Goal: Navigation & Orientation: Find specific page/section

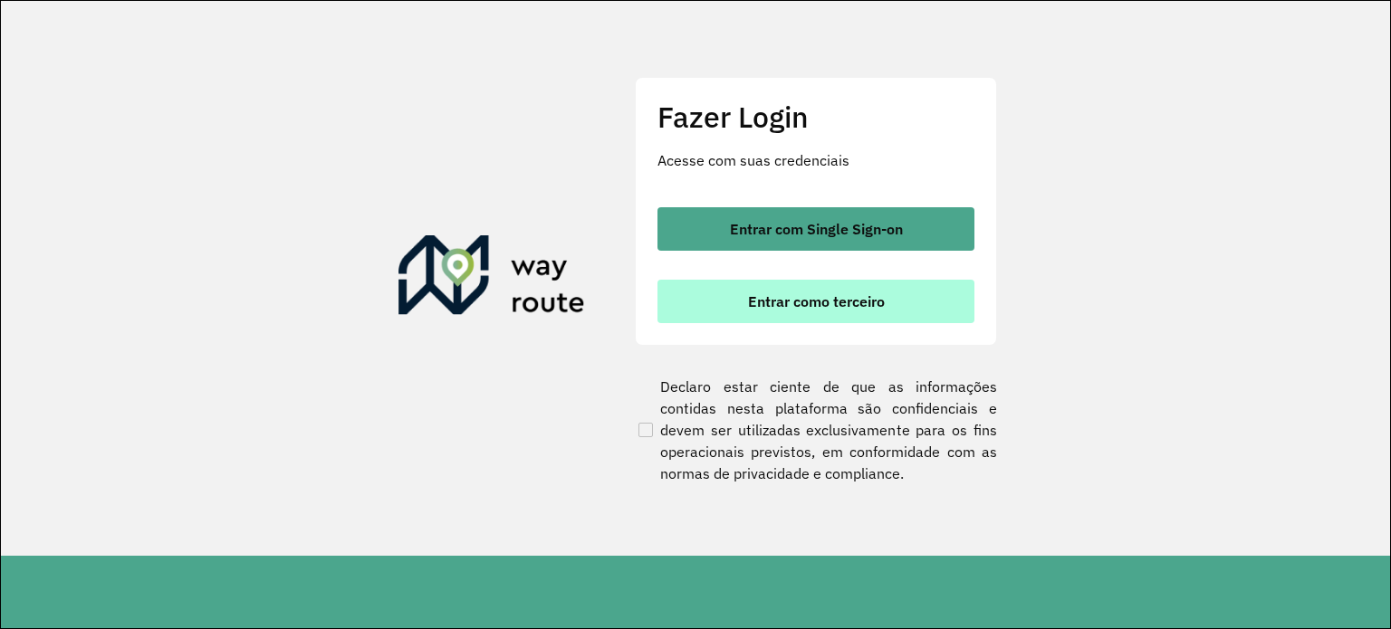
click at [778, 302] on span "Entrar como terceiro" at bounding box center [816, 301] width 137 height 14
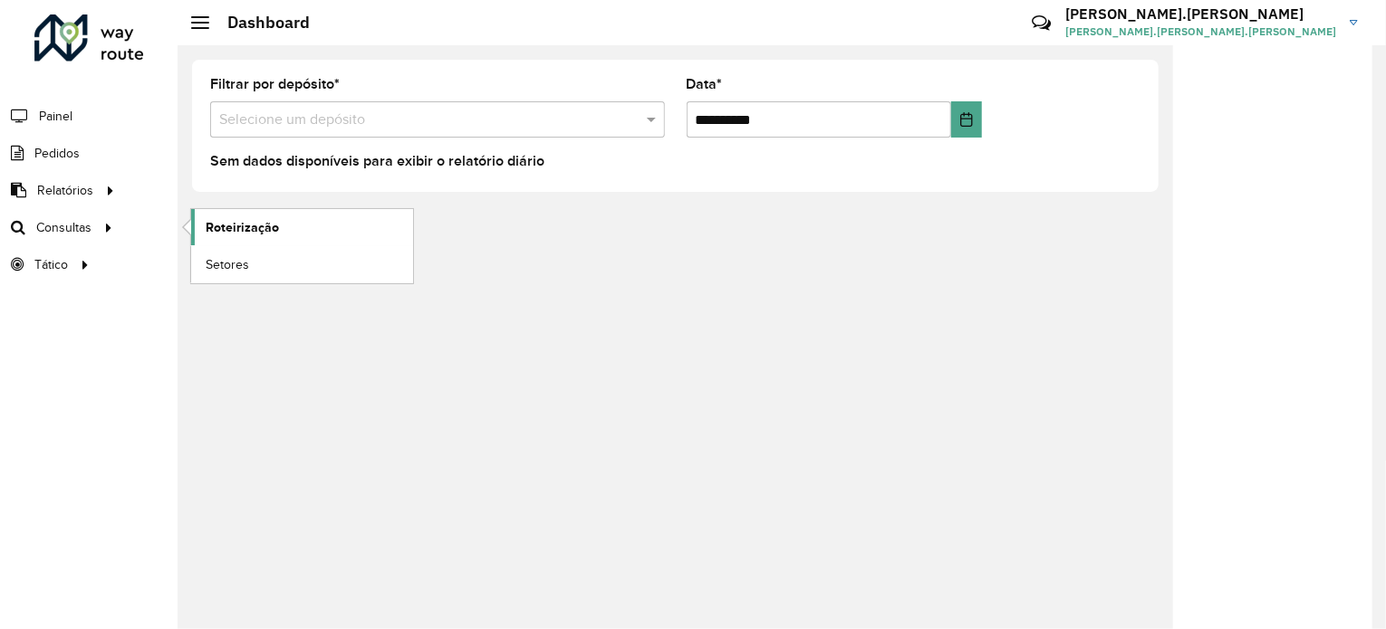
click at [215, 231] on span "Roteirização" at bounding box center [242, 227] width 73 height 19
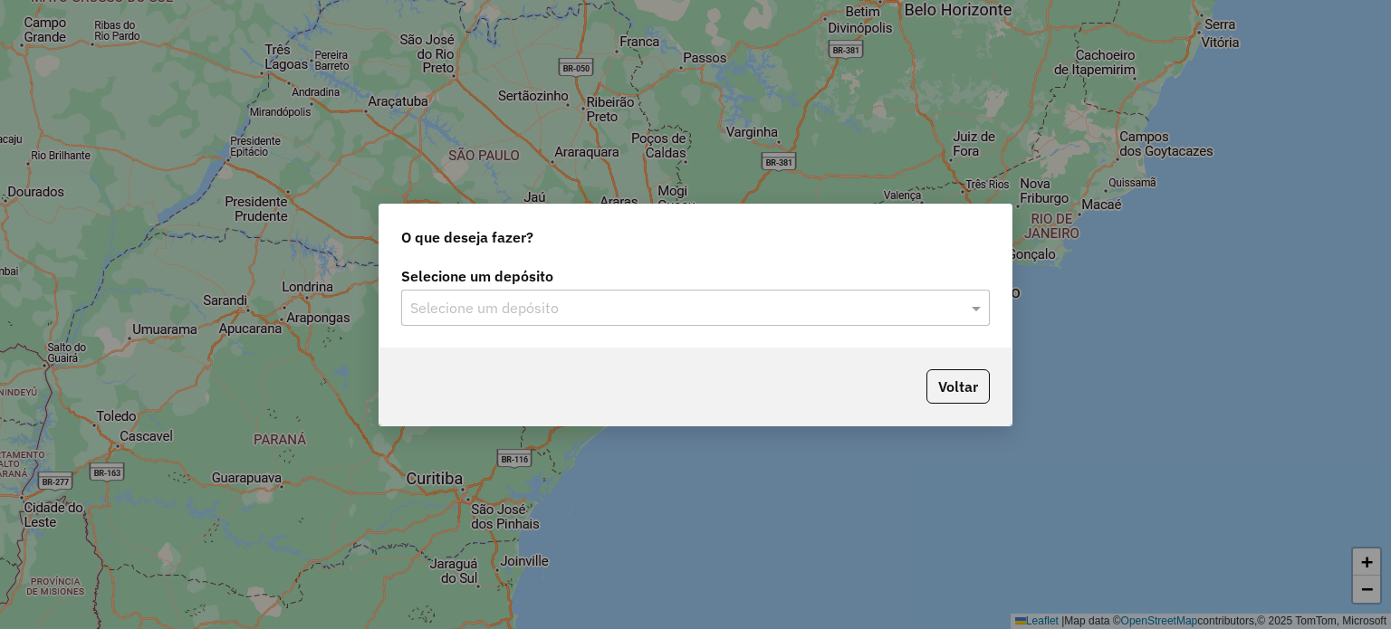
click at [610, 318] on input "text" at bounding box center [677, 309] width 534 height 22
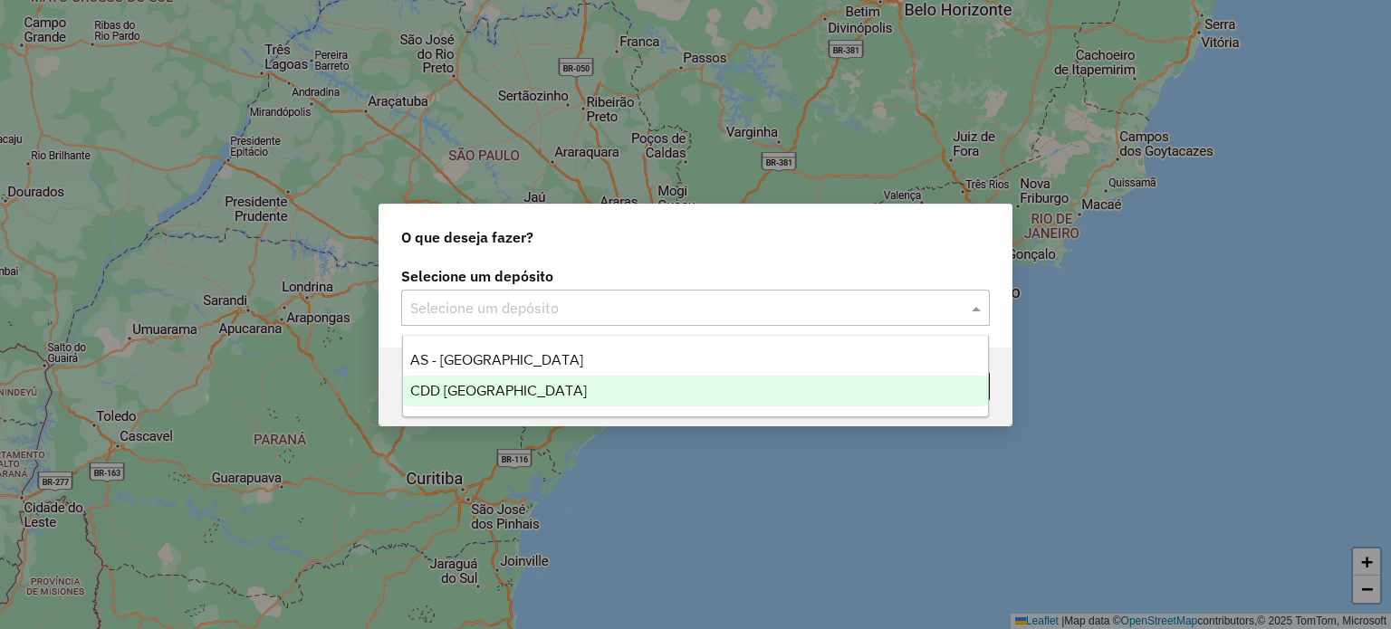
click at [580, 379] on div "CDD Florianópolis" at bounding box center [696, 391] width 586 height 31
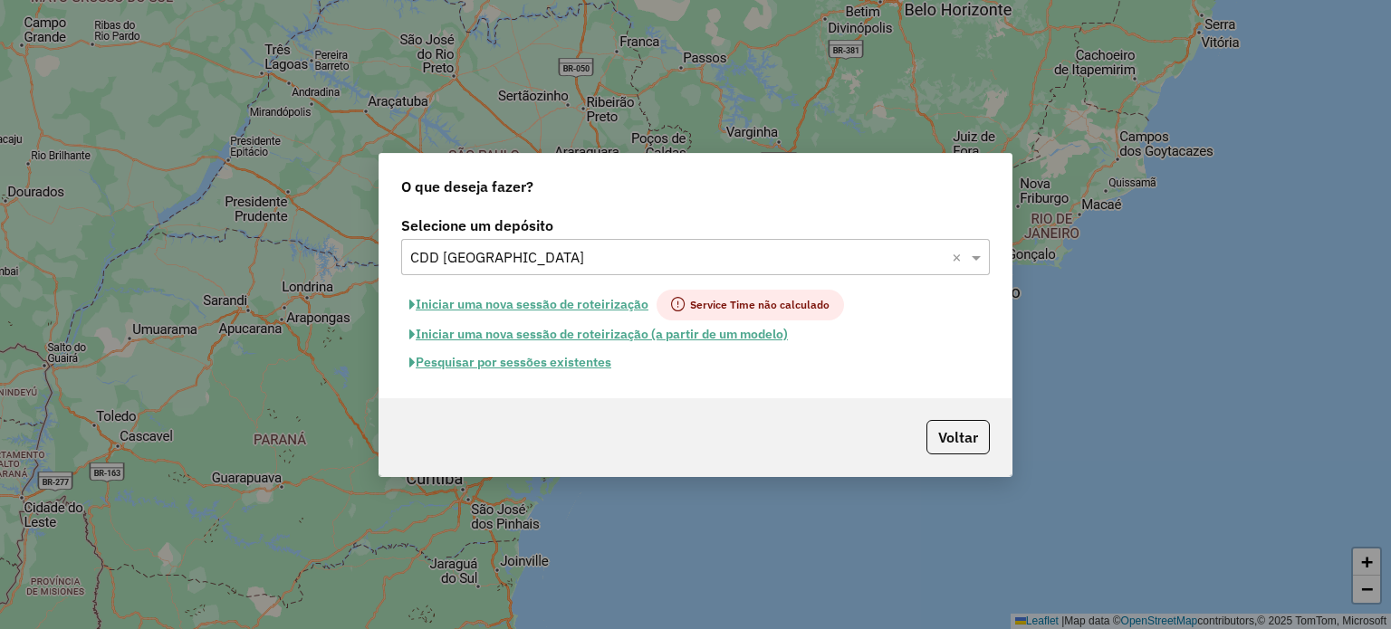
click at [603, 365] on button "Pesquisar por sessões existentes" at bounding box center [510, 363] width 218 height 28
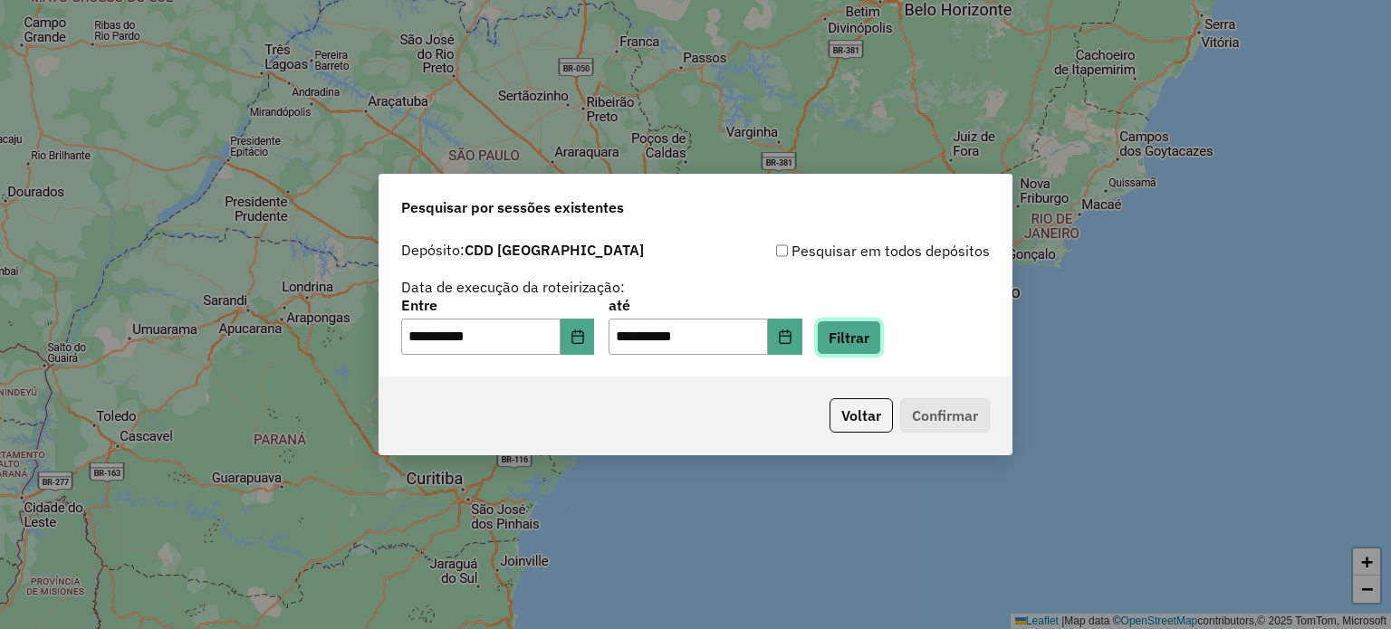
click at [869, 341] on button "Filtrar" at bounding box center [849, 338] width 64 height 34
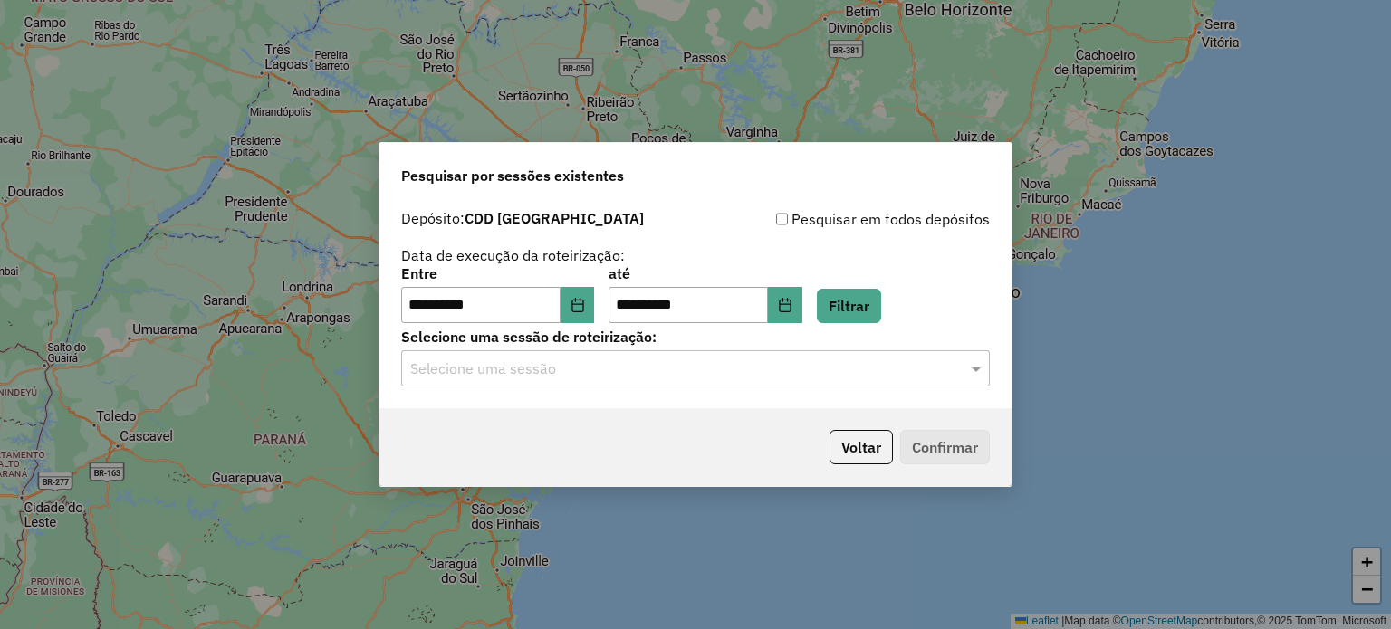
click at [776, 359] on input "text" at bounding box center [677, 370] width 534 height 22
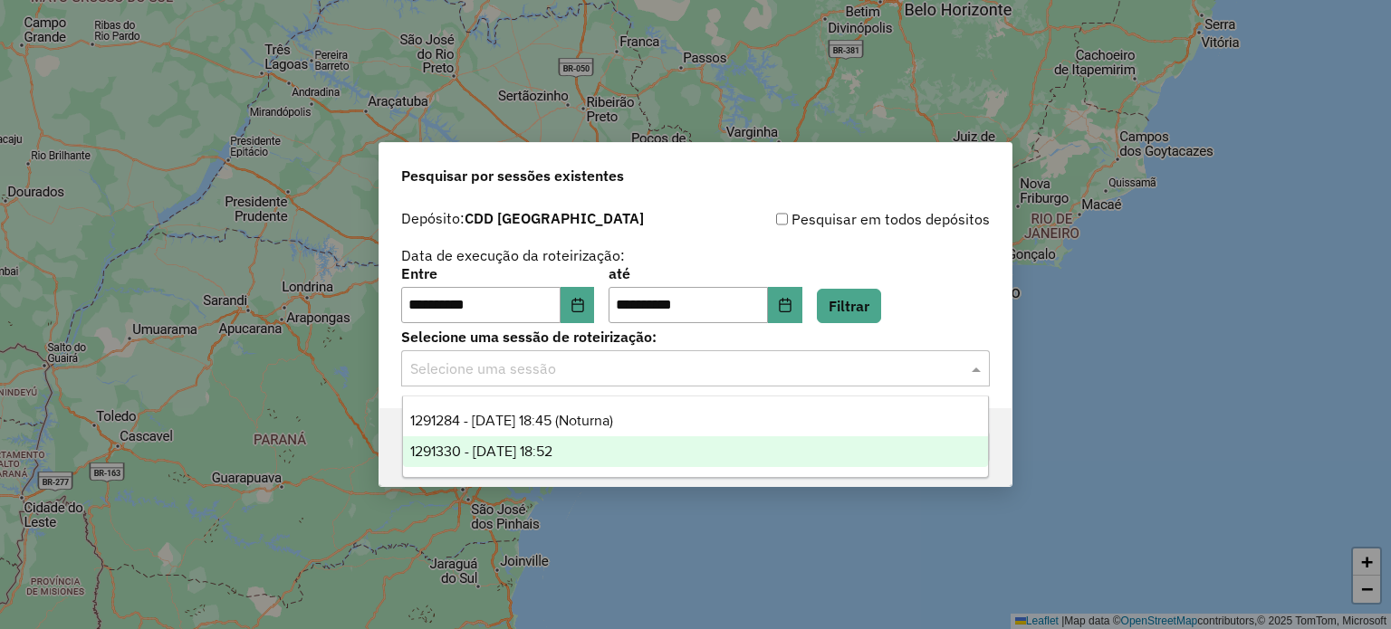
click at [641, 447] on div "1291330 - 09/10/2025 18:52" at bounding box center [696, 452] width 586 height 31
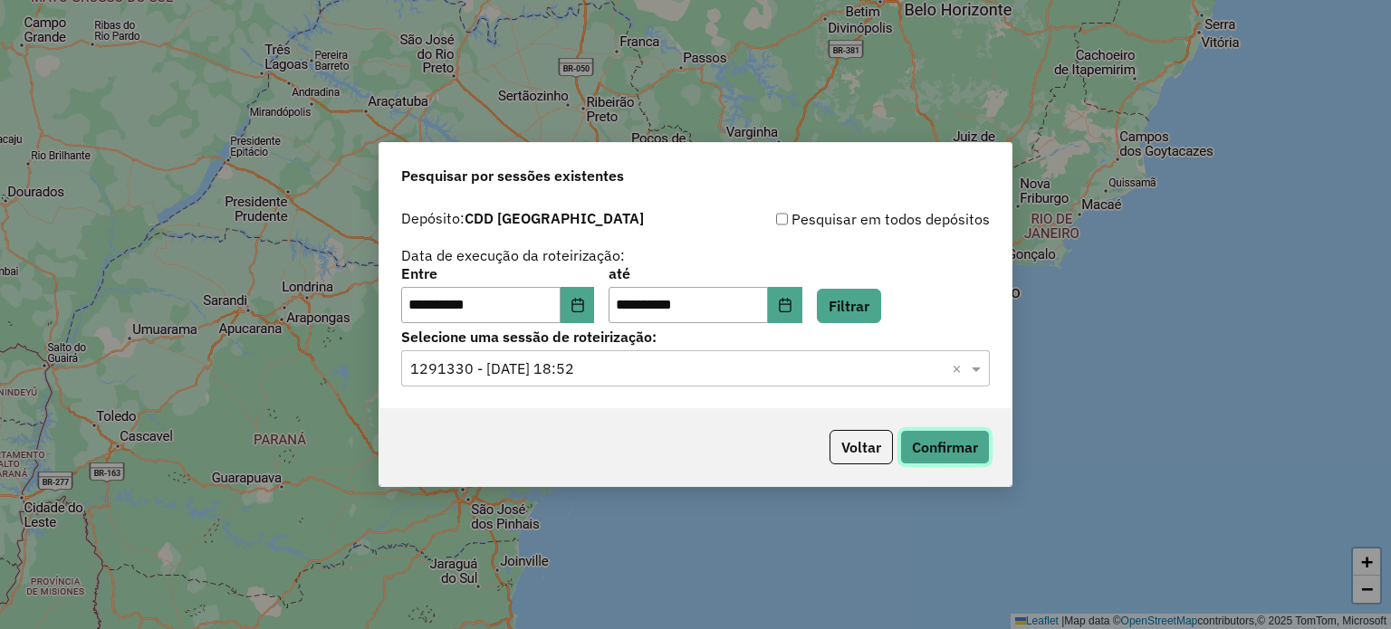
click at [924, 454] on button "Confirmar" at bounding box center [945, 447] width 90 height 34
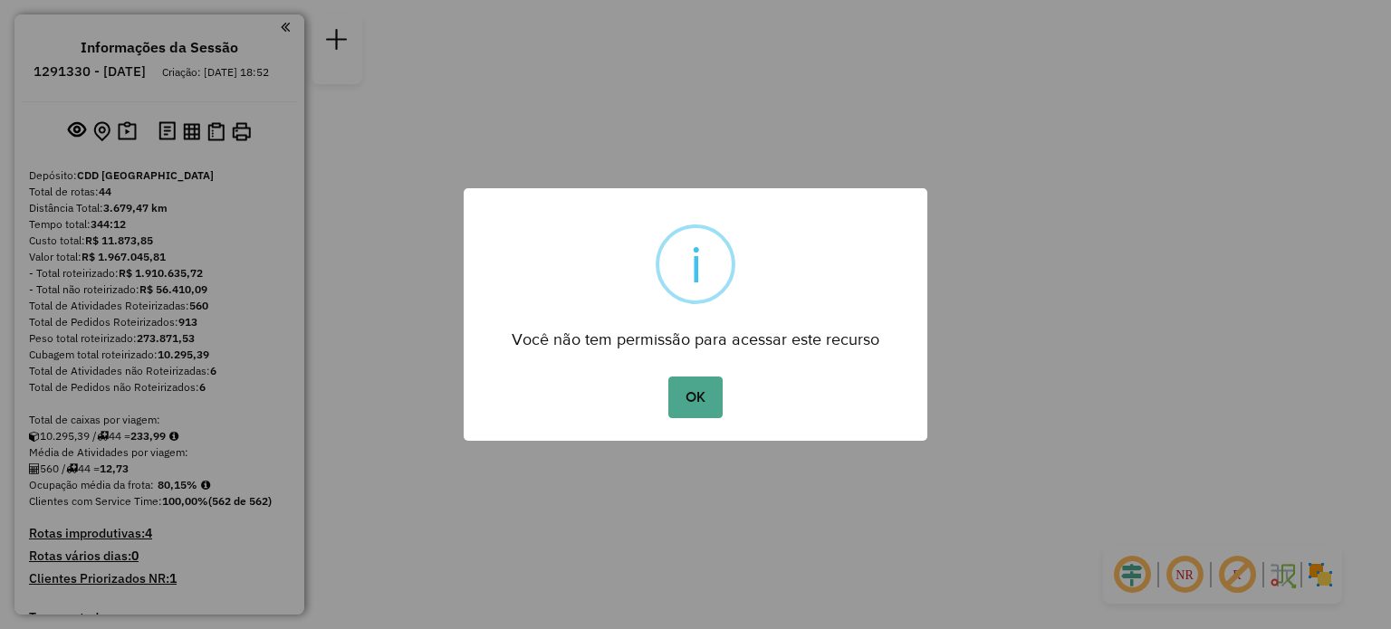
click at [668, 377] on button "OK" at bounding box center [694, 398] width 53 height 42
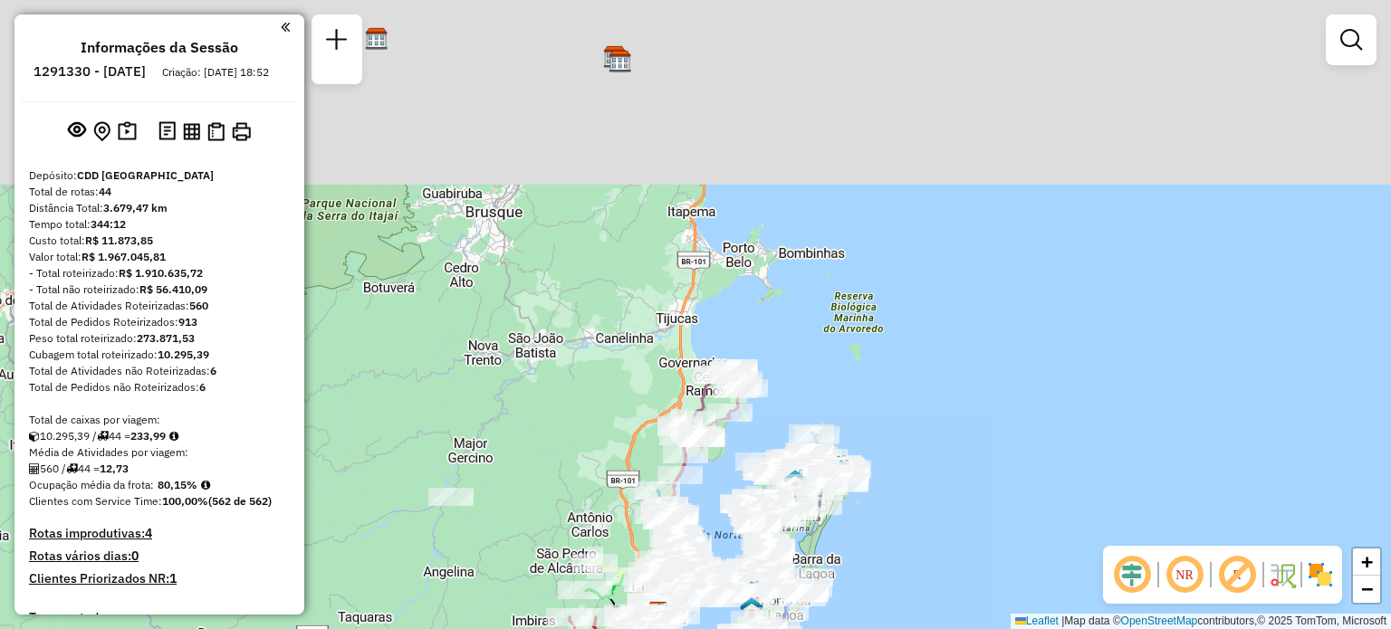
drag, startPoint x: 663, startPoint y: 147, endPoint x: 639, endPoint y: 389, distance: 243.9
click at [640, 391] on div "Janela de atendimento Grade de atendimento Capacidade Transportadoras Veículos …" at bounding box center [695, 314] width 1391 height 629
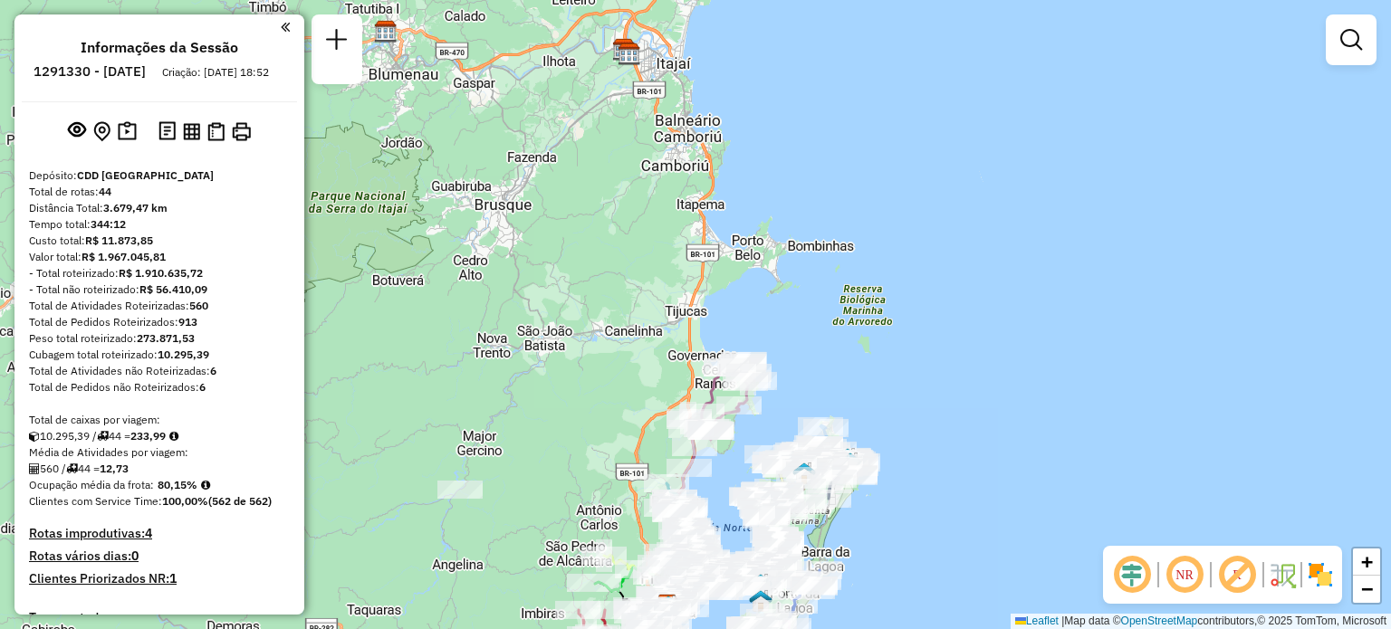
drag, startPoint x: 886, startPoint y: 234, endPoint x: 898, endPoint y: 95, distance: 139.1
click at [899, 103] on div "Janela de atendimento Grade de atendimento Capacidade Transportadoras Veículos …" at bounding box center [695, 314] width 1391 height 629
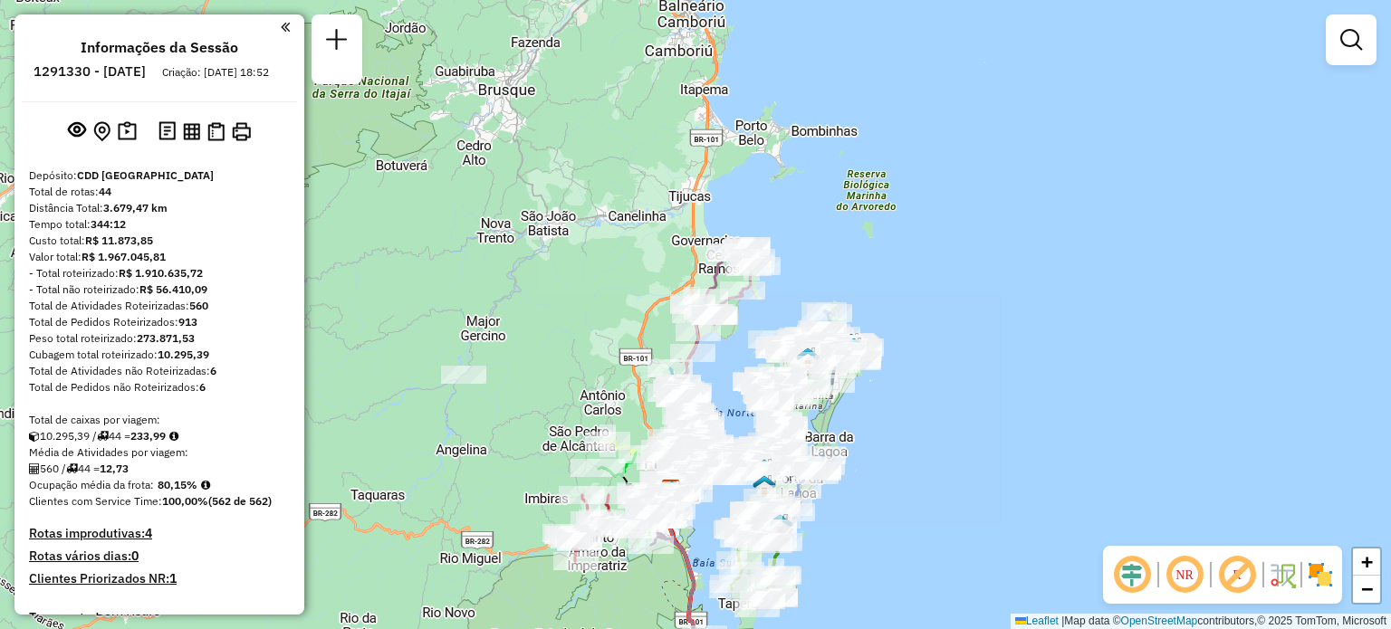
click at [1193, 572] on em at bounding box center [1184, 574] width 43 height 43
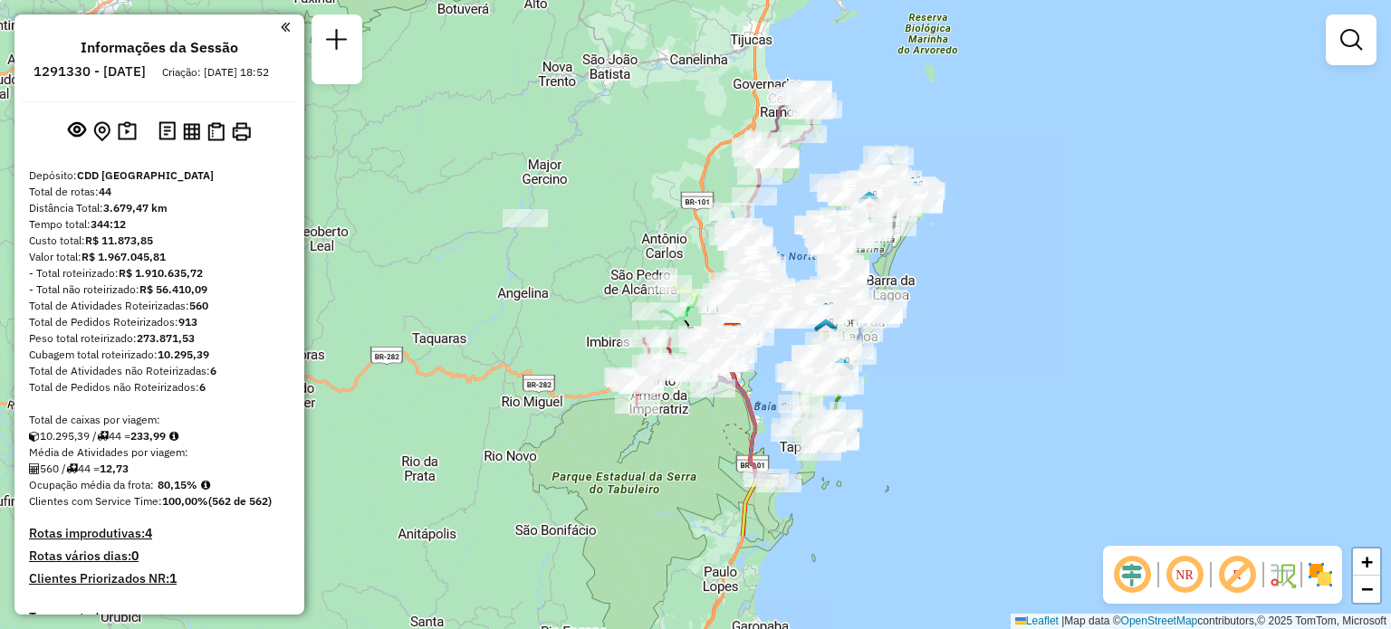
drag, startPoint x: 648, startPoint y: 384, endPoint x: 704, endPoint y: 245, distance: 149.5
click at [701, 260] on icon at bounding box center [718, 291] width 98 height 85
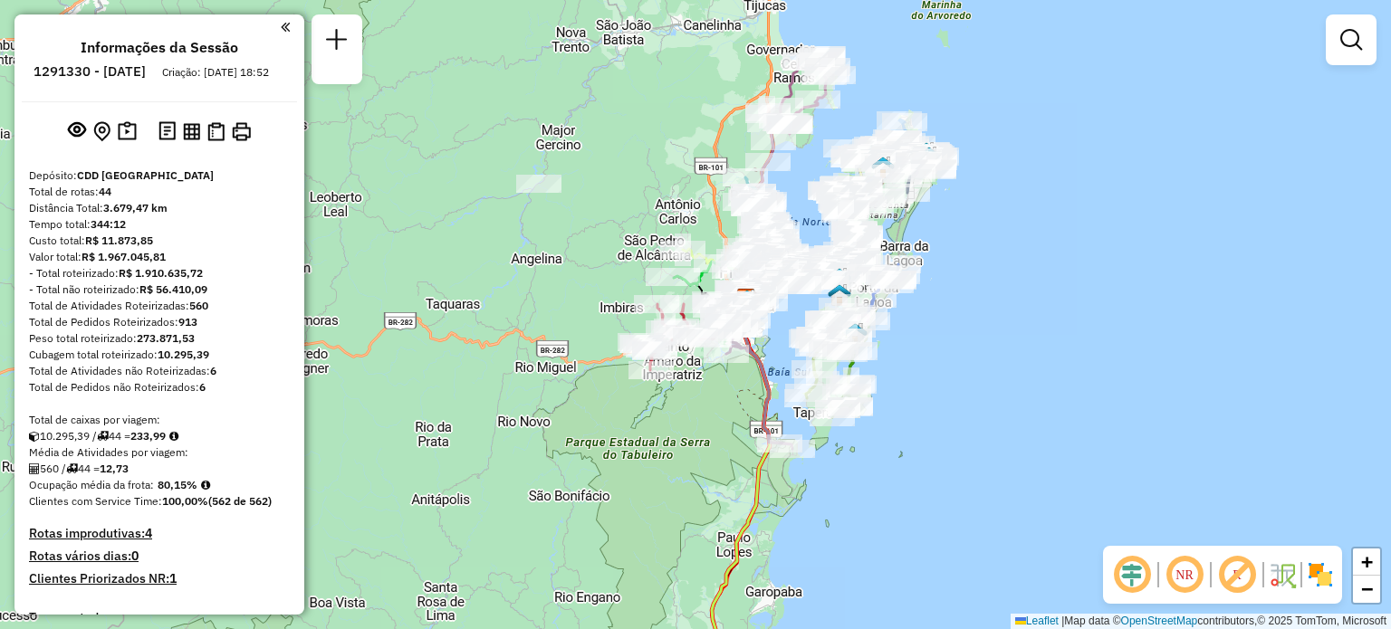
drag, startPoint x: 1013, startPoint y: 314, endPoint x: 939, endPoint y: 342, distance: 78.5
click at [948, 340] on div "Rota 6 - Placa RTI5A92 05036330 - P7 SERV FESTA E CONV Rota 35 - Placa TPQ7E27 …" at bounding box center [695, 314] width 1391 height 629
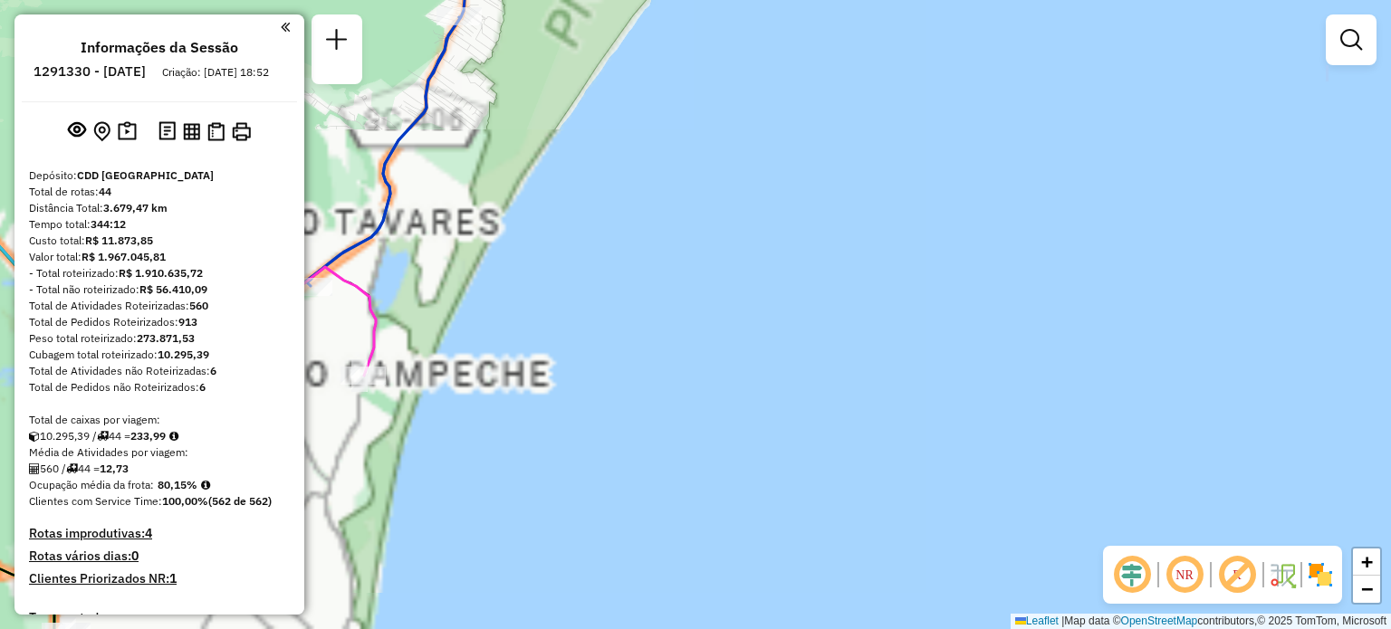
drag, startPoint x: 629, startPoint y: 376, endPoint x: 965, endPoint y: 338, distance: 338.1
click at [1054, 303] on div "Janela de atendimento Grade de atendimento Capacidade Transportadoras Veículos …" at bounding box center [695, 314] width 1391 height 629
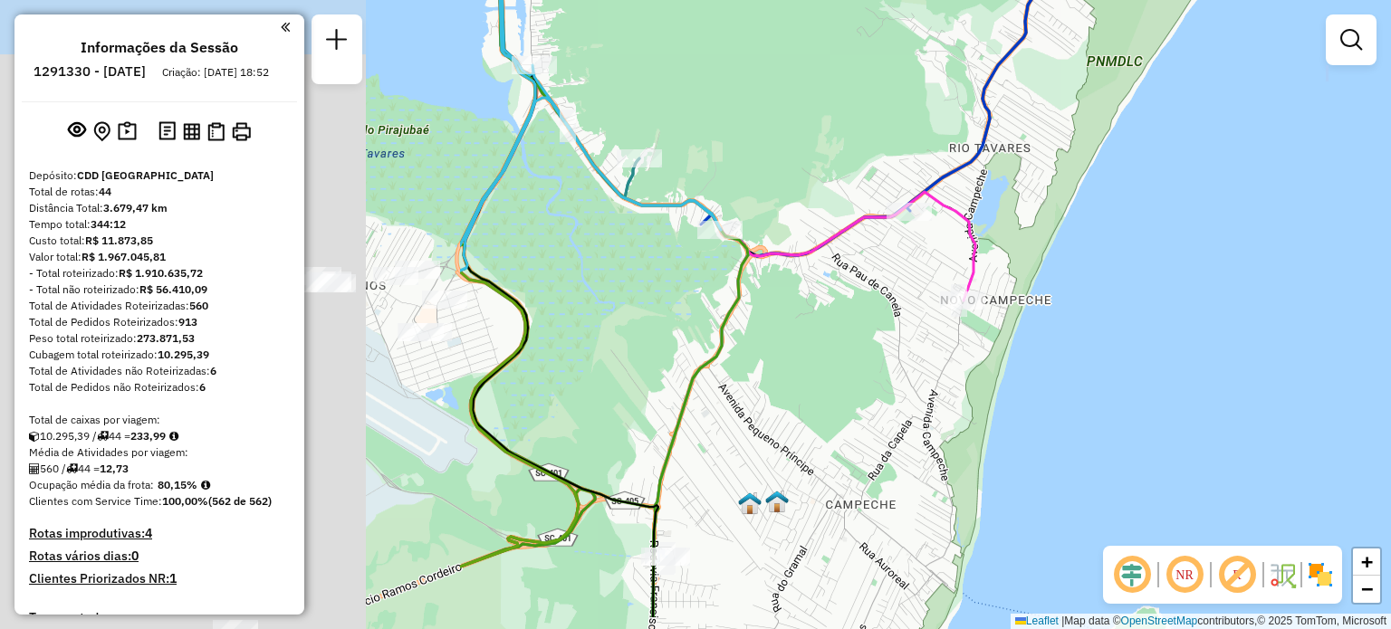
drag, startPoint x: 904, startPoint y: 330, endPoint x: 1180, endPoint y: 296, distance: 278.3
click at [1180, 296] on div "Janela de atendimento Grade de atendimento Capacidade Transportadoras Veículos …" at bounding box center [695, 314] width 1391 height 629
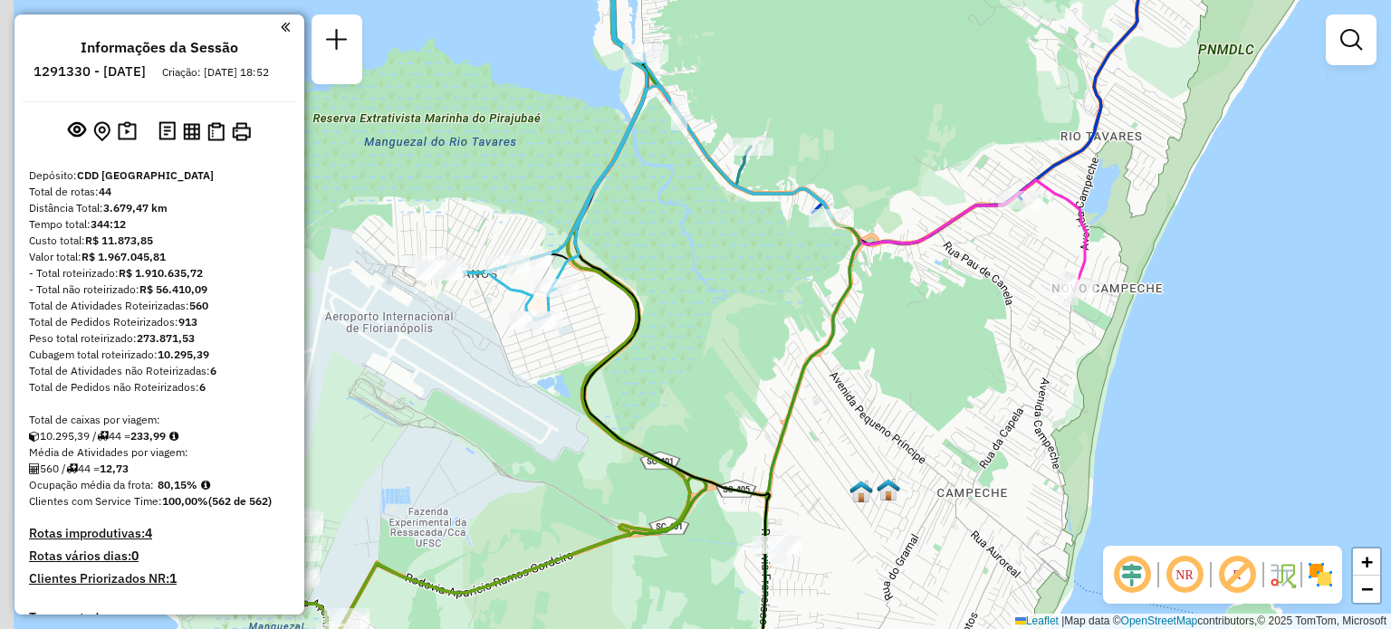
drag, startPoint x: 574, startPoint y: 239, endPoint x: 713, endPoint y: 300, distance: 151.3
click at [773, 246] on div "Janela de atendimento Grade de atendimento Capacidade Transportadoras Veículos …" at bounding box center [695, 314] width 1391 height 629
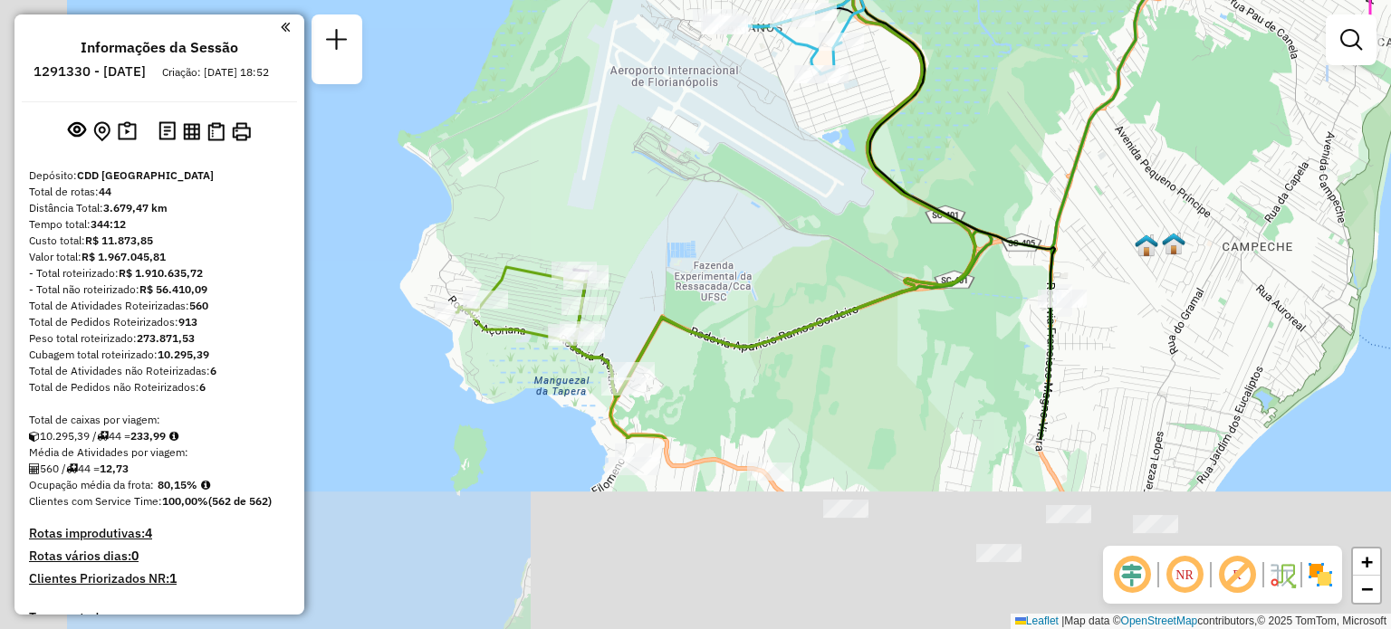
drag, startPoint x: 513, startPoint y: 456, endPoint x: 555, endPoint y: 231, distance: 228.6
click at [578, 236] on div "Janela de atendimento Grade de atendimento Capacidade Transportadoras Veículos …" at bounding box center [695, 314] width 1391 height 629
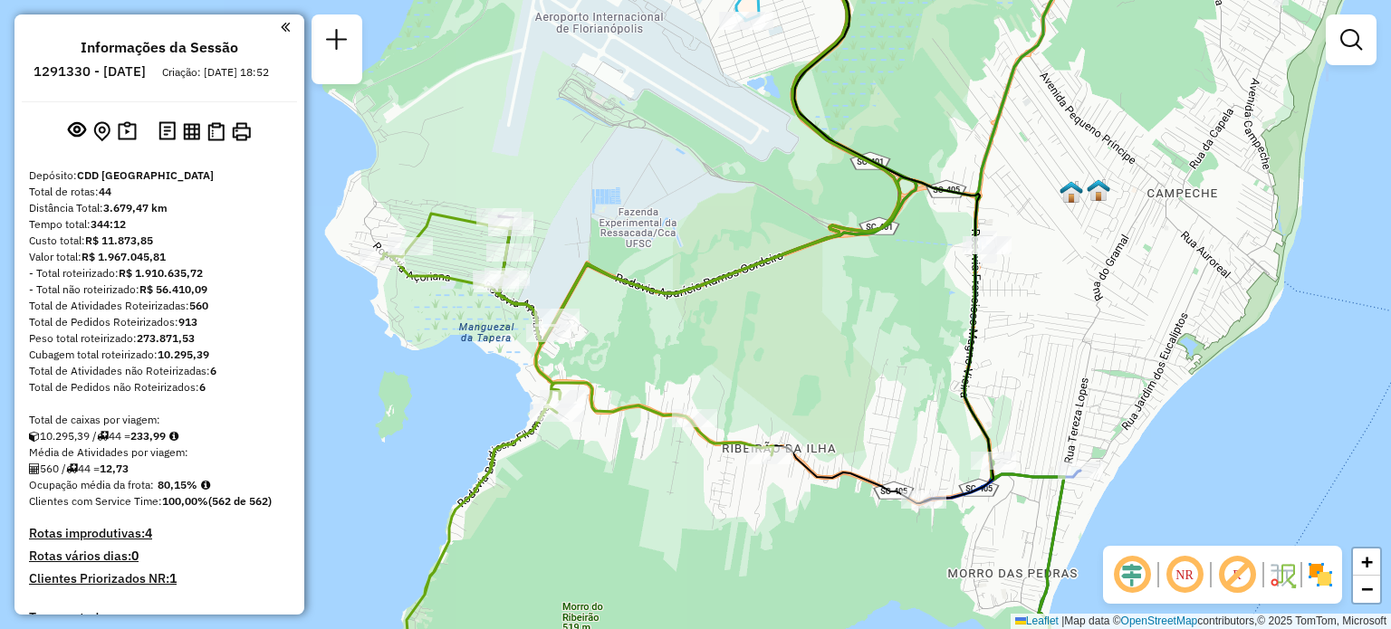
click at [1192, 575] on em at bounding box center [1184, 574] width 43 height 43
select select "**********"
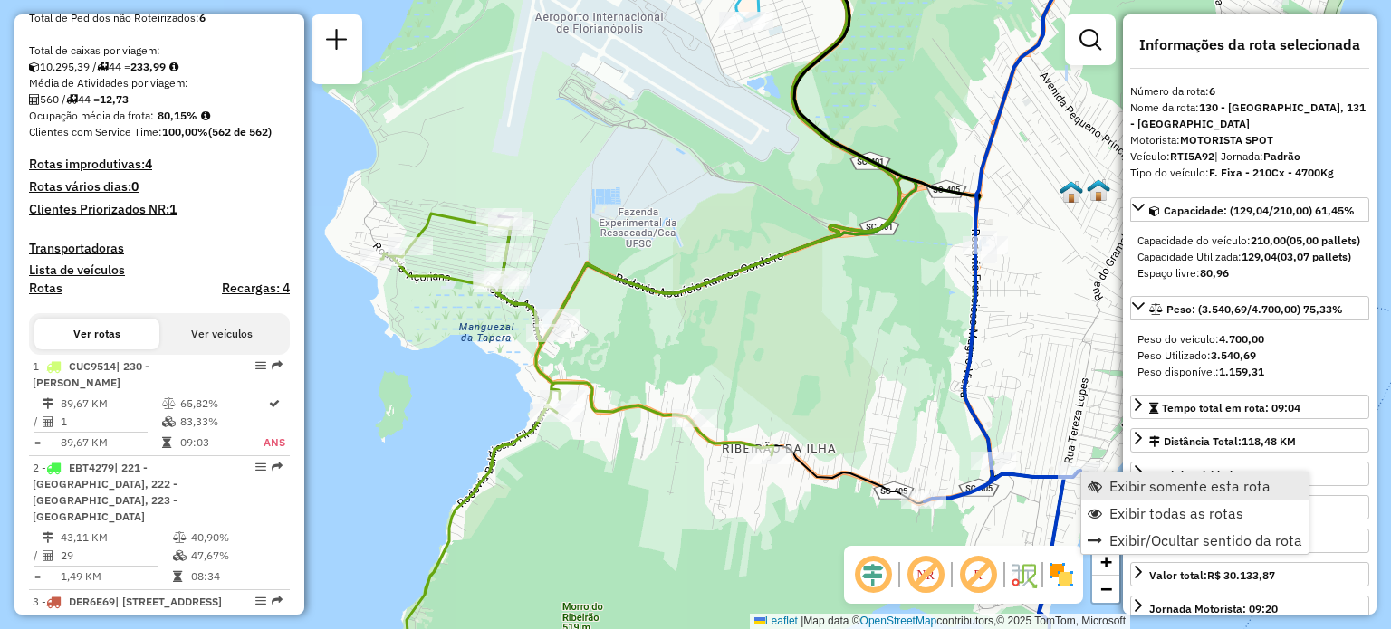
scroll to position [1232, 0]
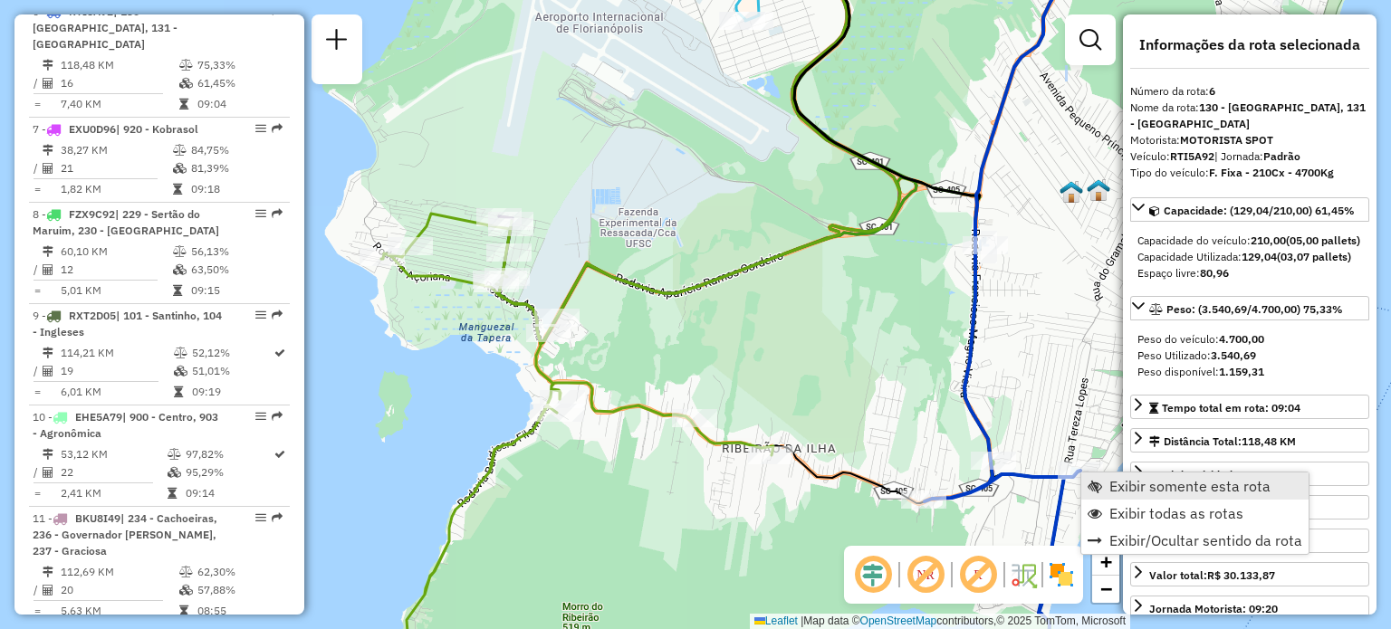
click at [1109, 490] on link "Exibir somente esta rota" at bounding box center [1194, 486] width 227 height 27
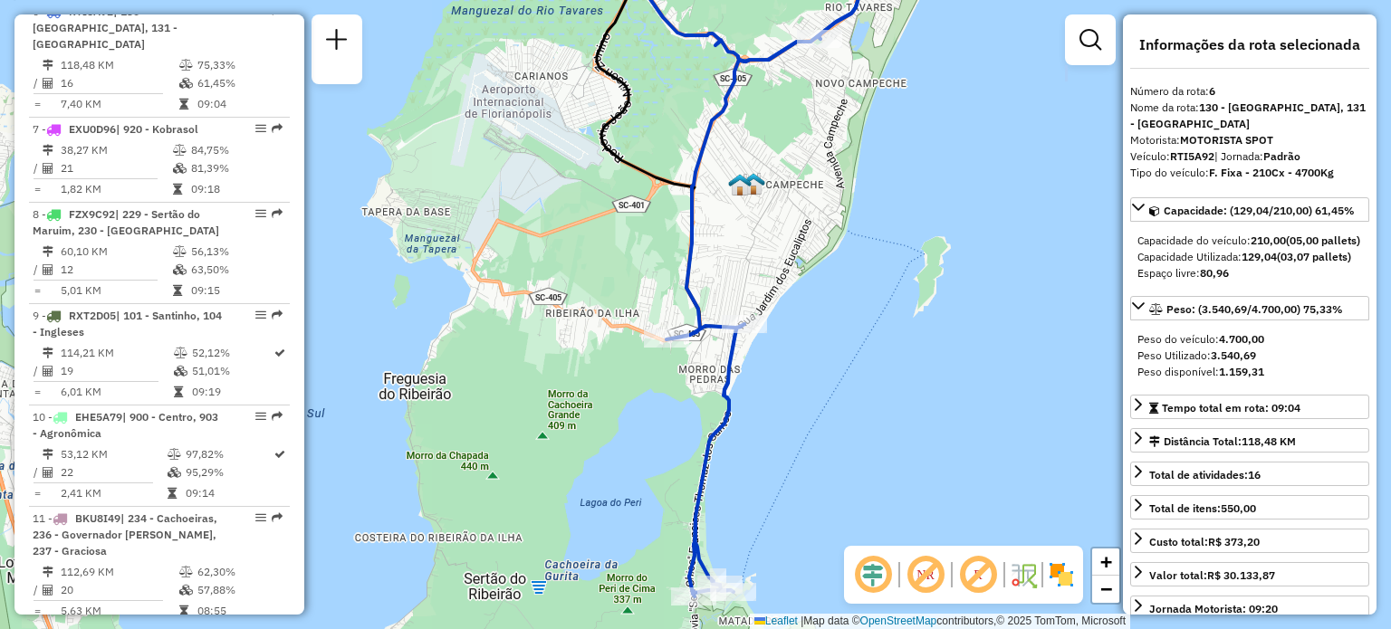
drag, startPoint x: 797, startPoint y: 418, endPoint x: 763, endPoint y: 510, distance: 98.6
click at [777, 495] on div "Janela de atendimento Grade de atendimento Capacidade Transportadoras Veículos …" at bounding box center [695, 314] width 1391 height 629
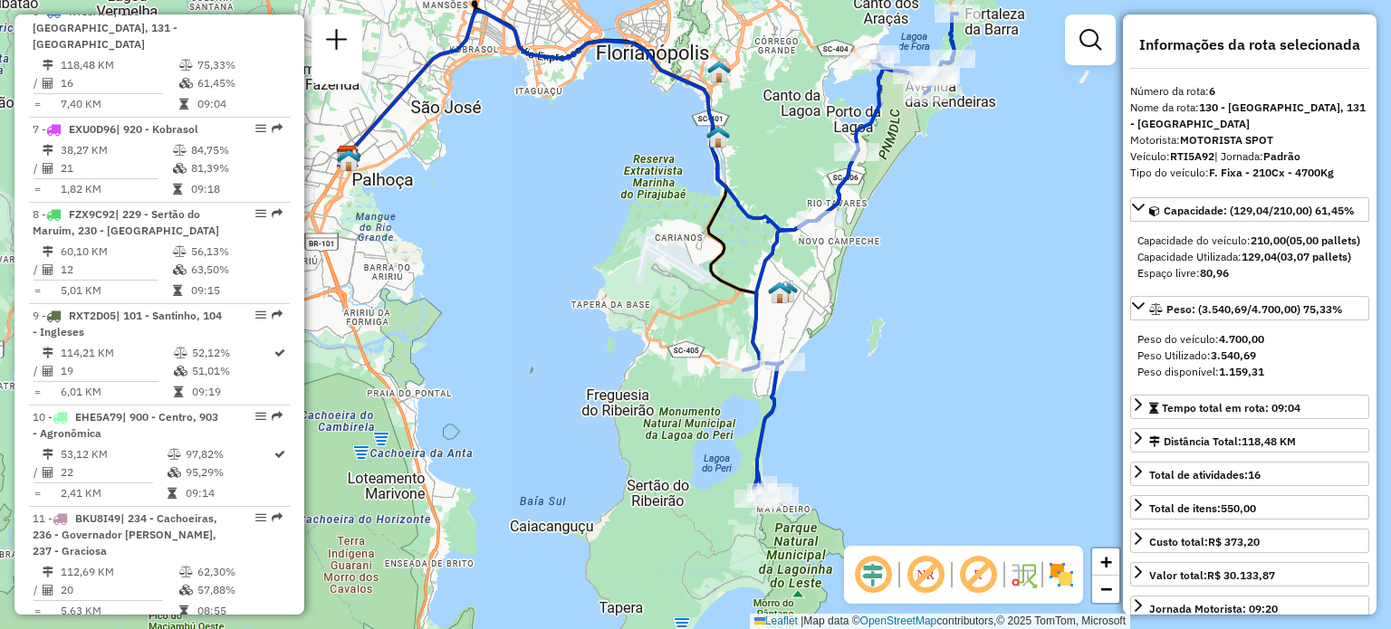
drag, startPoint x: 840, startPoint y: 369, endPoint x: 855, endPoint y: 311, distance: 60.0
click at [855, 311] on div "Janela de atendimento Grade de atendimento Capacidade Transportadoras Veículos …" at bounding box center [695, 314] width 1391 height 629
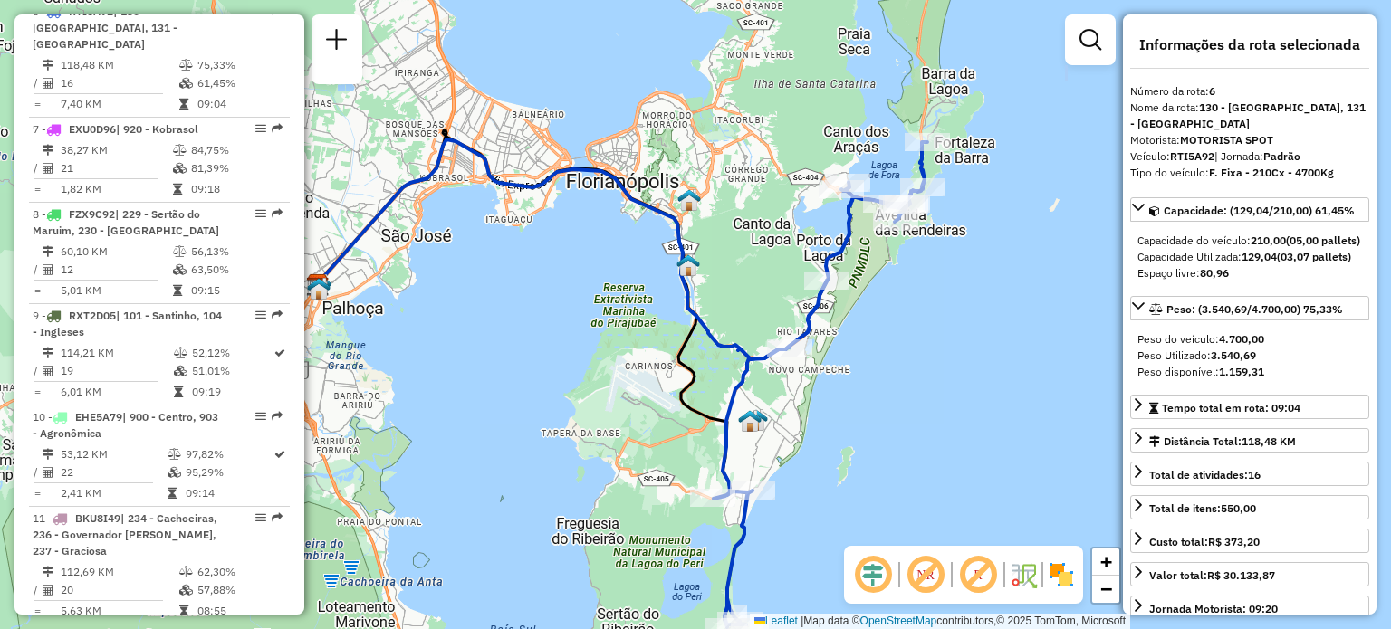
drag, startPoint x: 916, startPoint y: 147, endPoint x: 873, endPoint y: 302, distance: 160.6
click at [878, 305] on div "Janela de atendimento Grade de atendimento Capacidade Transportadoras Veículos …" at bounding box center [695, 314] width 1391 height 629
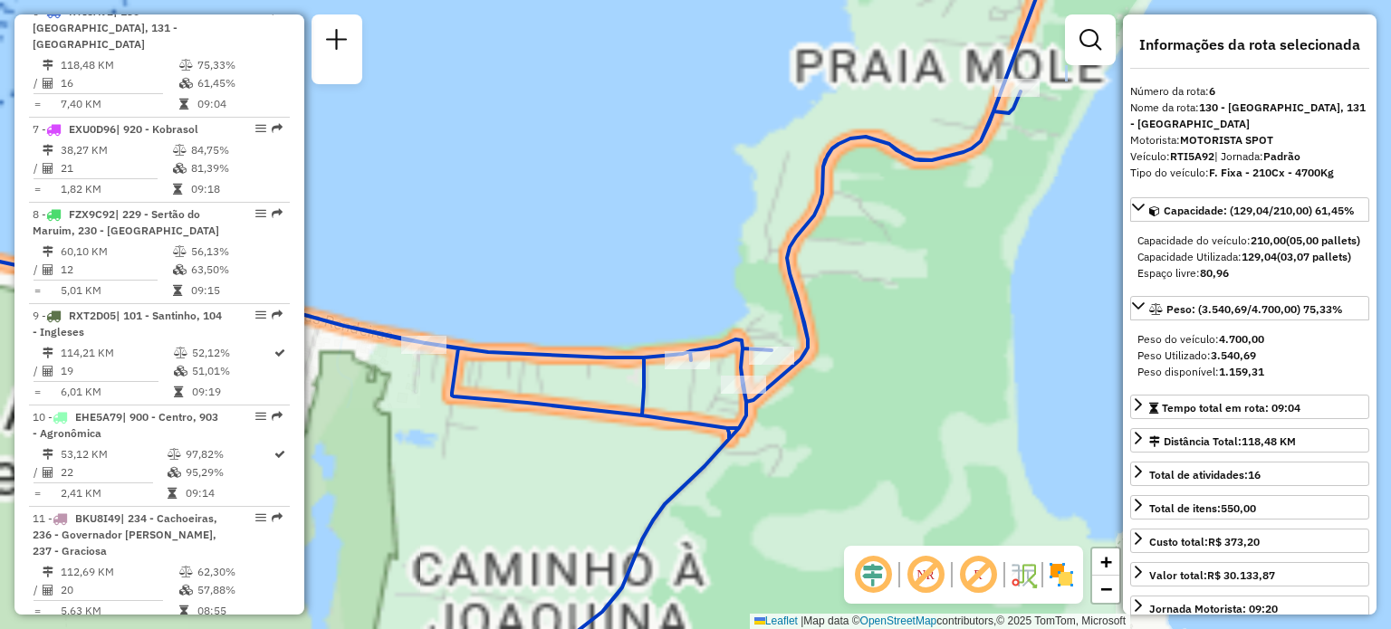
drag, startPoint x: 1029, startPoint y: 372, endPoint x: 1146, endPoint y: 392, distance: 118.5
click at [1146, 392] on hb-router-mapa "Informações da Sessão 1291330 - [DATE] Criação: [DATE] 18:52 Depósito: CDD [GEO…" at bounding box center [695, 314] width 1391 height 629
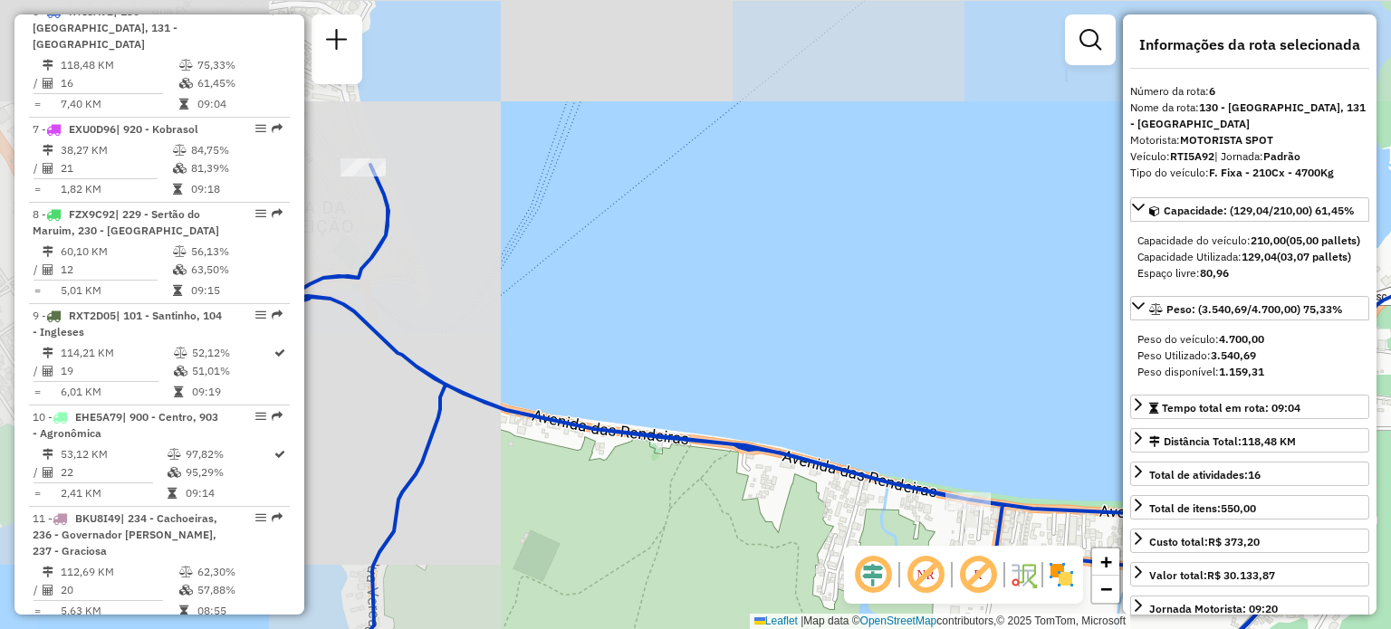
drag, startPoint x: 667, startPoint y: 263, endPoint x: 854, endPoint y: 335, distance: 201.0
click at [884, 341] on div "Janela de atendimento Grade de atendimento Capacidade Transportadoras Veículos …" at bounding box center [695, 314] width 1391 height 629
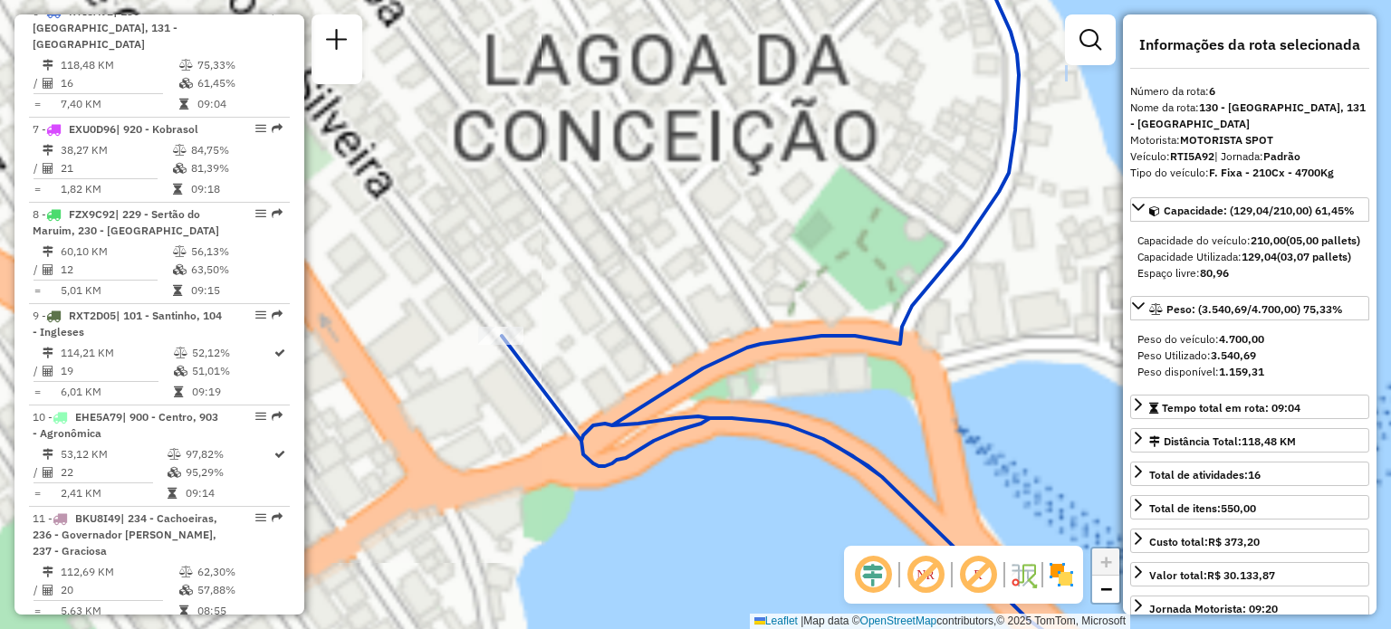
drag, startPoint x: 756, startPoint y: 220, endPoint x: 689, endPoint y: 402, distance: 194.0
click at [690, 405] on div "Janela de atendimento Grade de atendimento Capacidade Transportadoras Veículos …" at bounding box center [695, 314] width 1391 height 629
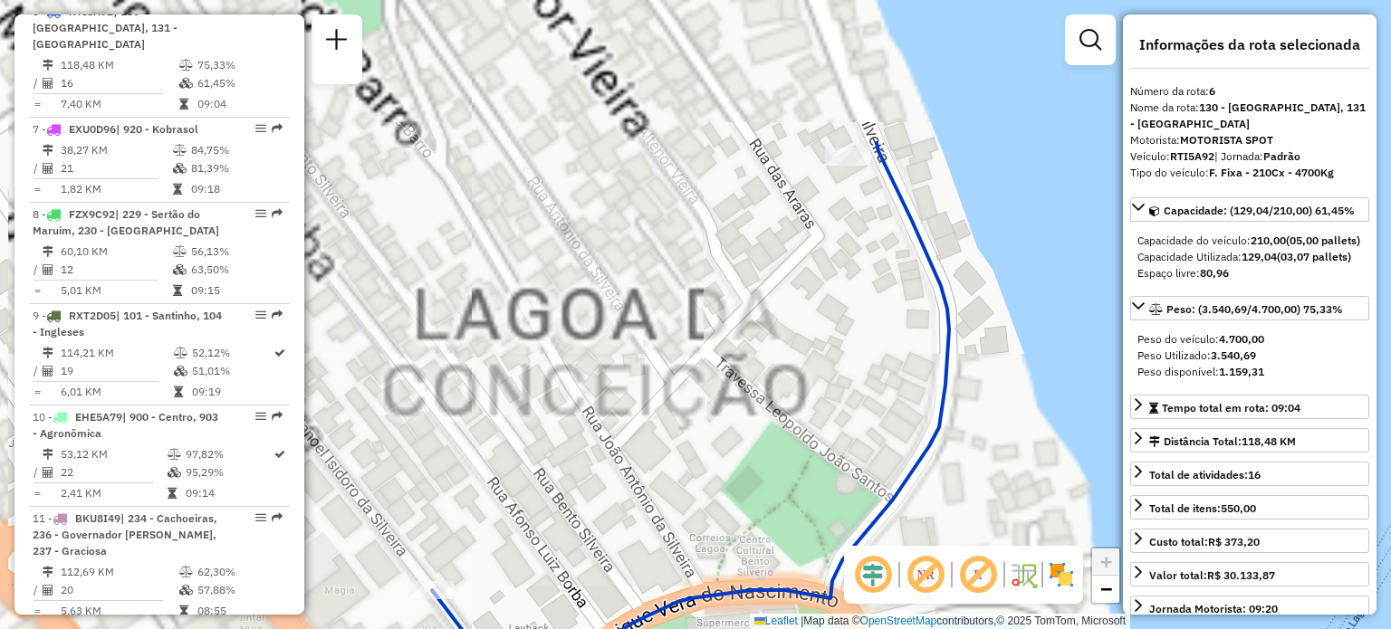
drag, startPoint x: 761, startPoint y: 254, endPoint x: 761, endPoint y: 327, distance: 73.4
click at [761, 327] on div "Janela de atendimento Grade de atendimento Capacidade Transportadoras Veículos …" at bounding box center [695, 314] width 1391 height 629
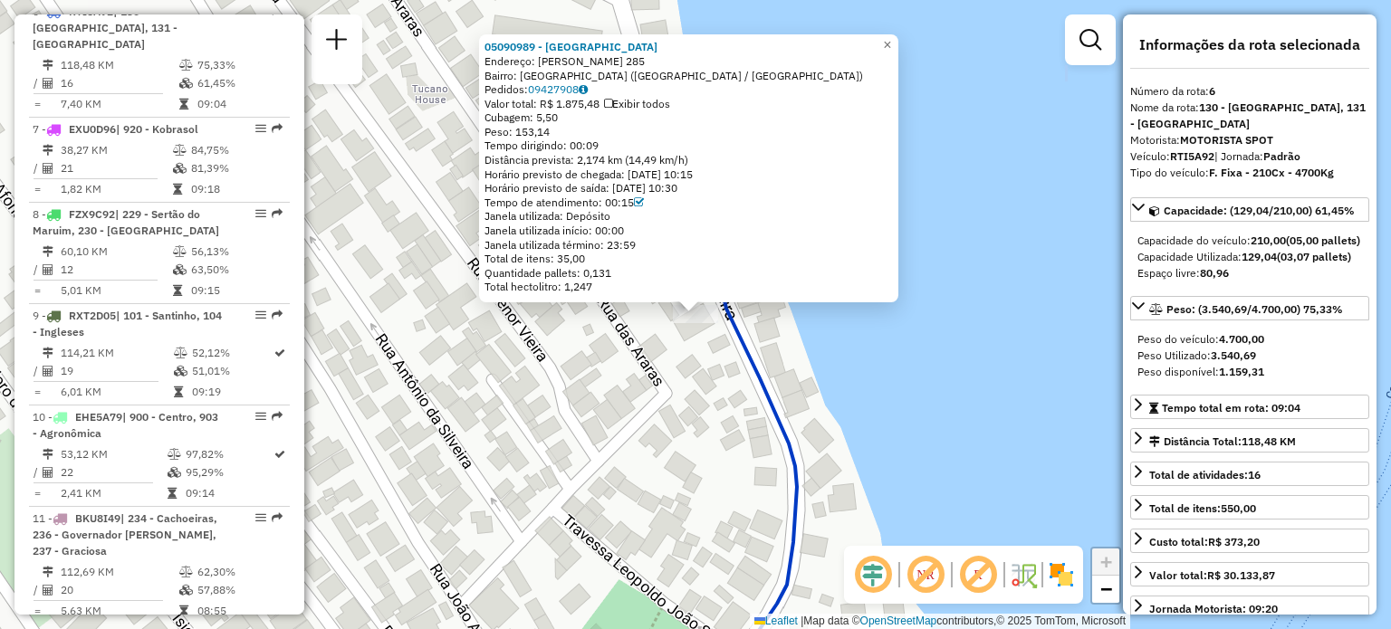
click at [920, 395] on div "05090989 - MERCADO [GEOGRAPHIC_DATA]: [PERSON_NAME] DA SILVEIRA 285 [GEOGRAPHIC…" at bounding box center [695, 314] width 1391 height 629
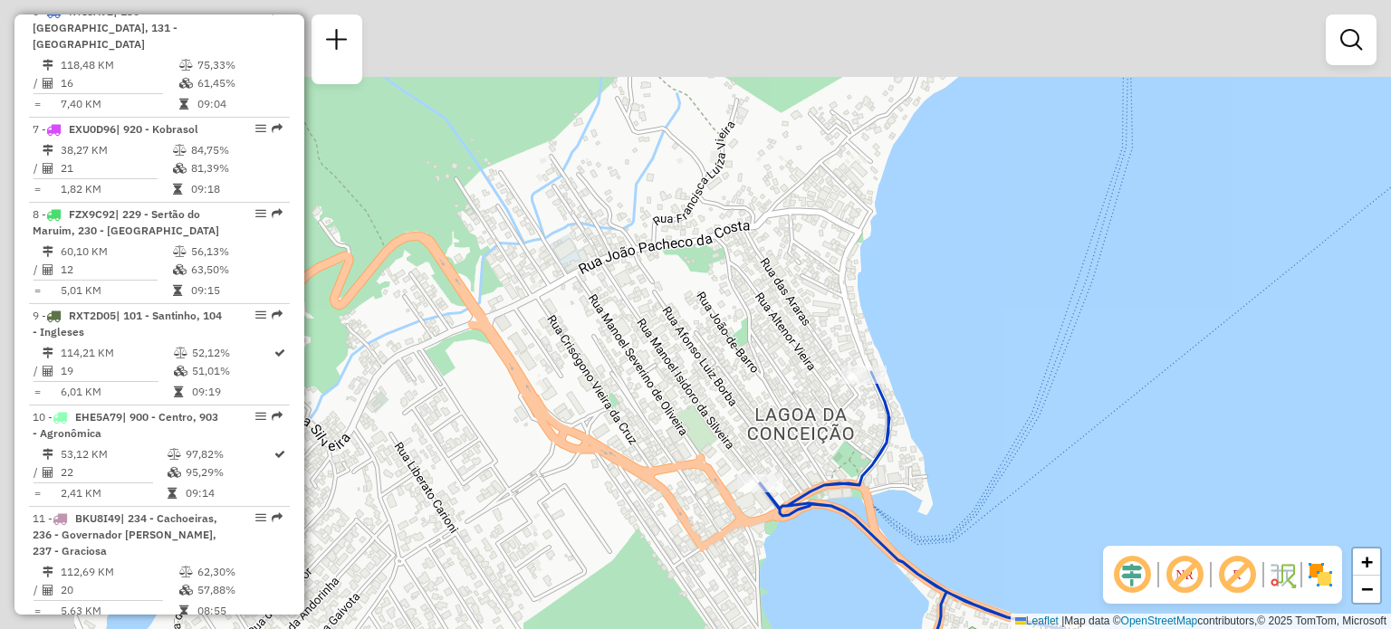
drag, startPoint x: 922, startPoint y: 445, endPoint x: 929, endPoint y: 311, distance: 134.2
click at [941, 322] on div "Janela de atendimento Grade de atendimento Capacidade Transportadoras Veículos …" at bounding box center [695, 314] width 1391 height 629
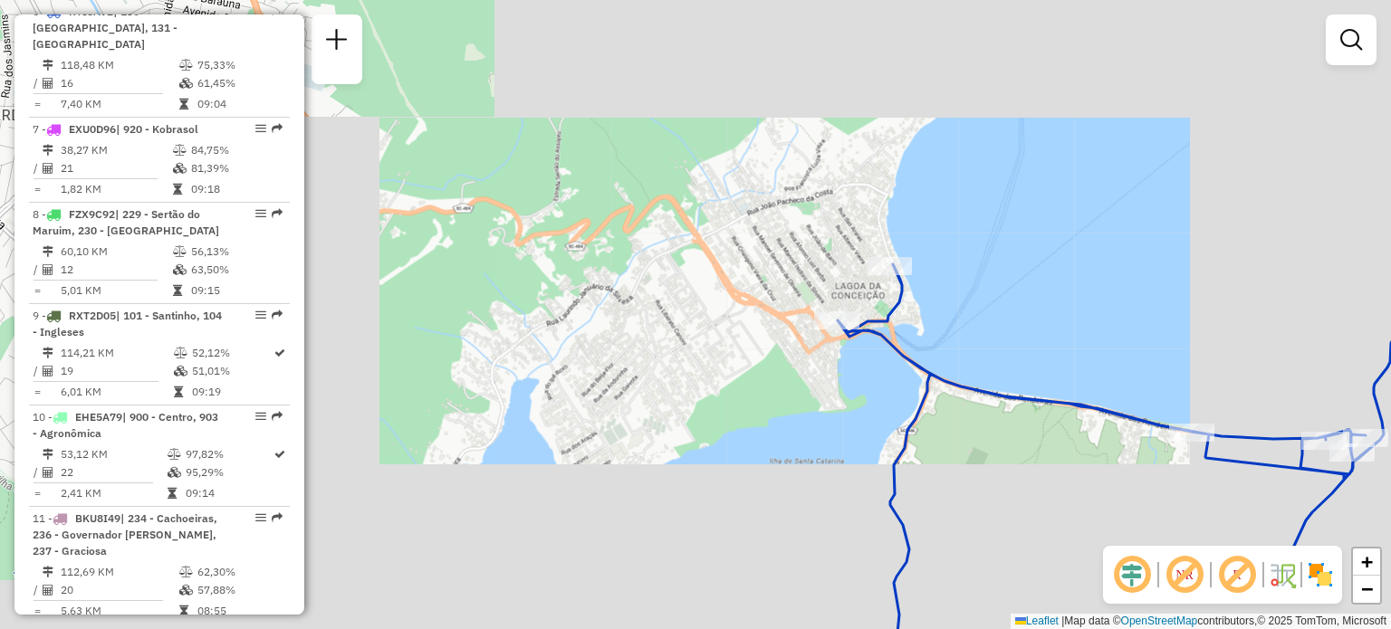
drag, startPoint x: 984, startPoint y: 413, endPoint x: 774, endPoint y: 275, distance: 251.2
click at [790, 273] on div "Janela de atendimento Grade de atendimento Capacidade Transportadoras Veículos …" at bounding box center [695, 314] width 1391 height 629
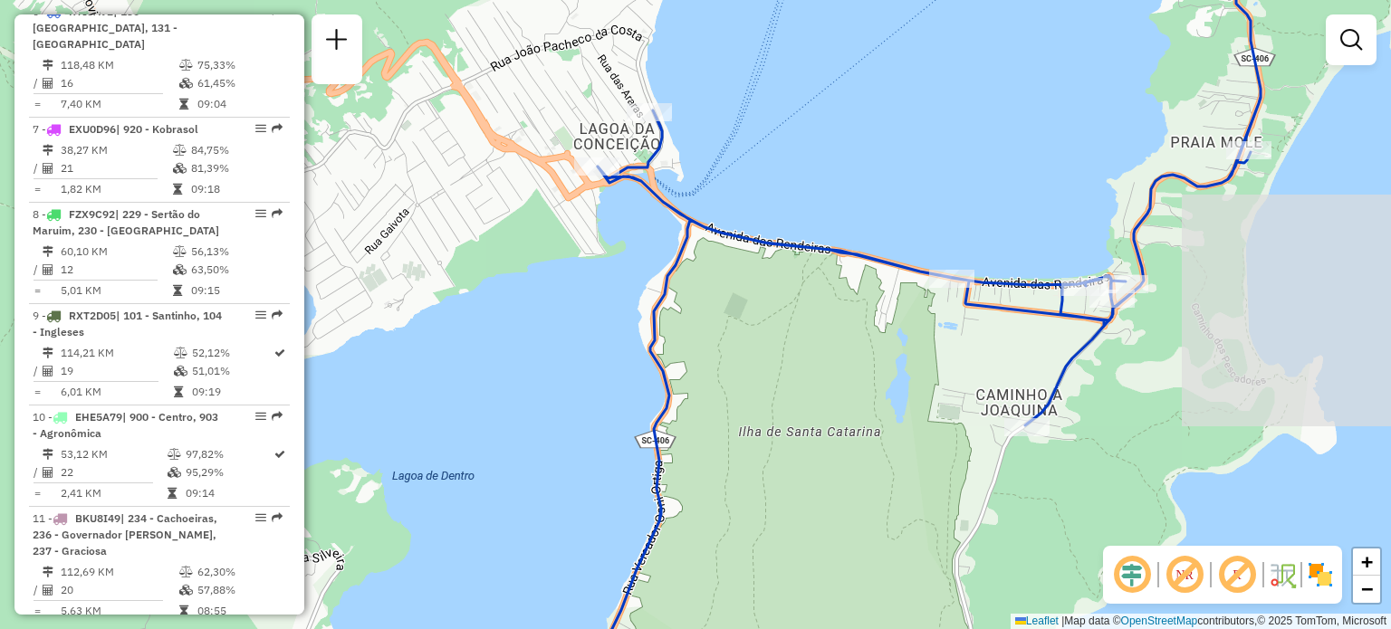
drag, startPoint x: 906, startPoint y: 313, endPoint x: 799, endPoint y: 283, distance: 111.2
click at [801, 285] on div "Janela de atendimento Grade de atendimento Capacidade Transportadoras Veículos …" at bounding box center [695, 314] width 1391 height 629
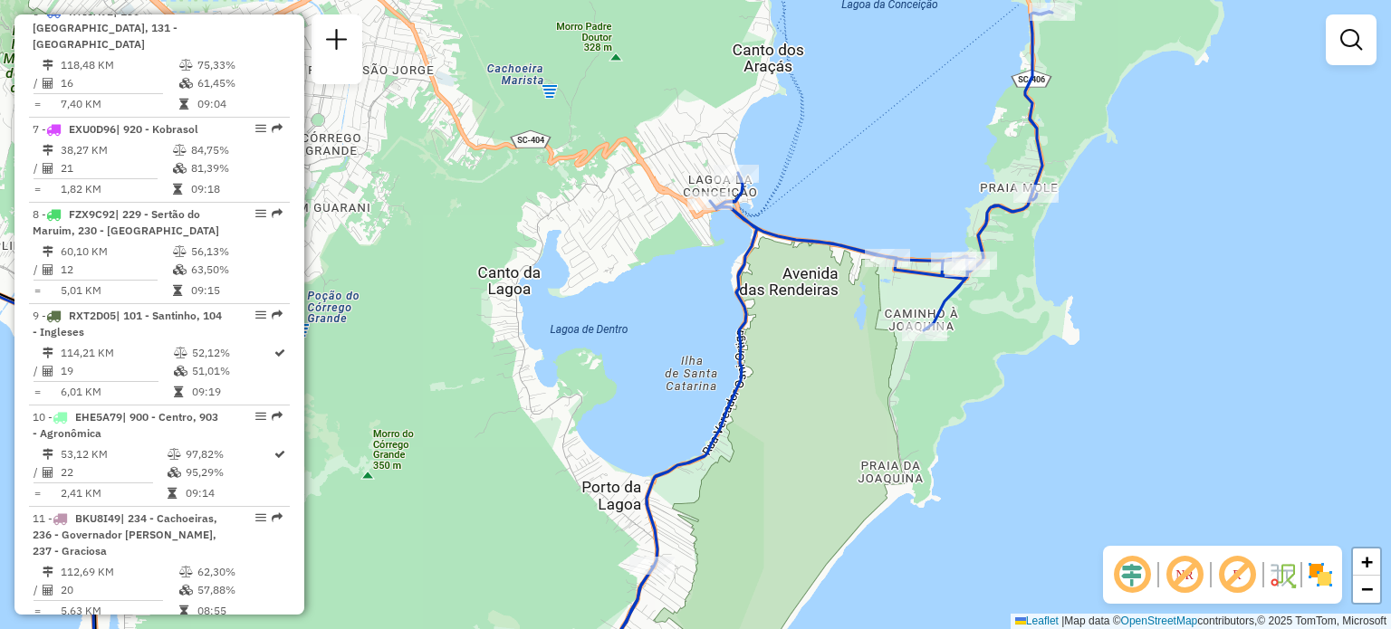
drag, startPoint x: 883, startPoint y: 221, endPoint x: 915, endPoint y: 245, distance: 39.5
click at [915, 245] on div "Janela de atendimento Grade de atendimento Capacidade Transportadoras Veículos …" at bounding box center [695, 314] width 1391 height 629
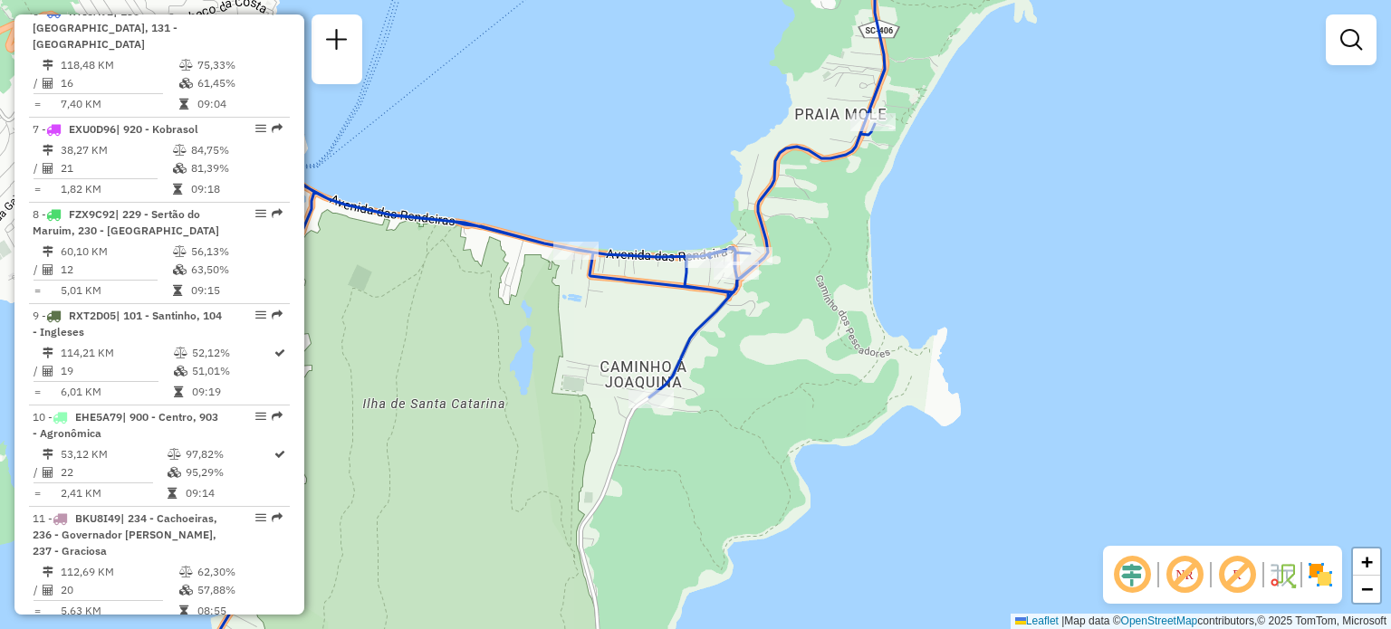
drag, startPoint x: 741, startPoint y: 194, endPoint x: 865, endPoint y: 278, distance: 150.0
click at [927, 311] on div "Janela de atendimento Grade de atendimento Capacidade Transportadoras Veículos …" at bounding box center [695, 314] width 1391 height 629
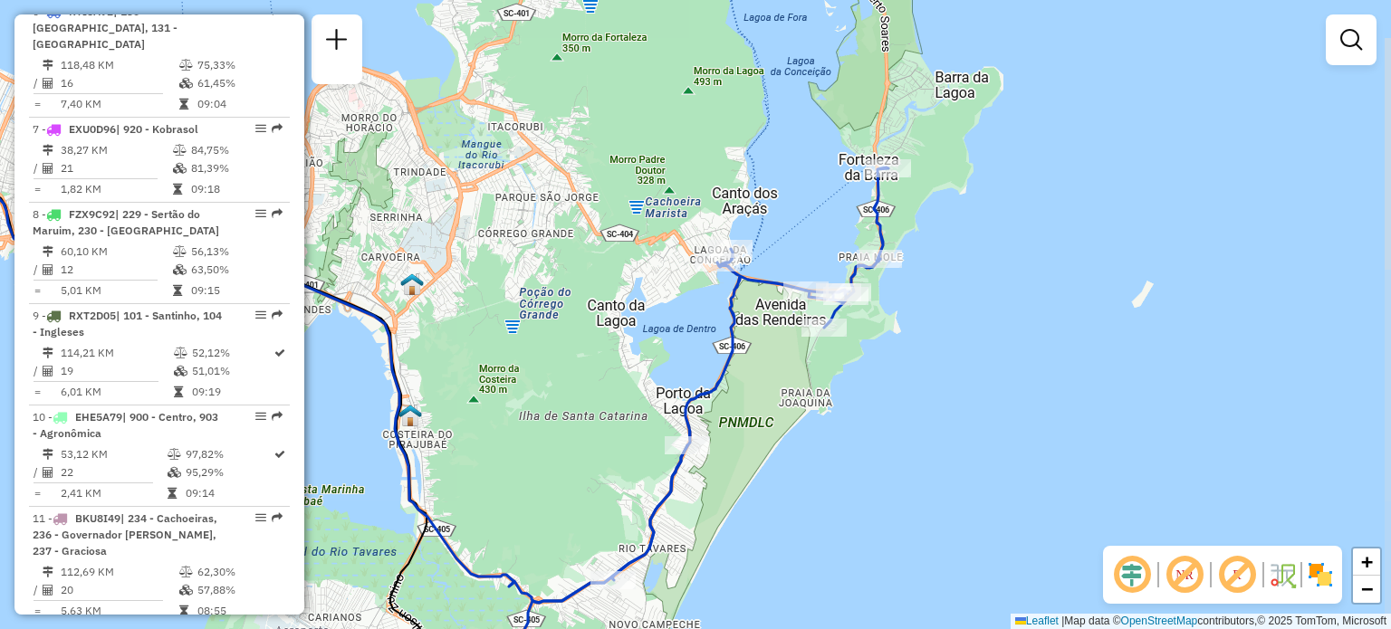
select select "**********"
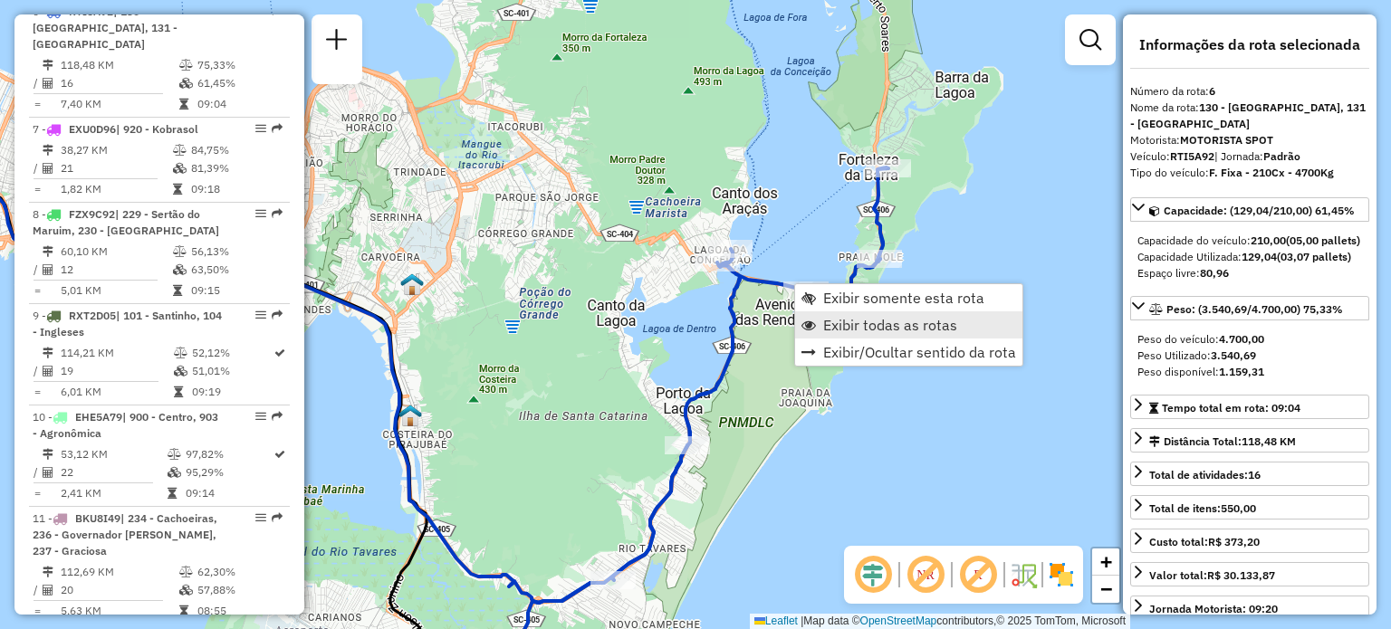
click at [851, 327] on span "Exibir todas as rotas" at bounding box center [890, 325] width 134 height 14
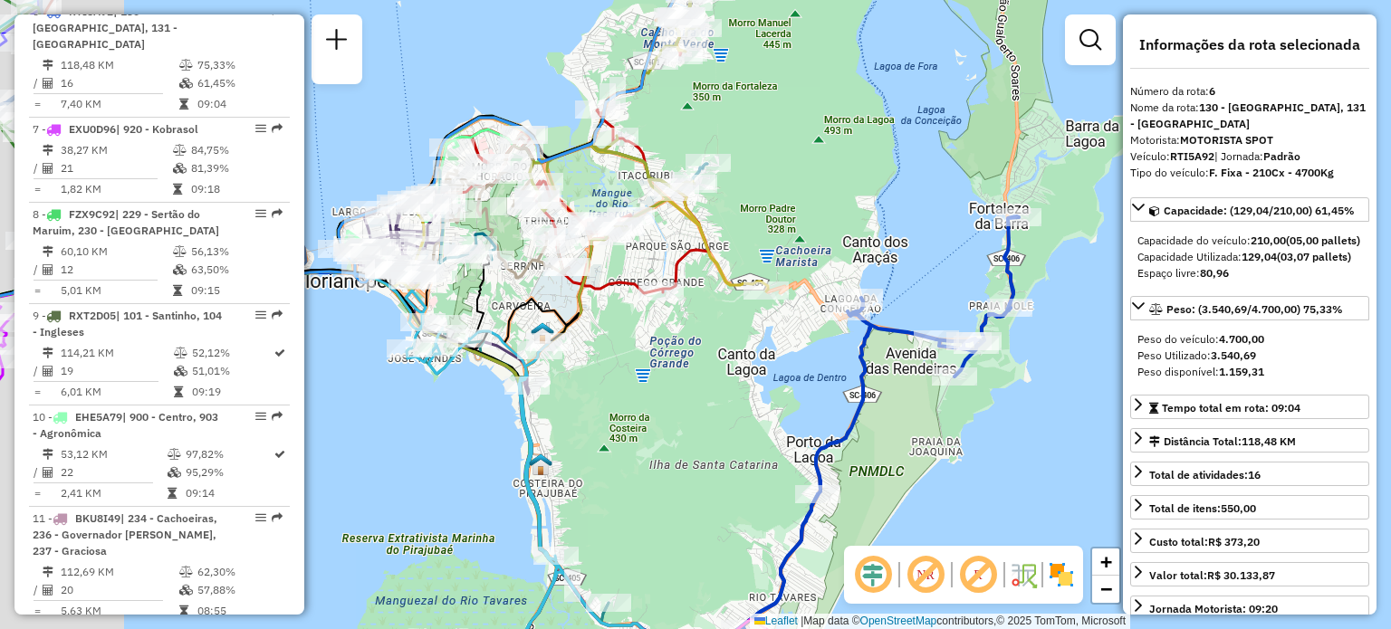
drag, startPoint x: 599, startPoint y: 202, endPoint x: 1205, endPoint y: 335, distance: 621.2
click at [1194, 335] on hb-router-mapa "Informações da Sessão 1291330 - [DATE] Criação: [DATE] 18:52 Depósito: CDD [GEO…" at bounding box center [695, 314] width 1391 height 629
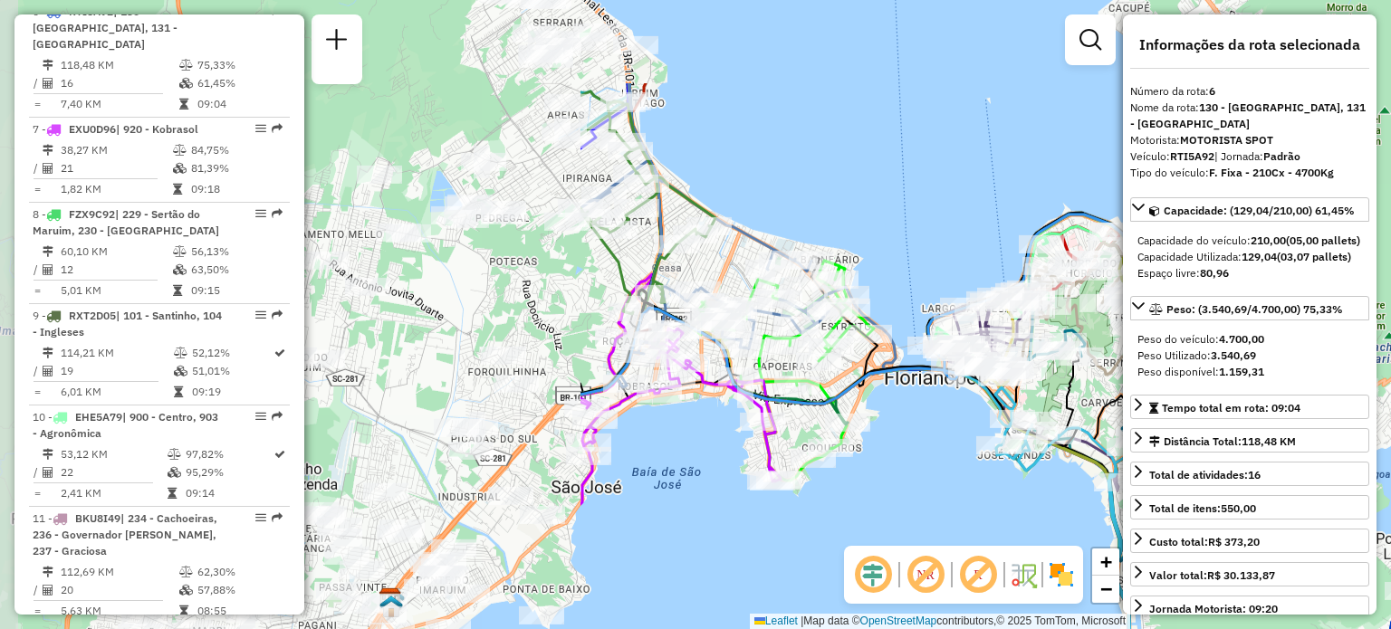
drag, startPoint x: 725, startPoint y: 253, endPoint x: 893, endPoint y: 274, distance: 169.7
click at [896, 274] on div "Rota 2 - Placa EBT4279 05031825 - WILSON LOURENZON 252 Rota 31 - Placa VAN0002 …" at bounding box center [695, 314] width 1391 height 629
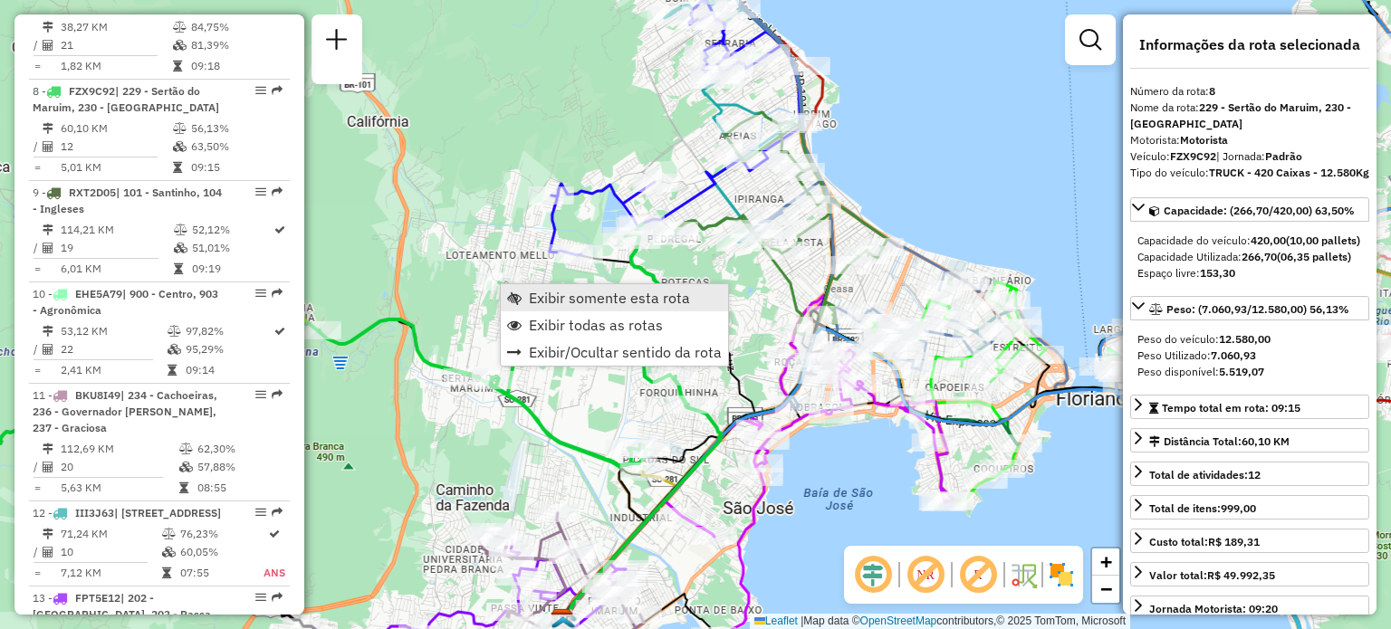
scroll to position [1418, 0]
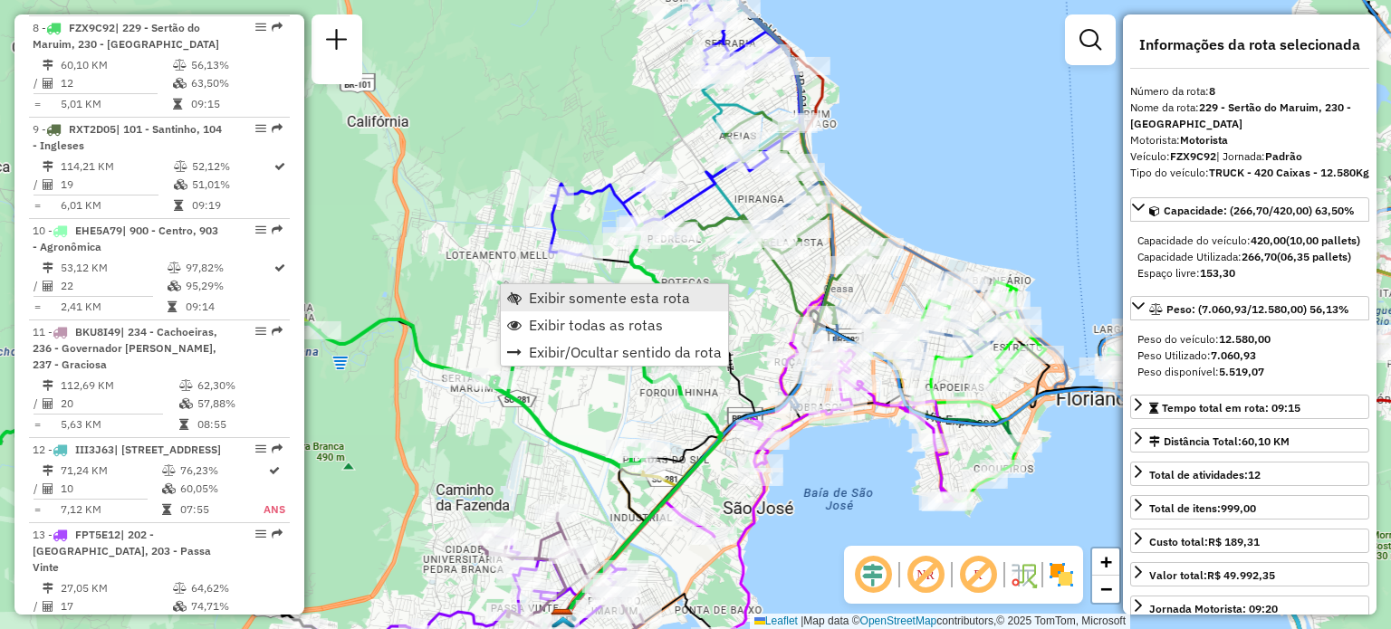
click at [542, 305] on span "Exibir somente esta rota" at bounding box center [609, 298] width 161 height 14
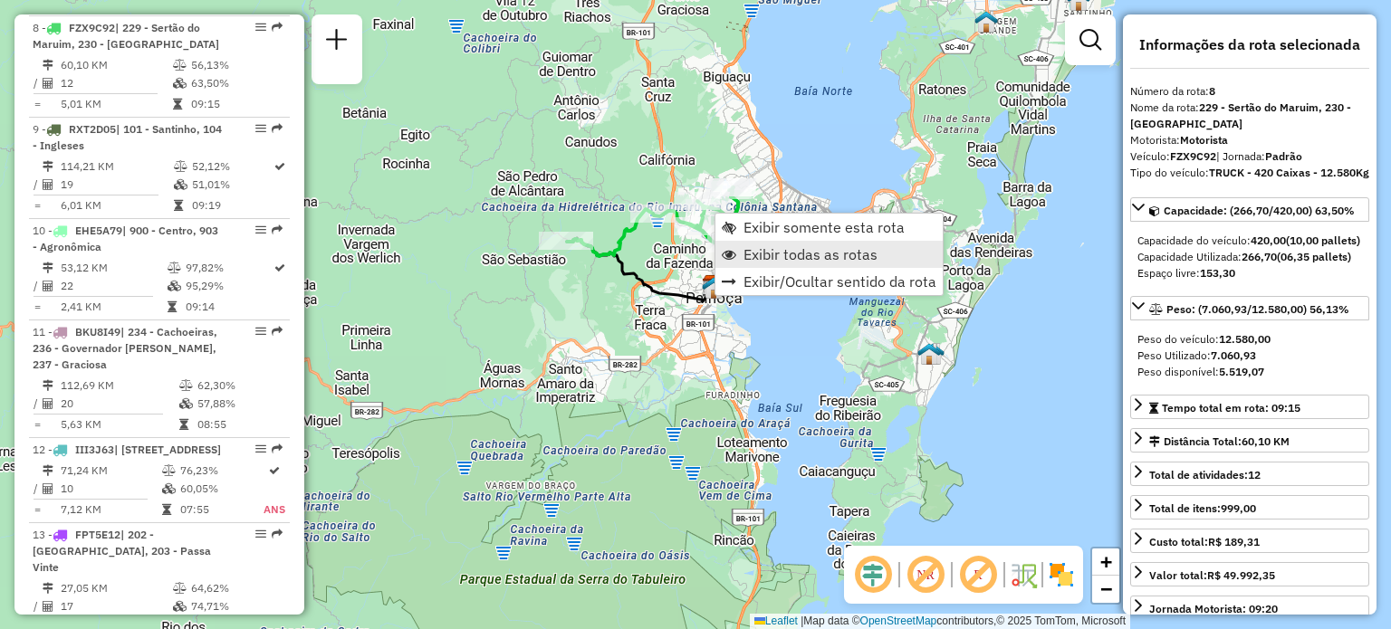
click at [782, 252] on span "Exibir todas as rotas" at bounding box center [811, 254] width 134 height 14
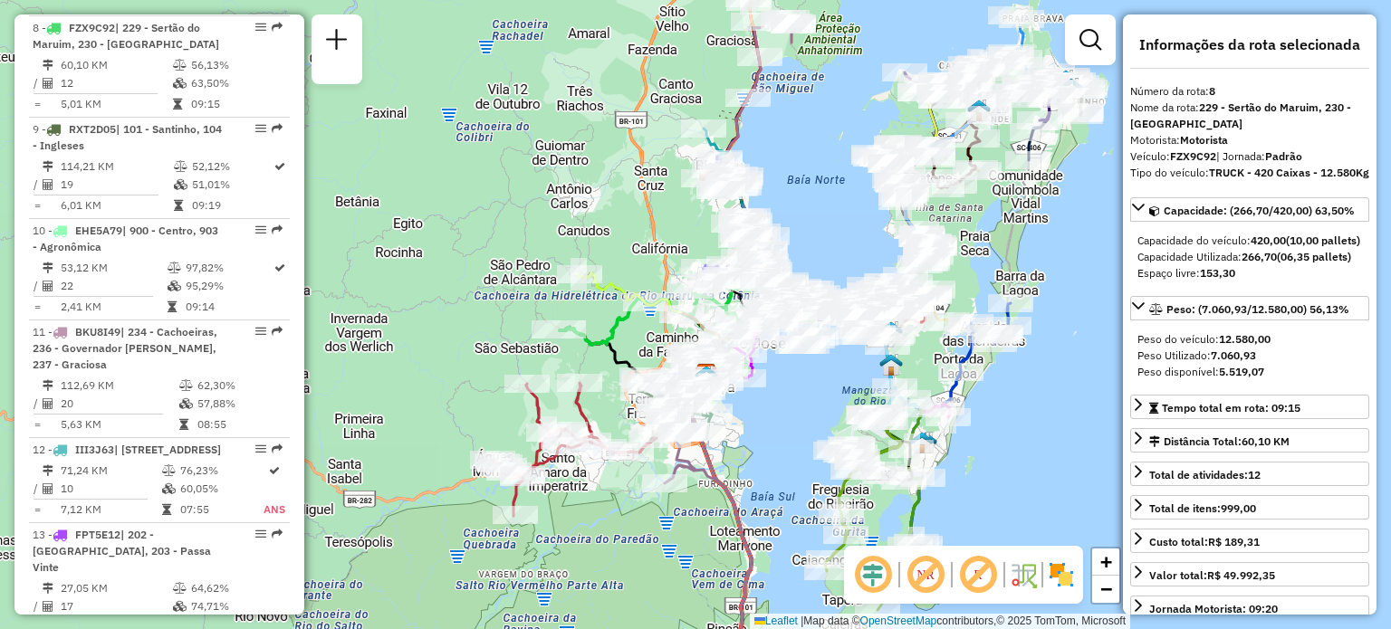
drag, startPoint x: 830, startPoint y: 111, endPoint x: 793, endPoint y: 280, distance: 172.3
click at [797, 275] on div "Janela de atendimento Grade de atendimento Capacidade Transportadoras Veículos …" at bounding box center [695, 314] width 1391 height 629
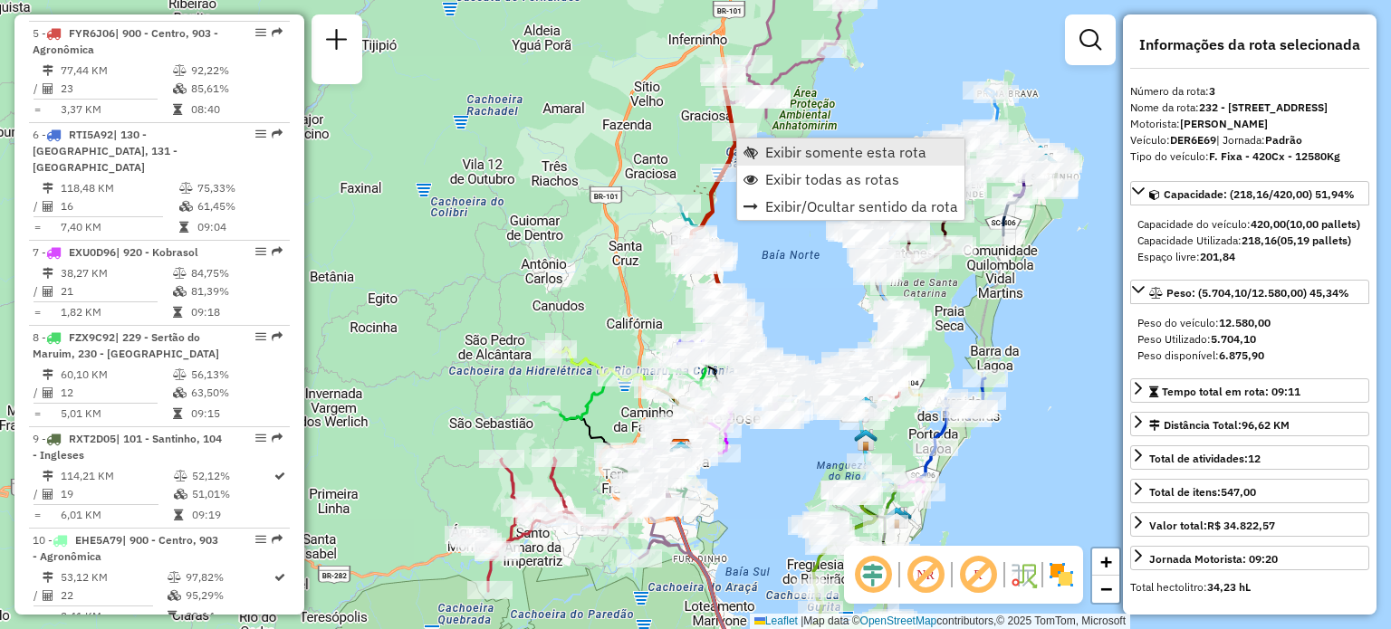
scroll to position [945, 0]
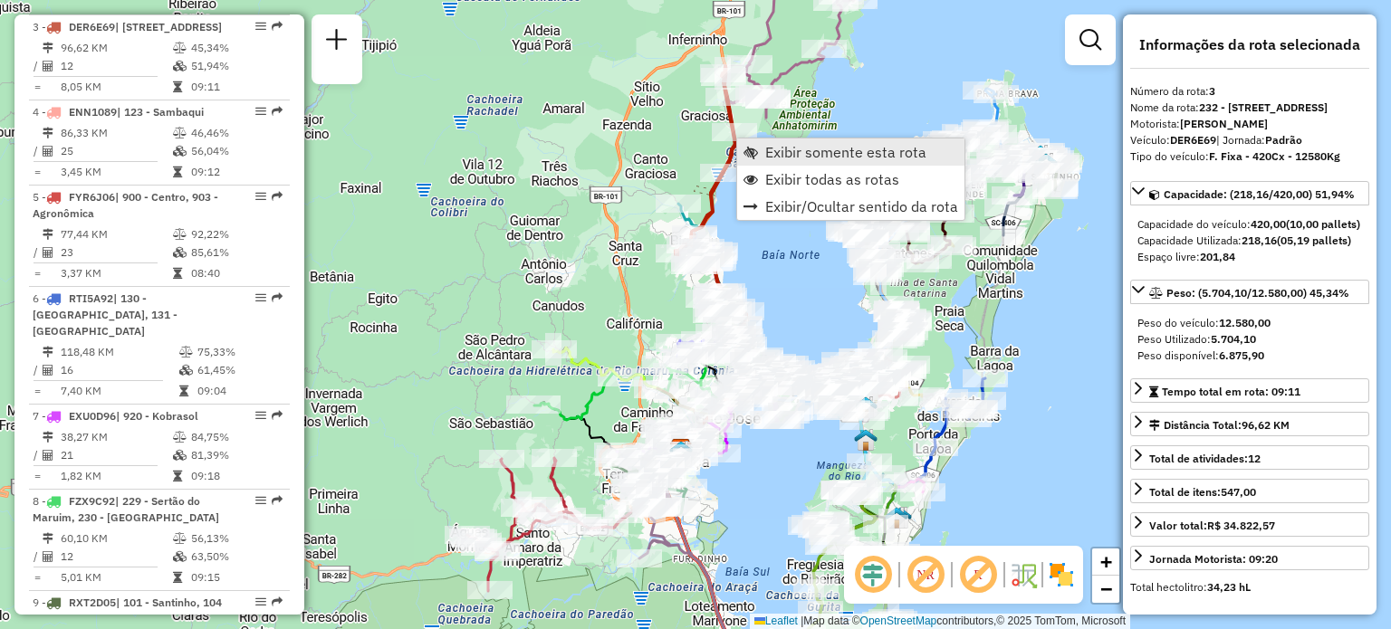
click at [763, 155] on link "Exibir somente esta rota" at bounding box center [850, 152] width 227 height 27
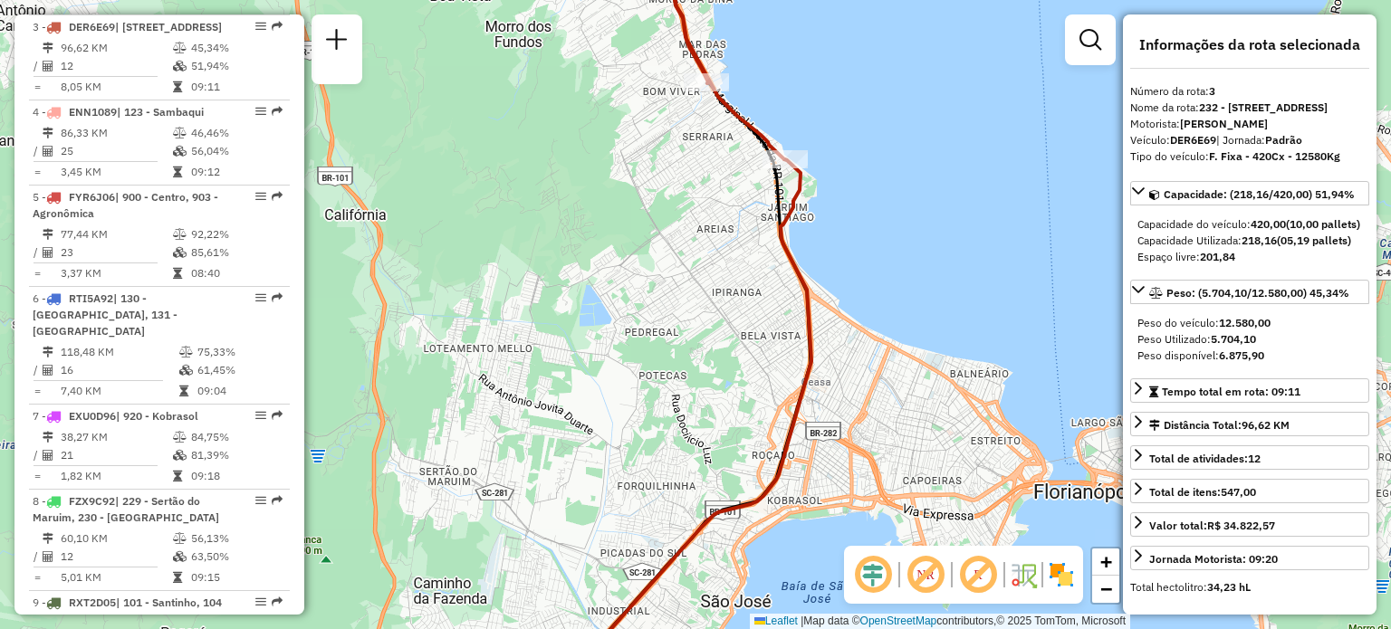
drag, startPoint x: 803, startPoint y: 181, endPoint x: 790, endPoint y: 390, distance: 209.7
click at [796, 389] on div "Janela de atendimento Grade de atendimento Capacidade Transportadoras Veículos …" at bounding box center [695, 314] width 1391 height 629
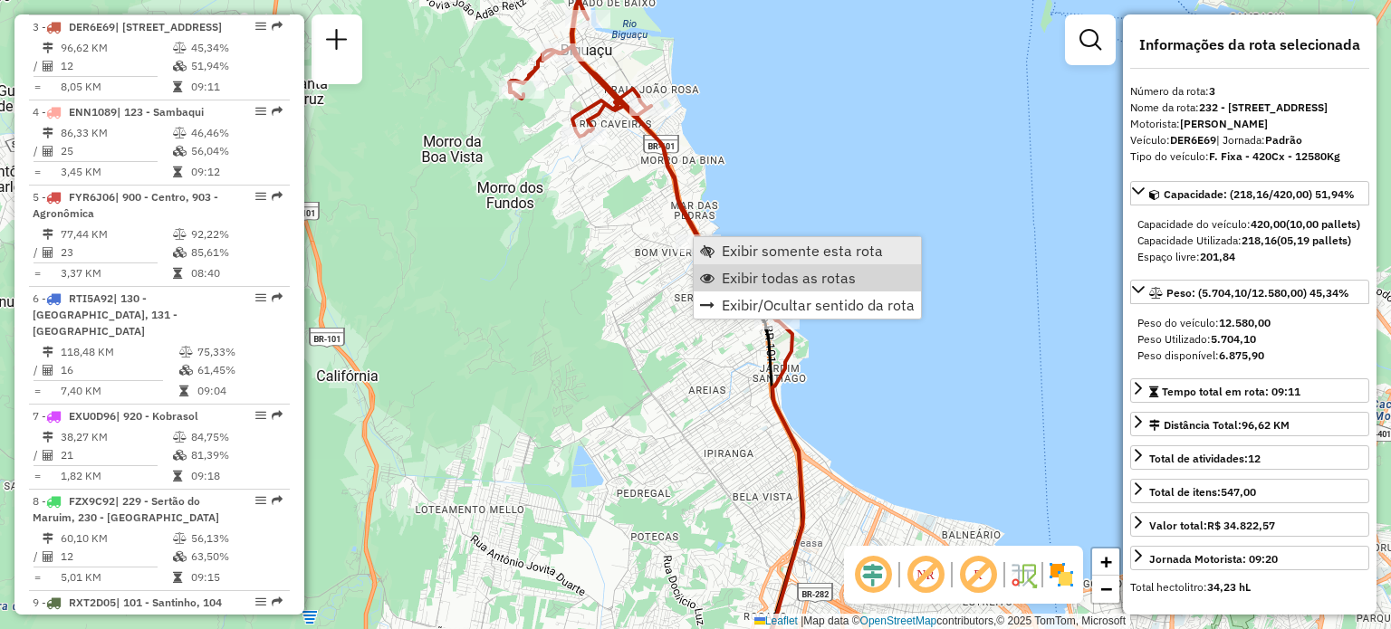
click at [725, 278] on span "Exibir todas as rotas" at bounding box center [789, 278] width 134 height 14
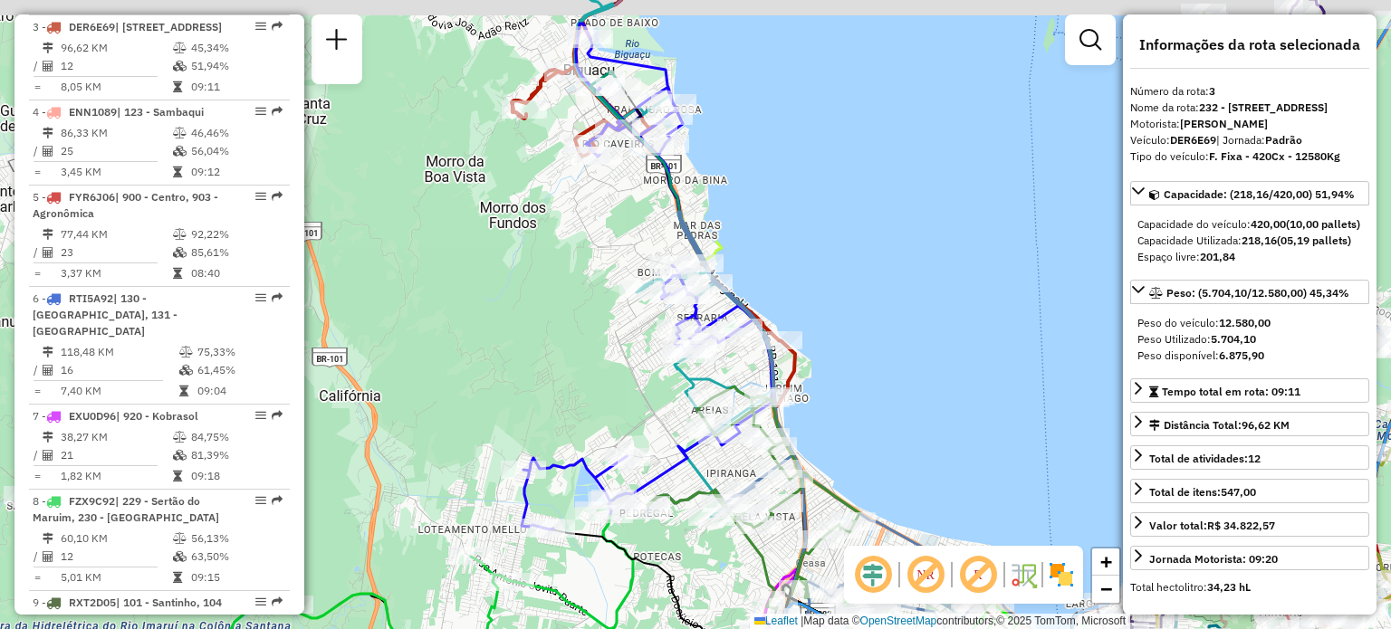
drag, startPoint x: 796, startPoint y: 172, endPoint x: 769, endPoint y: 322, distance: 151.9
click at [793, 311] on div "Janela de atendimento Grade de atendimento Capacidade Transportadoras Veículos …" at bounding box center [695, 314] width 1391 height 629
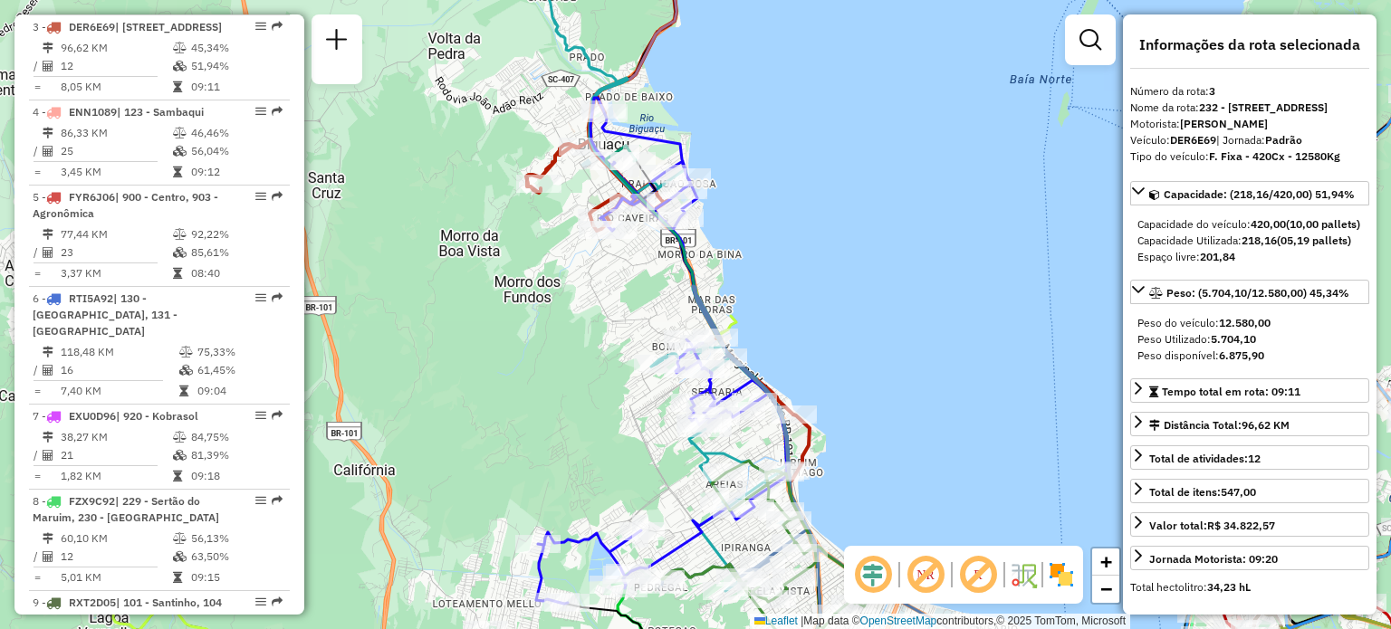
drag, startPoint x: 775, startPoint y: 384, endPoint x: 762, endPoint y: 272, distance: 113.1
click at [765, 286] on icon at bounding box center [816, 460] width 308 height 349
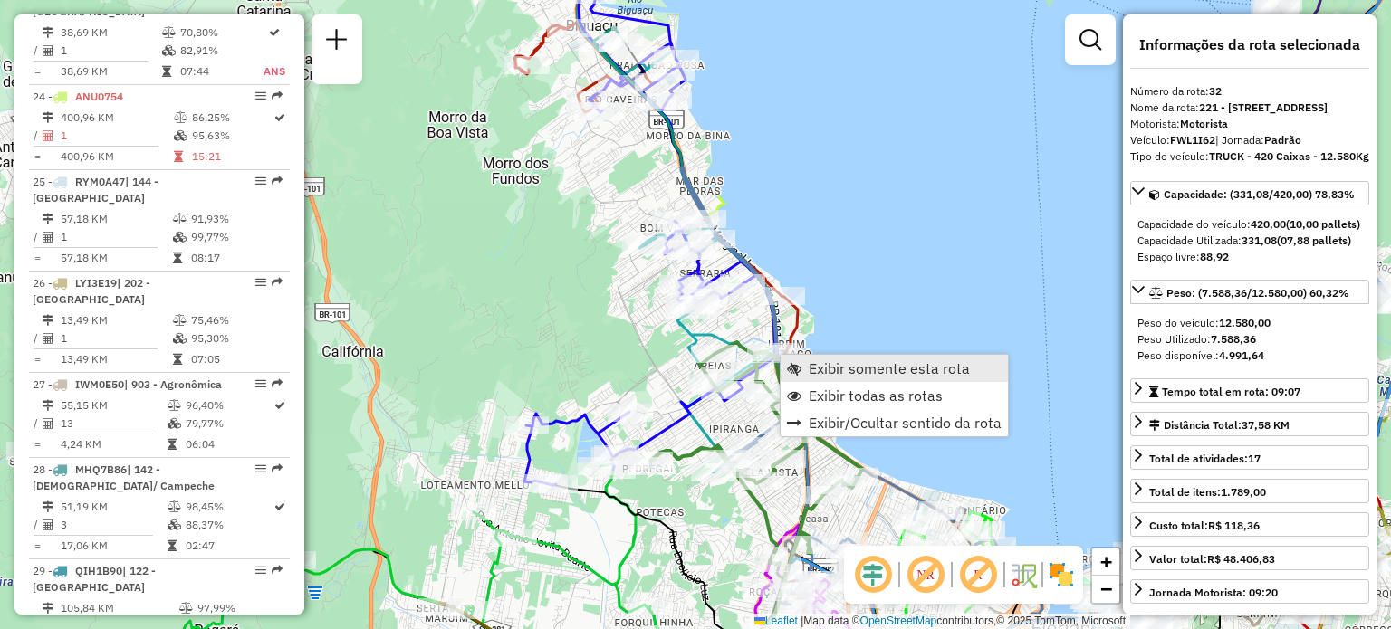
scroll to position [3864, 0]
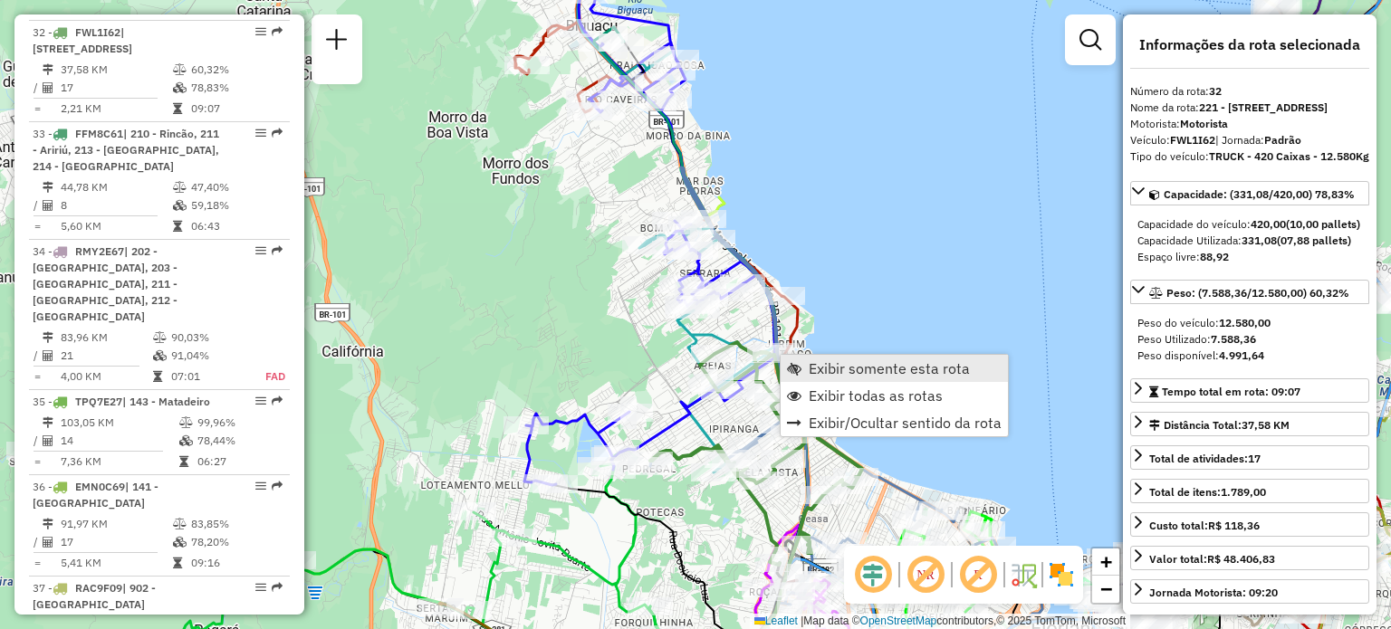
click at [811, 363] on span "Exibir somente esta rota" at bounding box center [889, 368] width 161 height 14
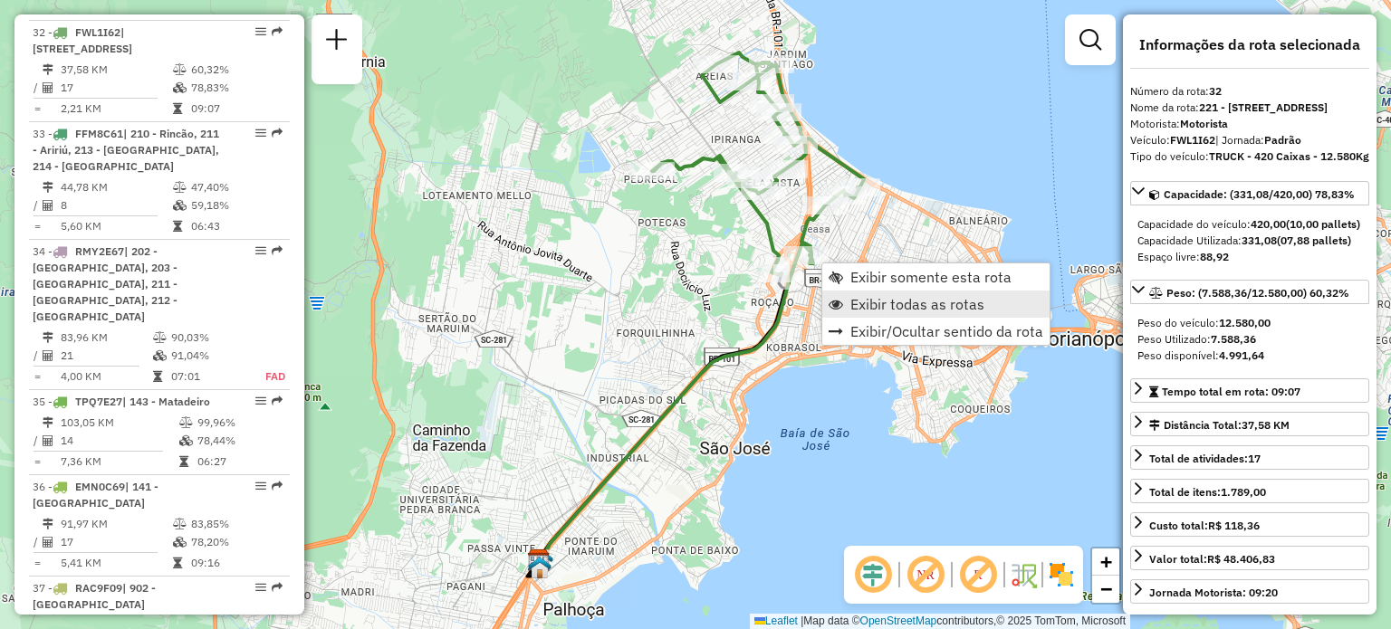
click at [862, 300] on span "Exibir todas as rotas" at bounding box center [917, 304] width 134 height 14
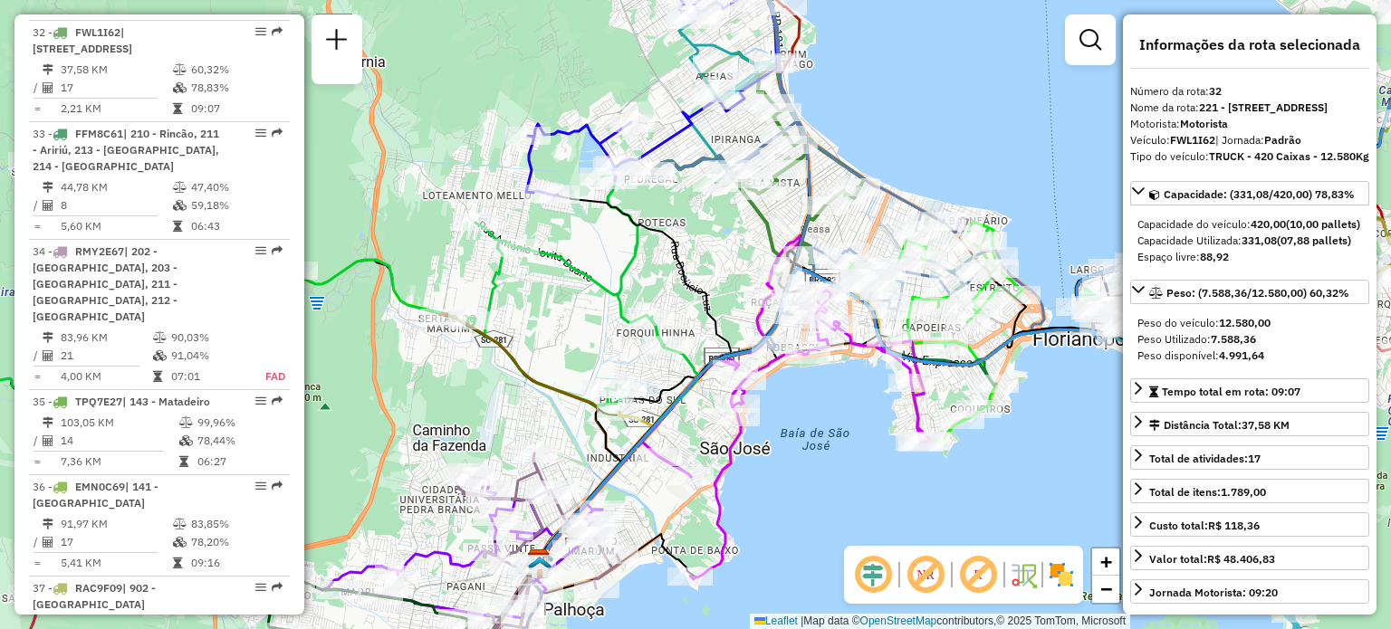
drag, startPoint x: 710, startPoint y: 275, endPoint x: 628, endPoint y: 211, distance: 104.5
click at [629, 211] on div "Rota 17 - Placa RMY2E57 05041762 - 62.491.424 YANNEIDIS DEL [PERSON_NAME] Janel…" at bounding box center [695, 314] width 1391 height 629
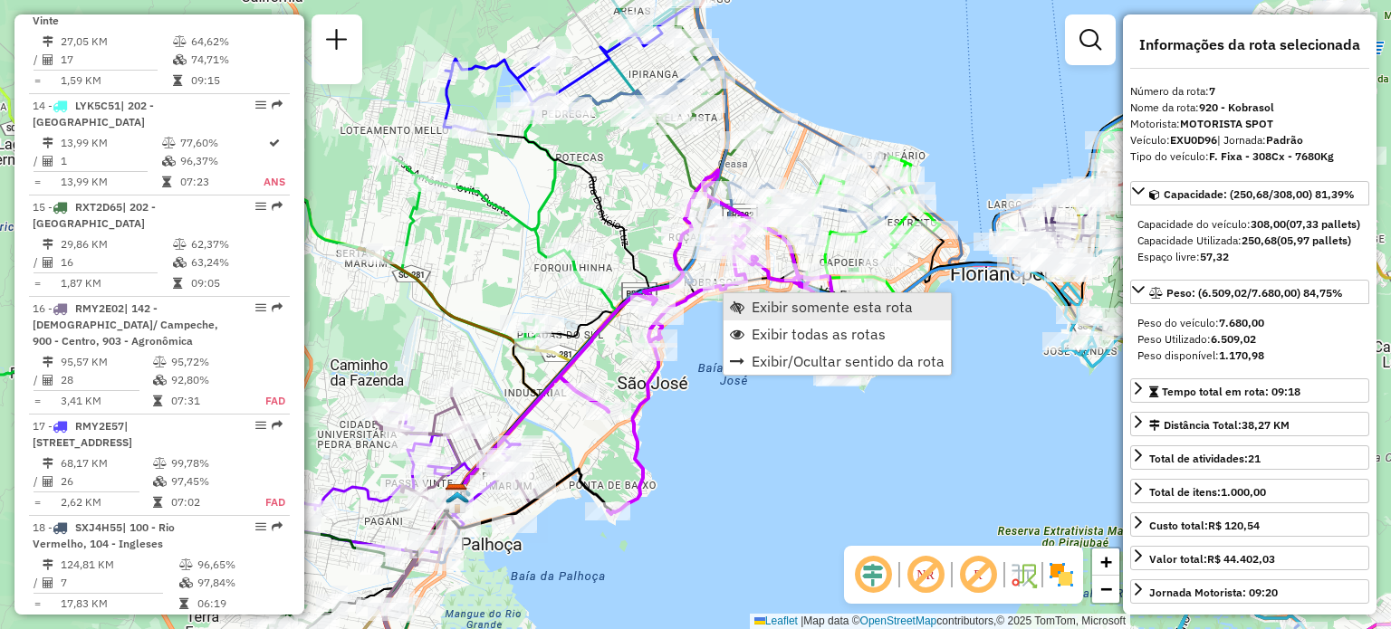
scroll to position [1333, 0]
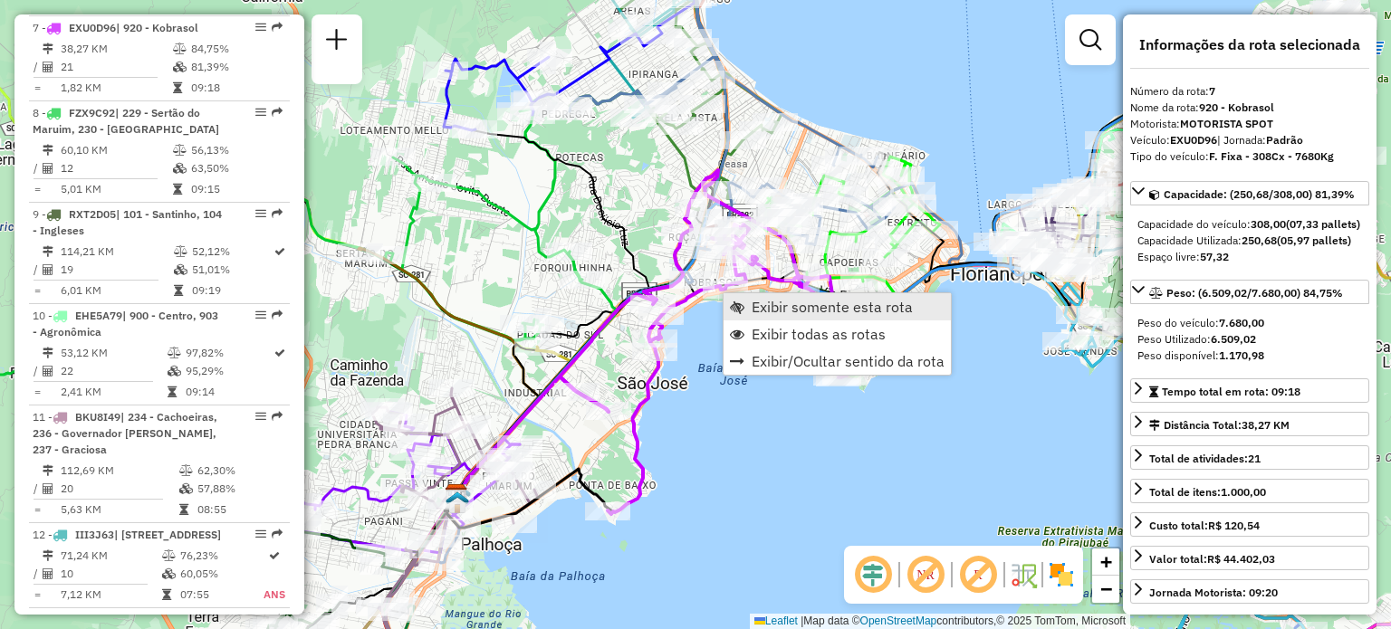
click at [750, 300] on link "Exibir somente esta rota" at bounding box center [837, 306] width 227 height 27
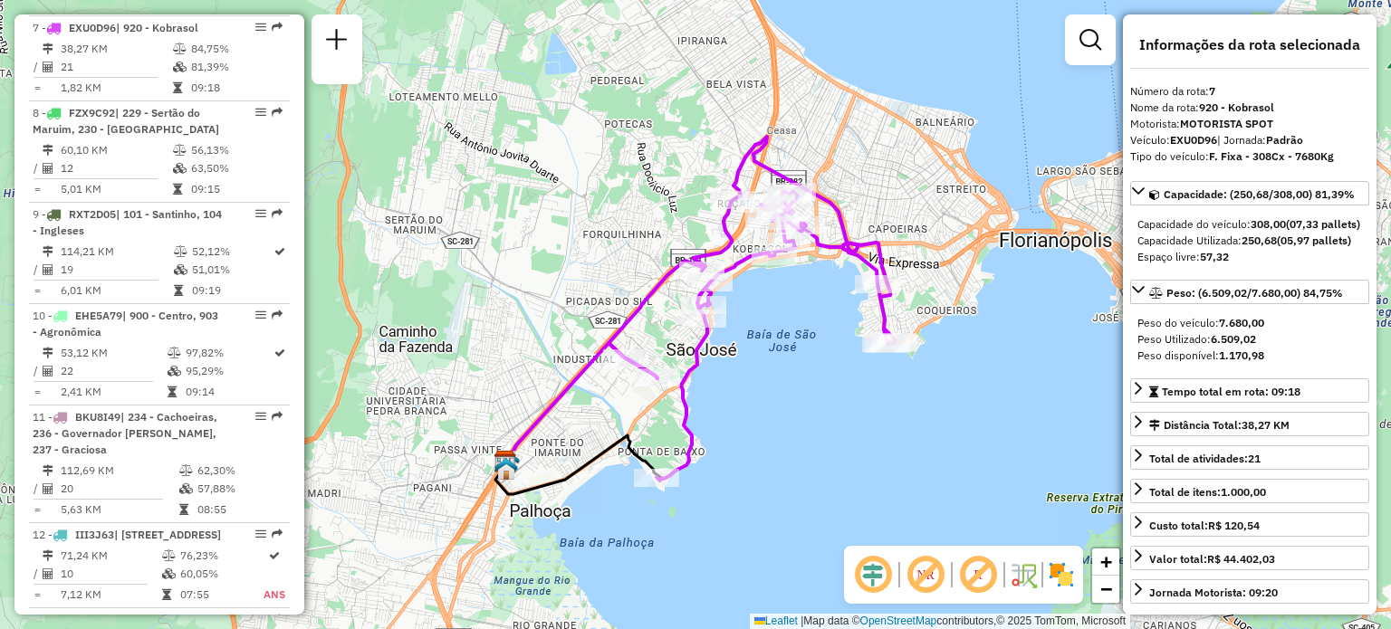
drag, startPoint x: 702, startPoint y: 401, endPoint x: 703, endPoint y: 353, distance: 48.0
click at [703, 353] on div "Janela de atendimento Grade de atendimento Capacidade Transportadoras Veículos …" at bounding box center [695, 314] width 1391 height 629
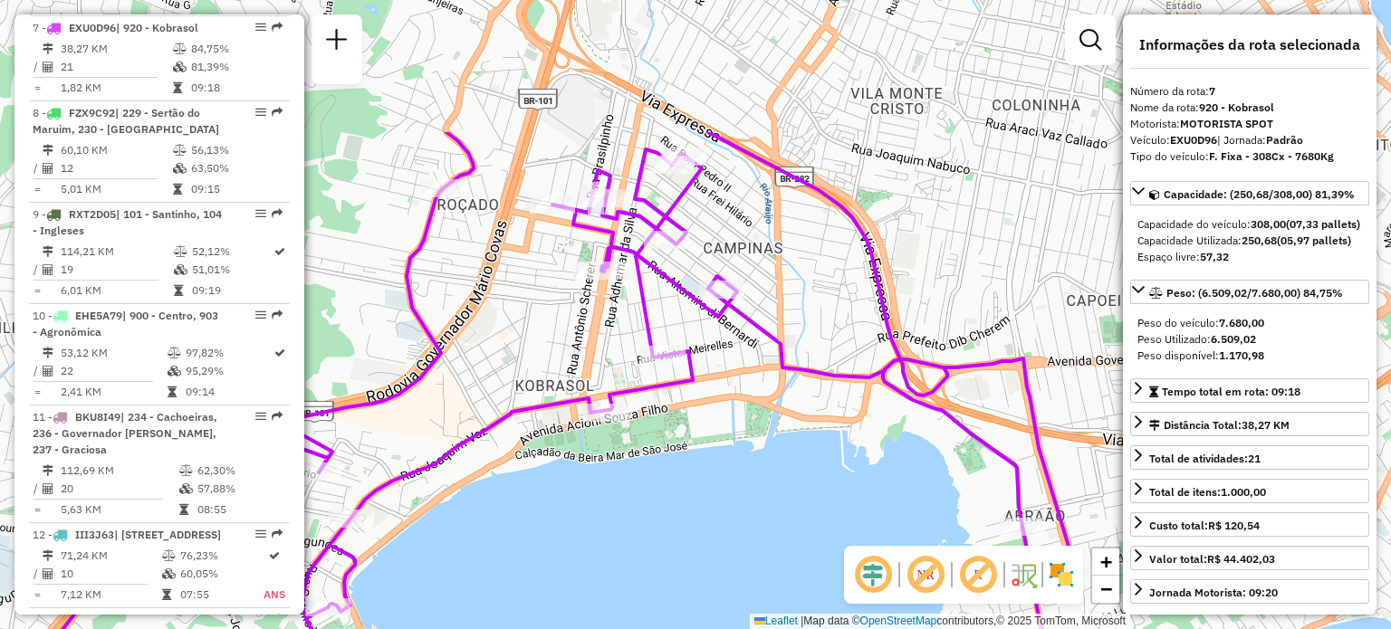
drag, startPoint x: 845, startPoint y: 256, endPoint x: 702, endPoint y: 249, distance: 143.3
click at [703, 256] on div "Janela de atendimento Grade de atendimento Capacidade Transportadoras Veículos …" at bounding box center [695, 314] width 1391 height 629
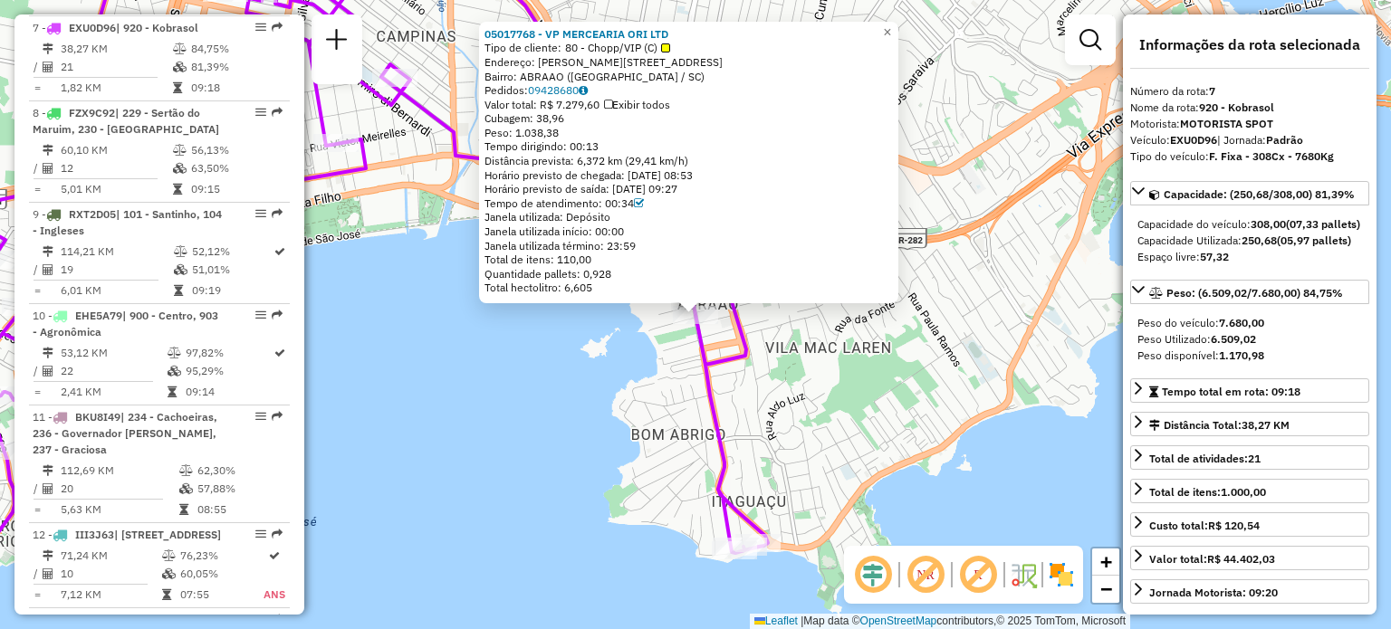
click at [870, 379] on div "05017768 - VP MERCEARIA ORI LTD Tipo de cliente: 80 - Chopp/VIP (C) Endereço: […" at bounding box center [695, 314] width 1391 height 629
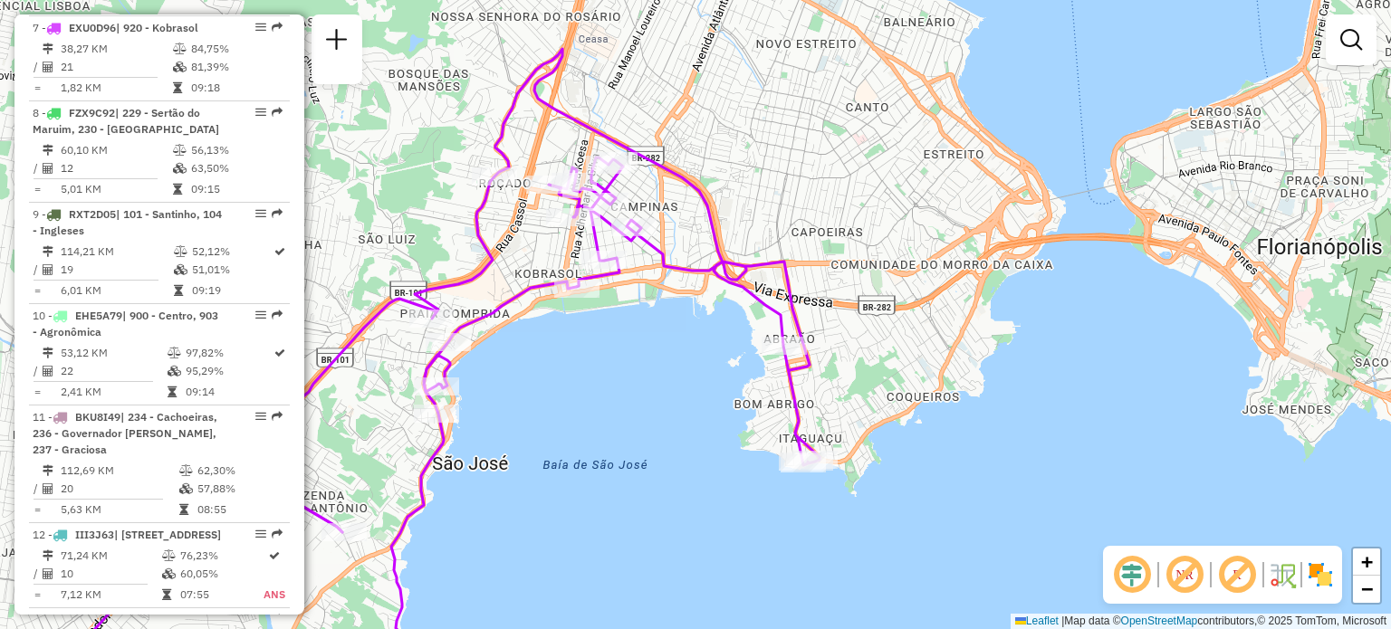
select select "**********"
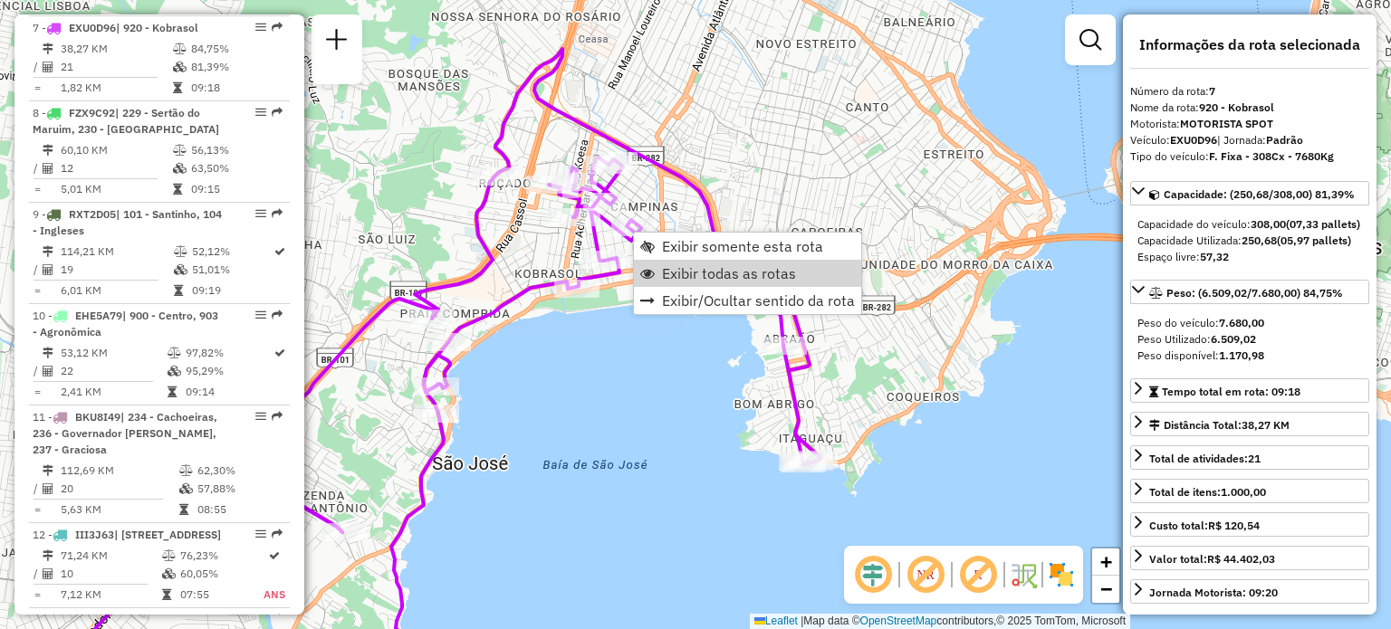
click at [659, 271] on link "Exibir todas as rotas" at bounding box center [747, 273] width 227 height 27
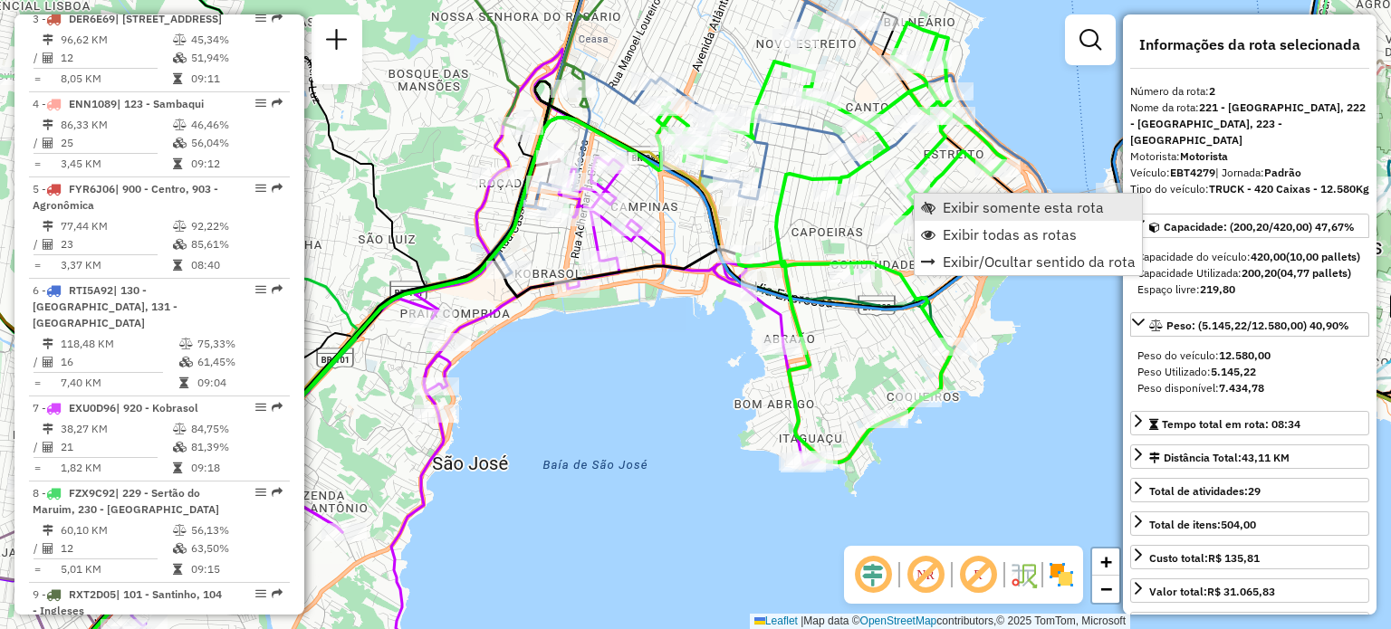
scroll to position [826, 0]
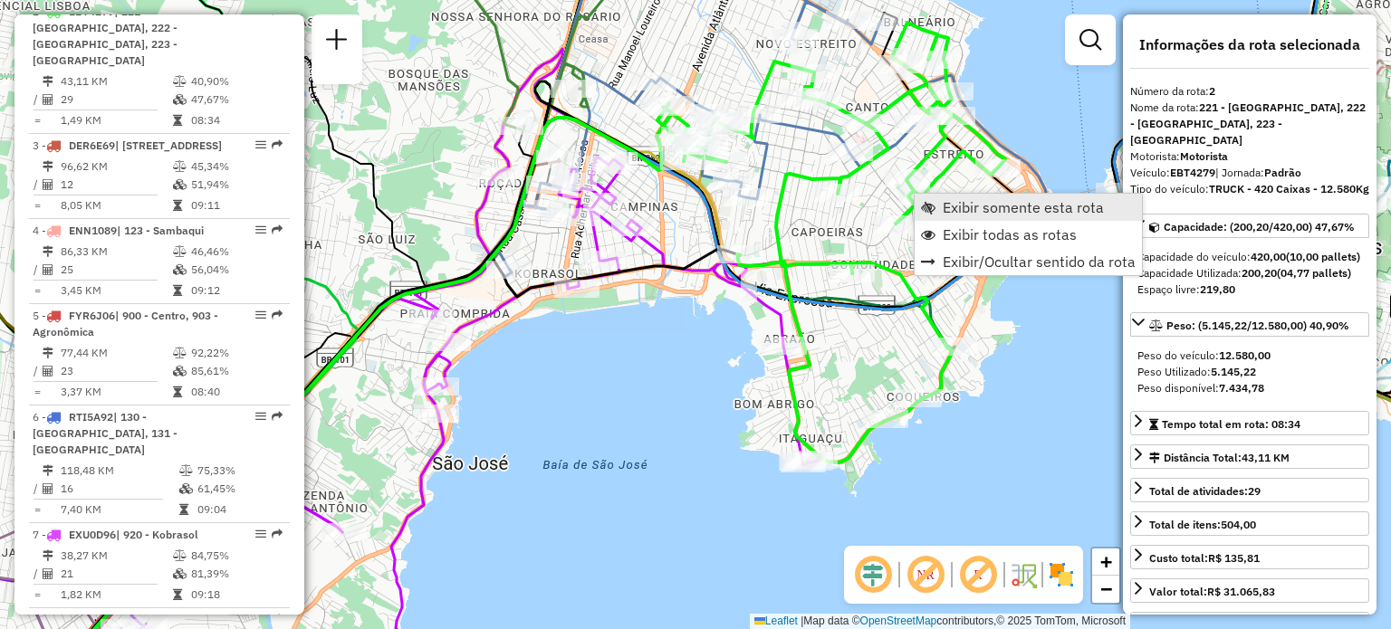
click at [932, 202] on span "Exibir somente esta rota" at bounding box center [928, 207] width 14 height 14
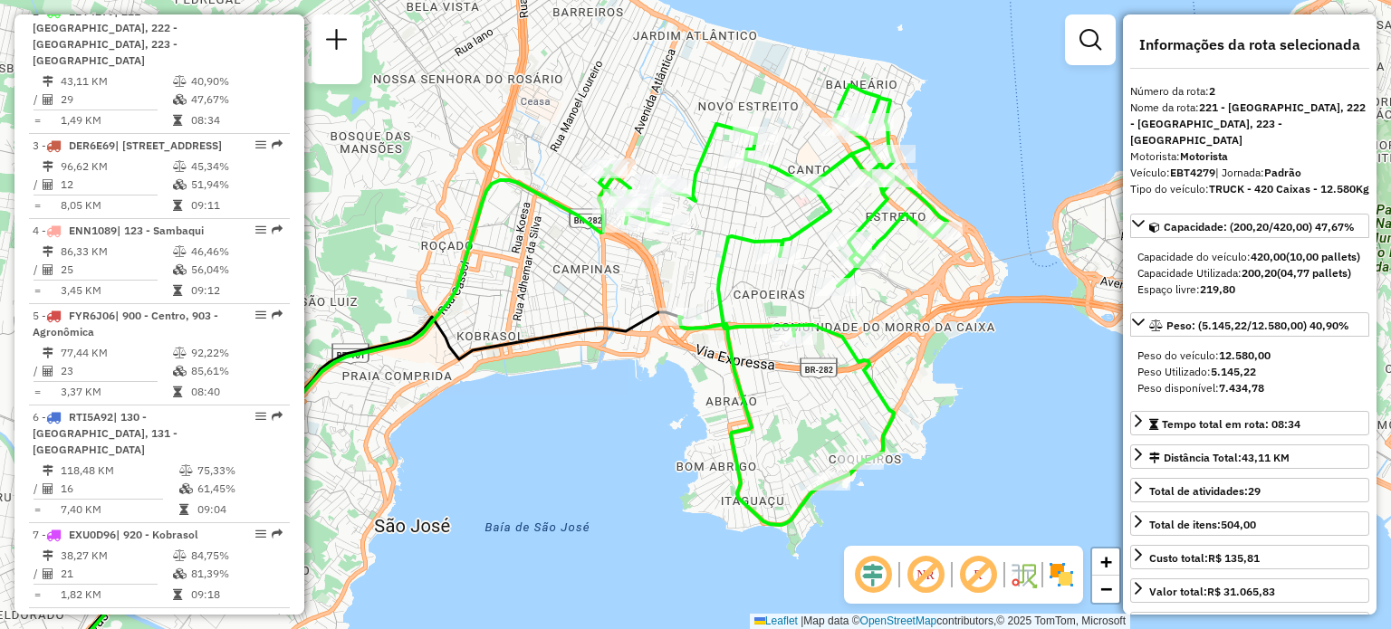
drag, startPoint x: 941, startPoint y: 302, endPoint x: 911, endPoint y: 359, distance: 63.6
click at [912, 359] on div "Janela de atendimento Grade de atendimento Capacidade Transportadoras Veículos …" at bounding box center [695, 314] width 1391 height 629
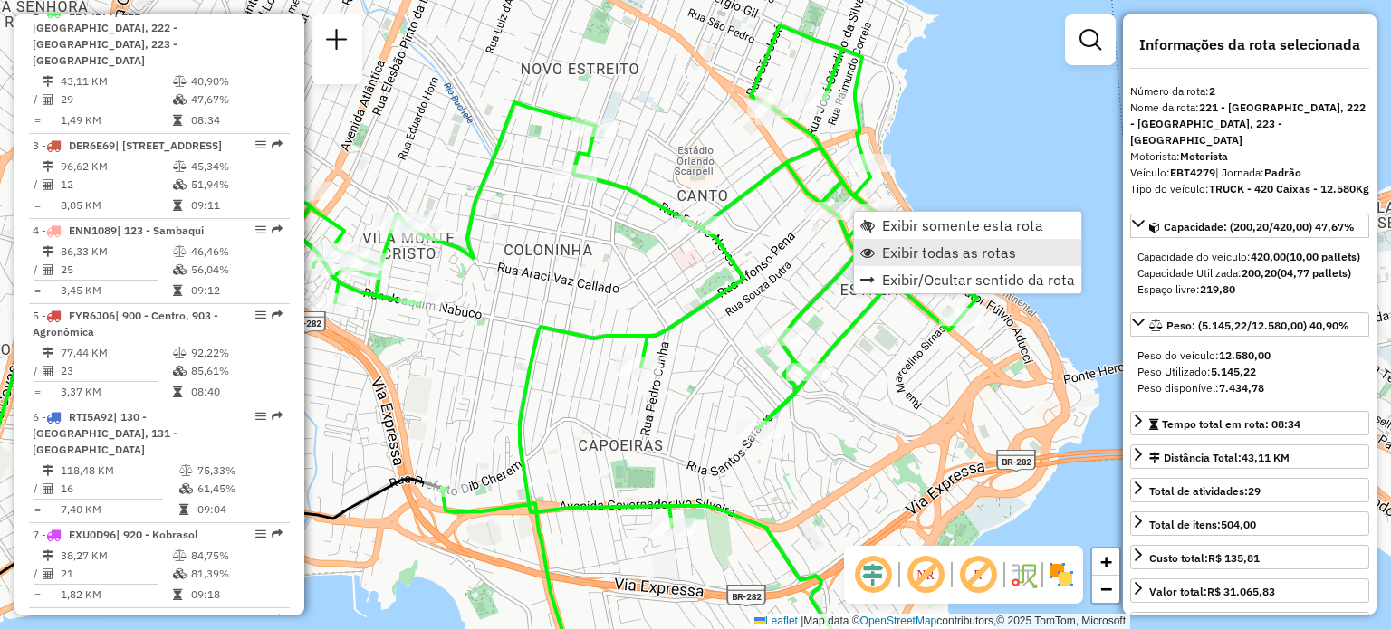
click at [880, 245] on link "Exibir todas as rotas" at bounding box center [967, 252] width 227 height 27
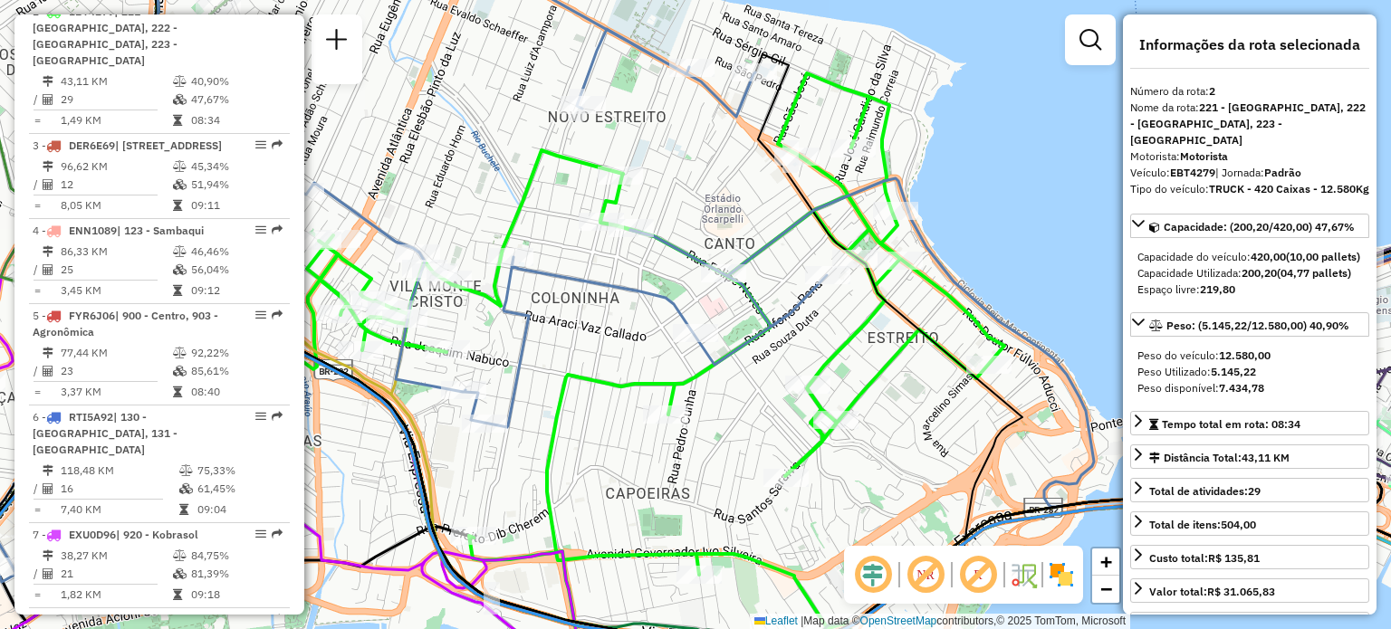
drag, startPoint x: 578, startPoint y: 229, endPoint x: 726, endPoint y: 365, distance: 201.3
click at [721, 370] on icon at bounding box center [357, 291] width 939 height 611
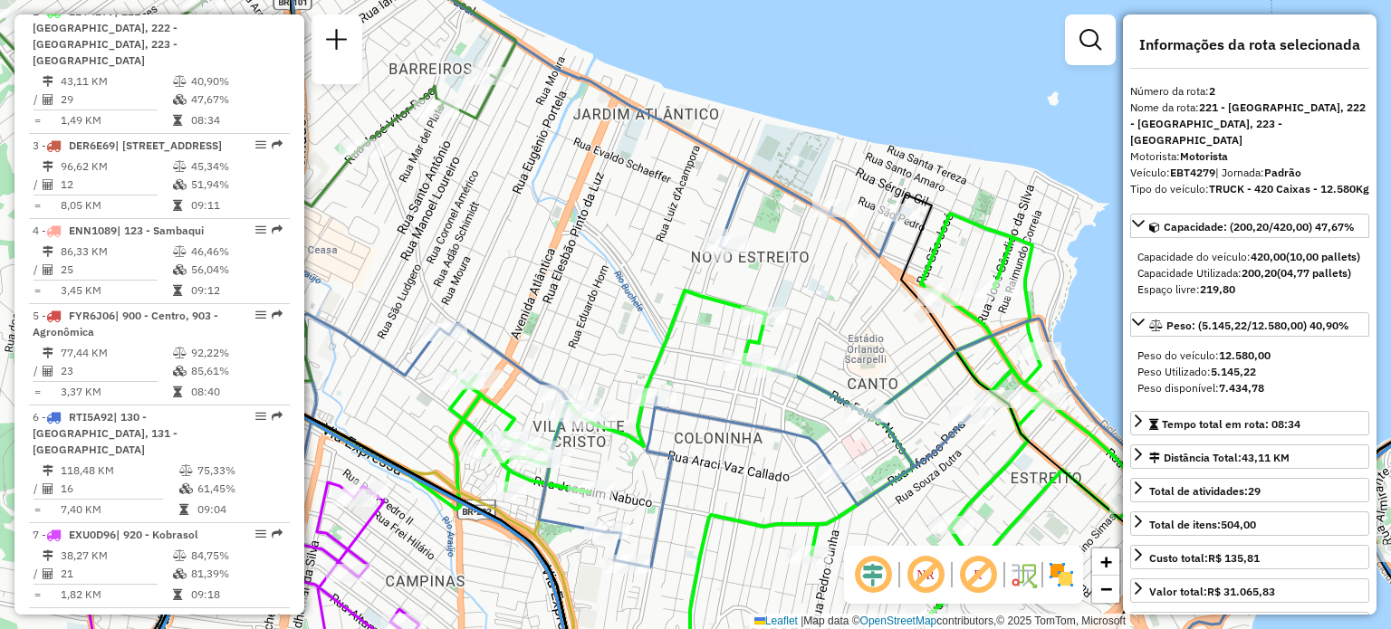
drag, startPoint x: 625, startPoint y: 180, endPoint x: 711, endPoint y: 299, distance: 146.6
click at [708, 297] on div "Janela de atendimento Grade de atendimento Capacidade Transportadoras Veículos …" at bounding box center [695, 314] width 1391 height 629
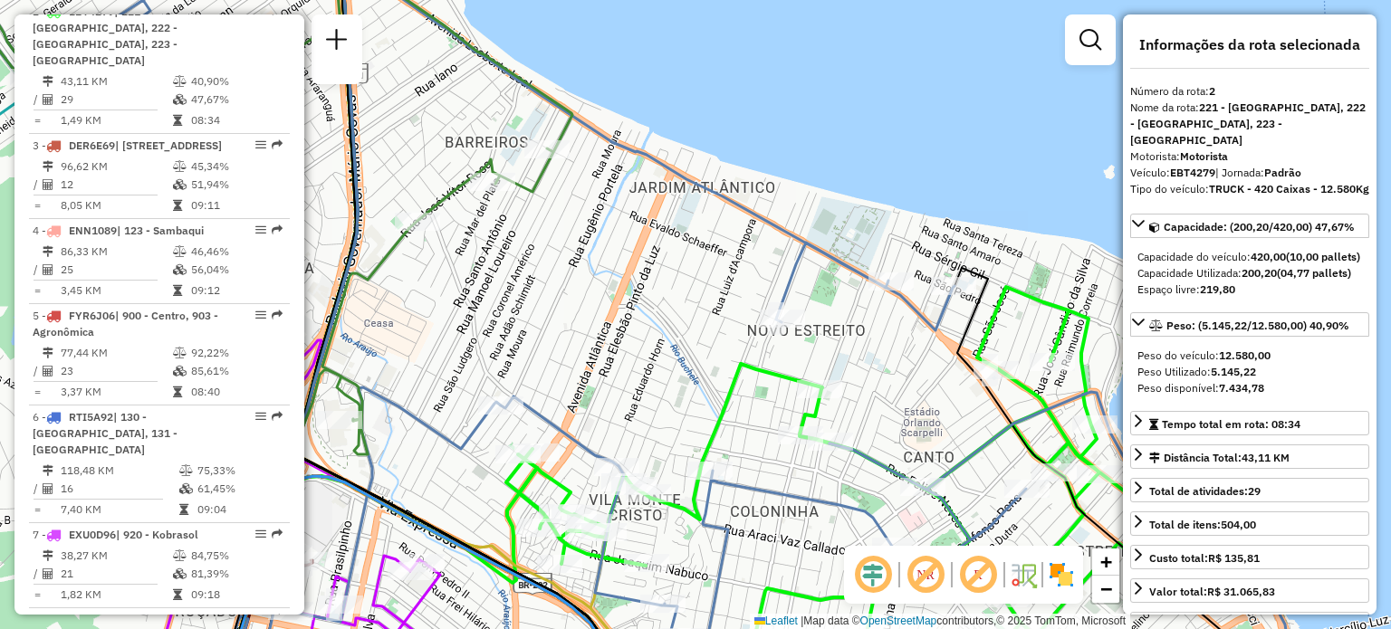
drag, startPoint x: 596, startPoint y: 305, endPoint x: 912, endPoint y: 314, distance: 316.2
click at [914, 314] on div "Rota 31 - Placa VAN0002 05036752 - FEF GRUPO LTDA Rota 31 - Placa VAN0002 05036…" at bounding box center [695, 314] width 1391 height 629
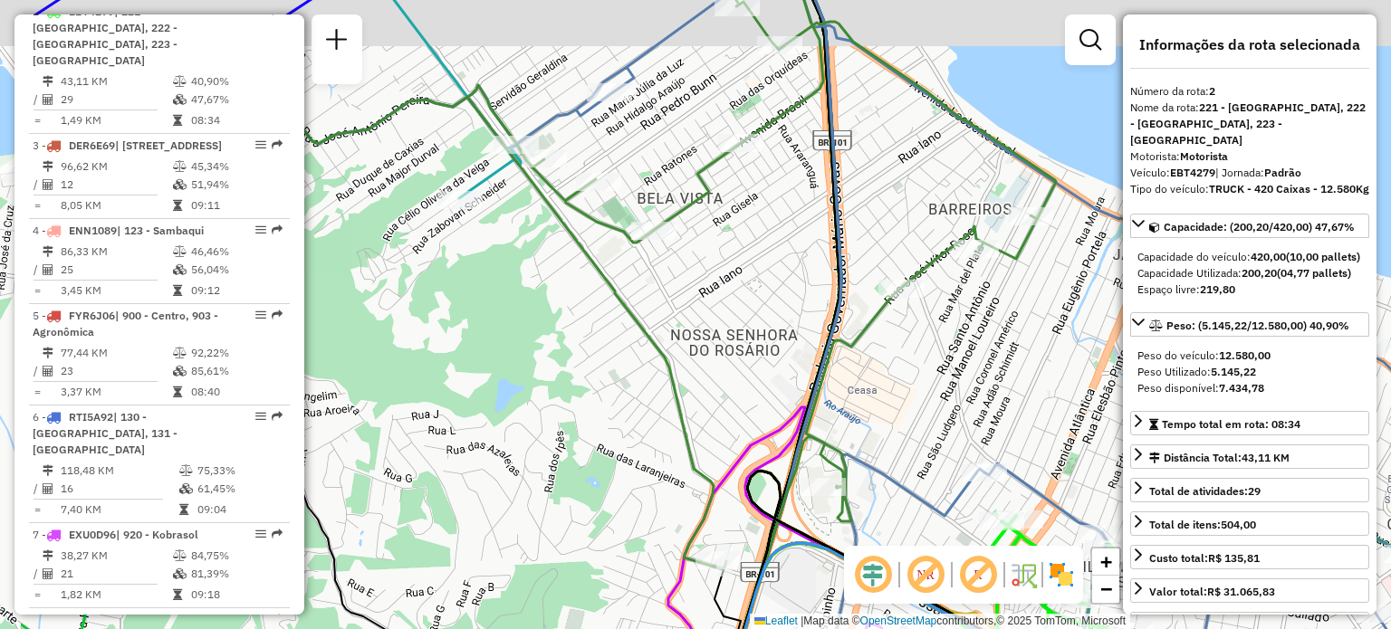
drag, startPoint x: 725, startPoint y: 326, endPoint x: 906, endPoint y: 419, distance: 203.7
click at [906, 418] on div "Janela de atendimento Grade de atendimento Capacidade Transportadoras Veículos …" at bounding box center [695, 314] width 1391 height 629
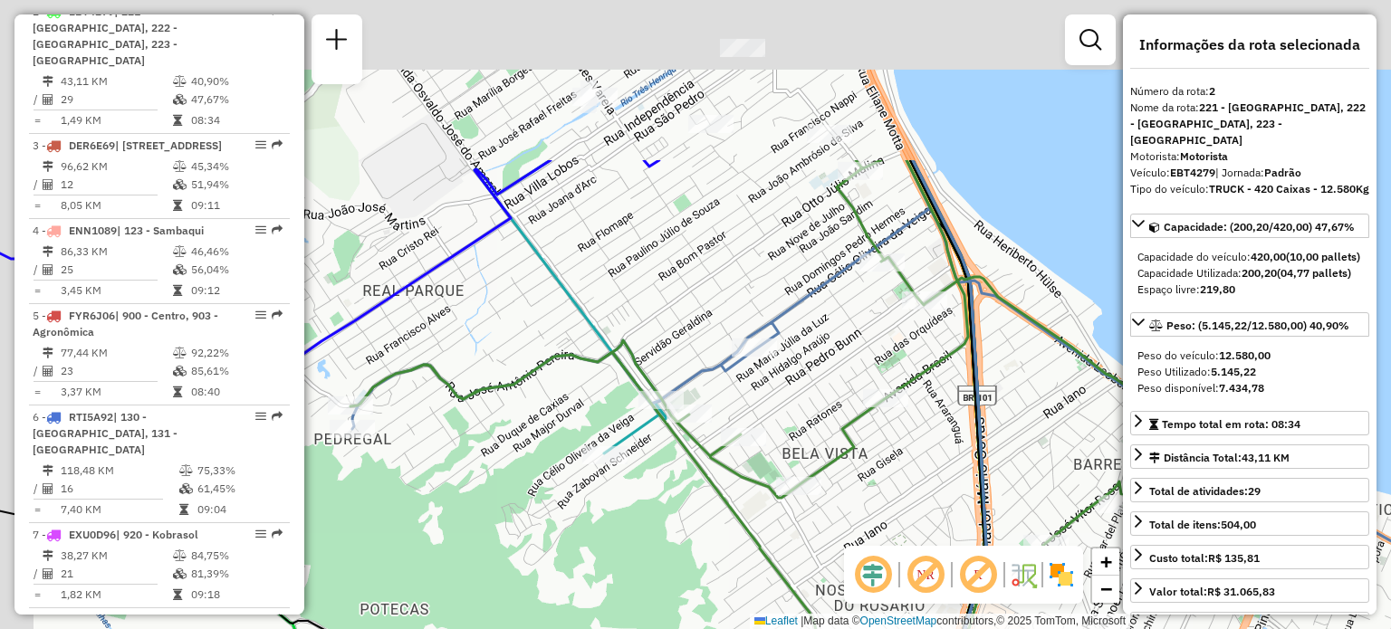
drag, startPoint x: 526, startPoint y: 156, endPoint x: 655, endPoint y: 387, distance: 264.3
click at [654, 389] on icon at bounding box center [775, 492] width 850 height 665
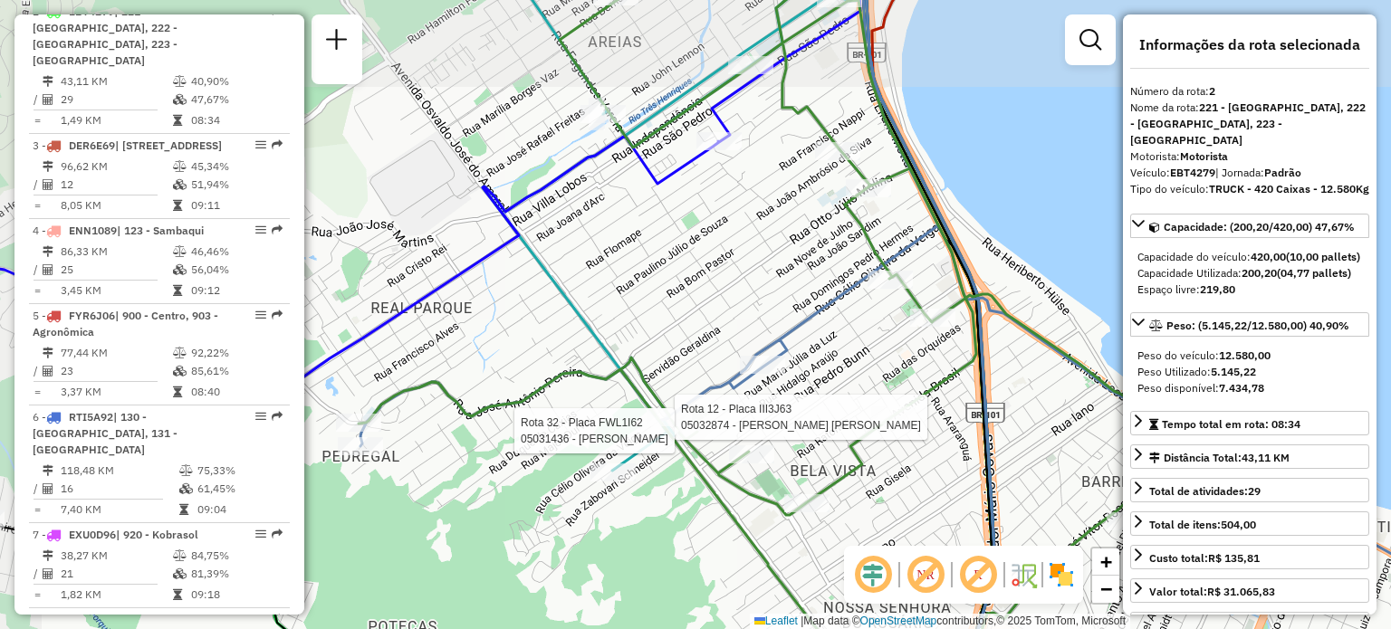
drag, startPoint x: 584, startPoint y: 223, endPoint x: 639, endPoint y: 329, distance: 119.5
click at [629, 353] on div "Rota 12 - Placa III3J63 05032874 - [PERSON_NAME] DE ANDRADE Rota 32 - Placa FWL…" at bounding box center [695, 314] width 1391 height 629
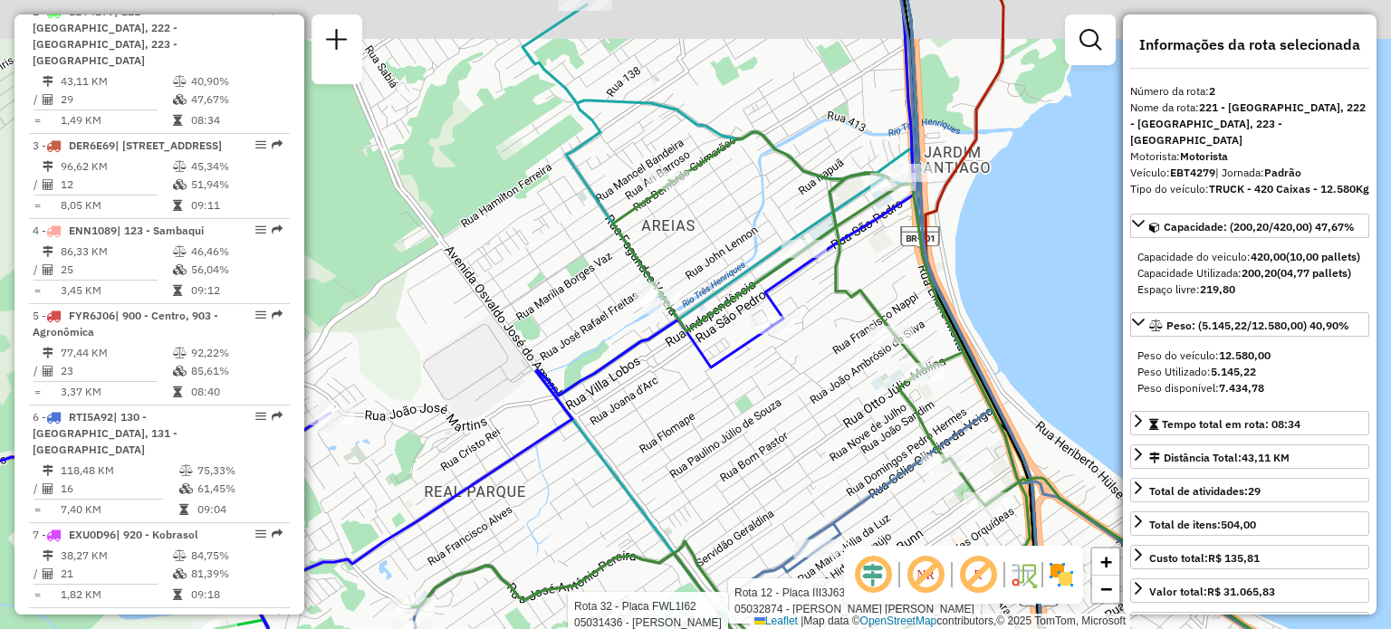
drag, startPoint x: 681, startPoint y: 204, endPoint x: 715, endPoint y: 379, distance: 179.0
click at [710, 372] on div "Rota 12 - Placa III3J63 05032874 - [PERSON_NAME] DE ANDRADE Rota 32 - Placa FWL…" at bounding box center [695, 314] width 1391 height 629
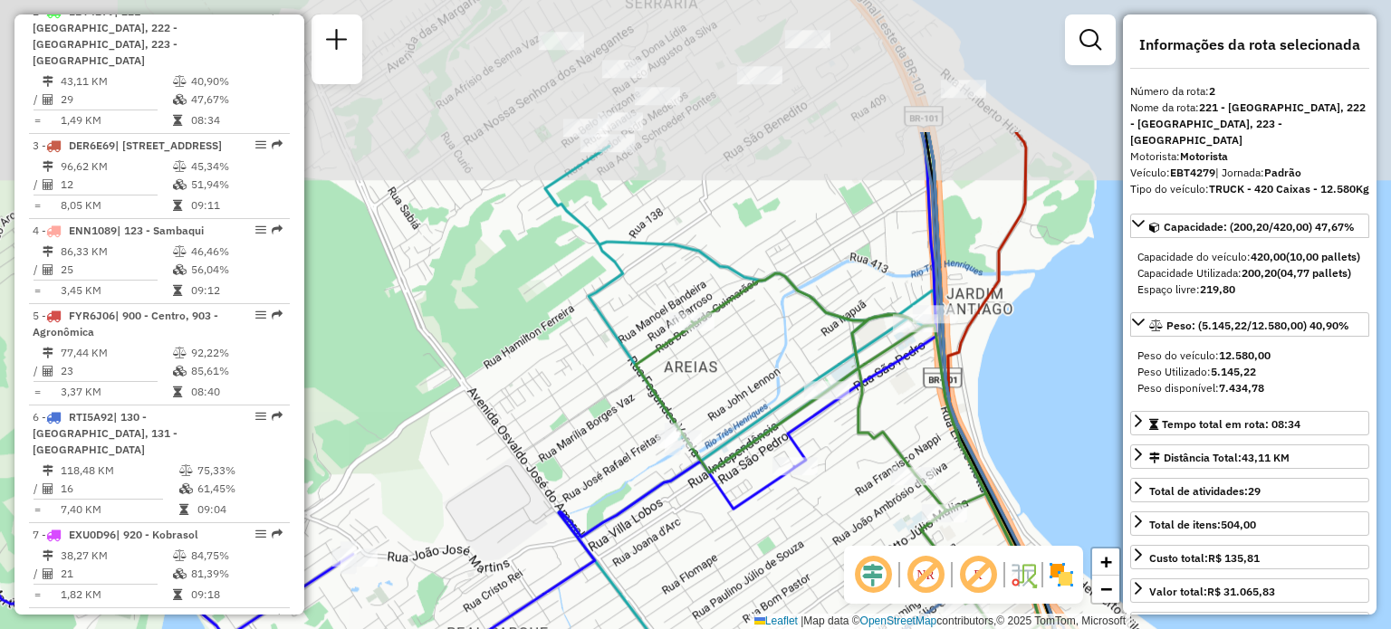
drag, startPoint x: 779, startPoint y: 214, endPoint x: 781, endPoint y: 341, distance: 127.7
click at [779, 342] on div "Rota 12 - Placa III3J63 05032874 - [PERSON_NAME] DE ANDRADE Rota 32 - Placa FWL…" at bounding box center [695, 314] width 1391 height 629
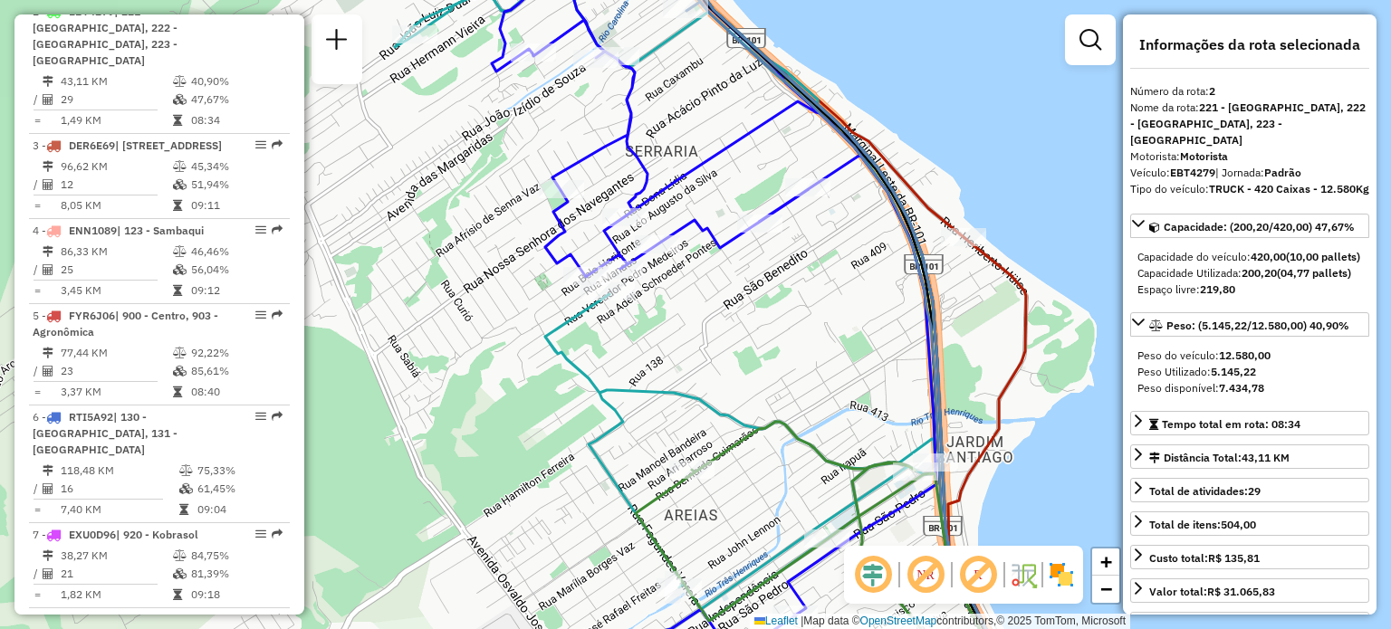
drag, startPoint x: 812, startPoint y: 168, endPoint x: 808, endPoint y: 304, distance: 135.9
click at [808, 304] on div "Rota 12 - Placa III3J63 05032874 - [PERSON_NAME] DE [PERSON_NAME] 32 - Placa FW…" at bounding box center [695, 314] width 1391 height 629
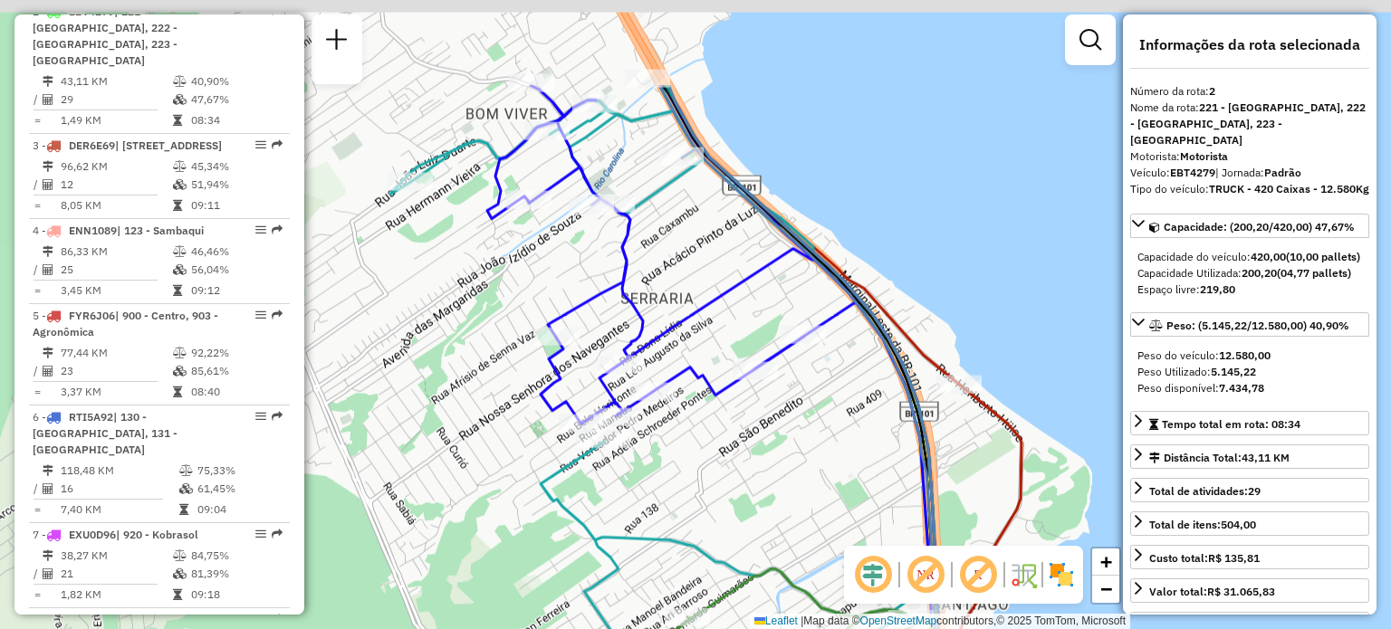
drag, startPoint x: 739, startPoint y: 197, endPoint x: 773, endPoint y: 313, distance: 120.9
click at [773, 312] on icon at bounding box center [836, 462] width 354 height 755
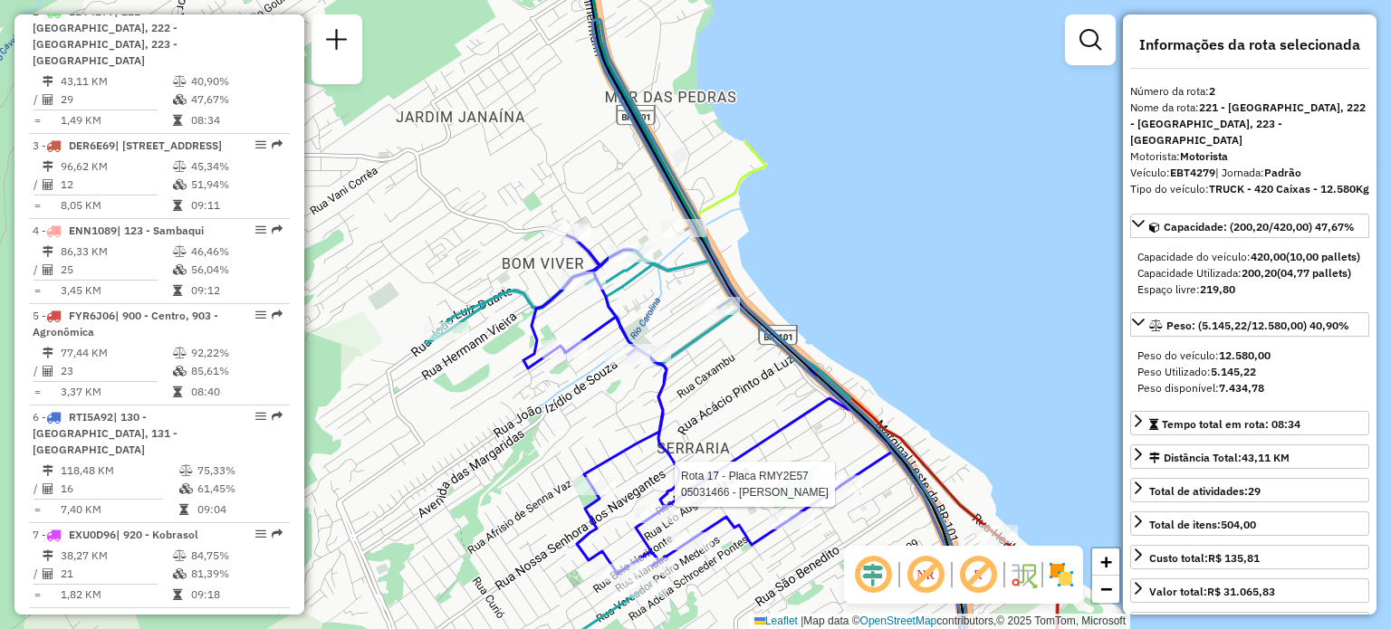
drag, startPoint x: 642, startPoint y: 207, endPoint x: 661, endPoint y: 347, distance: 140.8
click at [664, 340] on div "Rota 12 - Placa III3J63 05032874 - [PERSON_NAME] [PERSON_NAME] 32 - Placa FWL1I…" at bounding box center [695, 314] width 1391 height 629
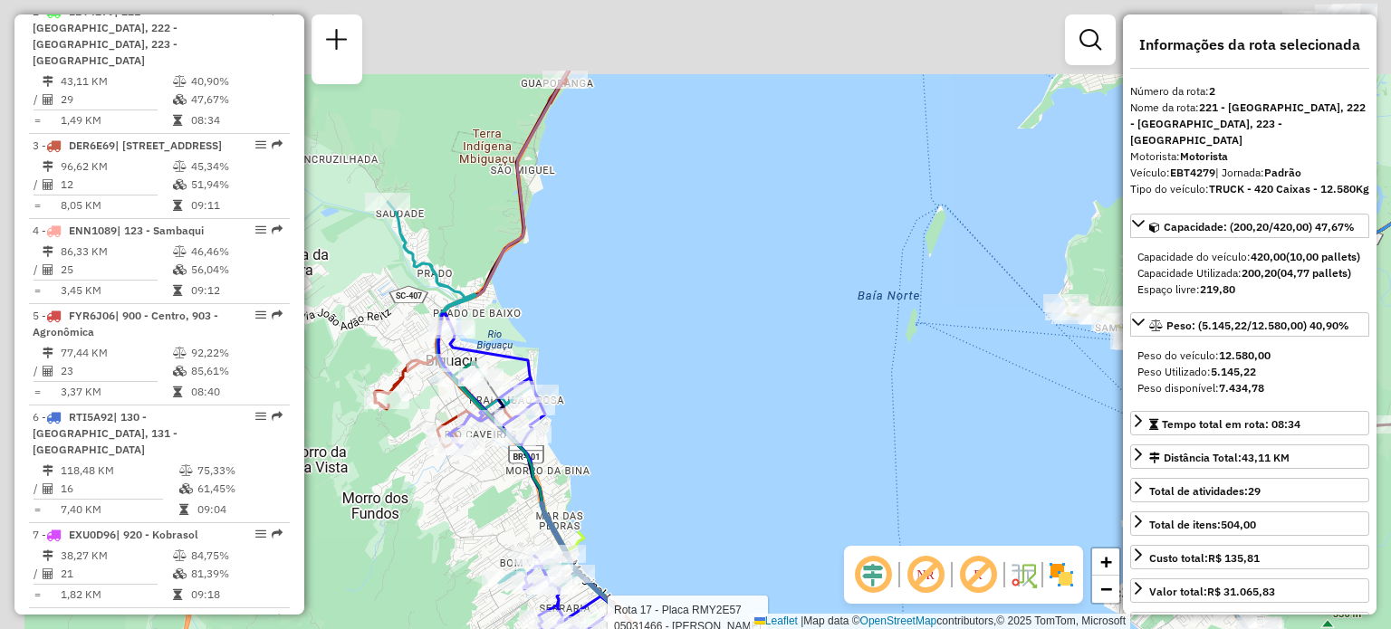
drag, startPoint x: 584, startPoint y: 239, endPoint x: 619, endPoint y: 396, distance: 160.6
click at [619, 402] on div "Rota 12 - Placa III3J63 05032874 - [PERSON_NAME] DE [PERSON_NAME] 32 - Placa FW…" at bounding box center [695, 314] width 1391 height 629
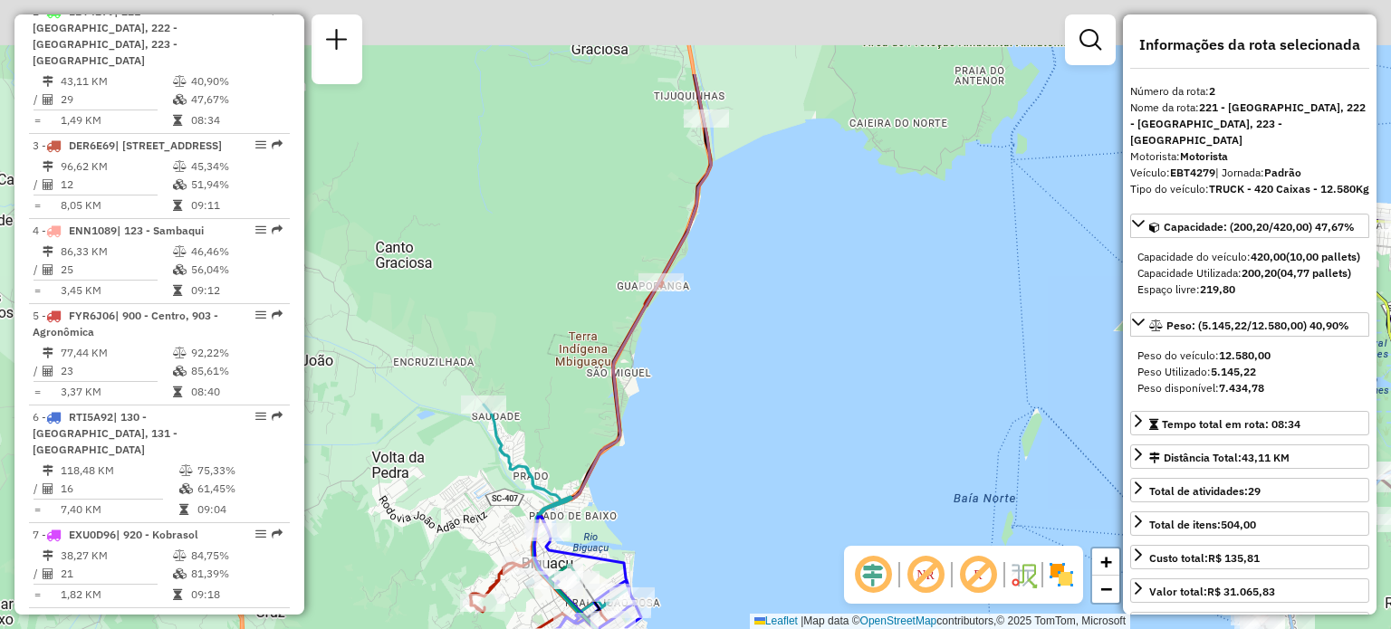
drag, startPoint x: 682, startPoint y: 411, endPoint x: 659, endPoint y: 430, distance: 29.6
click at [627, 481] on div "Rota 12 - Placa III3J63 05032874 - [PERSON_NAME] DE [PERSON_NAME] 32 - Placa FW…" at bounding box center [695, 314] width 1391 height 629
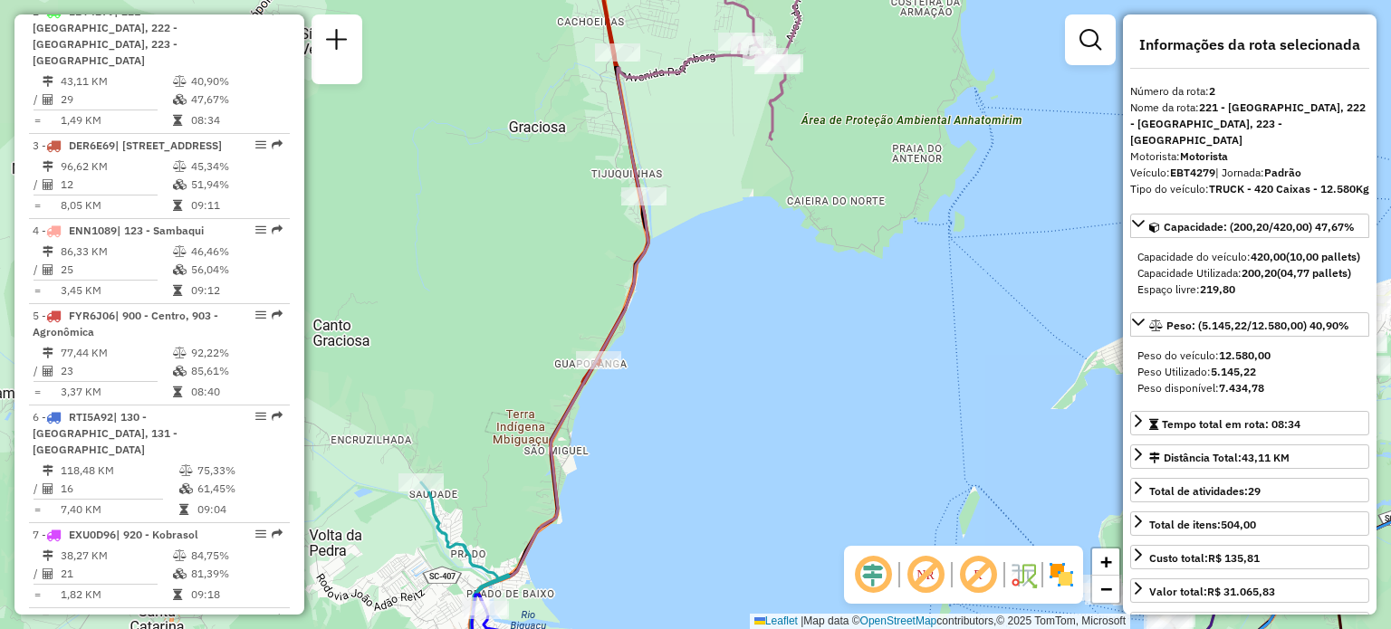
drag, startPoint x: 750, startPoint y: 265, endPoint x: 738, endPoint y: 446, distance: 181.5
click at [738, 446] on div "Rota 12 - Placa III3J63 05032874 - [PERSON_NAME] DE [PERSON_NAME] 32 - Placa FW…" at bounding box center [695, 314] width 1391 height 629
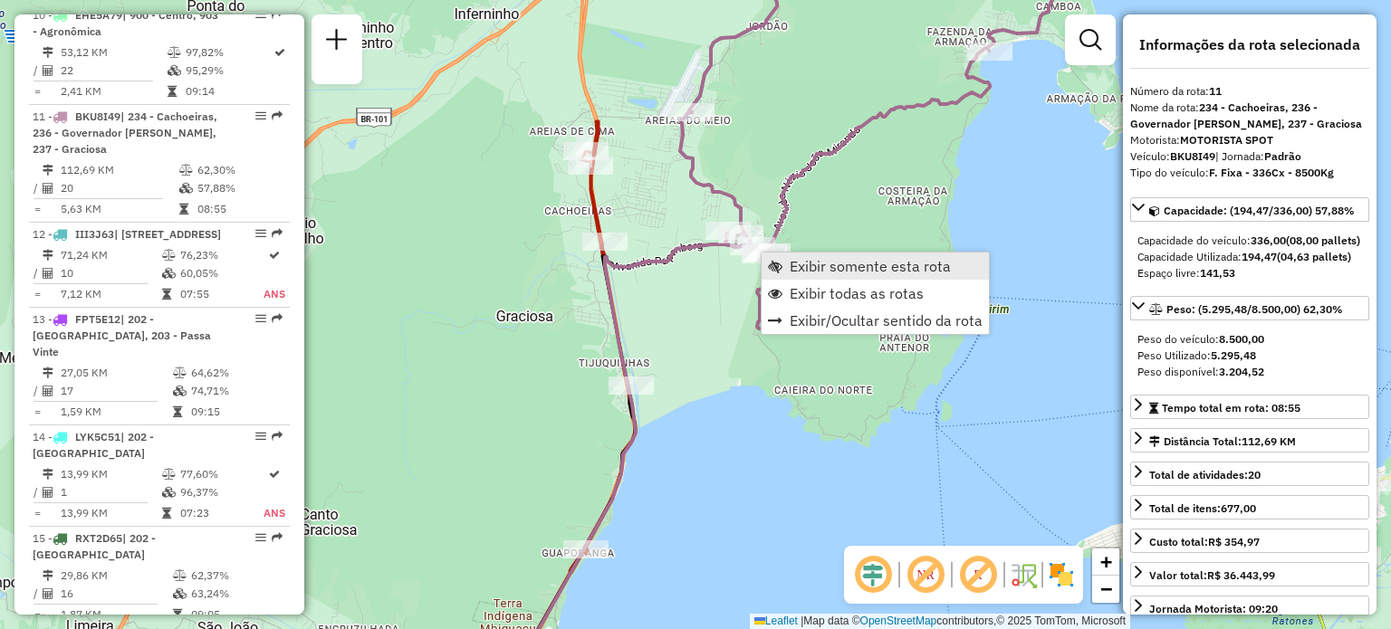
scroll to position [1723, 0]
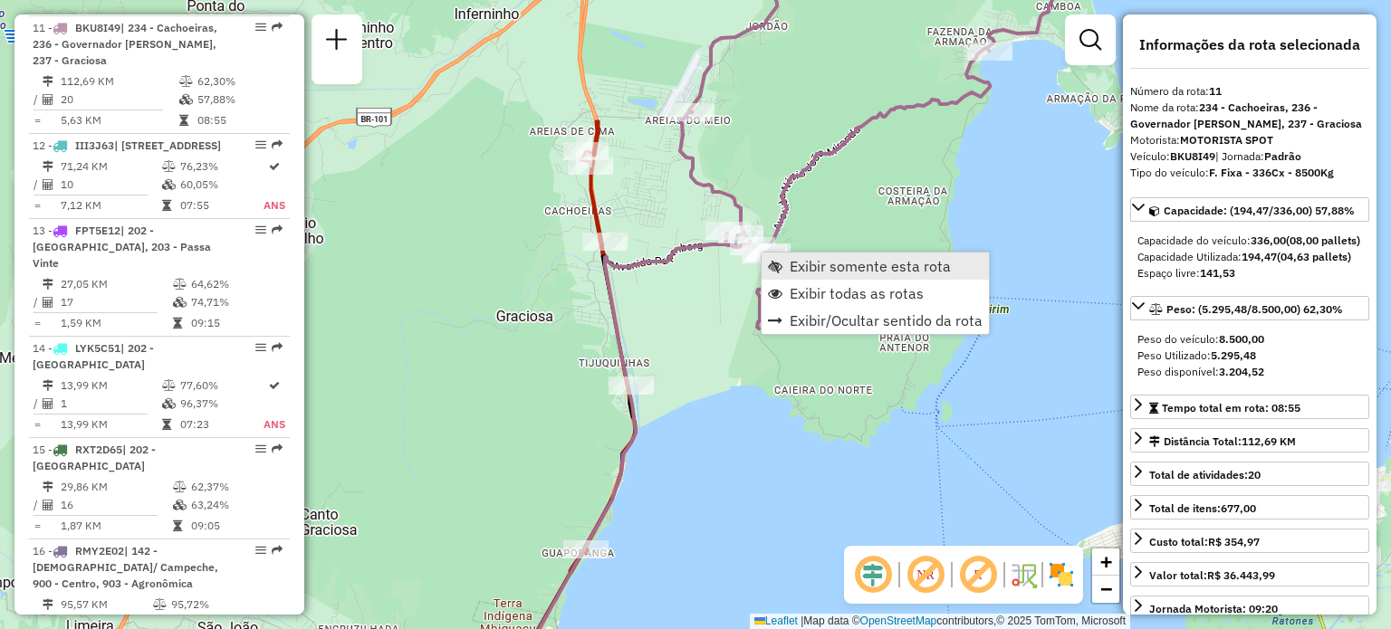
click at [778, 261] on span "Exibir somente esta rota" at bounding box center [775, 266] width 14 height 14
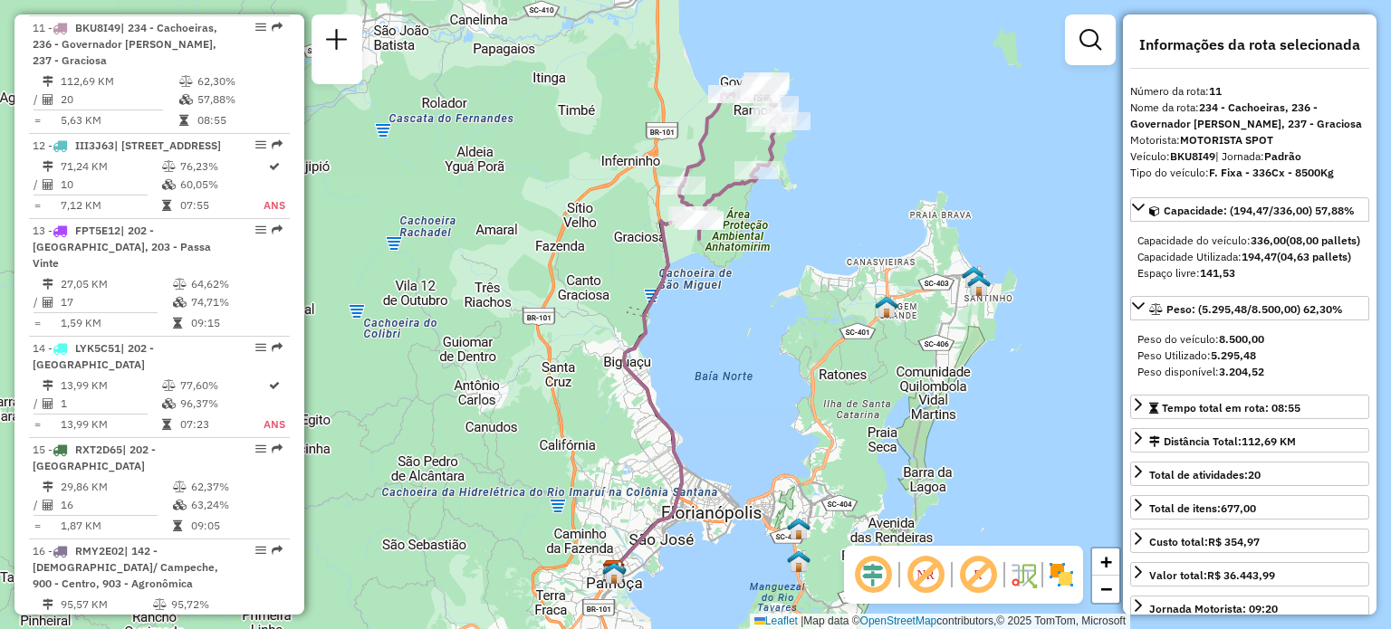
drag, startPoint x: 781, startPoint y: 197, endPoint x: 786, endPoint y: 294, distance: 97.1
click at [786, 289] on div "Janela de atendimento Grade de atendimento Capacidade Transportadoras Veículos …" at bounding box center [695, 314] width 1391 height 629
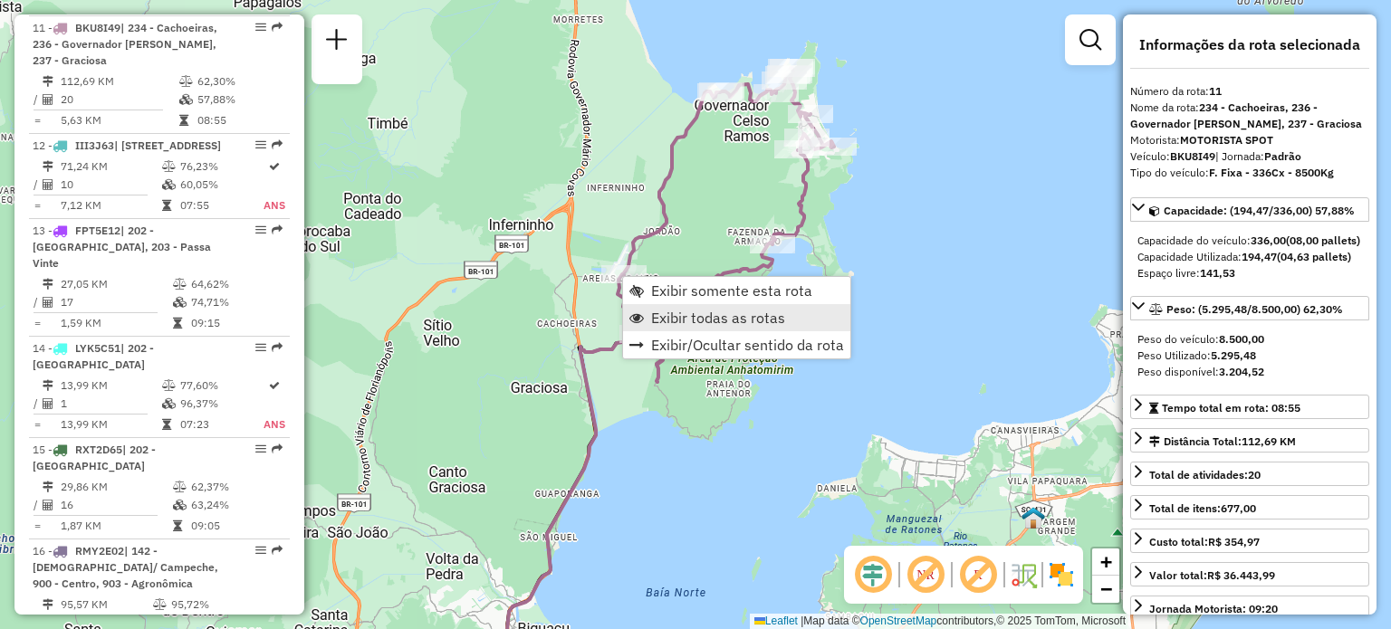
click at [673, 313] on span "Exibir todas as rotas" at bounding box center [718, 318] width 134 height 14
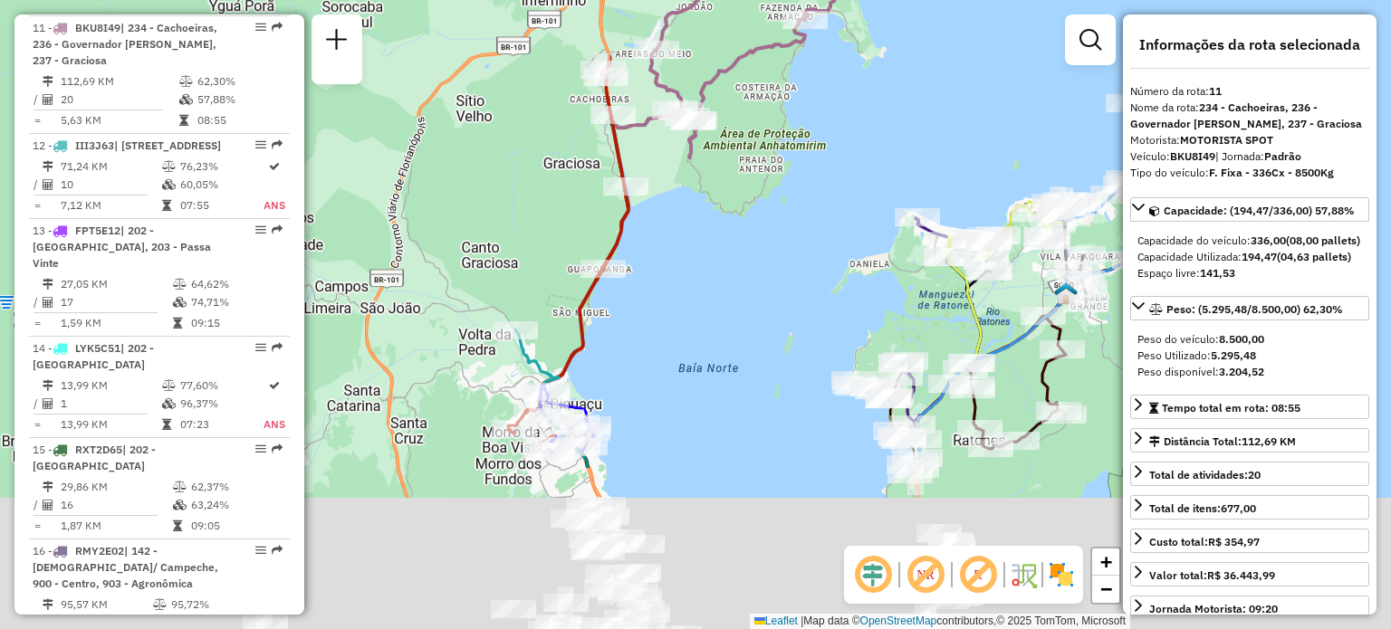
drag, startPoint x: 643, startPoint y: 410, endPoint x: 696, endPoint y: 154, distance: 261.6
click at [692, 169] on div "Janela de atendimento Grade de atendimento Capacidade Transportadoras Veículos …" at bounding box center [695, 314] width 1391 height 629
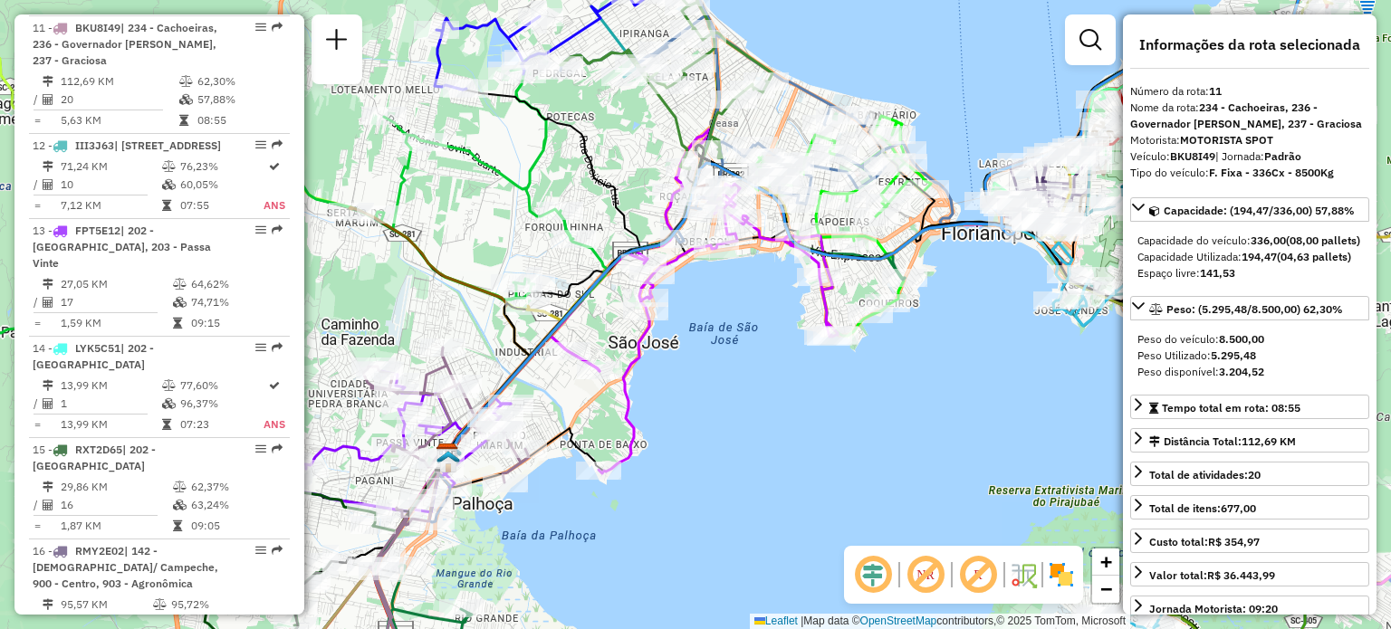
drag, startPoint x: 742, startPoint y: 342, endPoint x: 765, endPoint y: 287, distance: 60.1
click at [765, 287] on div "Rota 17 - Placa RMY2E57 05027759 - [PERSON_NAME] Rota 31 - Placa VAN0002 050287…" at bounding box center [695, 314] width 1391 height 629
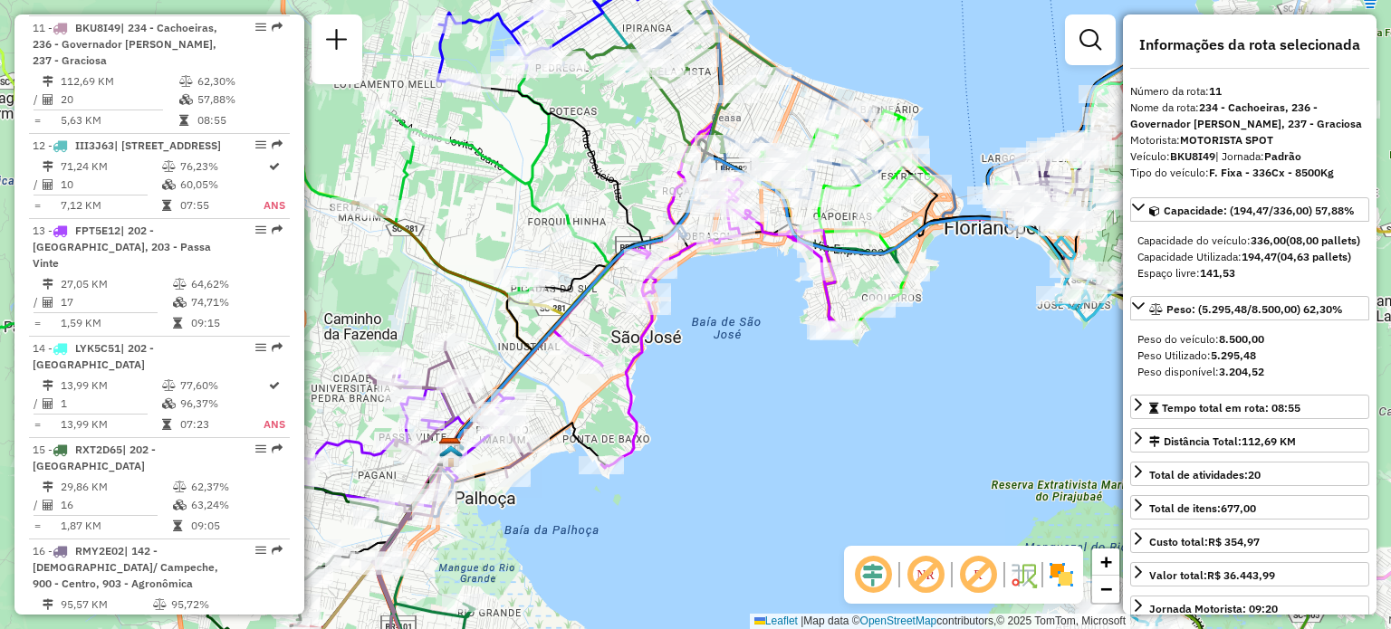
drag, startPoint x: 707, startPoint y: 331, endPoint x: 714, endPoint y: 260, distance: 70.9
click at [739, 196] on div "Rota 17 - Placa RMY2E57 05027759 - [PERSON_NAME] Rota 31 - Placa VAN0002 050287…" at bounding box center [695, 314] width 1391 height 629
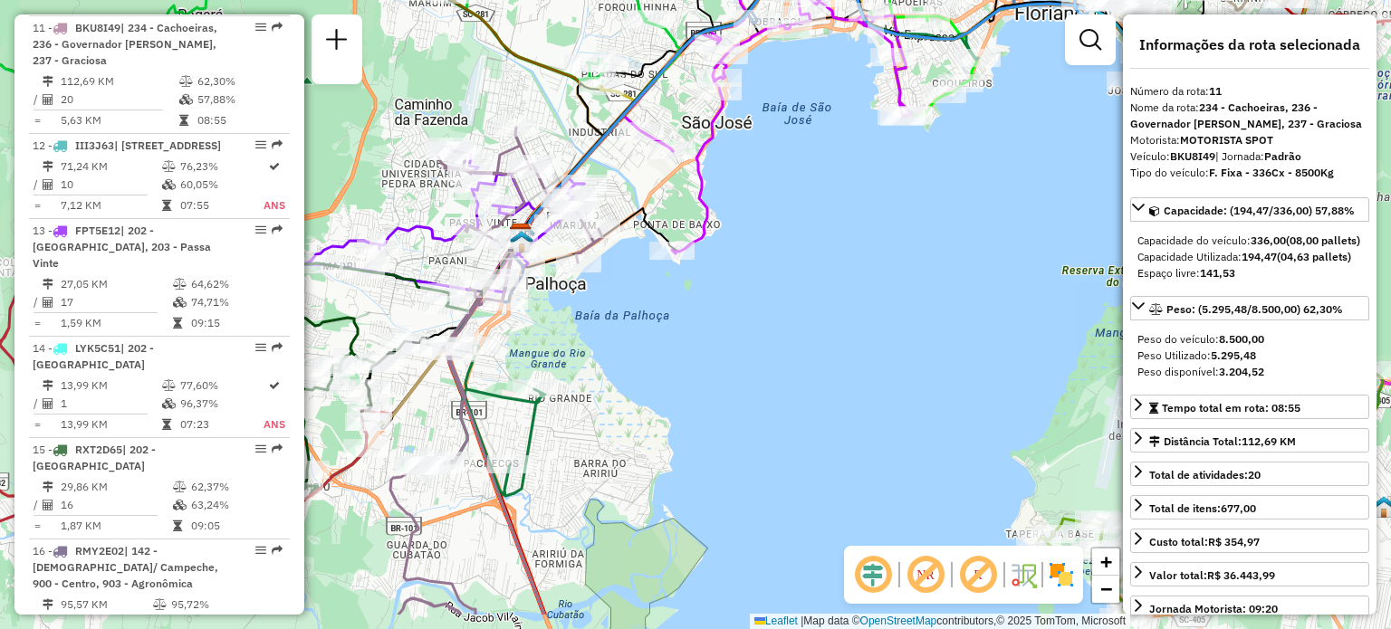
drag, startPoint x: 654, startPoint y: 403, endPoint x: 695, endPoint y: 265, distance: 143.6
click at [715, 256] on div "Rota 17 - Placa RMY2E57 05027759 - [PERSON_NAME] Rota 31 - Placa VAN0002 050287…" at bounding box center [695, 314] width 1391 height 629
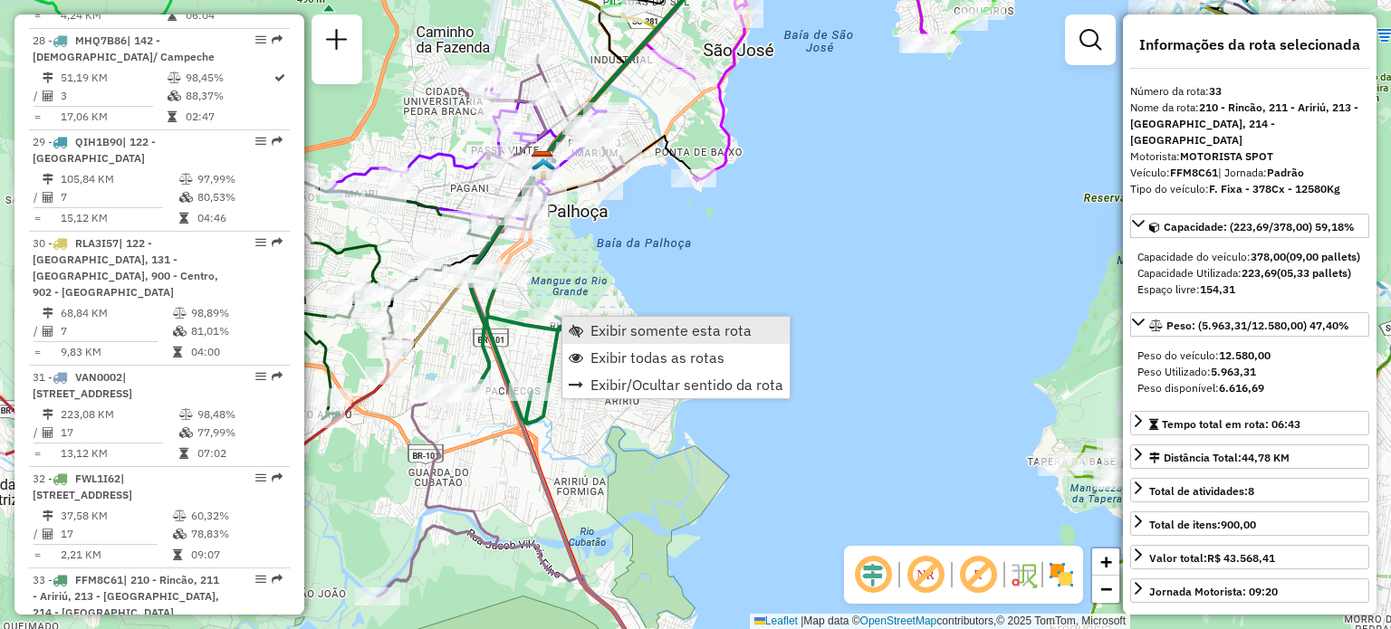
scroll to position [3981, 0]
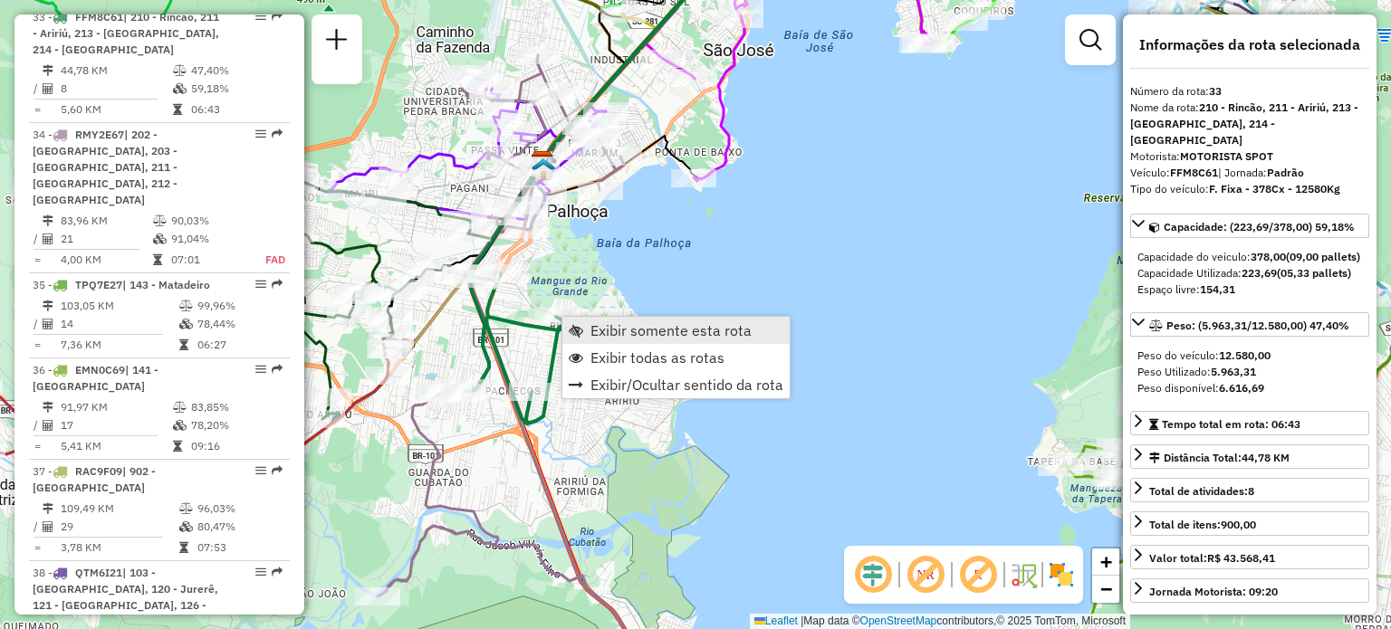
click at [587, 328] on link "Exibir somente esta rota" at bounding box center [675, 330] width 227 height 27
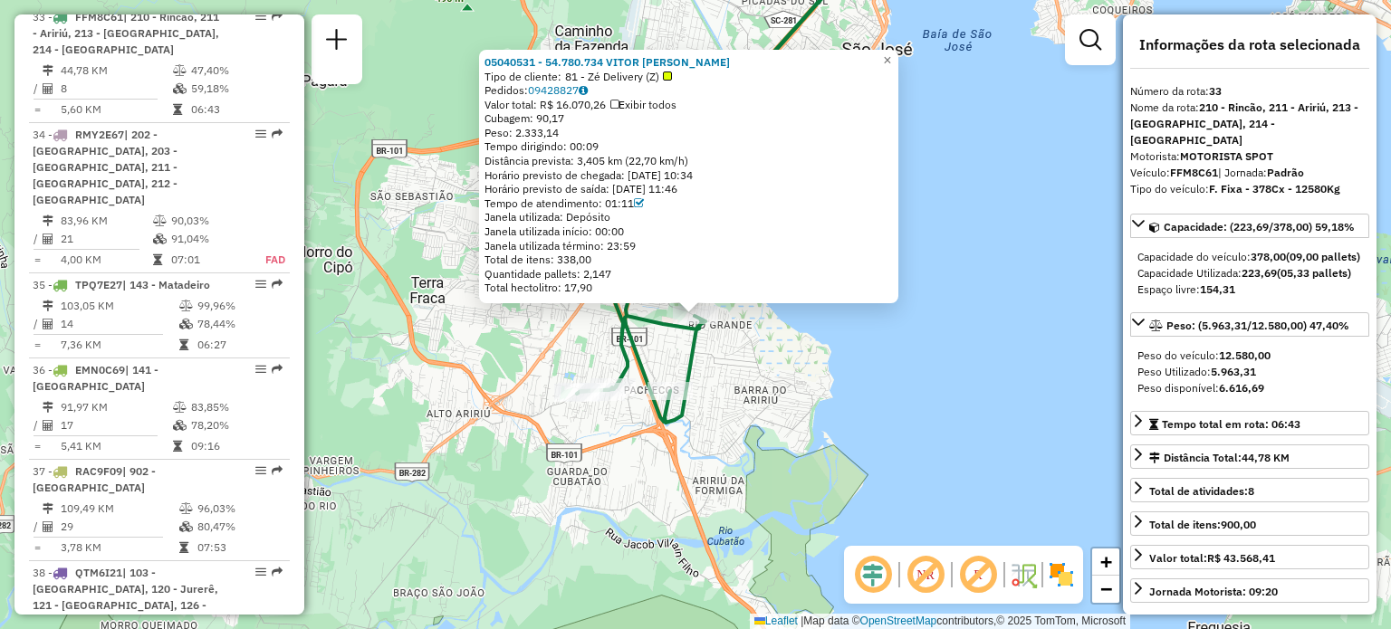
click at [892, 391] on div "05040531 - 54.780.734 VITOR [PERSON_NAME] Tipo de cliente: 81 - Zé Delivery (Z)…" at bounding box center [695, 314] width 1391 height 629
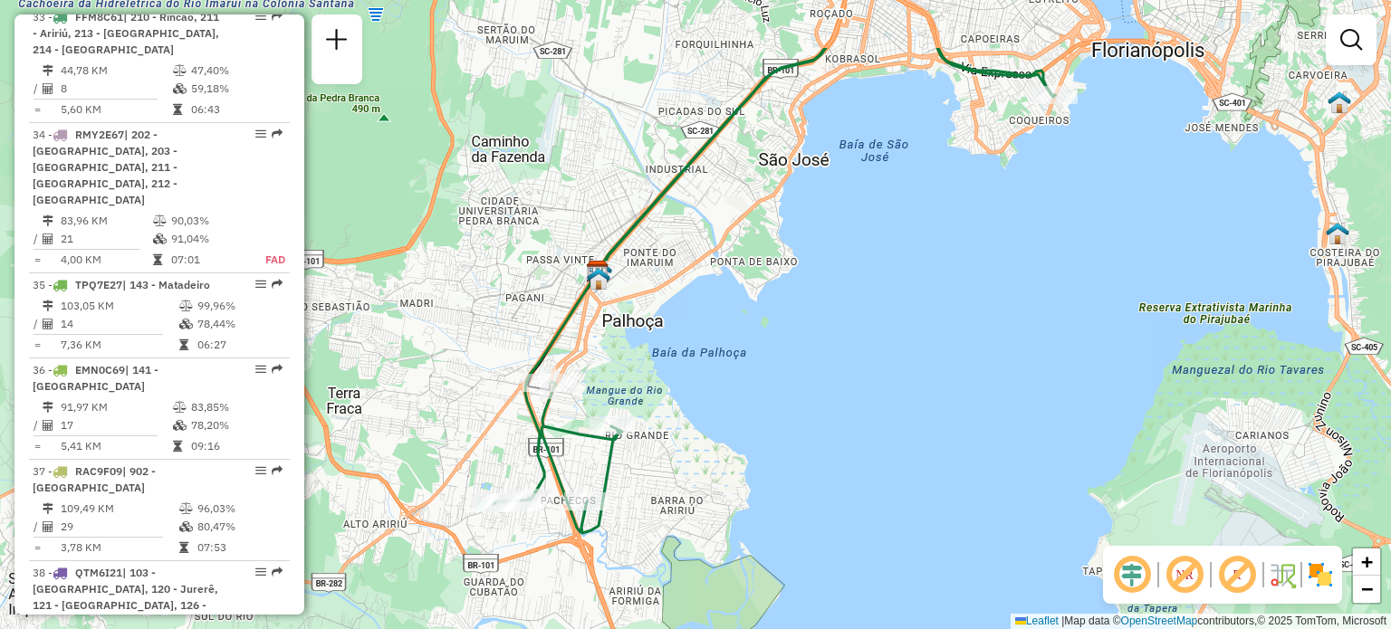
drag, startPoint x: 901, startPoint y: 324, endPoint x: 673, endPoint y: 546, distance: 318.3
click at [670, 548] on div "Janela de atendimento Grade de atendimento Capacidade Transportadoras Veículos …" at bounding box center [695, 314] width 1391 height 629
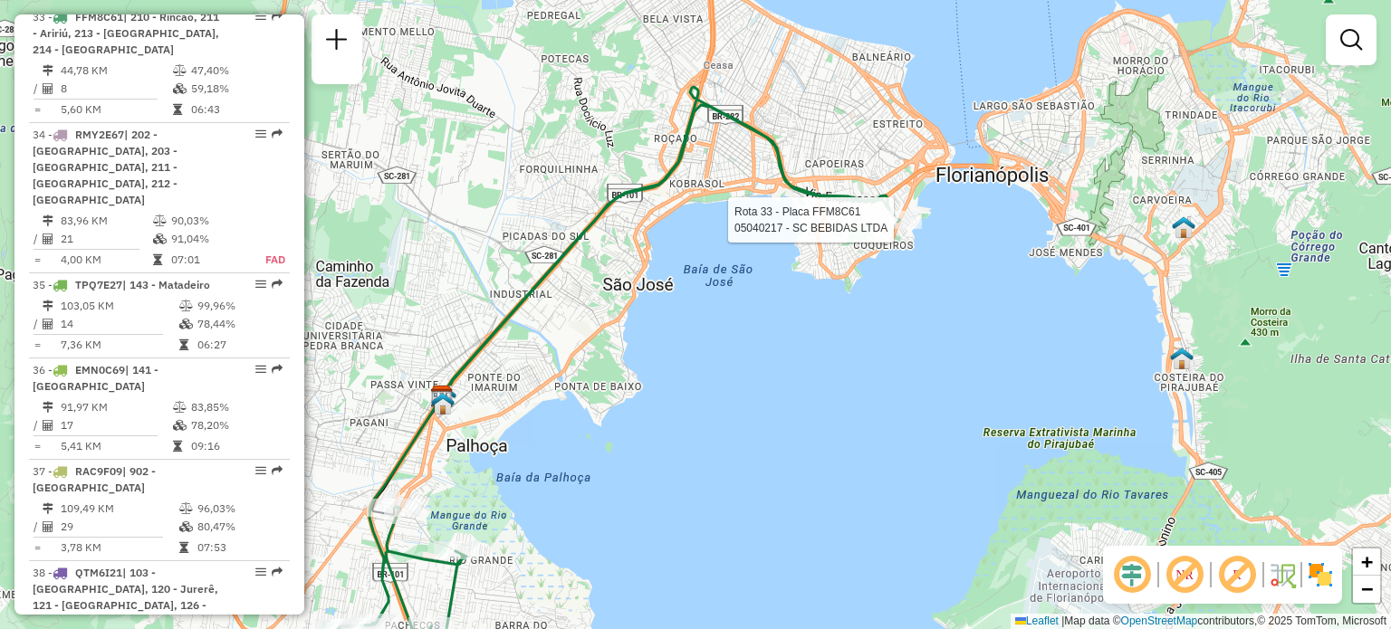
select select "**********"
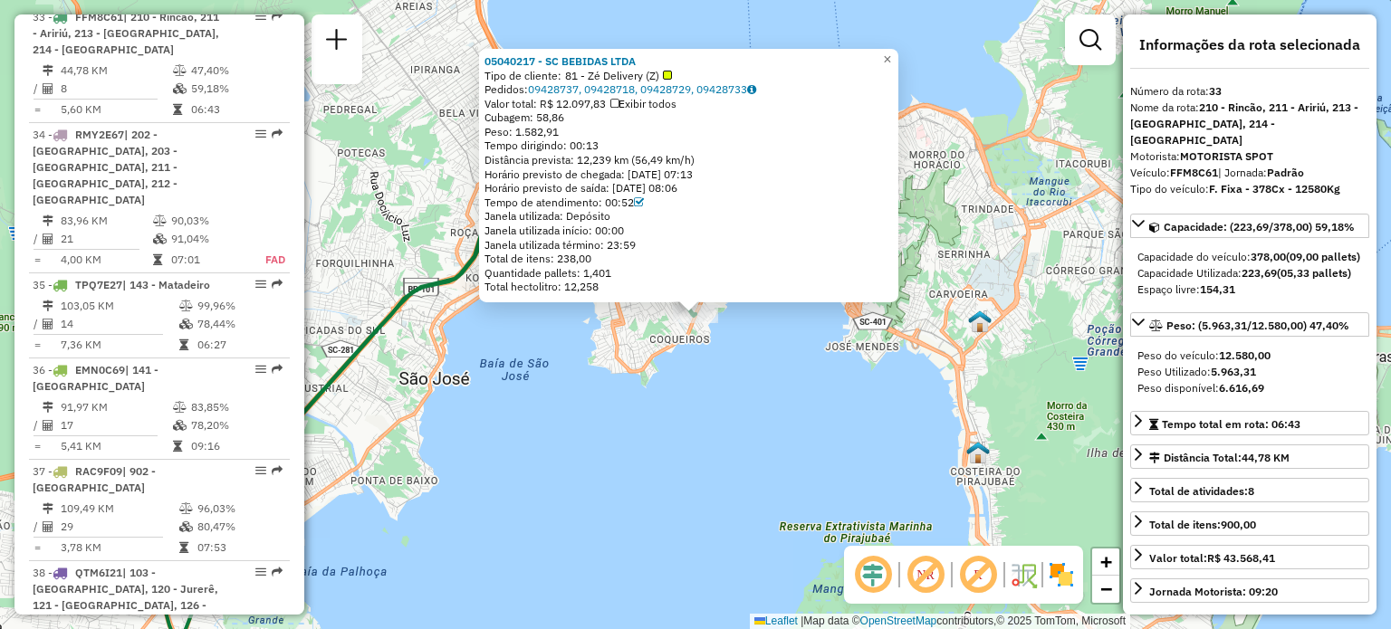
click at [636, 490] on div "05040217 - SC BEBIDAS LTDA Tipo de cliente: 81 - Zé Delivery (Z) Pedidos: 09428…" at bounding box center [695, 314] width 1391 height 629
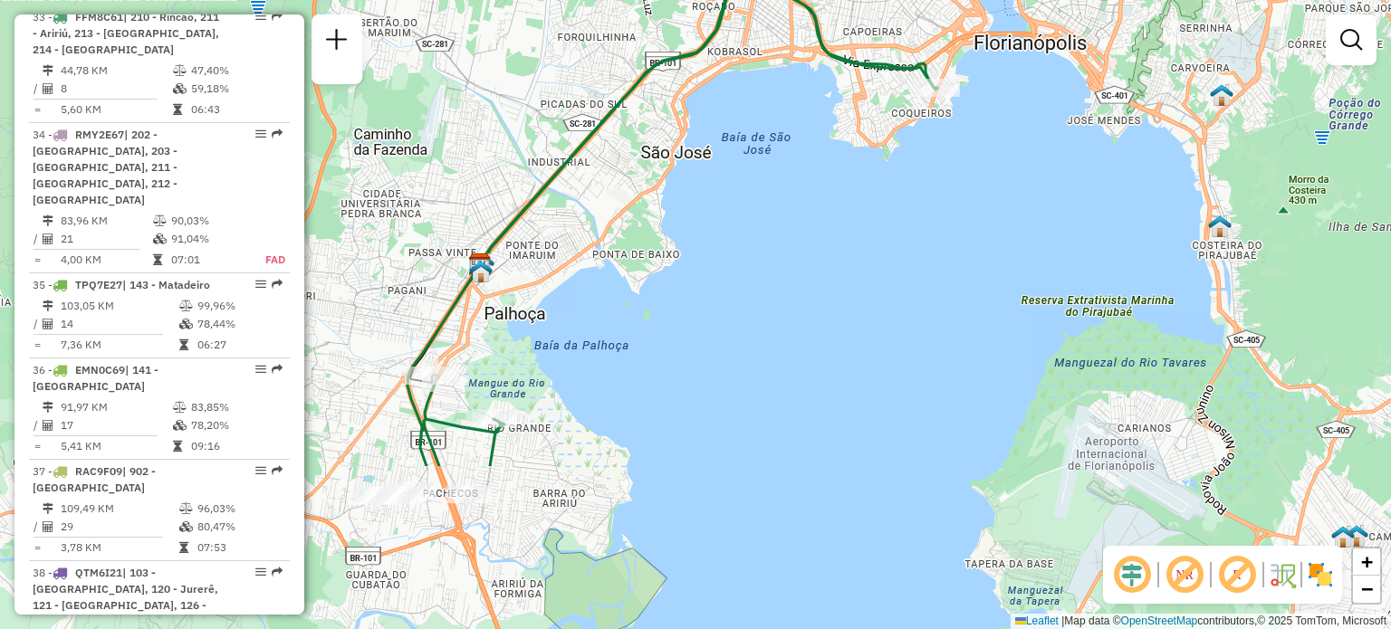
drag, startPoint x: 562, startPoint y: 506, endPoint x: 879, endPoint y: 210, distance: 433.8
click at [866, 222] on div "Janela de atendimento Grade de atendimento Capacidade Transportadoras Veículos …" at bounding box center [695, 314] width 1391 height 629
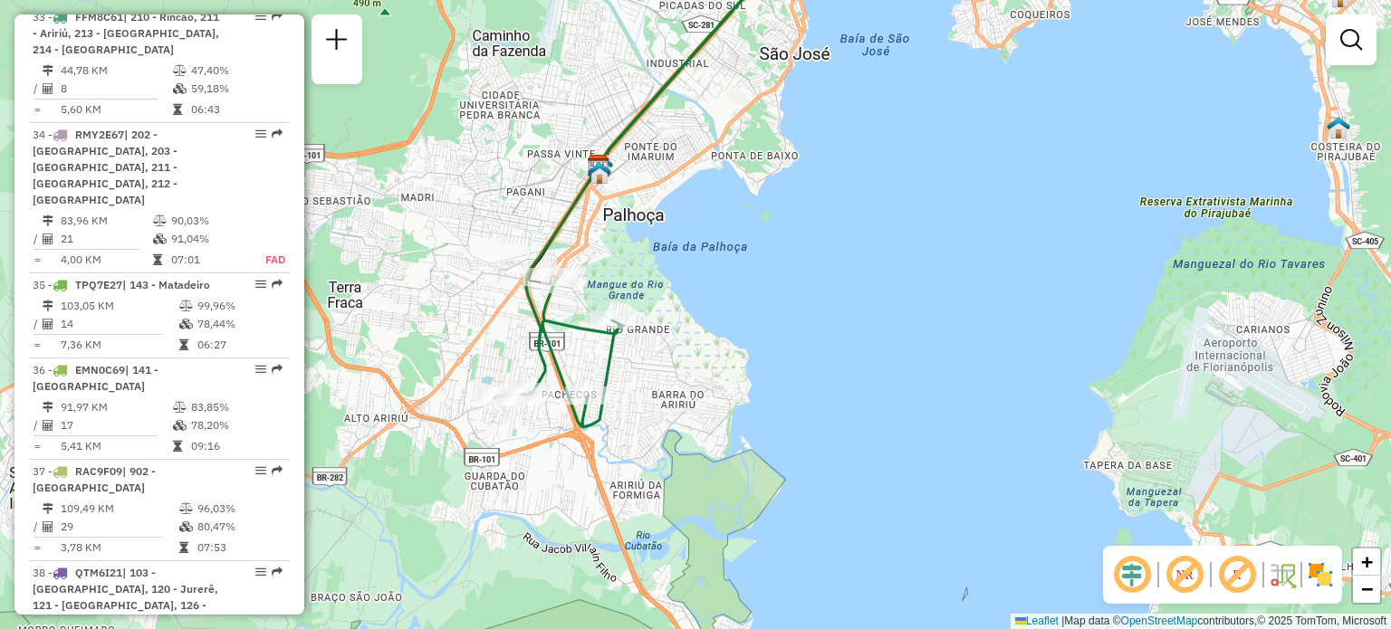
drag, startPoint x: 502, startPoint y: 504, endPoint x: 587, endPoint y: 440, distance: 106.1
click at [584, 444] on div "Janela de atendimento Grade de atendimento Capacidade Transportadoras Veículos …" at bounding box center [695, 314] width 1391 height 629
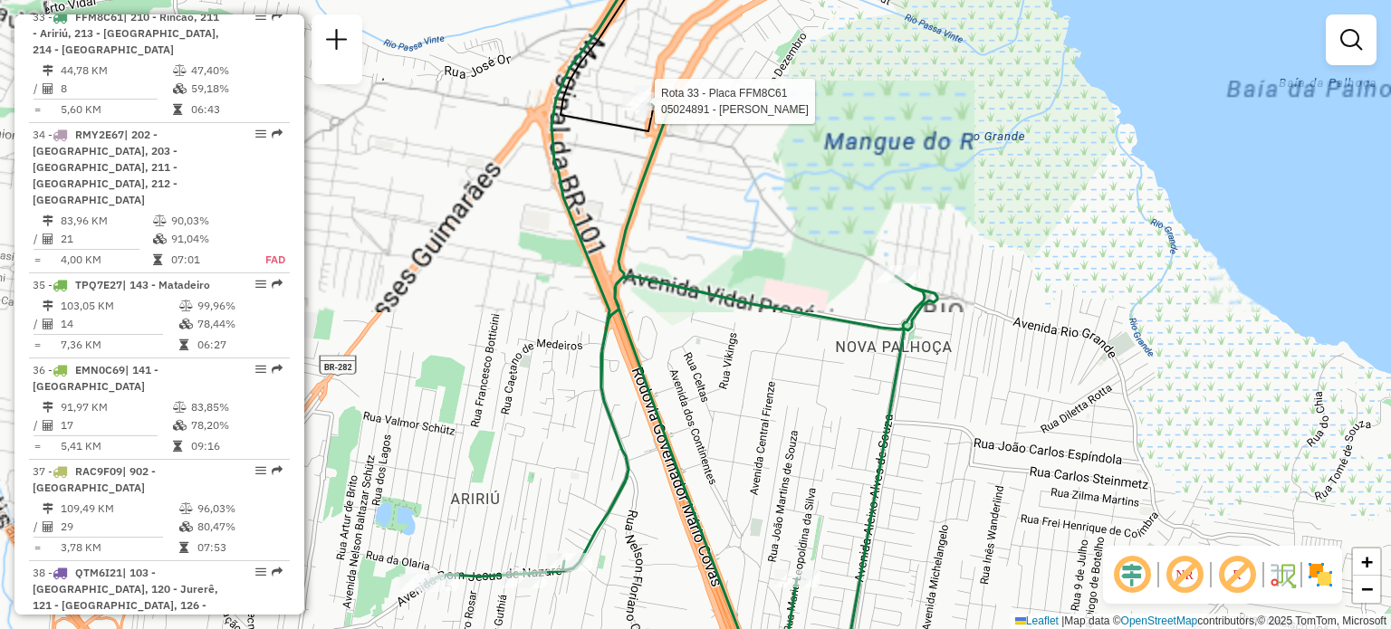
select select "**********"
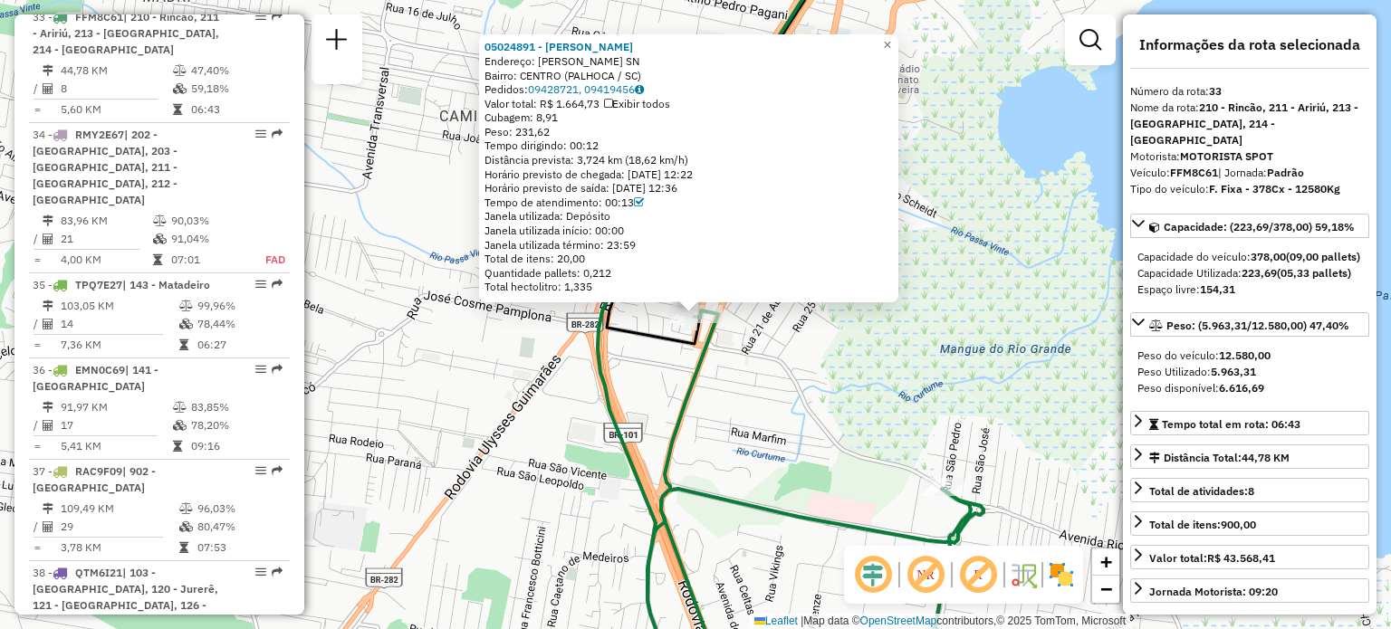
click at [896, 395] on div "05024891 - [PERSON_NAME] EI Endereço: [PERSON_NAME] SN Bairro: CENTRO ([GEOGRAP…" at bounding box center [695, 314] width 1391 height 629
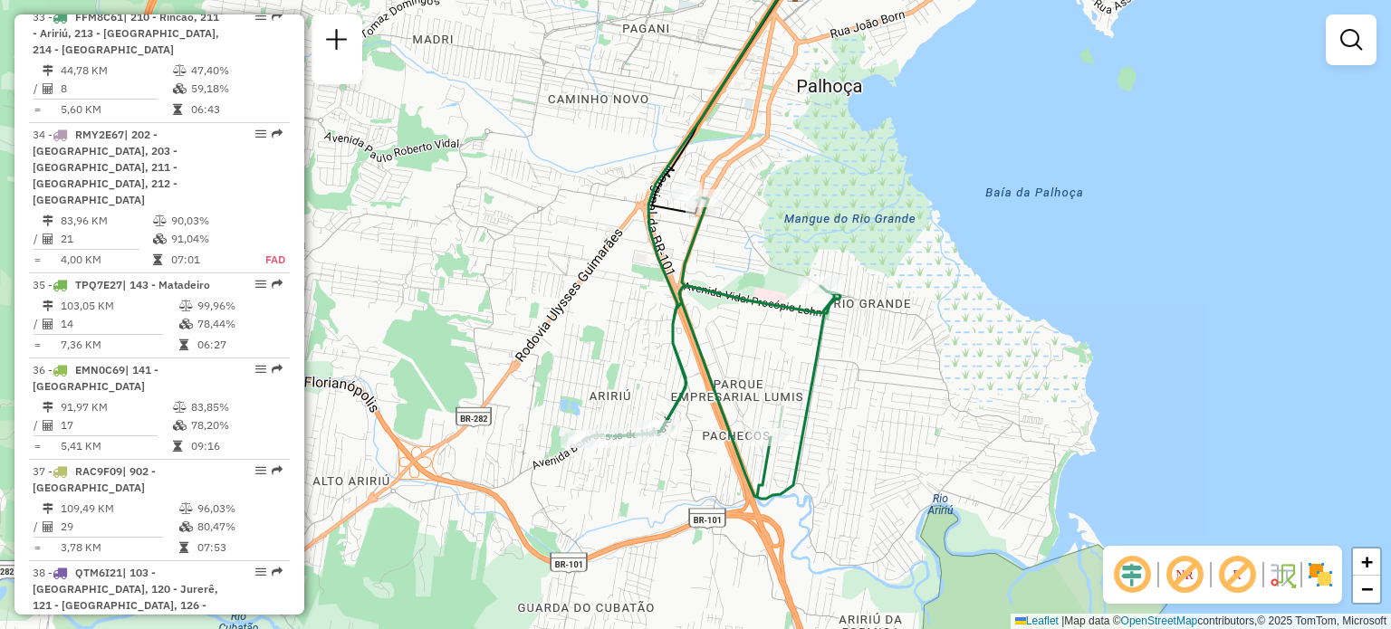
drag, startPoint x: 737, startPoint y: 389, endPoint x: 732, endPoint y: 221, distance: 167.6
click at [732, 221] on div "Janela de atendimento Grade de atendimento Capacidade Transportadoras Veículos …" at bounding box center [695, 314] width 1391 height 629
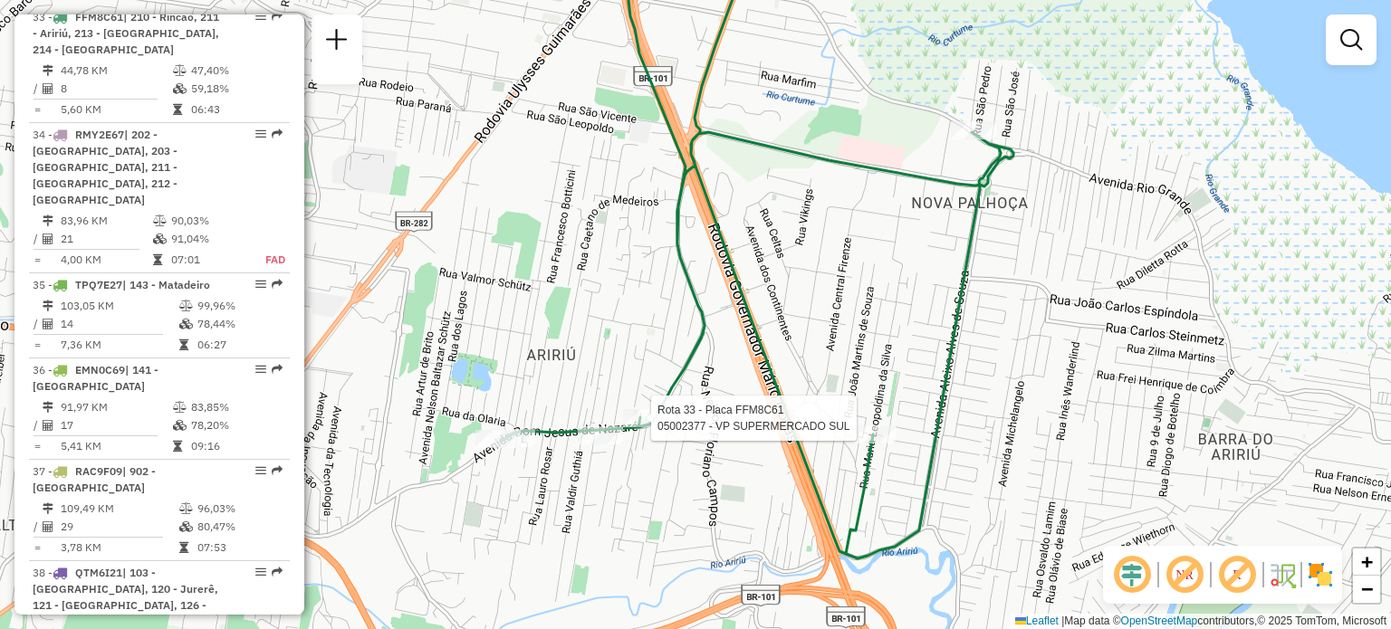
select select "**********"
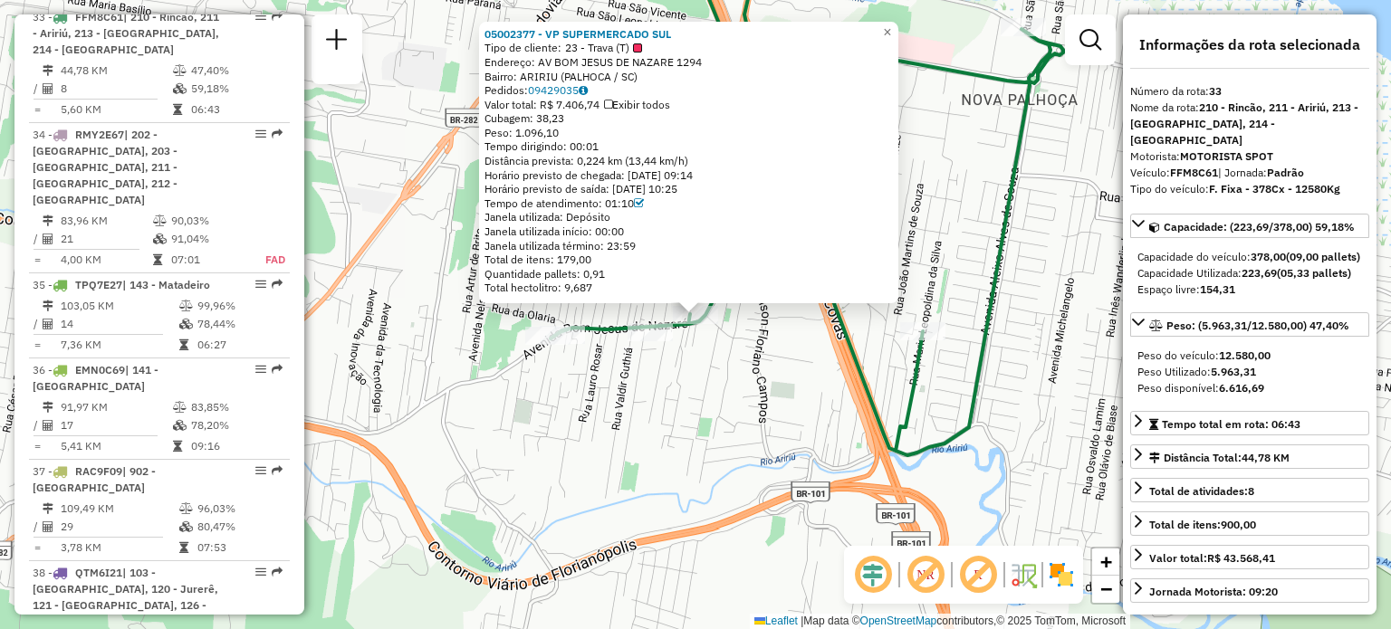
click at [657, 398] on div "05002377 - VP SUPERMERCADO SUL Tipo de cliente: 23 - Trava (T) Endereço: AV BOM…" at bounding box center [695, 314] width 1391 height 629
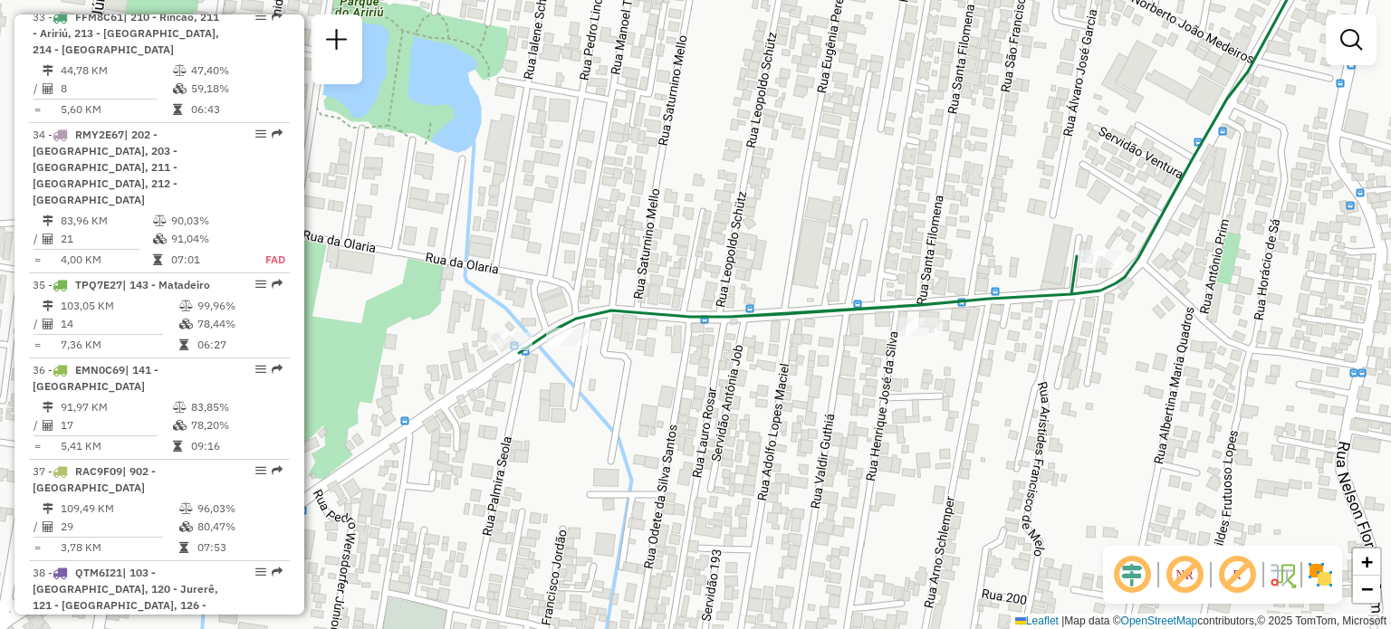
drag, startPoint x: 856, startPoint y: 248, endPoint x: 819, endPoint y: 332, distance: 92.0
click at [815, 319] on div "Janela de atendimento Grade de atendimento Capacidade Transportadoras Veículos …" at bounding box center [695, 314] width 1391 height 629
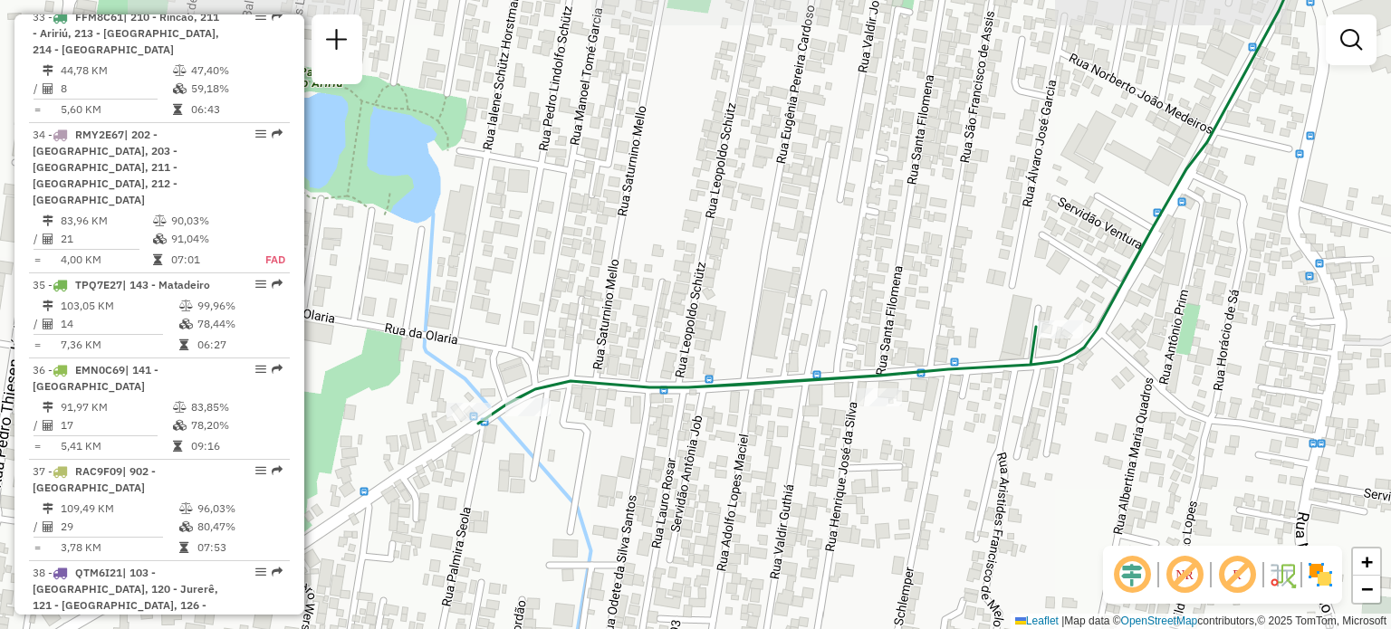
click at [879, 385] on icon at bounding box center [1003, 181] width 1051 height 486
select select "**********"
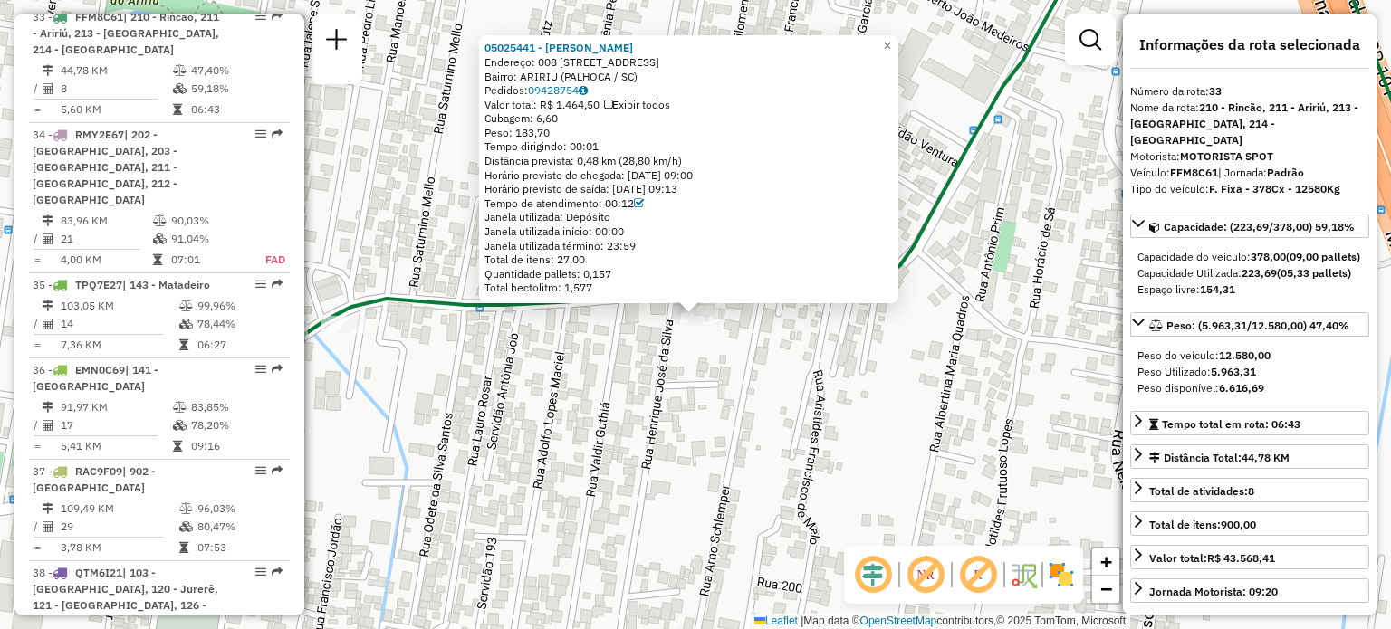
click at [692, 408] on div "05025441 - [PERSON_NAME]: 008 [GEOGRAPHIC_DATA] 1413 Bairro: ARIRIU ([GEOGRAPHI…" at bounding box center [695, 314] width 1391 height 629
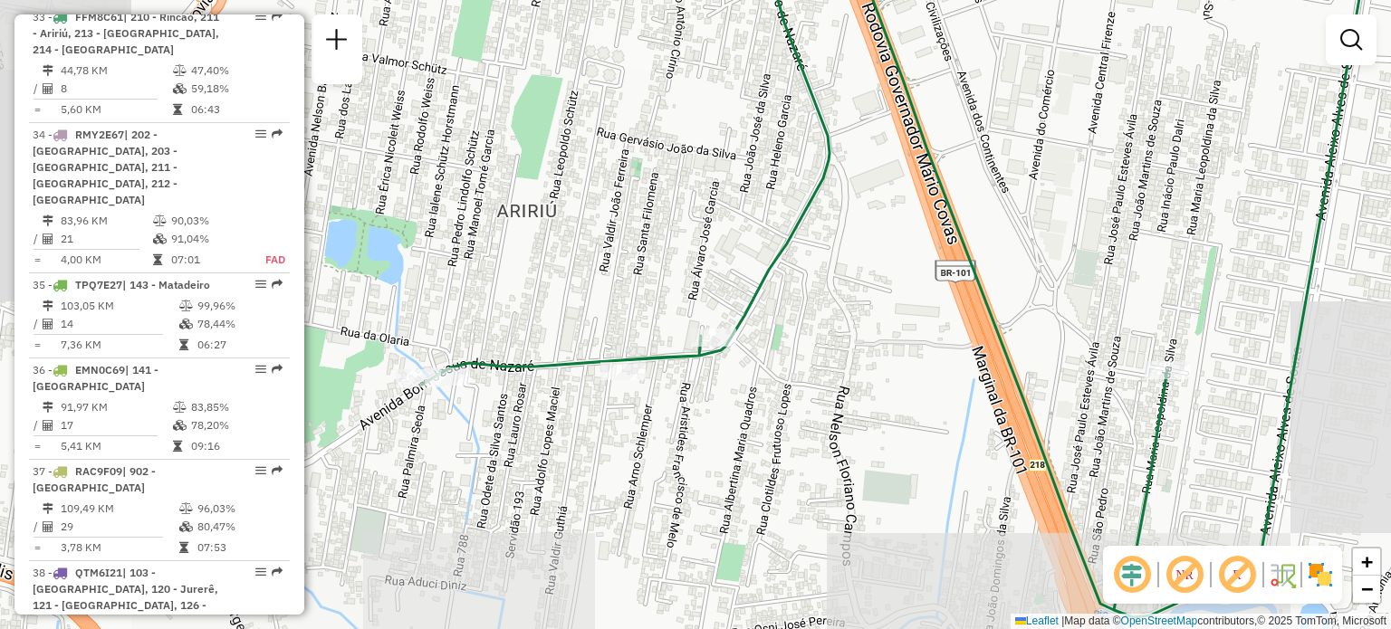
drag, startPoint x: 975, startPoint y: 352, endPoint x: 738, endPoint y: 370, distance: 237.1
click at [728, 372] on div "Janela de atendimento Grade de atendimento Capacidade Transportadoras Veículos …" at bounding box center [695, 314] width 1391 height 629
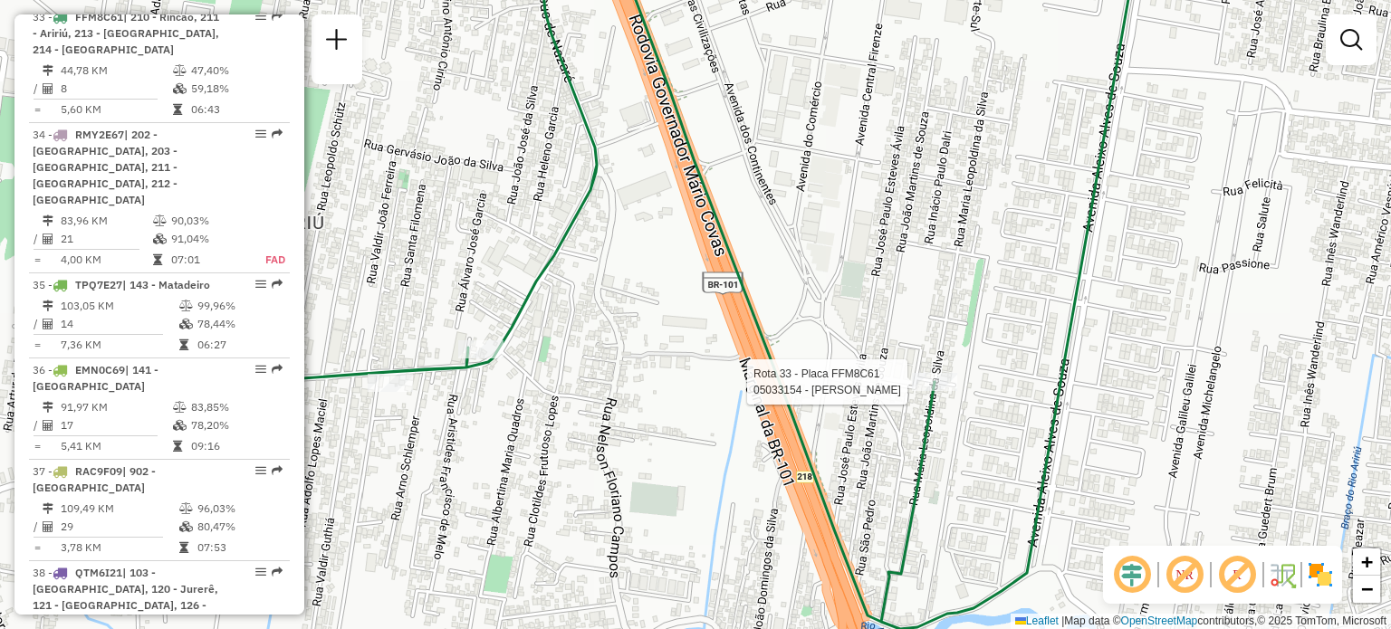
select select "**********"
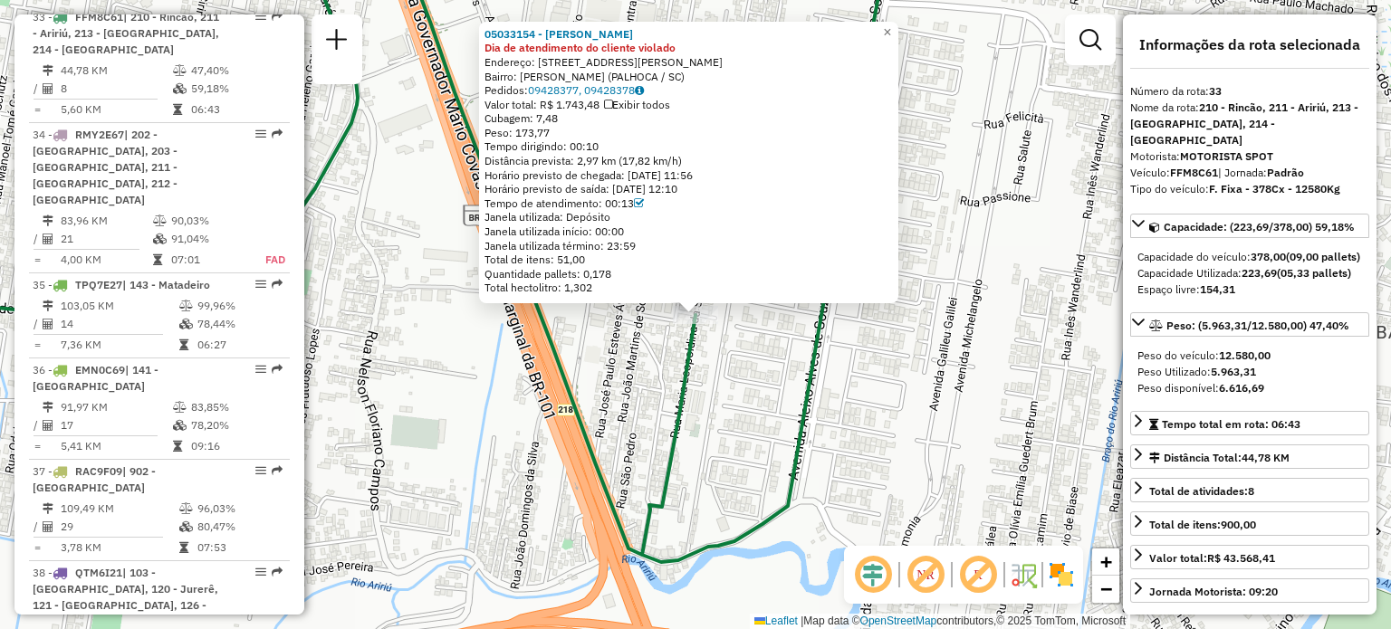
click at [834, 415] on div "05033154 - [PERSON_NAME] Dia de atendimento do cliente violado Endereço: [STREE…" at bounding box center [695, 314] width 1391 height 629
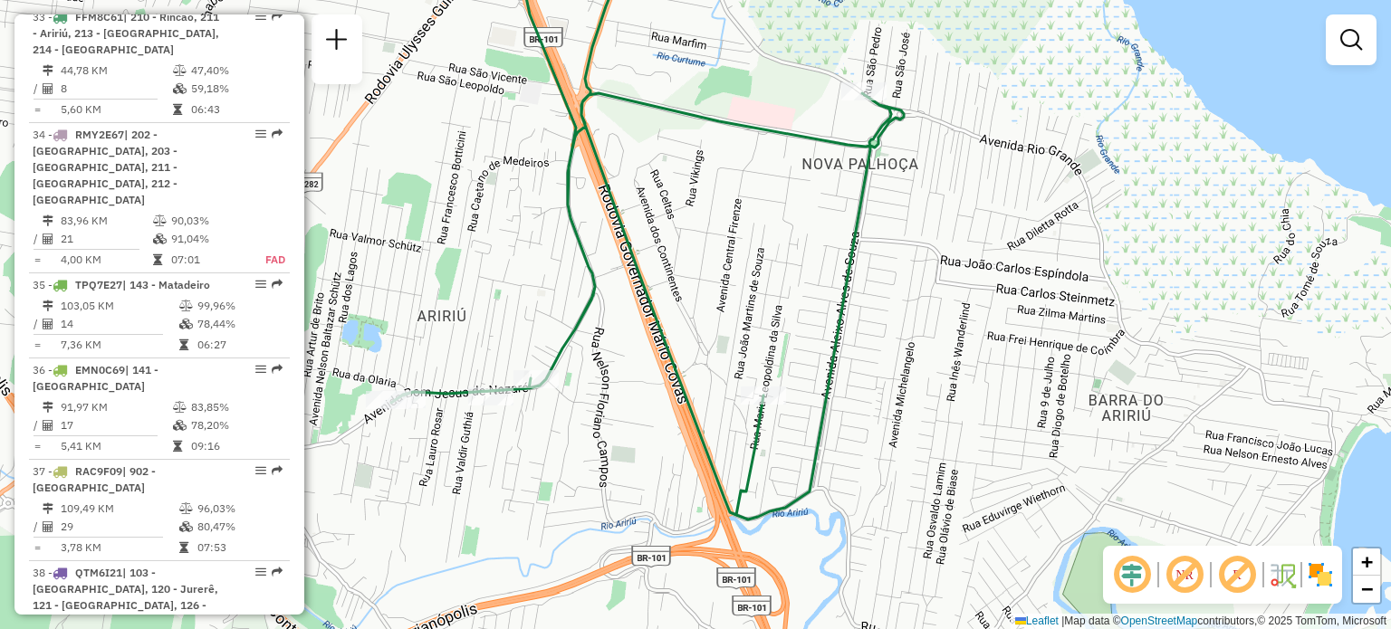
drag, startPoint x: 737, startPoint y: 293, endPoint x: 772, endPoint y: 411, distance: 123.5
click at [761, 421] on div "Janela de atendimento Grade de atendimento Capacidade Transportadoras Veículos …" at bounding box center [695, 314] width 1391 height 629
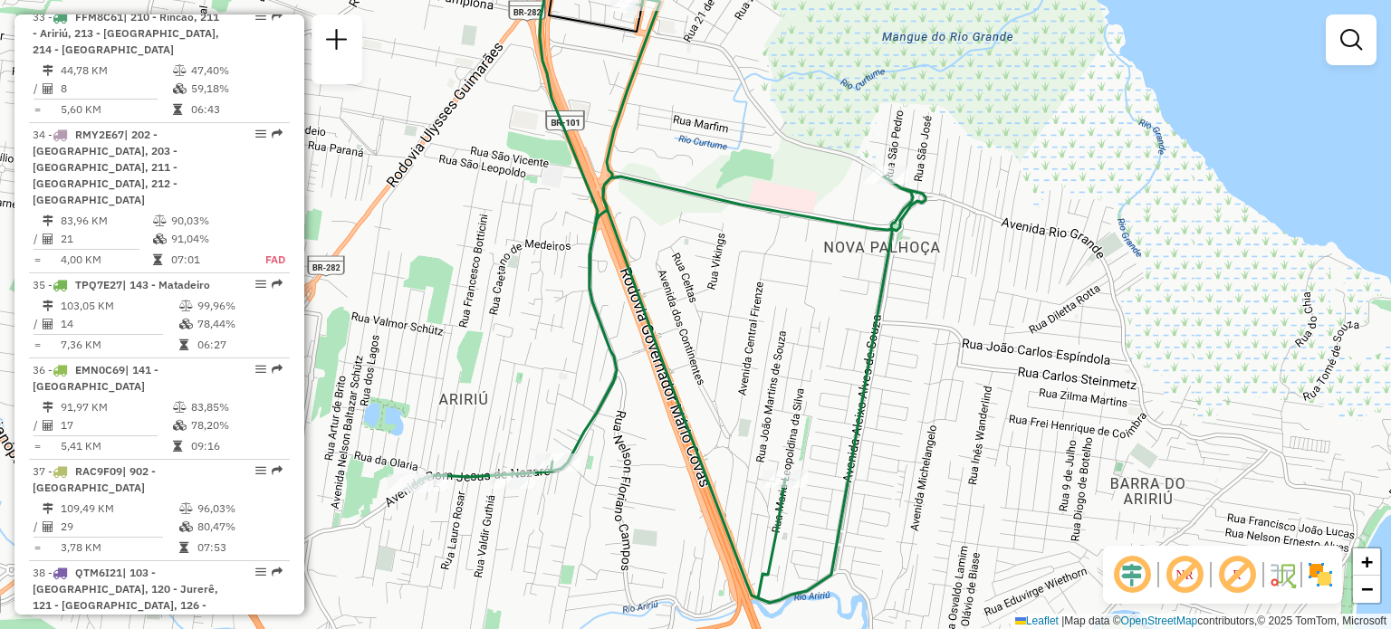
drag, startPoint x: 690, startPoint y: 248, endPoint x: 729, endPoint y: 393, distance: 150.0
click at [728, 382] on div "Janela de atendimento Grade de atendimento Capacidade Transportadoras Veículos …" at bounding box center [695, 314] width 1391 height 629
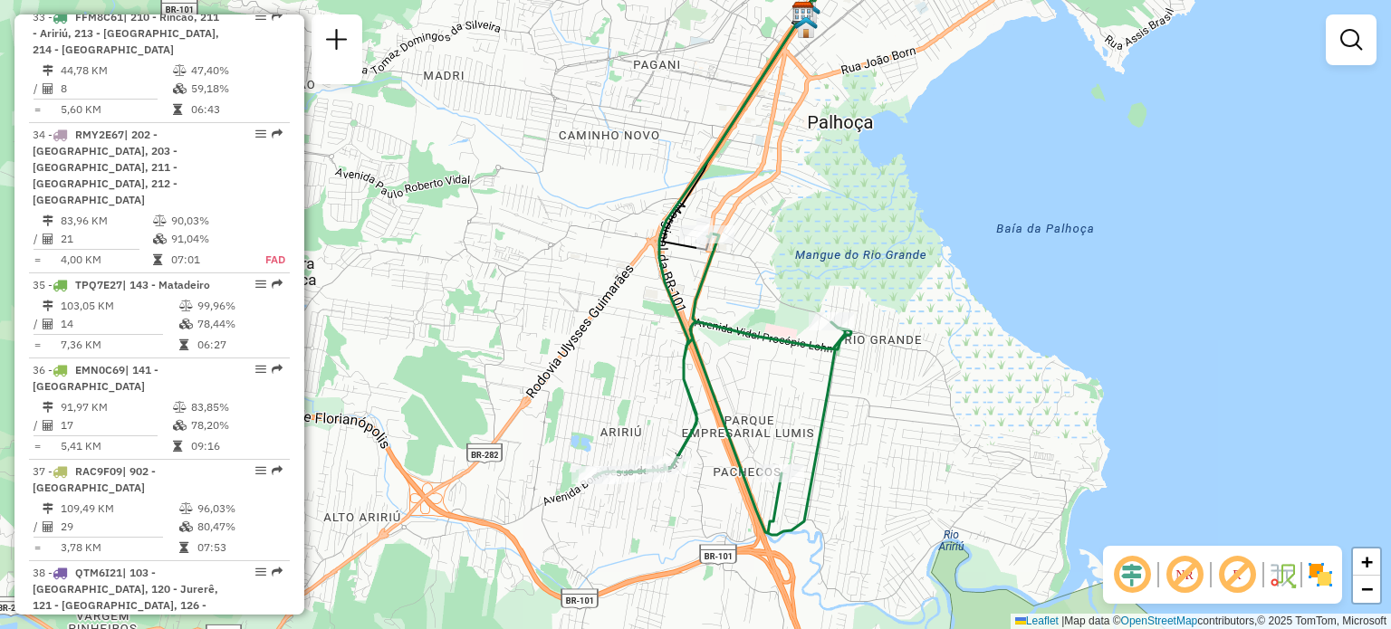
drag, startPoint x: 766, startPoint y: 233, endPoint x: 787, endPoint y: 332, distance: 101.8
click at [696, 400] on div "Janela de atendimento Grade de atendimento Capacidade Transportadoras Veículos …" at bounding box center [695, 314] width 1391 height 629
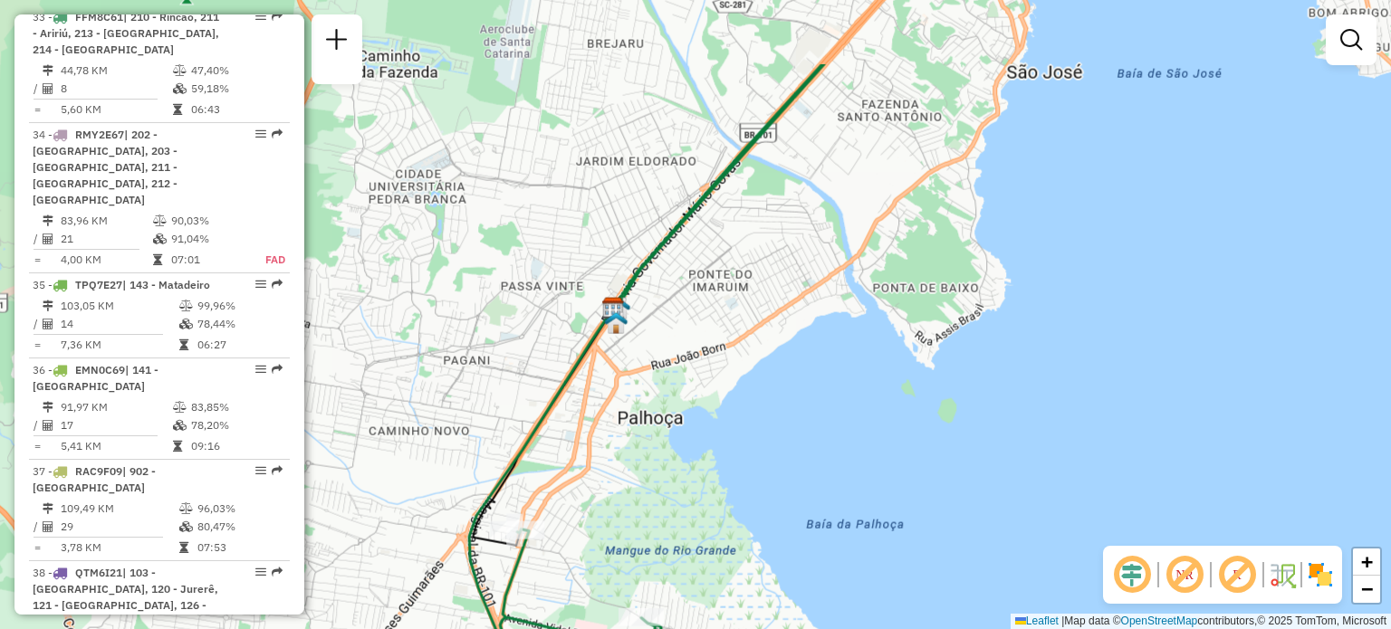
drag, startPoint x: 824, startPoint y: 304, endPoint x: 658, endPoint y: 477, distance: 239.6
click at [685, 456] on div "Janela de atendimento Grade de atendimento Capacidade Transportadoras Veículos …" at bounding box center [695, 314] width 1391 height 629
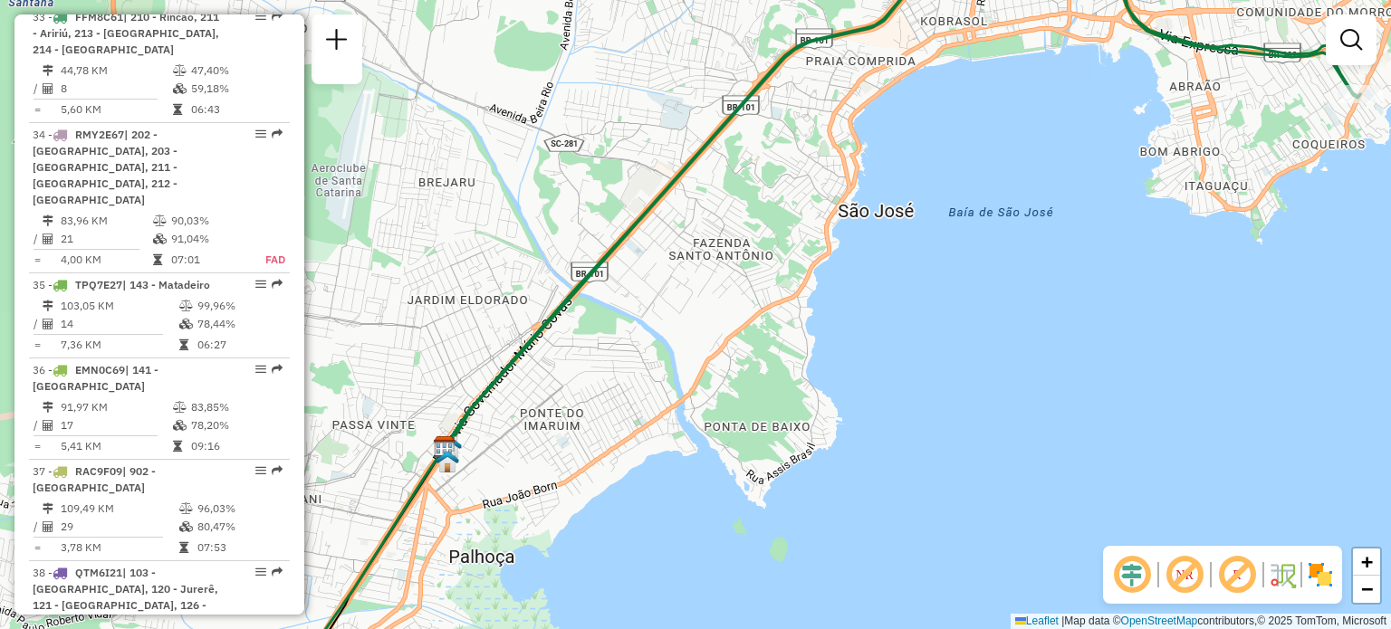
drag, startPoint x: 801, startPoint y: 282, endPoint x: 784, endPoint y: 230, distance: 54.1
click at [793, 220] on div "Janela de atendimento Grade de atendimento Capacidade Transportadoras Veículos …" at bounding box center [695, 314] width 1391 height 629
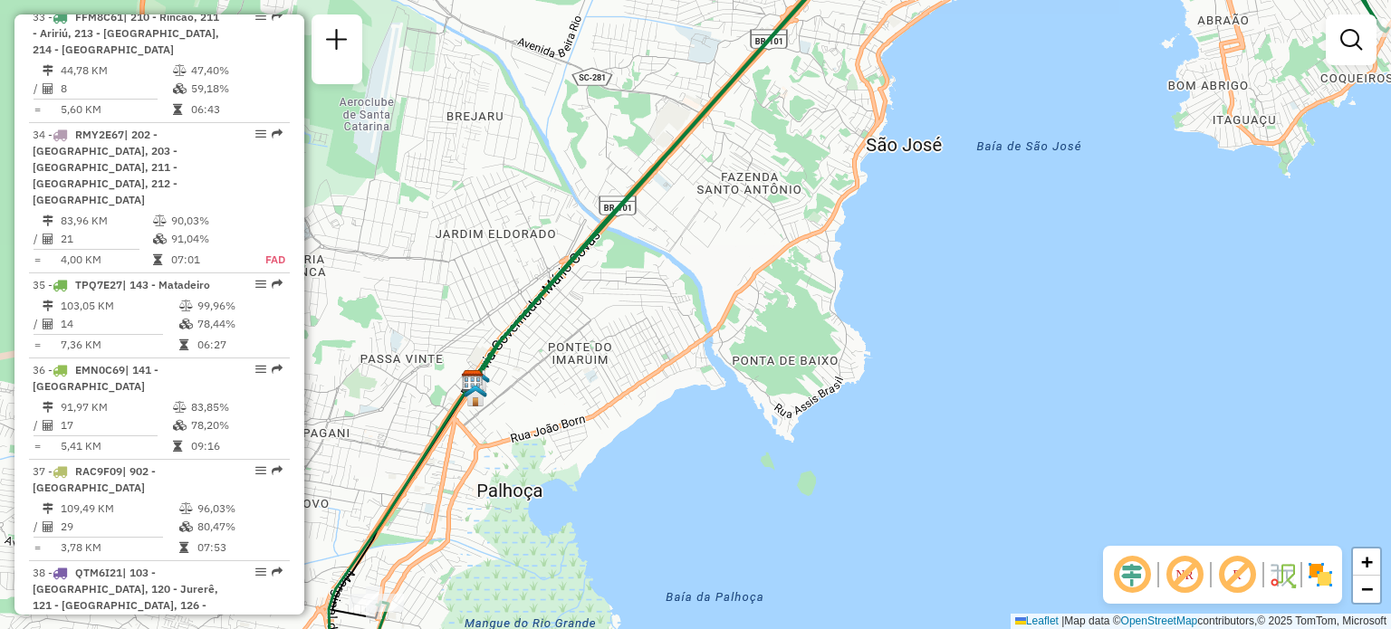
drag, startPoint x: 658, startPoint y: 398, endPoint x: 732, endPoint y: 257, distance: 158.4
click at [732, 276] on div "Janela de atendimento Grade de atendimento Capacidade Transportadoras Veículos …" at bounding box center [695, 314] width 1391 height 629
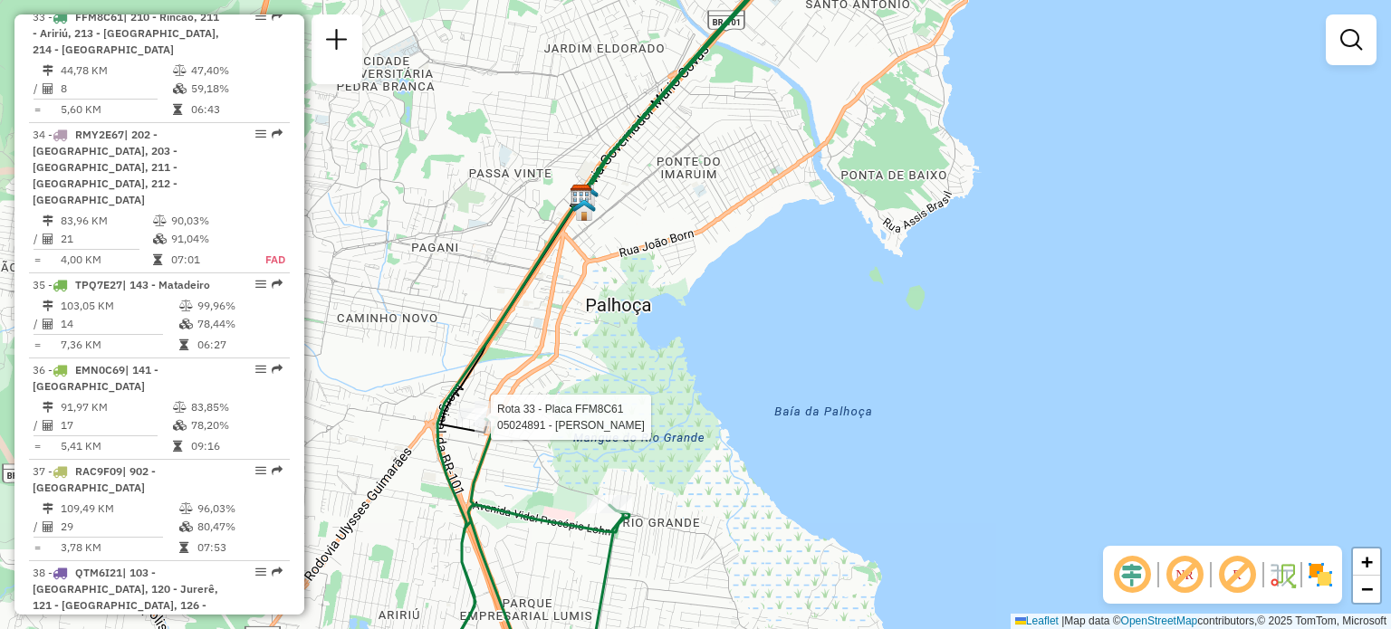
select select "**********"
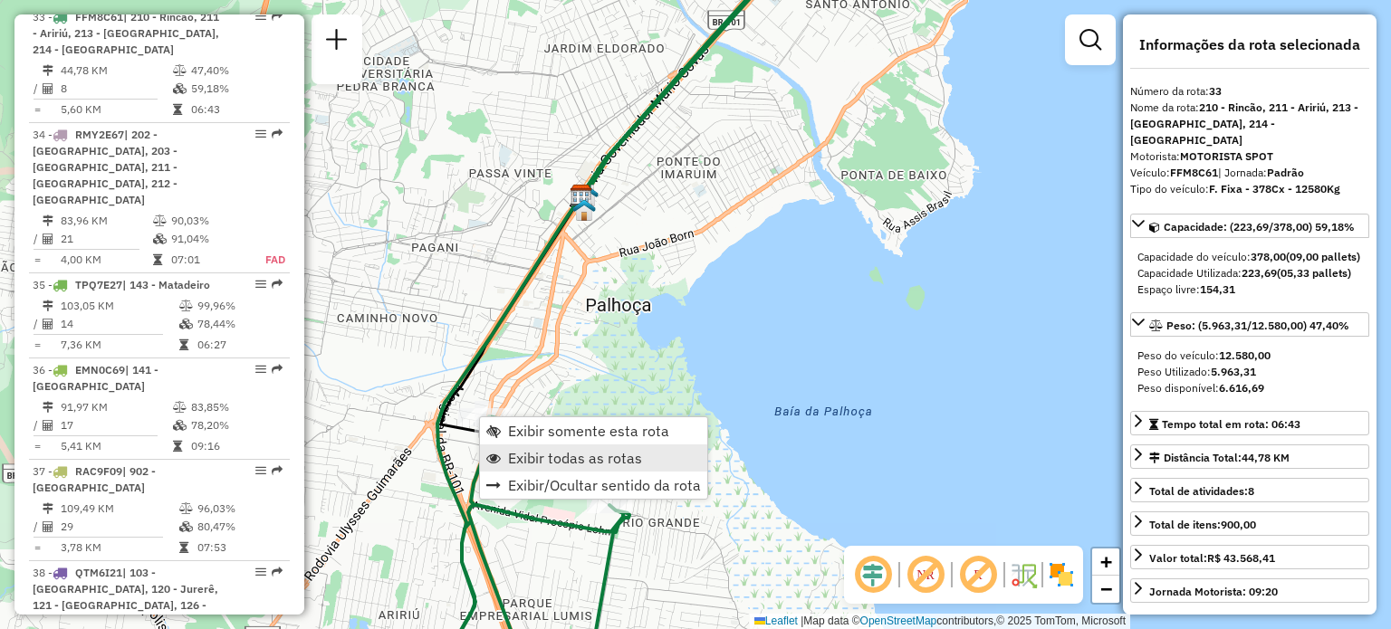
click at [520, 451] on span "Exibir todas as rotas" at bounding box center [575, 458] width 134 height 14
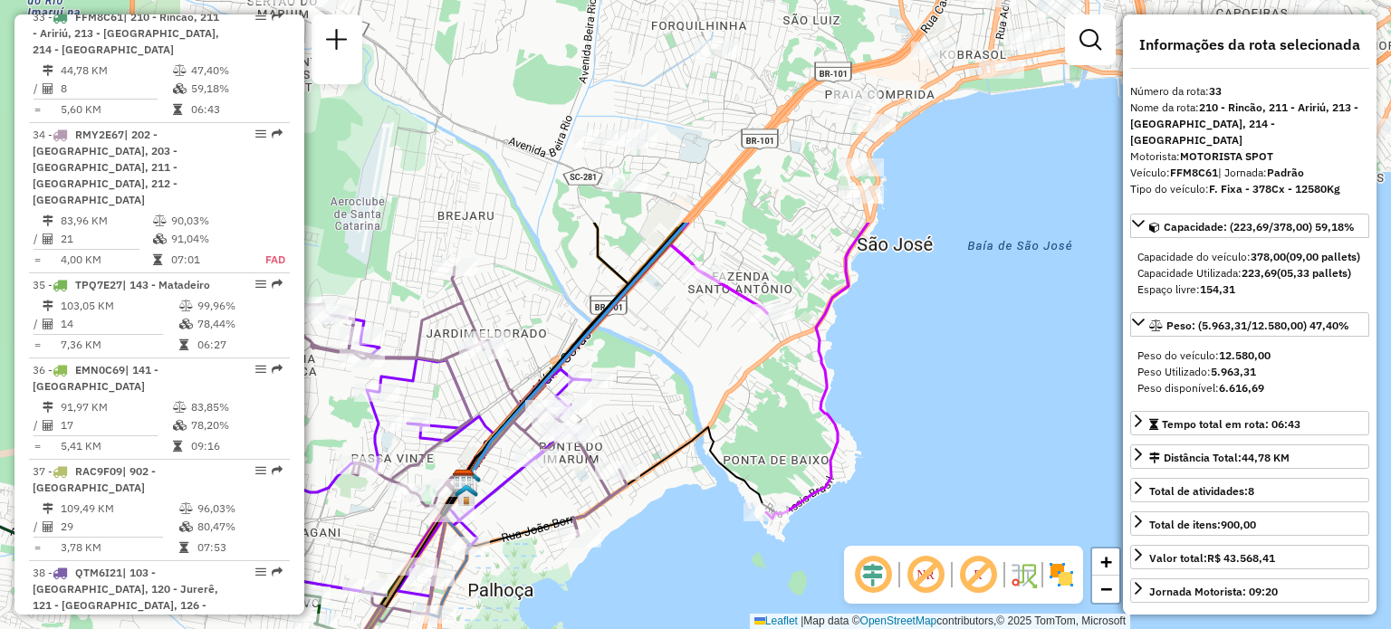
drag, startPoint x: 724, startPoint y: 195, endPoint x: 482, endPoint y: 672, distance: 535.0
click at [482, 629] on html "Aguarde... Pop-up bloqueado! Seu navegador bloqueou automáticamente a abertura …" at bounding box center [695, 314] width 1391 height 629
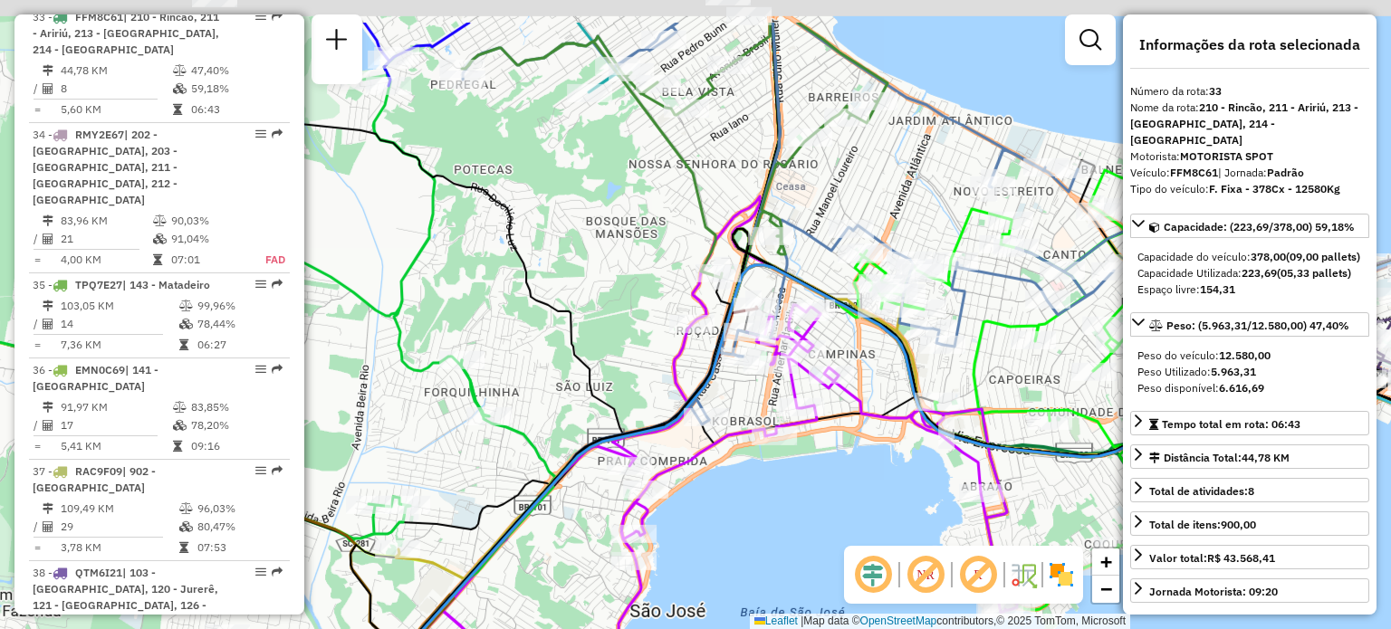
drag, startPoint x: 586, startPoint y: 313, endPoint x: 547, endPoint y: 535, distance: 225.3
click at [553, 494] on div "Rota 34 - Placa RMY2E67 05040013 - LOURENCO RIOS Janela de atendimento Grade de…" at bounding box center [695, 314] width 1391 height 629
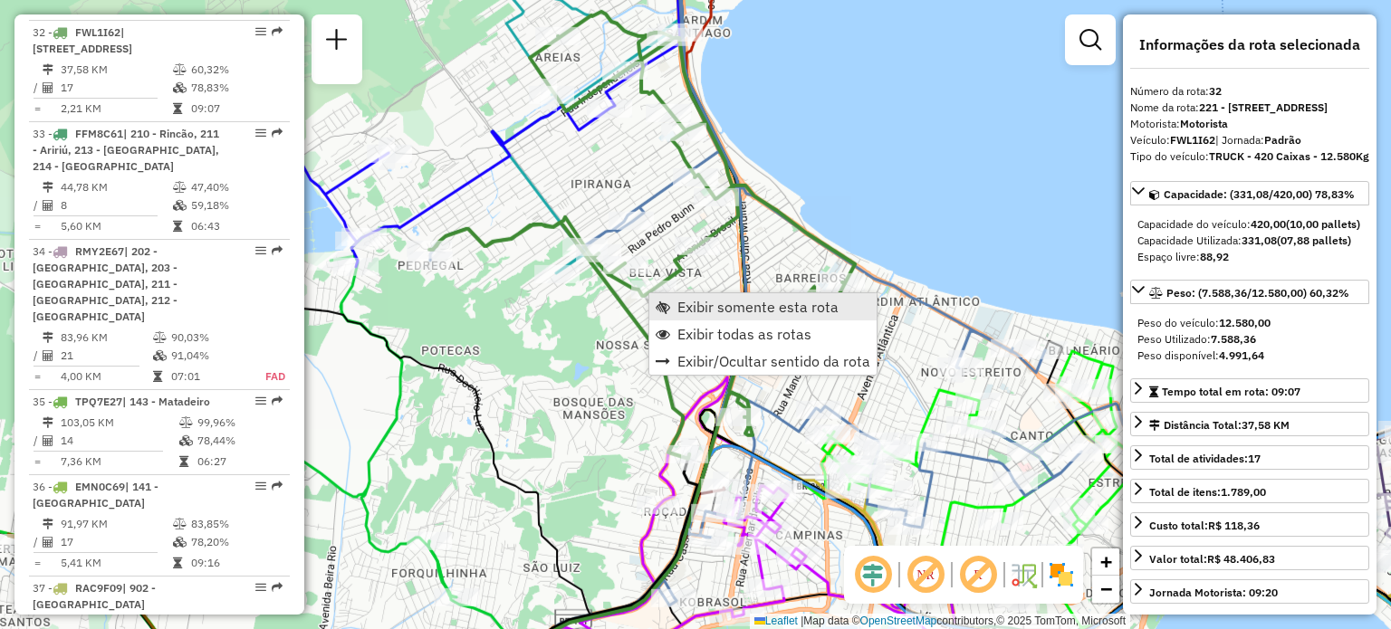
scroll to position [3864, 0]
click at [667, 300] on span "Exibir somente esta rota" at bounding box center [663, 307] width 14 height 14
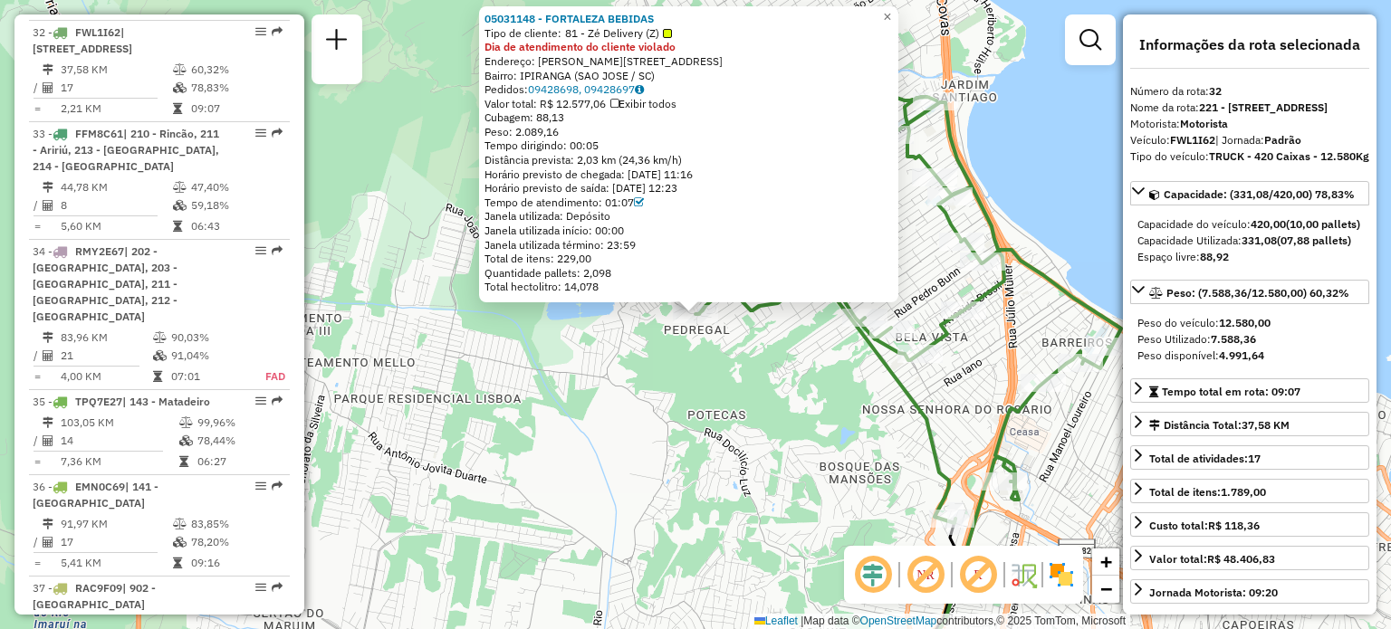
click at [682, 456] on div "05031148 - FORTALEZA BEBIDAS Tipo de cliente: 81 - Zé Delivery (Z) Dia de atend…" at bounding box center [695, 314] width 1391 height 629
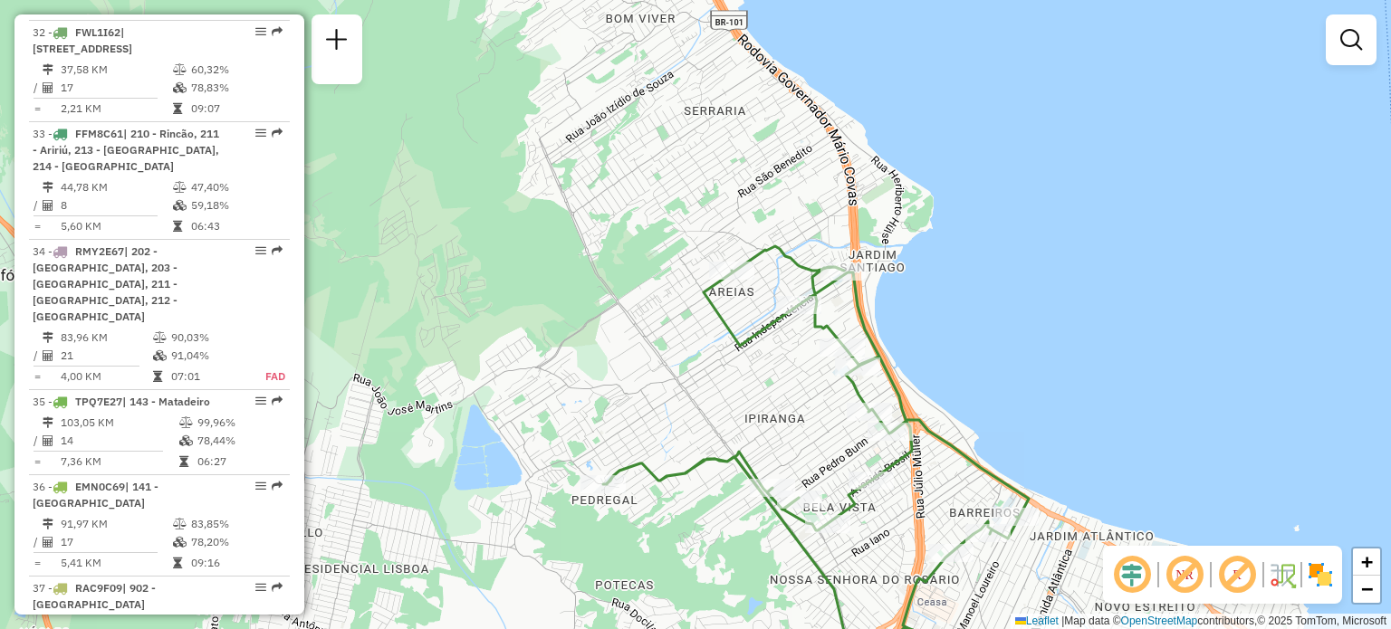
drag, startPoint x: 771, startPoint y: 343, endPoint x: 671, endPoint y: 523, distance: 205.9
click at [671, 523] on div "Janela de atendimento Grade de atendimento Capacidade Transportadoras Veículos …" at bounding box center [695, 314] width 1391 height 629
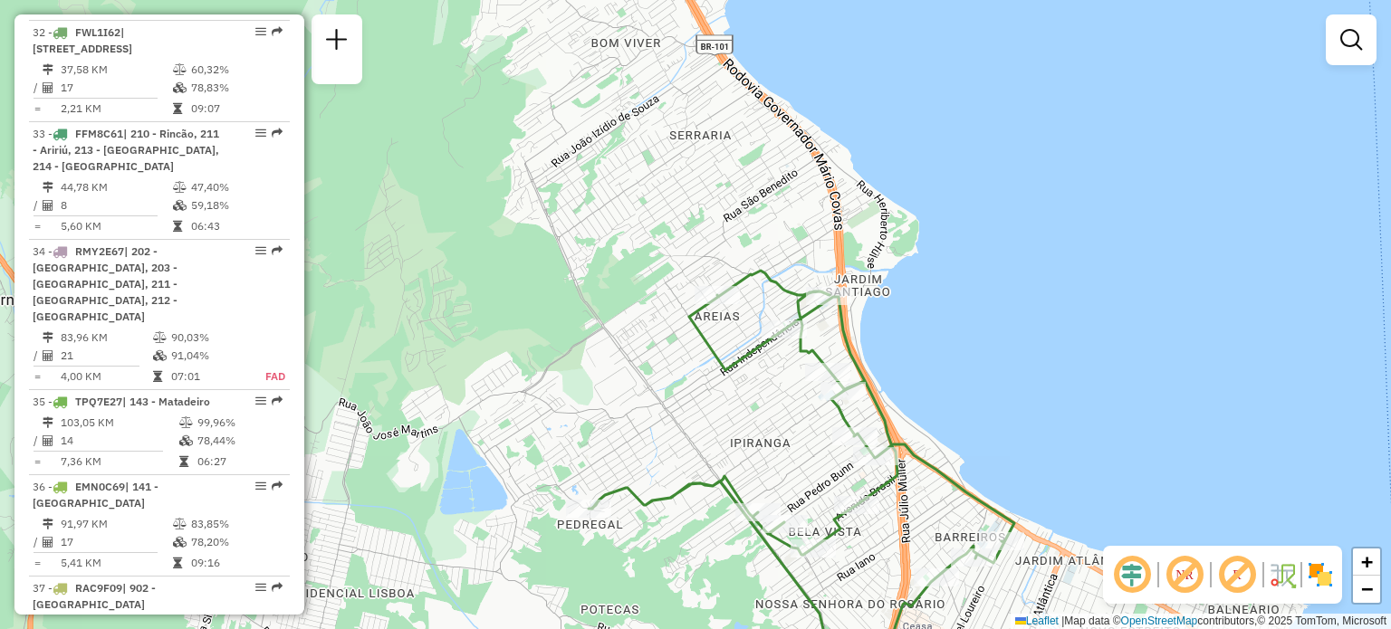
click at [671, 523] on div "Janela de atendimento Grade de atendimento Capacidade Transportadoras Veículos …" at bounding box center [695, 314] width 1391 height 629
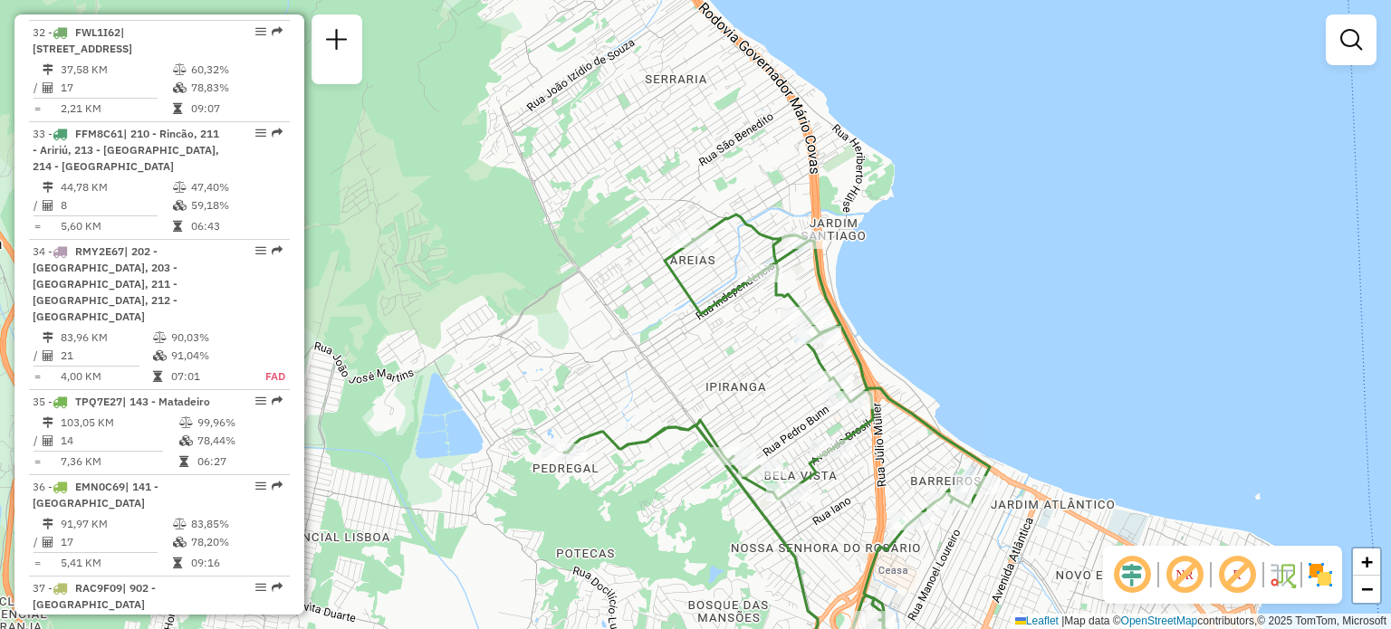
drag, startPoint x: 768, startPoint y: 447, endPoint x: 735, endPoint y: 370, distance: 83.6
click at [735, 370] on div "Janela de atendimento Grade de atendimento Capacidade Transportadoras Veículos …" at bounding box center [695, 314] width 1391 height 629
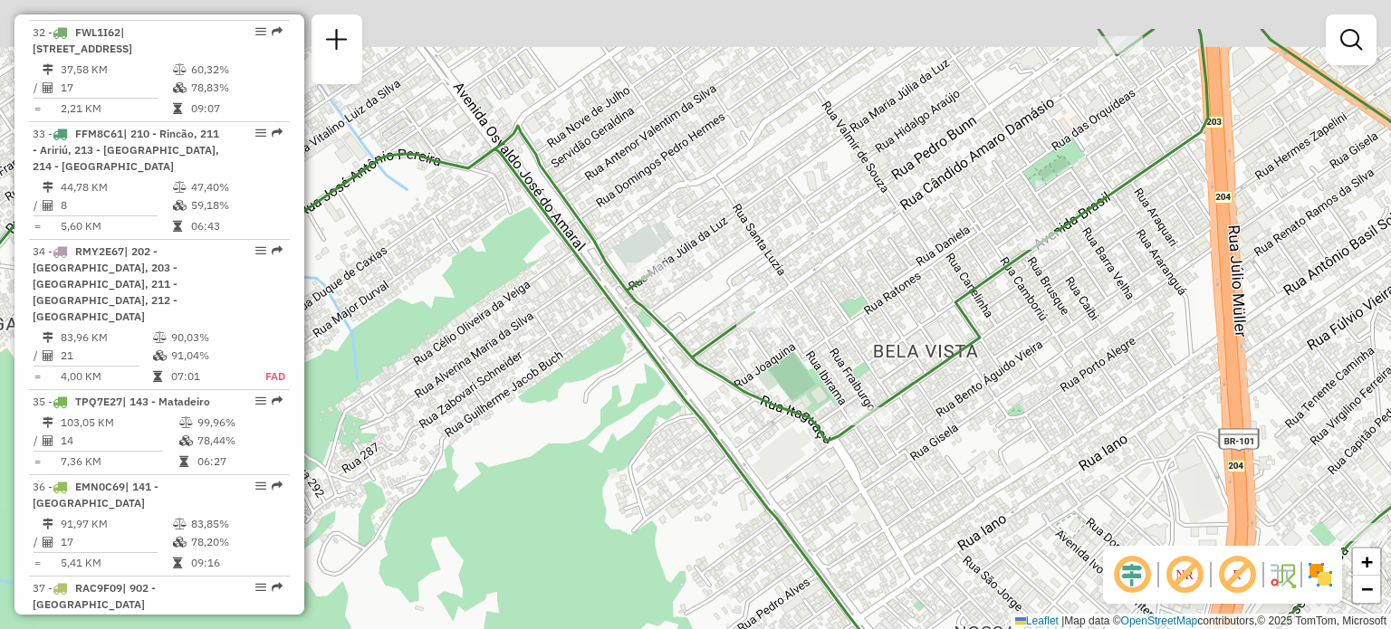
drag, startPoint x: 968, startPoint y: 253, endPoint x: 747, endPoint y: 435, distance: 286.3
click at [752, 434] on div "Janela de atendimento Grade de atendimento Capacidade Transportadoras Veículos …" at bounding box center [695, 314] width 1391 height 629
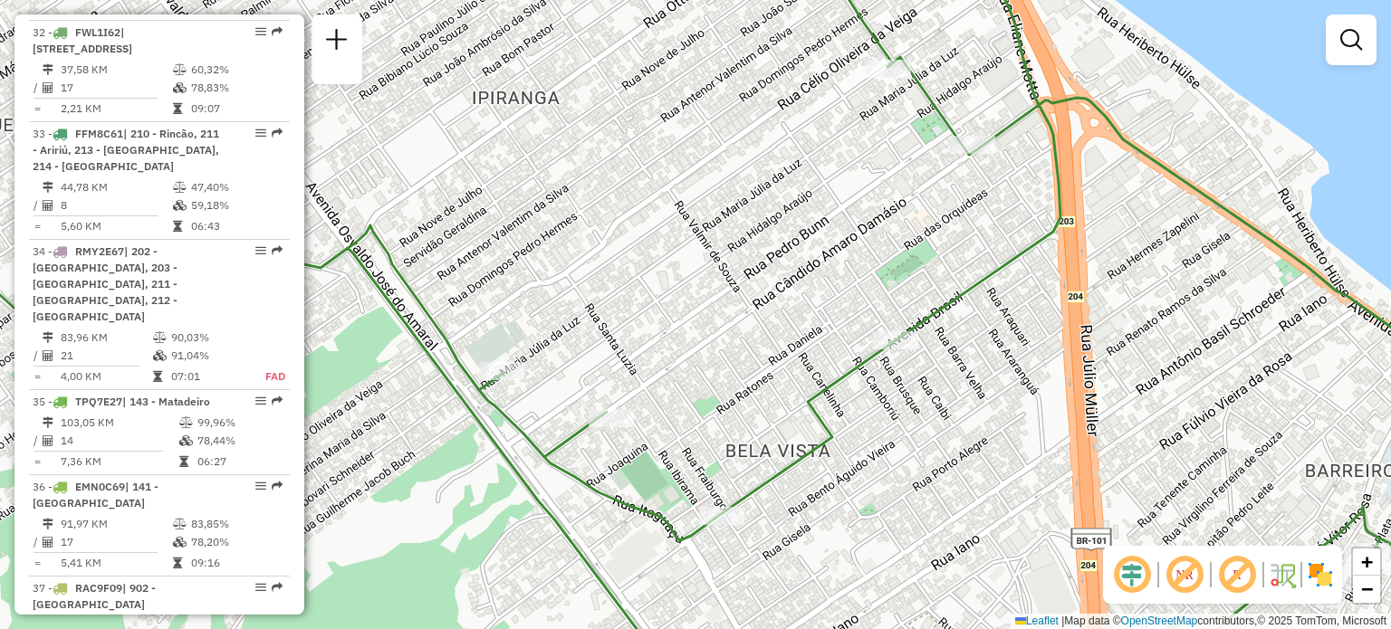
drag, startPoint x: 902, startPoint y: 252, endPoint x: 710, endPoint y: 406, distance: 246.1
click at [714, 404] on div "Janela de atendimento Grade de atendimento Capacidade Transportadoras Veículos …" at bounding box center [695, 314] width 1391 height 629
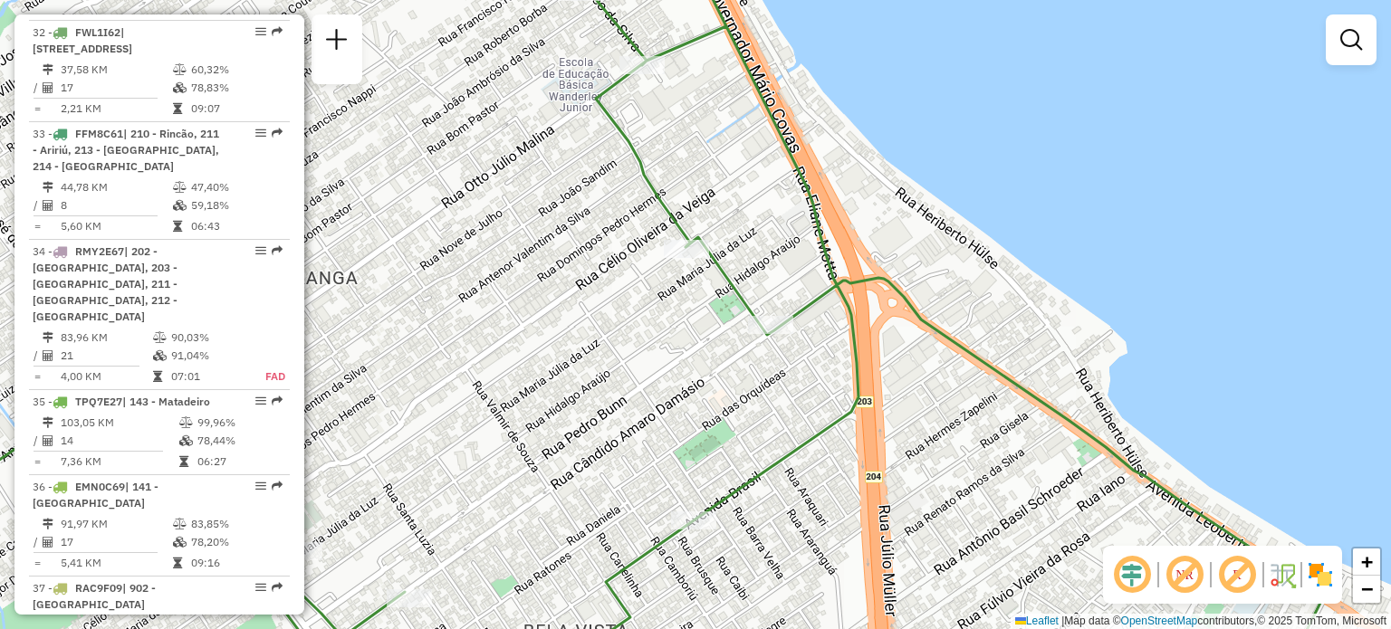
drag, startPoint x: 688, startPoint y: 166, endPoint x: 659, endPoint y: 525, distance: 360.7
click at [662, 520] on div "Rota 32 - Placa FWL1I62 05001480 - CHURR REST BARRIGA V Janela de atendimento G…" at bounding box center [695, 314] width 1391 height 629
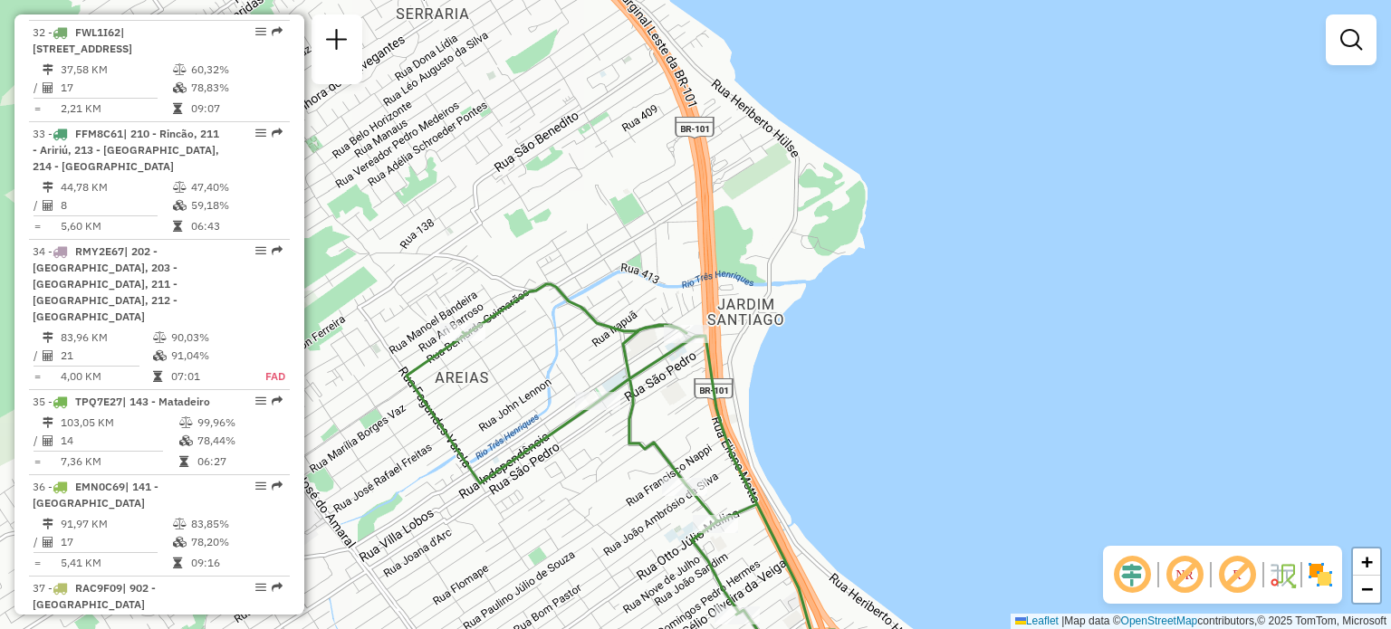
drag, startPoint x: 463, startPoint y: 245, endPoint x: 599, endPoint y: 398, distance: 204.7
click at [577, 379] on div "Janela de atendimento Grade de atendimento Capacidade Transportadoras Veículos …" at bounding box center [695, 314] width 1391 height 629
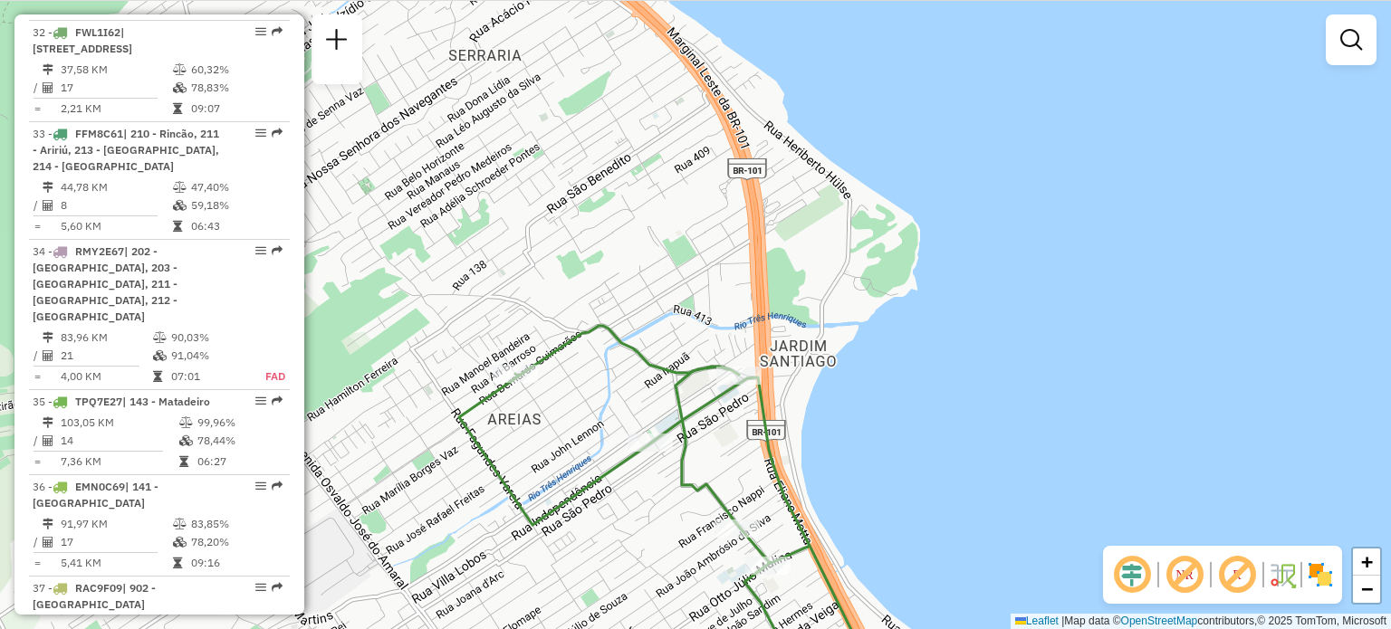
drag, startPoint x: 496, startPoint y: 248, endPoint x: 656, endPoint y: 289, distance: 164.5
click at [642, 289] on div "Janela de atendimento Grade de atendimento Capacidade Transportadoras Veículos …" at bounding box center [695, 314] width 1391 height 629
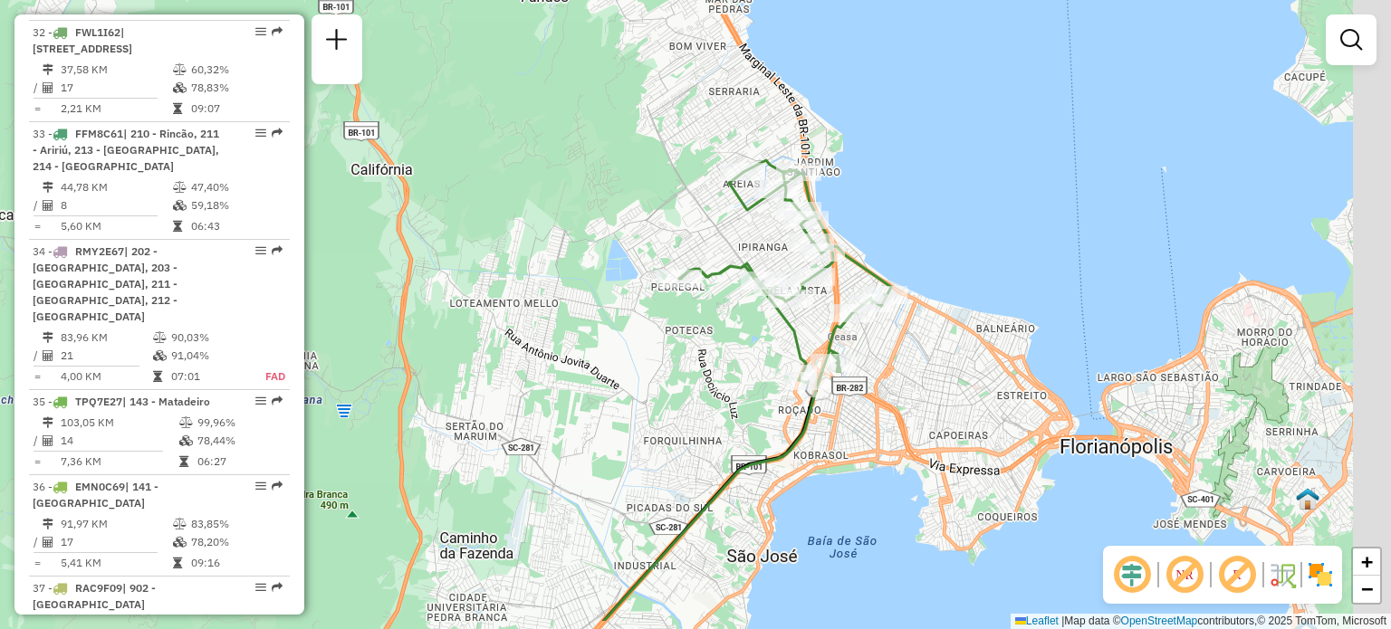
drag, startPoint x: 946, startPoint y: 256, endPoint x: 882, endPoint y: 168, distance: 109.6
click at [884, 173] on div "Janela de atendimento Grade de atendimento Capacidade Transportadoras Veículos …" at bounding box center [695, 314] width 1391 height 629
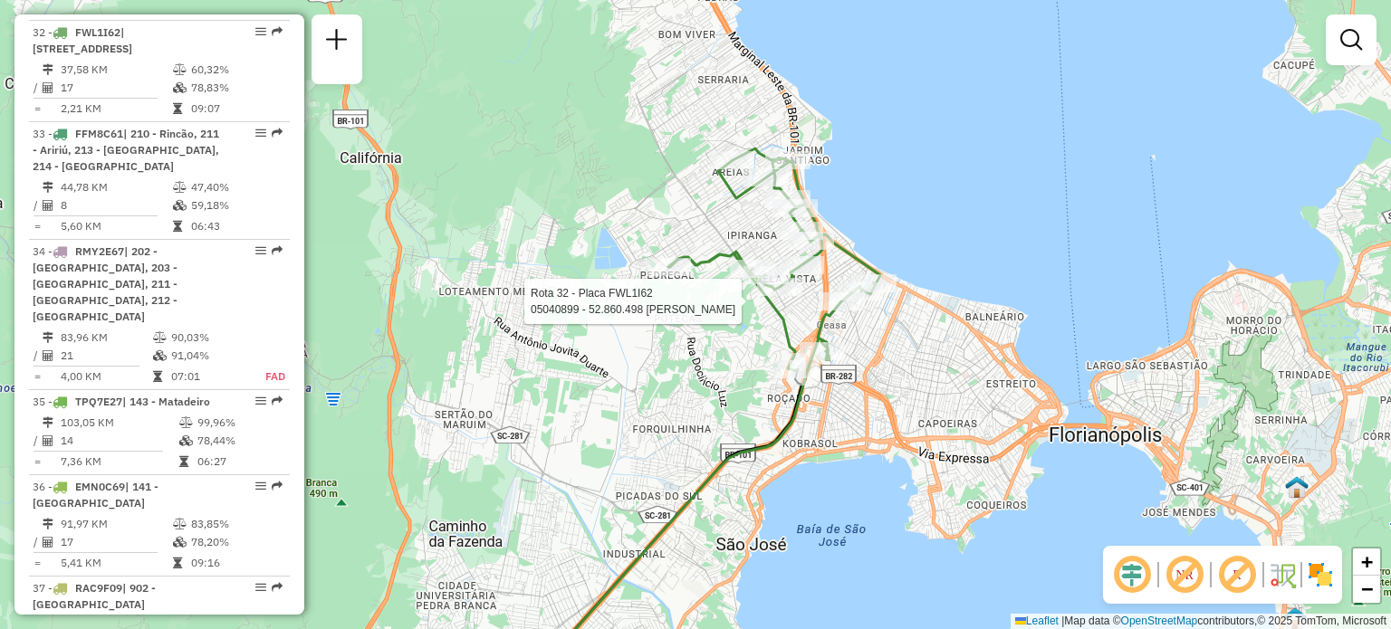
select select "**********"
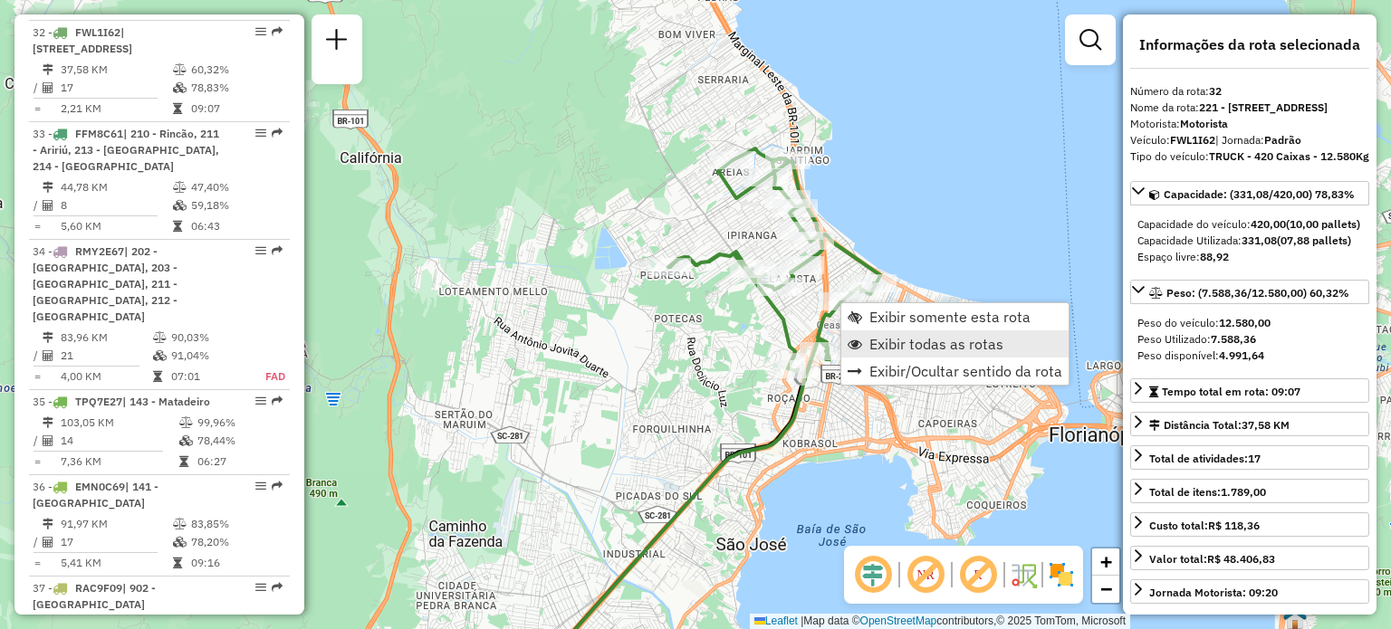
click at [898, 346] on span "Exibir todas as rotas" at bounding box center [936, 344] width 134 height 14
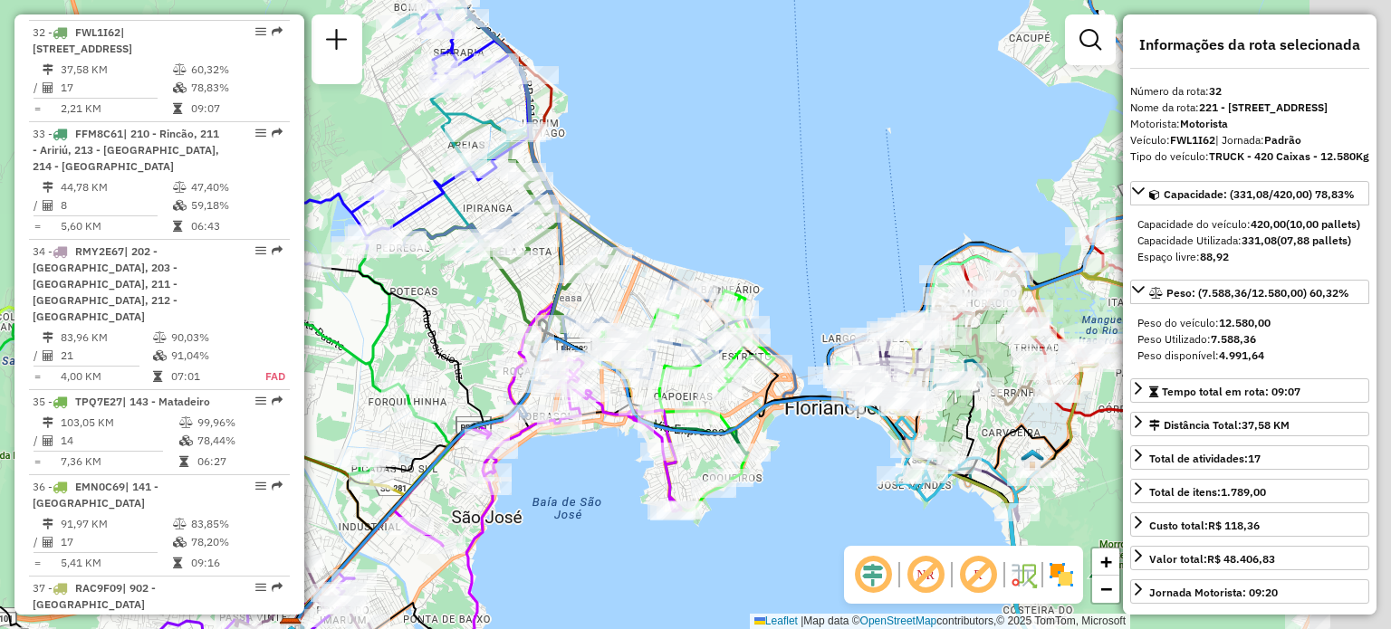
drag, startPoint x: 923, startPoint y: 244, endPoint x: 681, endPoint y: 216, distance: 243.3
click at [614, 205] on div "Janela de atendimento Grade de atendimento Capacidade Transportadoras Veículos …" at bounding box center [695, 314] width 1391 height 629
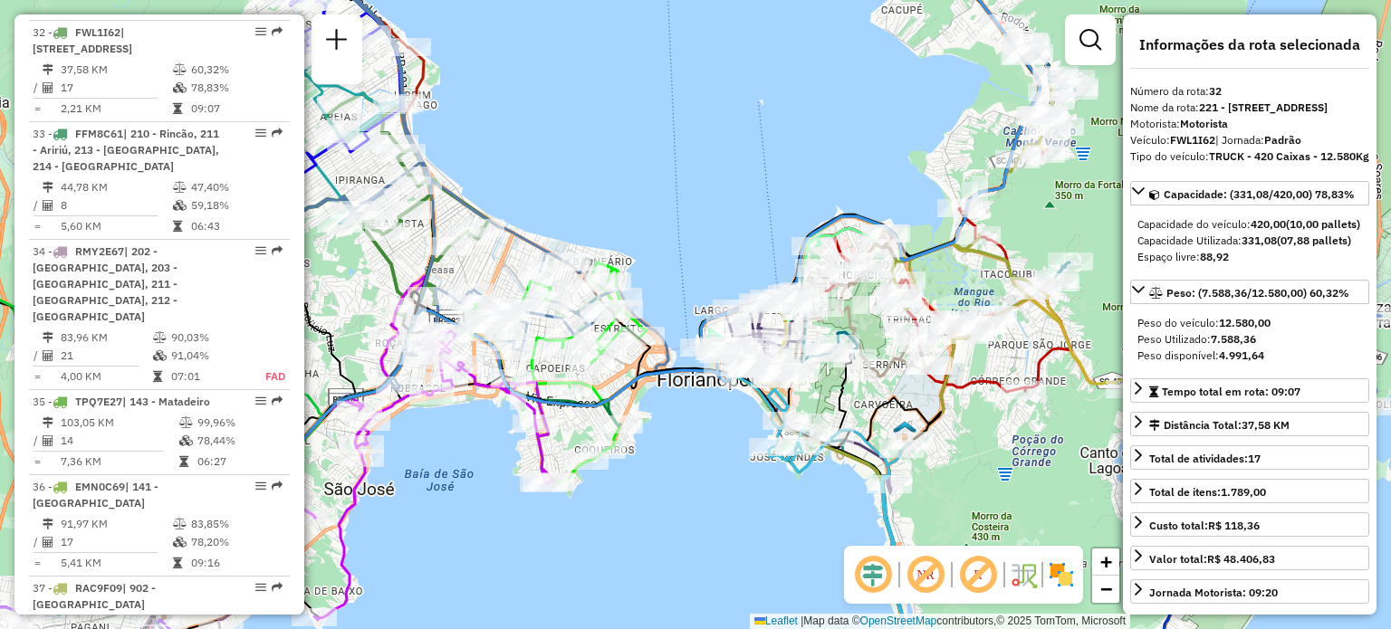
drag, startPoint x: 768, startPoint y: 238, endPoint x: 601, endPoint y: 282, distance: 172.2
click at [605, 281] on div "Janela de atendimento Grade de atendimento Capacidade Transportadoras Veículos …" at bounding box center [695, 314] width 1391 height 629
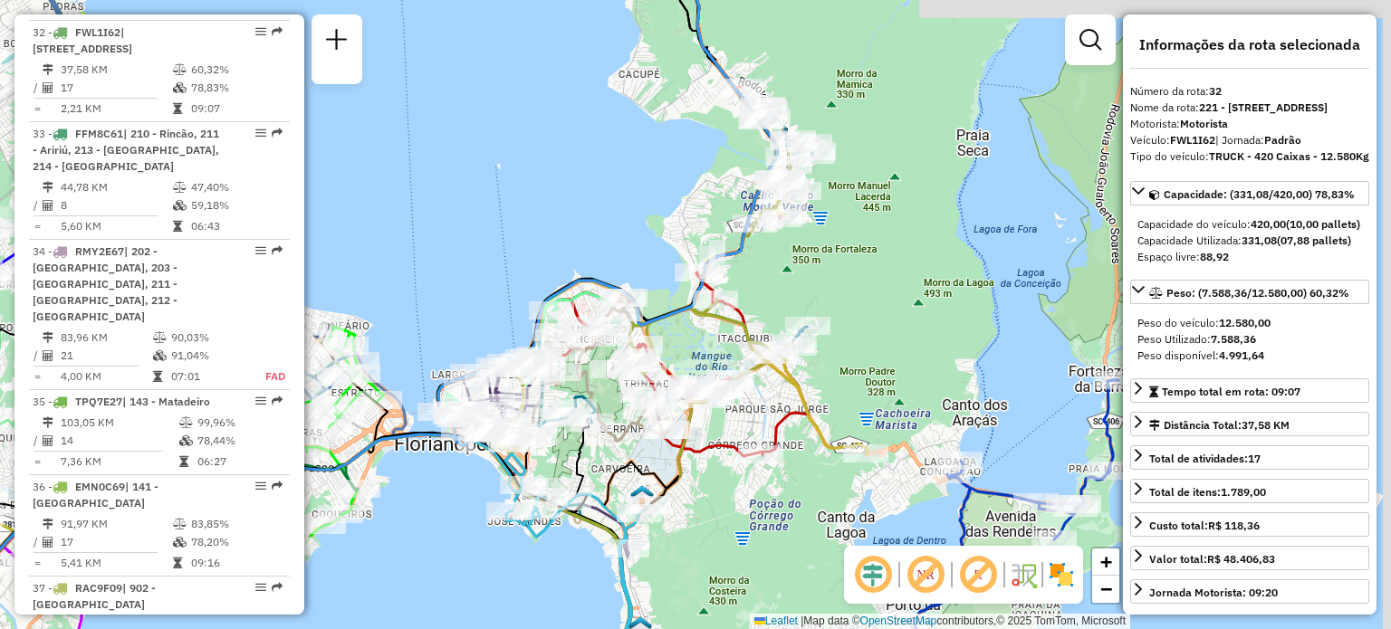
drag, startPoint x: 752, startPoint y: 231, endPoint x: 582, endPoint y: 282, distance: 176.8
click at [579, 282] on div "Janela de atendimento Grade de atendimento Capacidade Transportadoras Veículos …" at bounding box center [695, 314] width 1391 height 629
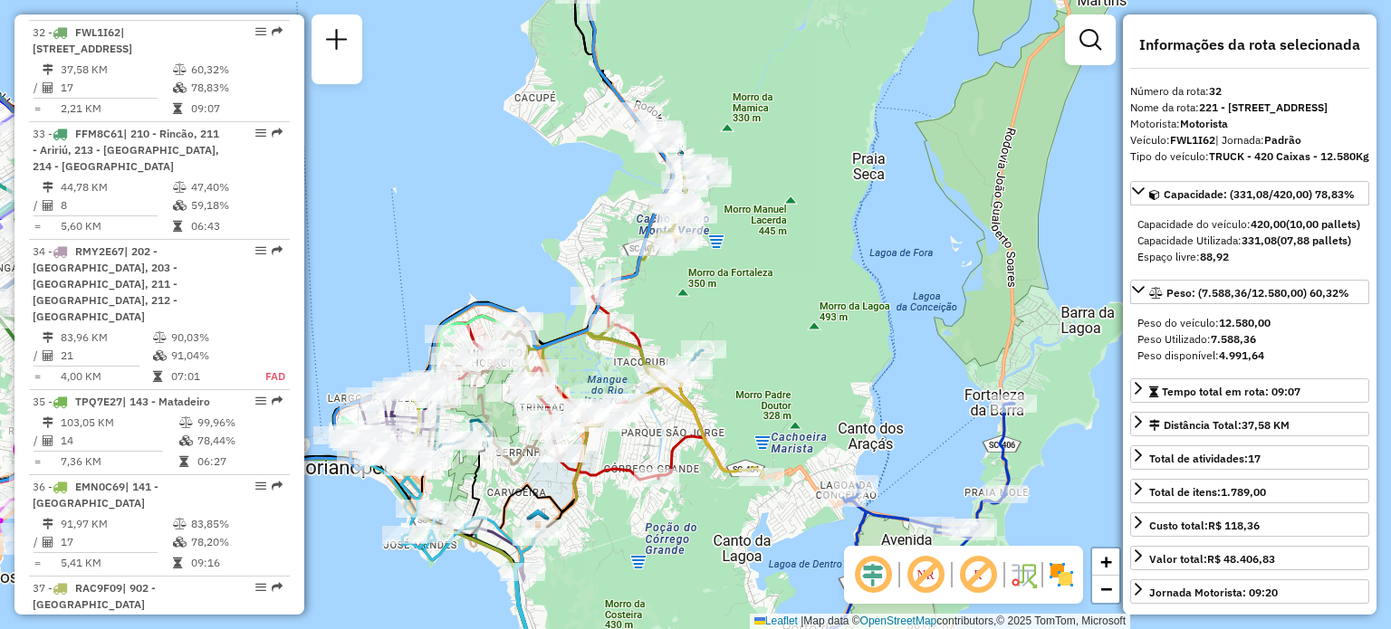
drag, startPoint x: 811, startPoint y: 296, endPoint x: 749, endPoint y: 270, distance: 67.8
click at [749, 283] on div "Janela de atendimento Grade de atendimento Capacidade Transportadoras Veículos …" at bounding box center [695, 314] width 1391 height 629
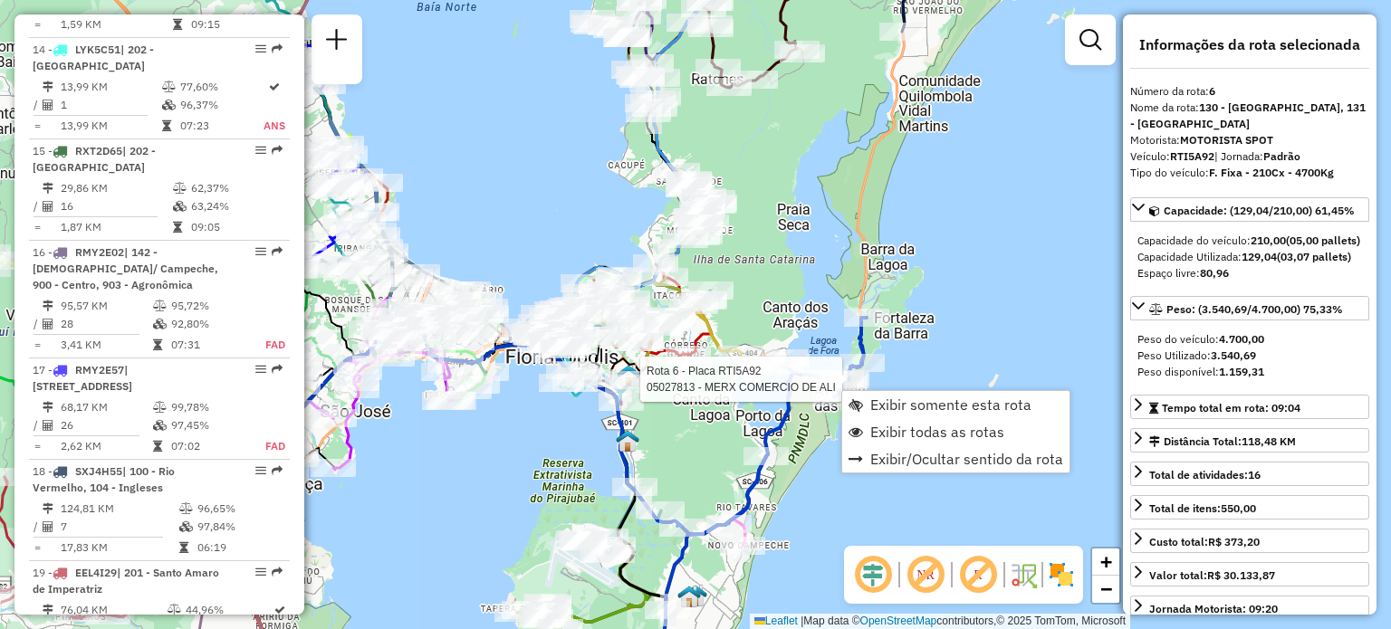
scroll to position [1232, 0]
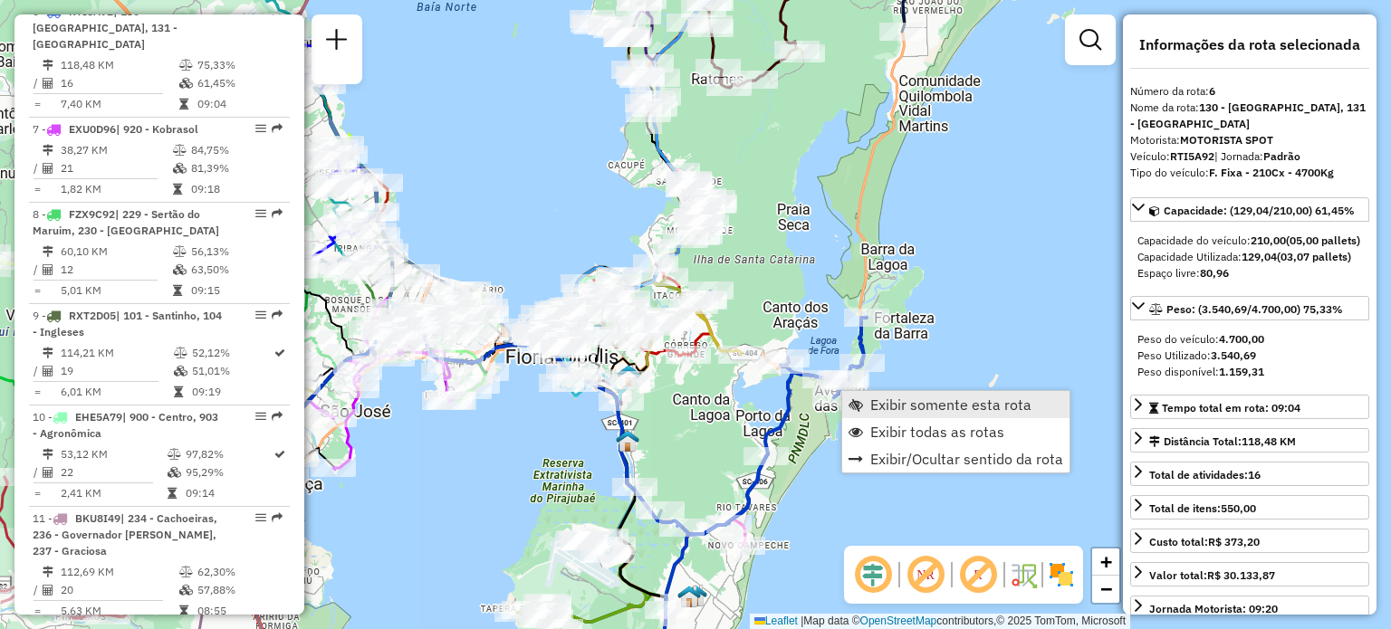
click at [872, 398] on span "Exibir somente esta rota" at bounding box center [950, 405] width 161 height 14
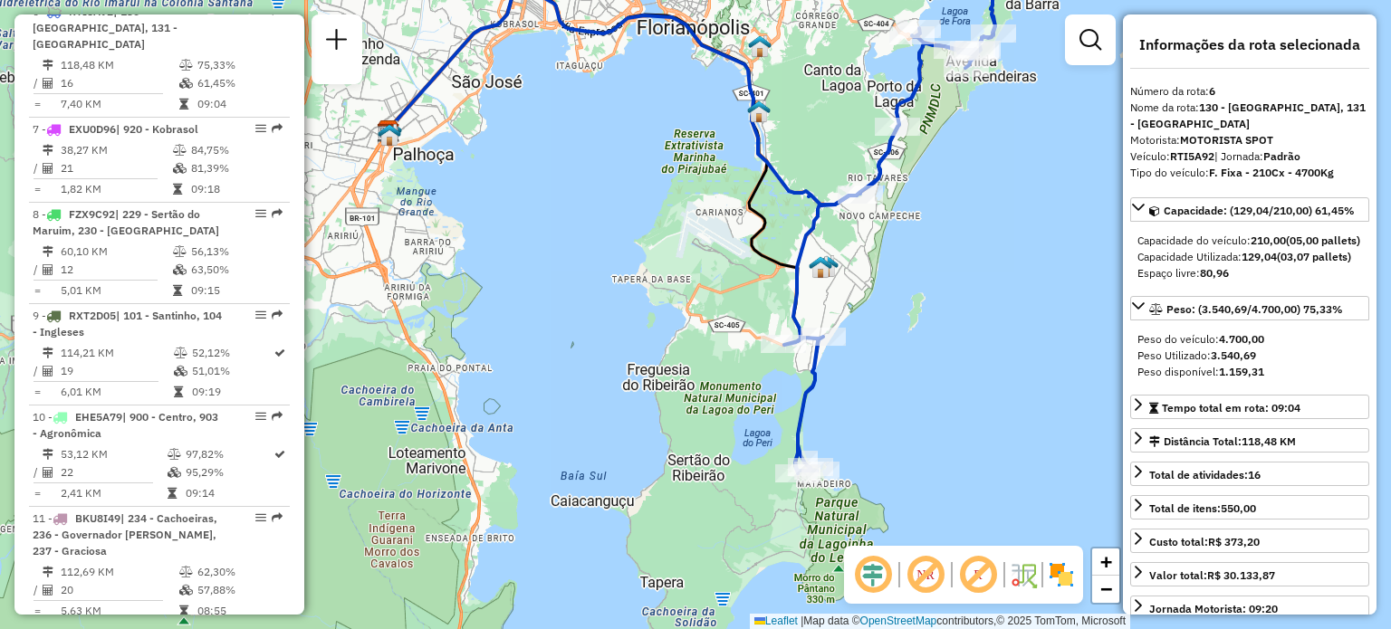
drag, startPoint x: 869, startPoint y: 419, endPoint x: 851, endPoint y: 307, distance: 113.6
click at [853, 310] on div "Janela de atendimento Grade de atendimento Capacidade Transportadoras Veículos …" at bounding box center [695, 314] width 1391 height 629
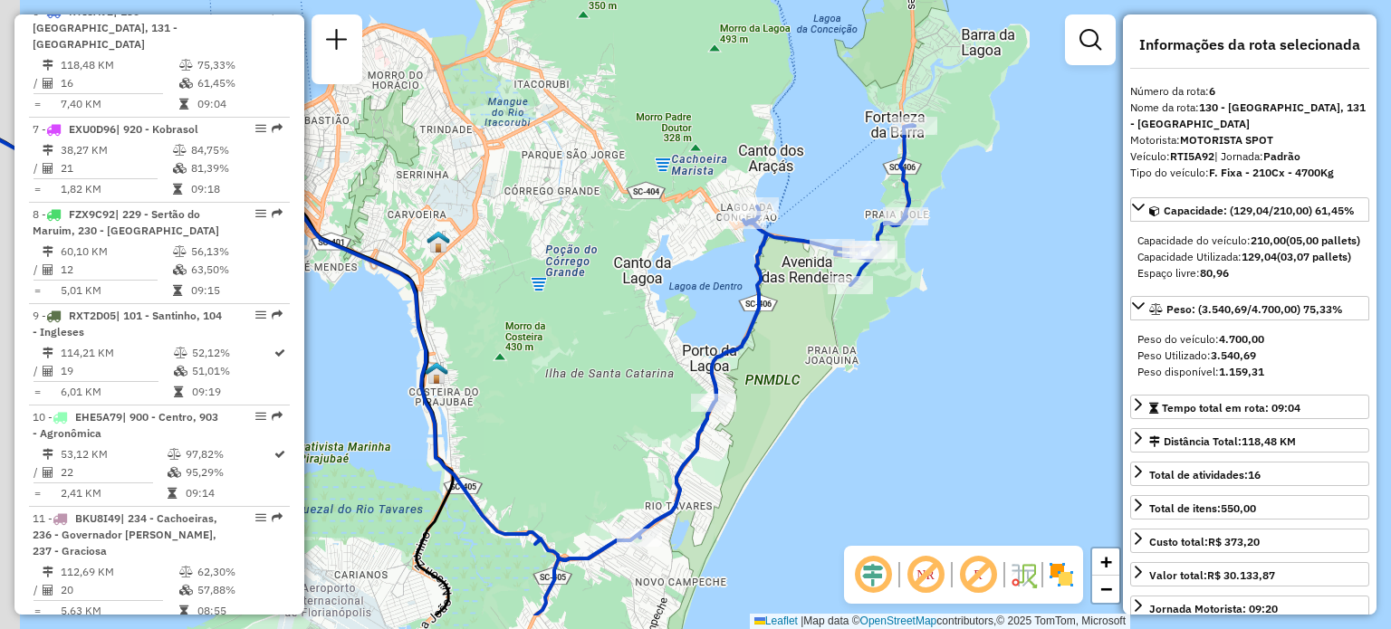
drag, startPoint x: 984, startPoint y: 246, endPoint x: 968, endPoint y: 242, distance: 16.0
click at [988, 233] on div "Janela de atendimento Grade de atendimento Capacidade Transportadoras Veículos …" at bounding box center [695, 314] width 1391 height 629
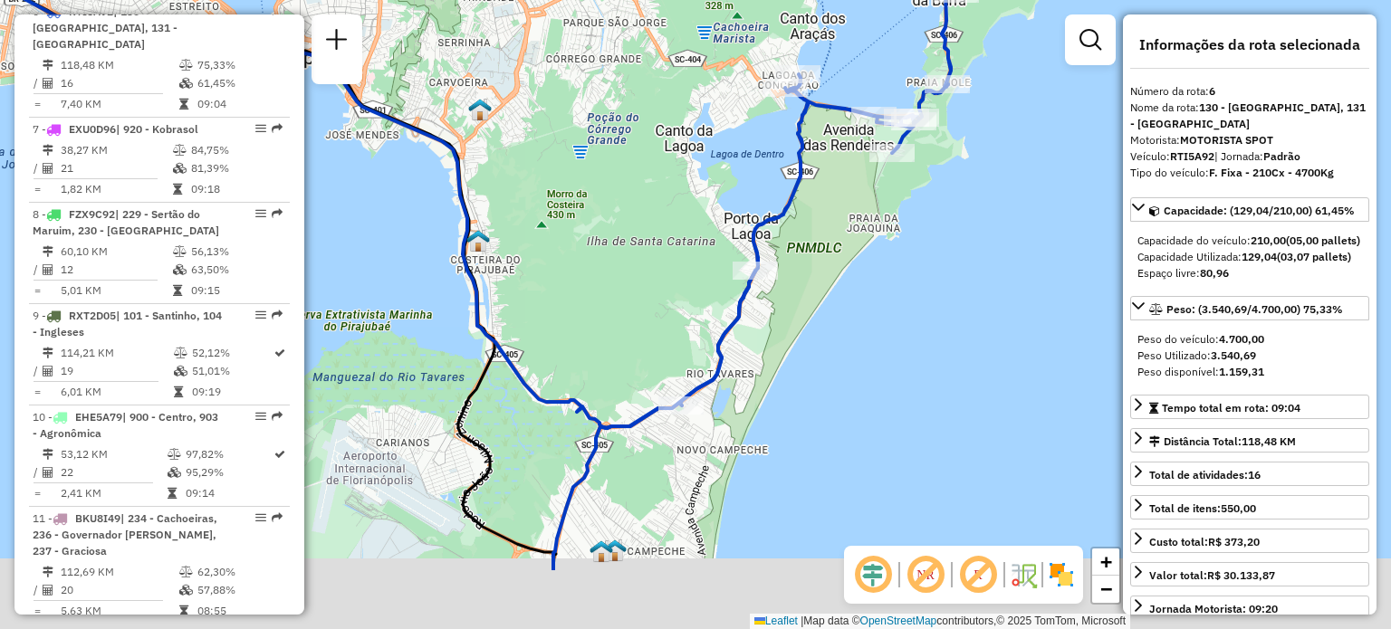
drag, startPoint x: 875, startPoint y: 307, endPoint x: 909, endPoint y: 194, distance: 118.3
click at [914, 181] on div "Janela de atendimento Grade de atendimento Capacidade Transportadoras Veículos …" at bounding box center [695, 314] width 1391 height 629
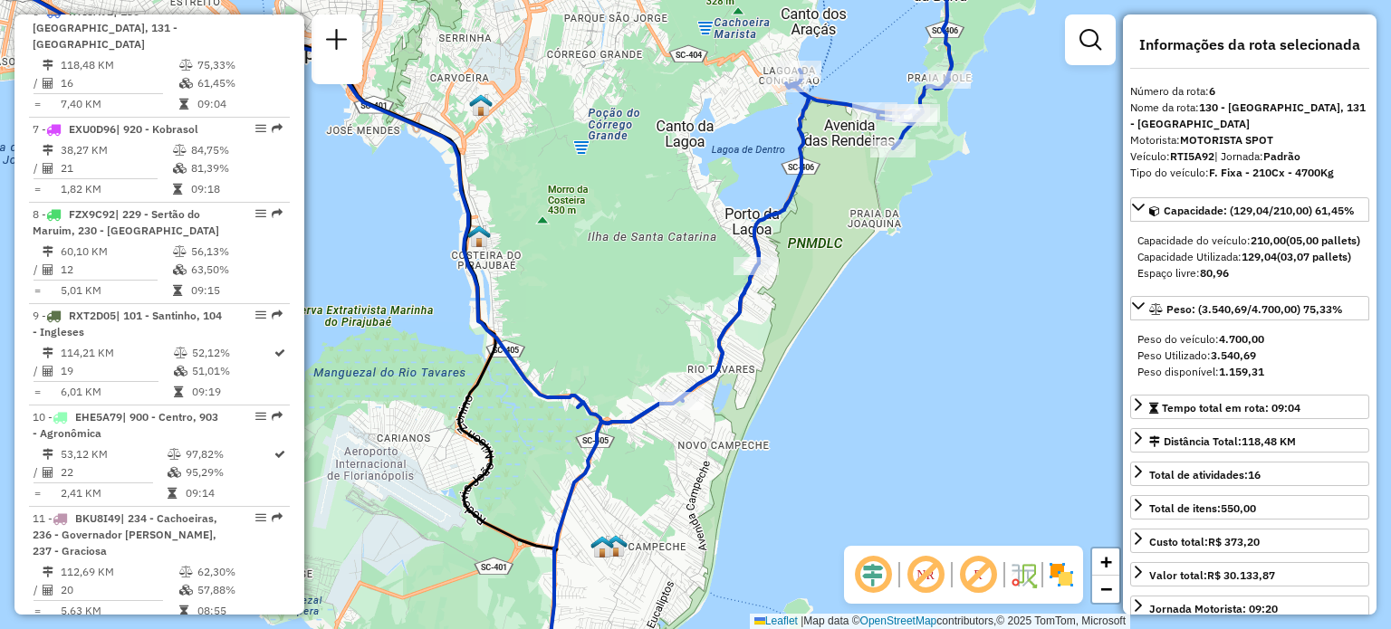
drag, startPoint x: 822, startPoint y: 331, endPoint x: 803, endPoint y: 263, distance: 70.5
click at [848, 231] on div "Janela de atendimento Grade de atendimento Capacidade Transportadoras Veículos …" at bounding box center [695, 314] width 1391 height 629
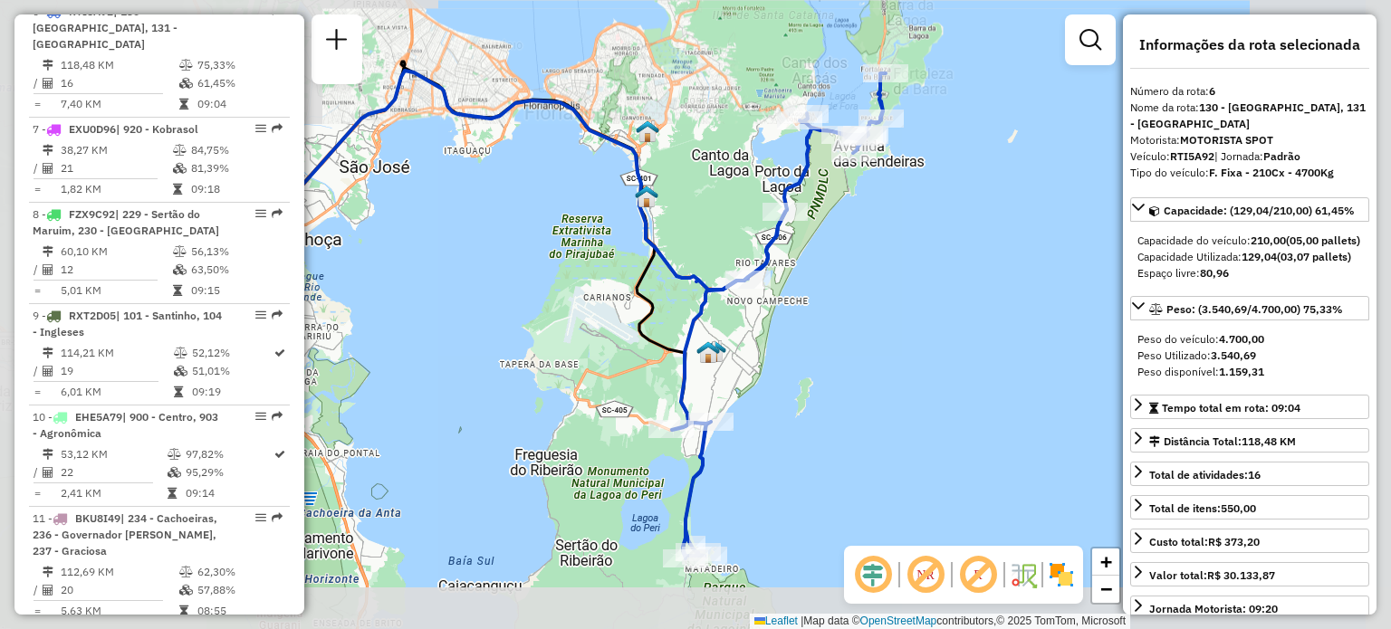
drag, startPoint x: 744, startPoint y: 377, endPoint x: 766, endPoint y: 241, distance: 137.6
click at [766, 242] on div "Janela de atendimento Grade de atendimento Capacidade Transportadoras Veículos …" at bounding box center [695, 314] width 1391 height 629
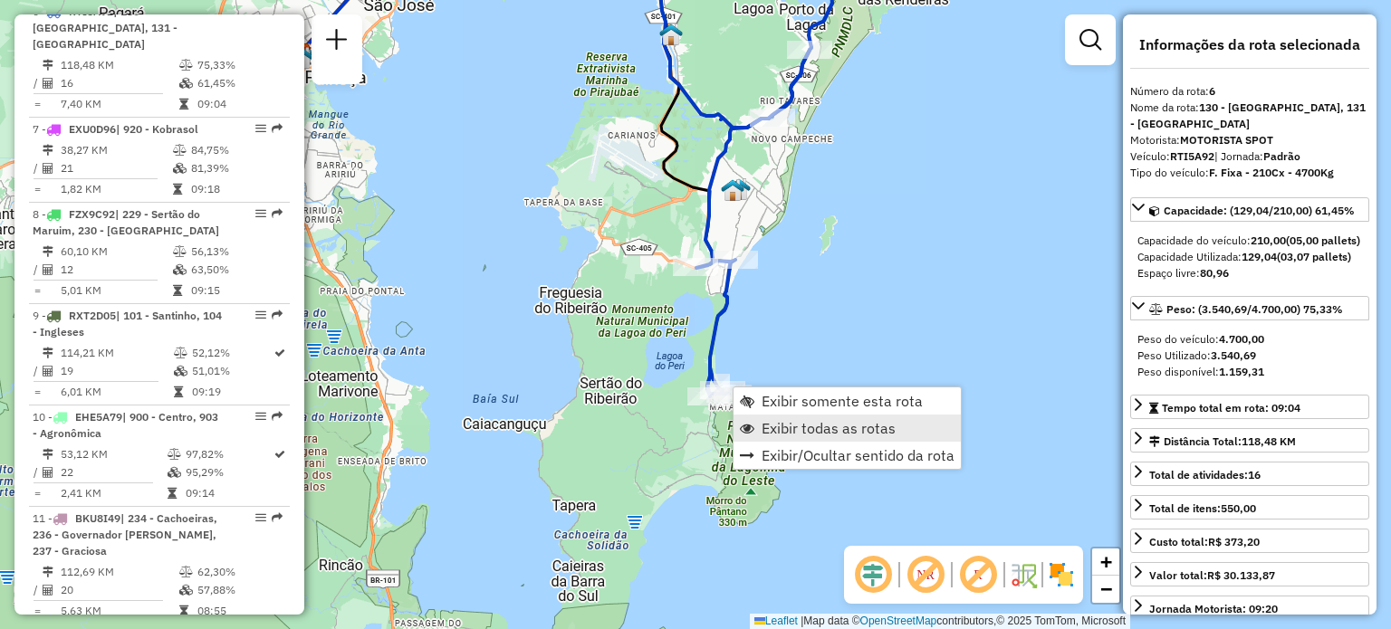
click at [770, 427] on span "Exibir todas as rotas" at bounding box center [829, 428] width 134 height 14
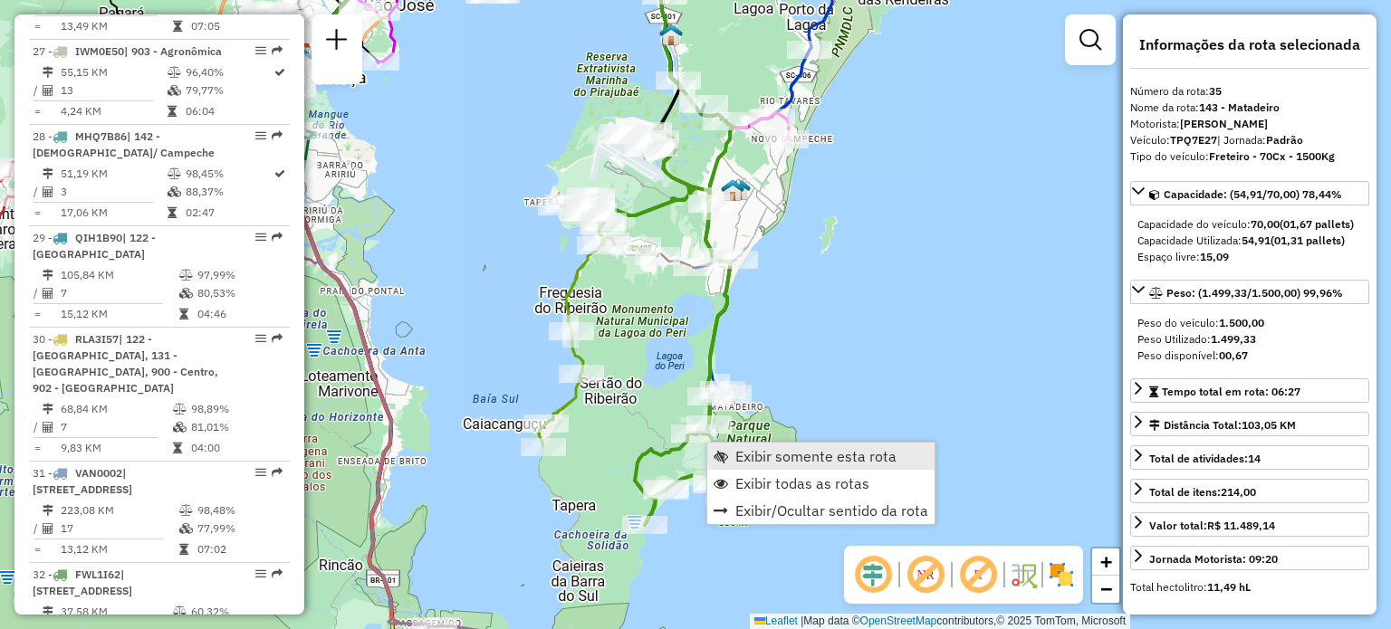
scroll to position [4217, 0]
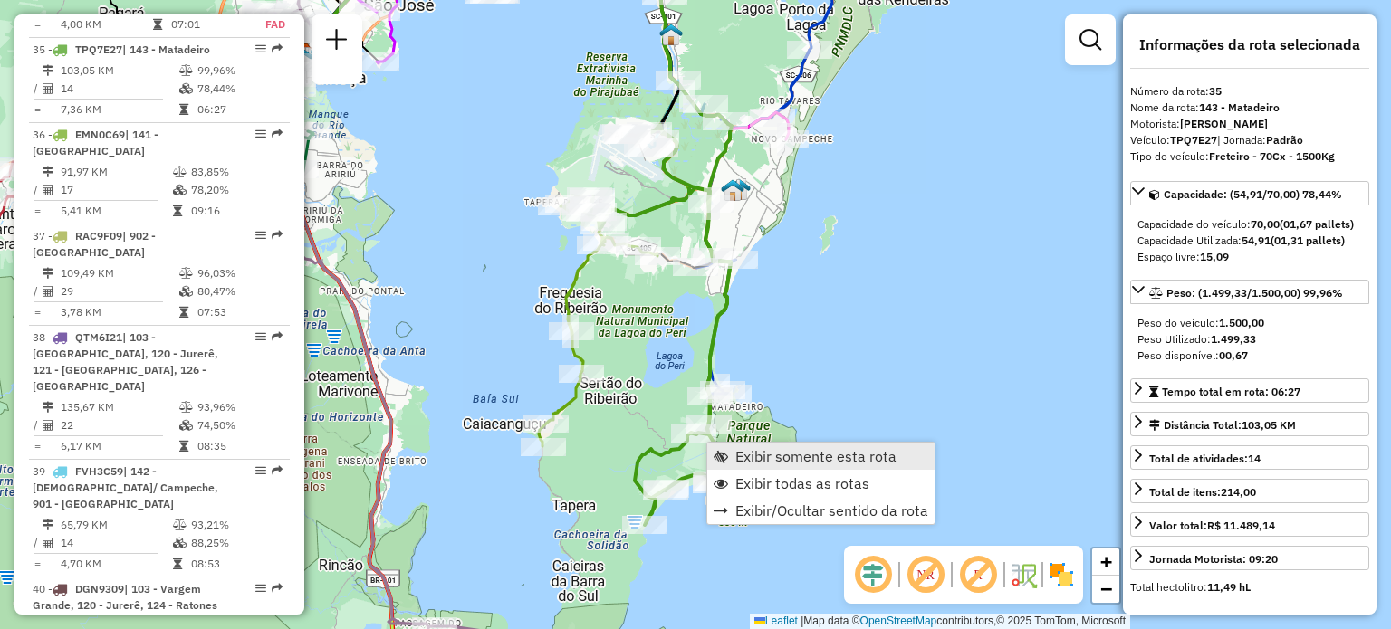
click at [732, 445] on link "Exibir somente esta rota" at bounding box center [820, 456] width 227 height 27
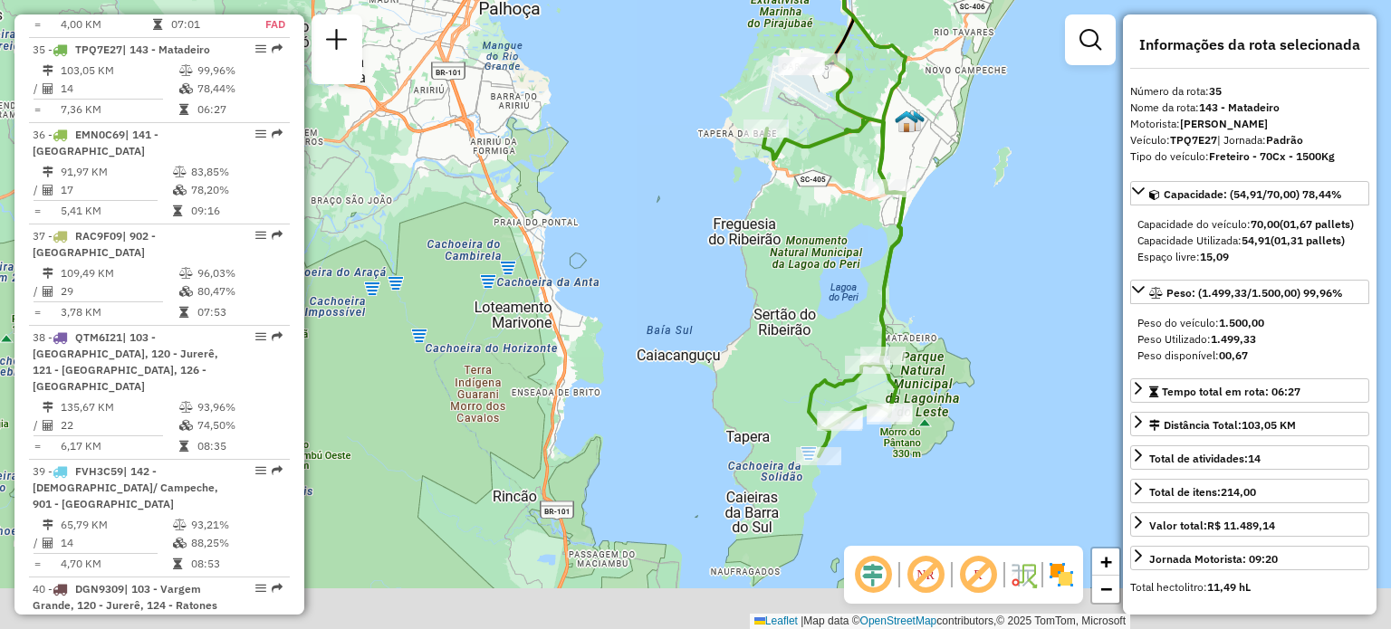
drag, startPoint x: 764, startPoint y: 362, endPoint x: 750, endPoint y: 221, distance: 142.0
click at [753, 225] on div "Janela de atendimento Grade de atendimento Capacidade Transportadoras Veículos …" at bounding box center [695, 314] width 1391 height 629
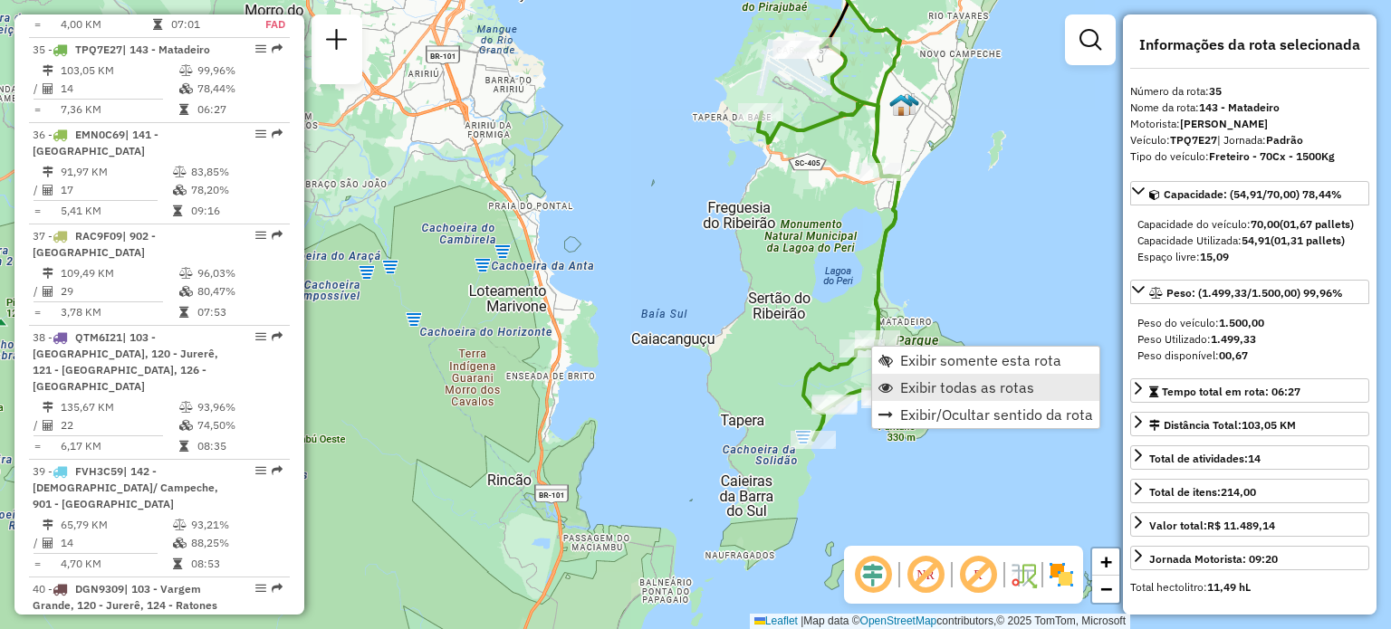
click at [909, 387] on span "Exibir todas as rotas" at bounding box center [967, 387] width 134 height 14
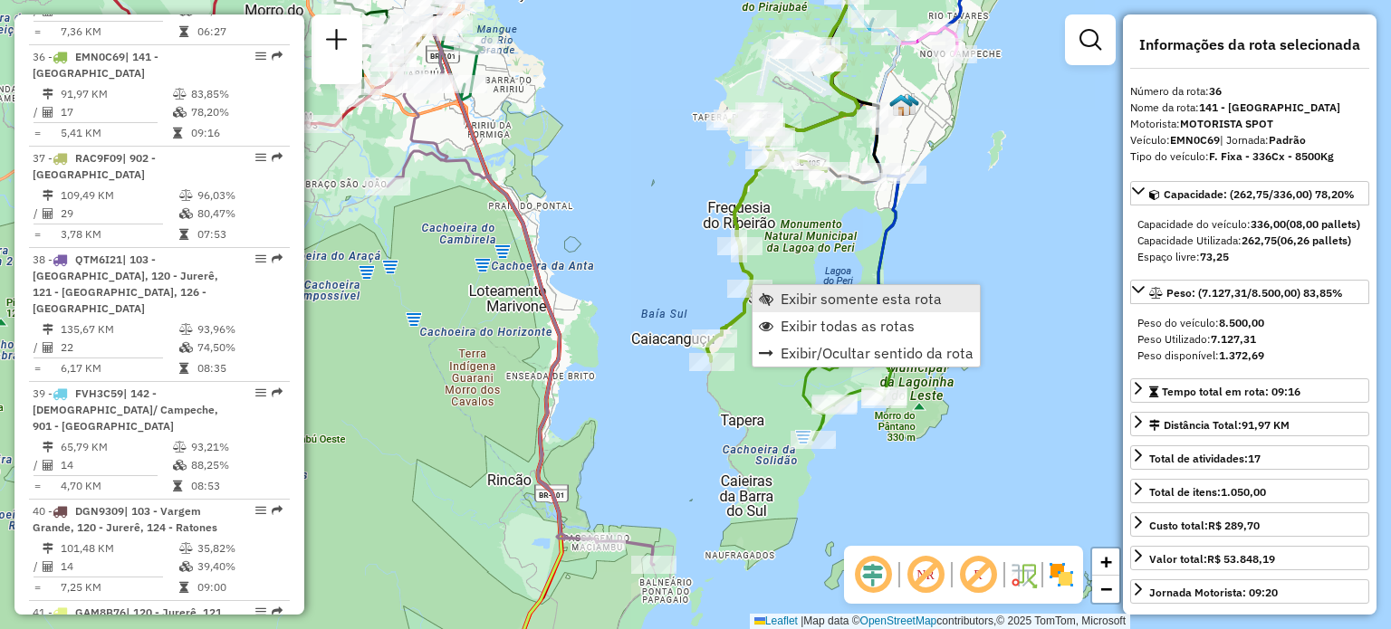
click at [778, 297] on link "Exibir somente esta rota" at bounding box center [866, 298] width 227 height 27
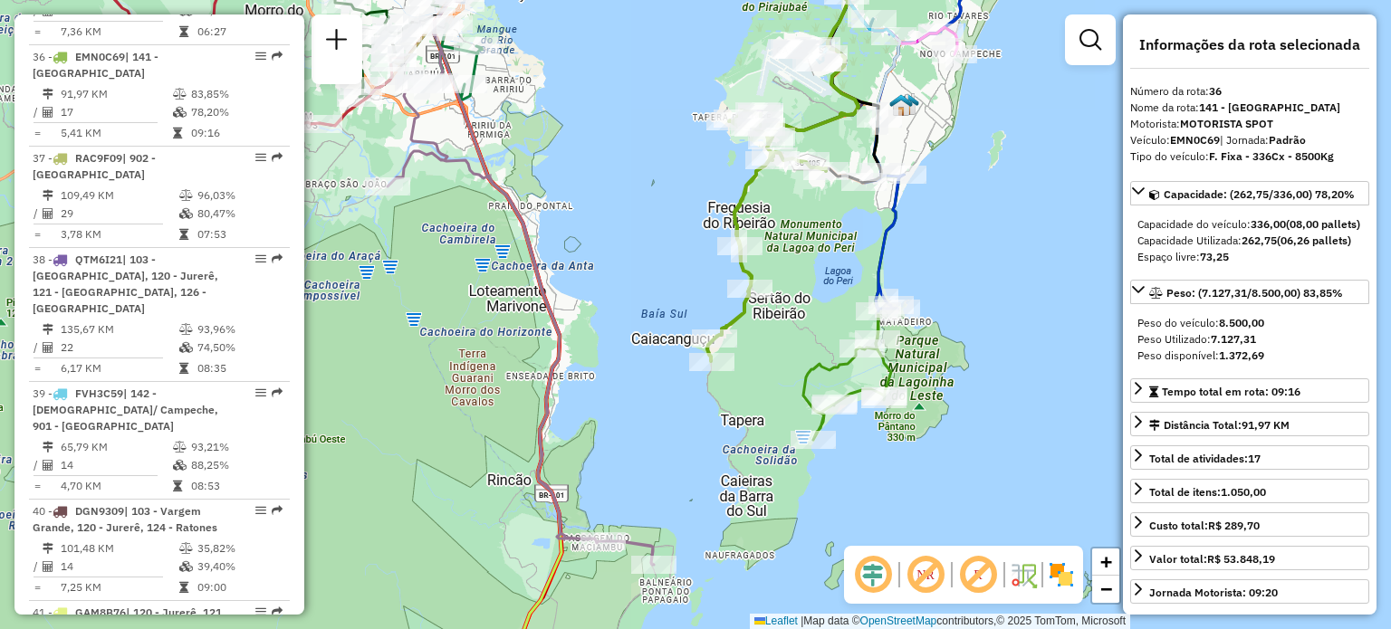
scroll to position [4303, 0]
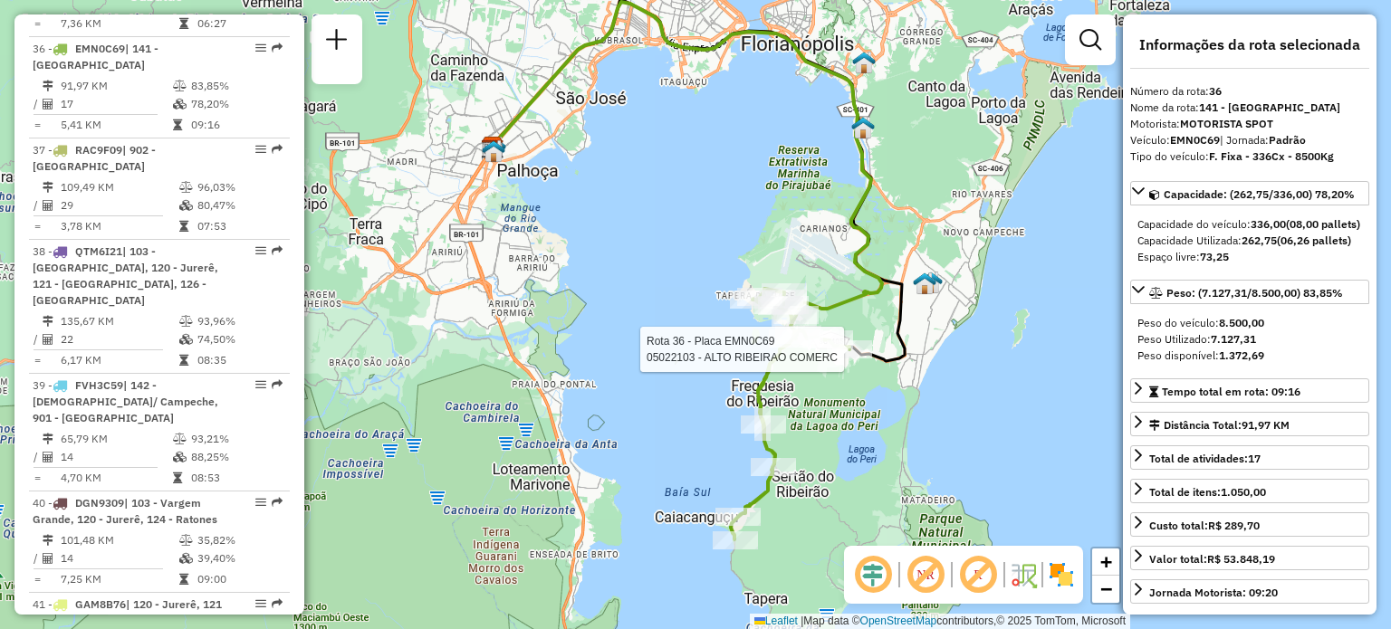
drag, startPoint x: 855, startPoint y: 410, endPoint x: 855, endPoint y: 356, distance: 54.3
click at [855, 356] on div at bounding box center [849, 350] width 45 height 18
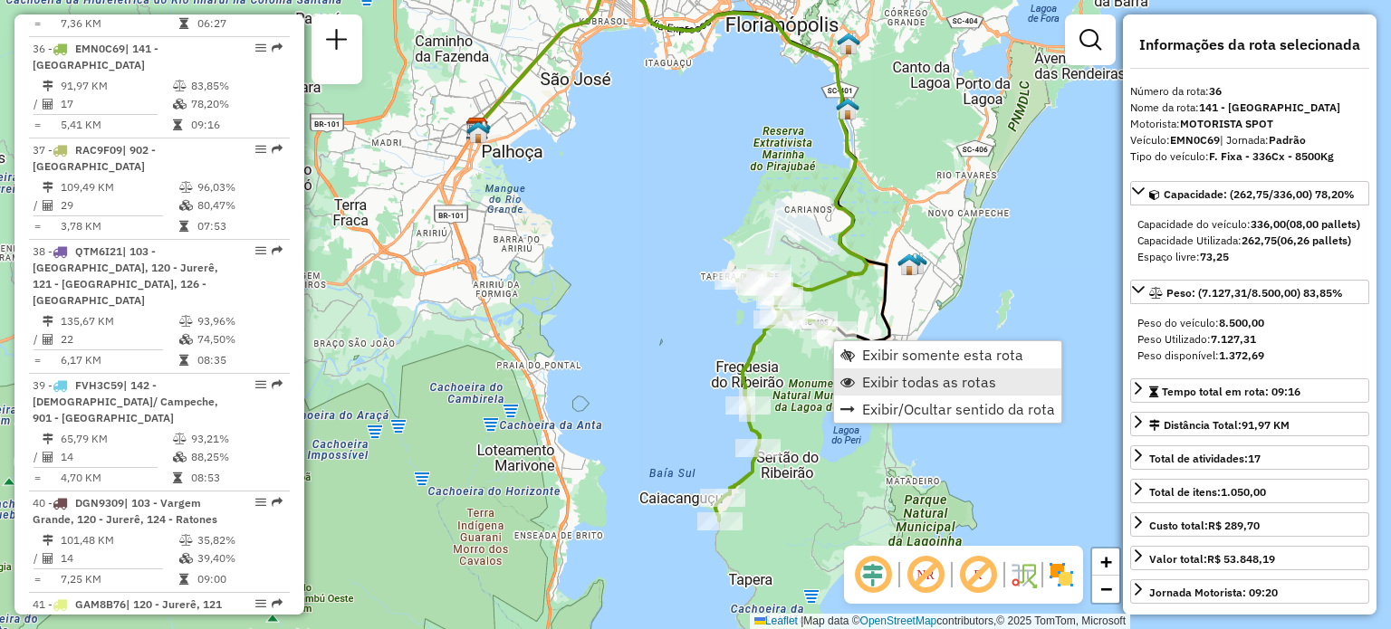
click at [869, 379] on span "Exibir todas as rotas" at bounding box center [929, 382] width 134 height 14
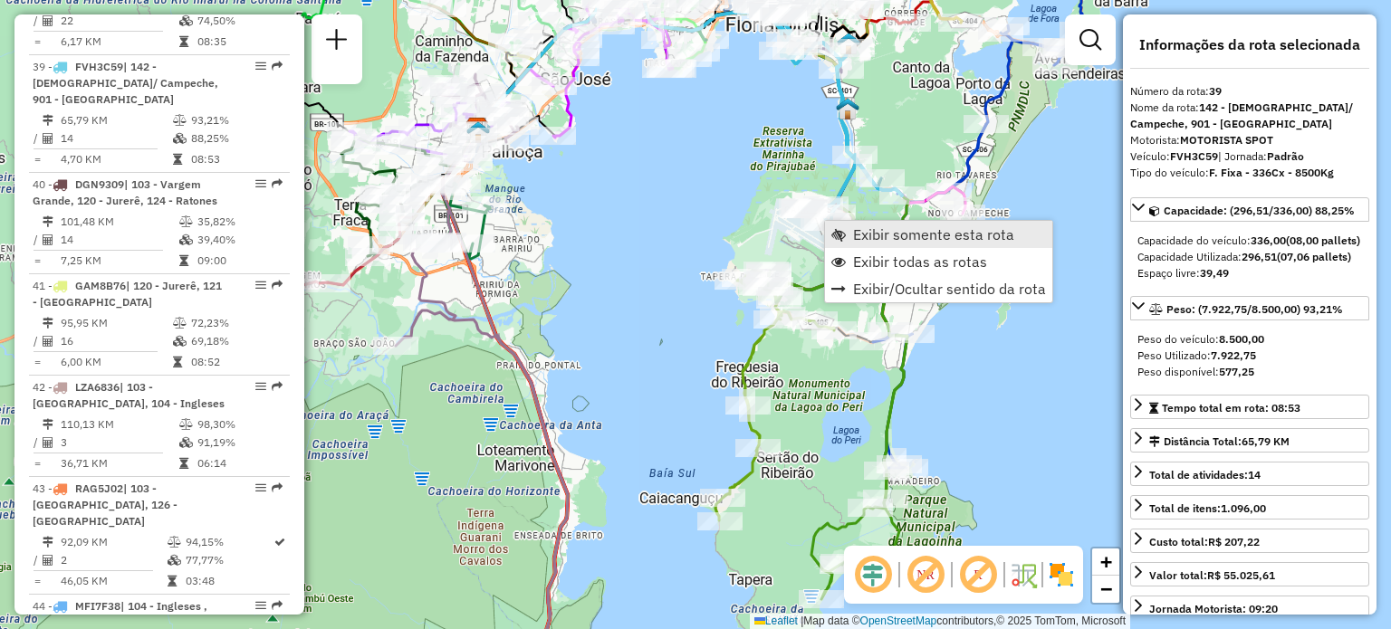
scroll to position [4639, 0]
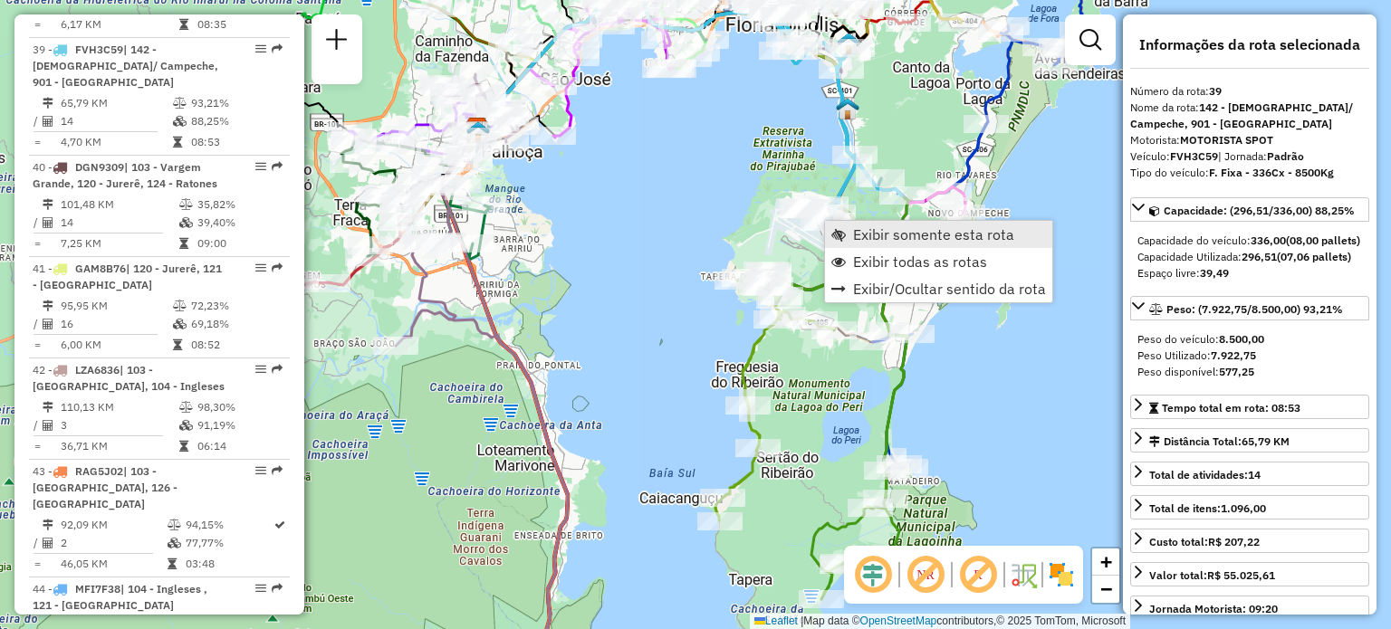
click at [855, 234] on span "Exibir somente esta rota" at bounding box center [933, 234] width 161 height 14
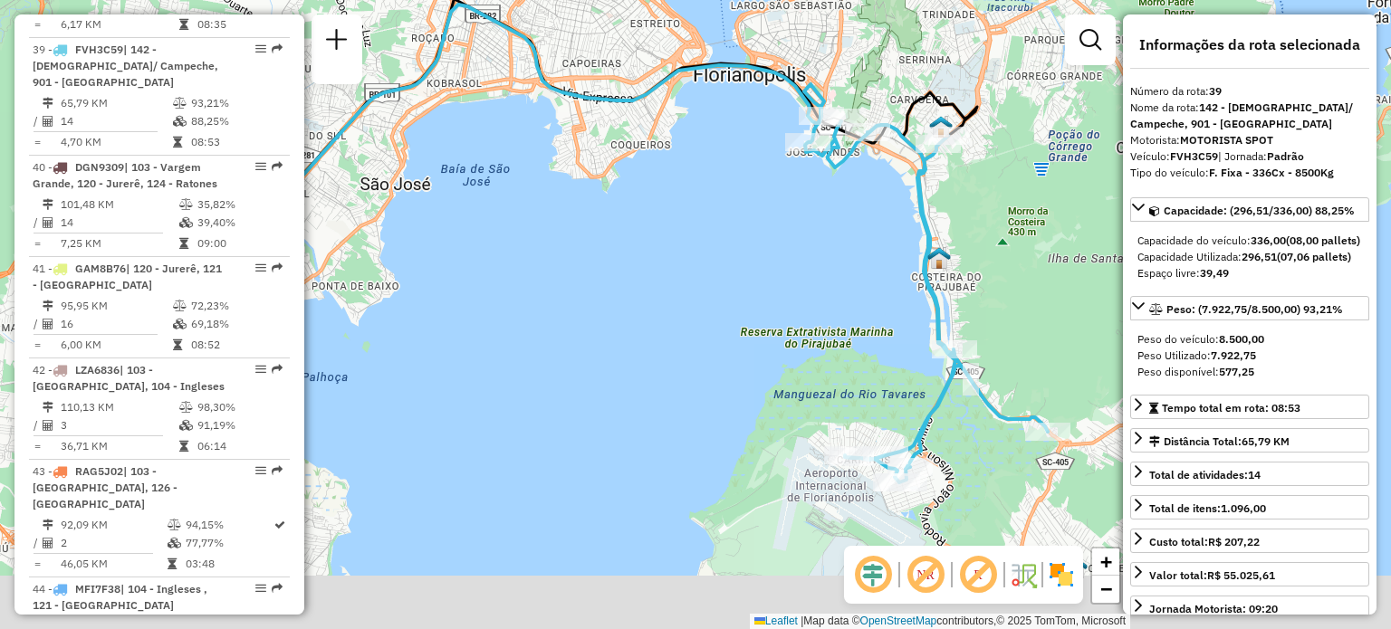
drag, startPoint x: 850, startPoint y: 198, endPoint x: 721, endPoint y: 75, distance: 178.7
click at [721, 75] on div "Janela de atendimento Grade de atendimento Capacidade Transportadoras Veículos …" at bounding box center [695, 314] width 1391 height 629
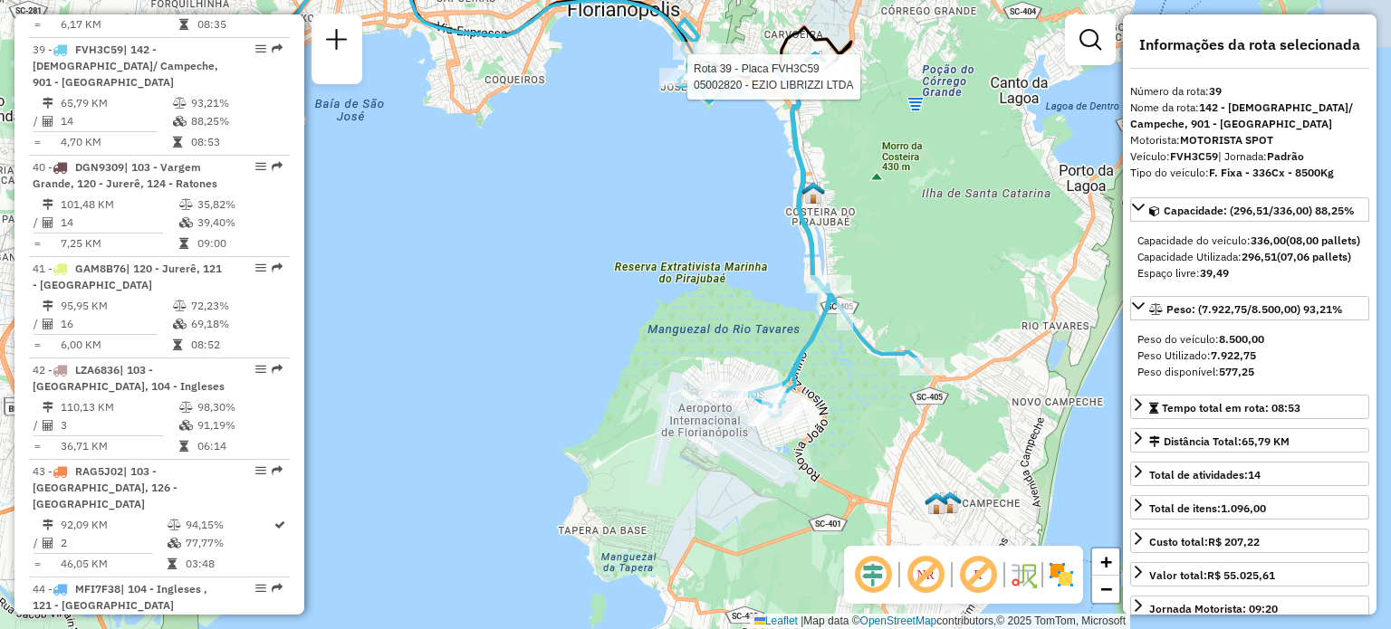
drag, startPoint x: 739, startPoint y: 175, endPoint x: 741, endPoint y: 227, distance: 52.6
click at [741, 223] on div "Rota 39 - Placa FVH3C59 05002820 - EZIO LIBRIZZI LTDA Janela de atendimento Gra…" at bounding box center [695, 314] width 1391 height 629
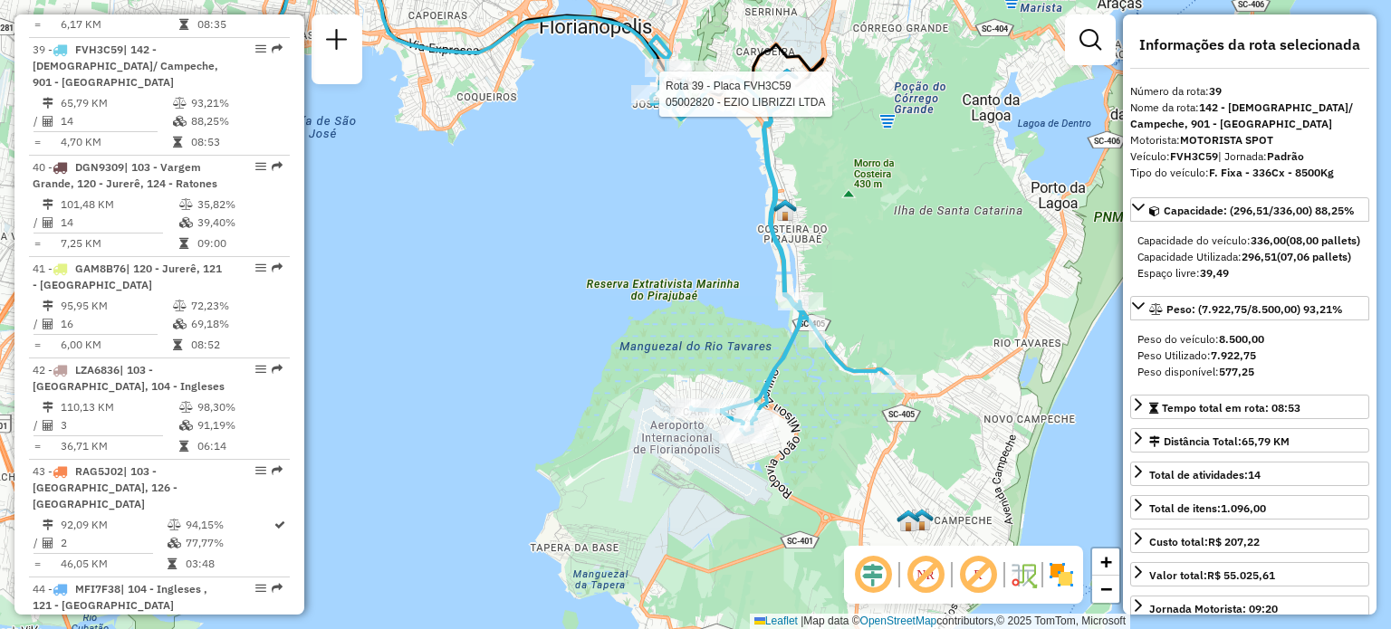
drag, startPoint x: 769, startPoint y: 282, endPoint x: 732, endPoint y: 237, distance: 57.9
click at [733, 237] on div "Rota 39 - Placa FVH3C59 05002820 - EZIO LIBRIZZI LTDA Janela de atendimento Gra…" at bounding box center [695, 314] width 1391 height 629
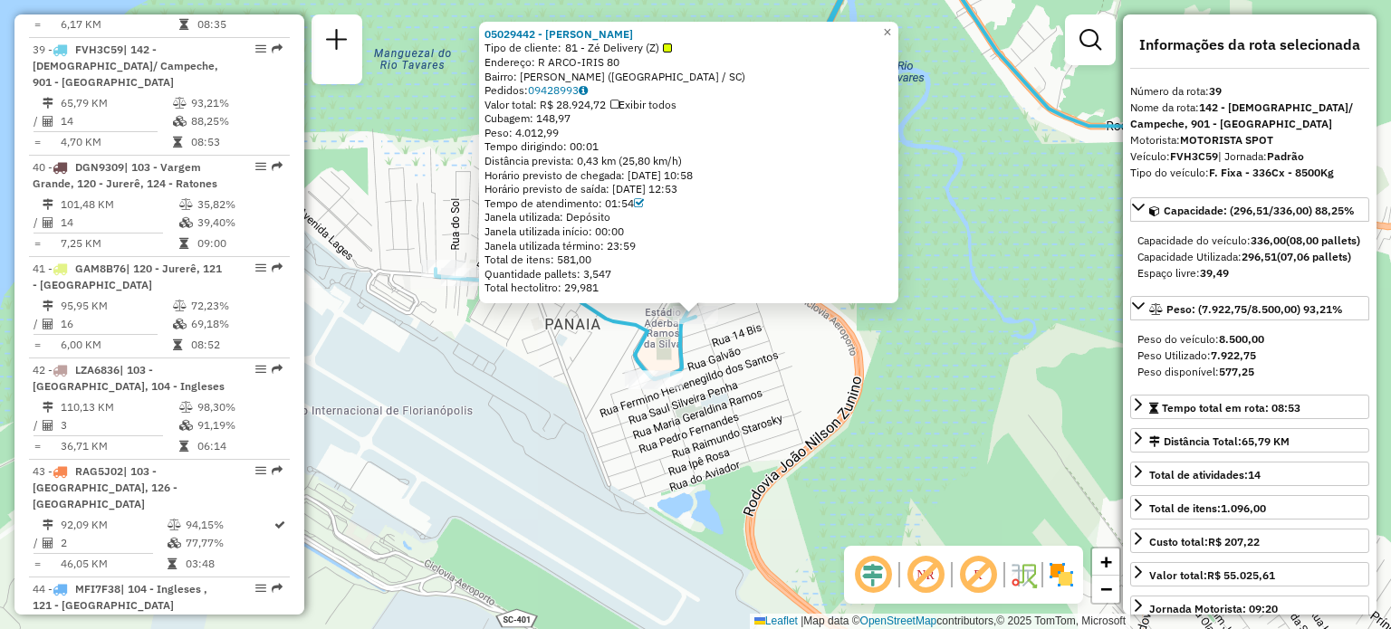
click at [550, 131] on span "Peso: 4.012,99" at bounding box center [522, 133] width 74 height 14
click at [924, 257] on div "05029442 - [PERSON_NAME] ALBAN Tipo de cliente: 81 - Zé Delivery (Z) Endereço: …" at bounding box center [695, 314] width 1391 height 629
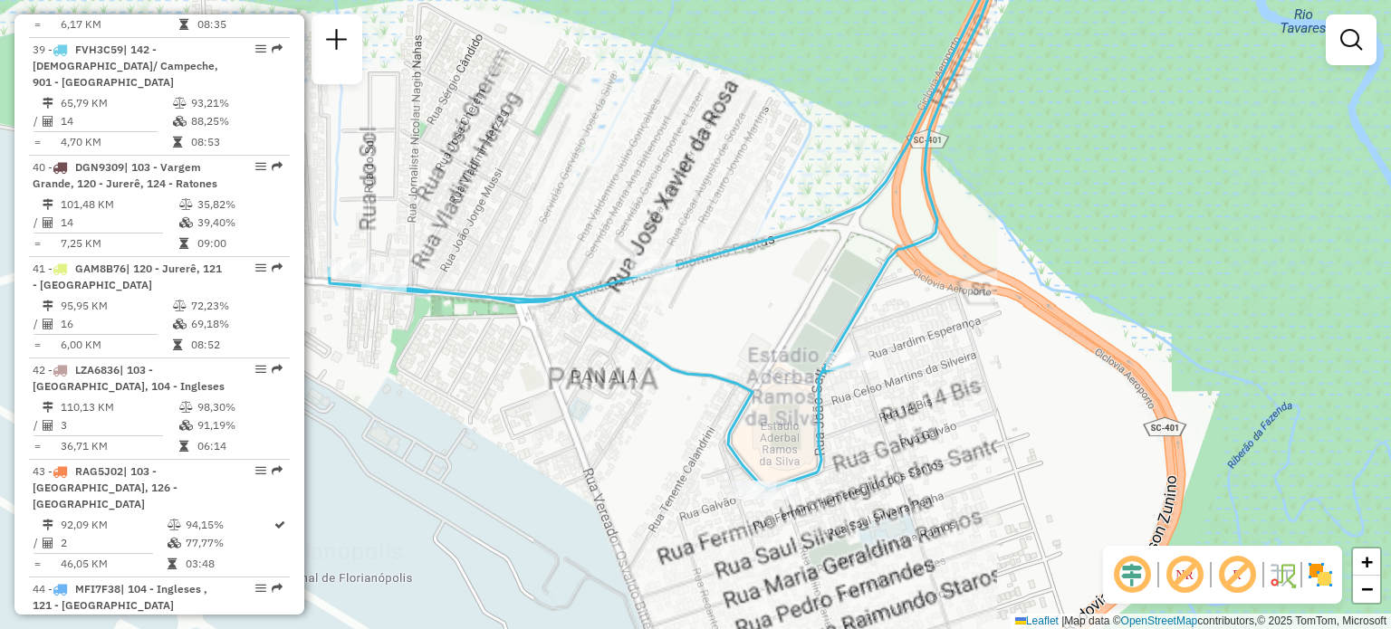
drag, startPoint x: 536, startPoint y: 285, endPoint x: 735, endPoint y: 267, distance: 200.1
click at [714, 267] on div "Janela de atendimento Grade de atendimento Capacidade Transportadoras Veículos …" at bounding box center [695, 314] width 1391 height 629
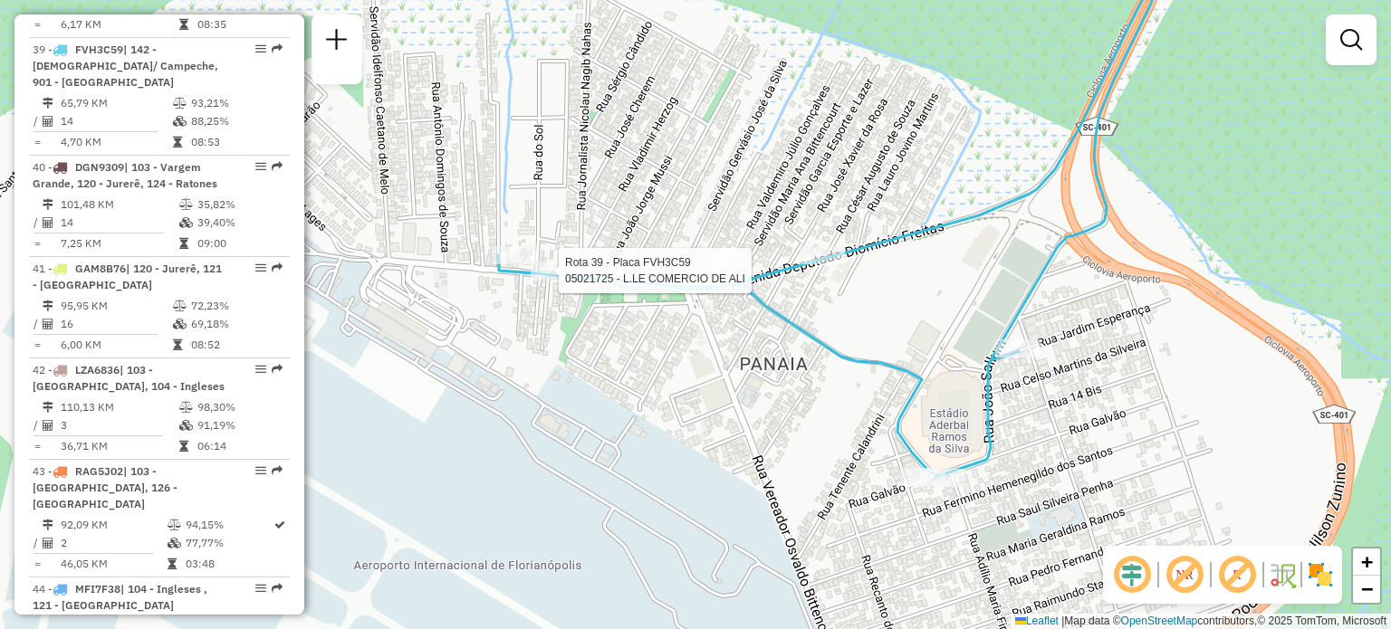
select select "**********"
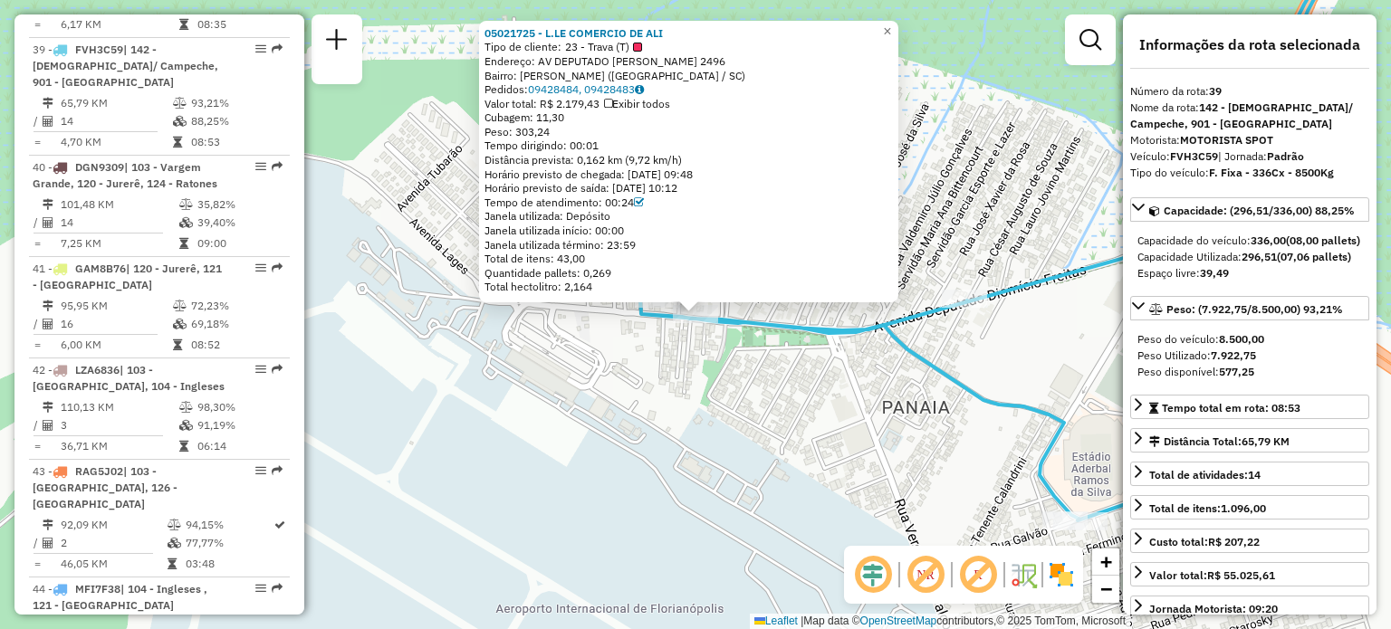
drag, startPoint x: 595, startPoint y: 355, endPoint x: 623, endPoint y: 343, distance: 30.4
click at [595, 356] on div "05021725 - L.LE COMERCIO DE ALI Tipo de cliente: 23 - Trava (T) Endereço: [STRE…" at bounding box center [695, 314] width 1391 height 629
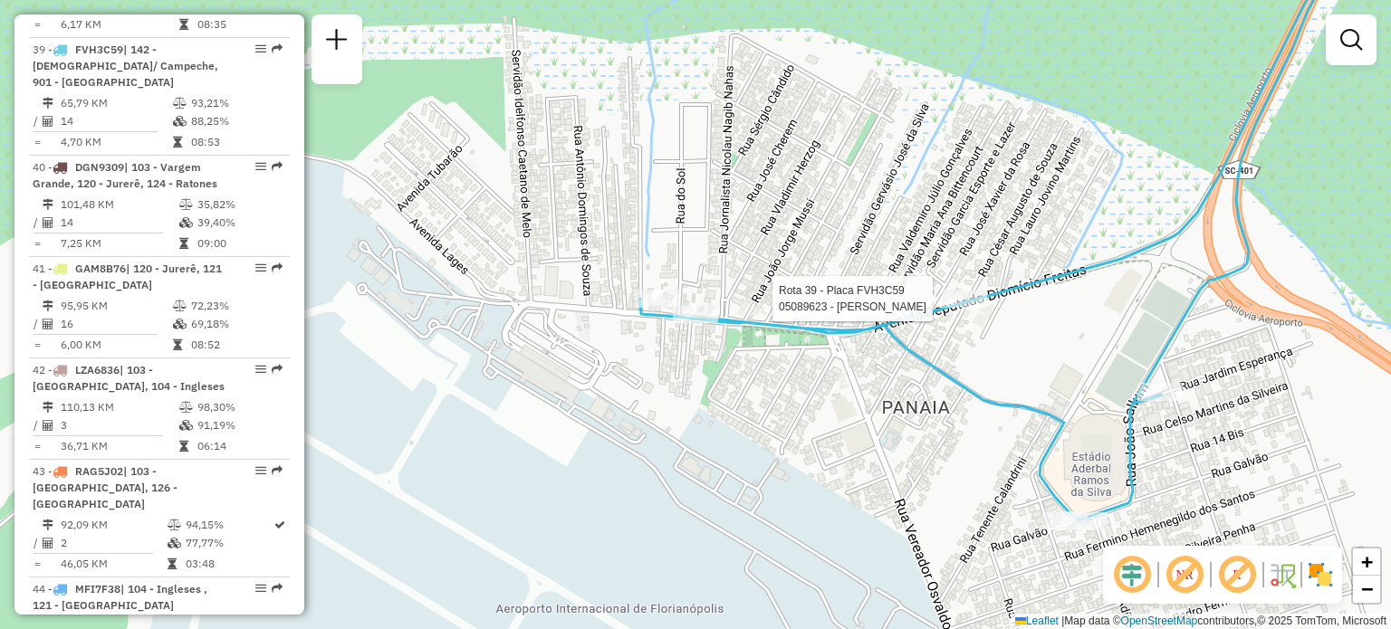
select select "**********"
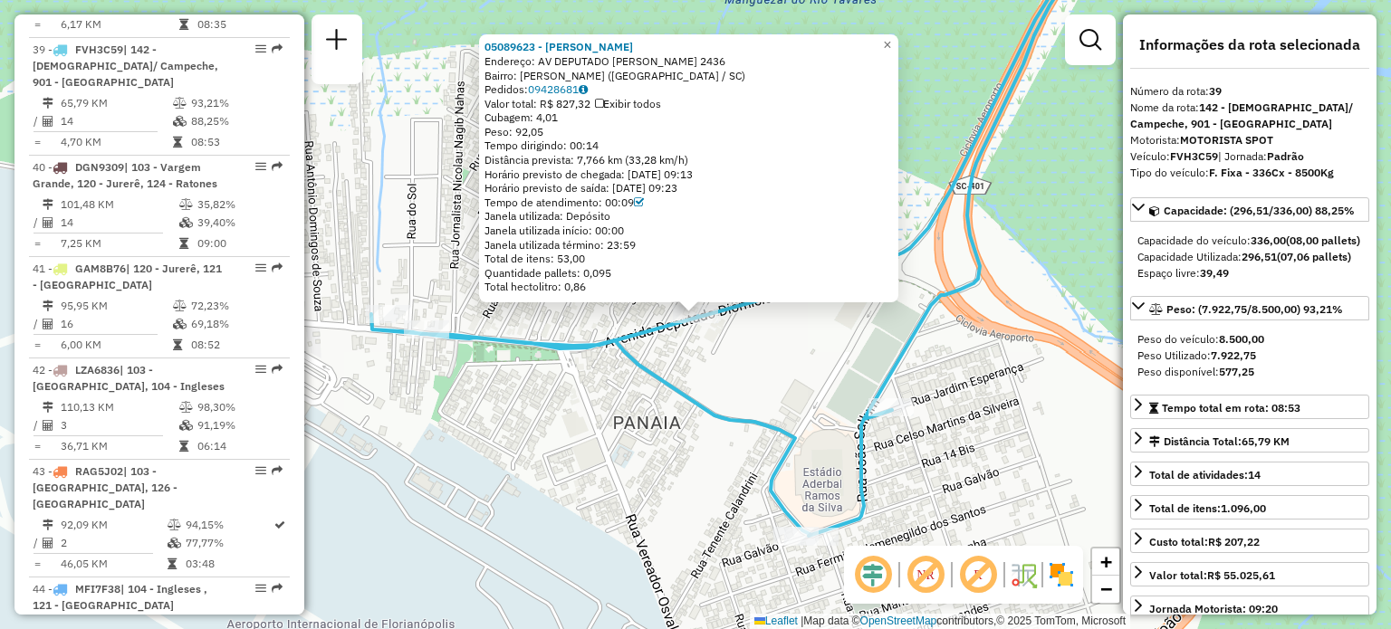
click at [782, 385] on div "05089623 - [PERSON_NAME]: AV DEPUTADO [PERSON_NAME] 2436 Bairro: CARIANOS ([GEO…" at bounding box center [695, 314] width 1391 height 629
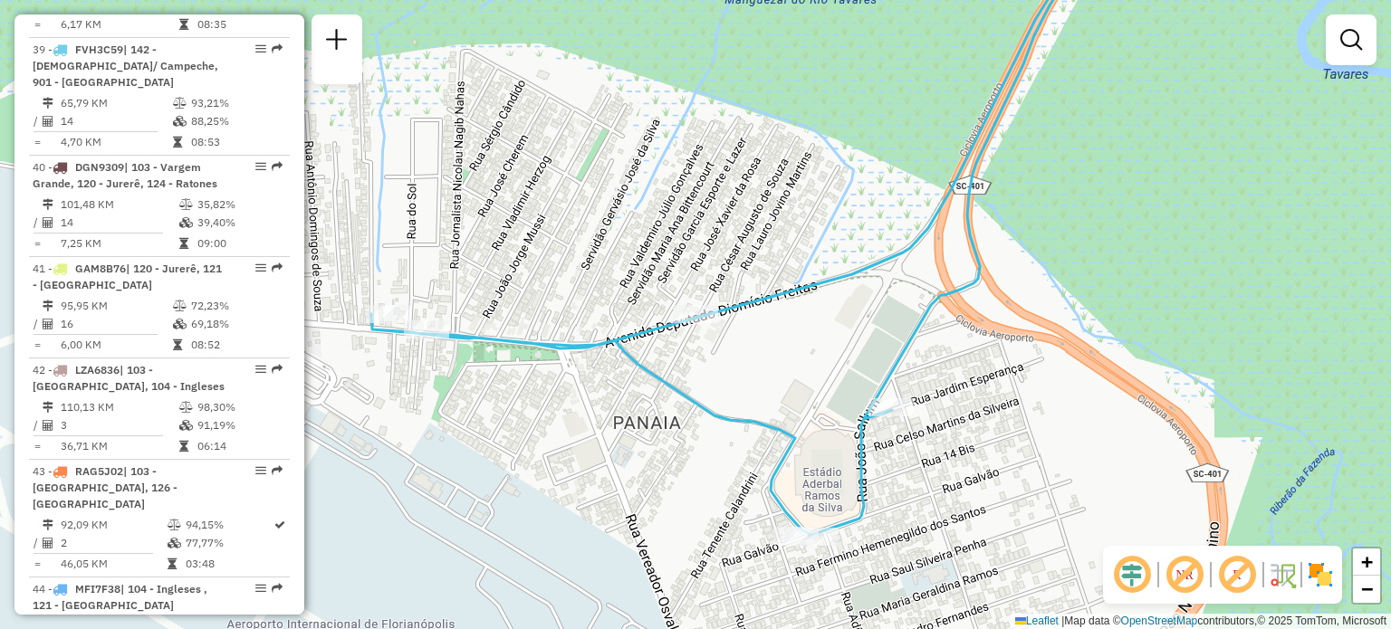
drag, startPoint x: 728, startPoint y: 389, endPoint x: 760, endPoint y: 387, distance: 31.8
click at [764, 388] on icon at bounding box center [734, 237] width 727 height 599
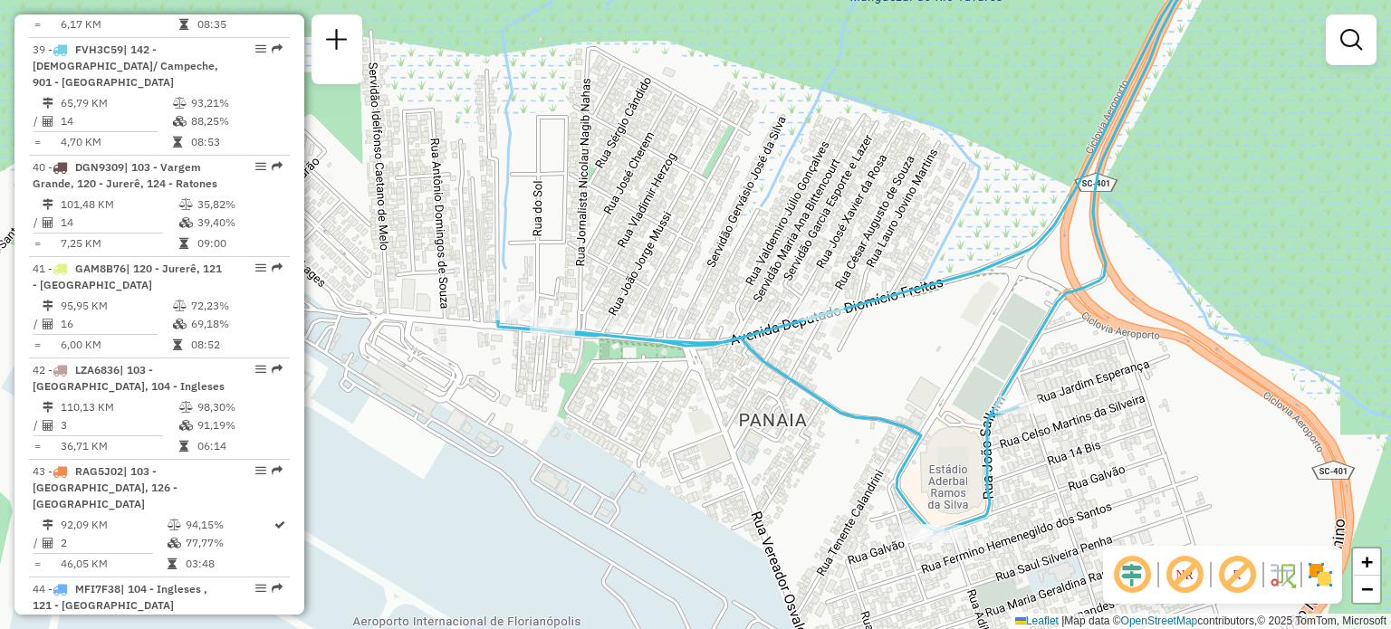
drag, startPoint x: 667, startPoint y: 373, endPoint x: 672, endPoint y: 262, distance: 111.5
click at [673, 265] on div "Rota 39 - Placa FVH3C59 05027410 - HELLISON ADELINO DOS Rota 39 - Placa FVH3C59…" at bounding box center [695, 314] width 1391 height 629
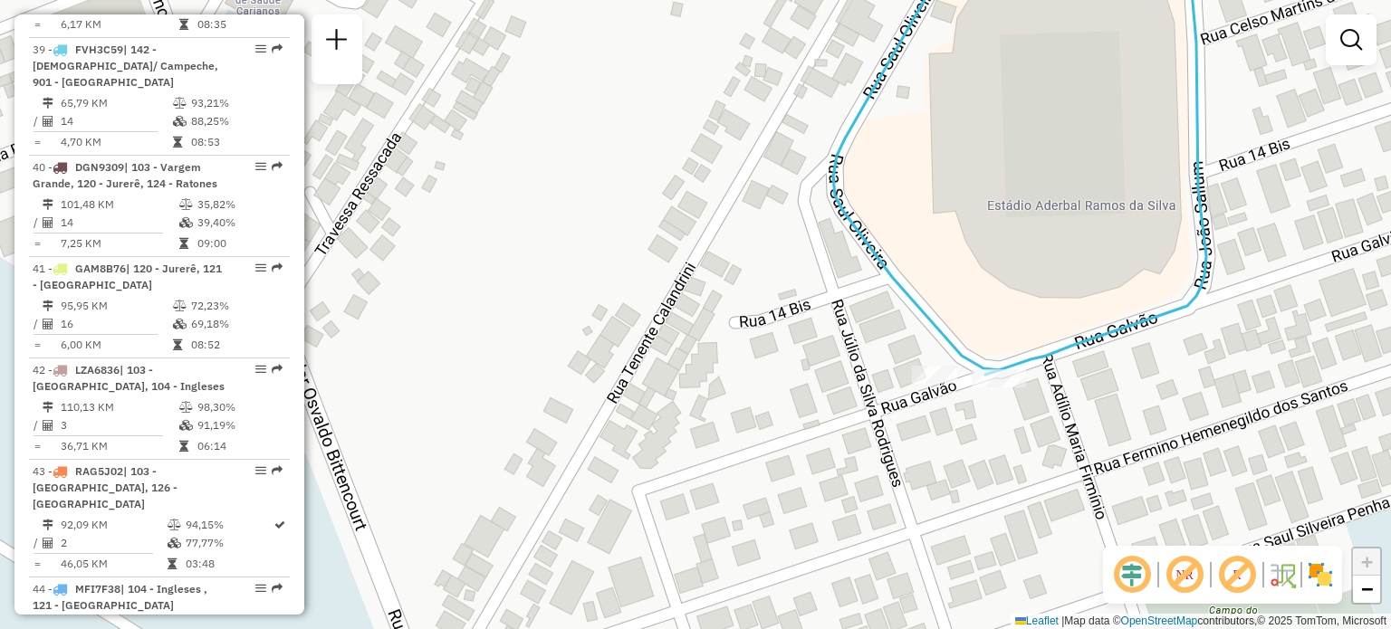
drag, startPoint x: 1004, startPoint y: 360, endPoint x: 971, endPoint y: 314, distance: 56.3
click at [991, 315] on div "Janela de atendimento Grade de atendimento Capacidade Transportadoras Veículos …" at bounding box center [695, 314] width 1391 height 629
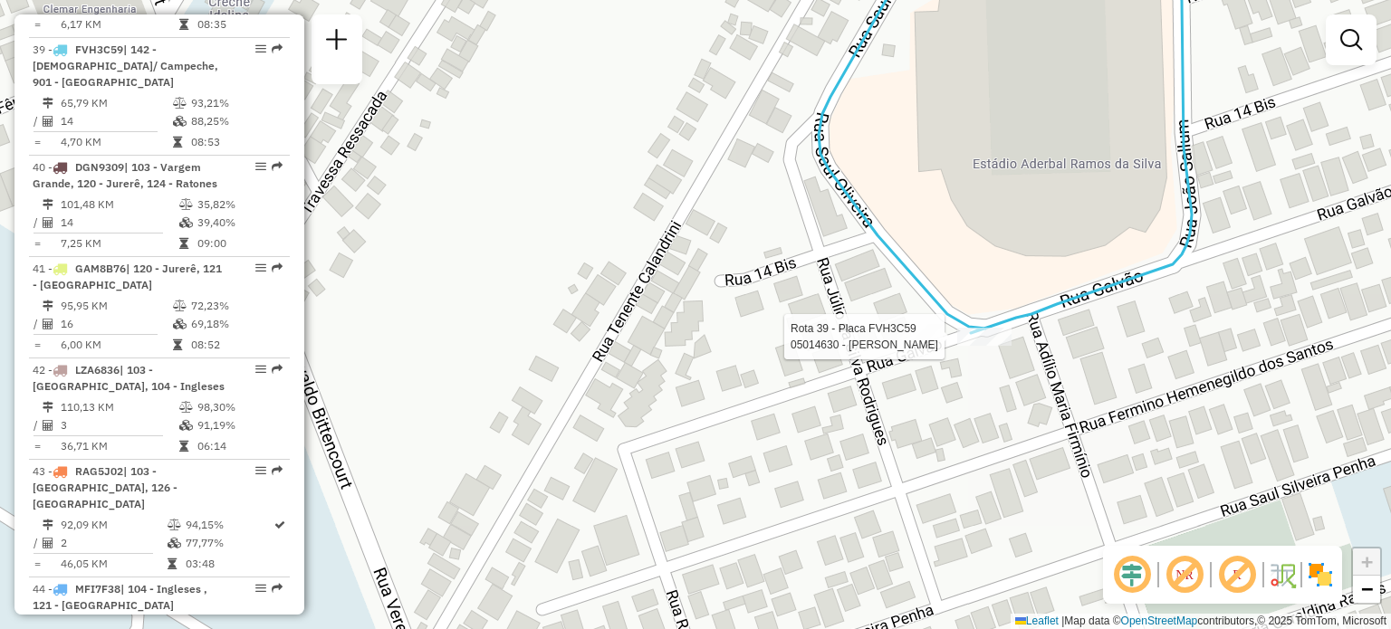
select select "**********"
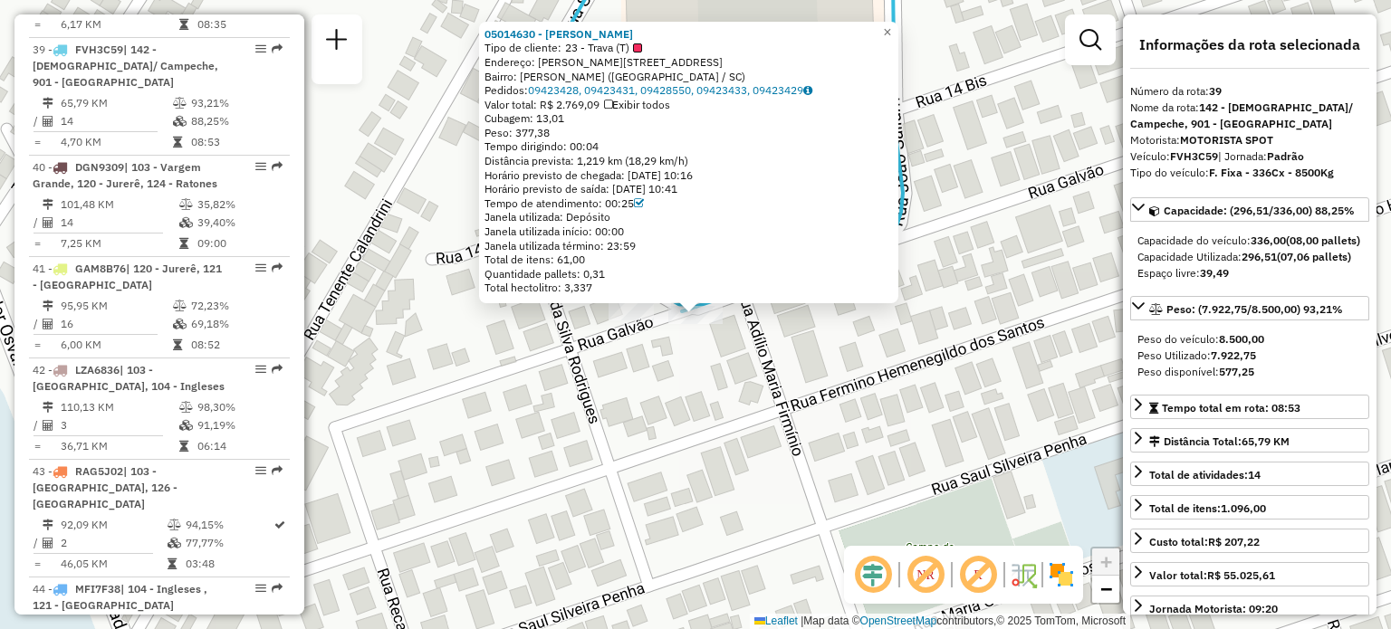
click at [851, 393] on div "05014630 - LAURO BENEDITO DIAS Tipo de cliente: 23 - Trava (T) Endereço: [STREE…" at bounding box center [695, 314] width 1391 height 629
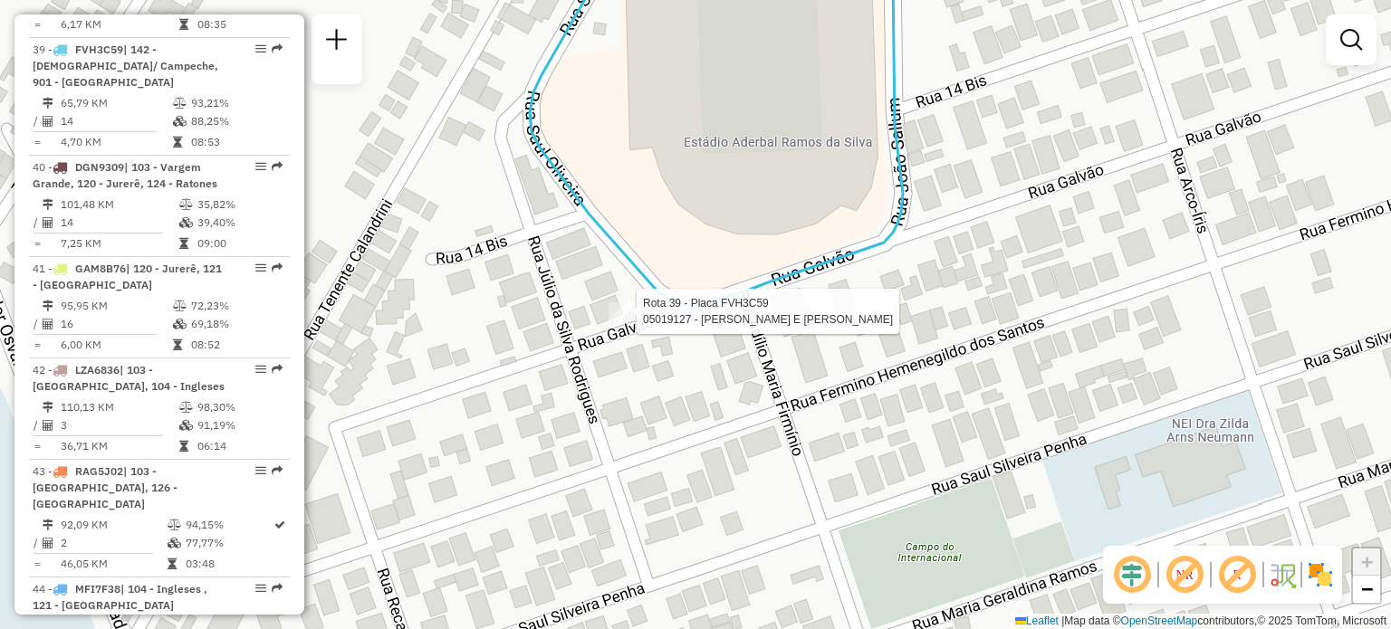
select select "**********"
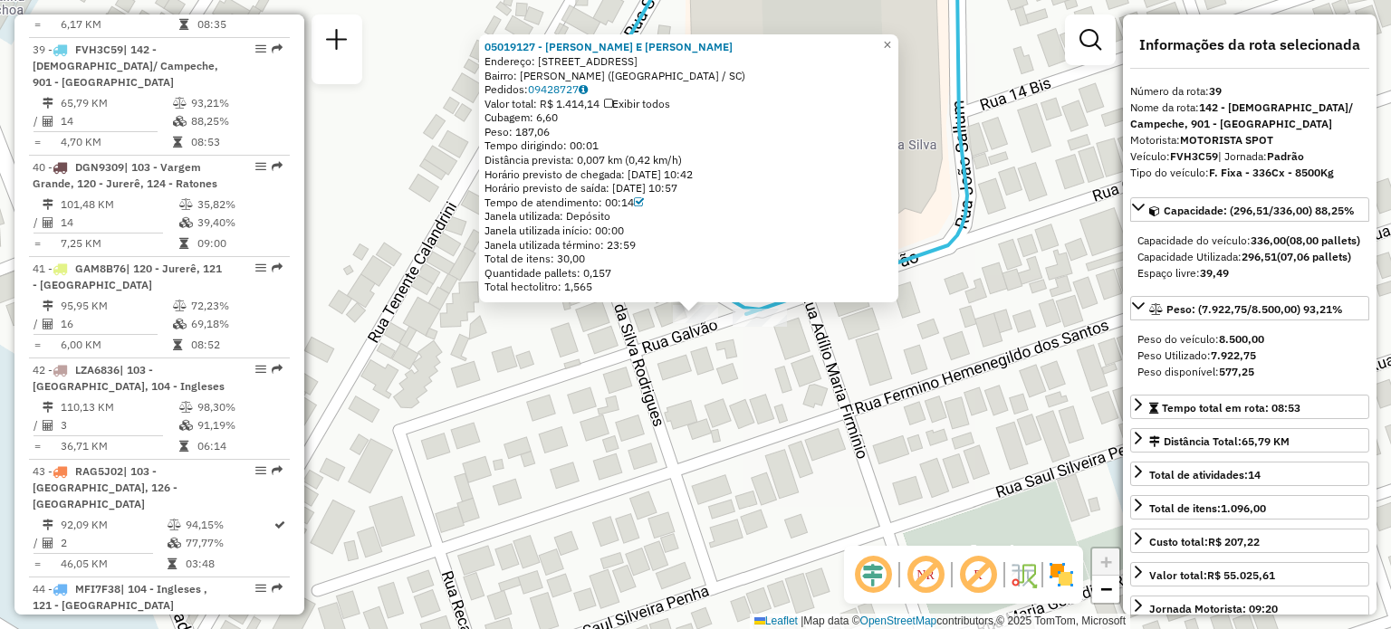
click at [667, 392] on div "05019127 - [PERSON_NAME] E [PERSON_NAME]: R GALVAO 250 Bairro: CARIANOS ([GEOGR…" at bounding box center [695, 314] width 1391 height 629
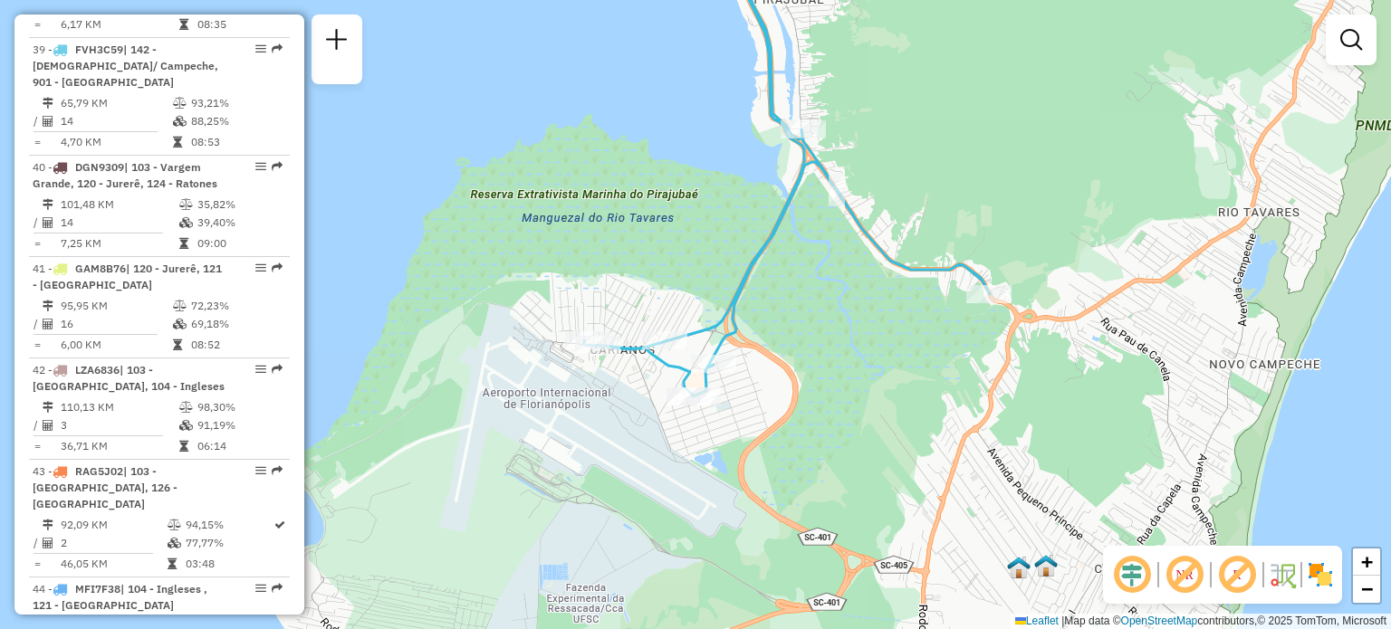
drag, startPoint x: 806, startPoint y: 226, endPoint x: 803, endPoint y: 305, distance: 78.8
click at [803, 305] on div "Janela de atendimento Grade de atendimento Capacidade Transportadoras Veículos …" at bounding box center [695, 314] width 1391 height 629
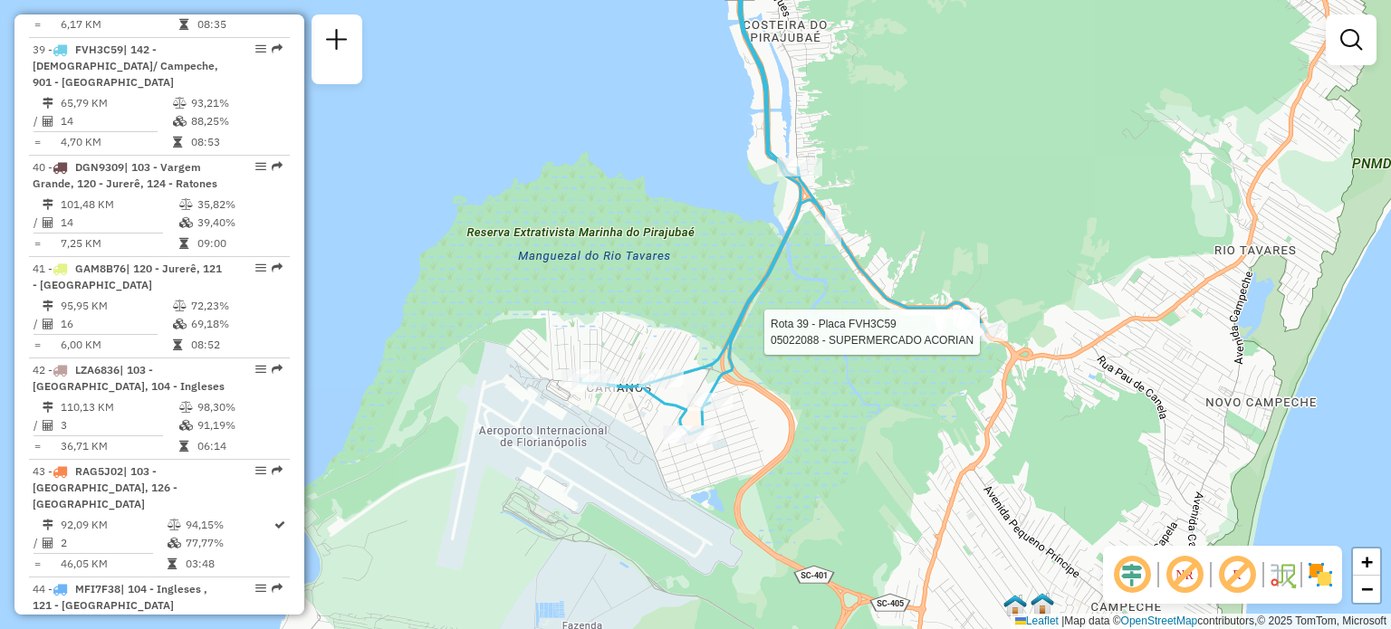
select select "**********"
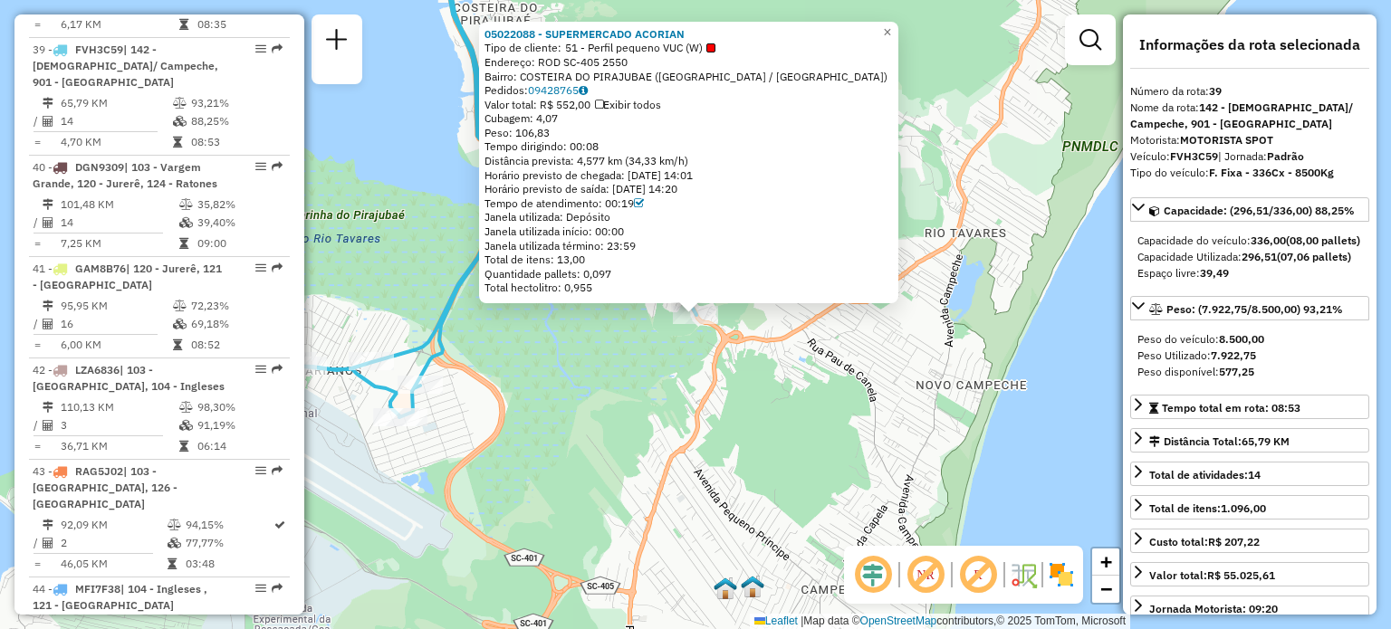
click at [877, 372] on div "05022088 - SUPERMERCADO ACORIAN Tipo de cliente: 51 - Perfil pequeno VUC (W) En…" at bounding box center [695, 314] width 1391 height 629
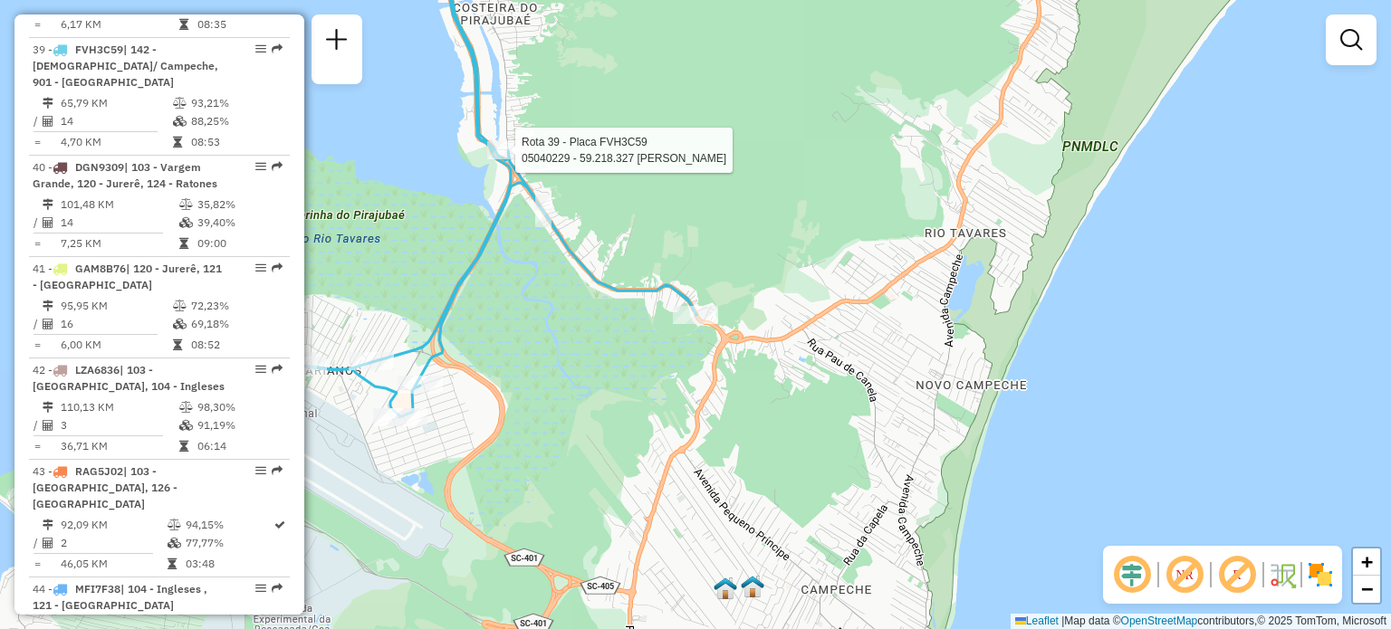
select select "**********"
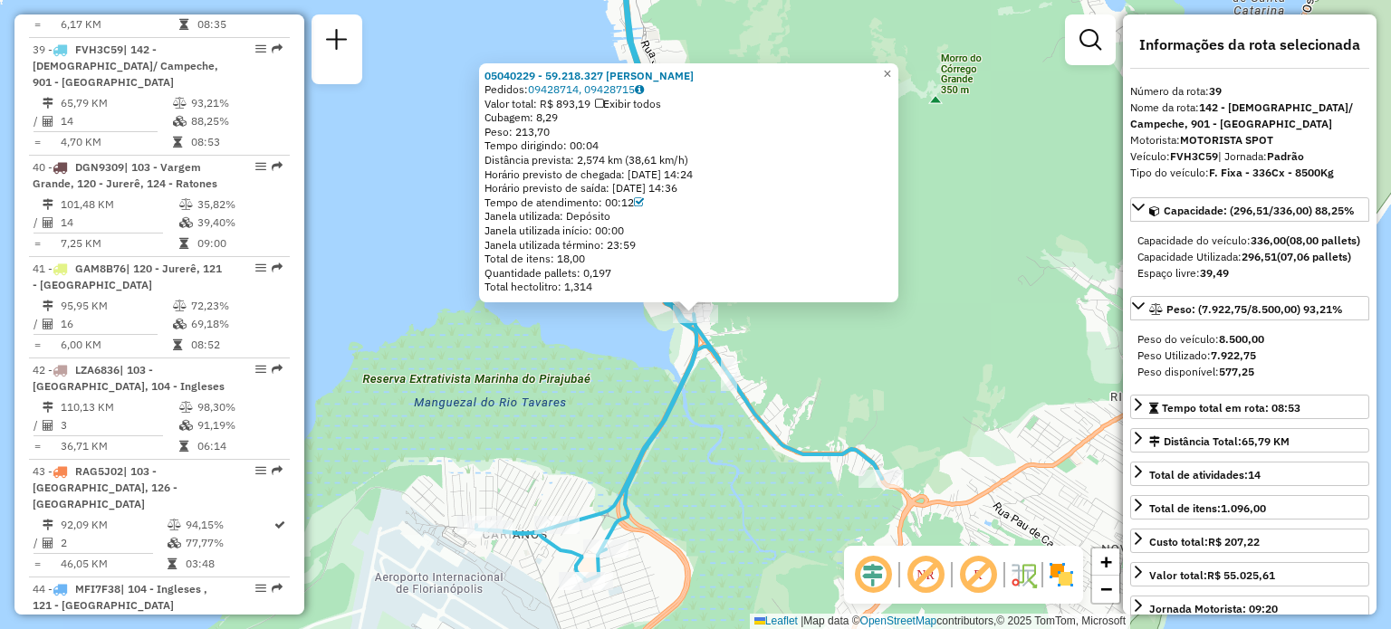
click at [940, 236] on div "05040229 - 59.218.327 [PERSON_NAME] Pedidos: 09428714, 09428715 Valor total: R$…" at bounding box center [695, 314] width 1391 height 629
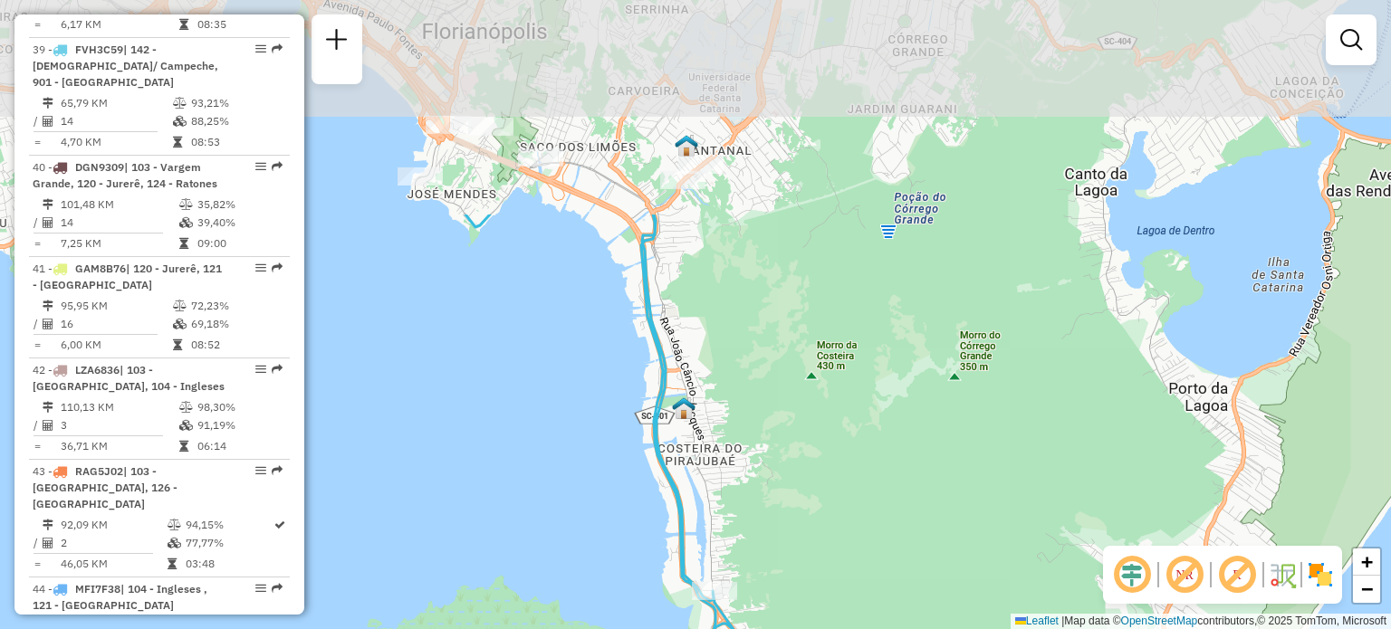
drag, startPoint x: 825, startPoint y: 208, endPoint x: 844, endPoint y: 466, distance: 258.8
click at [844, 466] on div "Janela de atendimento Grade de atendimento Capacidade Transportadoras Veículos …" at bounding box center [695, 314] width 1391 height 629
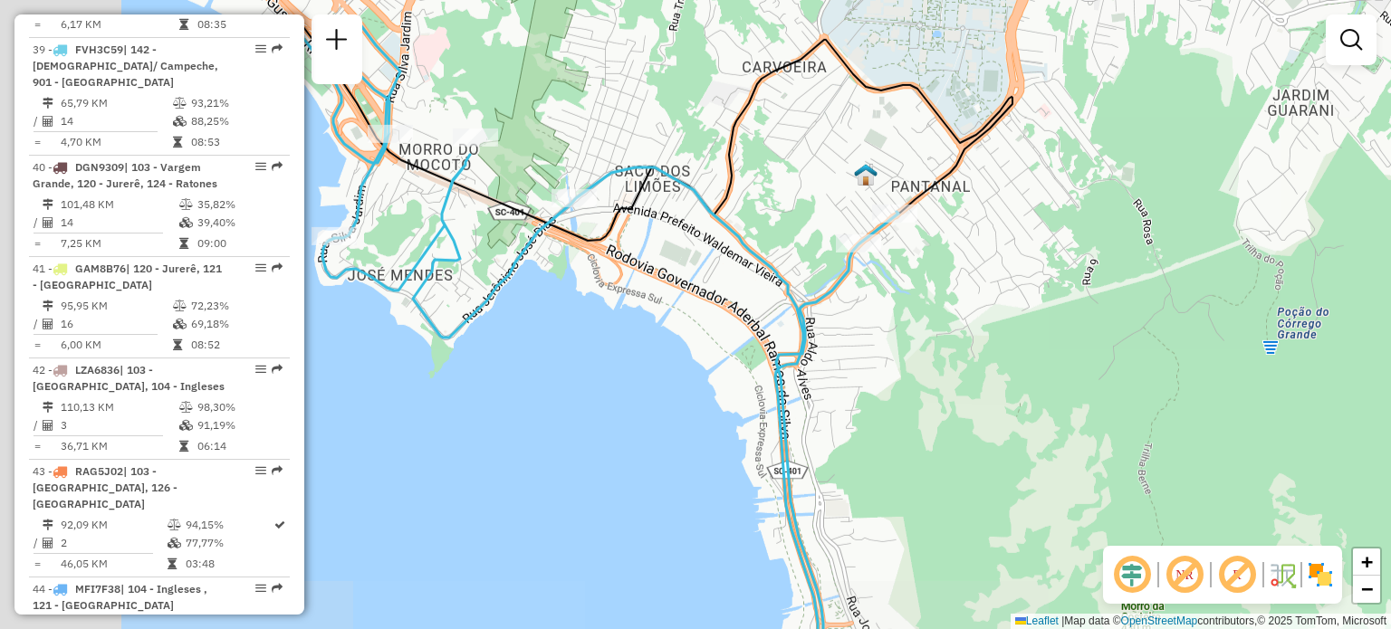
drag, startPoint x: 616, startPoint y: 137, endPoint x: 757, endPoint y: 237, distance: 173.4
click at [805, 229] on div "Janela de atendimento Grade de atendimento Capacidade Transportadoras Veículos …" at bounding box center [695, 314] width 1391 height 629
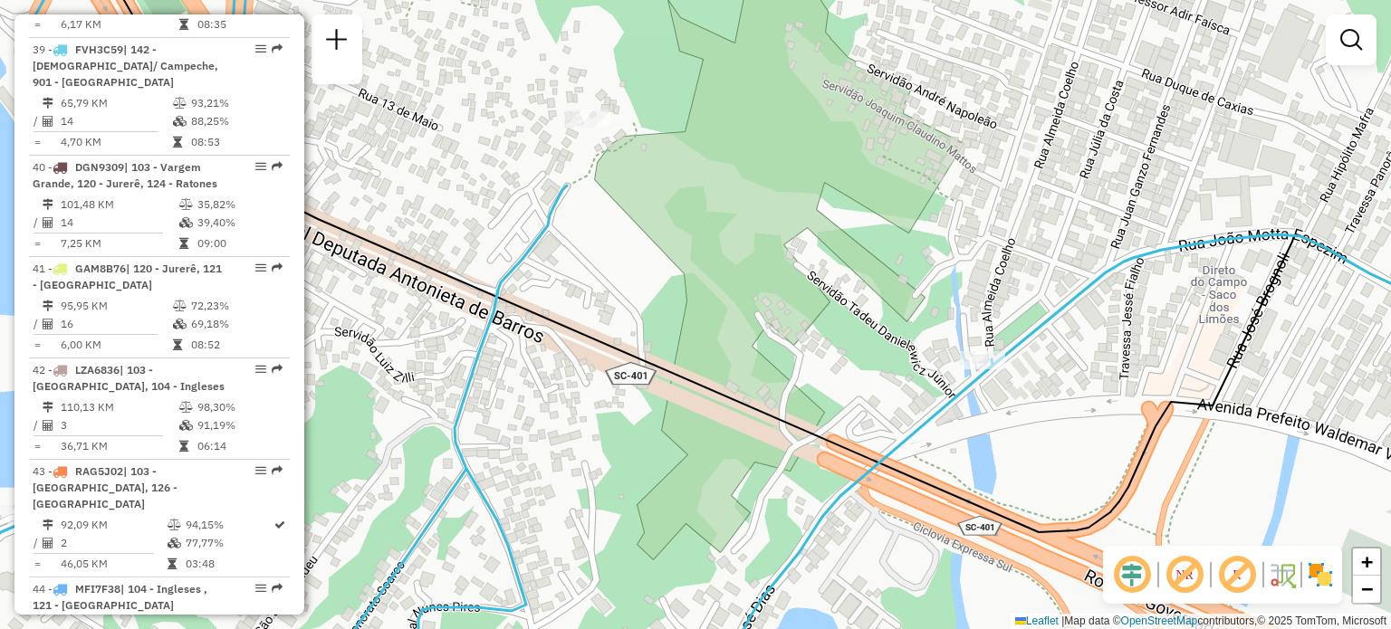
drag, startPoint x: 584, startPoint y: 184, endPoint x: 698, endPoint y: 273, distance: 144.6
click at [698, 271] on div "Janela de atendimento Grade de atendimento Capacidade Transportadoras Veículos …" at bounding box center [695, 314] width 1391 height 629
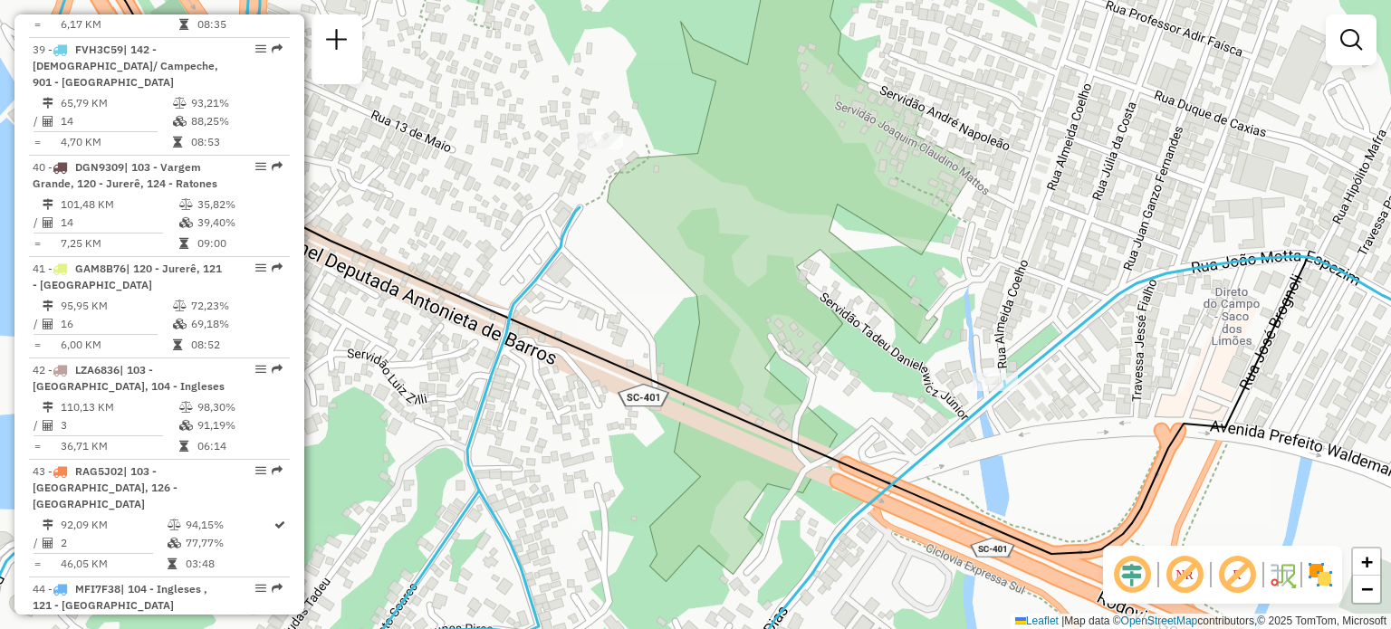
drag, startPoint x: 654, startPoint y: 267, endPoint x: 654, endPoint y: 229, distance: 38.0
click at [654, 229] on div "Janela de atendimento Grade de atendimento Capacidade Transportadoras Veículos …" at bounding box center [695, 314] width 1391 height 629
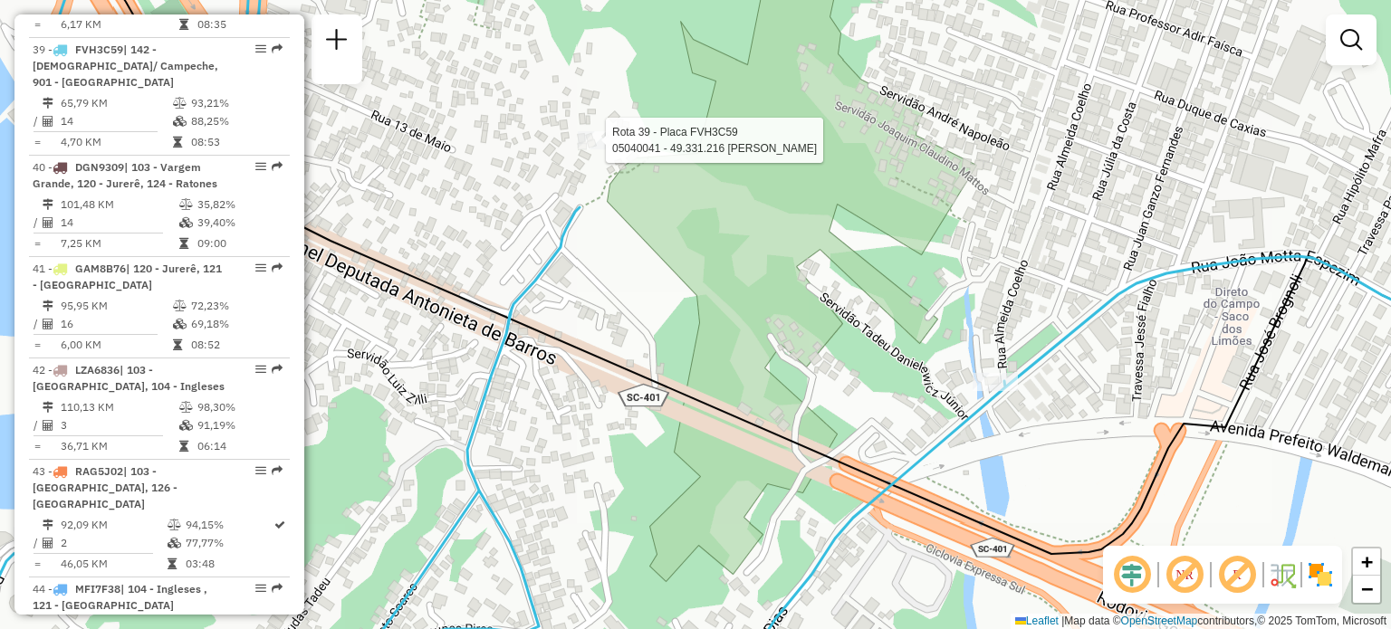
select select "**********"
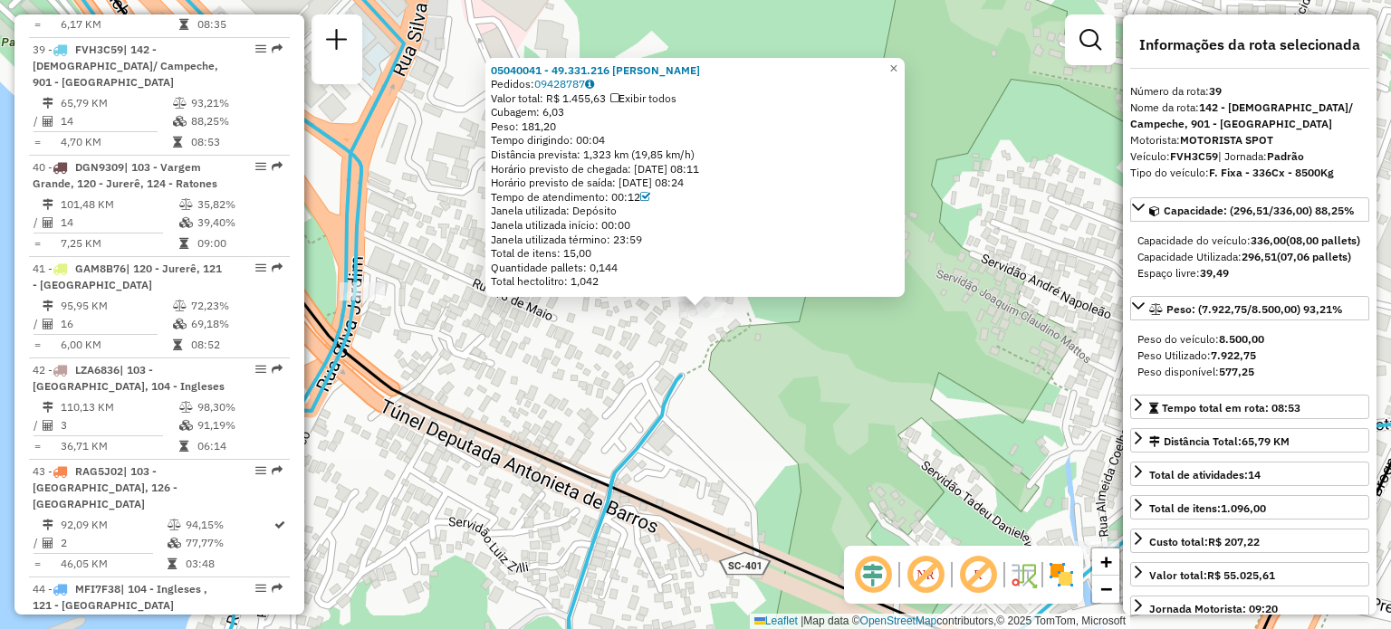
drag, startPoint x: 813, startPoint y: 418, endPoint x: 888, endPoint y: 238, distance: 194.1
click at [892, 228] on div "05040041 - 49.331.216 [PERSON_NAME] DA SILV Pedidos: 09428787 Valor total: R$ 1…" at bounding box center [695, 314] width 1391 height 629
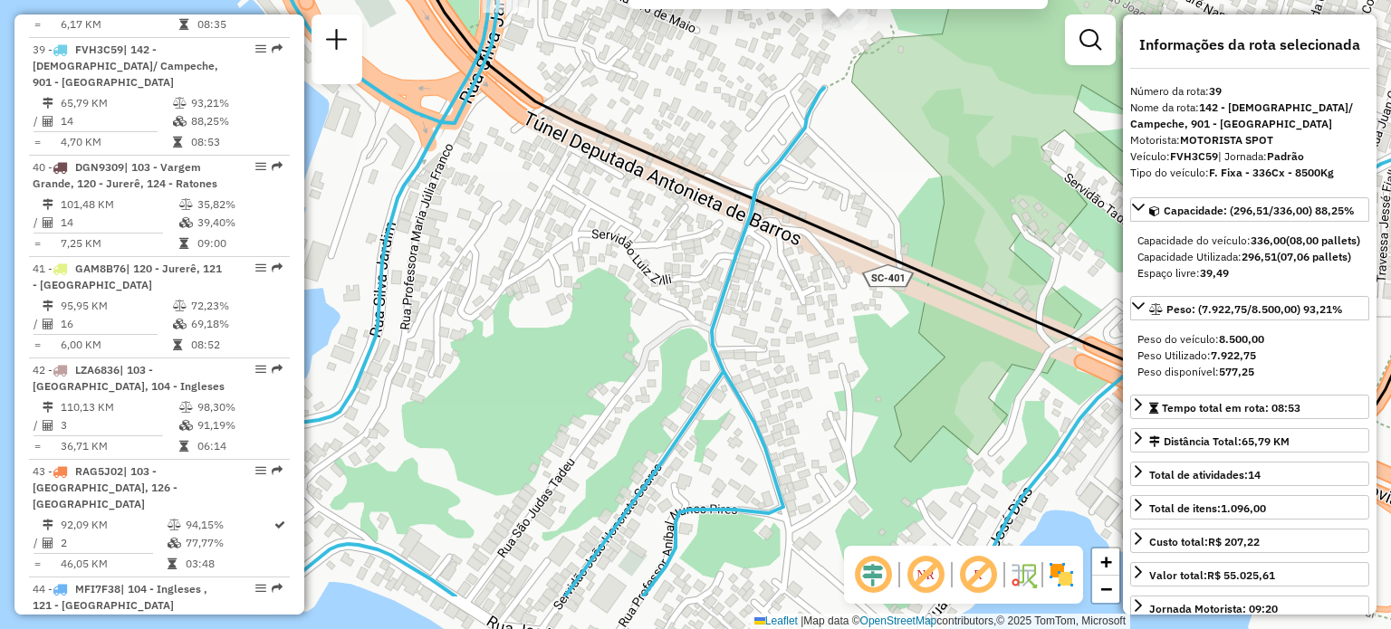
drag, startPoint x: 847, startPoint y: 349, endPoint x: 888, endPoint y: 241, distance: 115.2
click at [918, 230] on div "05040041 - 49.331.216 [PERSON_NAME] DA SILV Pedidos: 09428787 Valor total: R$ 1…" at bounding box center [695, 314] width 1391 height 629
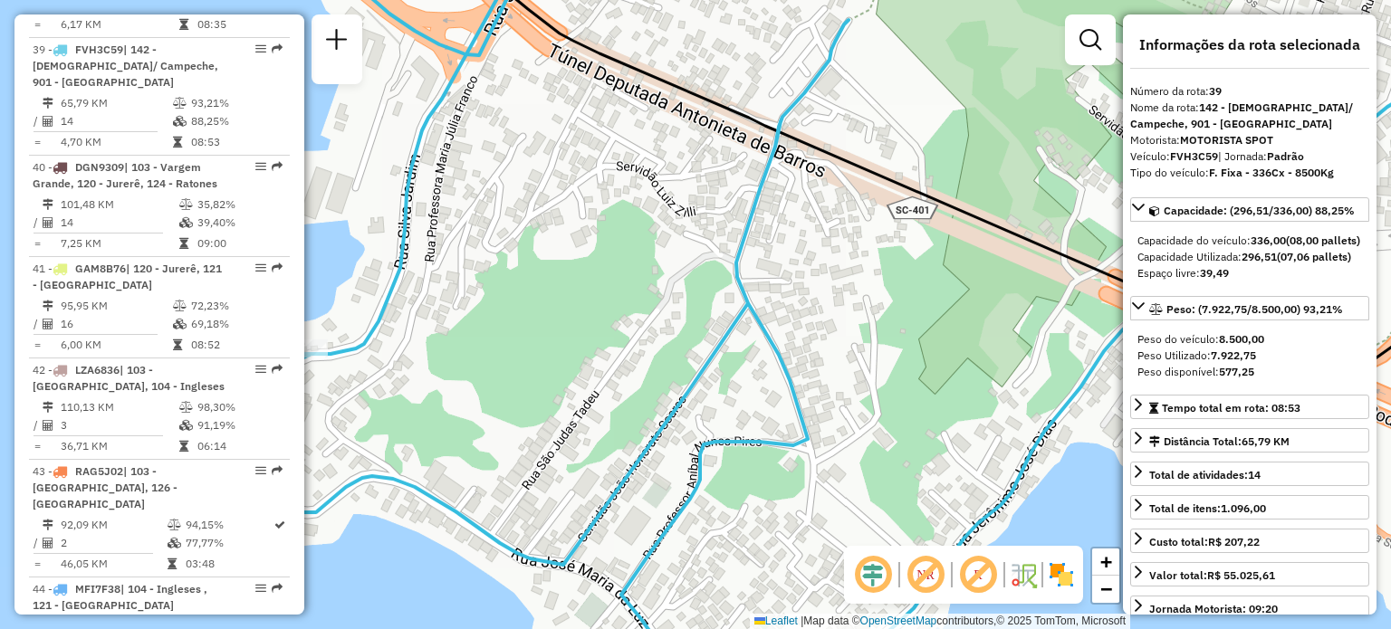
drag, startPoint x: 866, startPoint y: 279, endPoint x: 884, endPoint y: 238, distance: 44.6
click at [884, 239] on div "05040041 - 49.331.216 [PERSON_NAME] DA SILV Pedidos: 09428787 Valor total: R$ 1…" at bounding box center [695, 314] width 1391 height 629
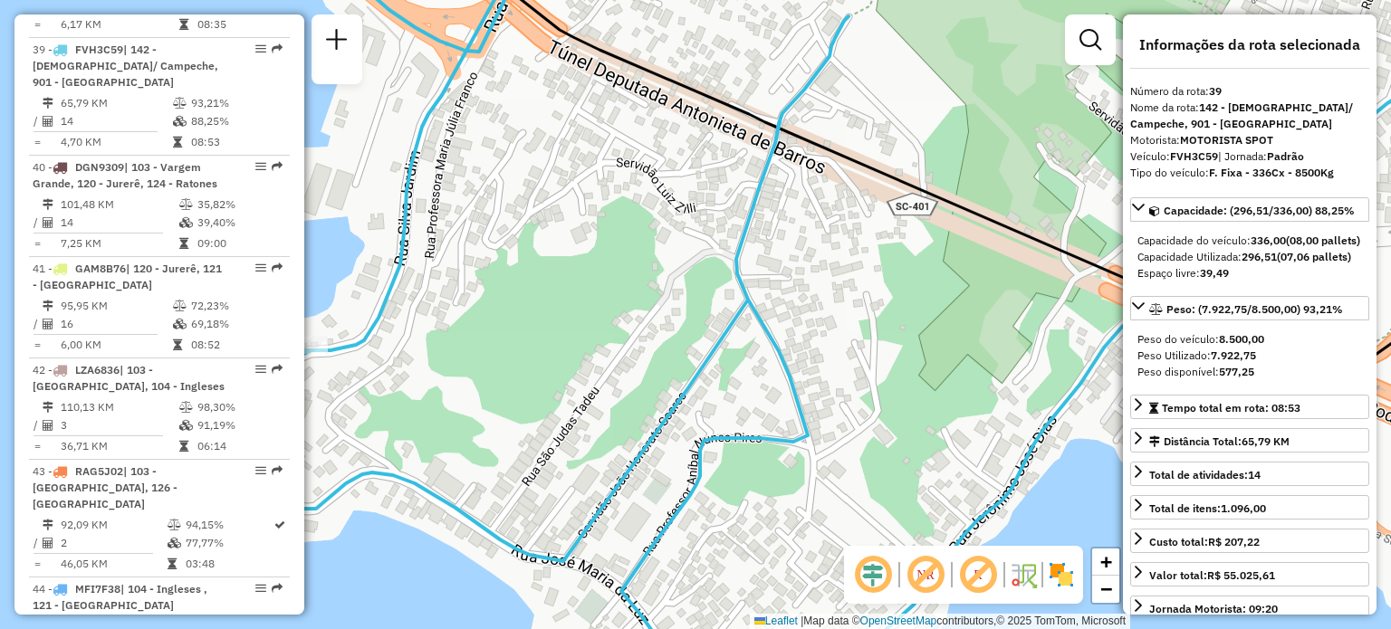
click at [845, 236] on div "05040041 - 49.331.216 [PERSON_NAME] DA SILV Pedidos: 09428787 Valor total: R$ 1…" at bounding box center [695, 314] width 1391 height 629
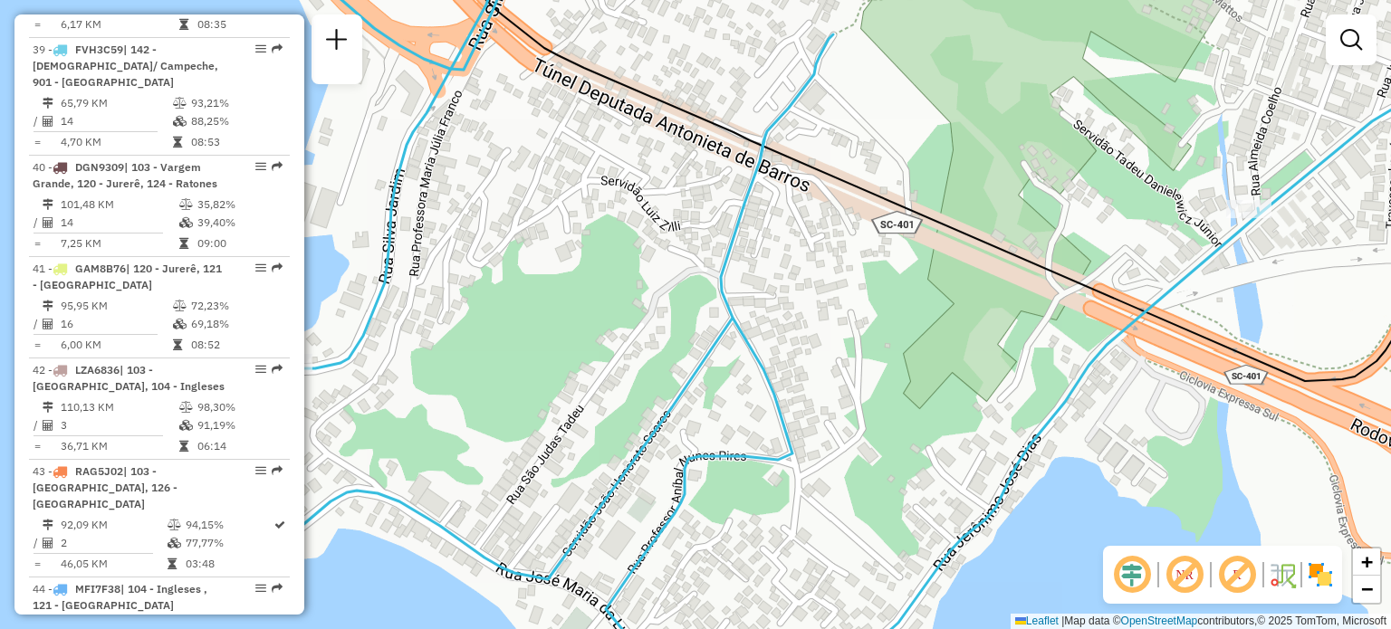
drag, startPoint x: 823, startPoint y: 263, endPoint x: 859, endPoint y: 222, distance: 54.5
click at [859, 223] on div "Janela de atendimento Grade de atendimento Capacidade Transportadoras Veículos …" at bounding box center [695, 314] width 1391 height 629
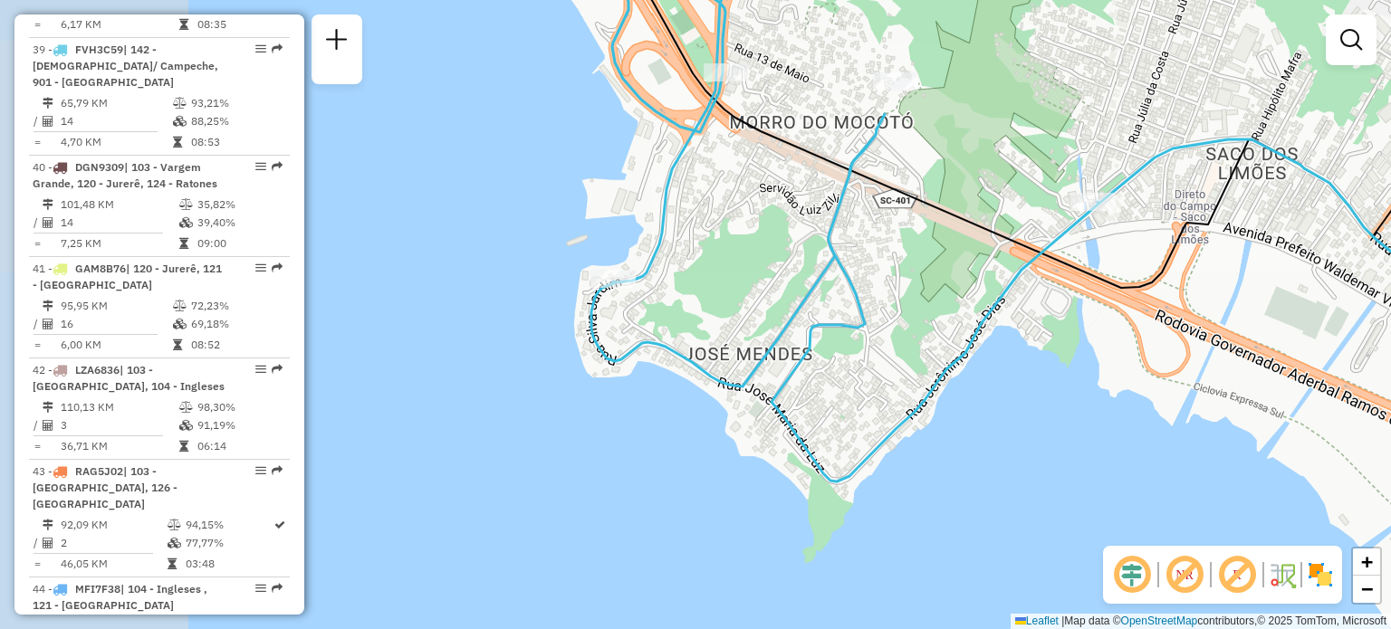
drag, startPoint x: 718, startPoint y: 311, endPoint x: 732, endPoint y: 329, distance: 22.6
click at [749, 320] on div "Janela de atendimento Grade de atendimento Capacidade Transportadoras Veículos …" at bounding box center [695, 314] width 1391 height 629
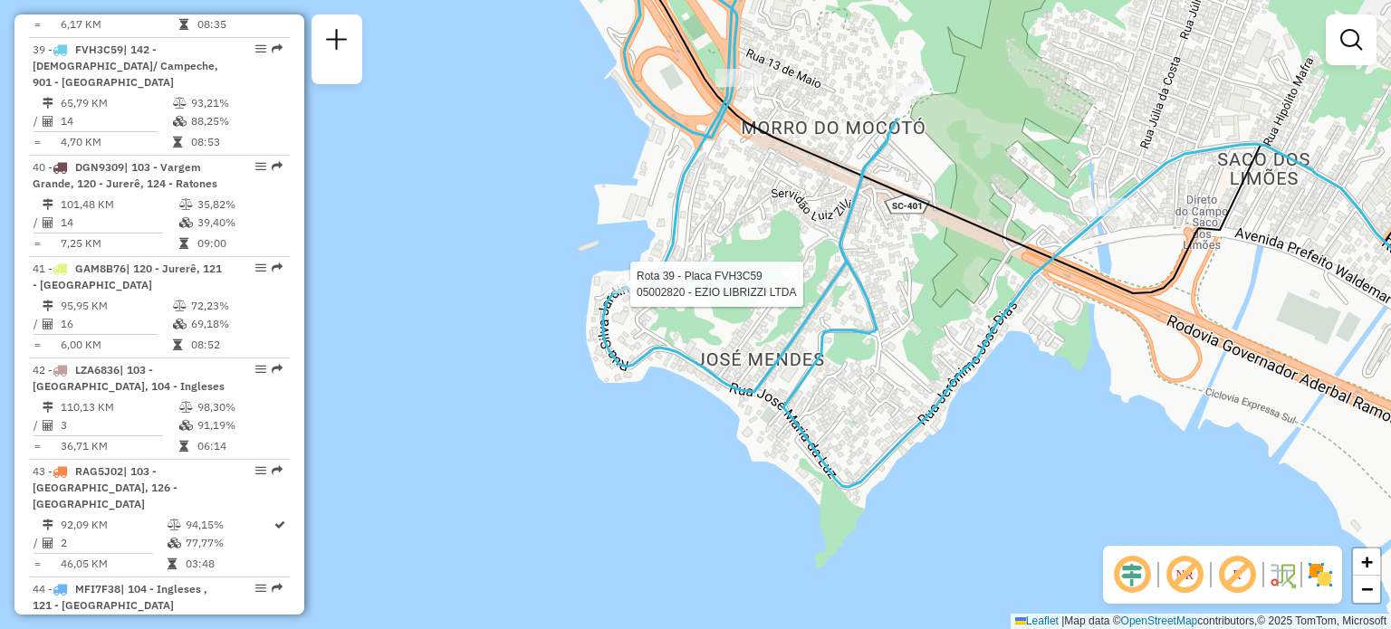
select select "**********"
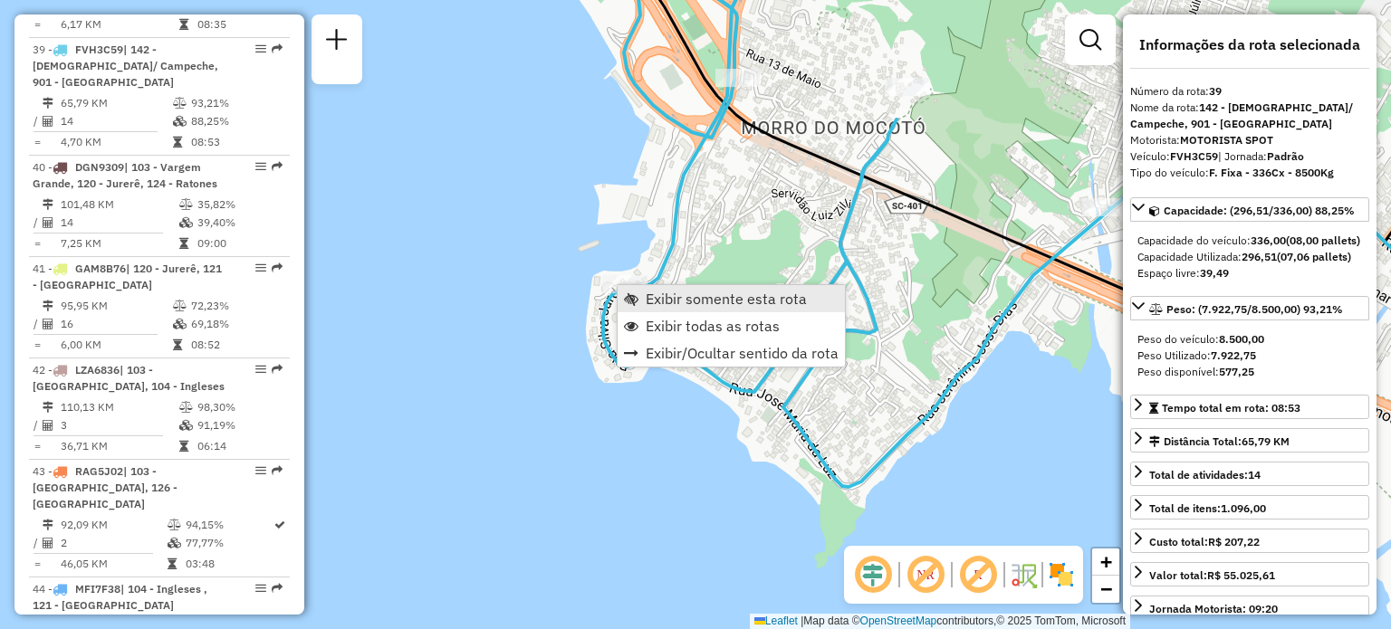
click at [646, 292] on span "Exibir somente esta rota" at bounding box center [726, 299] width 161 height 14
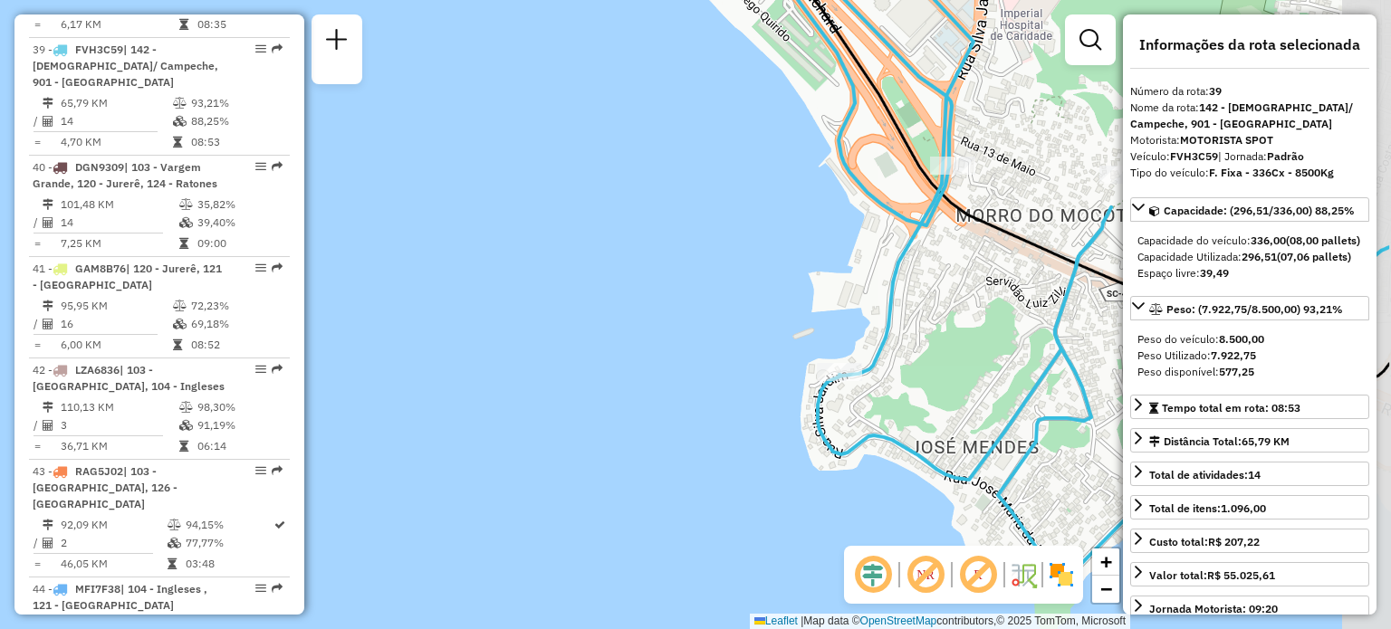
drag, startPoint x: 893, startPoint y: 226, endPoint x: 750, endPoint y: 256, distance: 146.4
click at [752, 256] on div "Janela de atendimento Grade de atendimento Capacidade Transportadoras Veículos …" at bounding box center [695, 314] width 1391 height 629
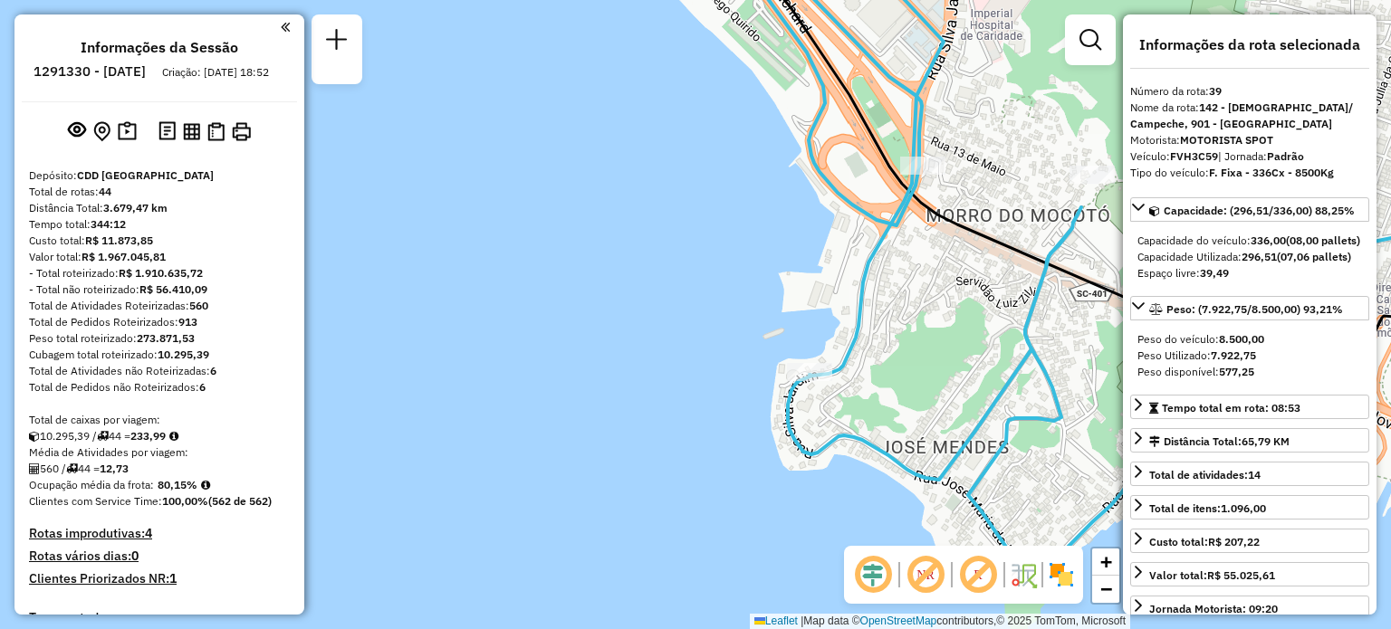
select select "**********"
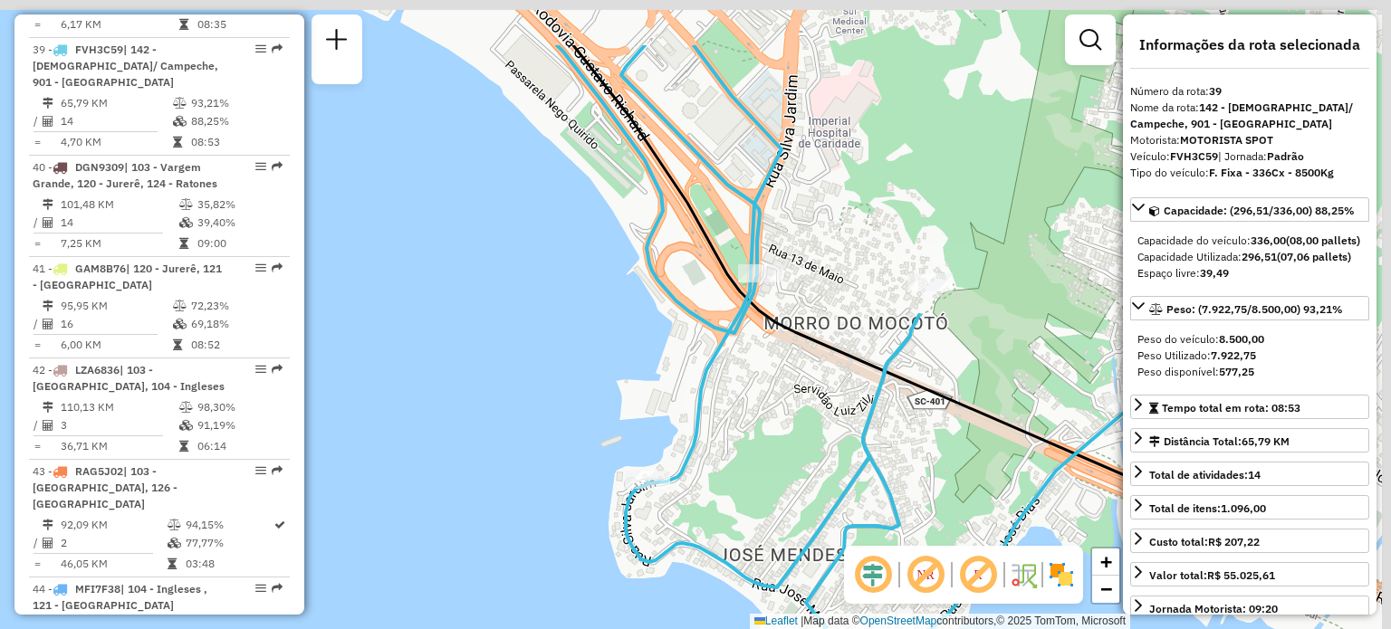
drag, startPoint x: 964, startPoint y: 322, endPoint x: 799, endPoint y: 336, distance: 165.4
click at [849, 399] on div "Janela de atendimento Grade de atendimento Capacidade Transportadoras Veículos …" at bounding box center [695, 314] width 1391 height 629
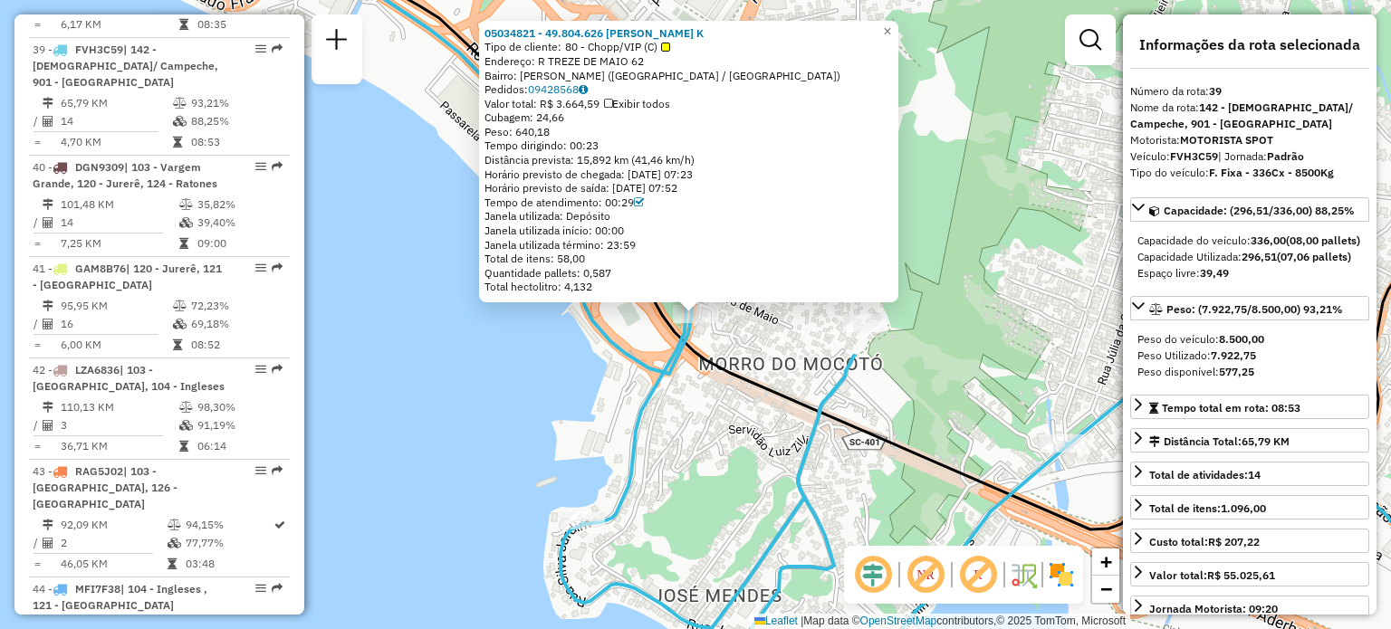
click at [780, 388] on icon at bounding box center [902, 234] width 1256 height 592
click at [746, 339] on div "Rota 39 - Placa FVH3C59 05034821 - 49.804.626 EDERSON K 05034821 - 49.804.626 E…" at bounding box center [695, 314] width 1391 height 629
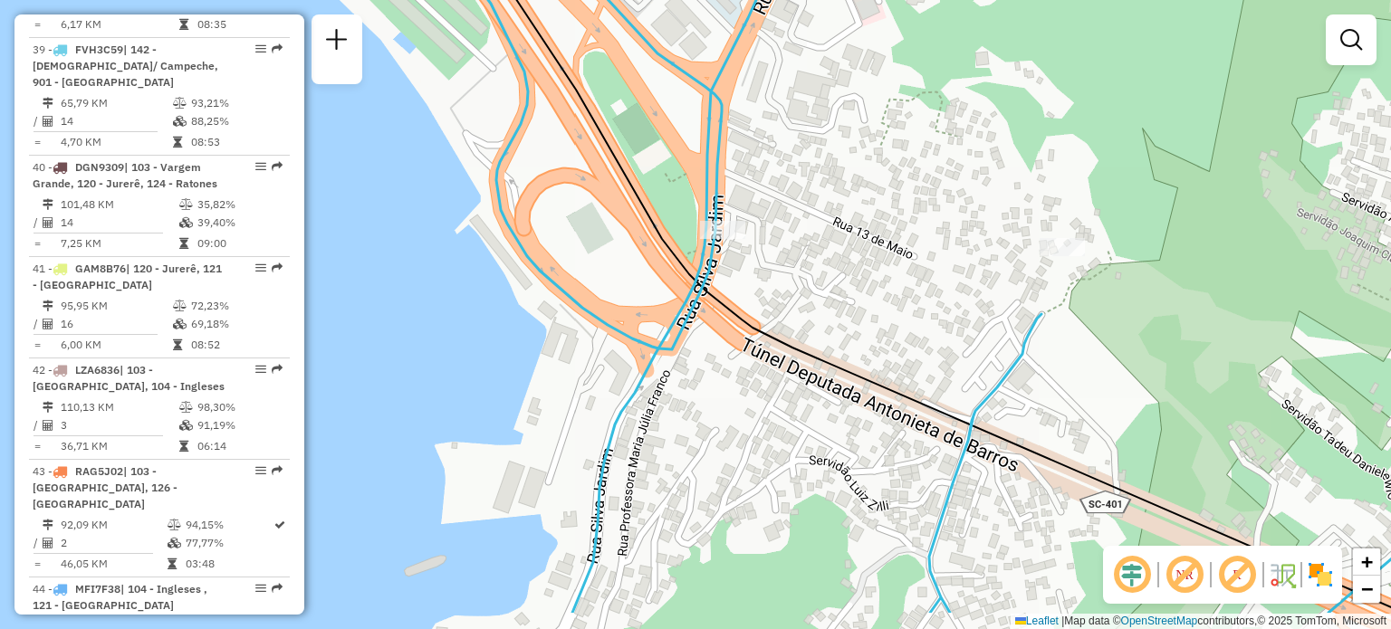
drag, startPoint x: 765, startPoint y: 455, endPoint x: 815, endPoint y: 332, distance: 132.0
click at [815, 333] on div "Janela de atendimento Grade de atendimento Capacidade Transportadoras Veículos …" at bounding box center [695, 314] width 1391 height 629
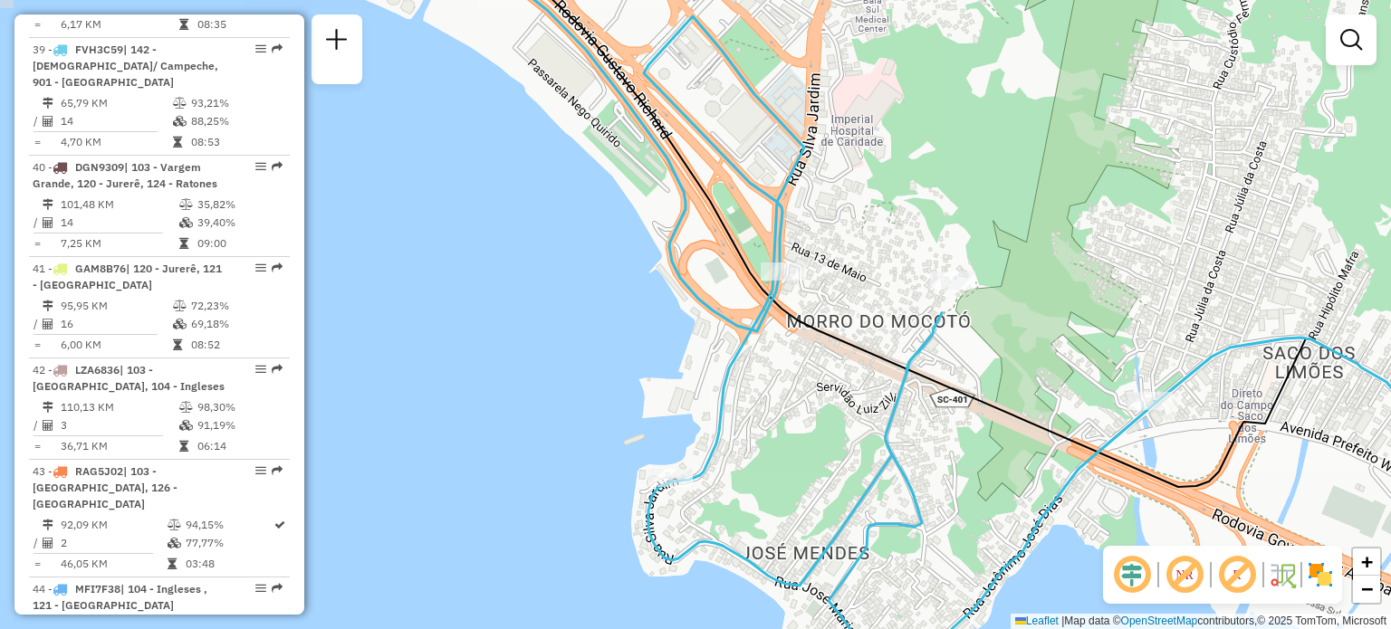
drag, startPoint x: 725, startPoint y: 227, endPoint x: 768, endPoint y: 292, distance: 77.6
click at [763, 283] on icon at bounding box center [1002, 216] width 1054 height 542
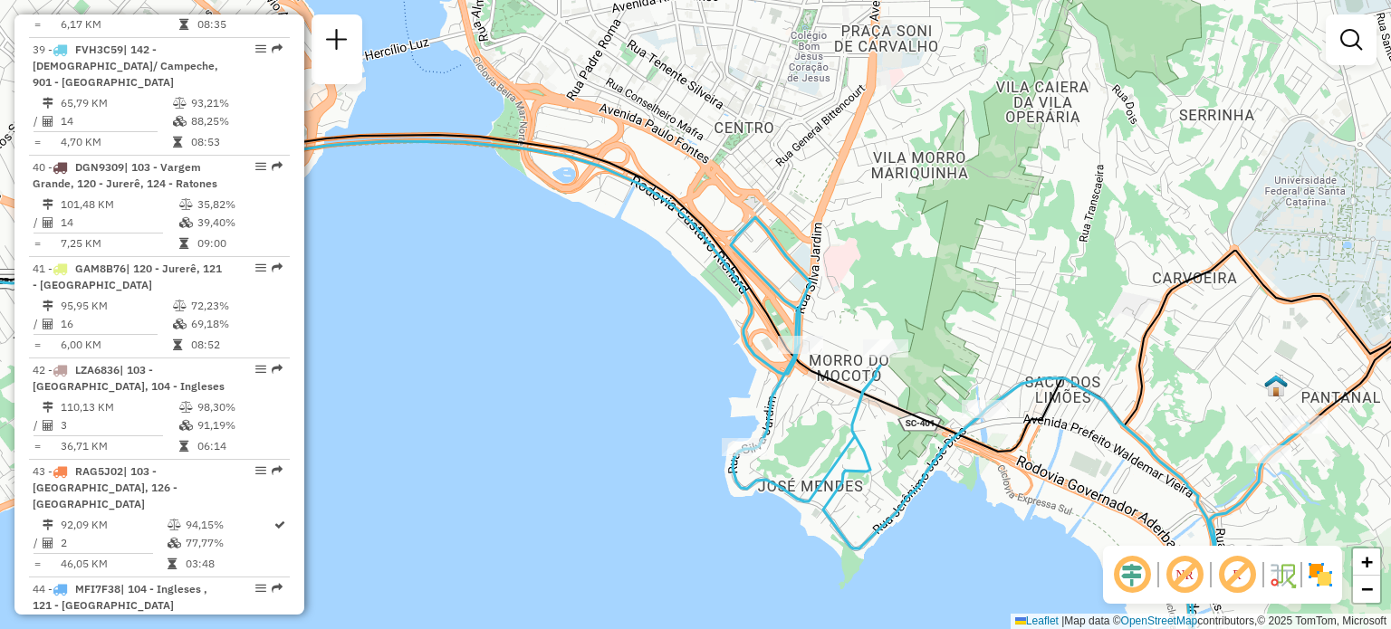
drag, startPoint x: 717, startPoint y: 216, endPoint x: 764, endPoint y: 336, distance: 129.3
click at [765, 344] on icon at bounding box center [1020, 474] width 578 height 514
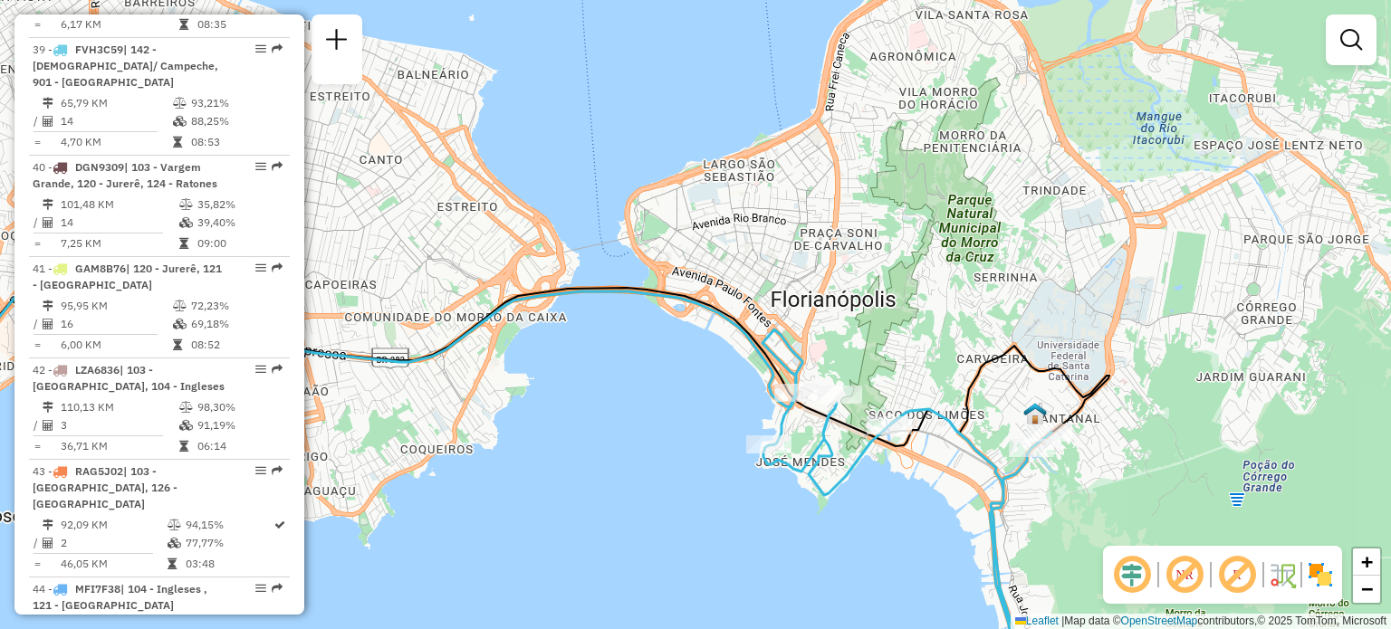
drag, startPoint x: 877, startPoint y: 297, endPoint x: 795, endPoint y: 348, distance: 96.0
click at [799, 348] on div "Janela de atendimento Grade de atendimento Capacidade Transportadoras Veículos …" at bounding box center [695, 314] width 1391 height 629
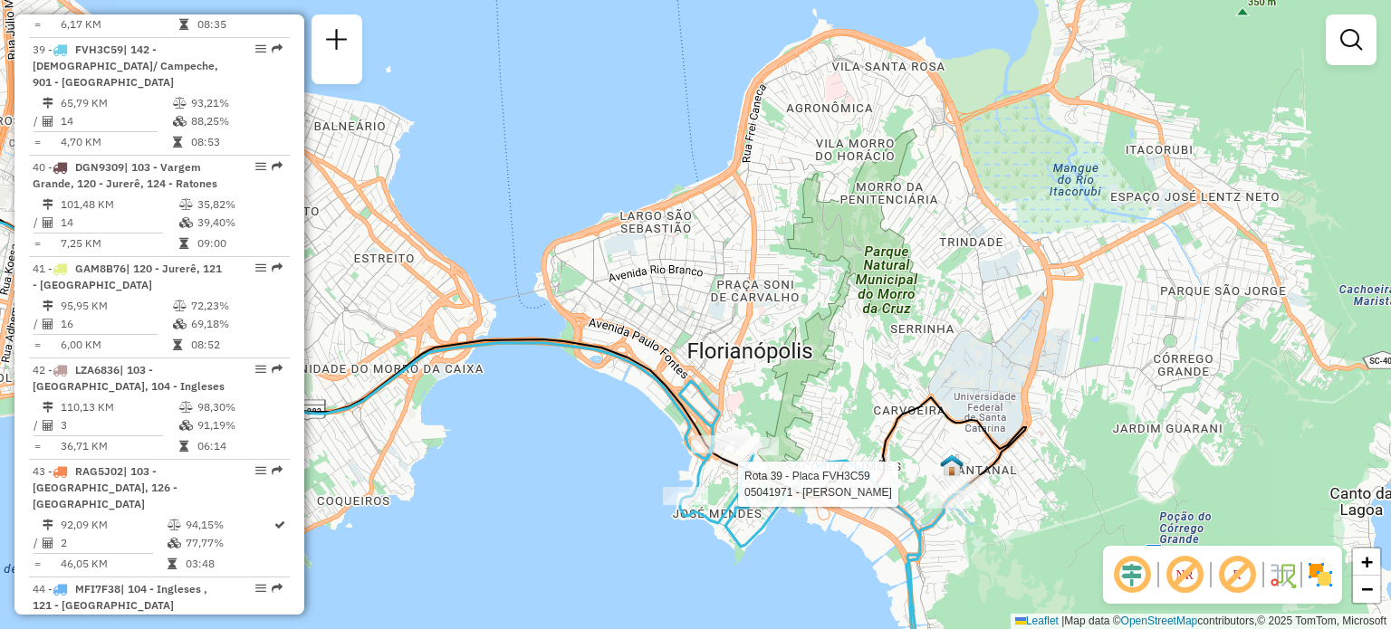
select select "**********"
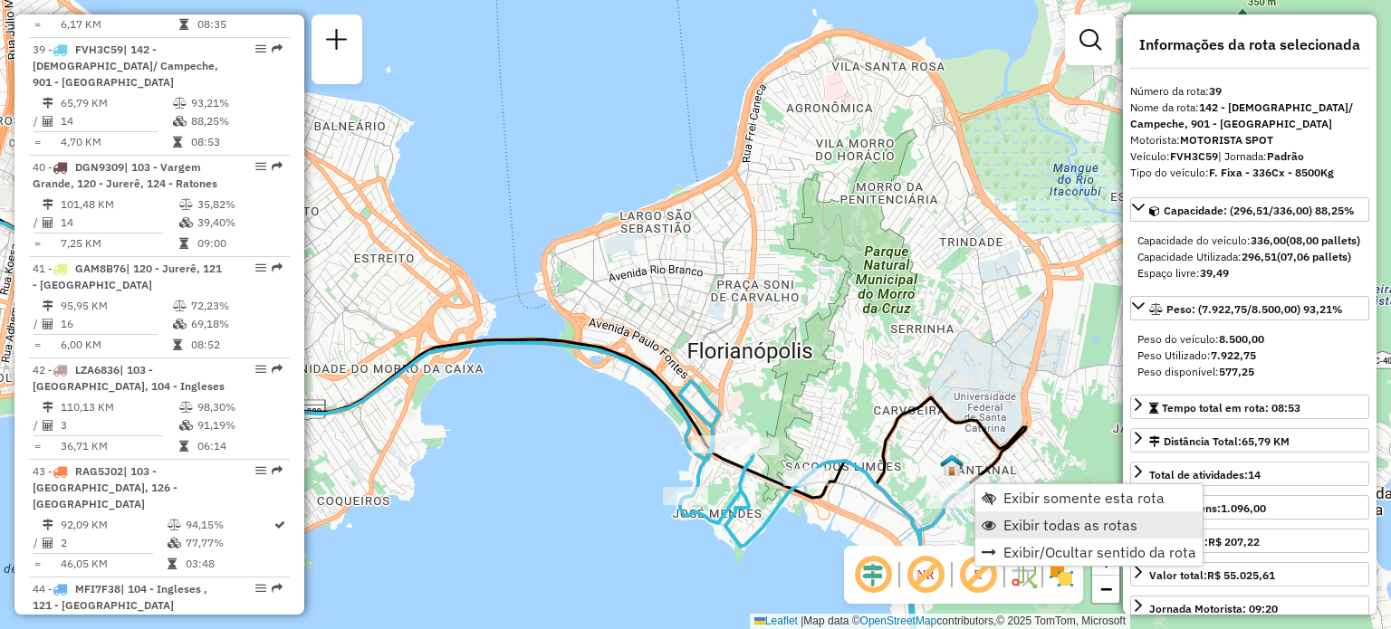
click at [1009, 520] on span "Exibir todas as rotas" at bounding box center [1070, 525] width 134 height 14
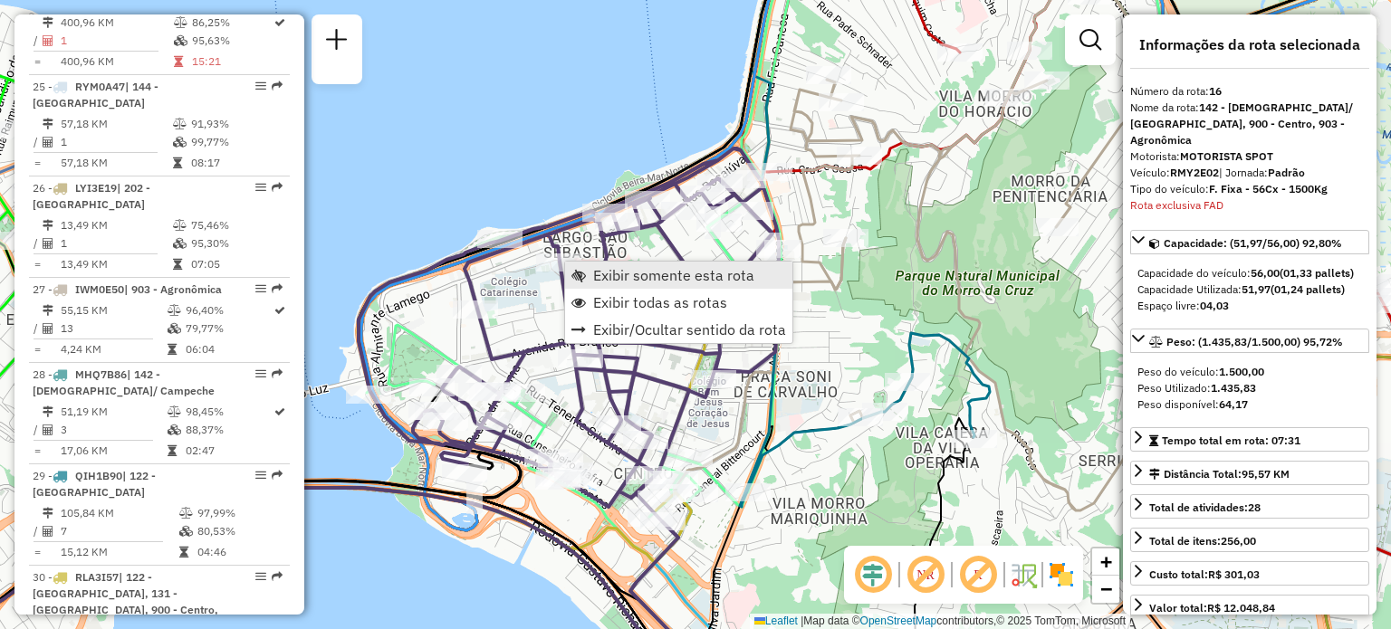
scroll to position [2245, 0]
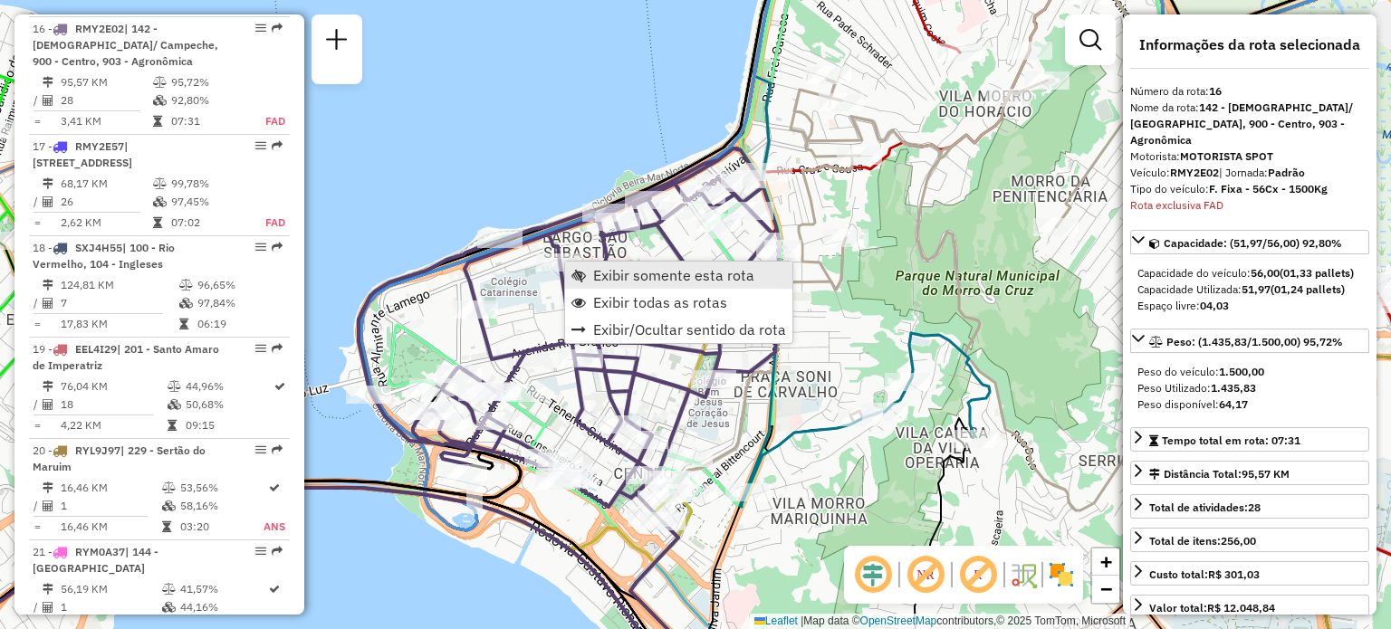
click at [593, 268] on span "Exibir somente esta rota" at bounding box center [673, 275] width 161 height 14
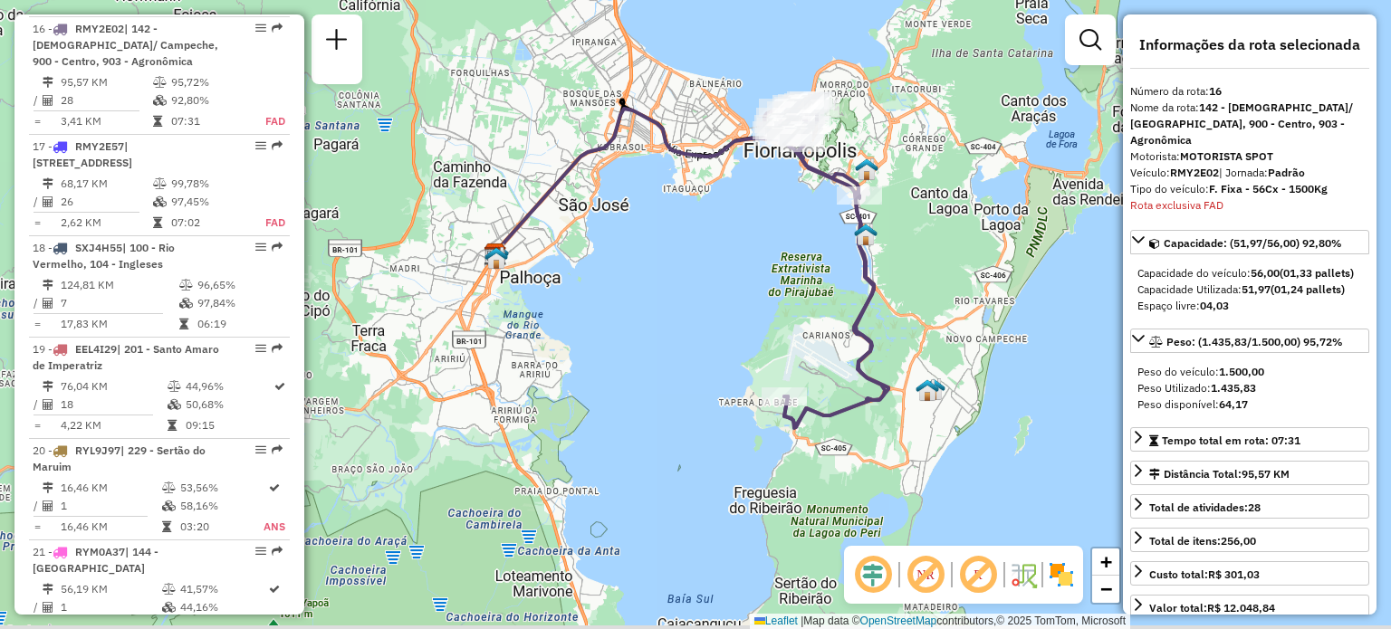
drag, startPoint x: 798, startPoint y: 360, endPoint x: 765, endPoint y: 236, distance: 128.3
click at [782, 224] on div "Janela de atendimento Grade de atendimento Capacidade Transportadoras Veículos …" at bounding box center [695, 314] width 1391 height 629
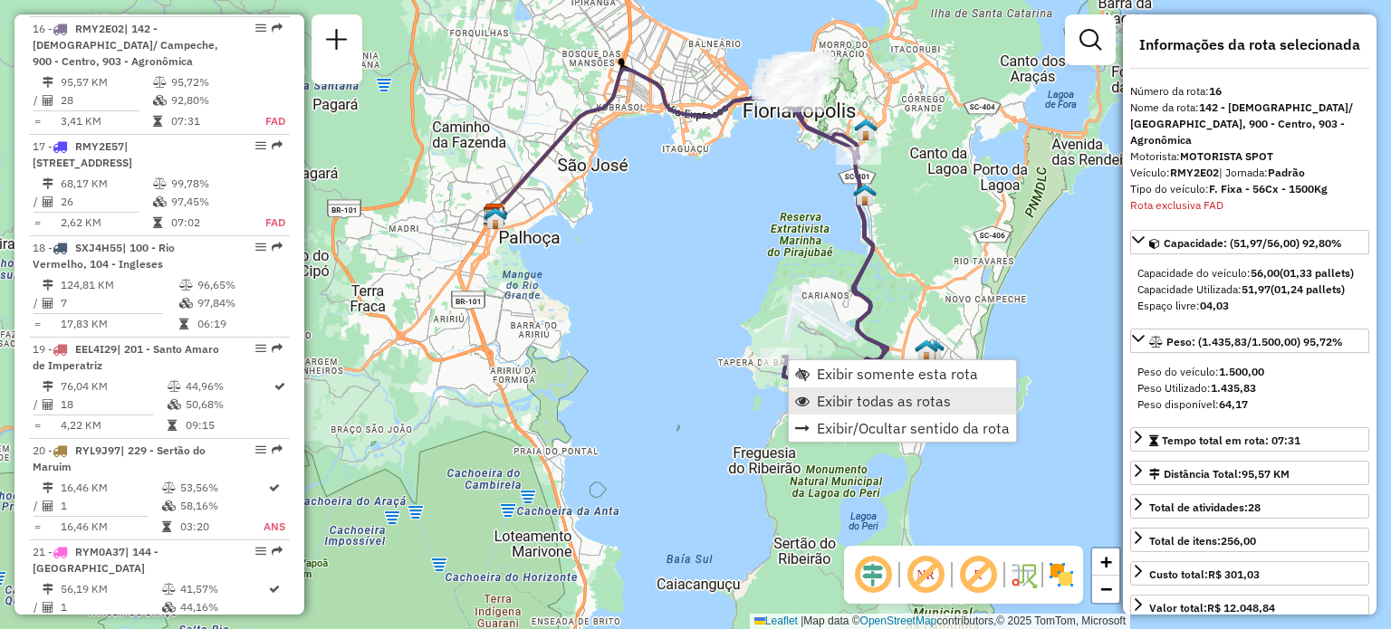
click at [836, 395] on span "Exibir todas as rotas" at bounding box center [884, 401] width 134 height 14
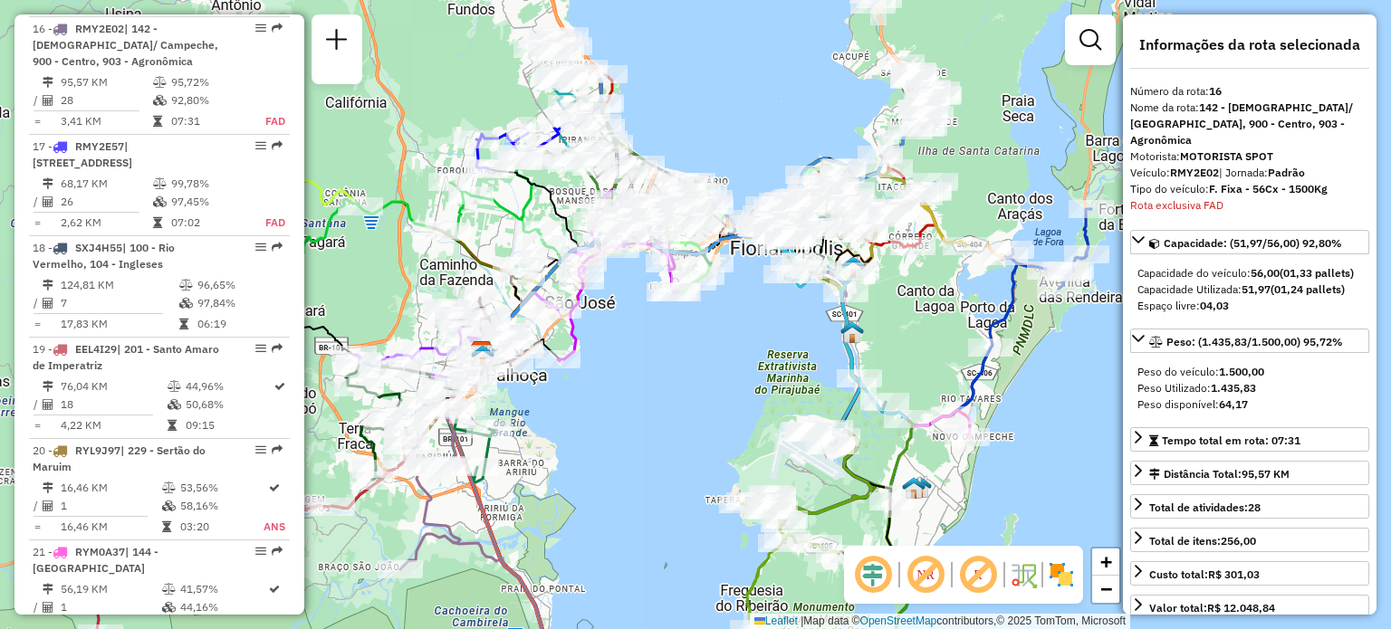
drag, startPoint x: 802, startPoint y: 221, endPoint x: 804, endPoint y: 332, distance: 111.4
click at [789, 365] on div "Janela de atendimento Grade de atendimento Capacidade Transportadoras Veículos …" at bounding box center [695, 314] width 1391 height 629
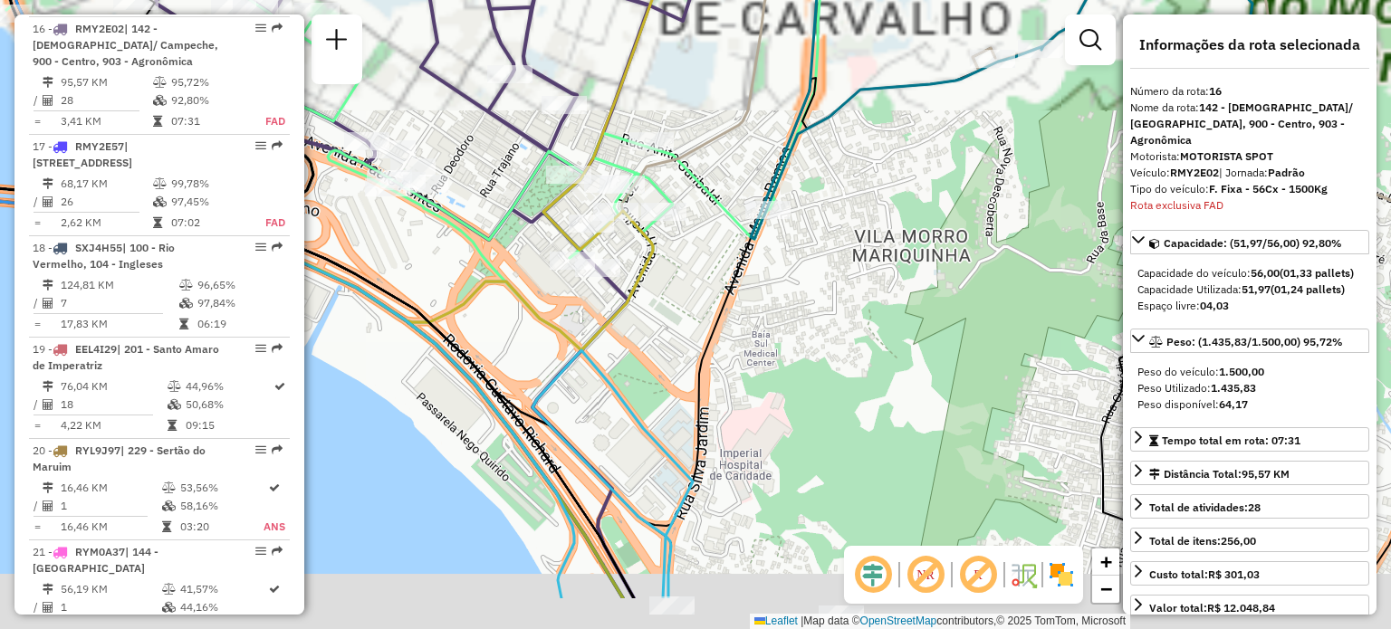
drag, startPoint x: 753, startPoint y: 245, endPoint x: 775, endPoint y: 196, distance: 54.7
click at [775, 187] on icon at bounding box center [1002, 41] width 502 height 396
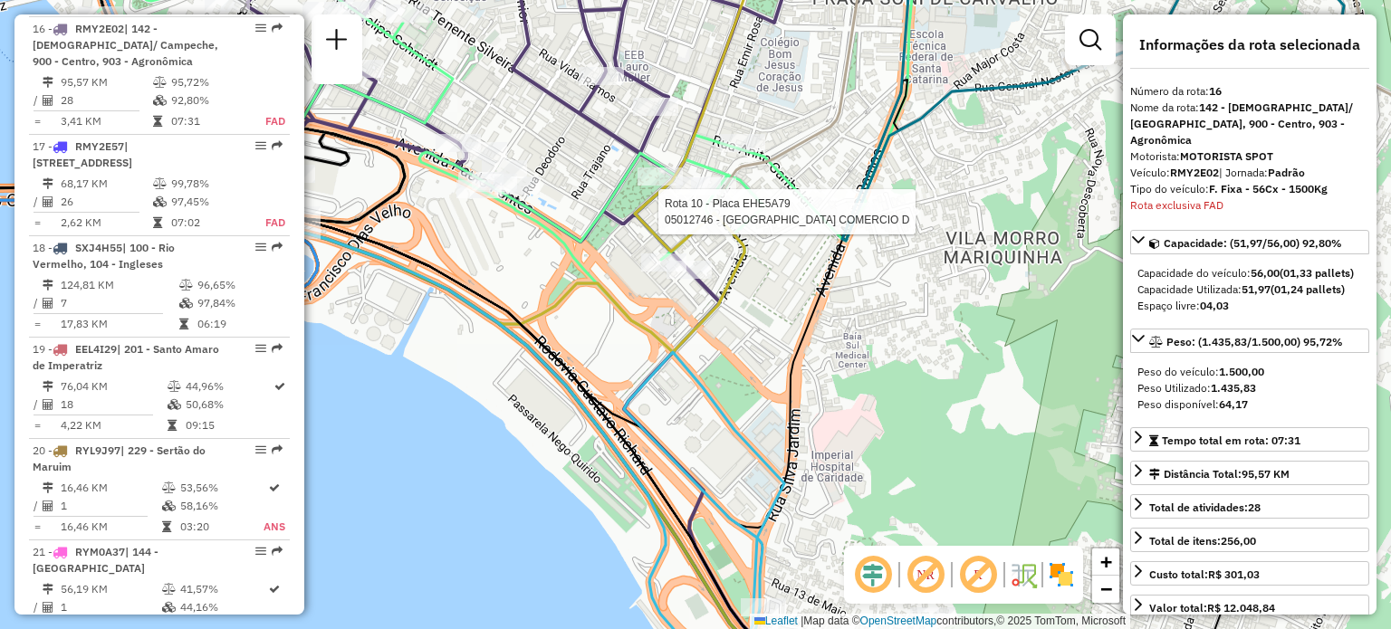
drag, startPoint x: 630, startPoint y: 295, endPoint x: 658, endPoint y: 309, distance: 30.4
click at [759, 387] on div "Rota 10 - Placa EHE5A79 05012746 - VILA RICA COMERCIO D Janela de atendimento G…" at bounding box center [695, 314] width 1391 height 629
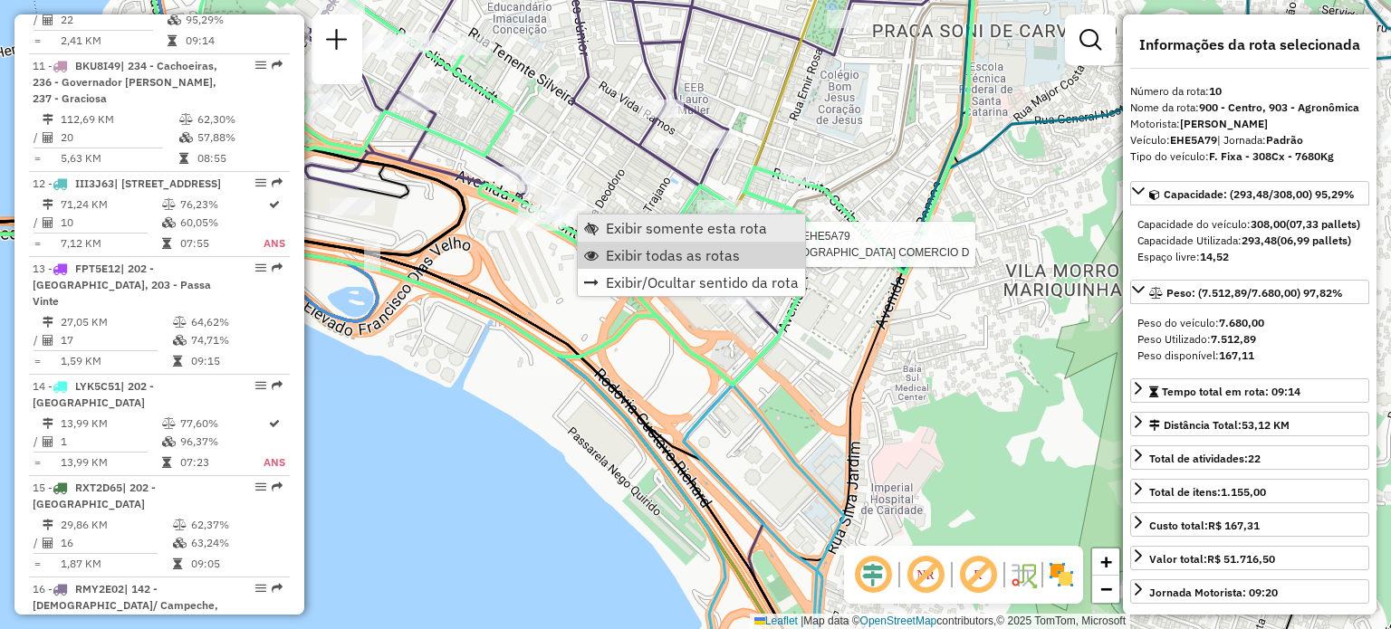
scroll to position [1621, 0]
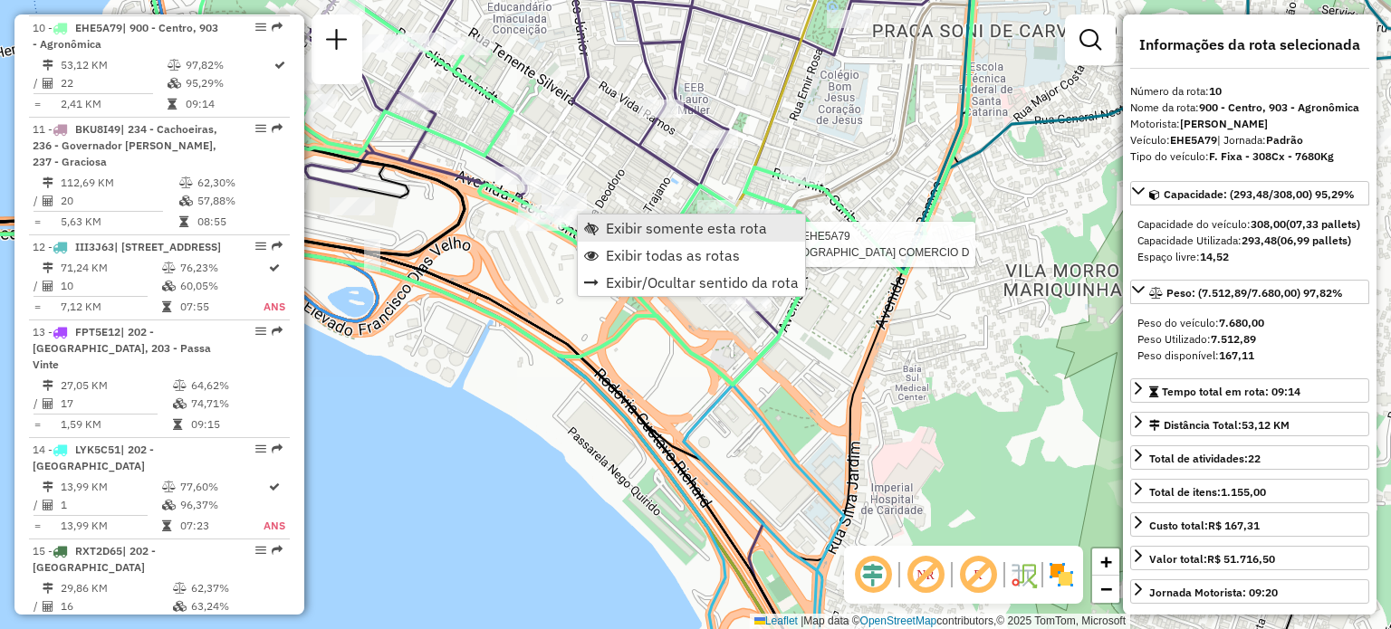
click at [630, 231] on span "Exibir somente esta rota" at bounding box center [686, 228] width 161 height 14
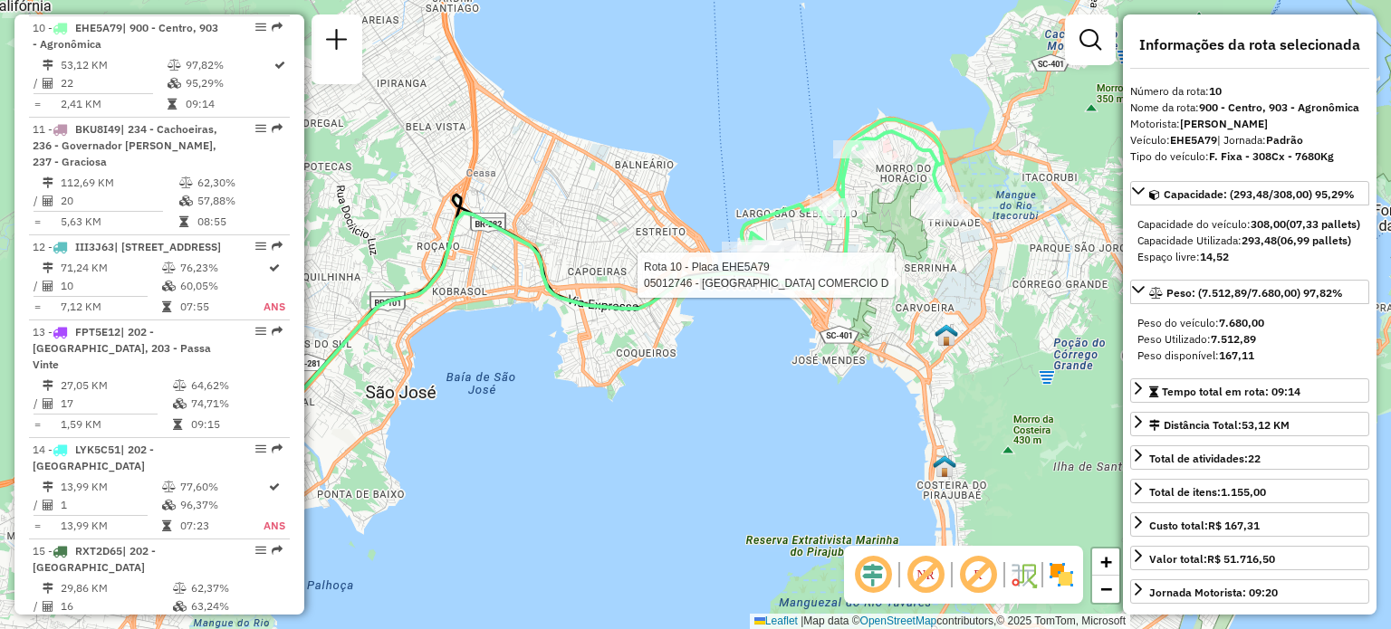
drag, startPoint x: 791, startPoint y: 187, endPoint x: 570, endPoint y: 194, distance: 221.1
click at [570, 194] on div "Rota 10 - Placa EHE5A79 05012746 - VILA RICA COMERCIO D Janela de atendimento G…" at bounding box center [695, 314] width 1391 height 629
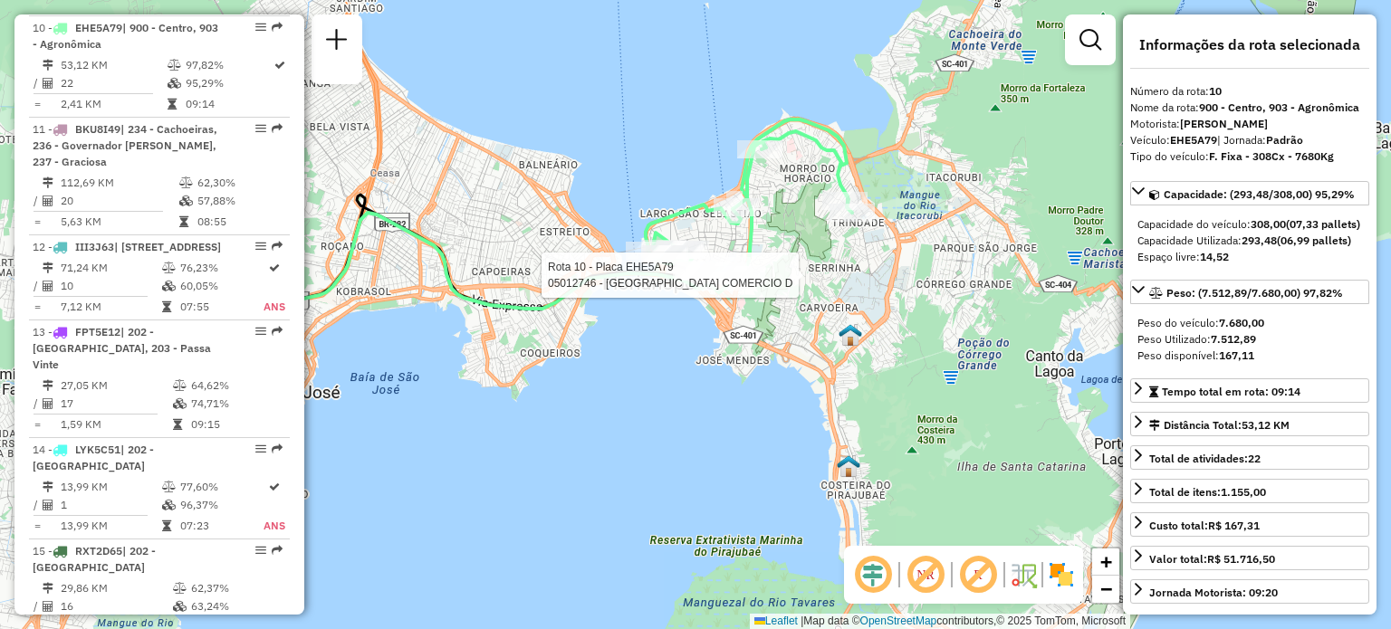
click at [758, 238] on icon at bounding box center [749, 206] width 206 height 173
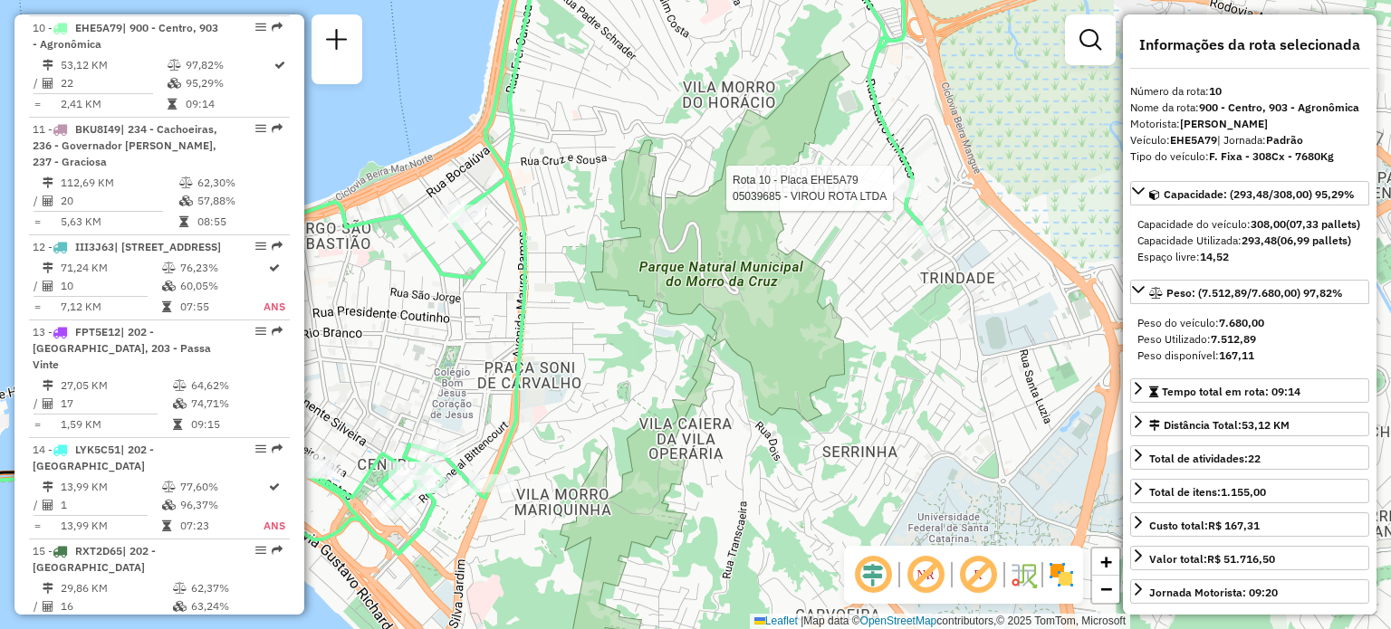
click at [894, 197] on div at bounding box center [898, 188] width 45 height 18
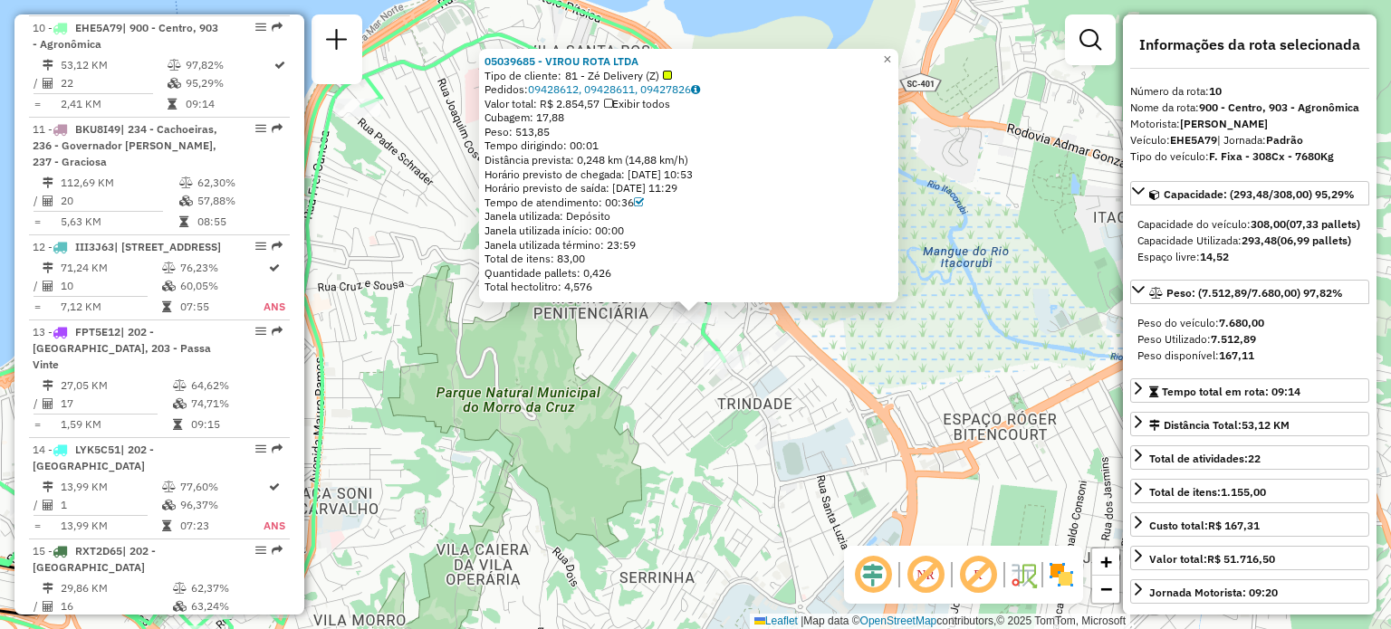
click at [791, 335] on div "05039685 - VIROU ROTA LTDA Tipo de cliente: 81 - Zé Delivery (Z) Pedidos: 09428…" at bounding box center [695, 314] width 1391 height 629
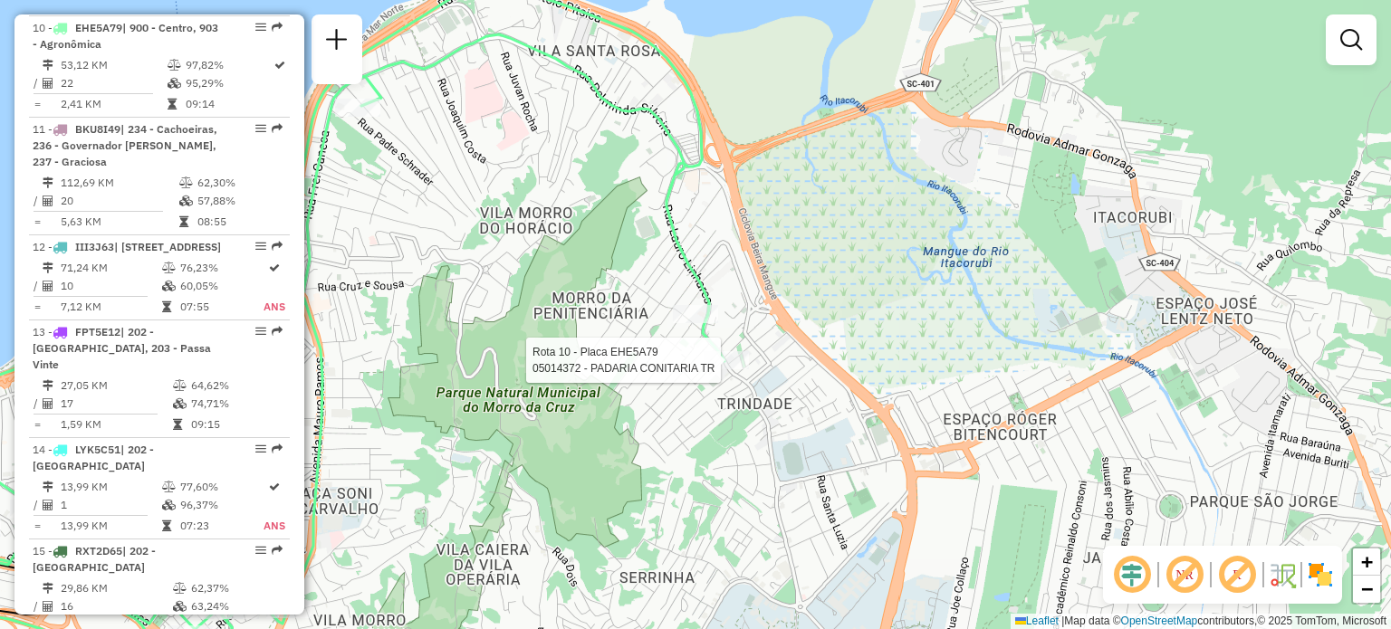
select select "**********"
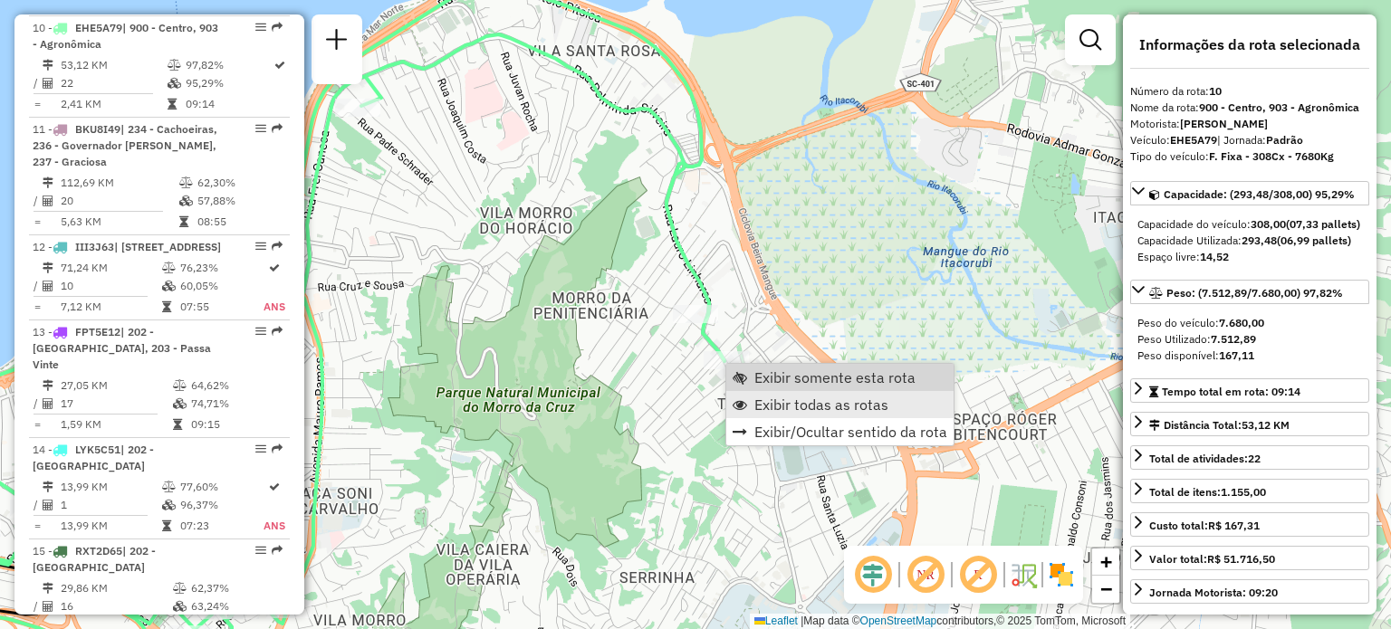
click at [785, 398] on span "Exibir todas as rotas" at bounding box center [821, 405] width 134 height 14
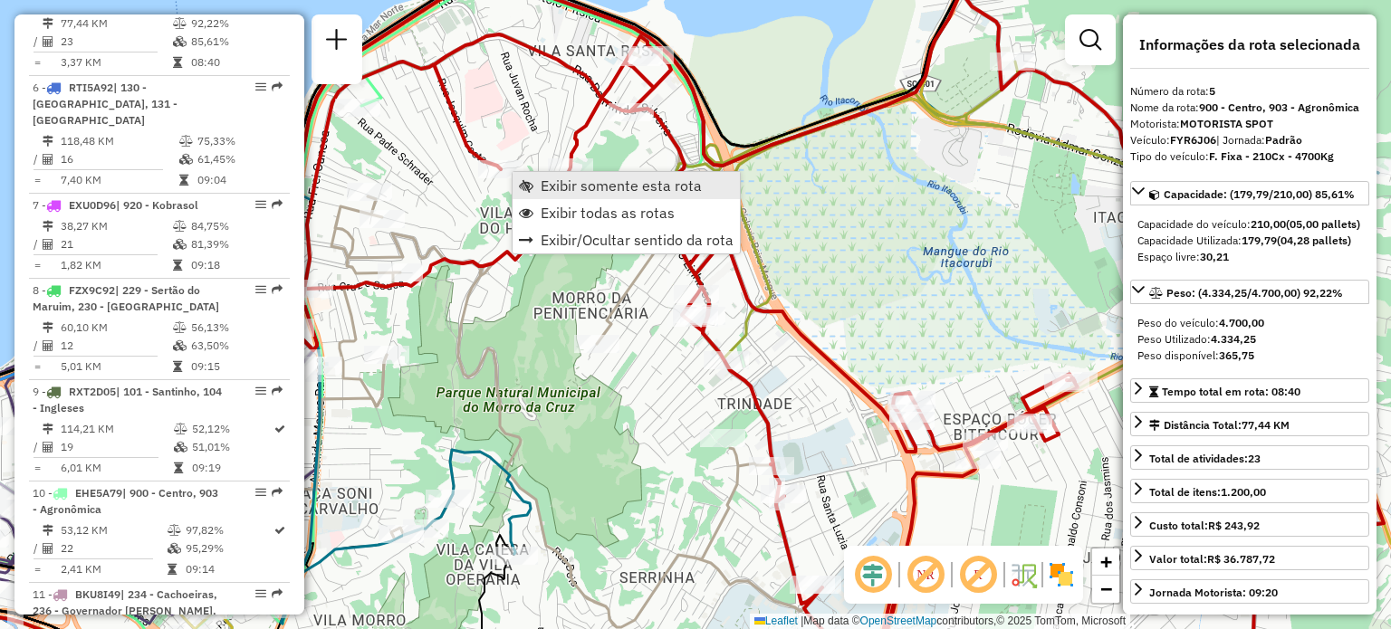
click at [541, 181] on span "Exibir somente esta rota" at bounding box center [621, 185] width 161 height 14
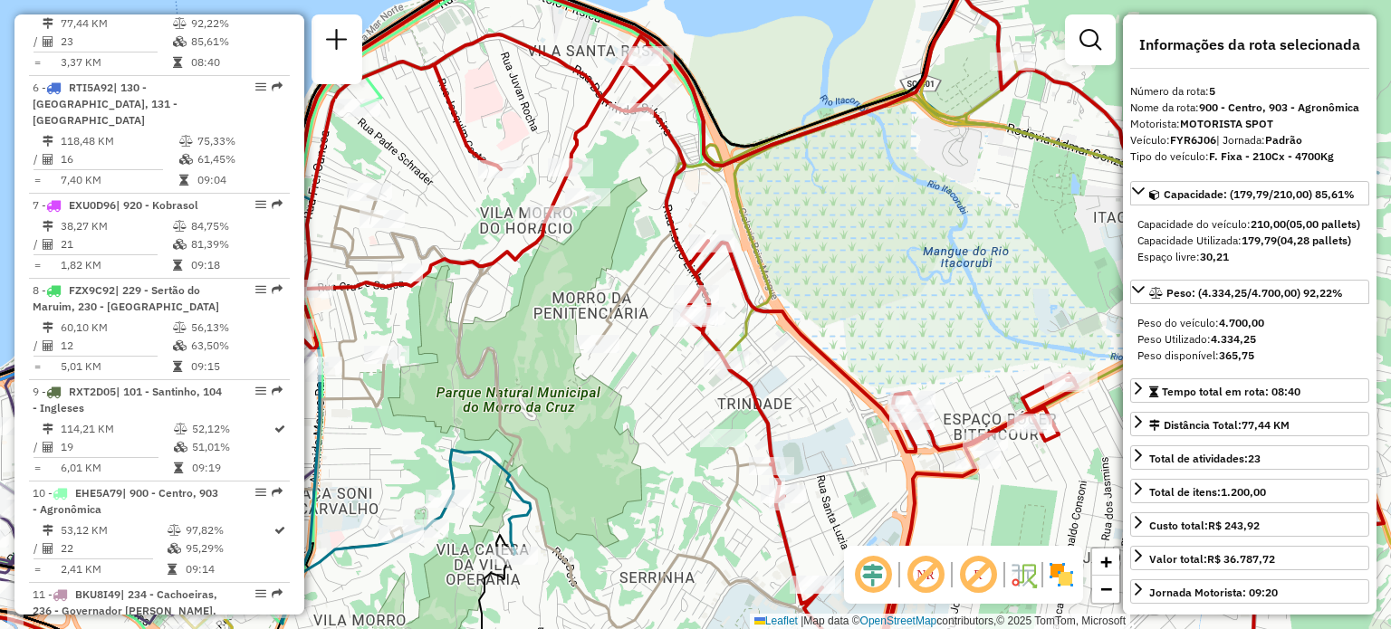
scroll to position [1130, 0]
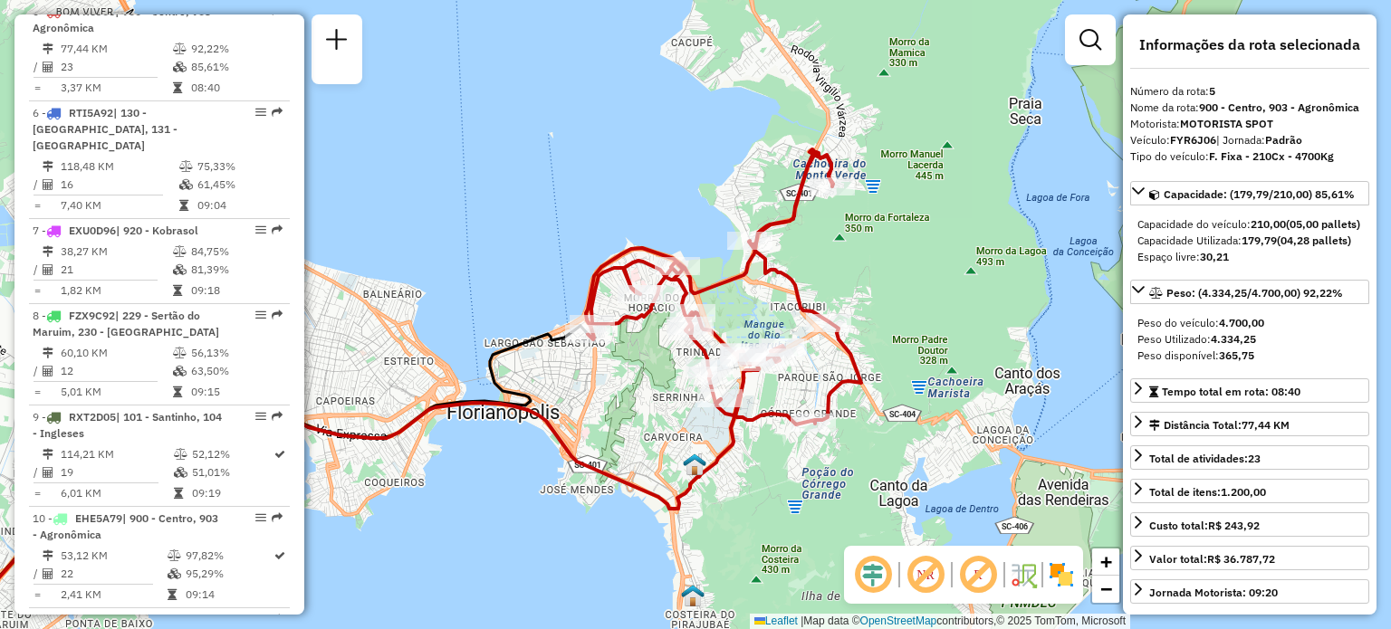
drag, startPoint x: 852, startPoint y: 293, endPoint x: 579, endPoint y: 369, distance: 283.9
click at [556, 380] on div "Janela de atendimento Grade de atendimento Capacidade Transportadoras Veículos …" at bounding box center [695, 314] width 1391 height 629
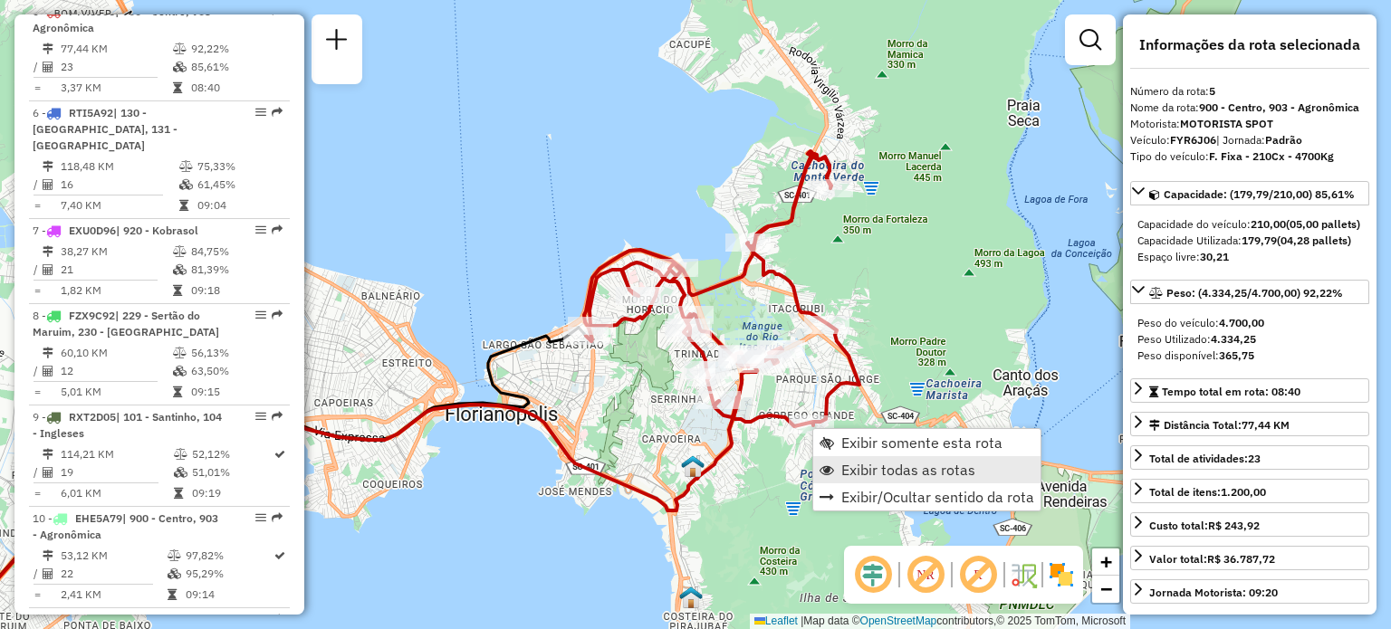
click at [833, 460] on link "Exibir todas as rotas" at bounding box center [926, 469] width 227 height 27
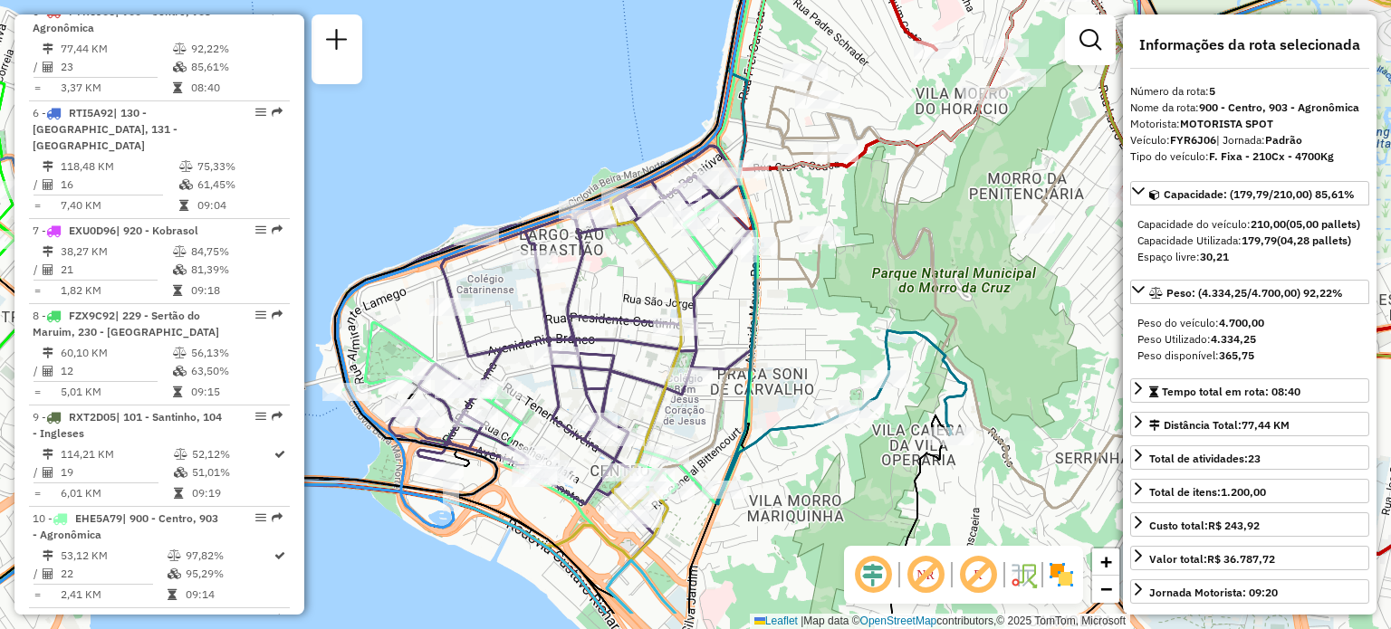
drag, startPoint x: 526, startPoint y: 376, endPoint x: 646, endPoint y: 293, distance: 145.2
click at [667, 263] on div "Janela de atendimento Grade de atendimento Capacidade Transportadoras Veículos …" at bounding box center [695, 314] width 1391 height 629
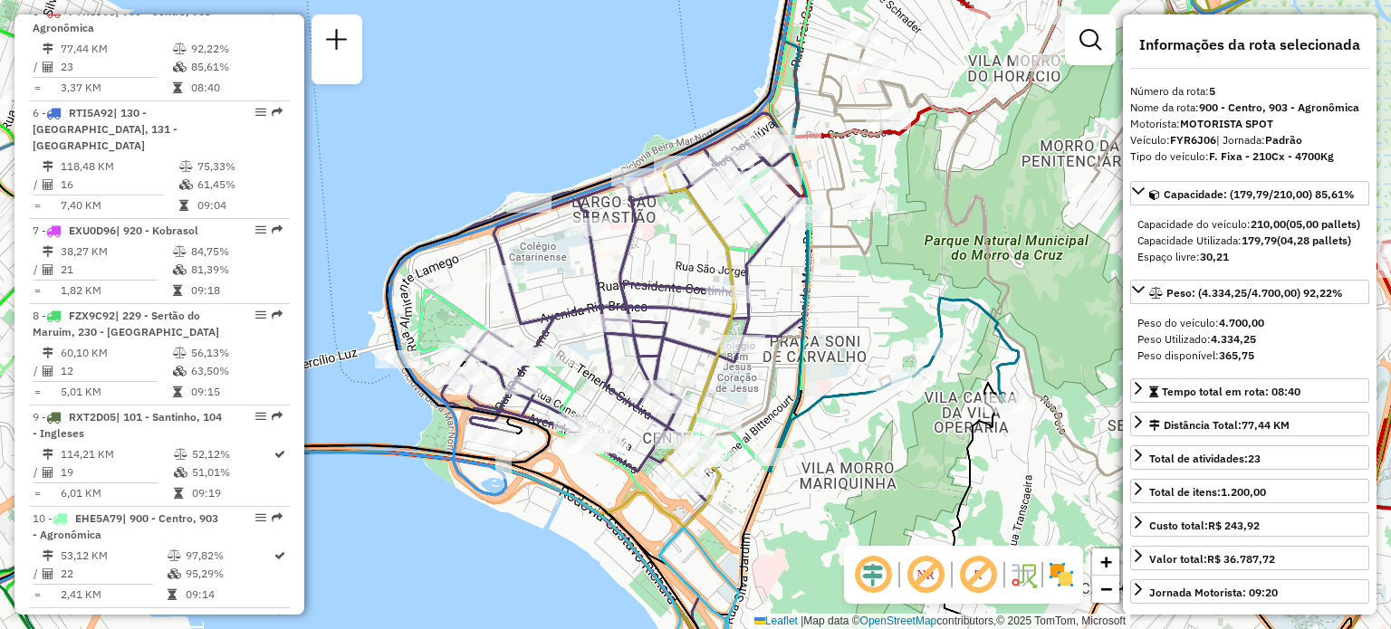
drag, startPoint x: 873, startPoint y: 166, endPoint x: 742, endPoint y: 231, distance: 146.6
click at [744, 230] on div "Janela de atendimento Grade de atendimento Capacidade Transportadoras Veículos …" at bounding box center [695, 314] width 1391 height 629
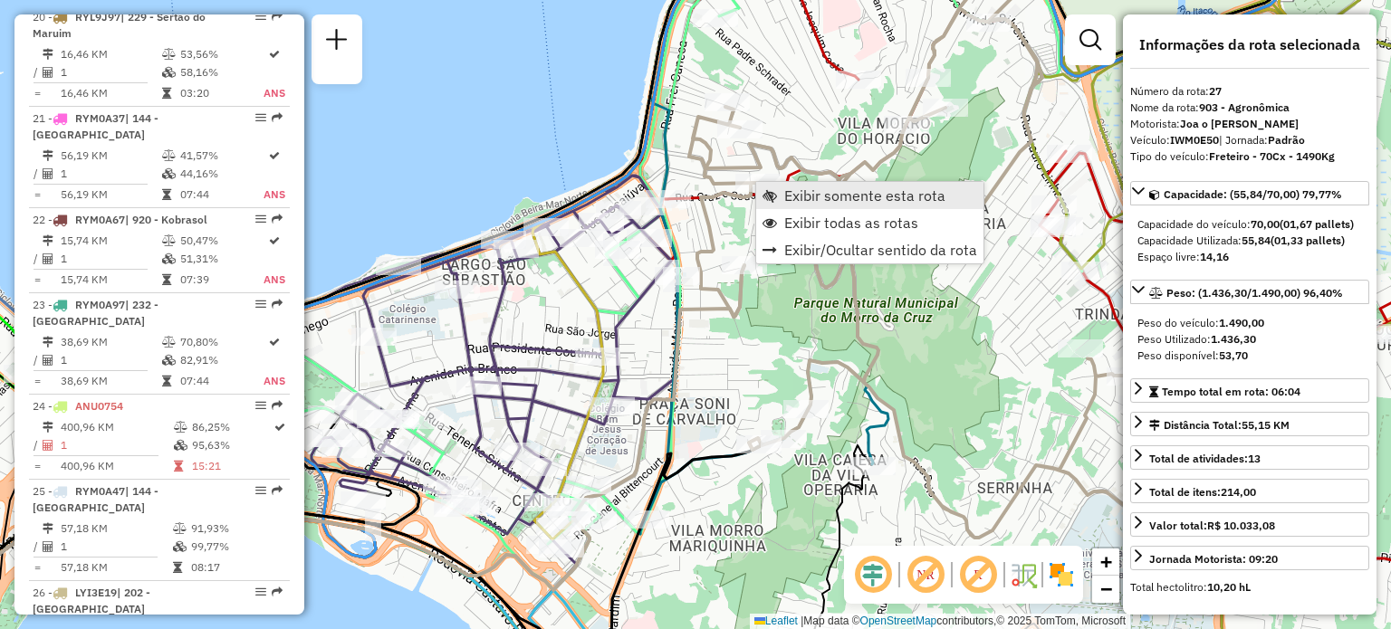
scroll to position [3342, 0]
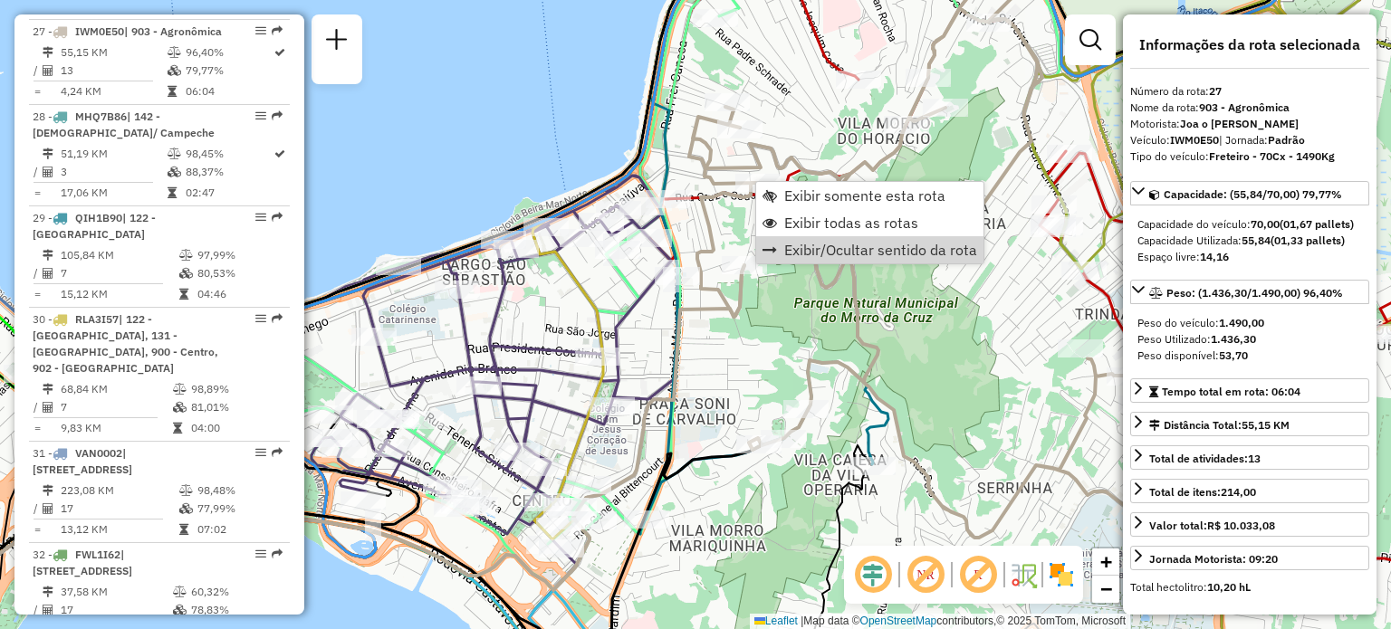
click at [801, 338] on div "Janela de atendimento Grade de atendimento Capacidade Transportadoras Veículos …" at bounding box center [695, 314] width 1391 height 629
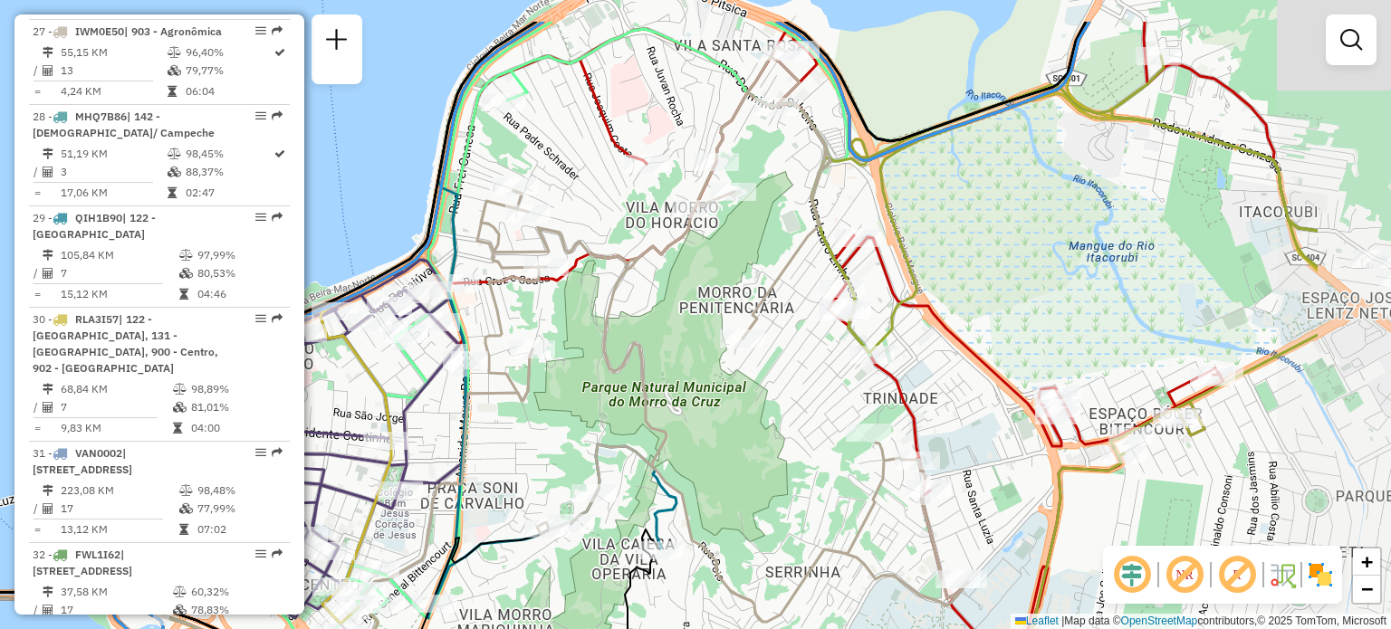
drag, startPoint x: 797, startPoint y: 354, endPoint x: 691, endPoint y: 402, distance: 116.3
click at [583, 444] on div "Janela de atendimento Grade de atendimento Capacidade Transportadoras Veículos …" at bounding box center [695, 314] width 1391 height 629
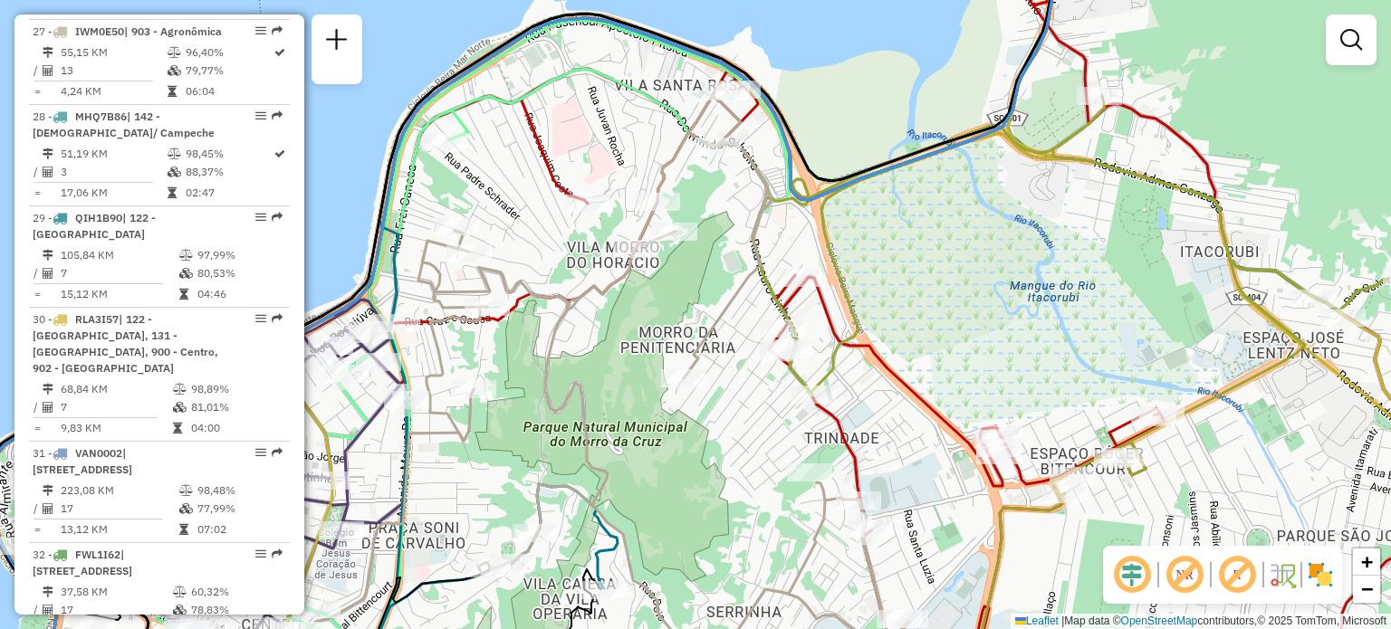
drag, startPoint x: 892, startPoint y: 255, endPoint x: 691, endPoint y: 335, distance: 216.3
click at [754, 335] on icon at bounding box center [1083, 233] width 659 height 525
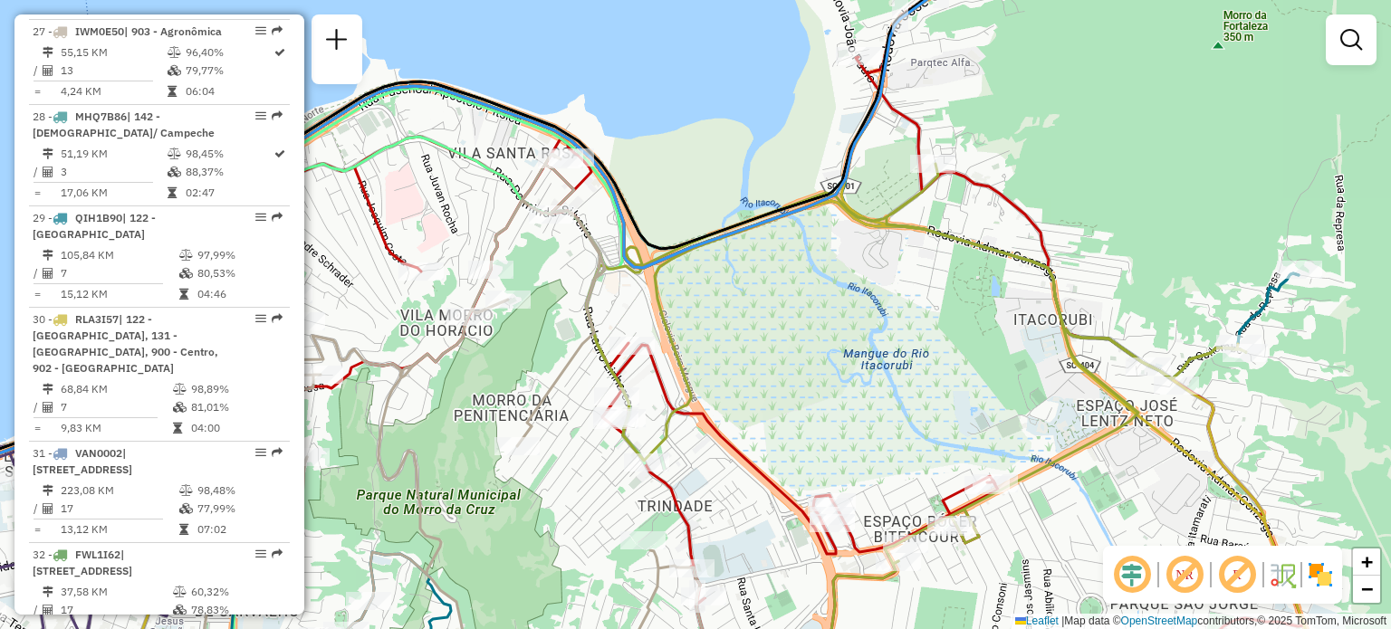
drag, startPoint x: 838, startPoint y: 235, endPoint x: 653, endPoint y: 336, distance: 210.8
click at [657, 336] on div "Janela de atendimento Grade de atendimento Capacidade Transportadoras Veículos …" at bounding box center [695, 314] width 1391 height 629
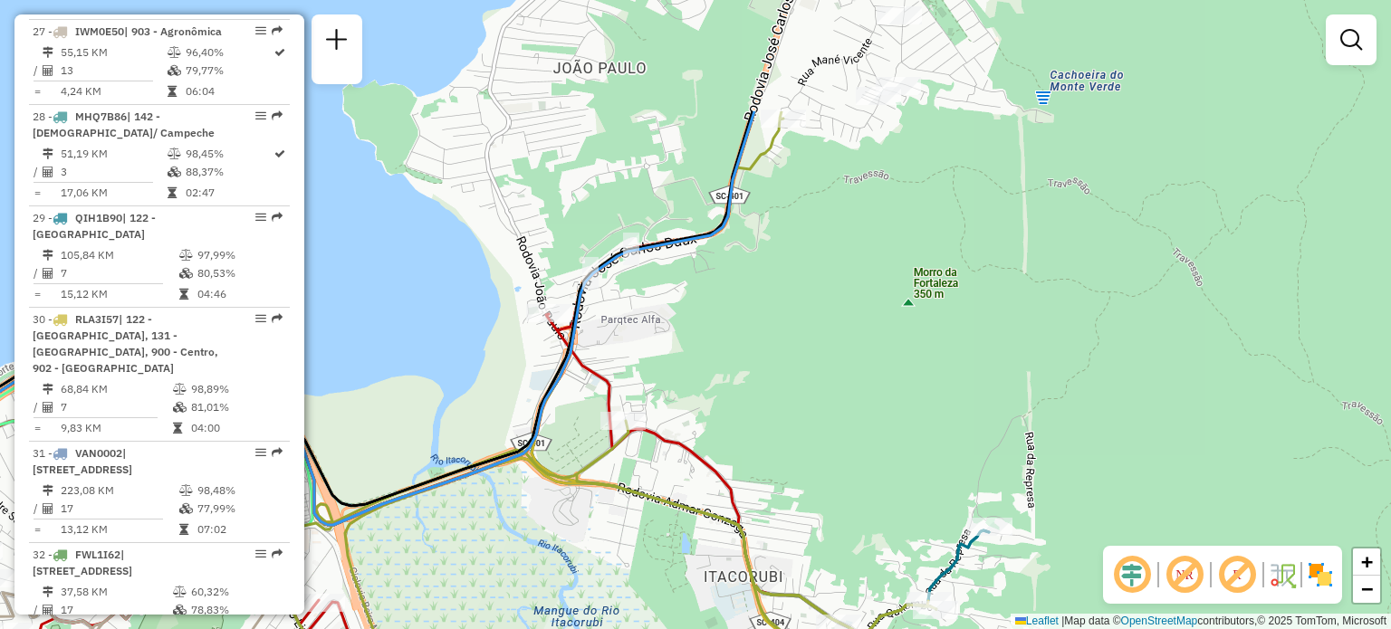
drag, startPoint x: 986, startPoint y: 314, endPoint x: 884, endPoint y: 445, distance: 165.8
click at [884, 470] on div "Janela de atendimento Grade de atendimento Capacidade Transportadoras Veículos …" at bounding box center [695, 314] width 1391 height 629
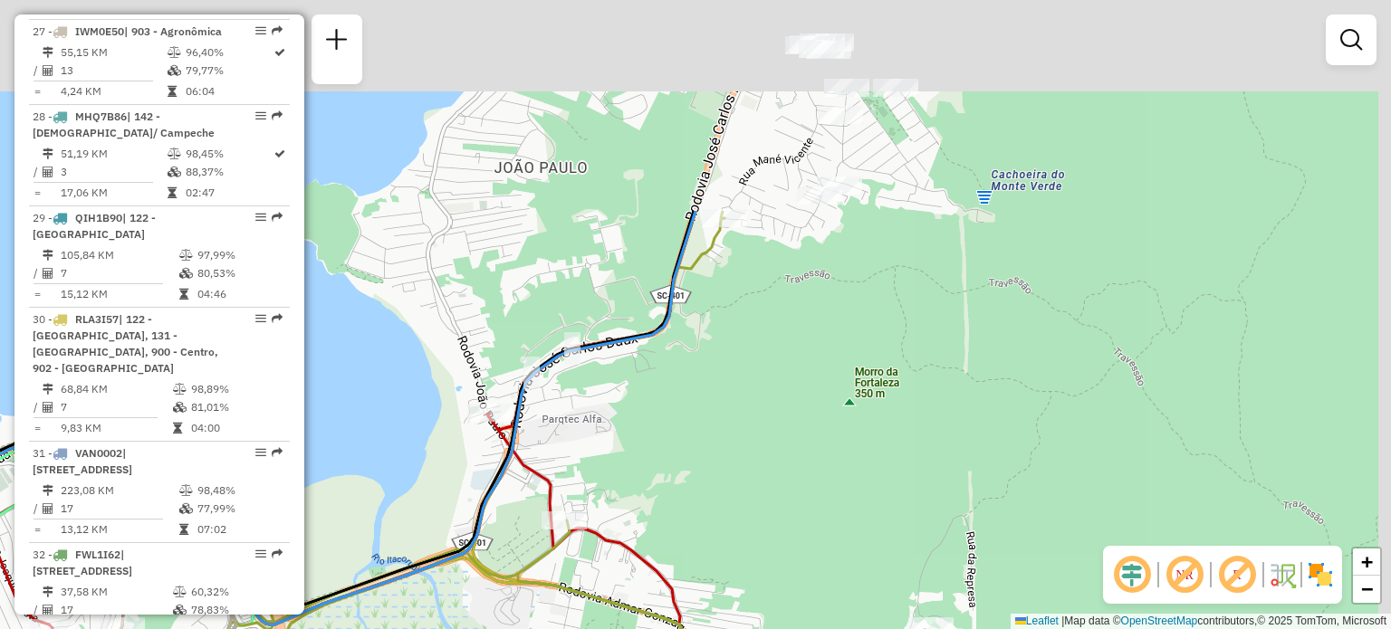
drag, startPoint x: 871, startPoint y: 206, endPoint x: 881, endPoint y: 312, distance: 107.3
click at [879, 312] on div "Janela de atendimento Grade de atendimento Capacidade Transportadoras Veículos …" at bounding box center [695, 314] width 1391 height 629
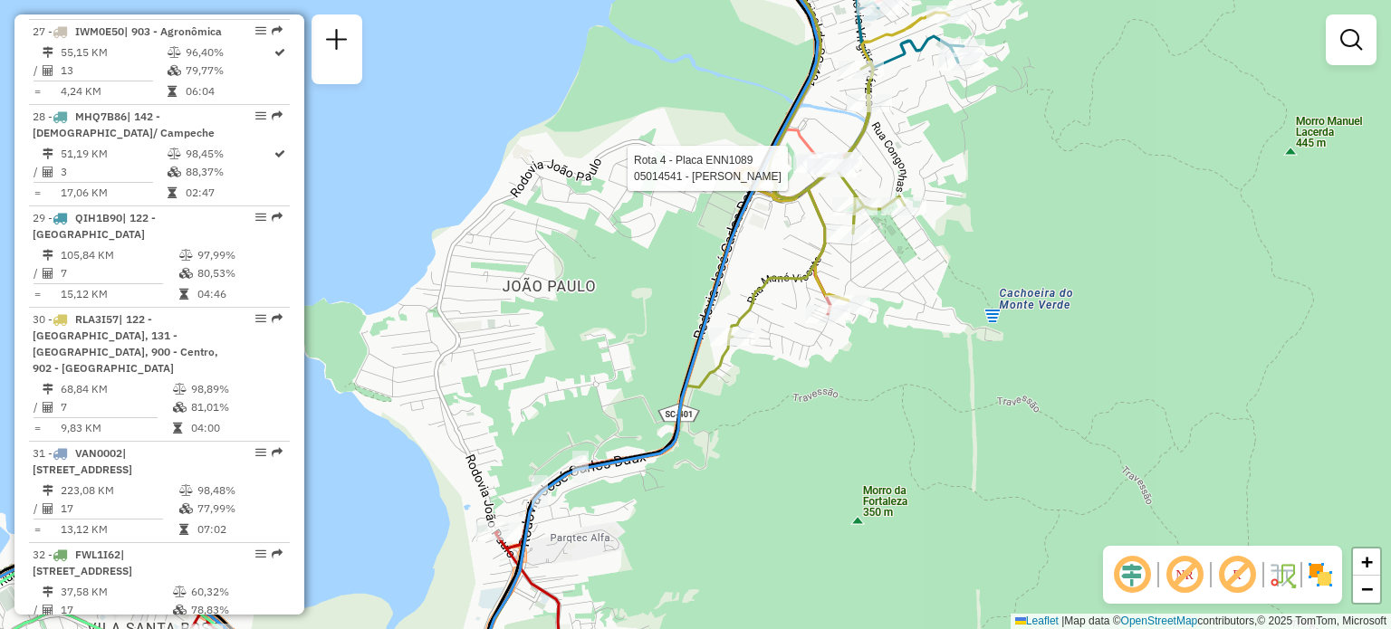
select select "**********"
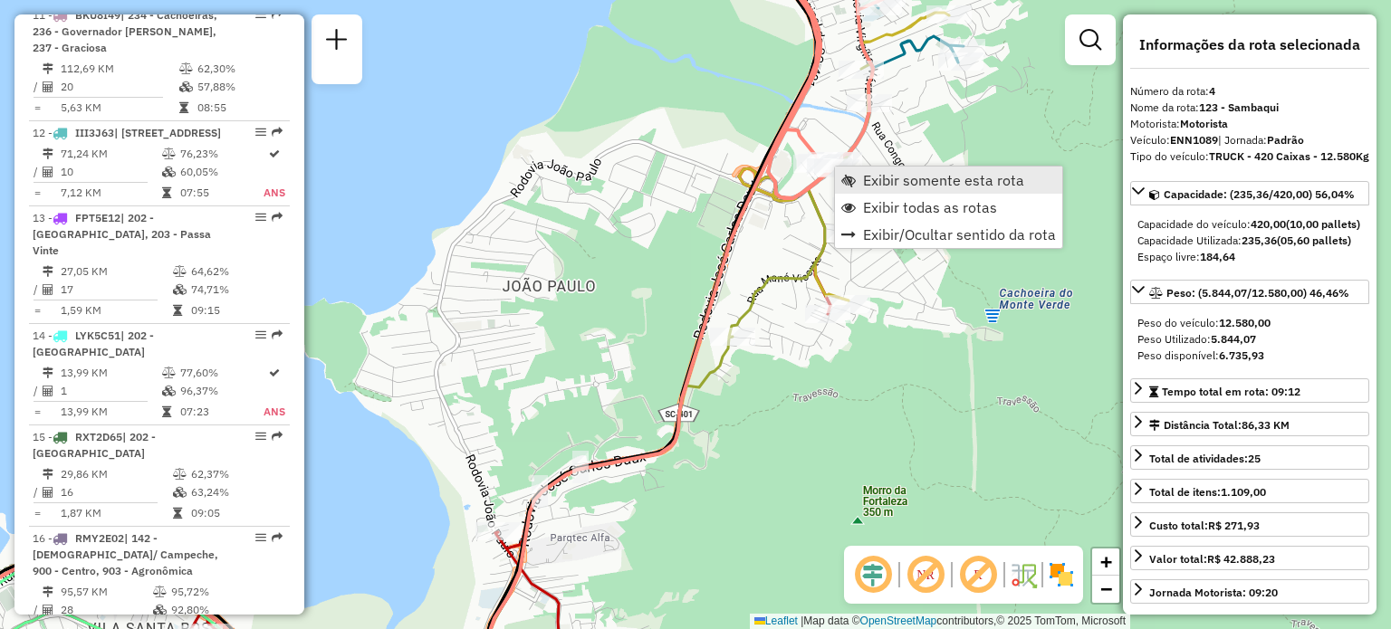
scroll to position [1046, 0]
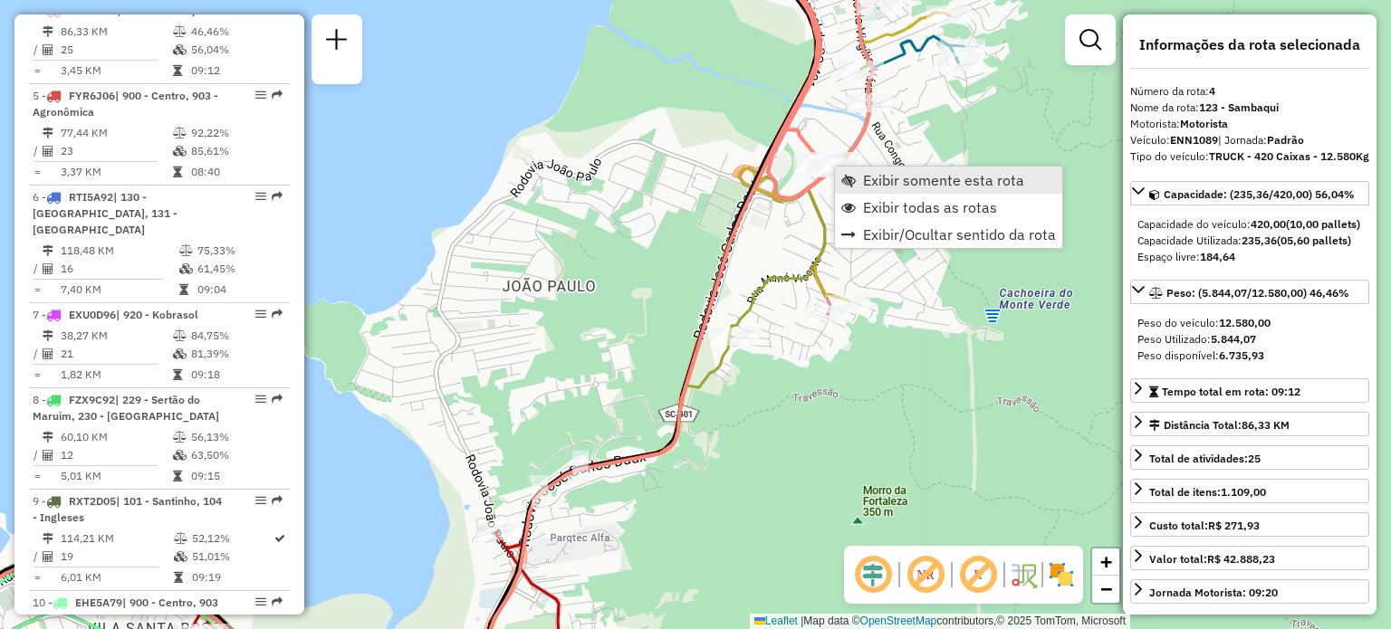
click at [859, 173] on link "Exibir somente esta rota" at bounding box center [948, 180] width 227 height 27
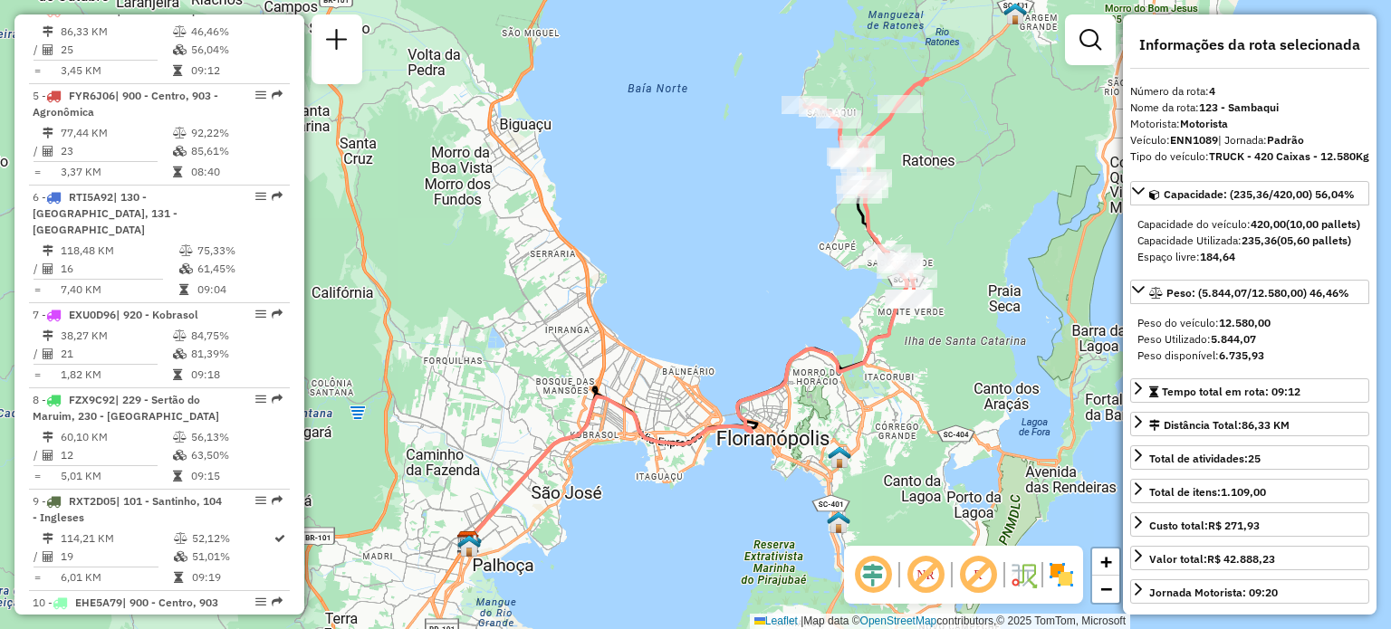
drag, startPoint x: 973, startPoint y: 189, endPoint x: 922, endPoint y: 233, distance: 66.8
click at [922, 233] on div "Janela de atendimento Grade de atendimento Capacidade Transportadoras Veículos …" at bounding box center [695, 314] width 1391 height 629
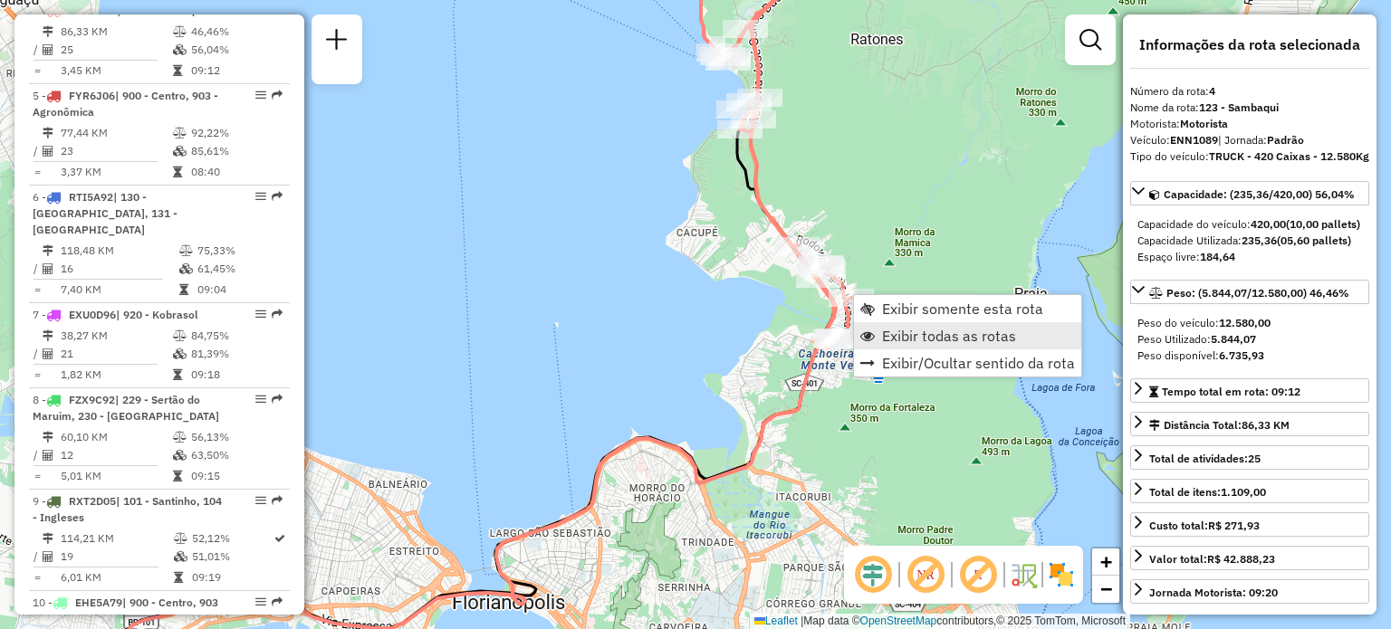
click at [888, 335] on span "Exibir todas as rotas" at bounding box center [949, 336] width 134 height 14
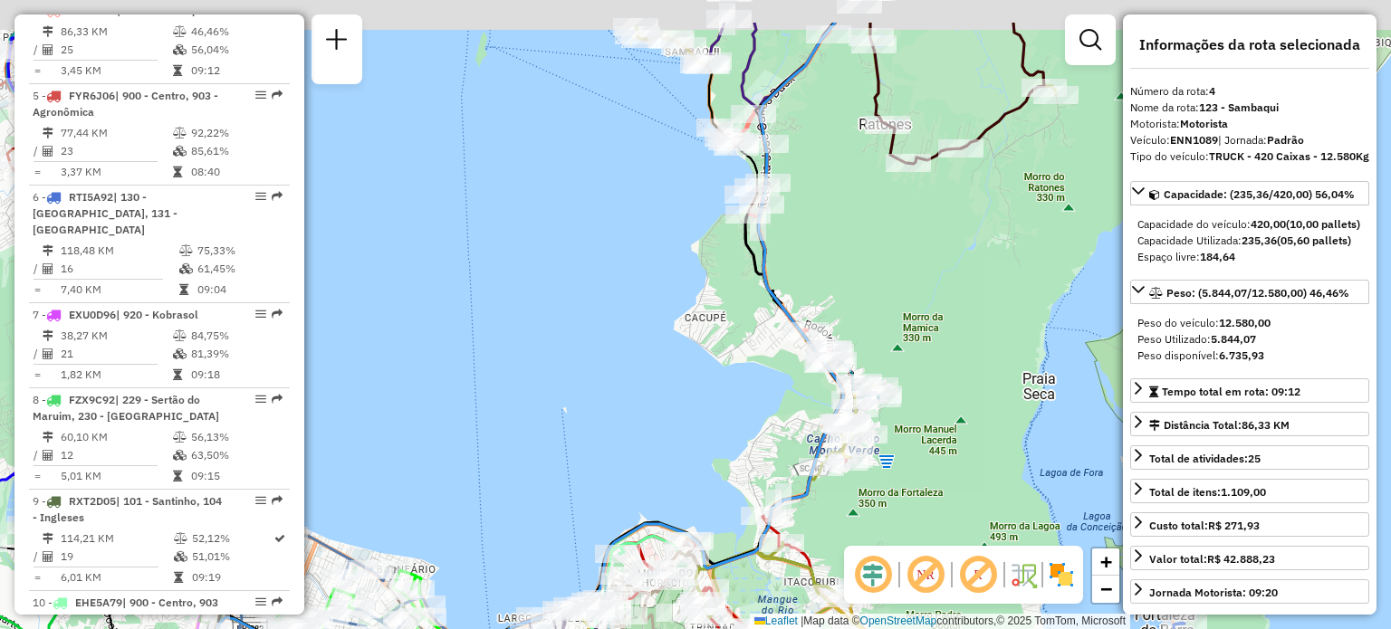
drag, startPoint x: 875, startPoint y: 209, endPoint x: 891, endPoint y: 358, distance: 149.4
click at [891, 358] on div "Janela de atendimento Grade de atendimento Capacidade Transportadoras Veículos …" at bounding box center [695, 314] width 1391 height 629
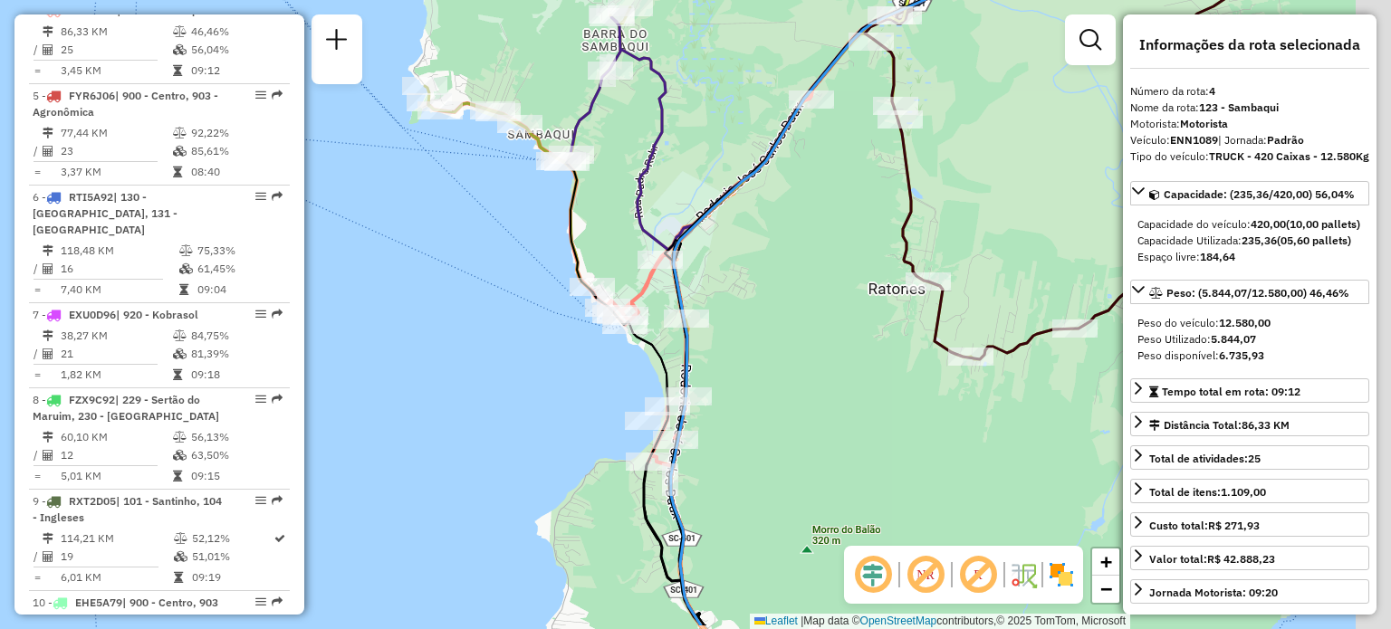
drag, startPoint x: 944, startPoint y: 287, endPoint x: 737, endPoint y: 212, distance: 219.7
click at [745, 213] on div "Janela de atendimento Grade de atendimento Capacidade Transportadoras Veículos …" at bounding box center [695, 314] width 1391 height 629
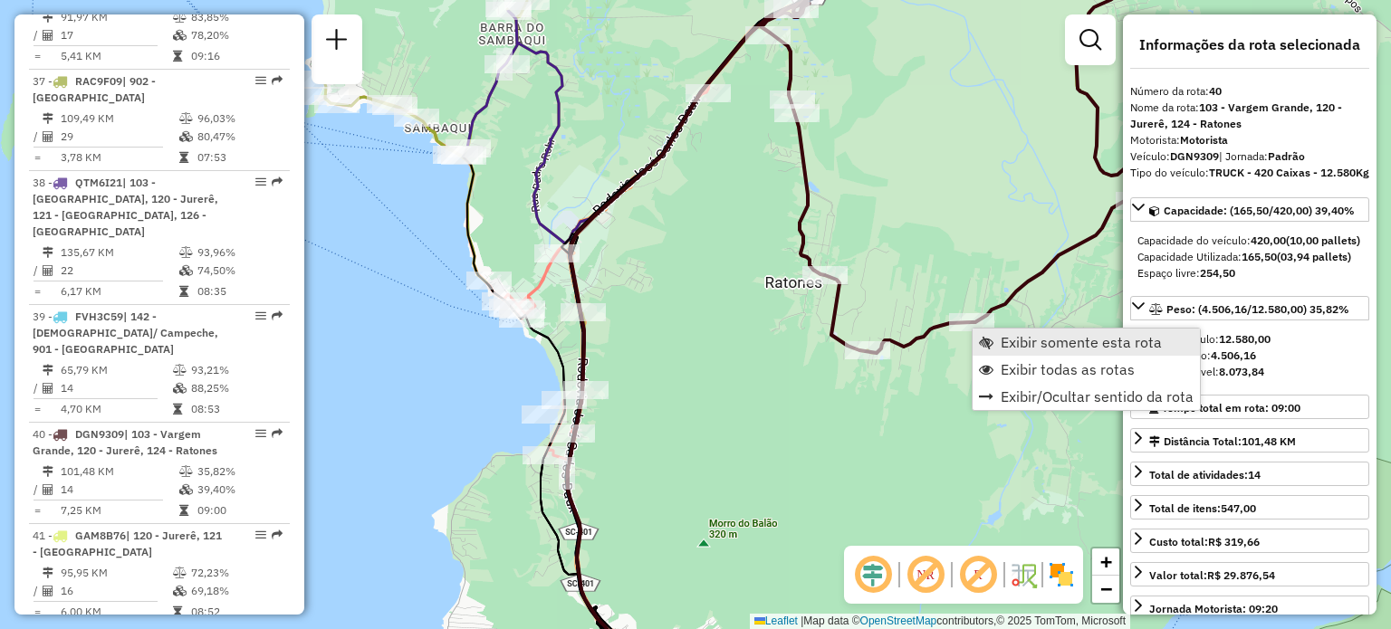
scroll to position [4740, 0]
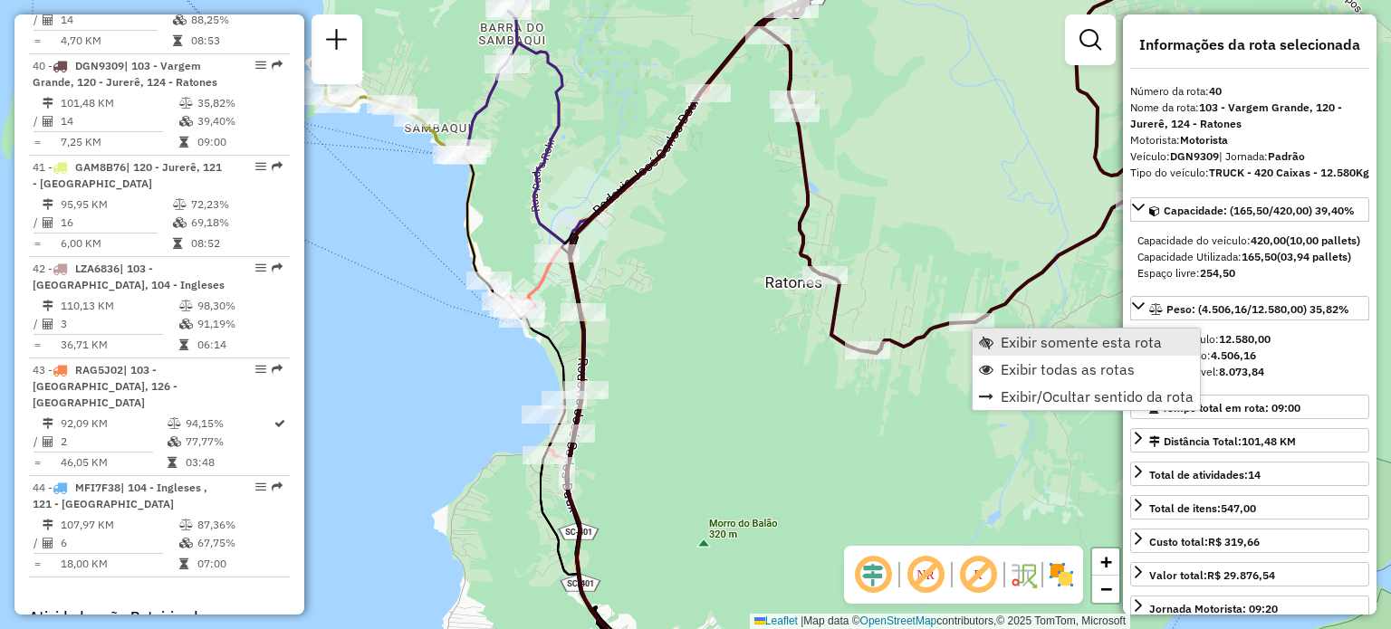
click at [994, 336] on link "Exibir somente esta rota" at bounding box center [1086, 342] width 227 height 27
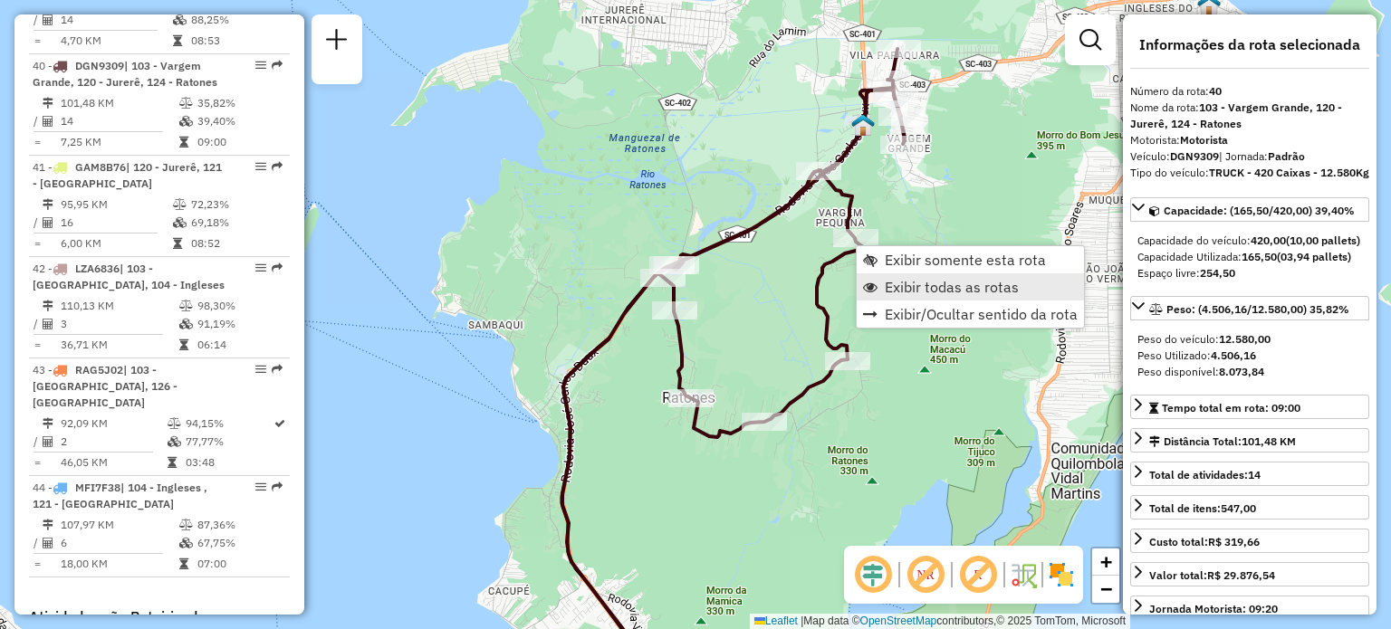
click at [901, 284] on span "Exibir todas as rotas" at bounding box center [952, 287] width 134 height 14
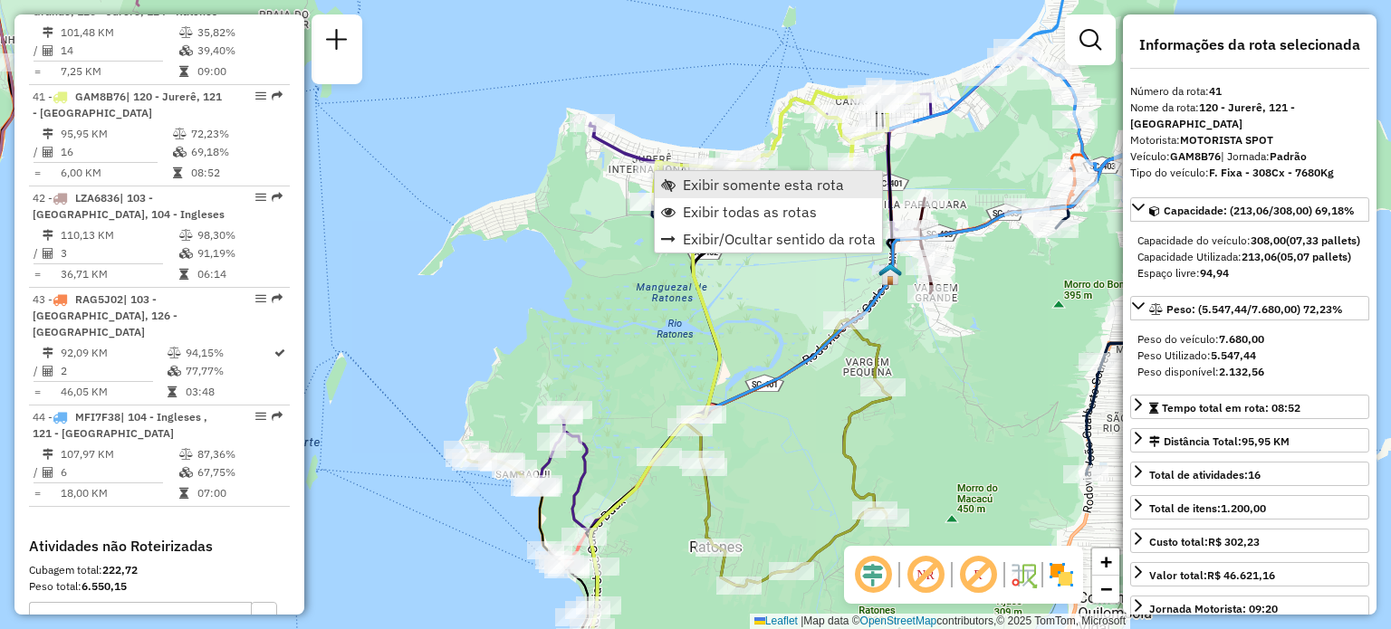
scroll to position [4842, 0]
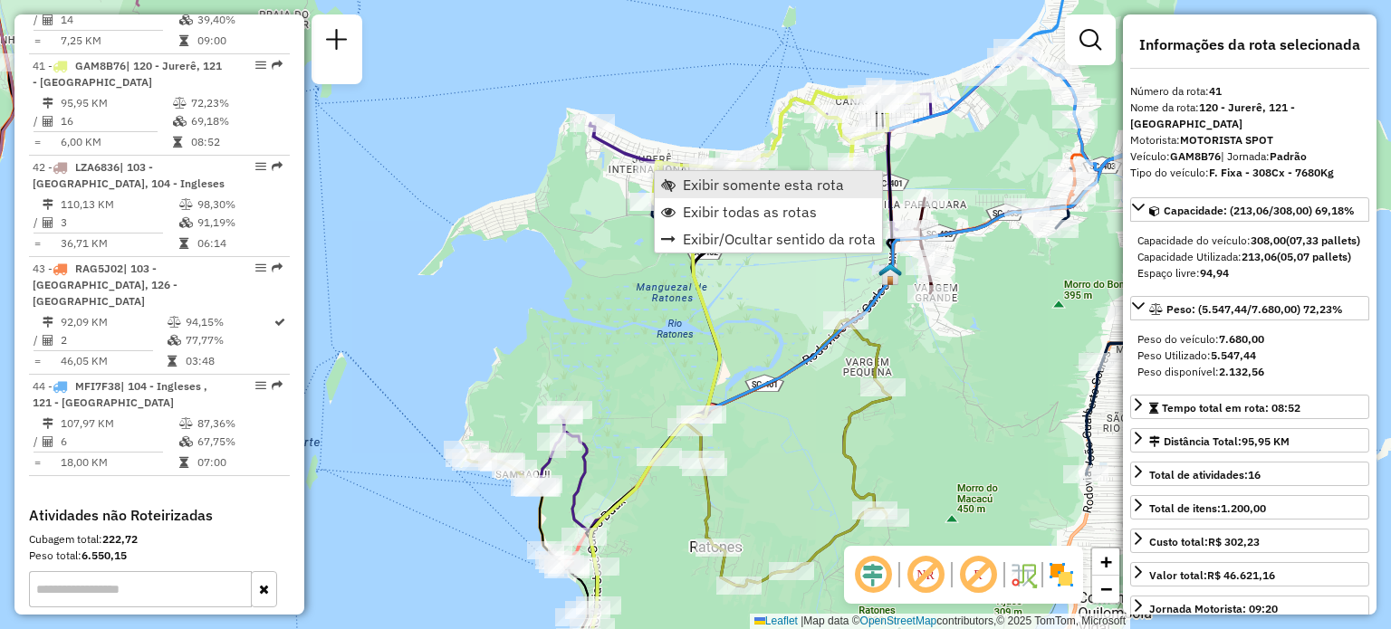
click at [685, 185] on span "Exibir somente esta rota" at bounding box center [763, 185] width 161 height 14
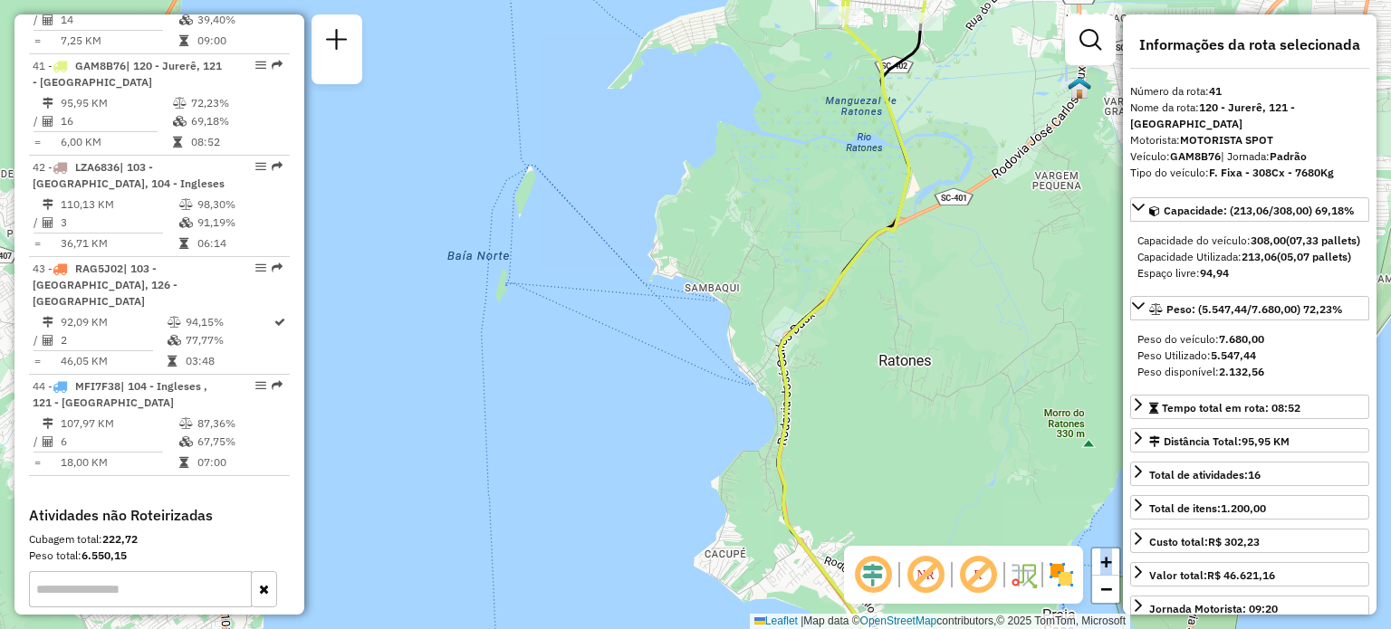
drag, startPoint x: 894, startPoint y: 122, endPoint x: 658, endPoint y: 417, distance: 376.9
click at [649, 433] on div "Janela de atendimento Grade de atendimento Capacidade Transportadoras Veículos …" at bounding box center [695, 314] width 1391 height 629
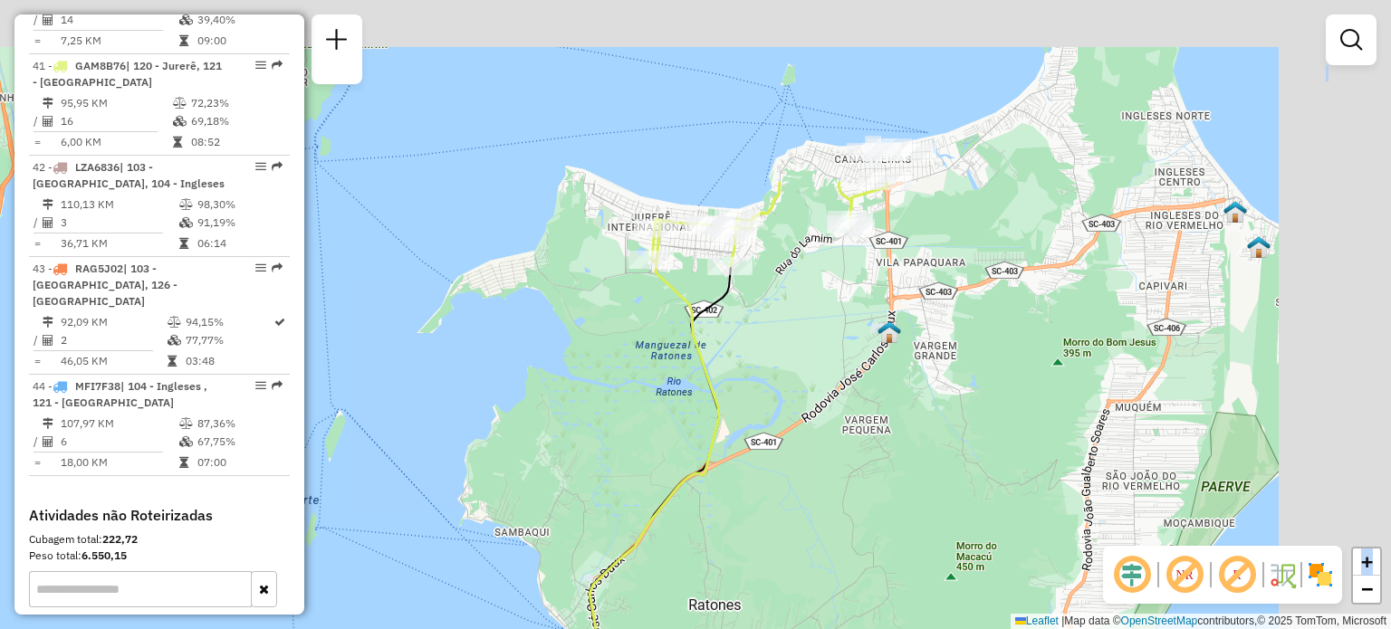
drag, startPoint x: 888, startPoint y: 109, endPoint x: 677, endPoint y: 381, distance: 344.7
click at [677, 381] on icon at bounding box center [654, 578] width 130 height 717
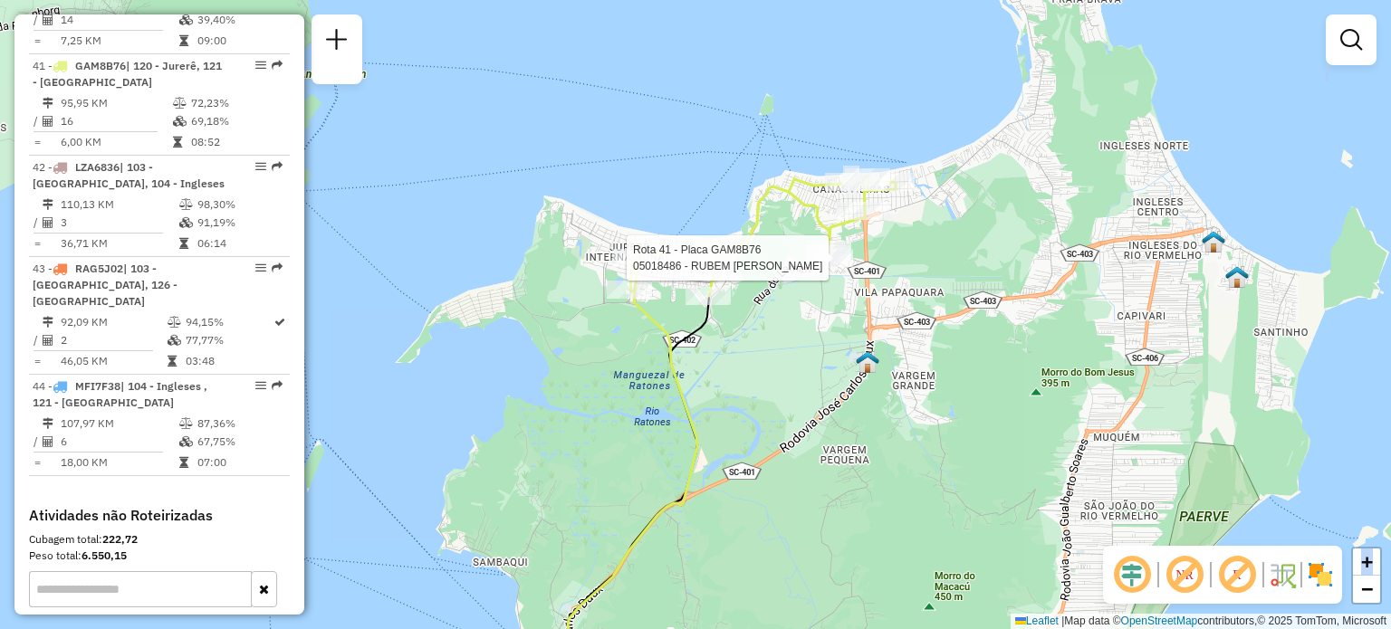
select select "**********"
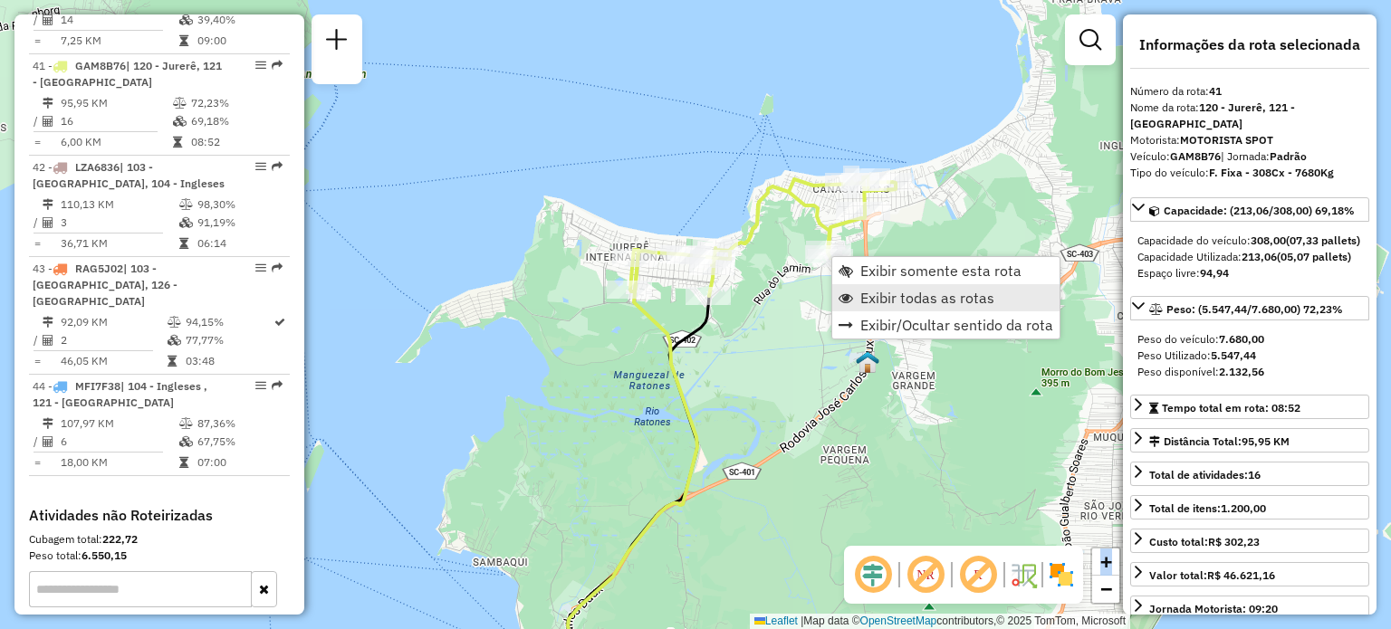
click at [862, 296] on span "Exibir todas as rotas" at bounding box center [927, 298] width 134 height 14
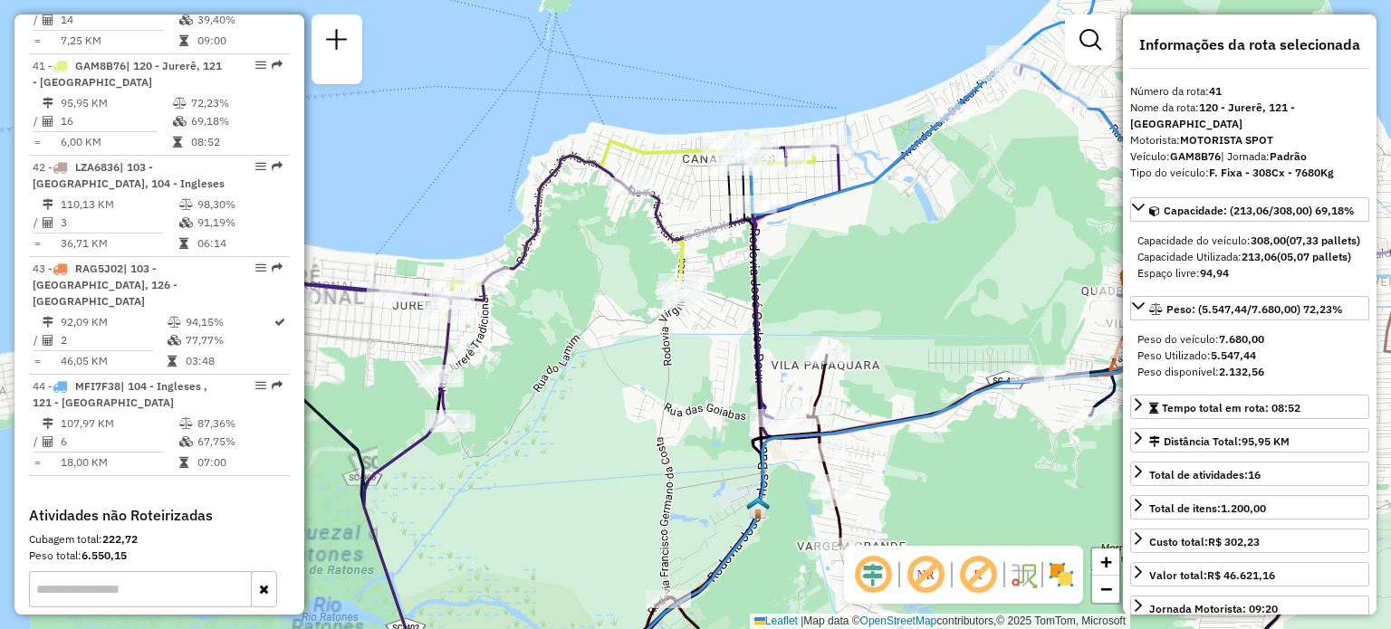
click at [913, 264] on div "Janela de atendimento Grade de atendimento Capacidade Transportadoras Veículos …" at bounding box center [695, 314] width 1391 height 629
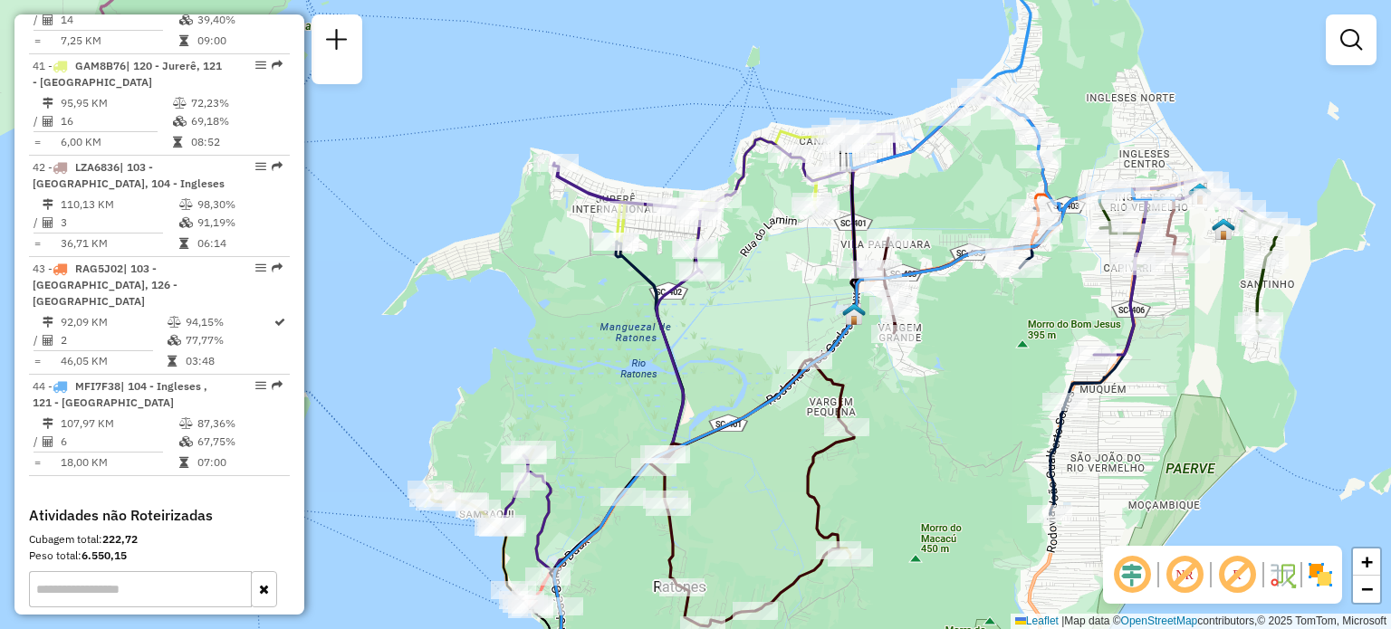
drag, startPoint x: 1132, startPoint y: 321, endPoint x: 1083, endPoint y: 295, distance: 55.1
click at [1101, 285] on icon at bounding box center [873, 331] width 739 height 481
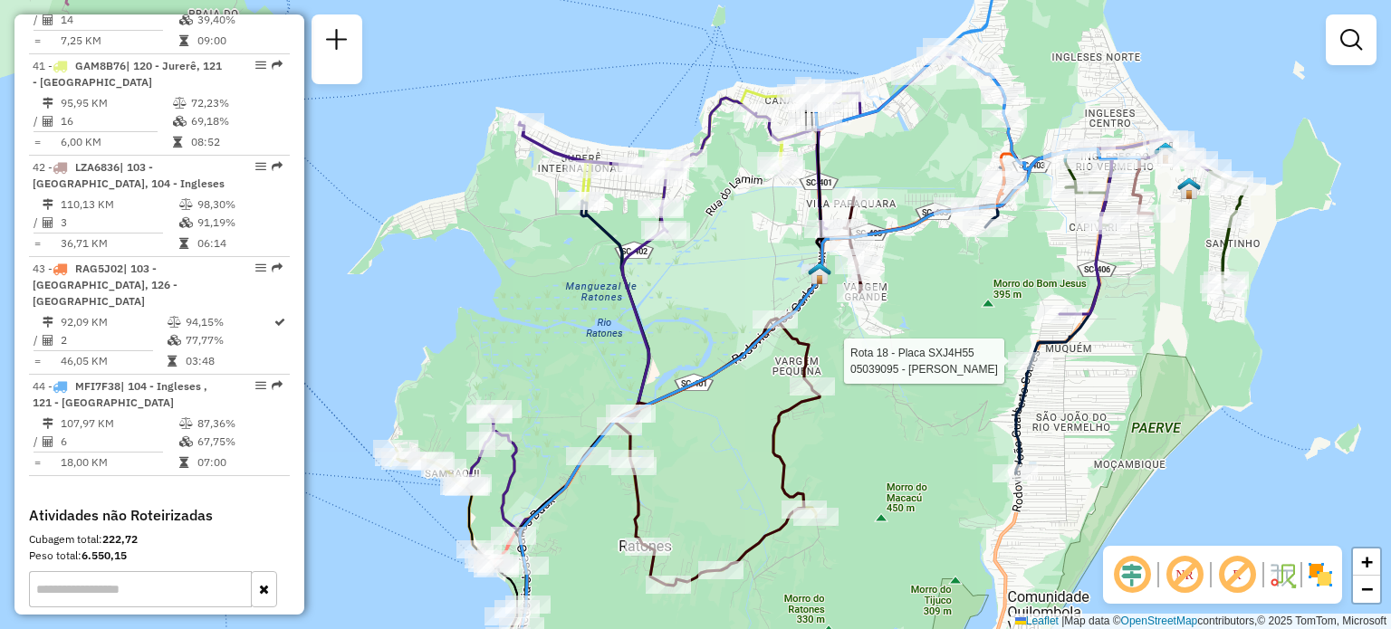
select select "**********"
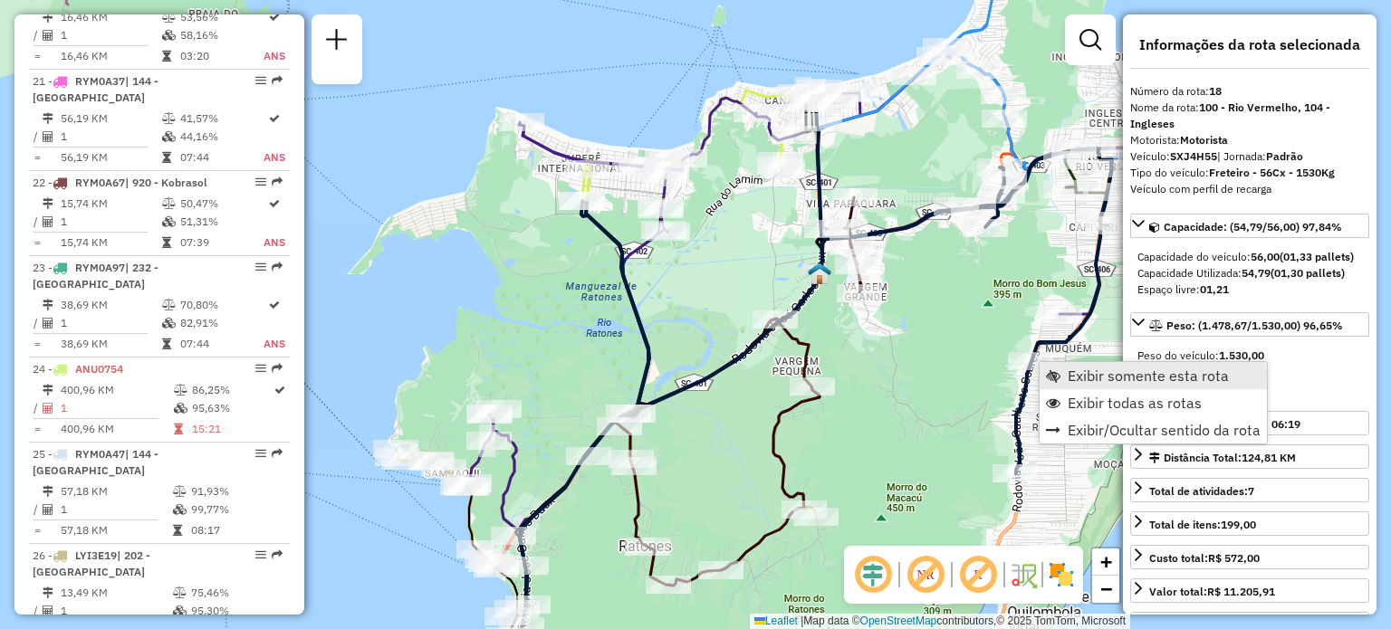
scroll to position [2480, 0]
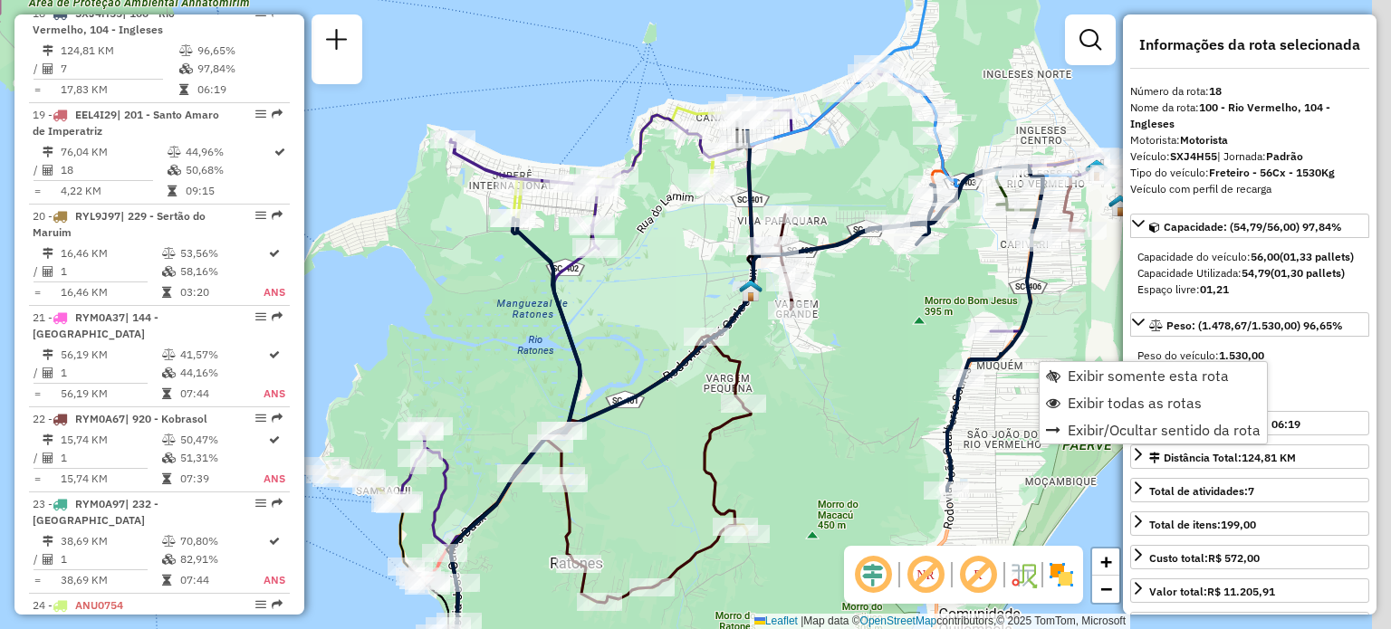
drag, startPoint x: 984, startPoint y: 302, endPoint x: 847, endPoint y: 329, distance: 140.3
click at [831, 333] on div "Janela de atendimento Grade de atendimento Capacidade Transportadoras Veículos …" at bounding box center [695, 314] width 1391 height 629
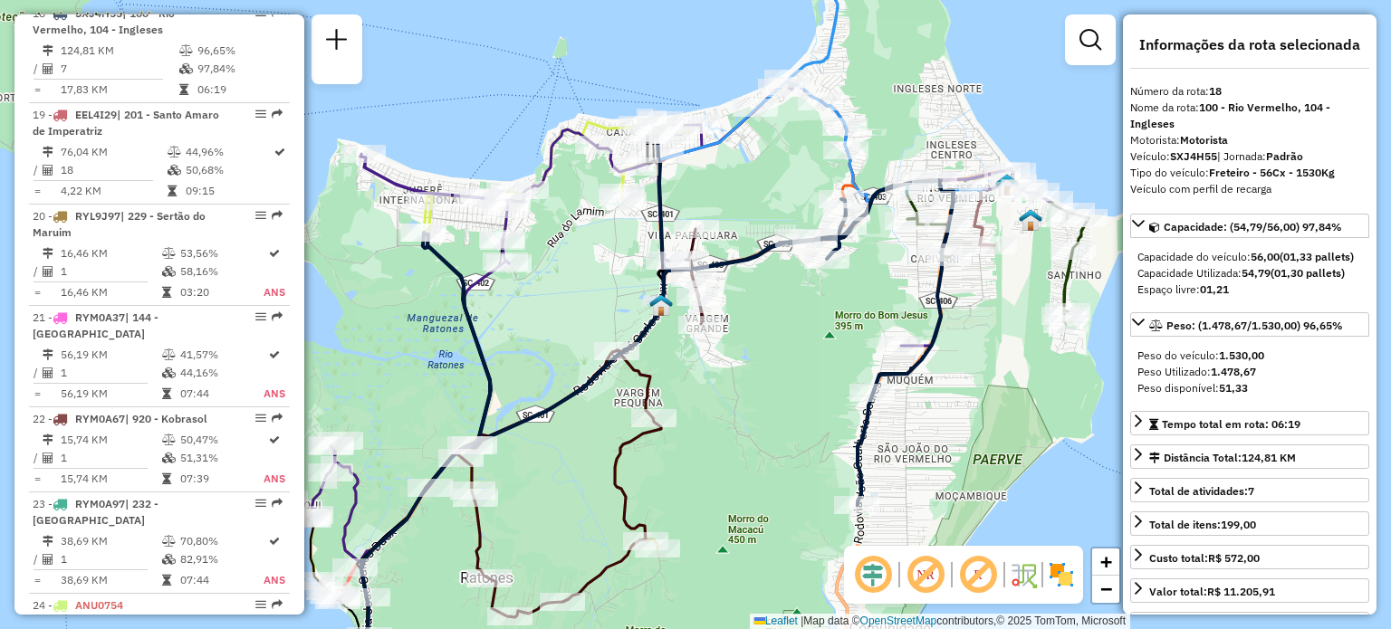
click at [1005, 293] on div "Janela de atendimento Grade de atendimento Capacidade Transportadoras Veículos …" at bounding box center [695, 314] width 1391 height 629
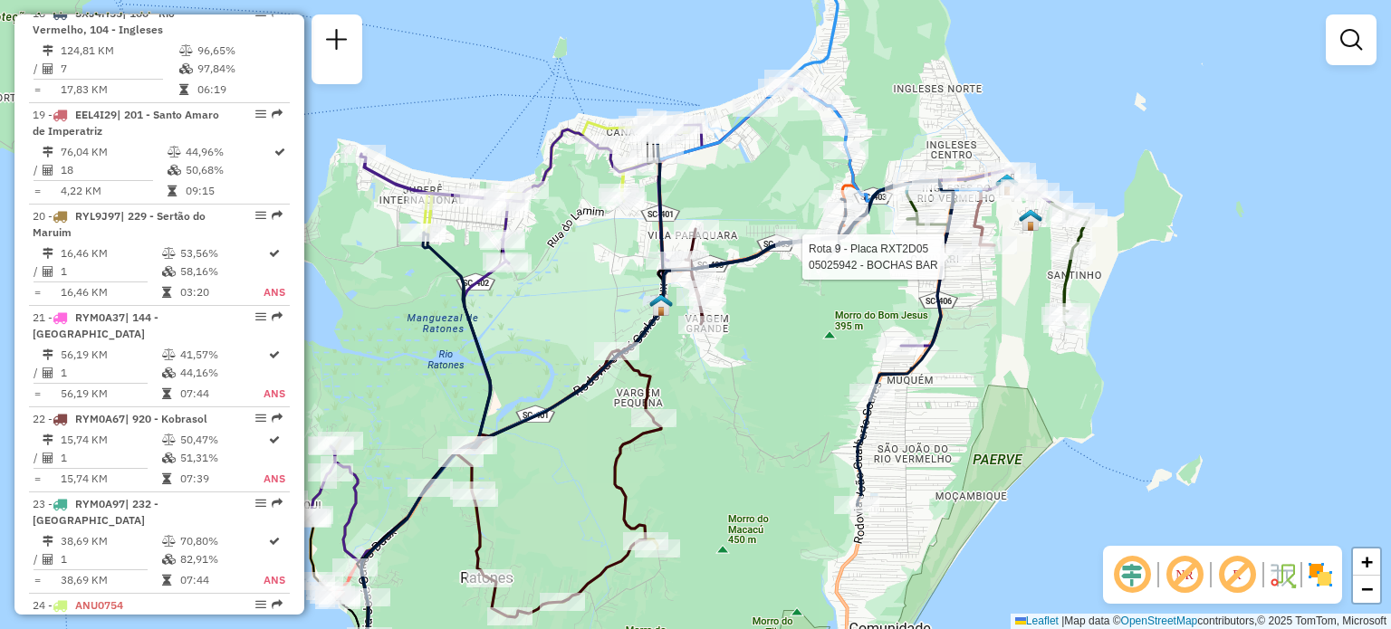
select select "**********"
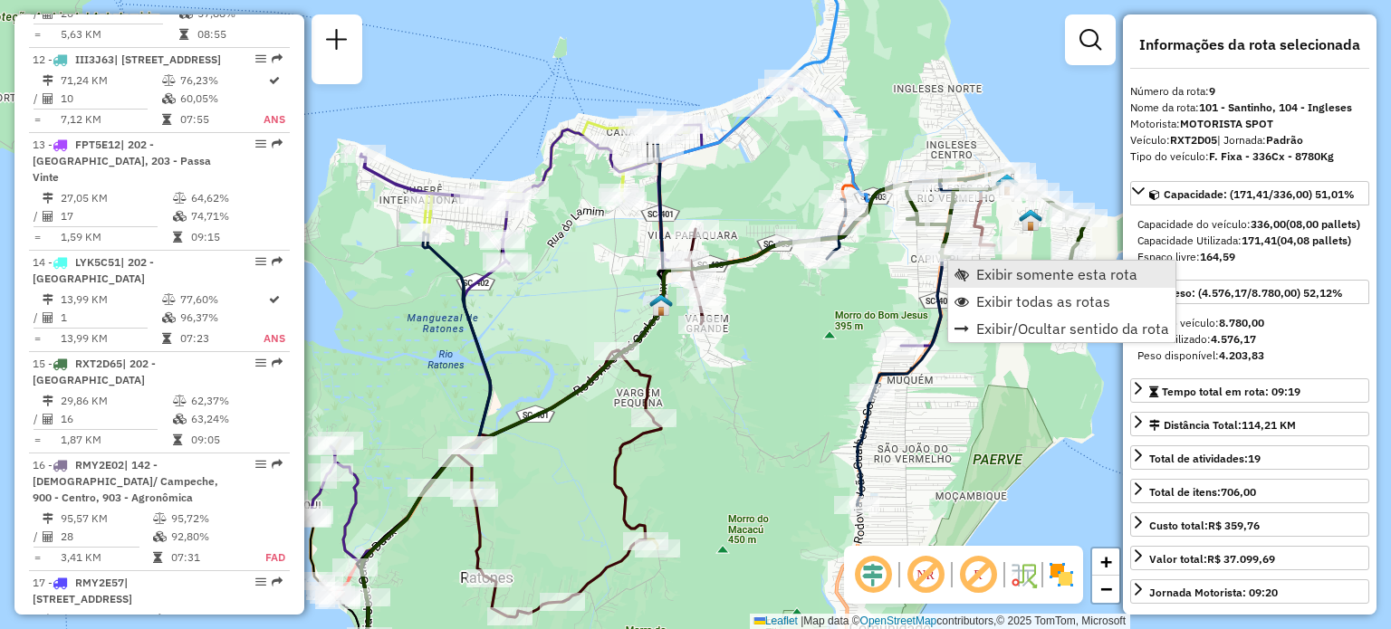
scroll to position [1520, 0]
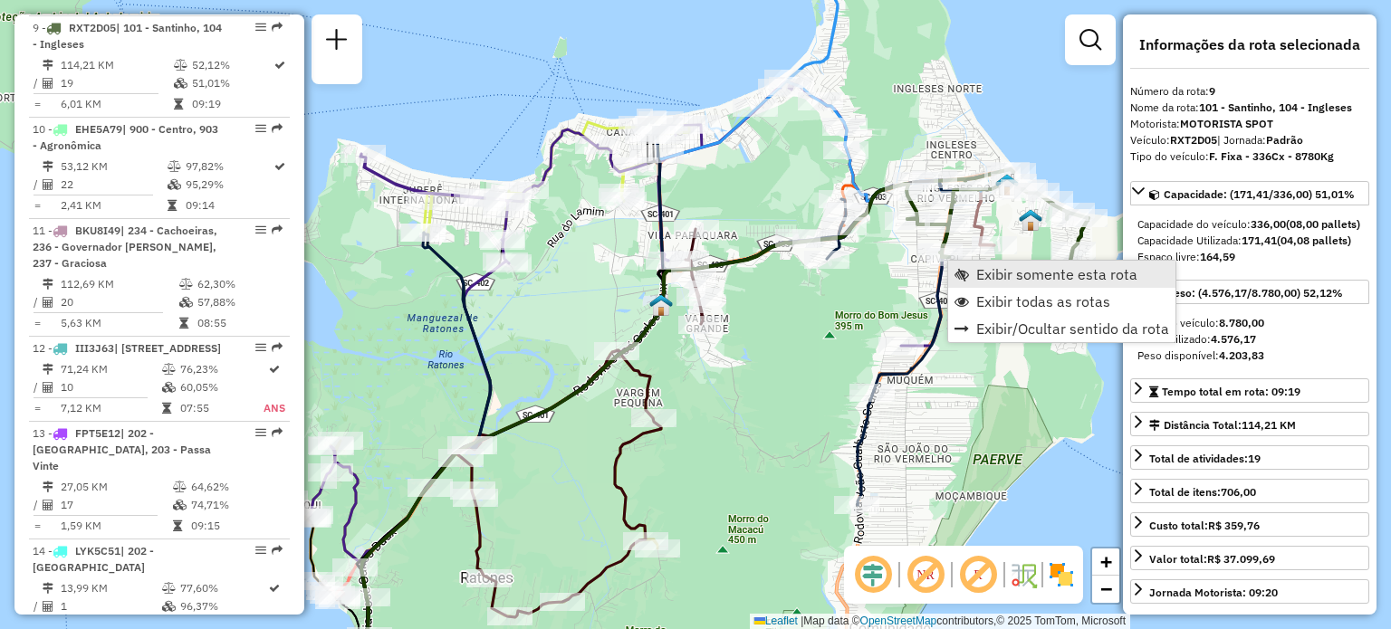
click at [982, 274] on span "Exibir somente esta rota" at bounding box center [1056, 274] width 161 height 14
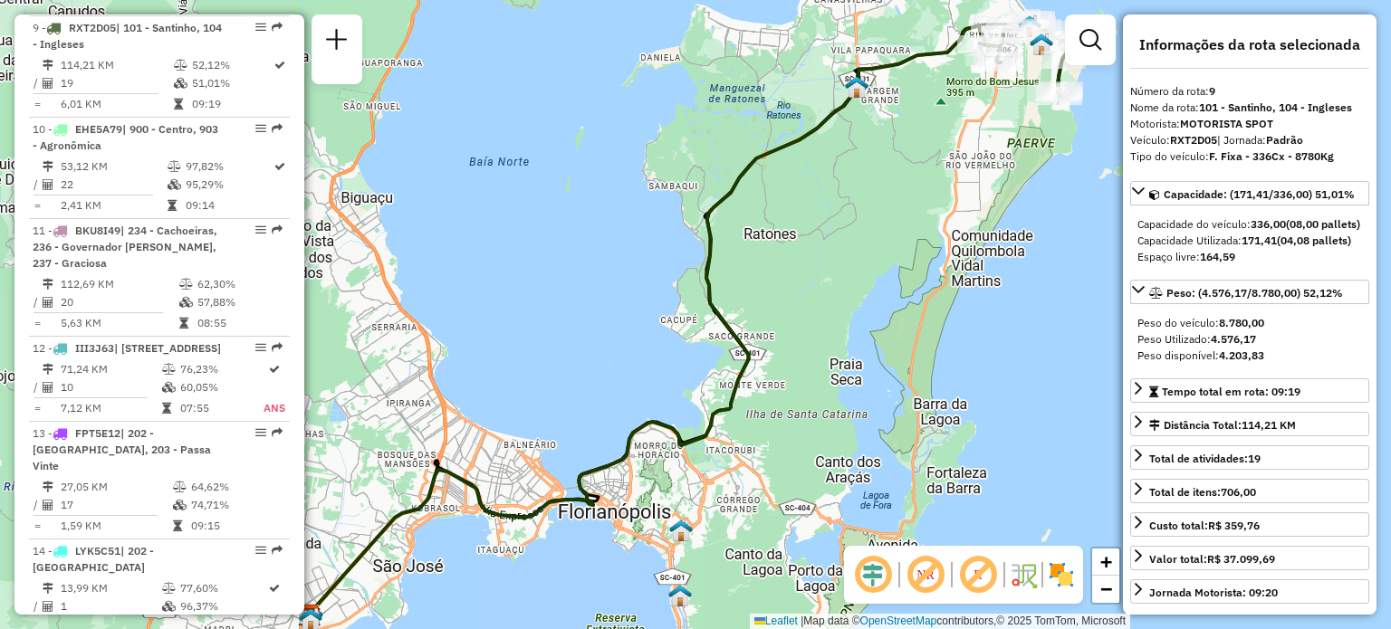
drag, startPoint x: 1022, startPoint y: 161, endPoint x: 931, endPoint y: 260, distance: 134.0
click at [931, 285] on div "Janela de atendimento Grade de atendimento Capacidade Transportadoras Veículos …" at bounding box center [695, 314] width 1391 height 629
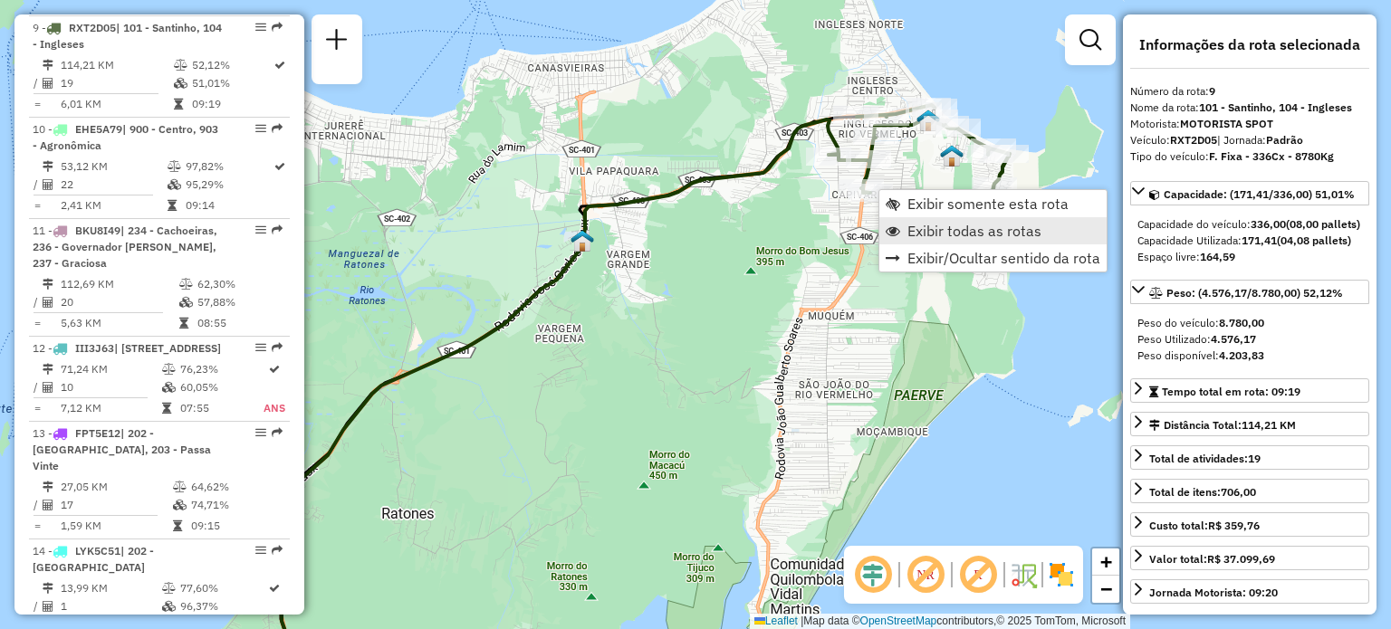
click at [916, 224] on span "Exibir todas as rotas" at bounding box center [974, 231] width 134 height 14
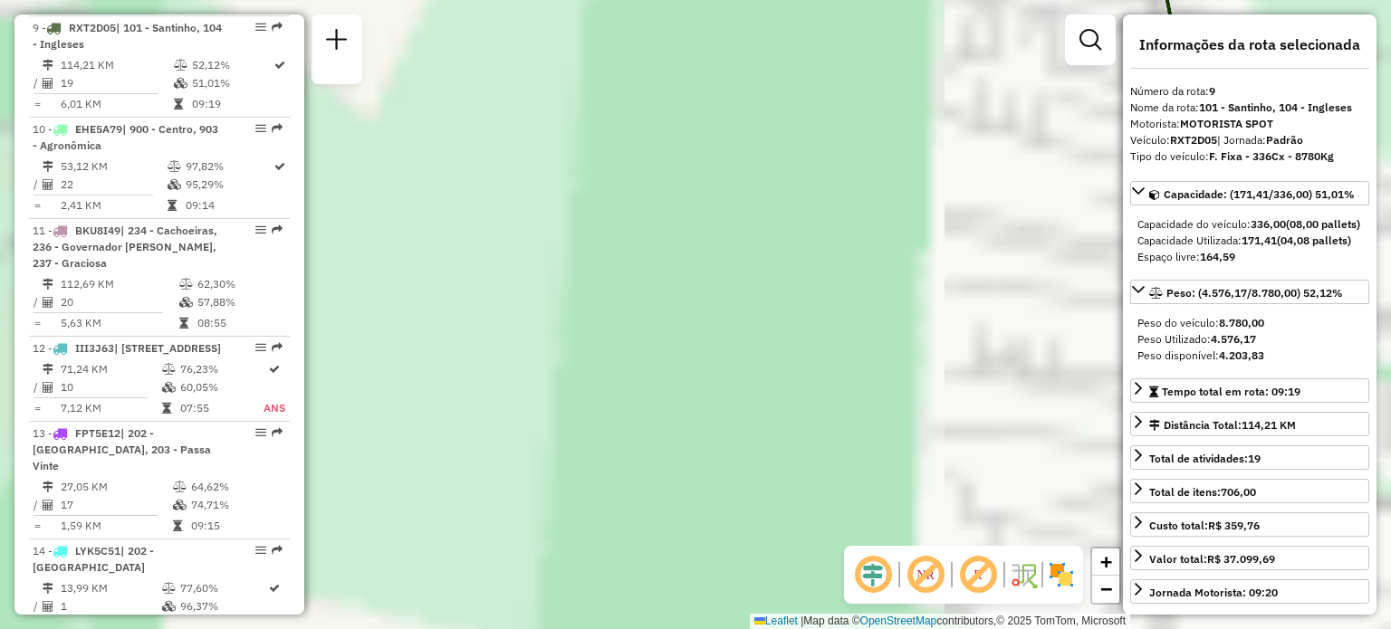
drag, startPoint x: 987, startPoint y: 243, endPoint x: 573, endPoint y: 278, distance: 415.4
click at [576, 278] on div "Janela de atendimento Grade de atendimento Capacidade Transportadoras Veículos …" at bounding box center [695, 314] width 1391 height 629
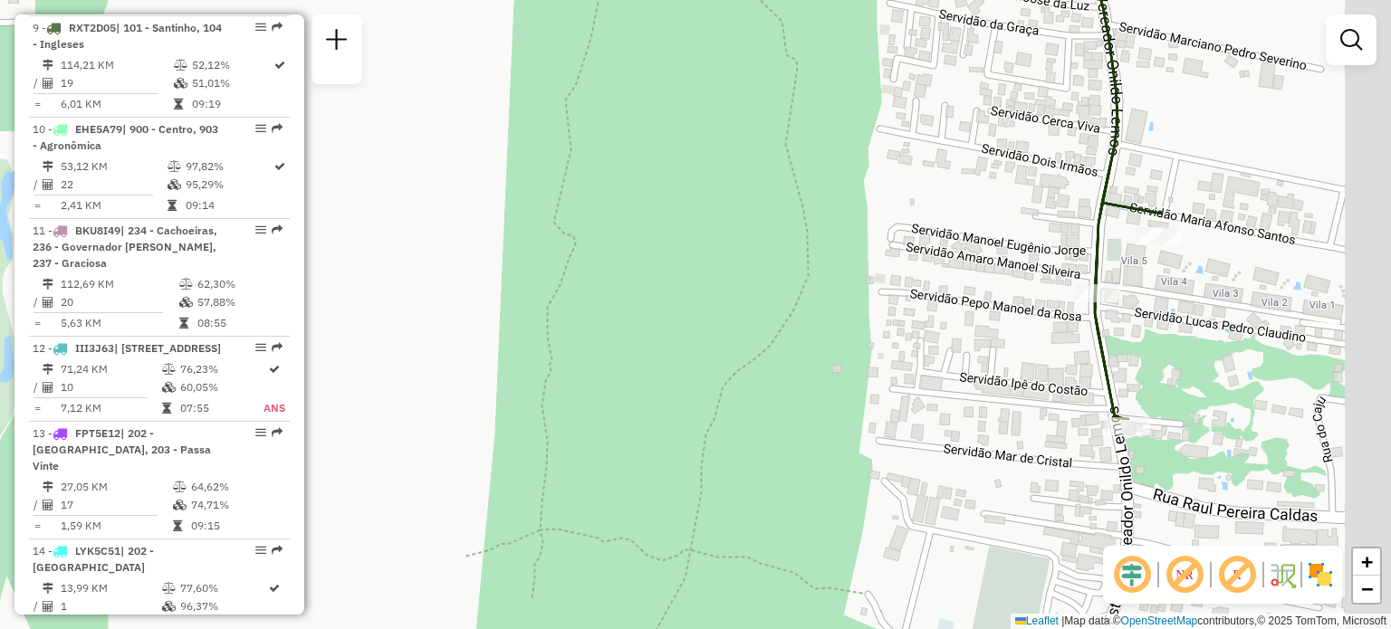
drag, startPoint x: 821, startPoint y: 273, endPoint x: 469, endPoint y: 264, distance: 352.4
click at [456, 267] on div "Janela de atendimento Grade de atendimento Capacidade Transportadoras Veículos …" at bounding box center [695, 314] width 1391 height 629
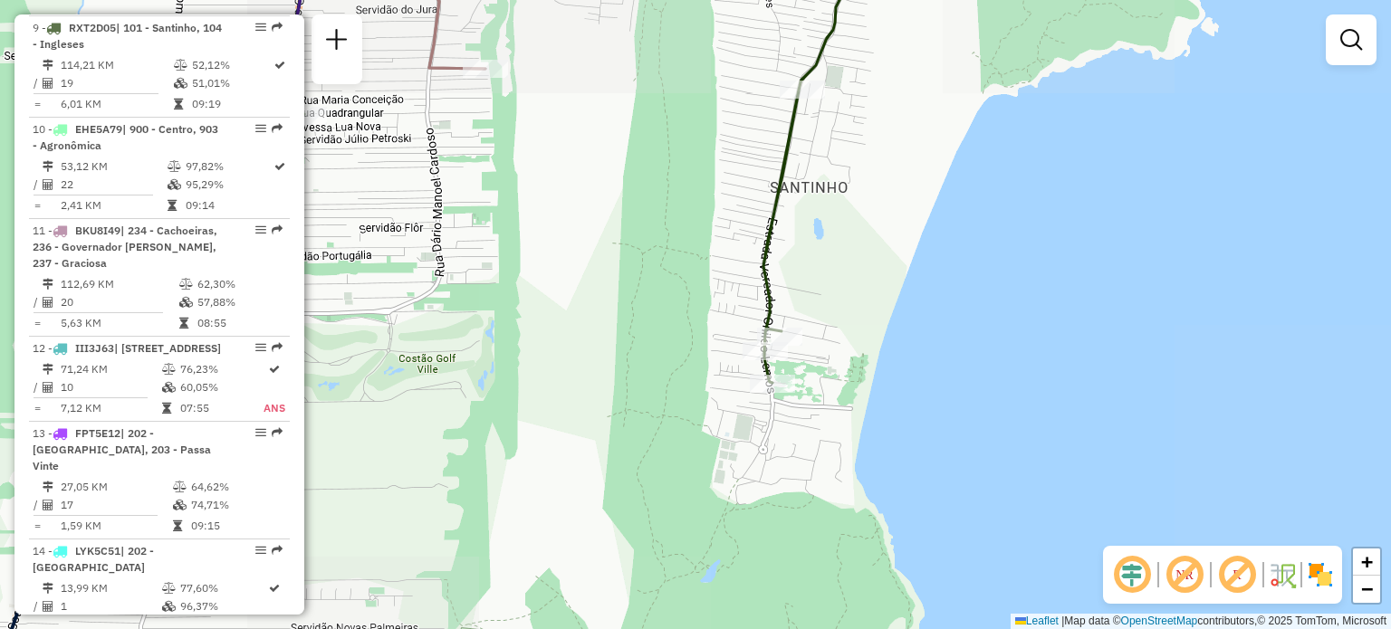
drag, startPoint x: 658, startPoint y: 231, endPoint x: 691, endPoint y: 375, distance: 147.8
click at [690, 373] on div "Janela de atendimento Grade de atendimento Capacidade Transportadoras Veículos …" at bounding box center [695, 314] width 1391 height 629
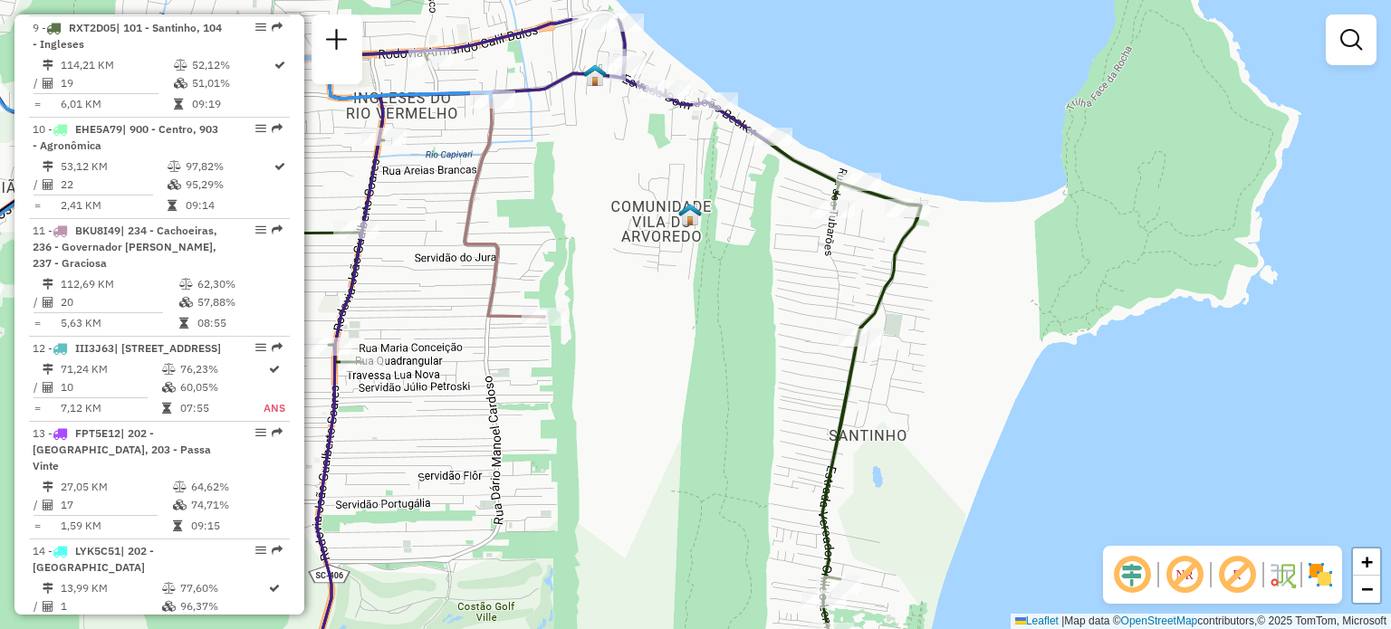
drag, startPoint x: 572, startPoint y: 263, endPoint x: 583, endPoint y: 343, distance: 81.3
click at [583, 343] on div "Rota 42 - Placa LZA6836 05038535 - 55.168.973 IGOR AMAR Janela de atendimento G…" at bounding box center [695, 314] width 1391 height 629
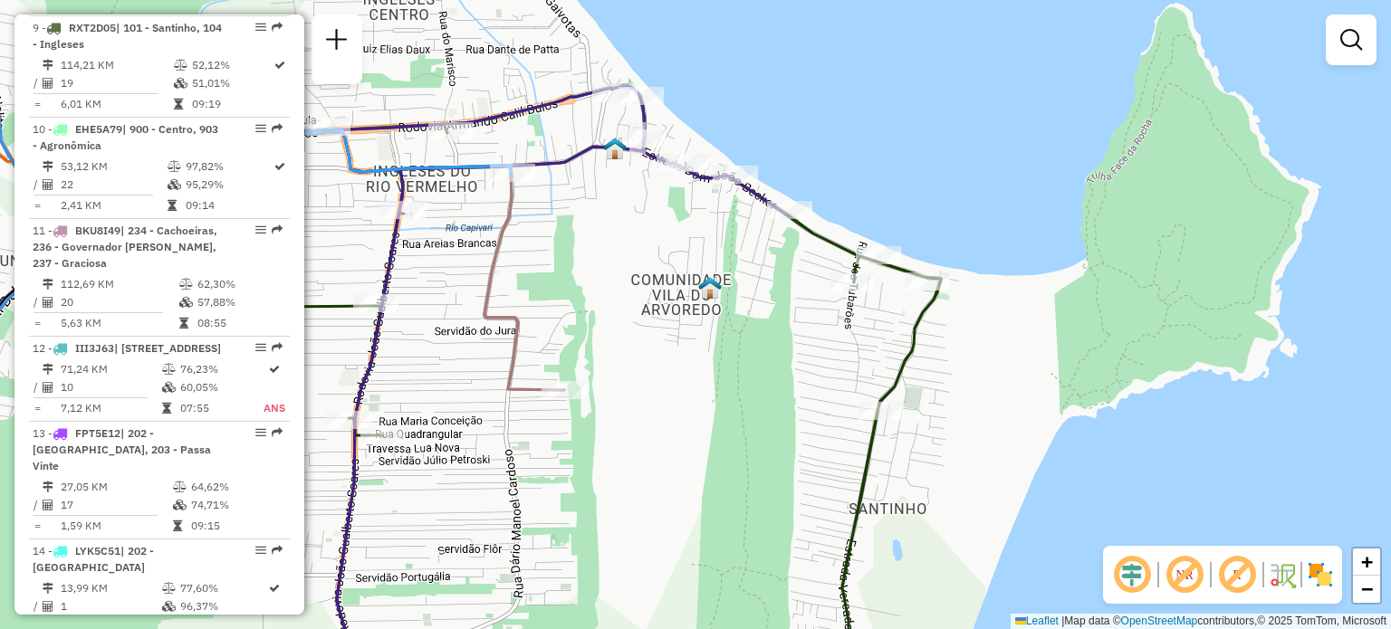
drag, startPoint x: 645, startPoint y: 329, endPoint x: 731, endPoint y: 154, distance: 194.8
click at [725, 177] on div "Janela de atendimento Grade de atendimento Capacidade Transportadoras Veículos …" at bounding box center [695, 314] width 1391 height 629
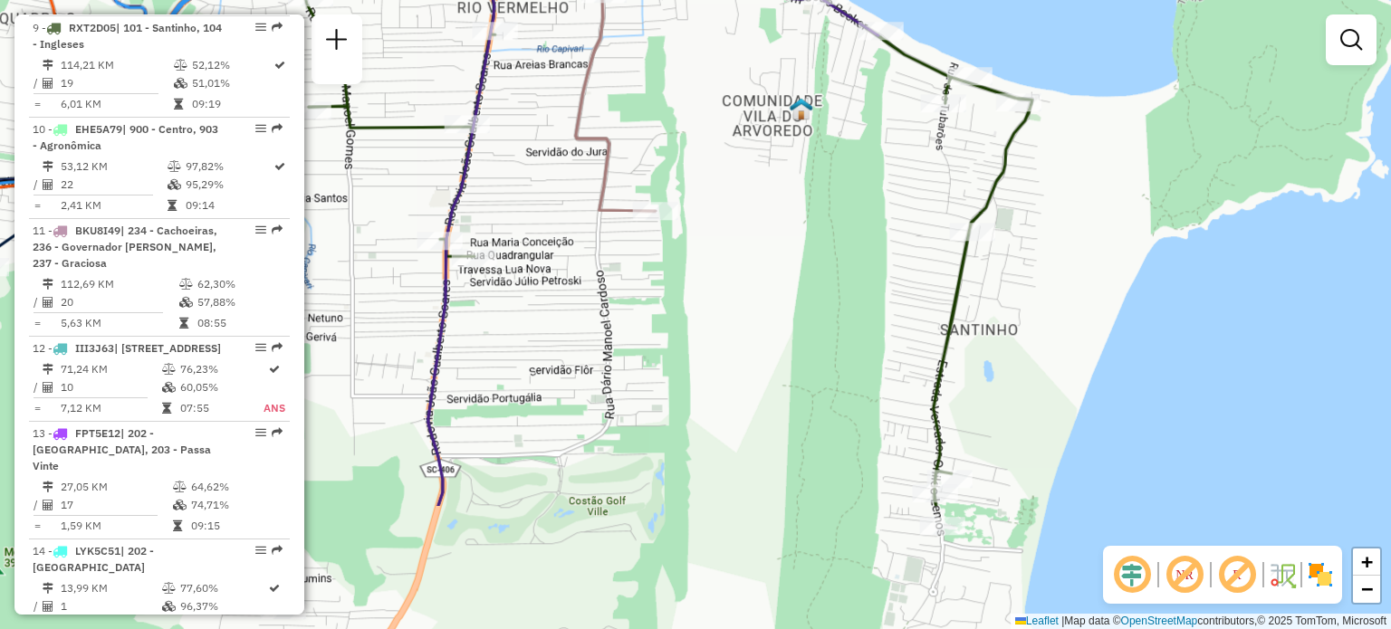
drag, startPoint x: 656, startPoint y: 318, endPoint x: 710, endPoint y: 182, distance: 146.3
click at [701, 206] on div "Janela de atendimento Grade de atendimento Capacidade Transportadoras Veículos …" at bounding box center [695, 314] width 1391 height 629
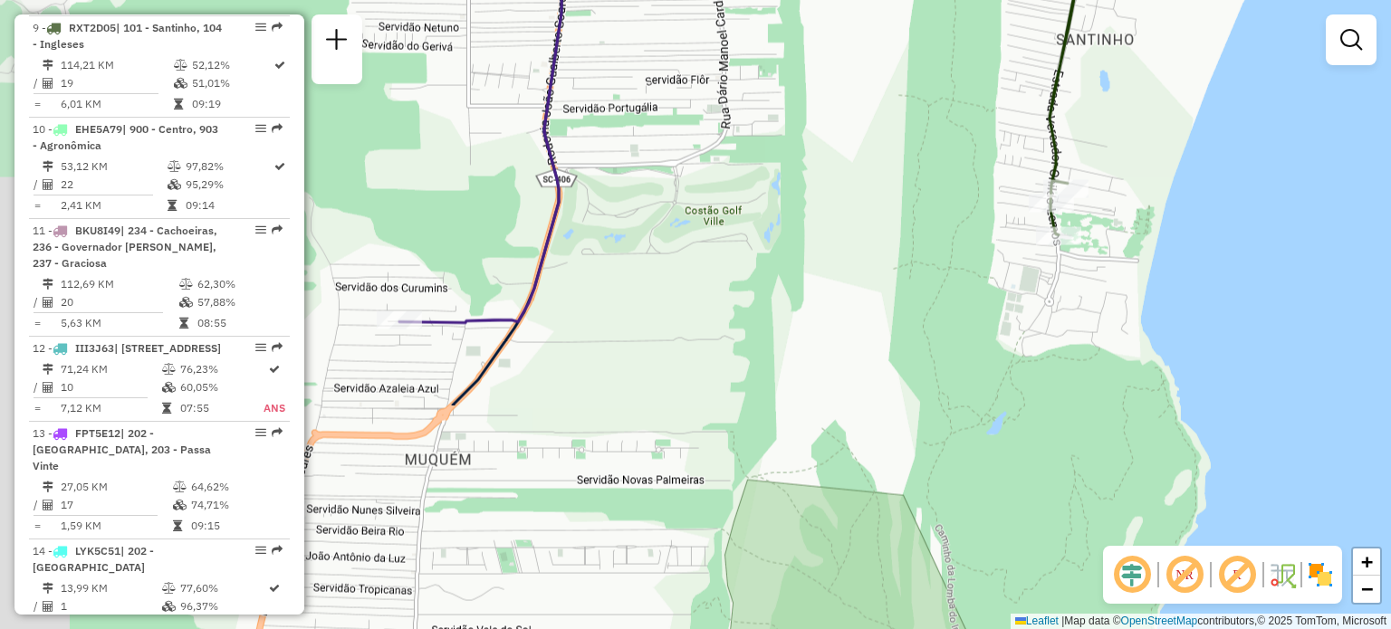
drag, startPoint x: 836, startPoint y: 235, endPoint x: 869, endPoint y: 209, distance: 41.9
click at [869, 211] on div "Janela de atendimento Grade de atendimento Capacidade Transportadoras Veículos …" at bounding box center [695, 314] width 1391 height 629
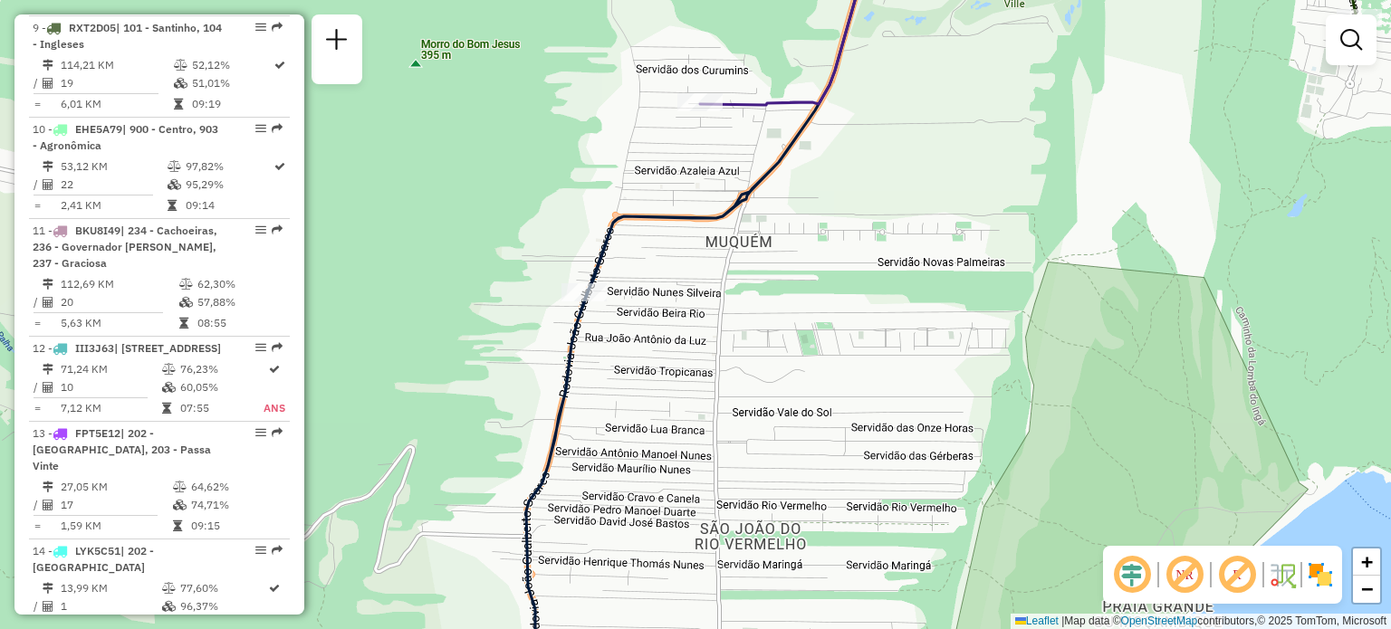
drag, startPoint x: 600, startPoint y: 388, endPoint x: 672, endPoint y: 213, distance: 189.2
click at [670, 228] on div "Rota 18 - Placa SXJ4H55 05039095 - JADIR LINO SILVEIRA Janela de atendimento Gr…" at bounding box center [695, 314] width 1391 height 629
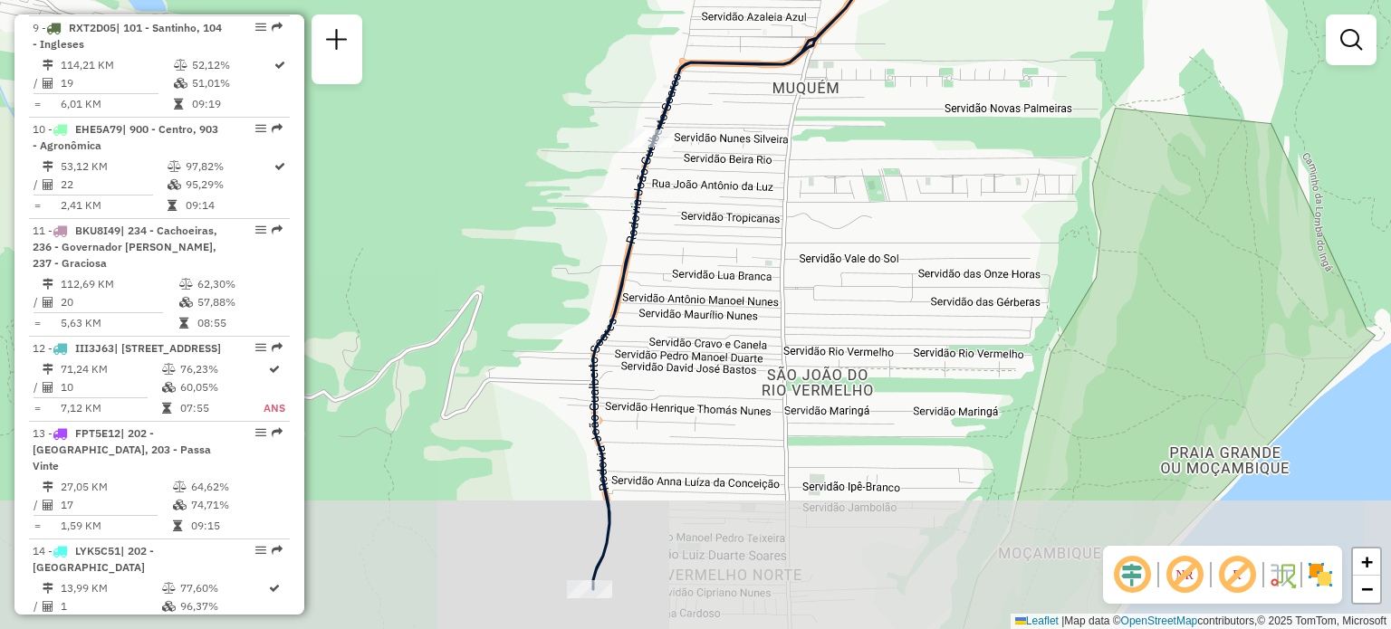
drag, startPoint x: 627, startPoint y: 494, endPoint x: 674, endPoint y: 260, distance: 238.4
click at [680, 256] on div "Janela de atendimento Grade de atendimento Capacidade Transportadoras Veículos …" at bounding box center [695, 314] width 1391 height 629
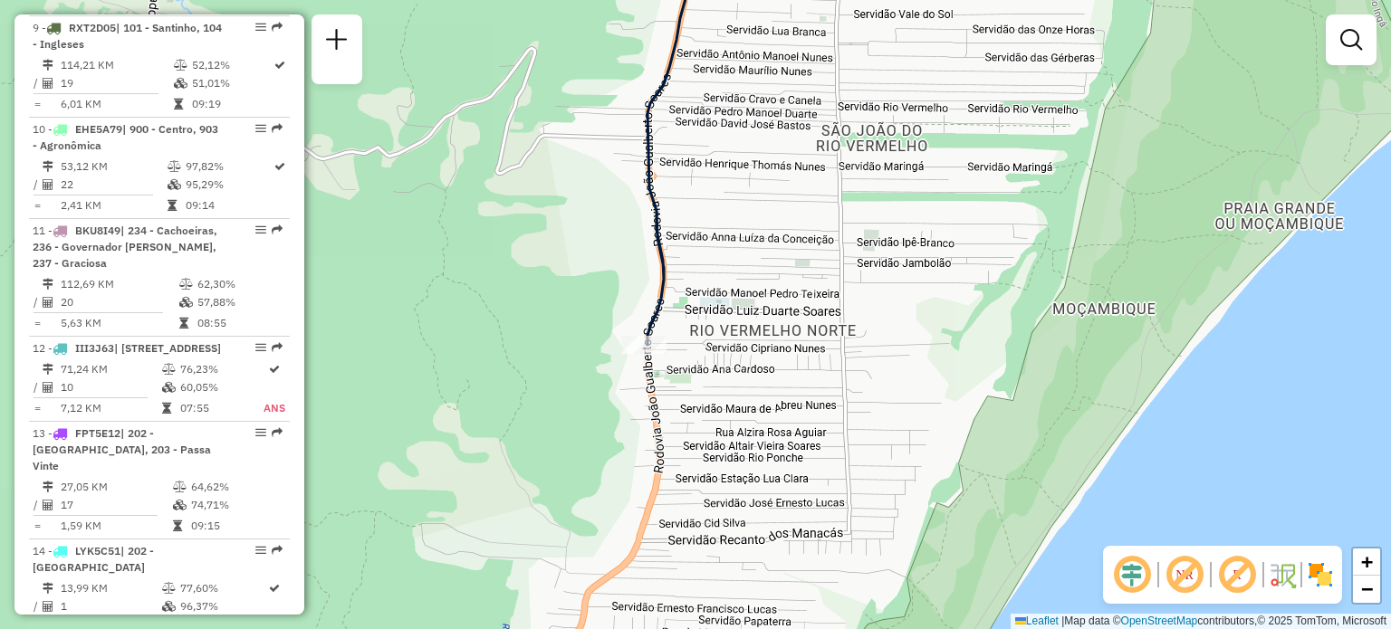
drag, startPoint x: 667, startPoint y: 418, endPoint x: 710, endPoint y: 244, distance: 180.1
click at [710, 245] on div "Rota 18 - Placa SXJ4H55 05038484 - 54.483.399 ROGER HEN Janela de atendimento G…" at bounding box center [695, 314] width 1391 height 629
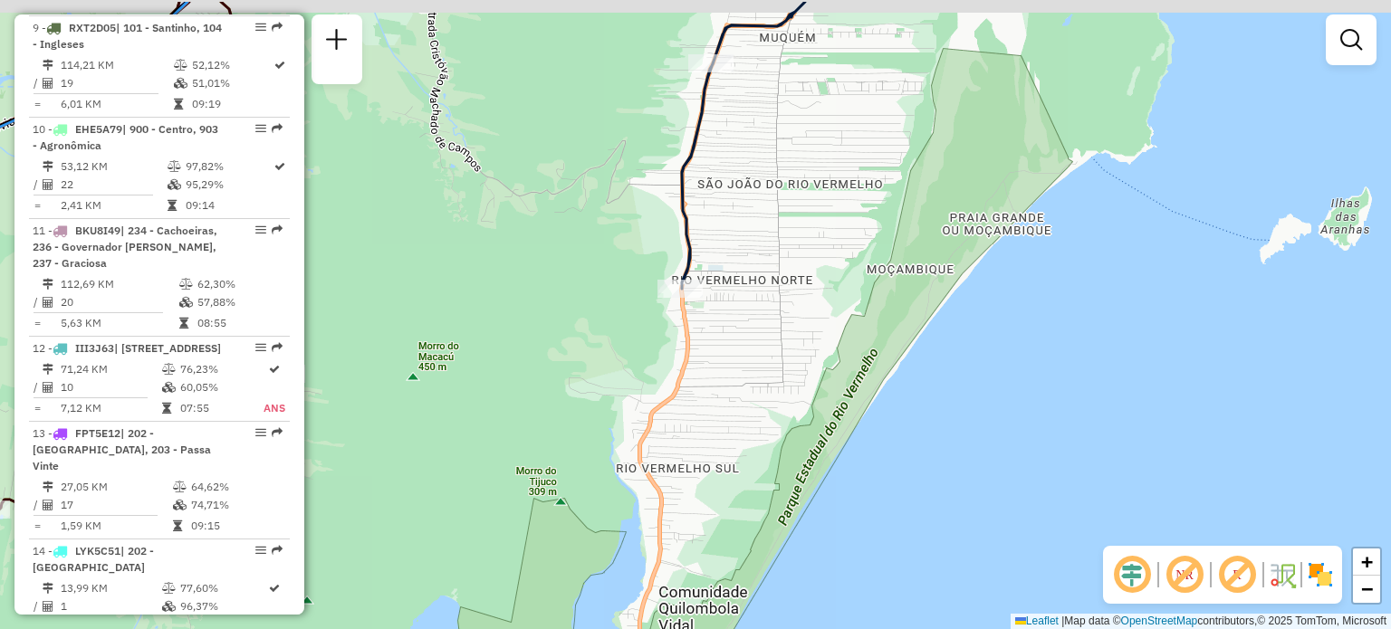
drag, startPoint x: 782, startPoint y: 264, endPoint x: 763, endPoint y: 331, distance: 70.5
click at [763, 331] on div "Janela de atendimento Grade de atendimento Capacidade Transportadoras Veículos …" at bounding box center [695, 314] width 1391 height 629
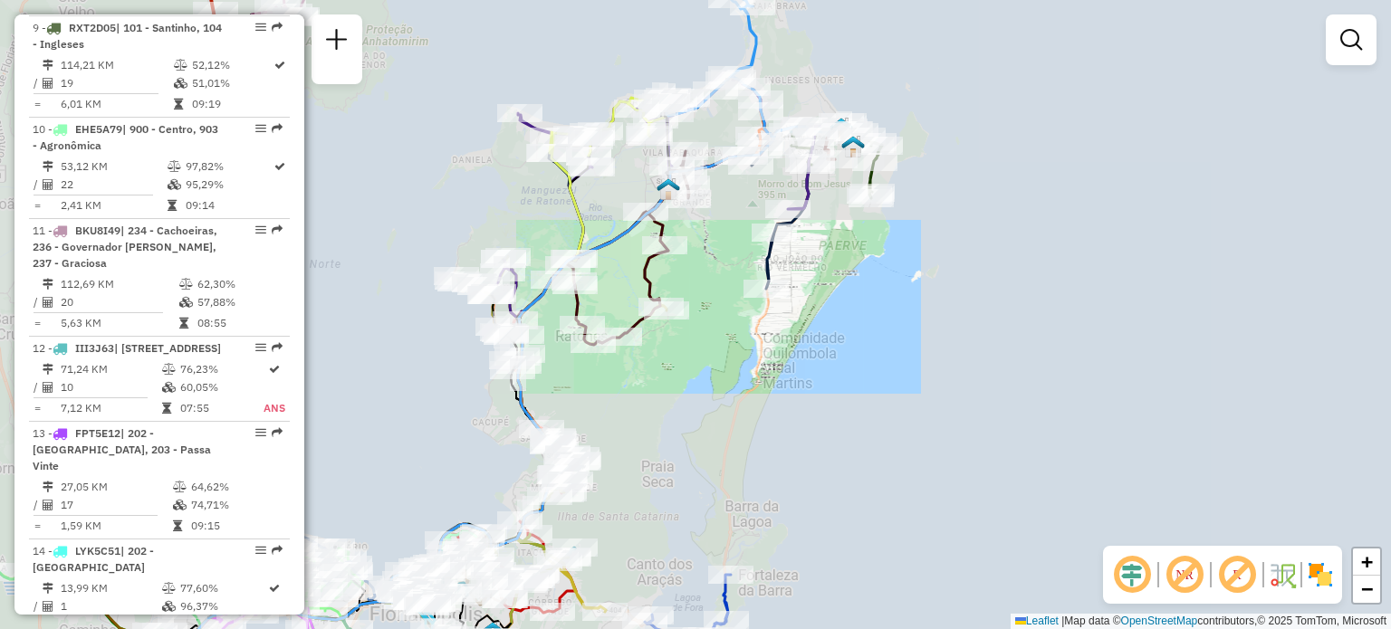
drag, startPoint x: 841, startPoint y: 230, endPoint x: 808, endPoint y: 373, distance: 147.0
click at [810, 370] on div "Janela de atendimento Grade de atendimento Capacidade Transportadoras Veículos …" at bounding box center [695, 314] width 1391 height 629
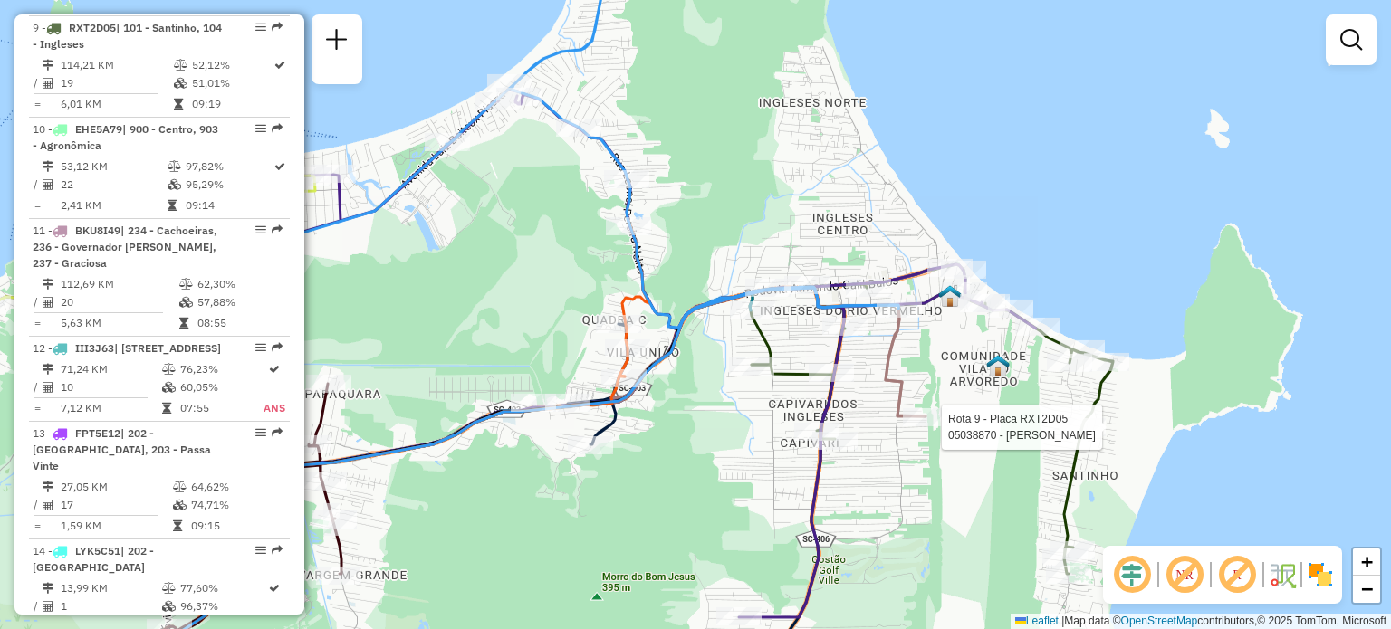
select select "**********"
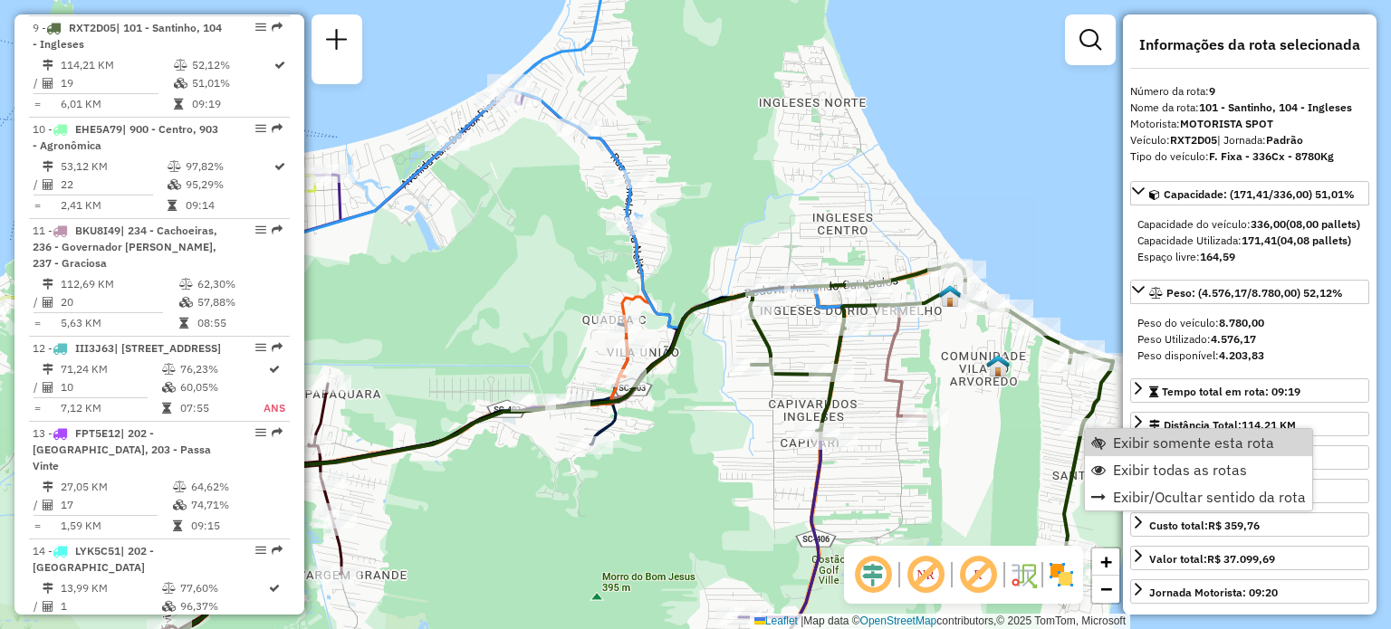
click at [827, 209] on div "Janela de atendimento Grade de atendimento Capacidade Transportadoras Veículos …" at bounding box center [695, 314] width 1391 height 629
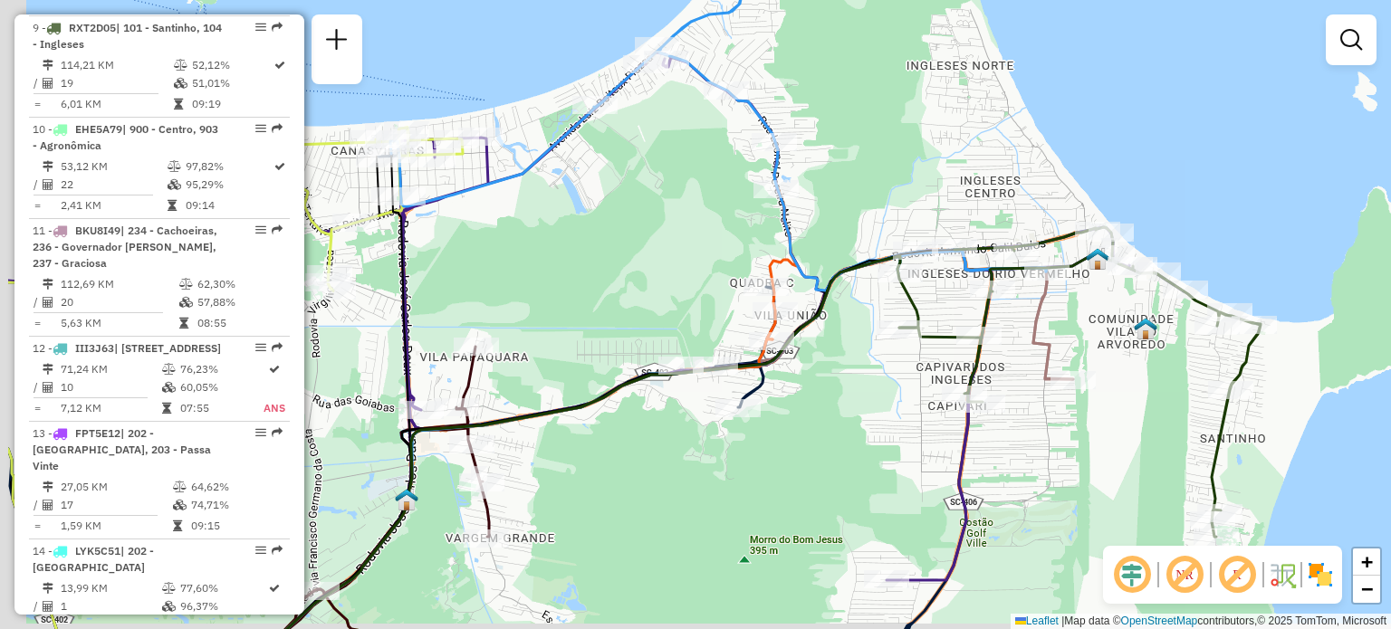
drag, startPoint x: 725, startPoint y: 210, endPoint x: 850, endPoint y: 253, distance: 131.2
click at [929, 162] on div "Janela de atendimento Grade de atendimento Capacidade Transportadoras Veículos …" at bounding box center [695, 314] width 1391 height 629
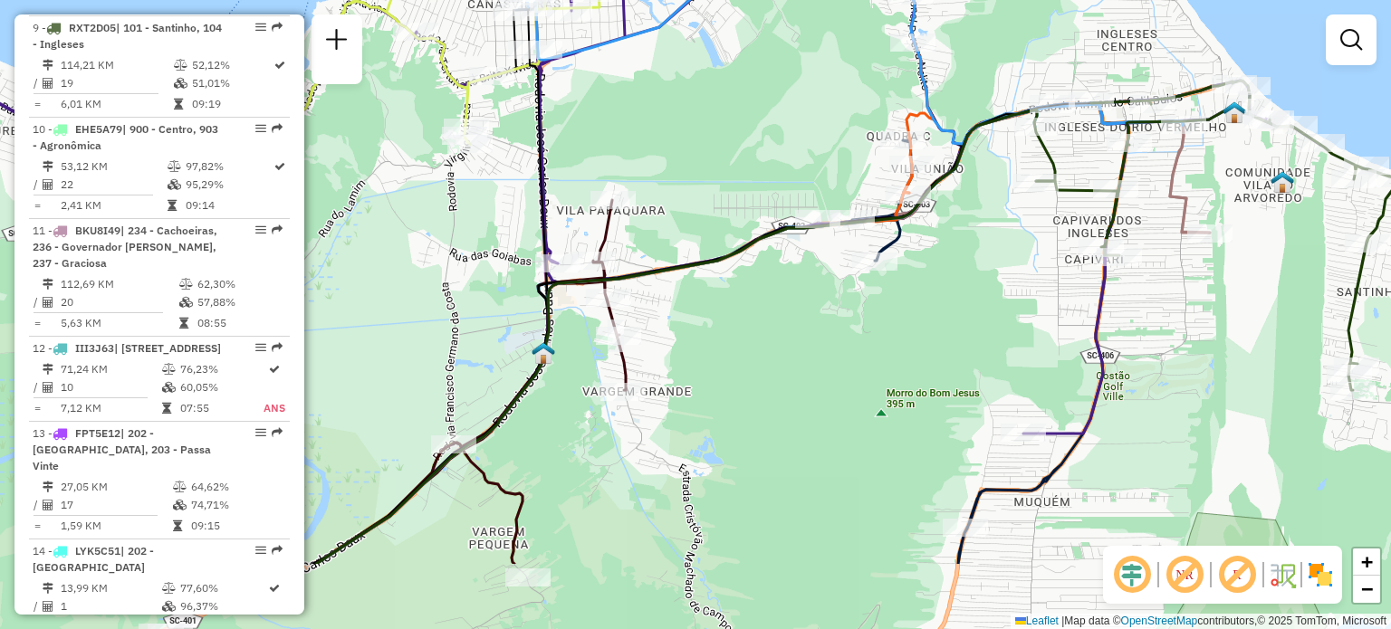
drag, startPoint x: 633, startPoint y: 405, endPoint x: 706, endPoint y: 233, distance: 186.7
click at [699, 245] on icon at bounding box center [685, 337] width 739 height 455
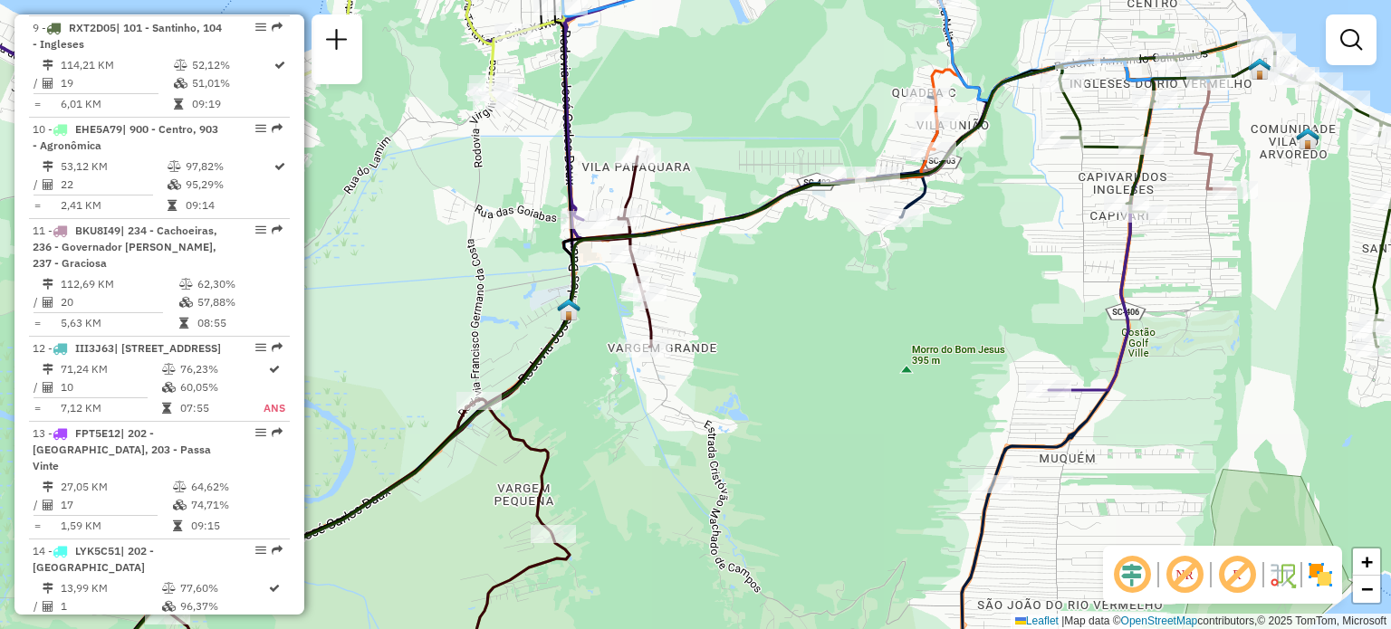
drag, startPoint x: 427, startPoint y: 153, endPoint x: 475, endPoint y: 301, distance: 155.2
click at [475, 301] on div "Rota 40 - Placa DGN9309 05036997 - M E R ATAC E IMPORTA Janela de atendimento G…" at bounding box center [695, 314] width 1391 height 629
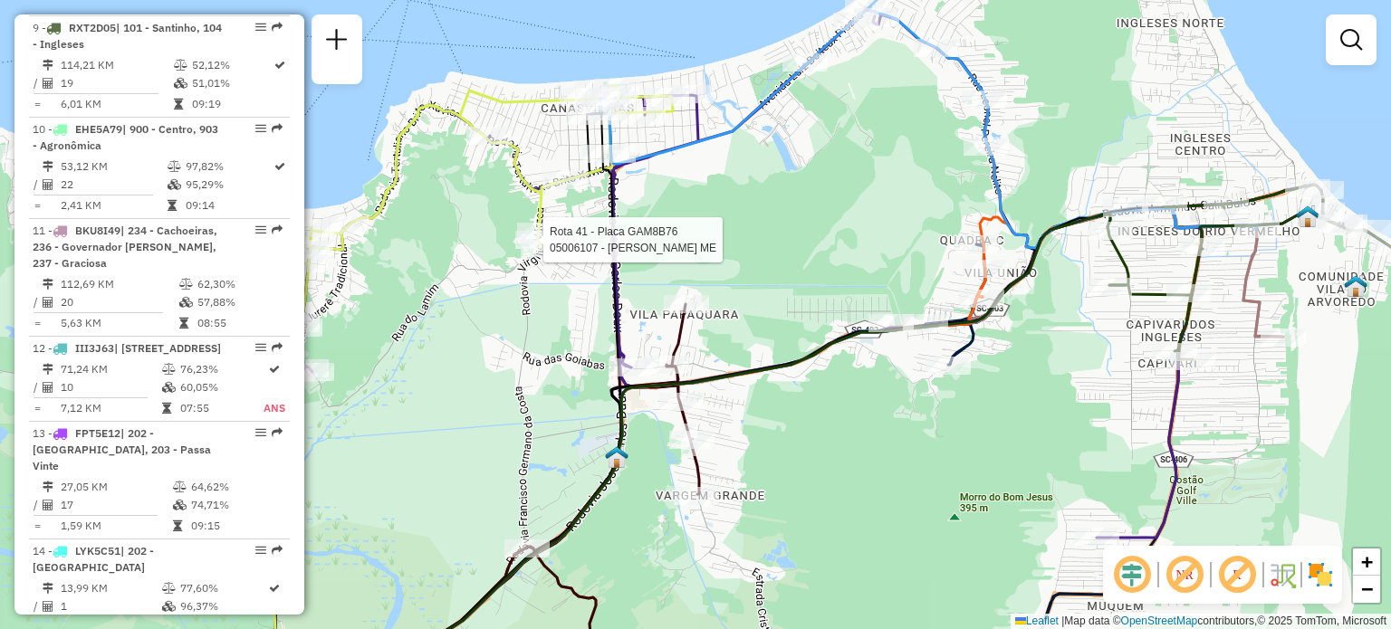
select select "**********"
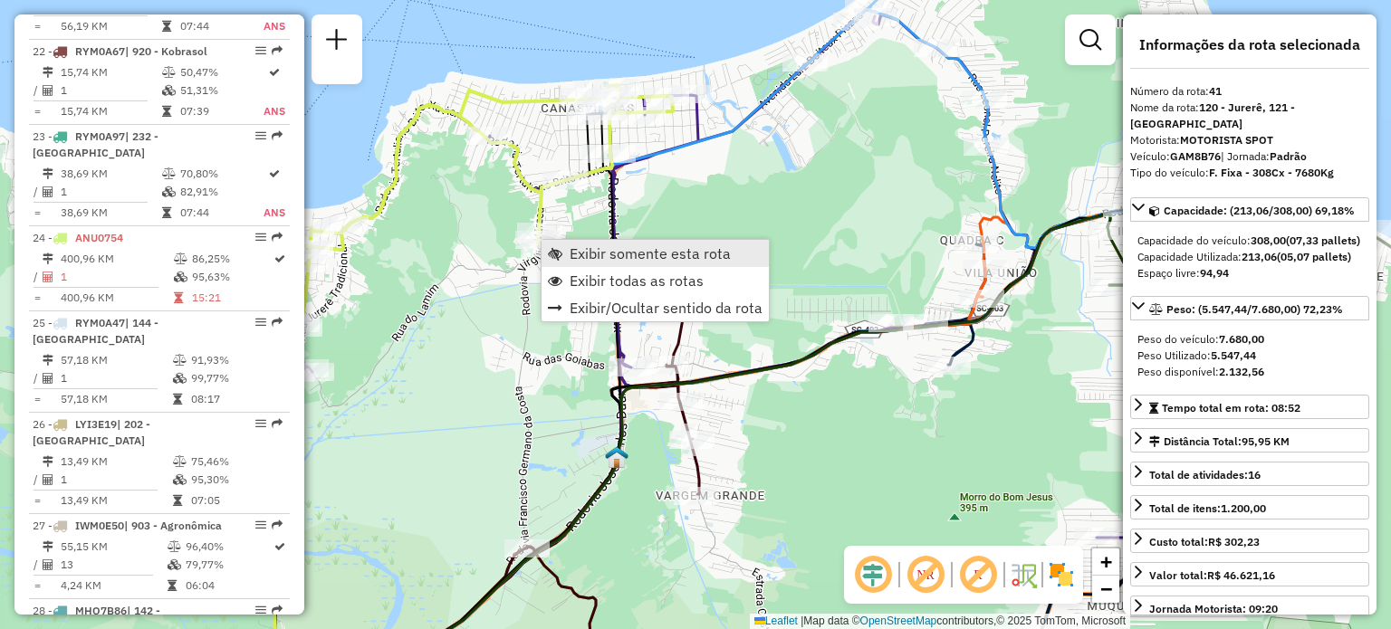
scroll to position [4842, 0]
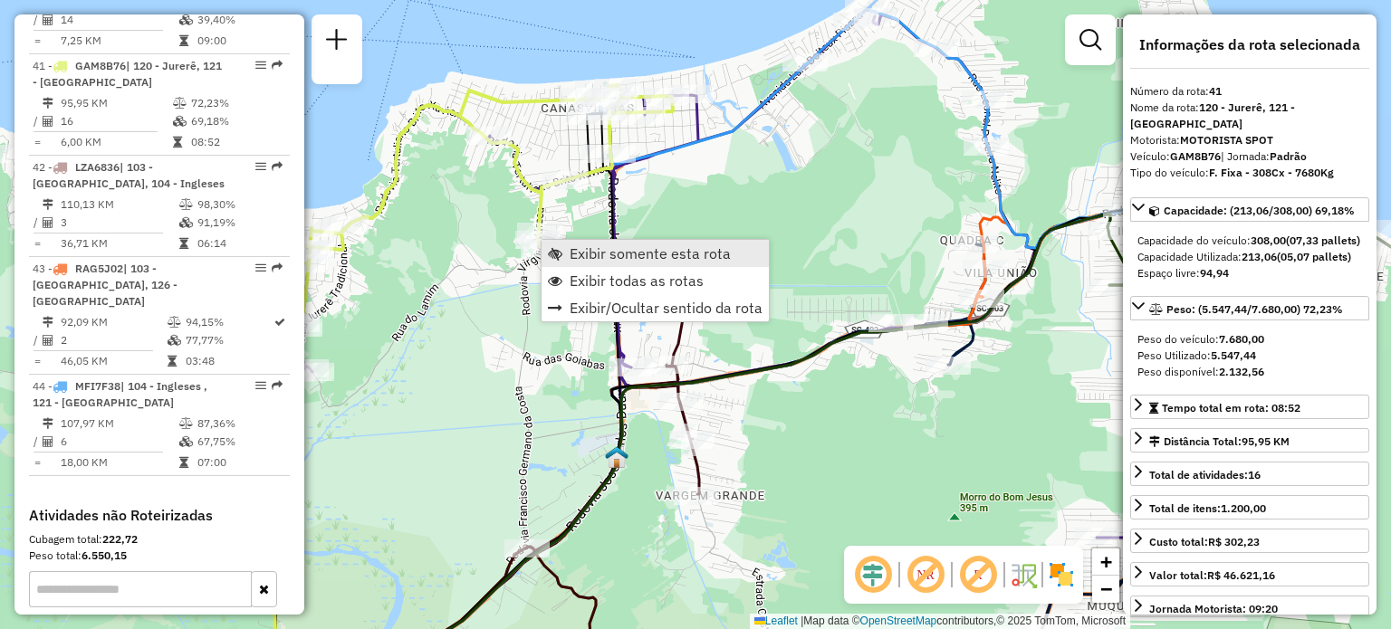
click at [564, 247] on link "Exibir somente esta rota" at bounding box center [655, 253] width 227 height 27
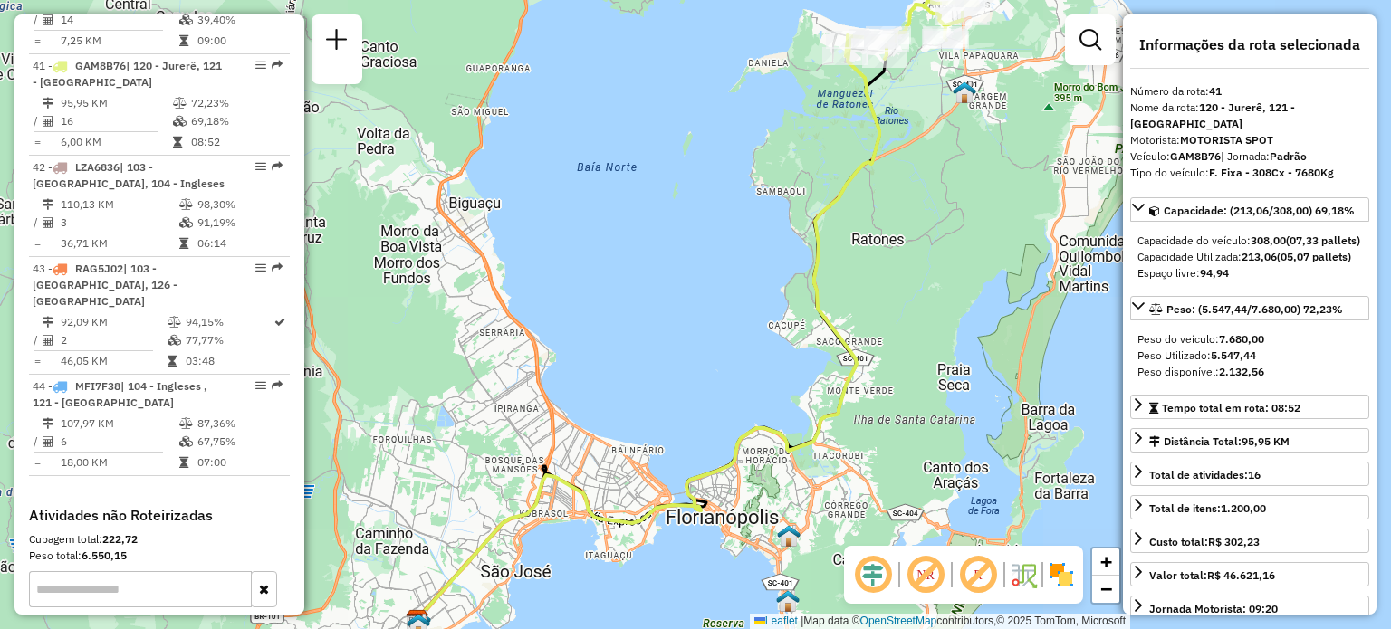
drag, startPoint x: 786, startPoint y: 191, endPoint x: 586, endPoint y: 394, distance: 285.0
click at [588, 391] on div "Janela de atendimento Grade de atendimento Capacidade Transportadoras Veículos …" at bounding box center [695, 314] width 1391 height 629
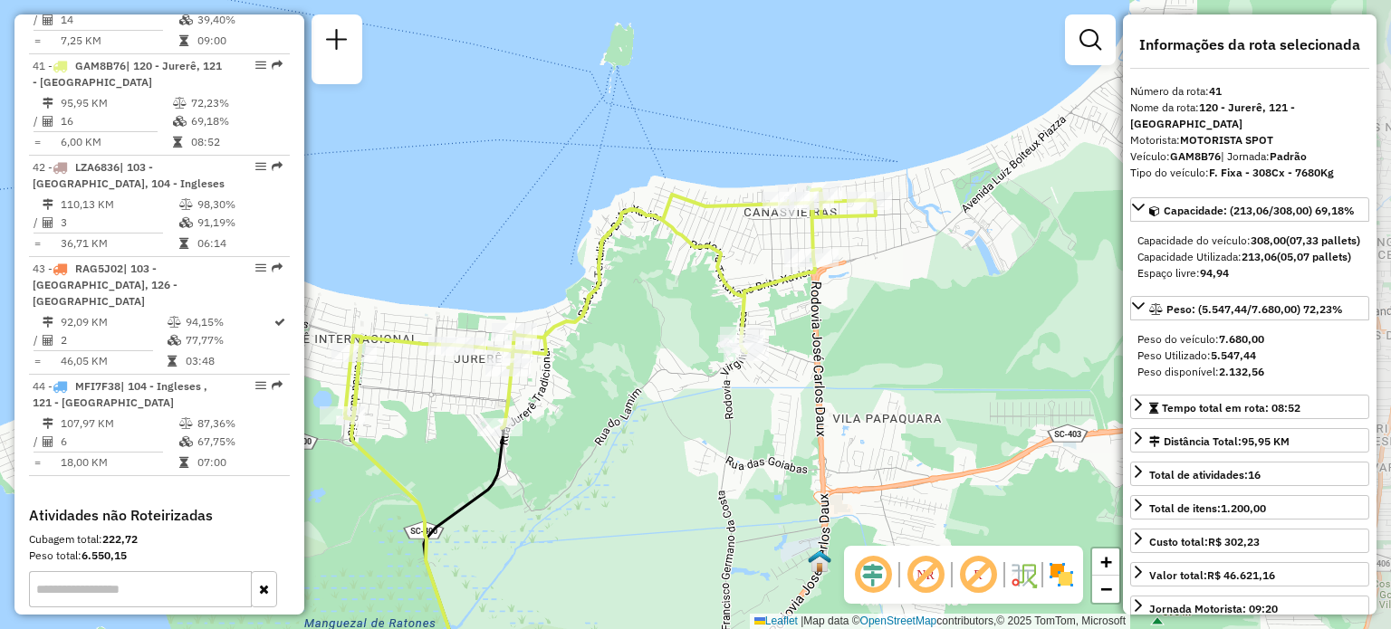
drag, startPoint x: 804, startPoint y: 238, endPoint x: 547, endPoint y: 392, distance: 299.8
click at [547, 392] on div "Janela de atendimento Grade de atendimento Capacidade Transportadoras Veículos …" at bounding box center [695, 314] width 1391 height 629
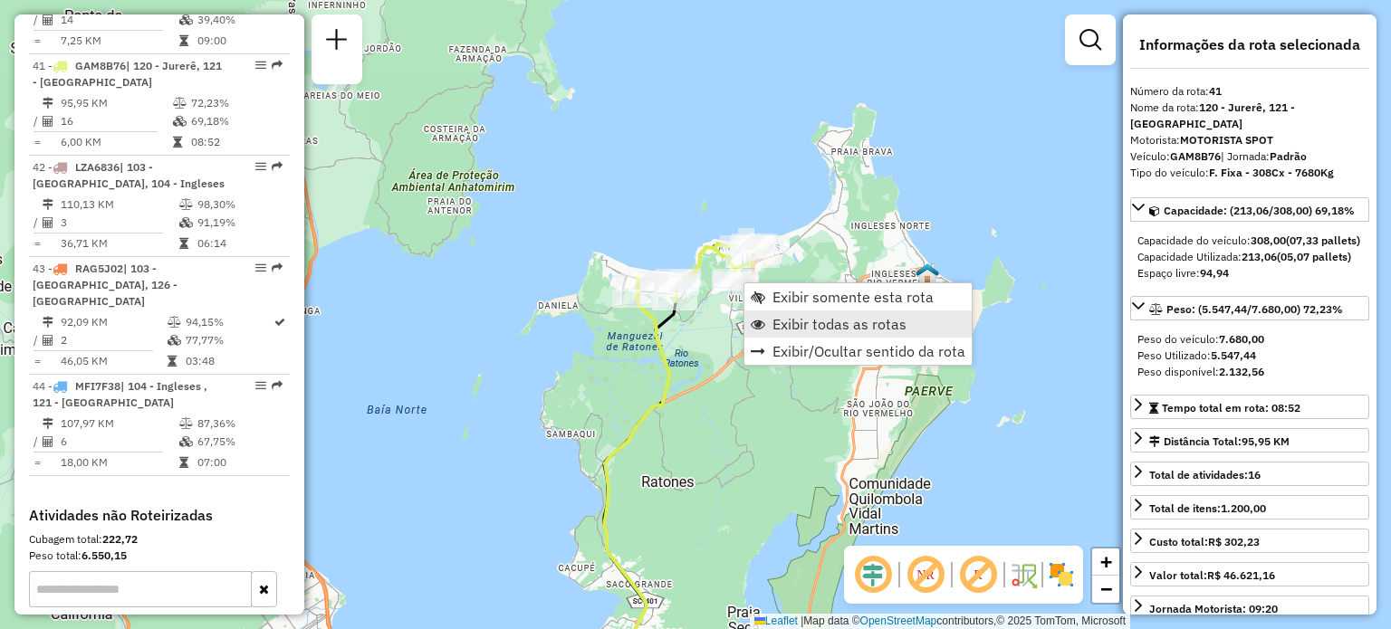
click at [777, 323] on span "Exibir todas as rotas" at bounding box center [840, 324] width 134 height 14
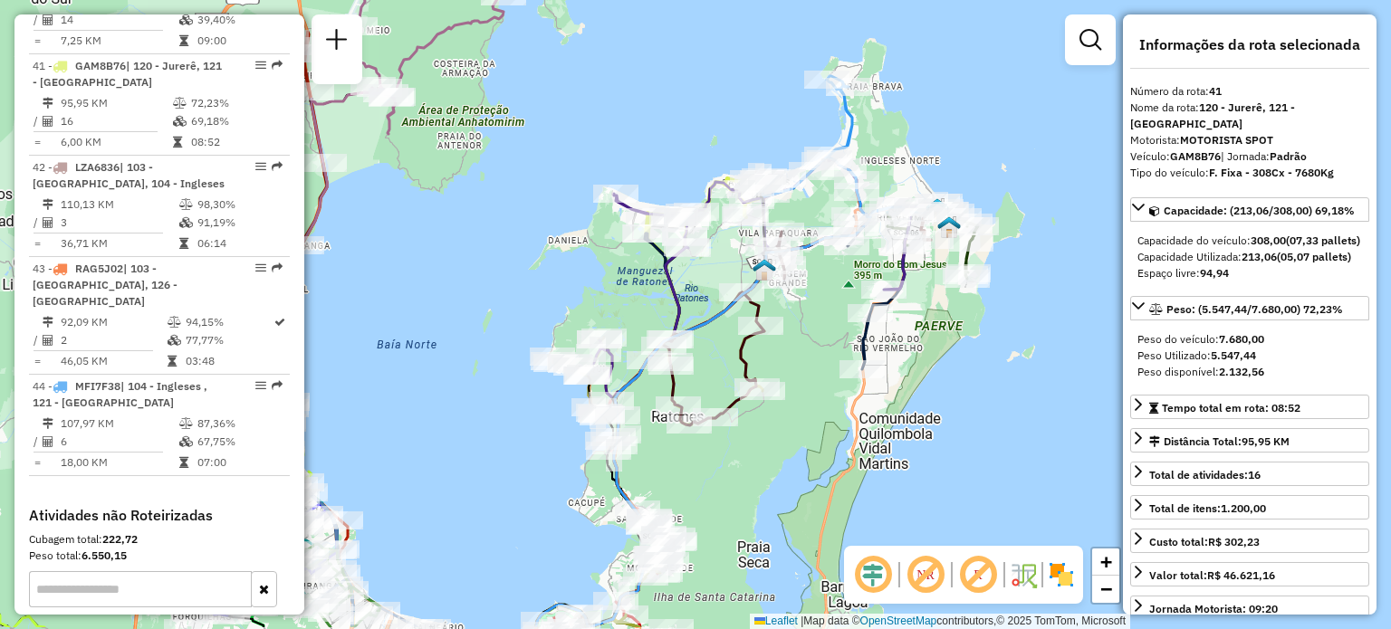
drag, startPoint x: 710, startPoint y: 459, endPoint x: 731, endPoint y: 290, distance: 170.6
click at [731, 294] on div "Janela de atendimento Grade de atendimento Capacidade Transportadoras Veículos …" at bounding box center [695, 314] width 1391 height 629
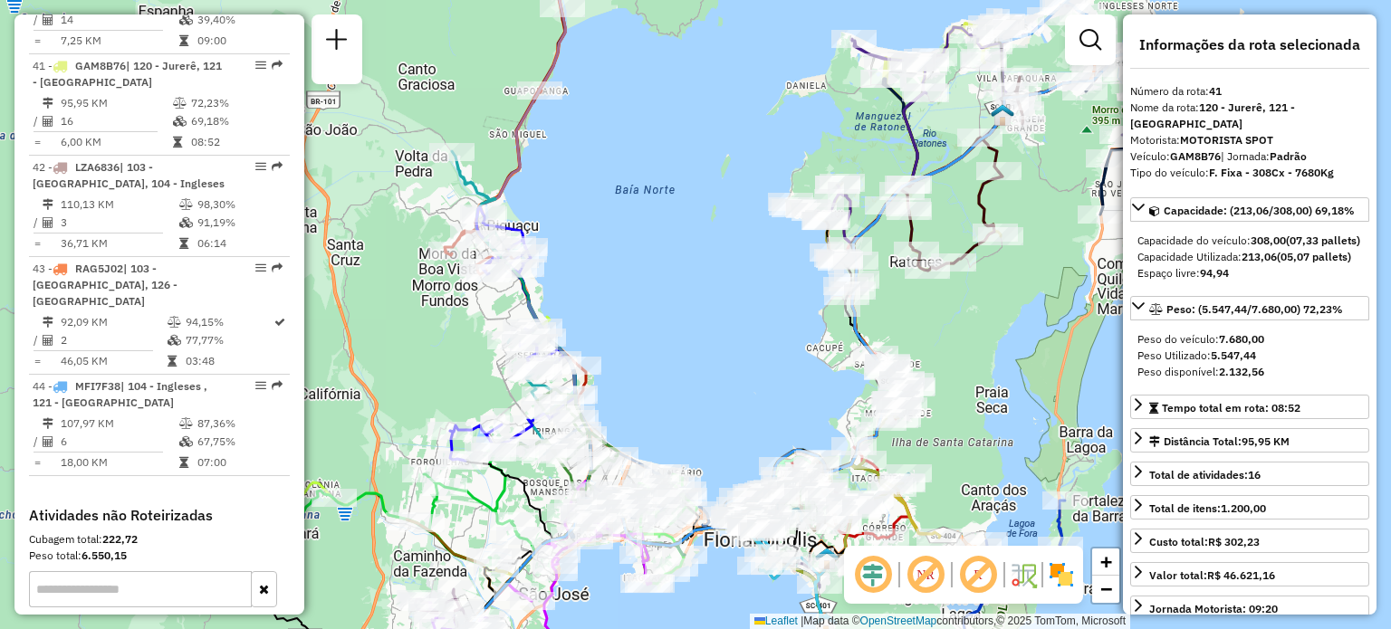
drag, startPoint x: 467, startPoint y: 332, endPoint x: 687, endPoint y: 271, distance: 228.5
click at [687, 272] on div "Janela de atendimento Grade de atendimento Capacidade Transportadoras Veículos …" at bounding box center [695, 314] width 1391 height 629
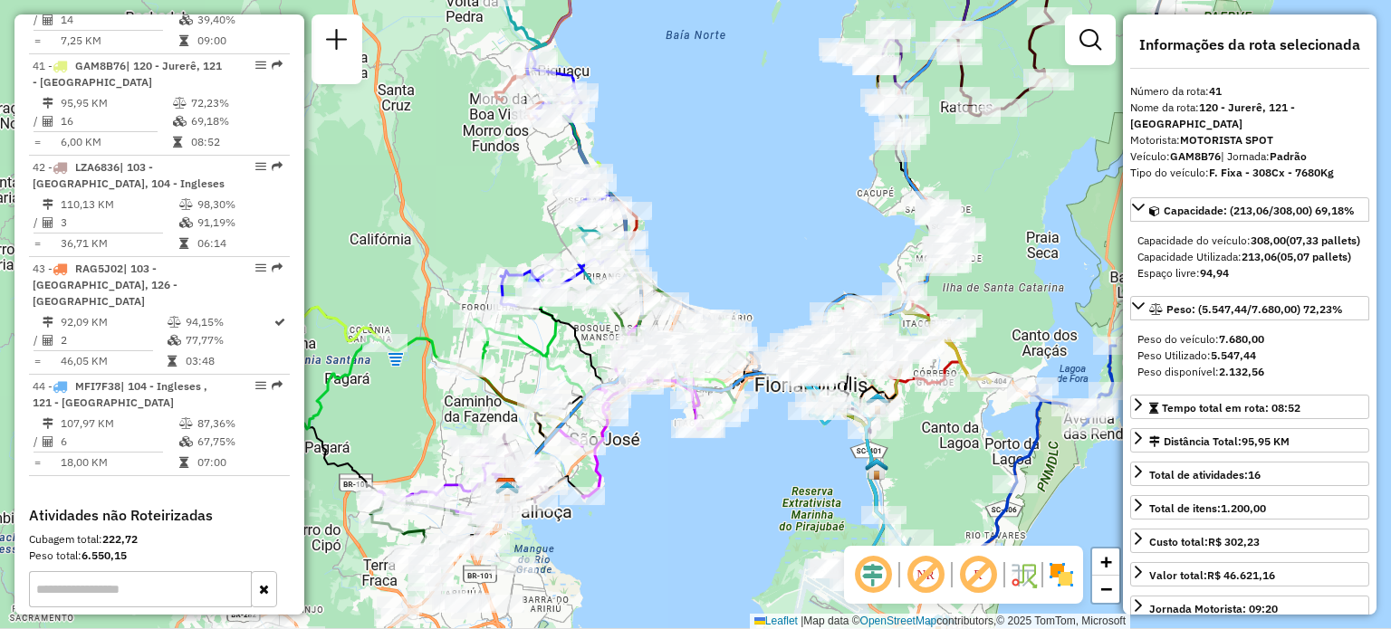
drag, startPoint x: 656, startPoint y: 309, endPoint x: 723, endPoint y: 144, distance: 177.9
click at [723, 144] on div "Janela de atendimento Grade de atendimento Capacidade Transportadoras Veículos …" at bounding box center [695, 314] width 1391 height 629
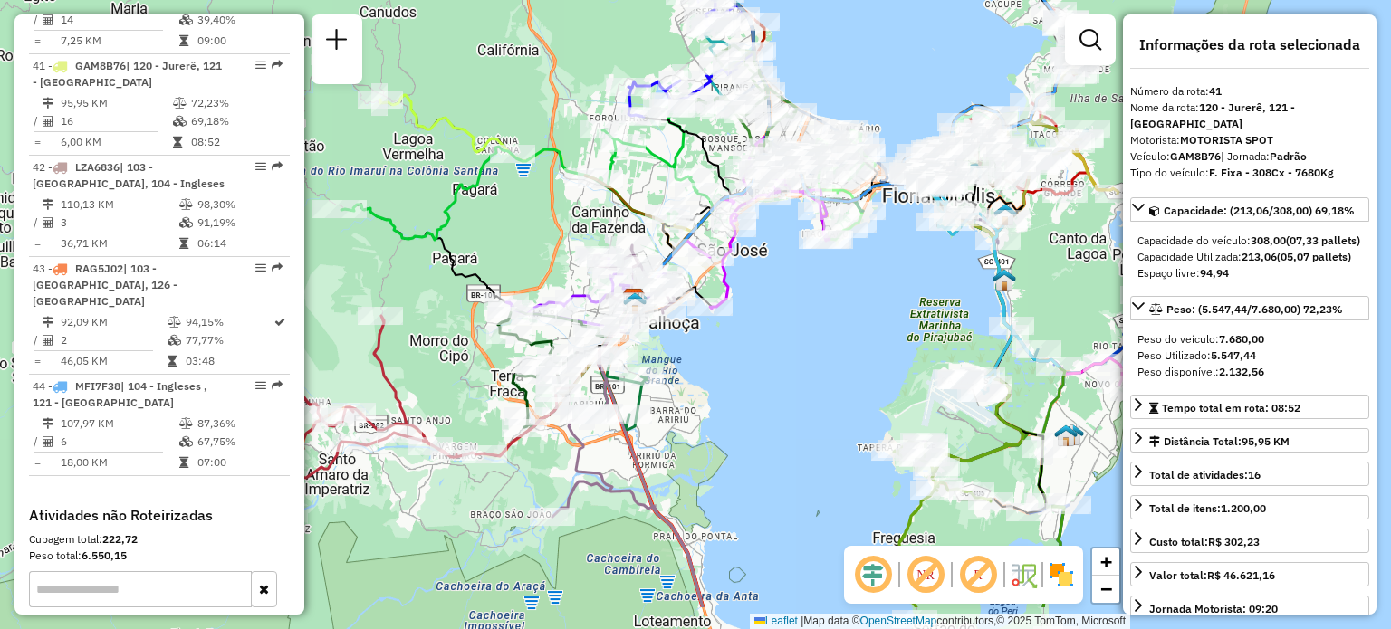
drag, startPoint x: 612, startPoint y: 444, endPoint x: 678, endPoint y: 359, distance: 107.8
click at [678, 359] on div "Rota 31 - Placa VAN0002 05036752 - FEF GRUPO LTDA Janela de atendimento Grade d…" at bounding box center [695, 314] width 1391 height 629
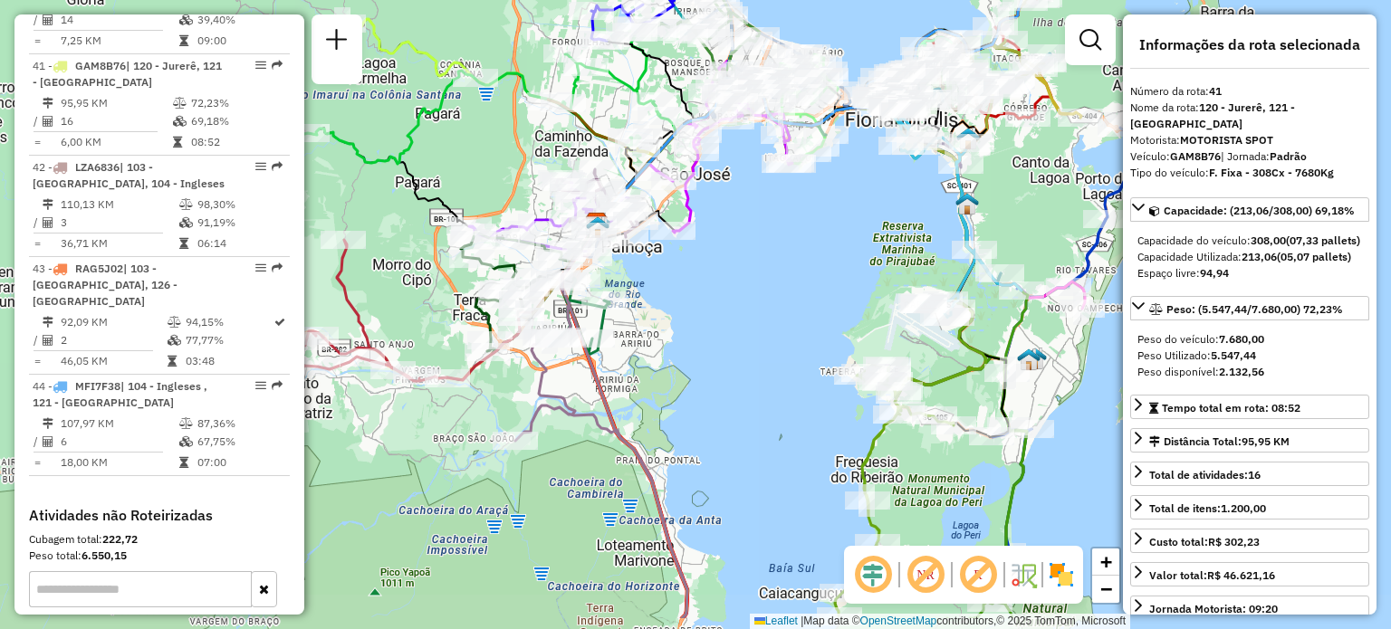
drag, startPoint x: 782, startPoint y: 408, endPoint x: 775, endPoint y: 274, distance: 135.1
click at [775, 278] on div "Janela de atendimento Grade de atendimento Capacidade Transportadoras Veículos …" at bounding box center [695, 314] width 1391 height 629
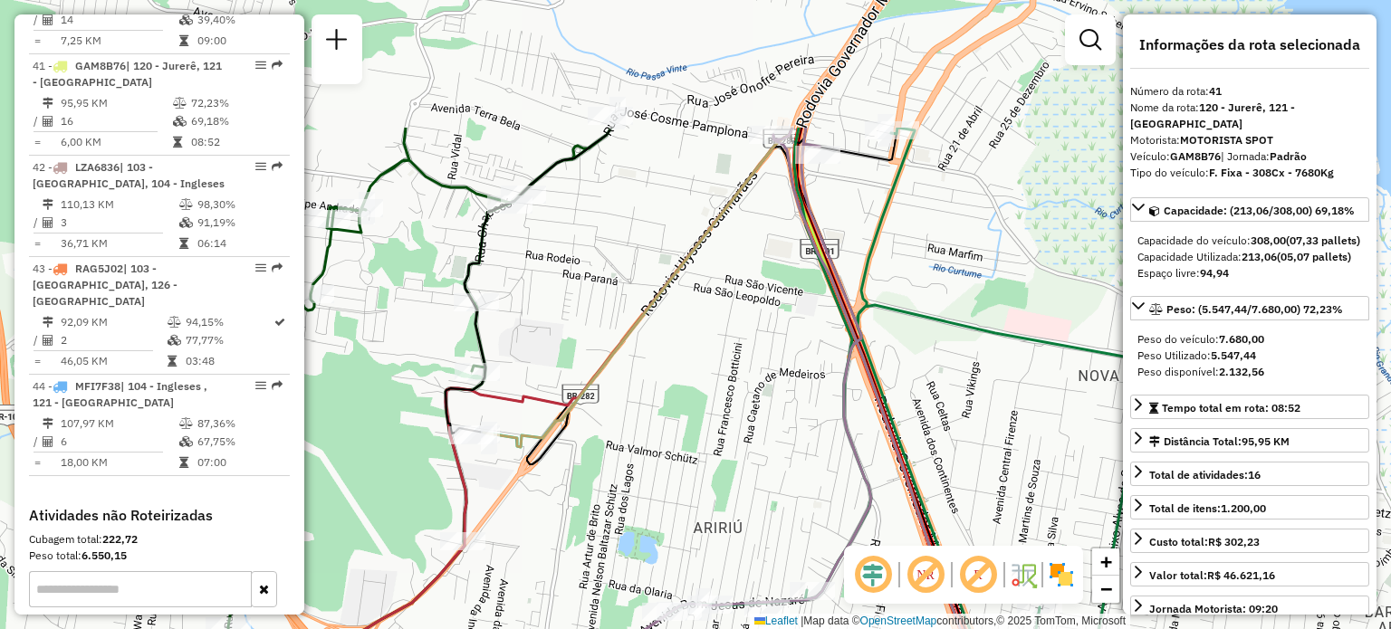
drag, startPoint x: 793, startPoint y: 257, endPoint x: 725, endPoint y: 447, distance: 202.0
click at [725, 447] on div "Janela de atendimento Grade de atendimento Capacidade Transportadoras Veículos …" at bounding box center [695, 314] width 1391 height 629
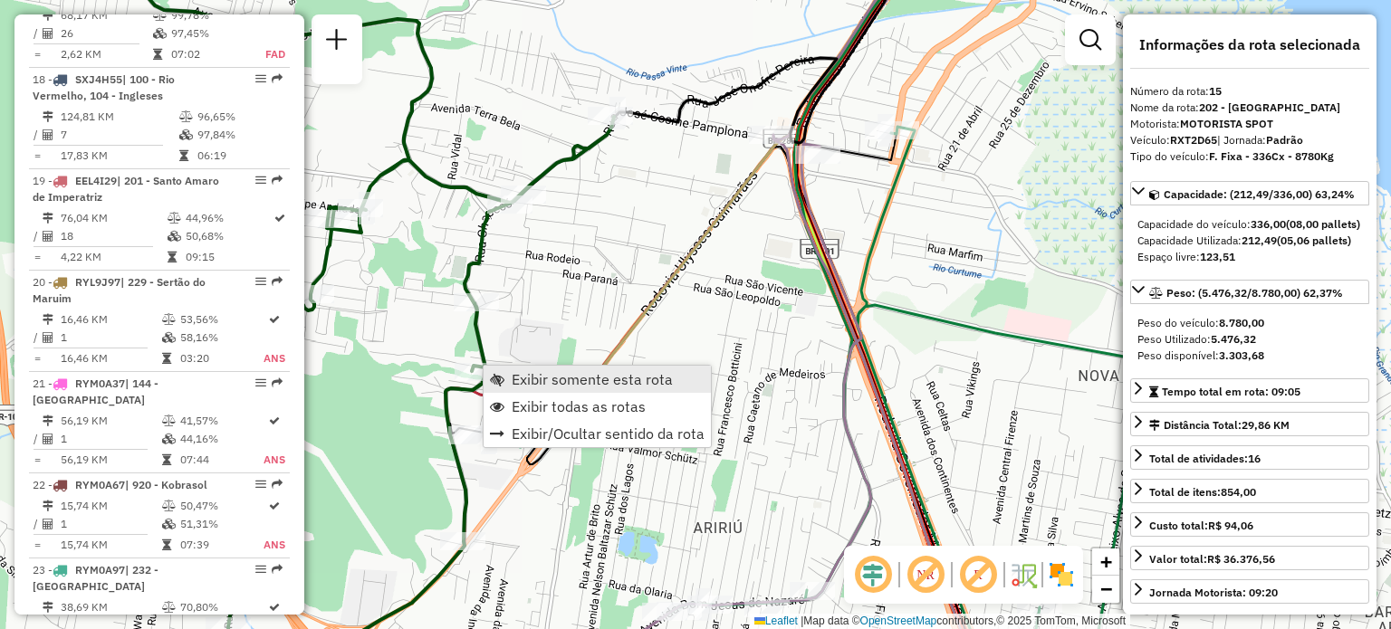
scroll to position [2144, 0]
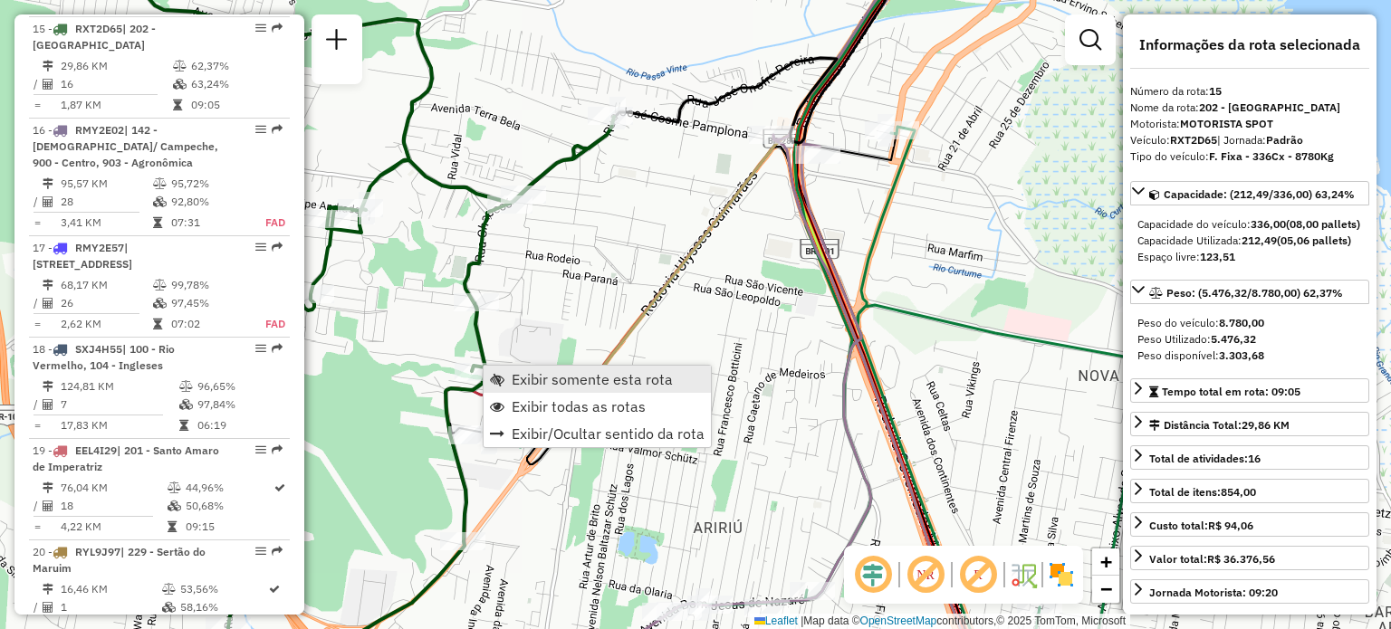
click at [527, 376] on span "Exibir somente esta rota" at bounding box center [592, 379] width 161 height 14
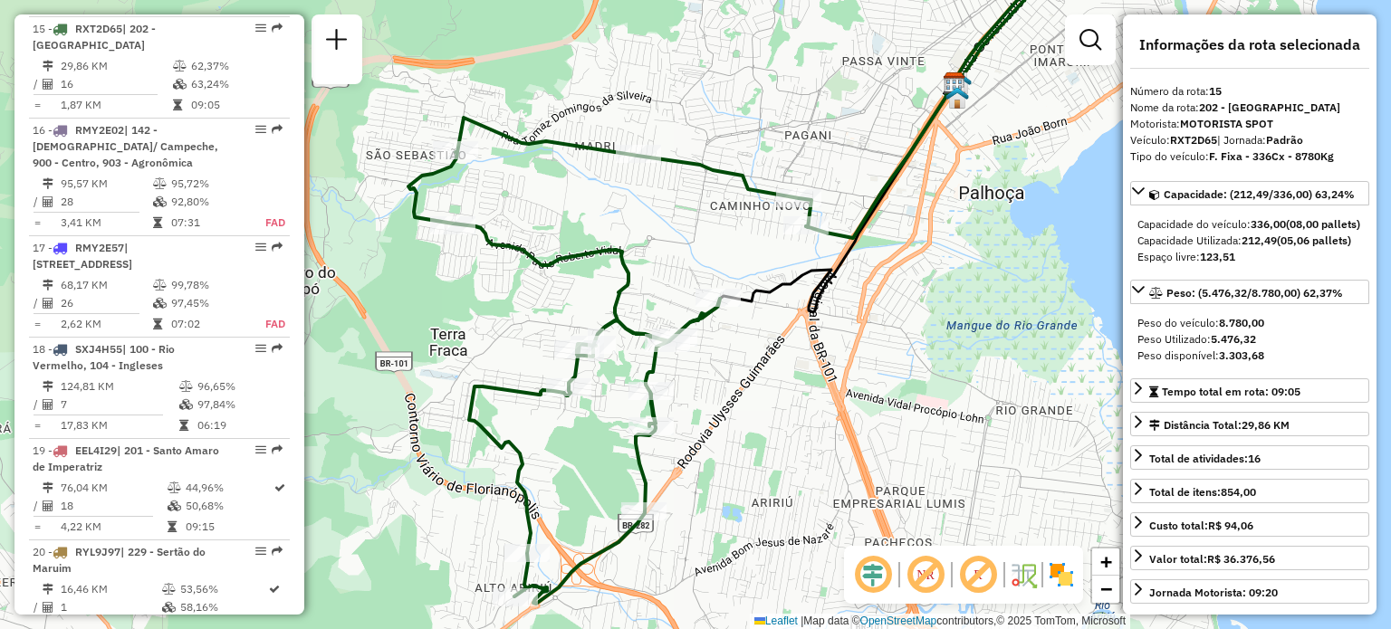
drag, startPoint x: 656, startPoint y: 214, endPoint x: 664, endPoint y: 206, distance: 11.5
click at [664, 206] on div "Janela de atendimento Grade de atendimento Capacidade Transportadoras Veículos …" at bounding box center [695, 314] width 1391 height 629
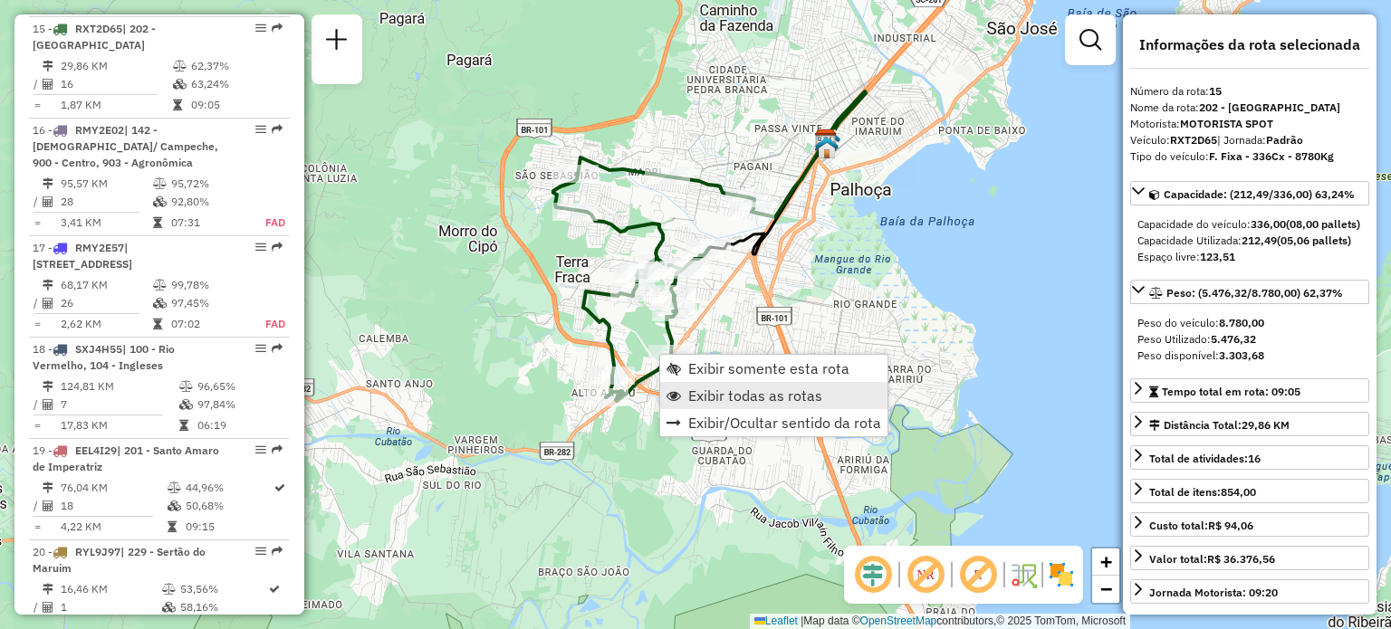
click at [710, 390] on span "Exibir todas as rotas" at bounding box center [755, 396] width 134 height 14
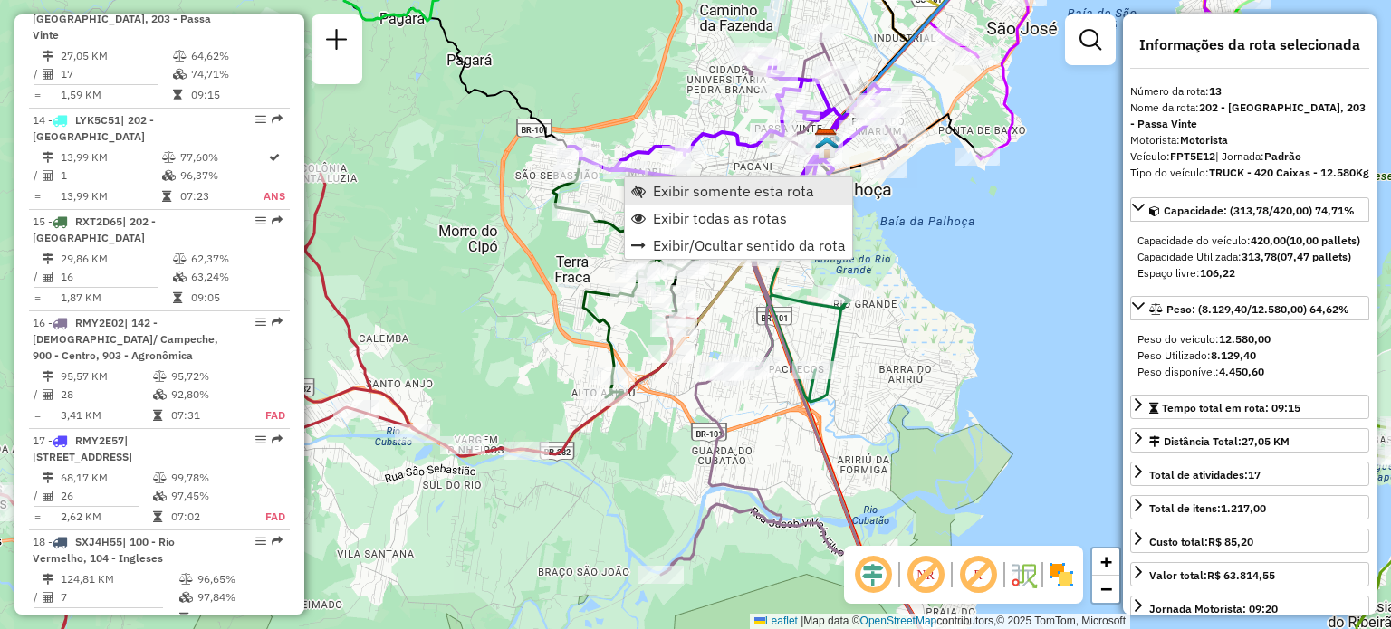
scroll to position [1941, 0]
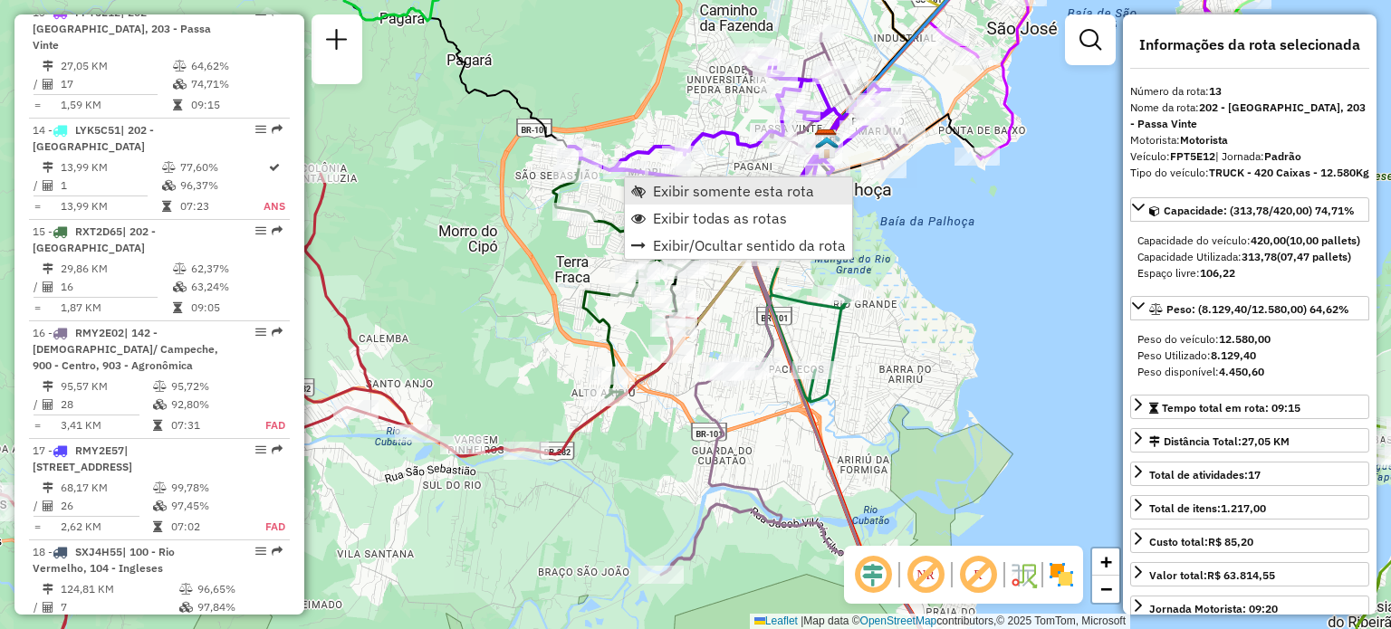
click at [658, 191] on span "Exibir somente esta rota" at bounding box center [733, 191] width 161 height 14
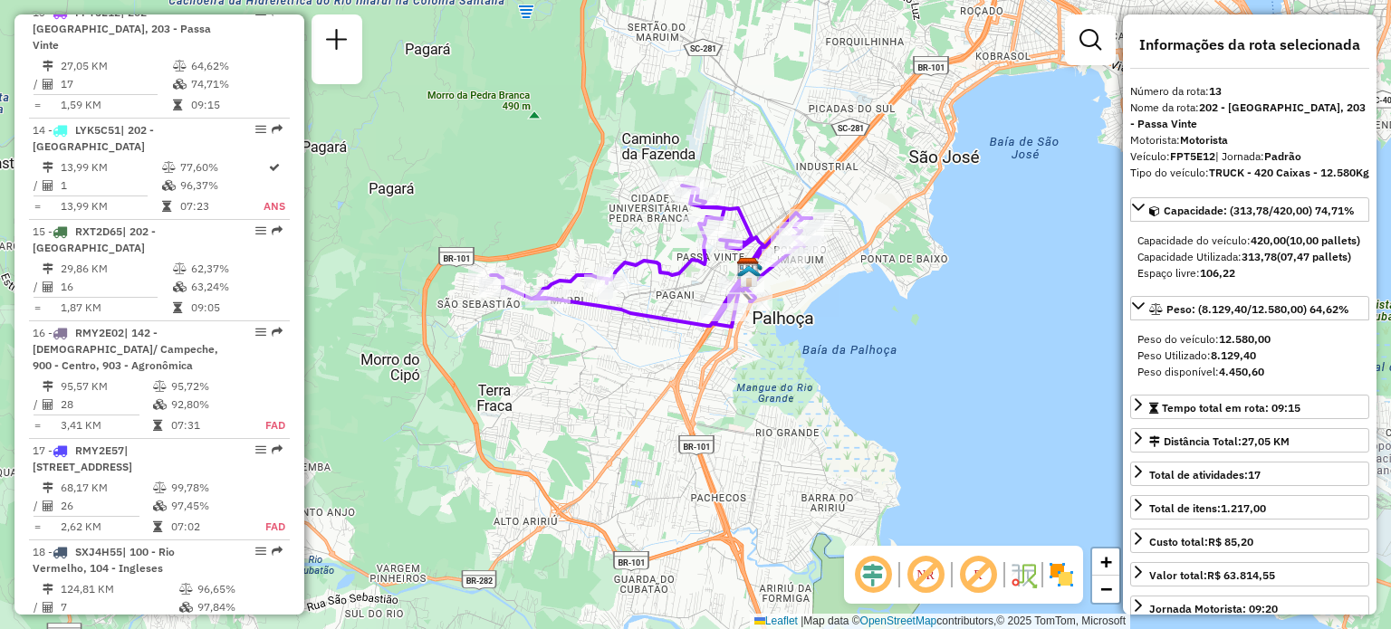
drag, startPoint x: 873, startPoint y: 270, endPoint x: 781, endPoint y: 296, distance: 96.0
click at [786, 299] on div "Janela de atendimento Grade de atendimento Capacidade Transportadoras Veículos …" at bounding box center [695, 314] width 1391 height 629
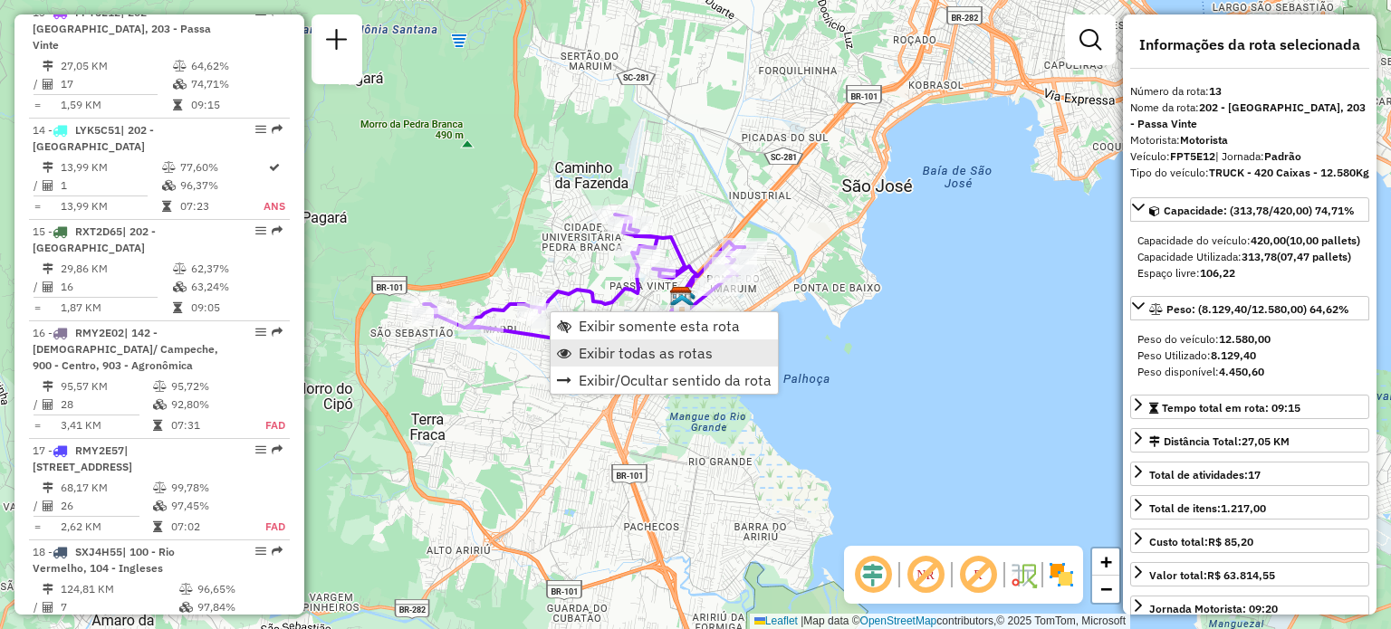
click at [590, 350] on span "Exibir todas as rotas" at bounding box center [646, 353] width 134 height 14
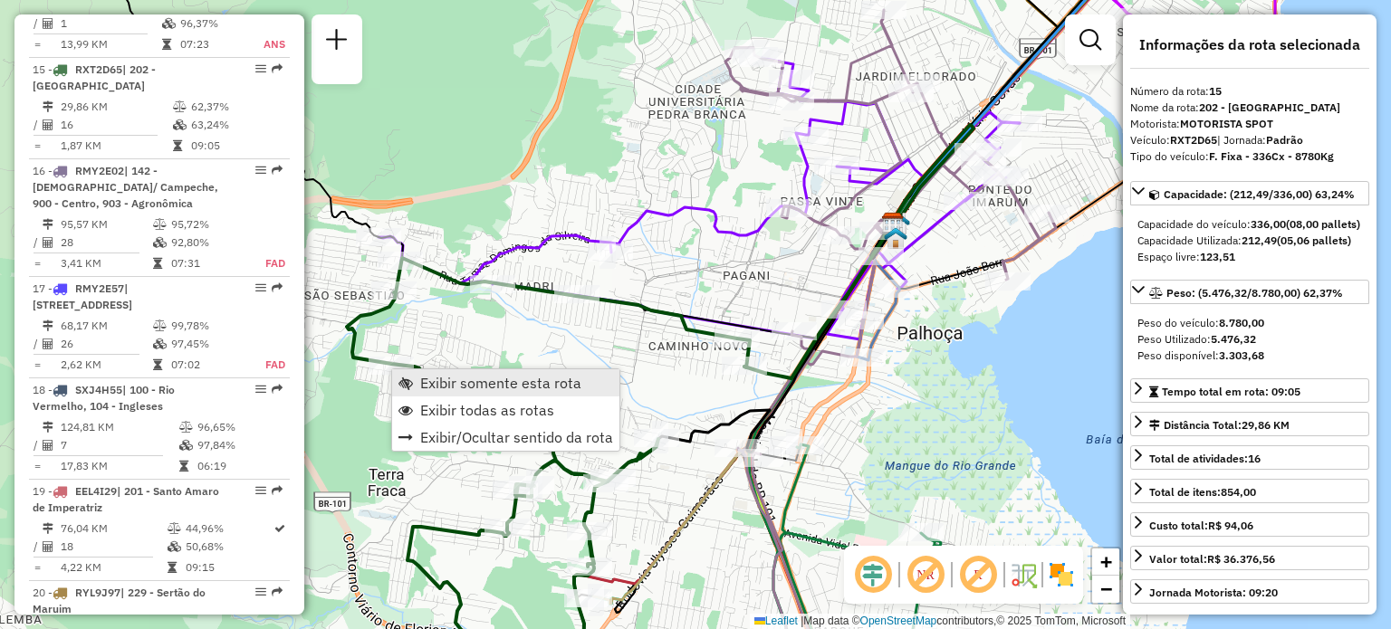
scroll to position [2144, 0]
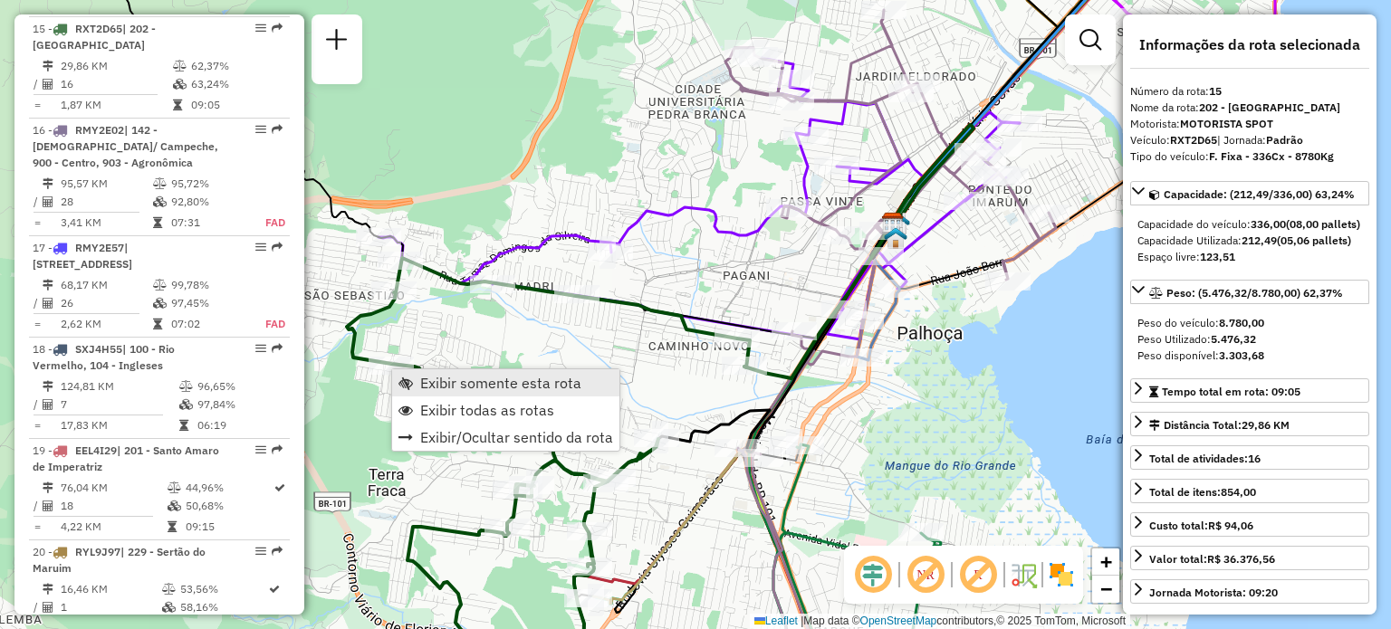
click at [413, 374] on link "Exibir somente esta rota" at bounding box center [505, 383] width 227 height 27
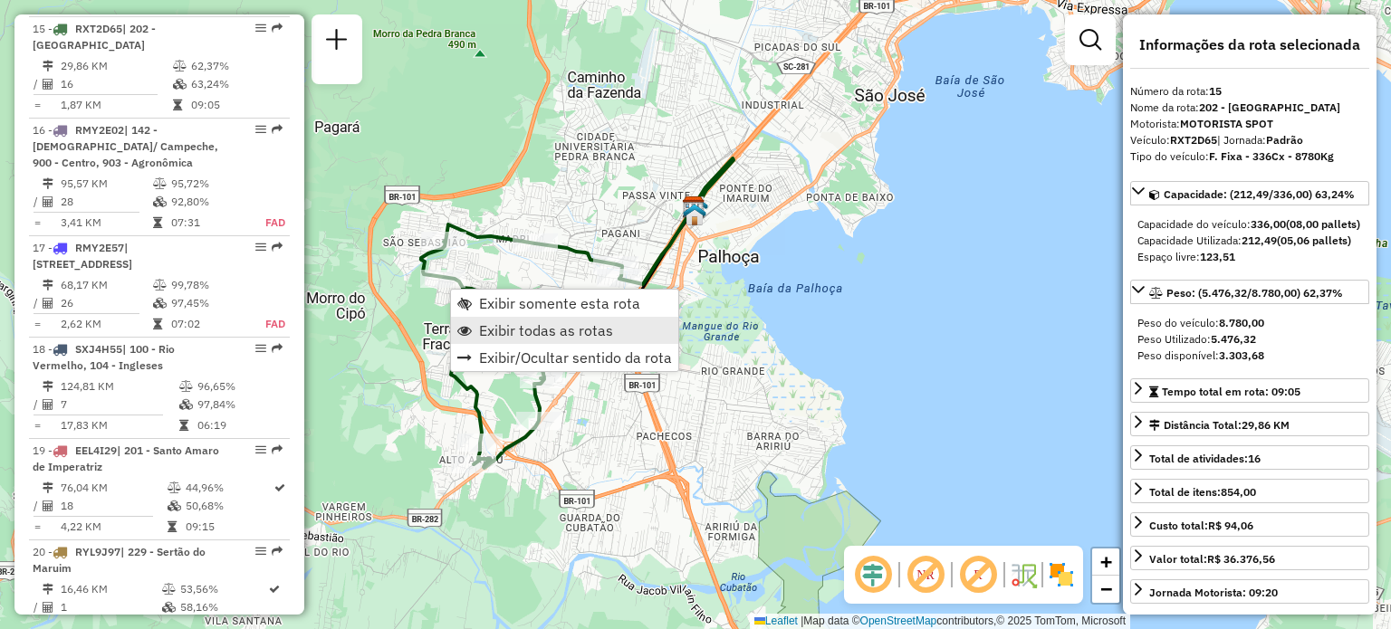
click at [494, 319] on link "Exibir todas as rotas" at bounding box center [564, 330] width 227 height 27
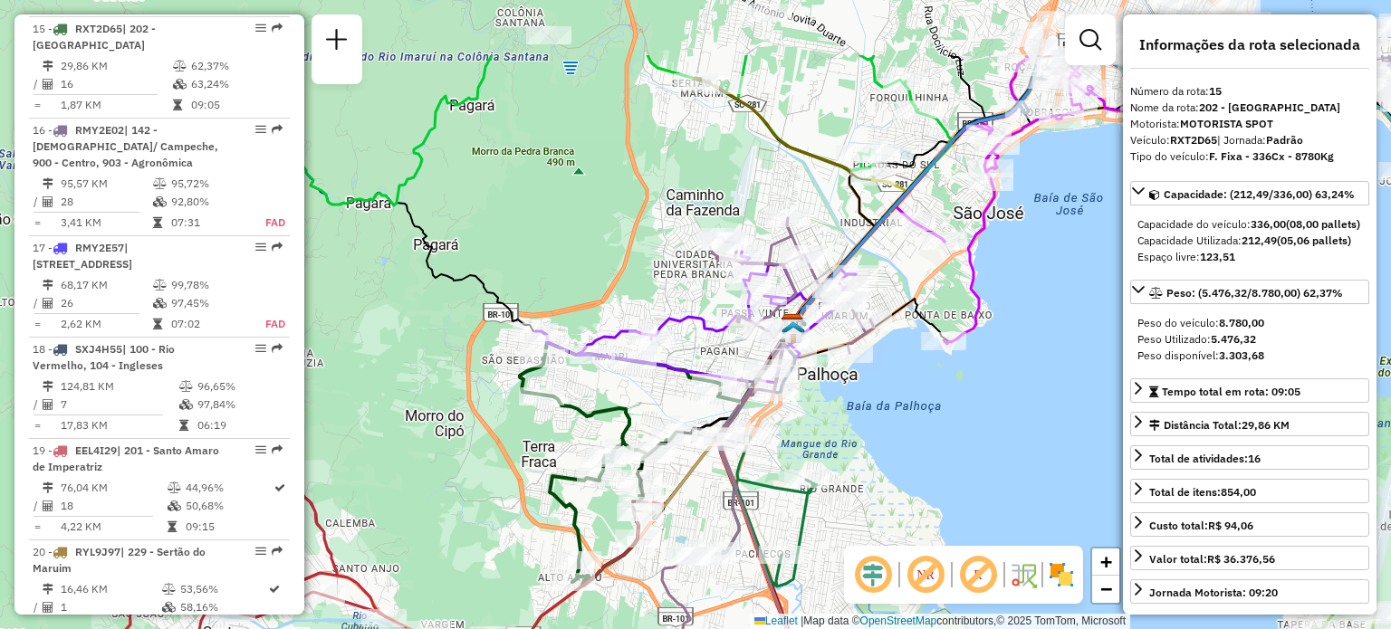
drag, startPoint x: 465, startPoint y: 186, endPoint x: 648, endPoint y: 417, distance: 295.2
click at [648, 415] on div "Janela de atendimento Grade de atendimento Capacidade Transportadoras Veículos …" at bounding box center [695, 314] width 1391 height 629
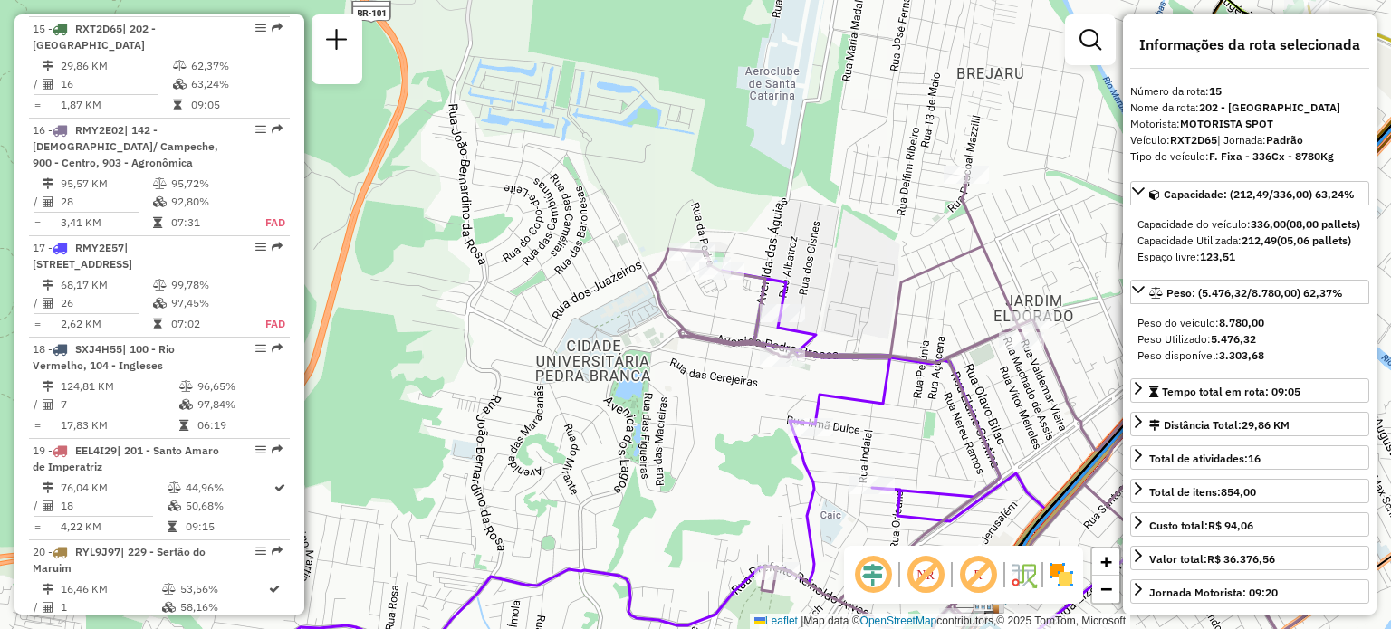
drag, startPoint x: 862, startPoint y: 287, endPoint x: 572, endPoint y: 171, distance: 312.1
click at [600, 180] on div "Janela de atendimento Grade de atendimento Capacidade Transportadoras Veículos …" at bounding box center [695, 314] width 1391 height 629
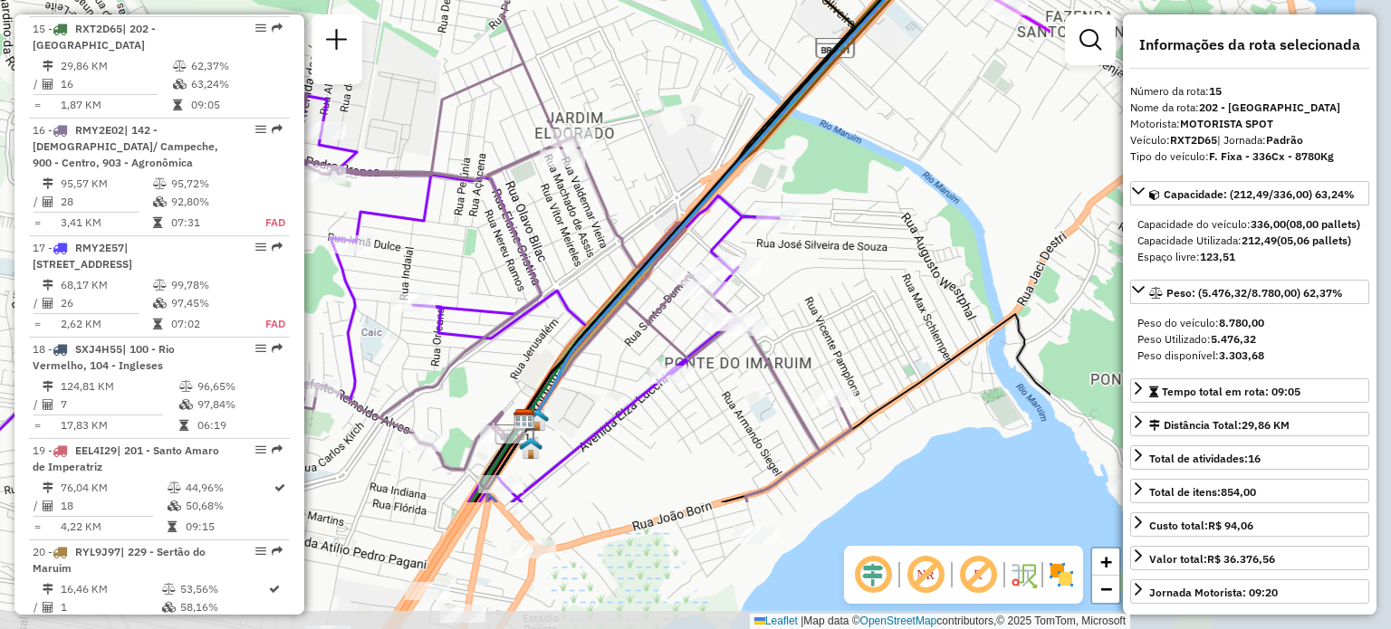
click at [780, 238] on div "Rota 13 - Placa FPT5E12 05013407 - DISQ AGUA Janela de atendimento Grade de ate…" at bounding box center [695, 314] width 1391 height 629
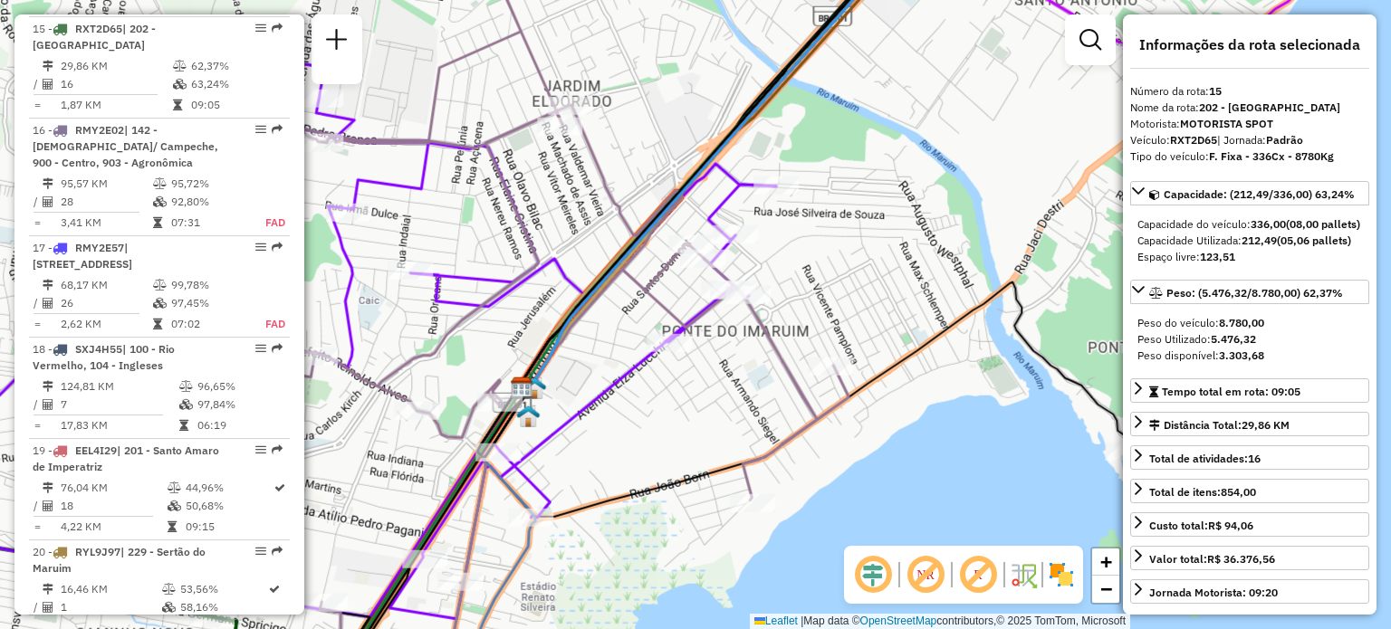
drag, startPoint x: 712, startPoint y: 343, endPoint x: 790, endPoint y: 266, distance: 109.5
click at [783, 272] on div "Janela de atendimento Grade de atendimento Capacidade Transportadoras Veículos …" at bounding box center [695, 314] width 1391 height 629
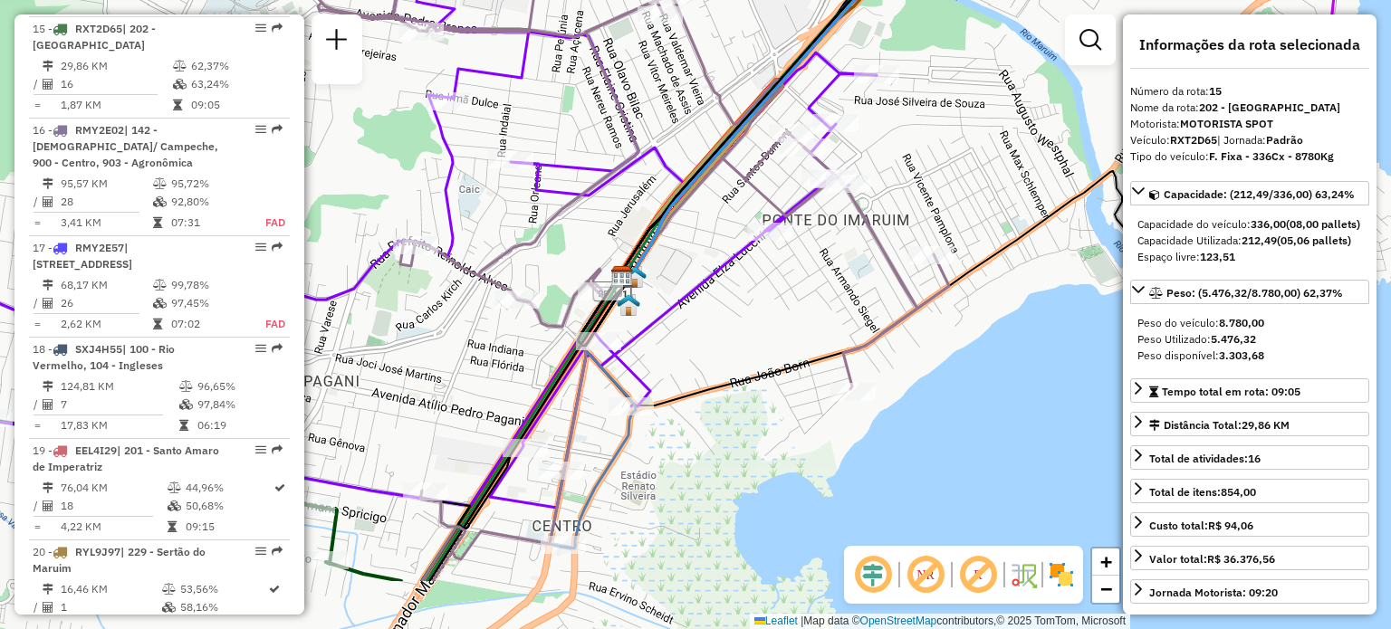
drag, startPoint x: 632, startPoint y: 366, endPoint x: 821, endPoint y: 183, distance: 263.2
click at [803, 202] on icon at bounding box center [419, 226] width 916 height 563
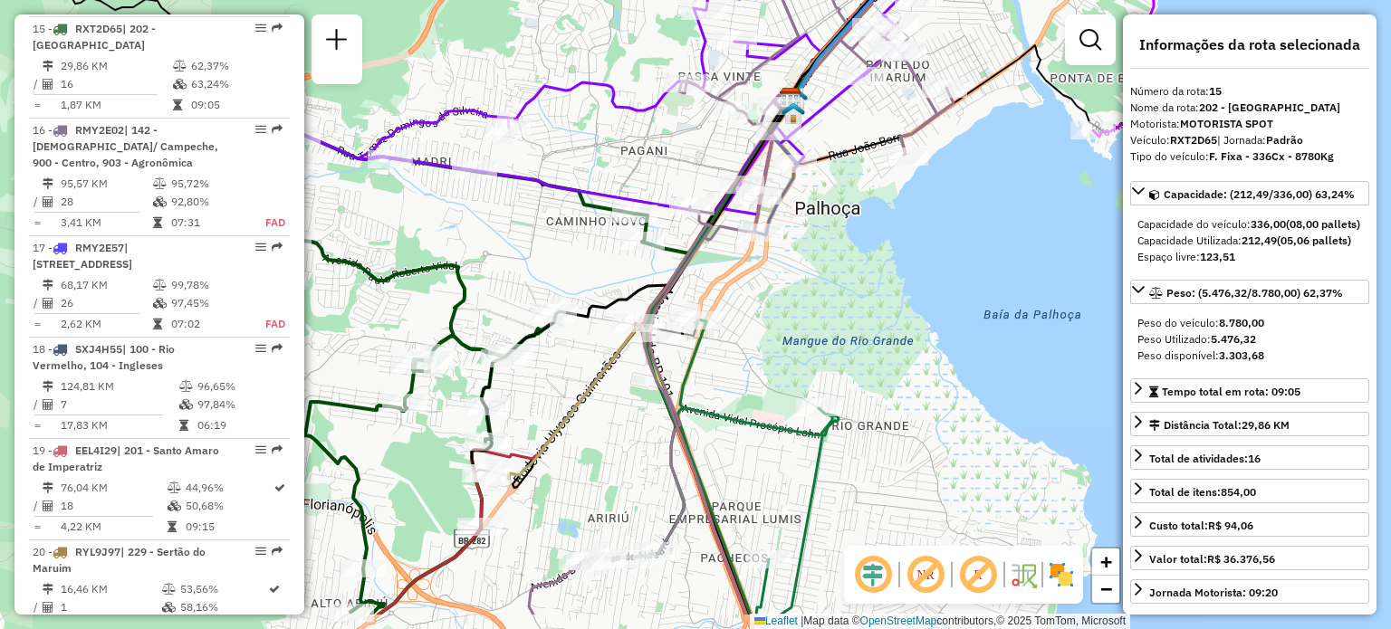
click at [704, 247] on div "Rota 34 - Placa RMY2E67 05002294 - SOLANGE DA SILVA Janela de atendimento Grade…" at bounding box center [695, 314] width 1391 height 629
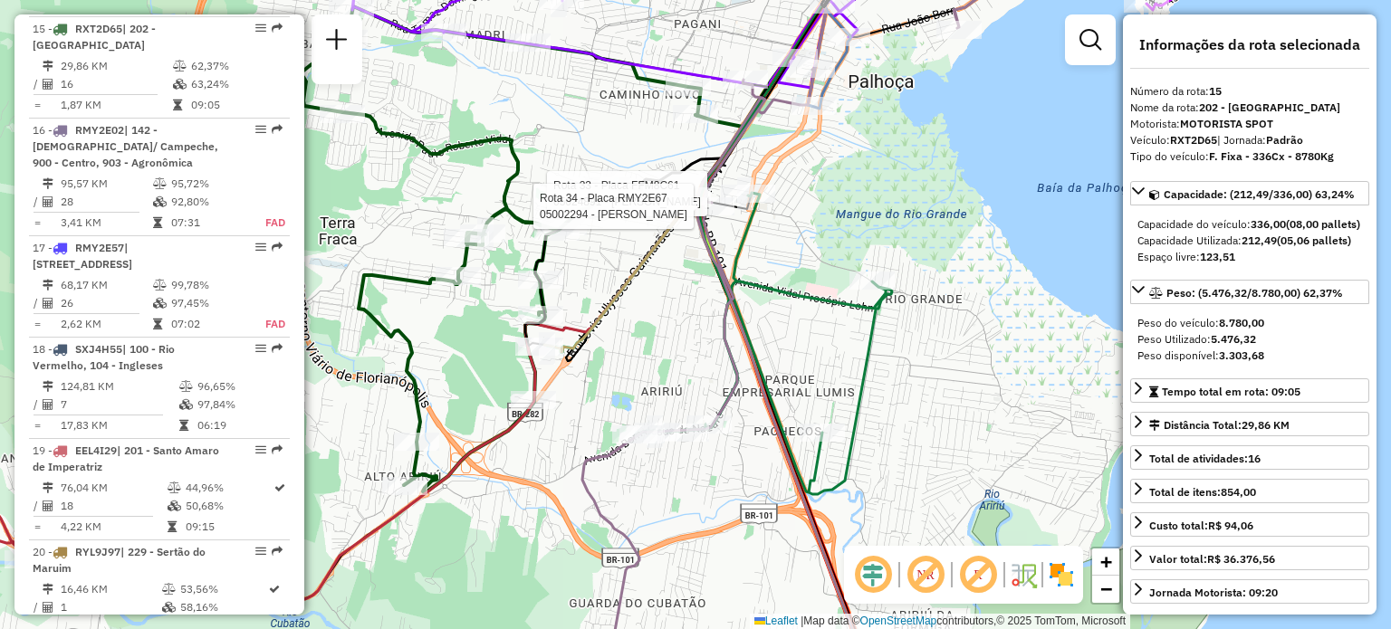
drag, startPoint x: 588, startPoint y: 368, endPoint x: 633, endPoint y: 290, distance: 90.1
click at [632, 293] on div "Rota 33 - Placa FFM8C61 05024891 - DIEGO LUCIO MATOS EI Rota 34 - Placa RMY2E67…" at bounding box center [695, 314] width 1391 height 629
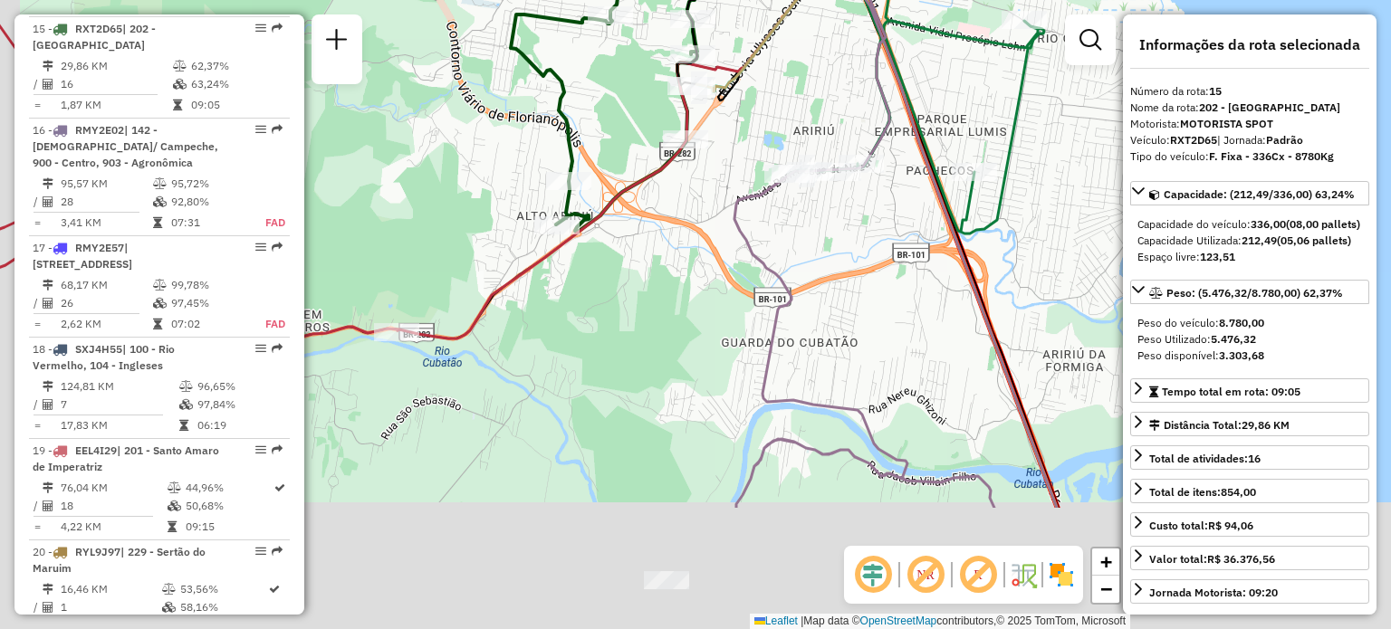
drag, startPoint x: 767, startPoint y: 296, endPoint x: 840, endPoint y: 178, distance: 139.5
click at [840, 179] on div "Rota 33 - Placa FFM8C61 05024891 - DIEGO LUCIO MATOS EI Rota 34 - Placa RMY2E67…" at bounding box center [695, 314] width 1391 height 629
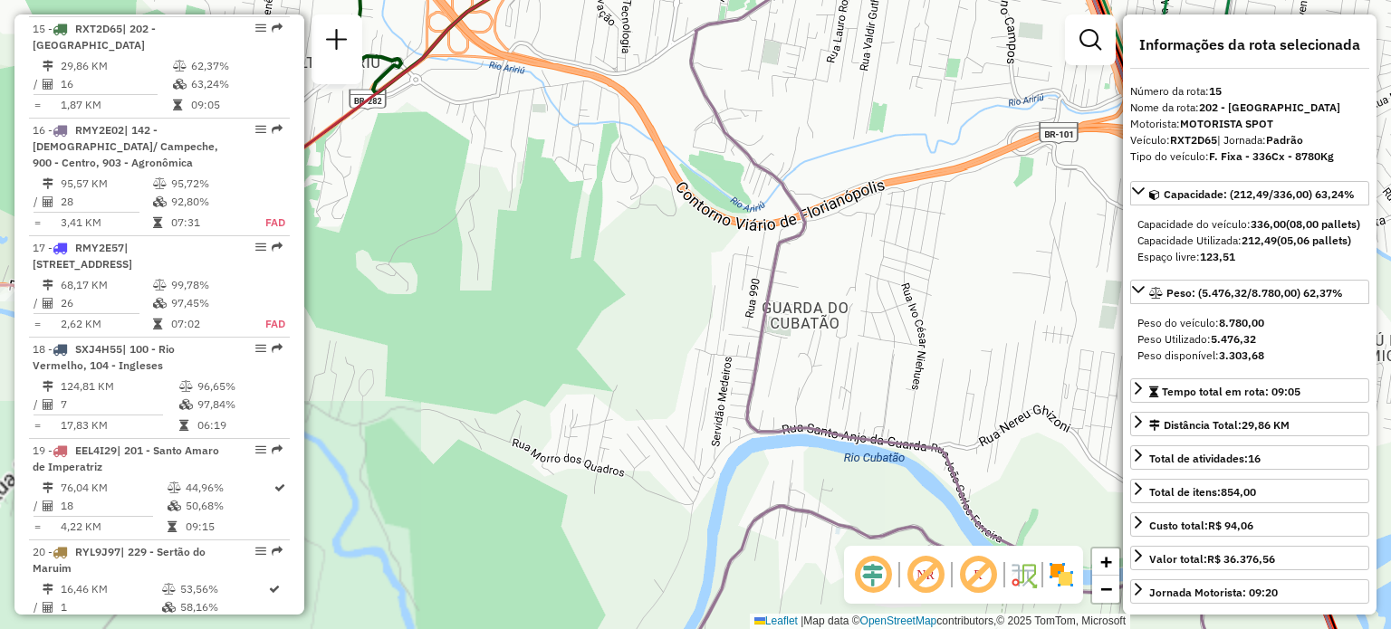
drag, startPoint x: 720, startPoint y: 390, endPoint x: 772, endPoint y: 282, distance: 120.3
click at [765, 299] on div "Rota 33 - Placa FFM8C61 05024891 - DIEGO LUCIO MATOS EI Rota 34 - Placa RMY2E67…" at bounding box center [695, 314] width 1391 height 629
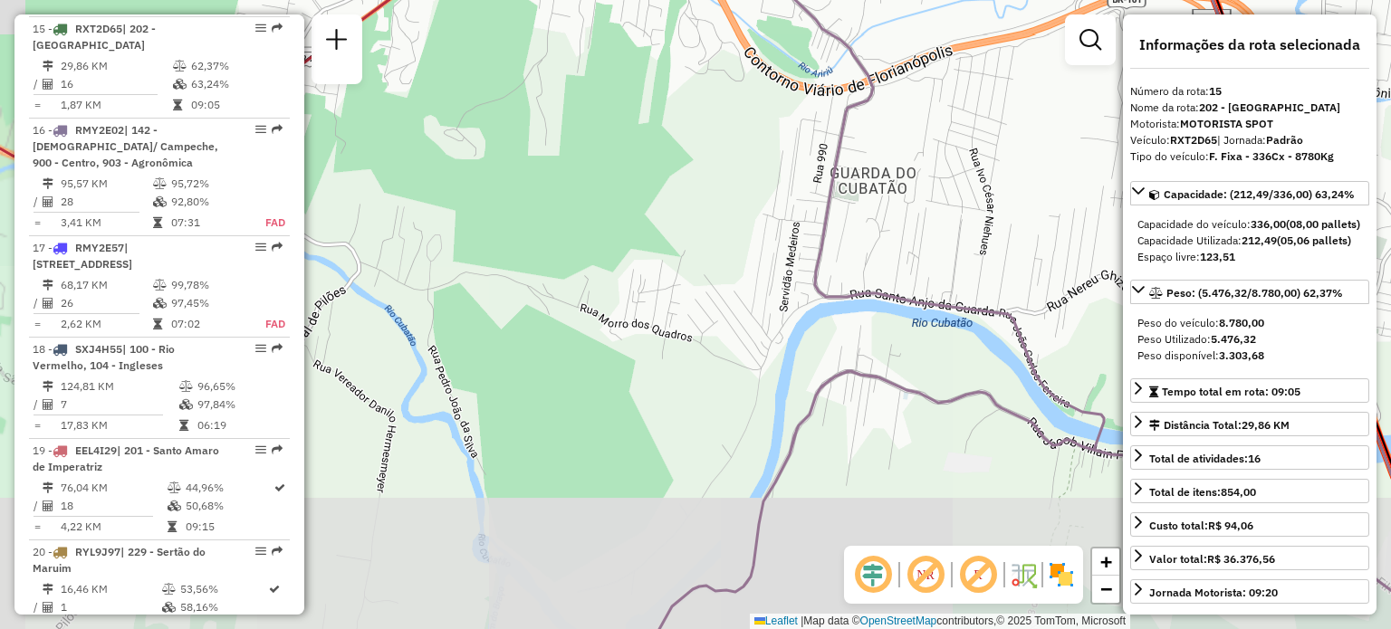
drag, startPoint x: 614, startPoint y: 494, endPoint x: 667, endPoint y: 379, distance: 127.3
click at [668, 380] on div "Rota 33 - Placa FFM8C61 05024891 - DIEGO LUCIO MATOS EI Rota 34 - Placa RMY2E67…" at bounding box center [695, 314] width 1391 height 629
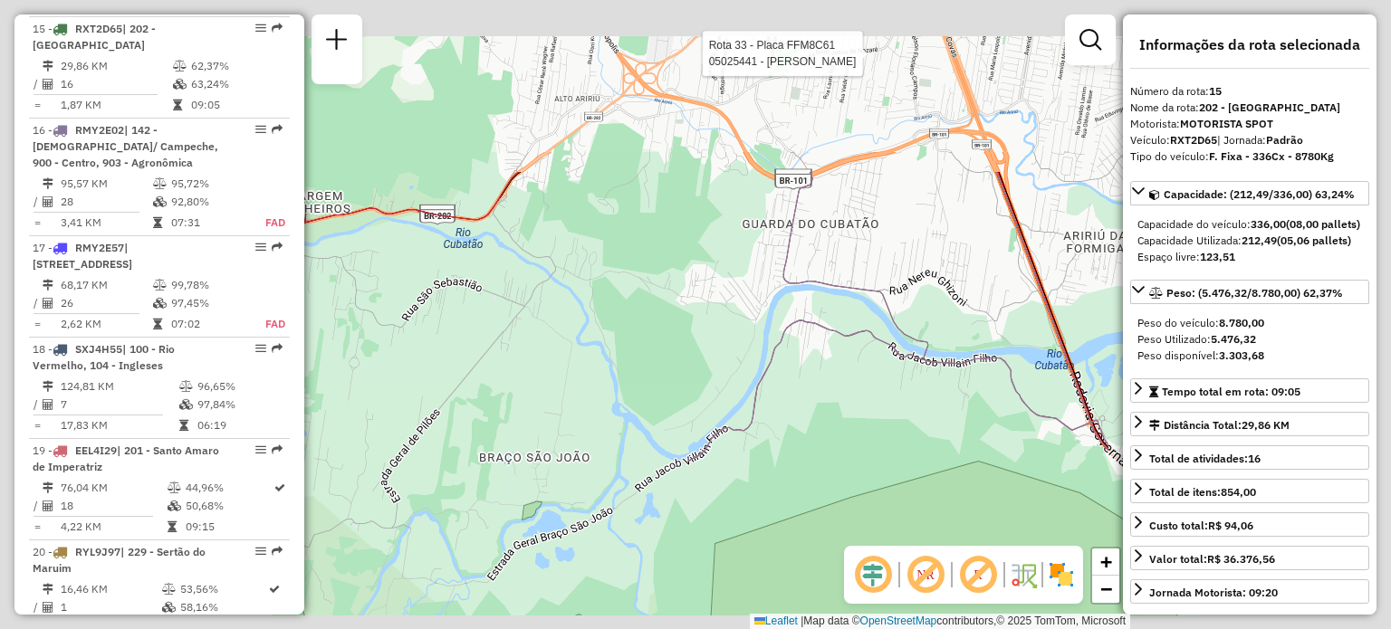
click at [754, 387] on div "Rota 33 - Placa FFM8C61 05024891 - DIEGO LUCIO MATOS EI Rota 34 - Placa RMY2E67…" at bounding box center [695, 314] width 1391 height 629
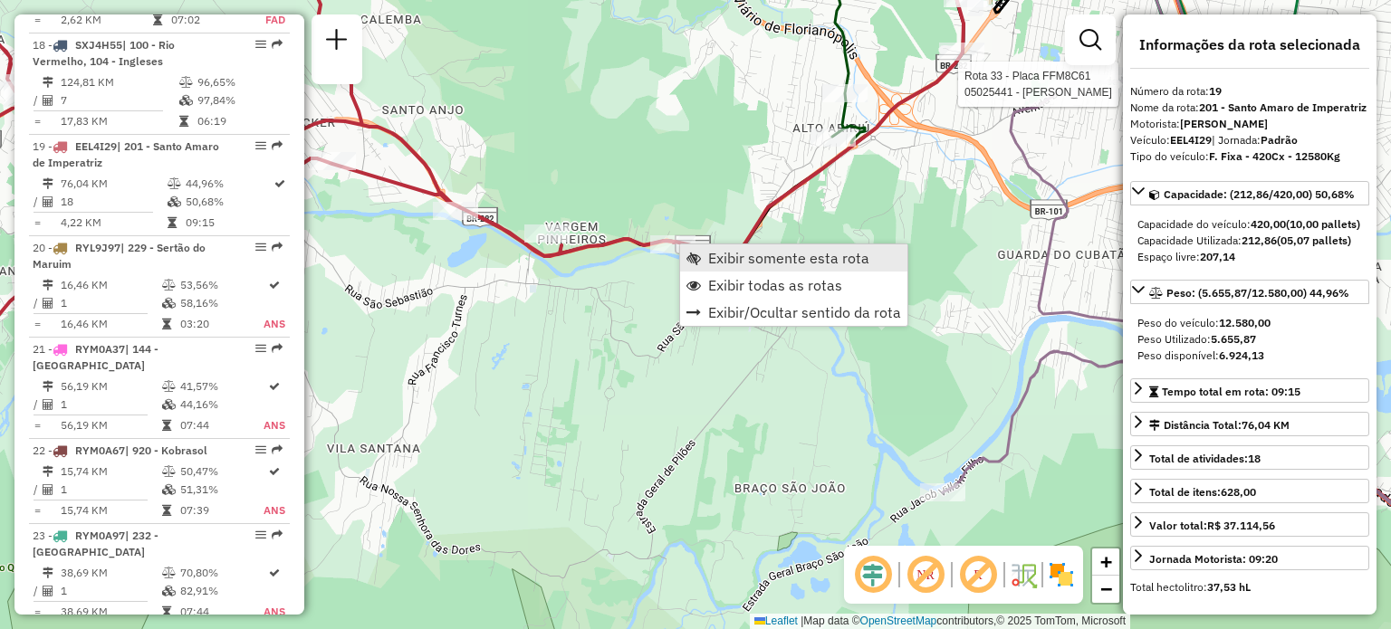
scroll to position [2581, 0]
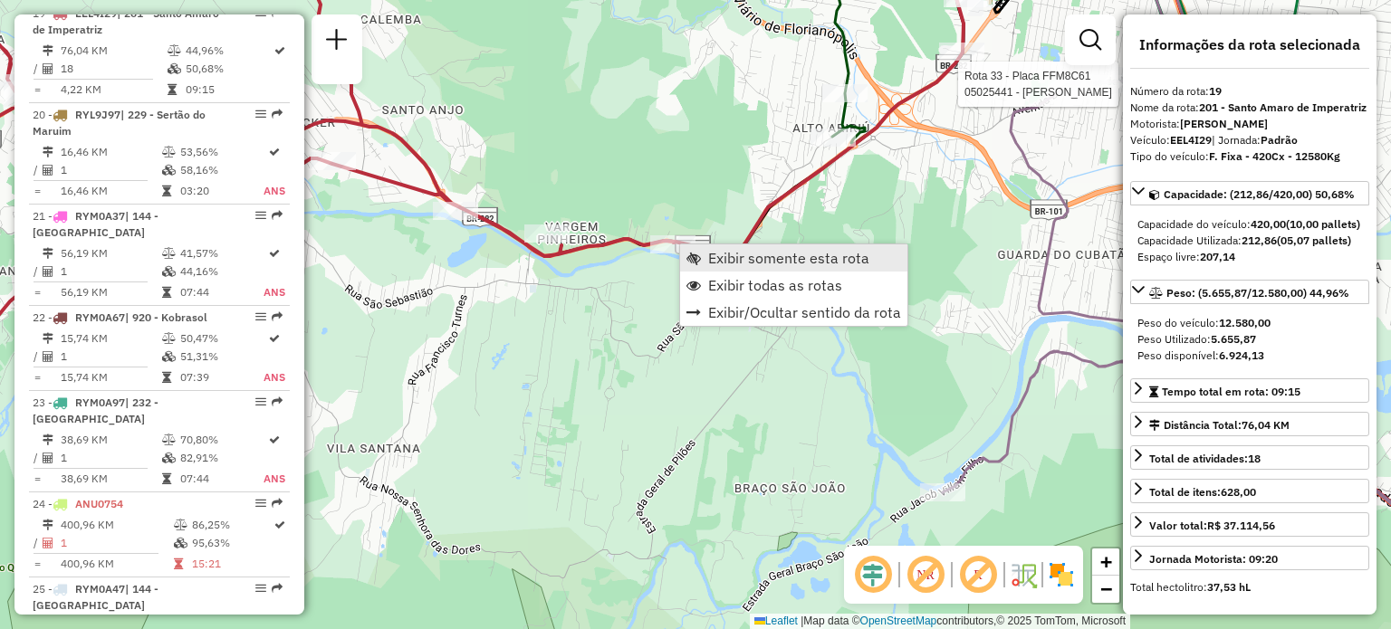
click at [698, 263] on span "Exibir somente esta rota" at bounding box center [693, 258] width 14 height 14
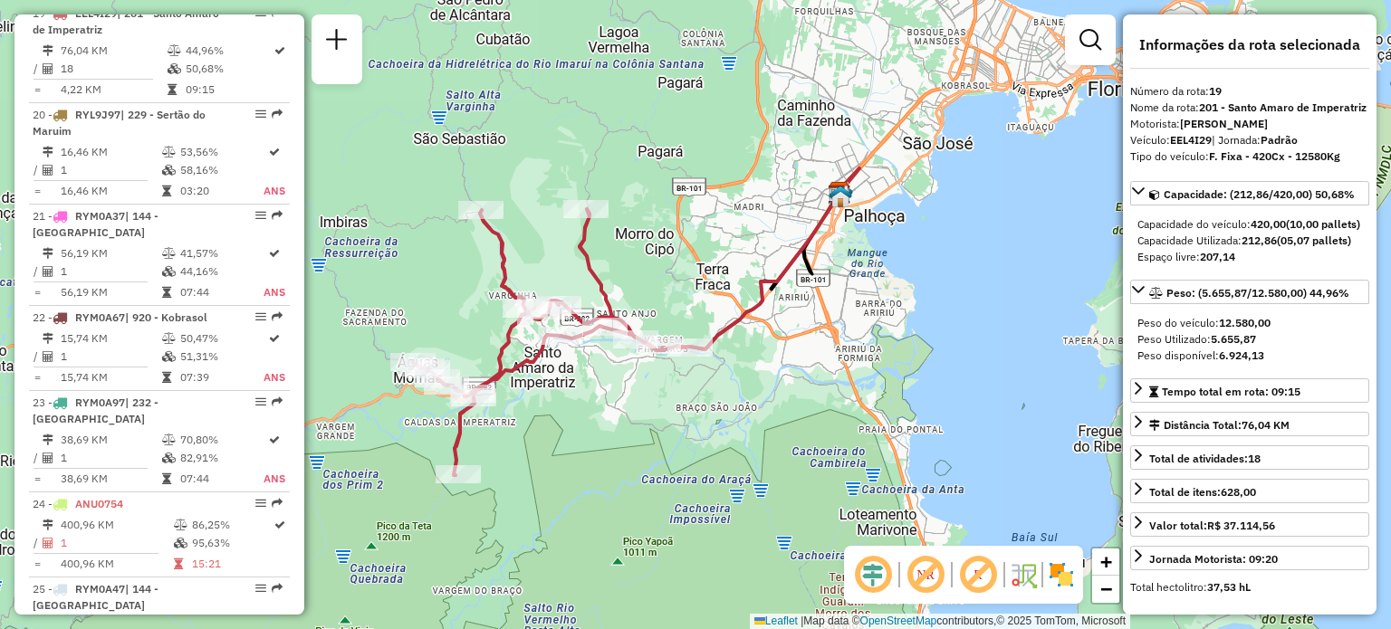
drag, startPoint x: 538, startPoint y: 418, endPoint x: 591, endPoint y: 391, distance: 59.5
click at [590, 392] on div "Janela de atendimento Grade de atendimento Capacidade Transportadoras Veículos …" at bounding box center [695, 314] width 1391 height 629
